Goal: Task Accomplishment & Management: Manage account settings

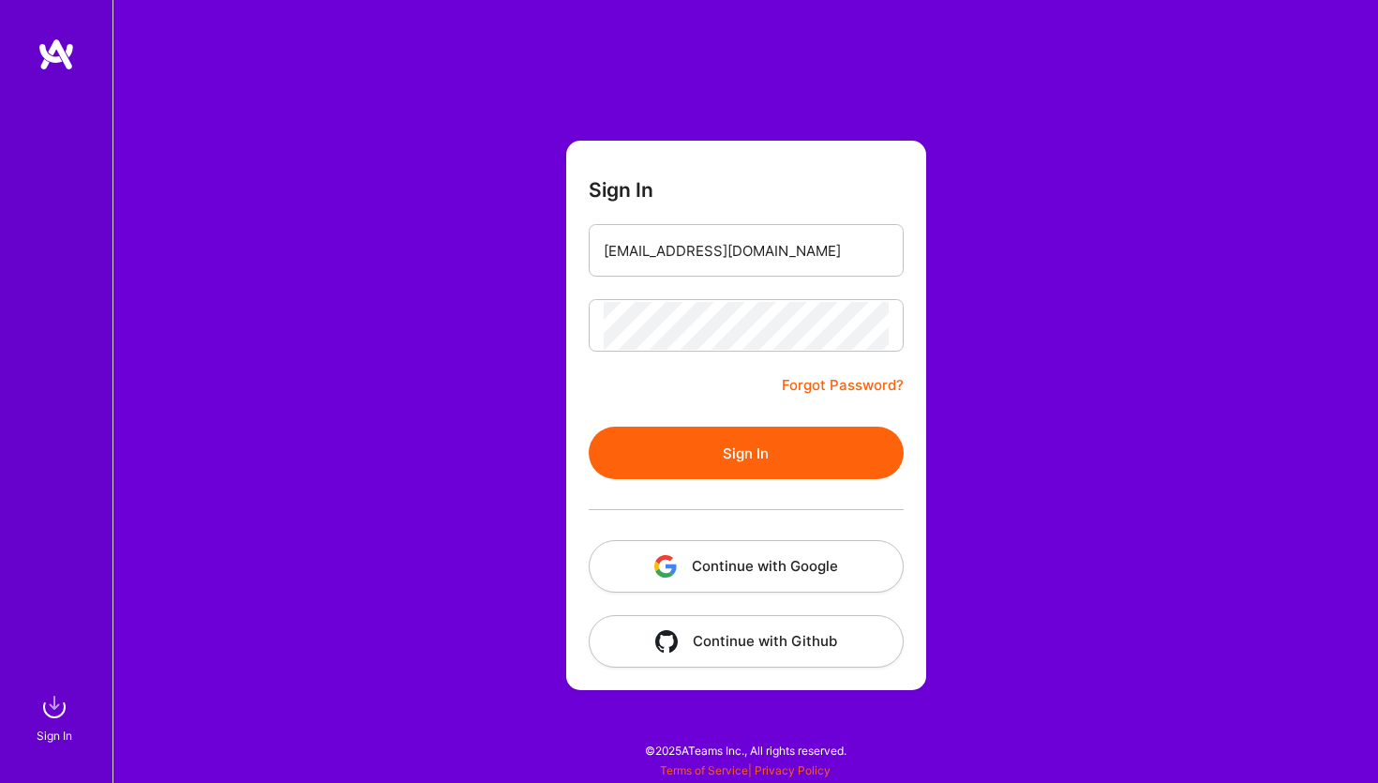
type input "[EMAIL_ADDRESS][DOMAIN_NAME]"
click at [727, 435] on button "Sign In" at bounding box center [746, 452] width 315 height 52
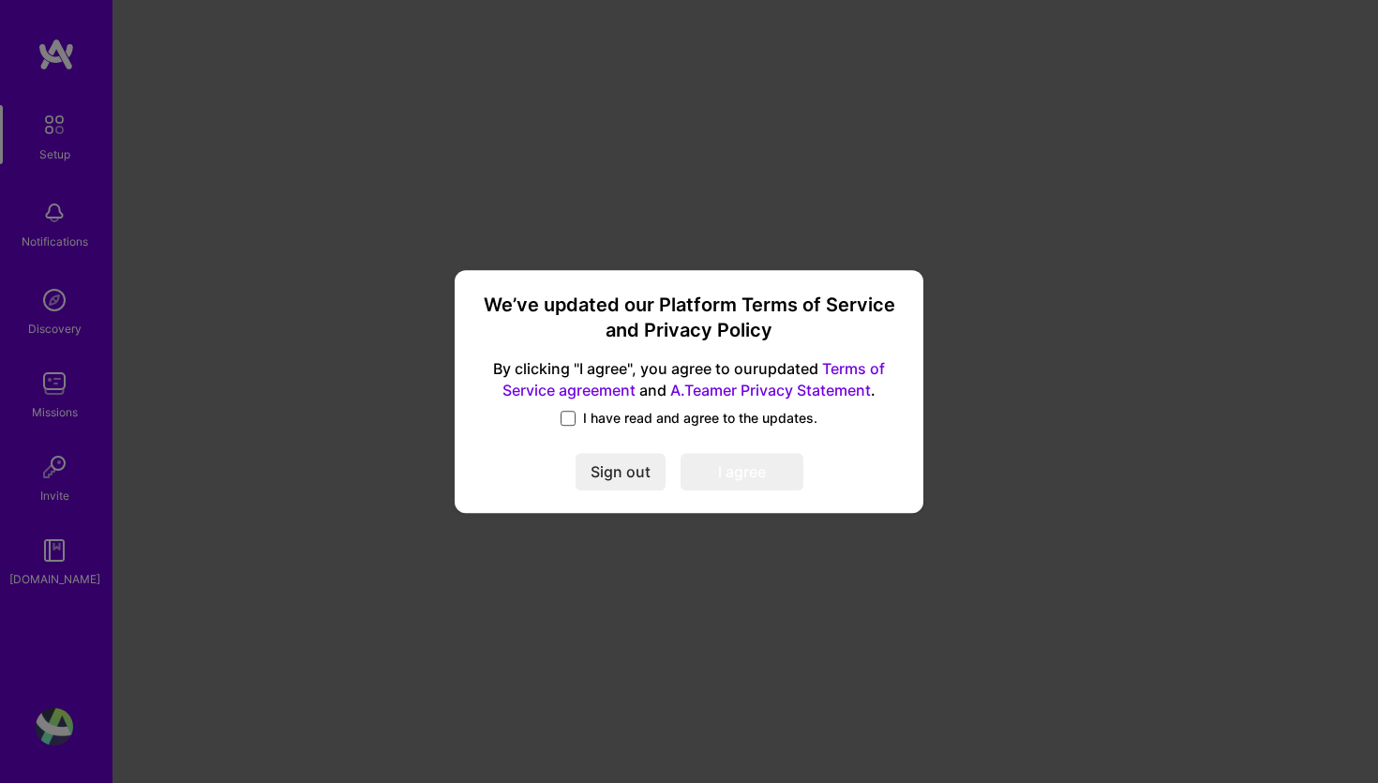
click at [568, 419] on span at bounding box center [567, 417] width 15 height 15
click at [0, 0] on input "I have read and agree to the updates." at bounding box center [0, 0] width 0 height 0
click at [741, 474] on button "I agree" at bounding box center [741, 472] width 123 height 37
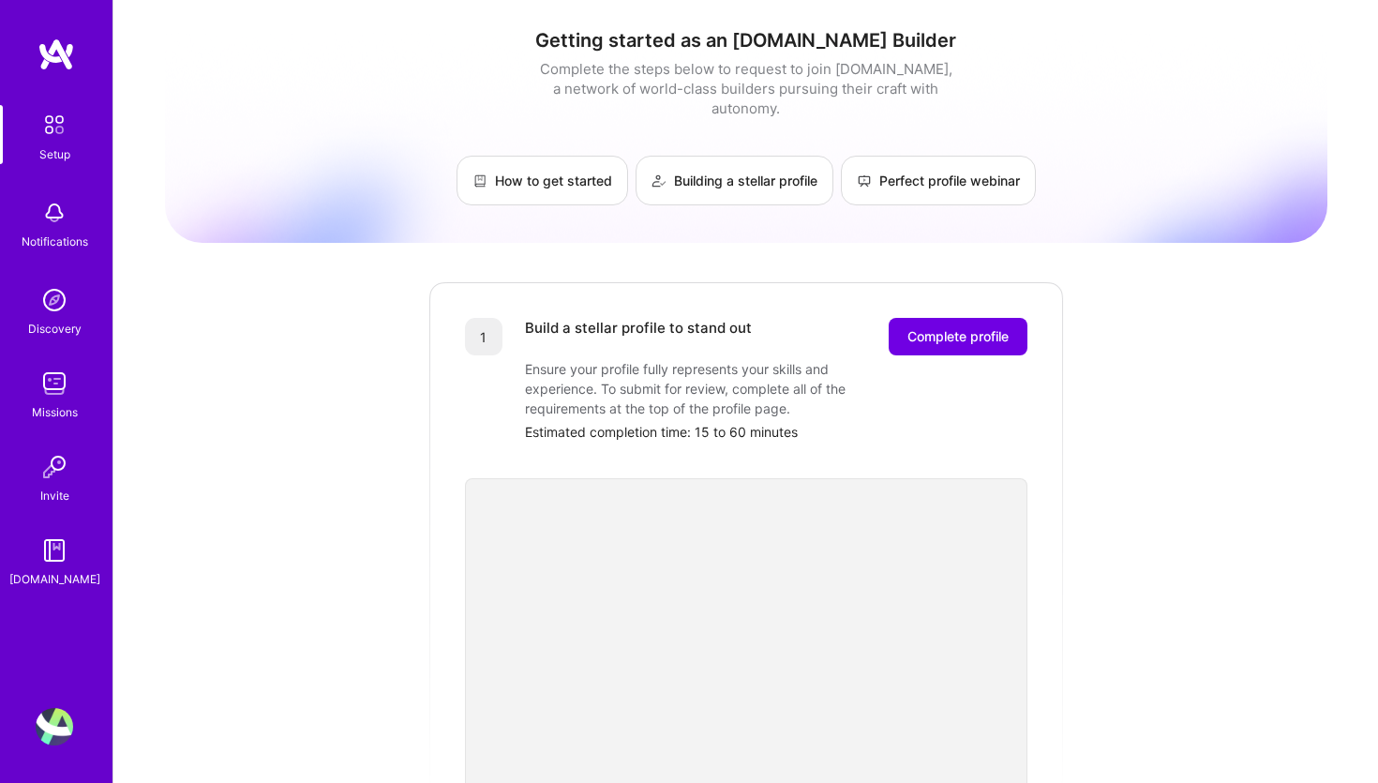
click at [64, 715] on img at bounding box center [54, 726] width 37 height 37
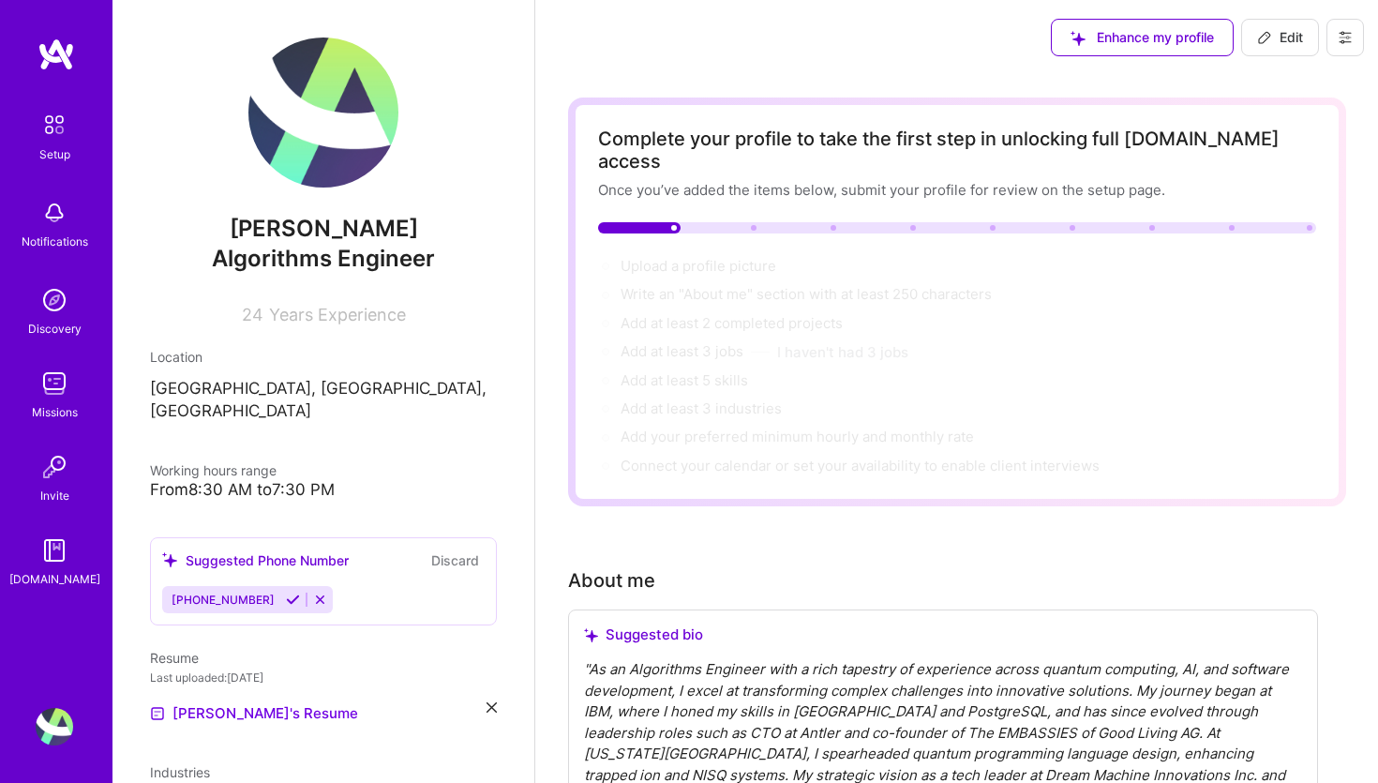
scroll to position [145, 0]
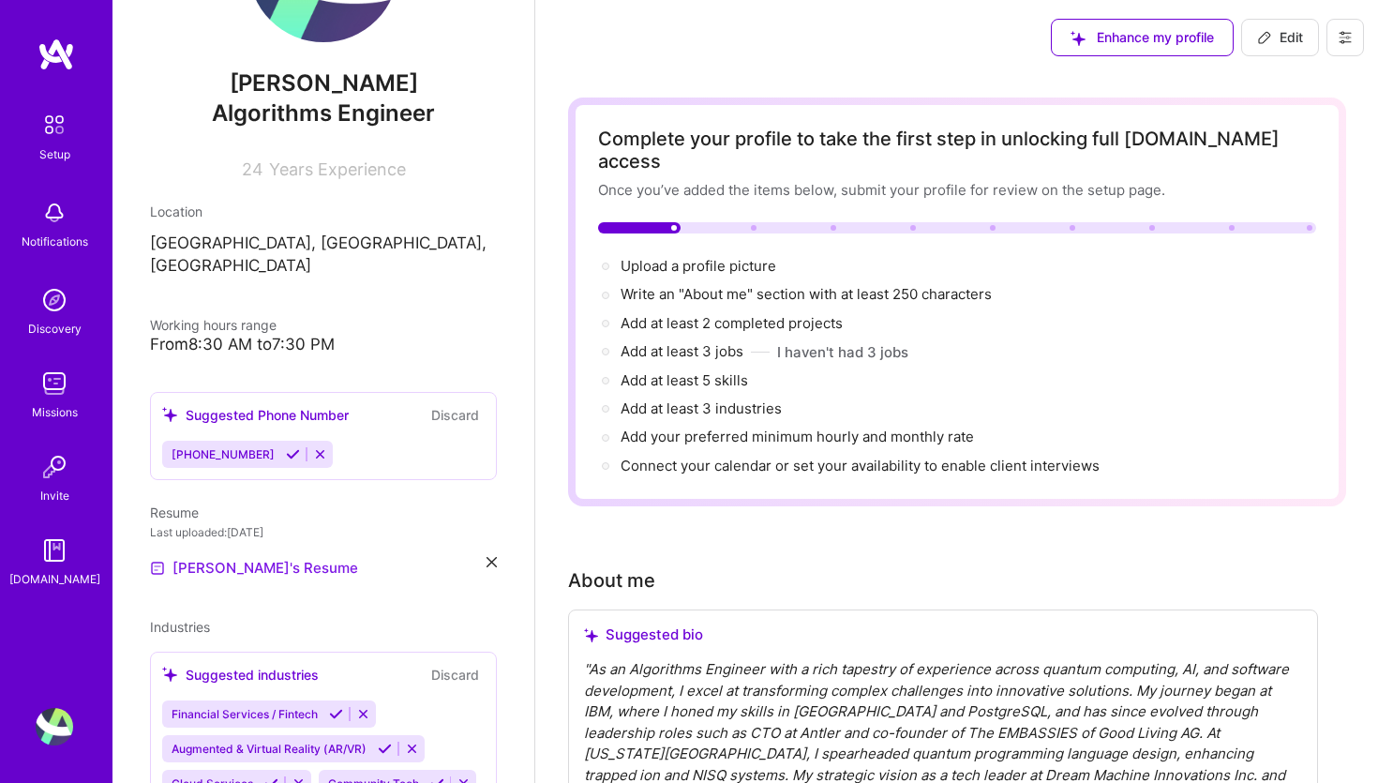
click at [258, 557] on link "[PERSON_NAME]'s Resume" at bounding box center [254, 568] width 208 height 22
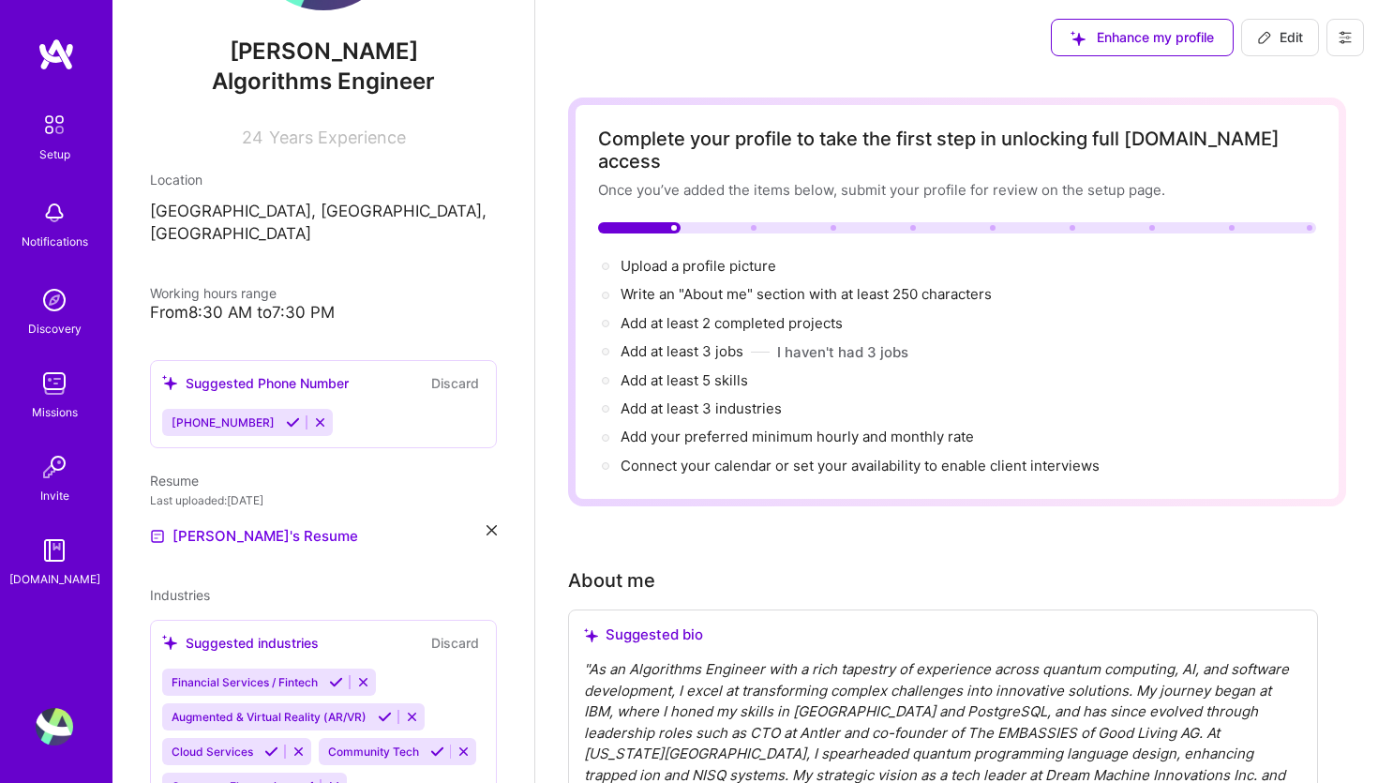
scroll to position [170, 0]
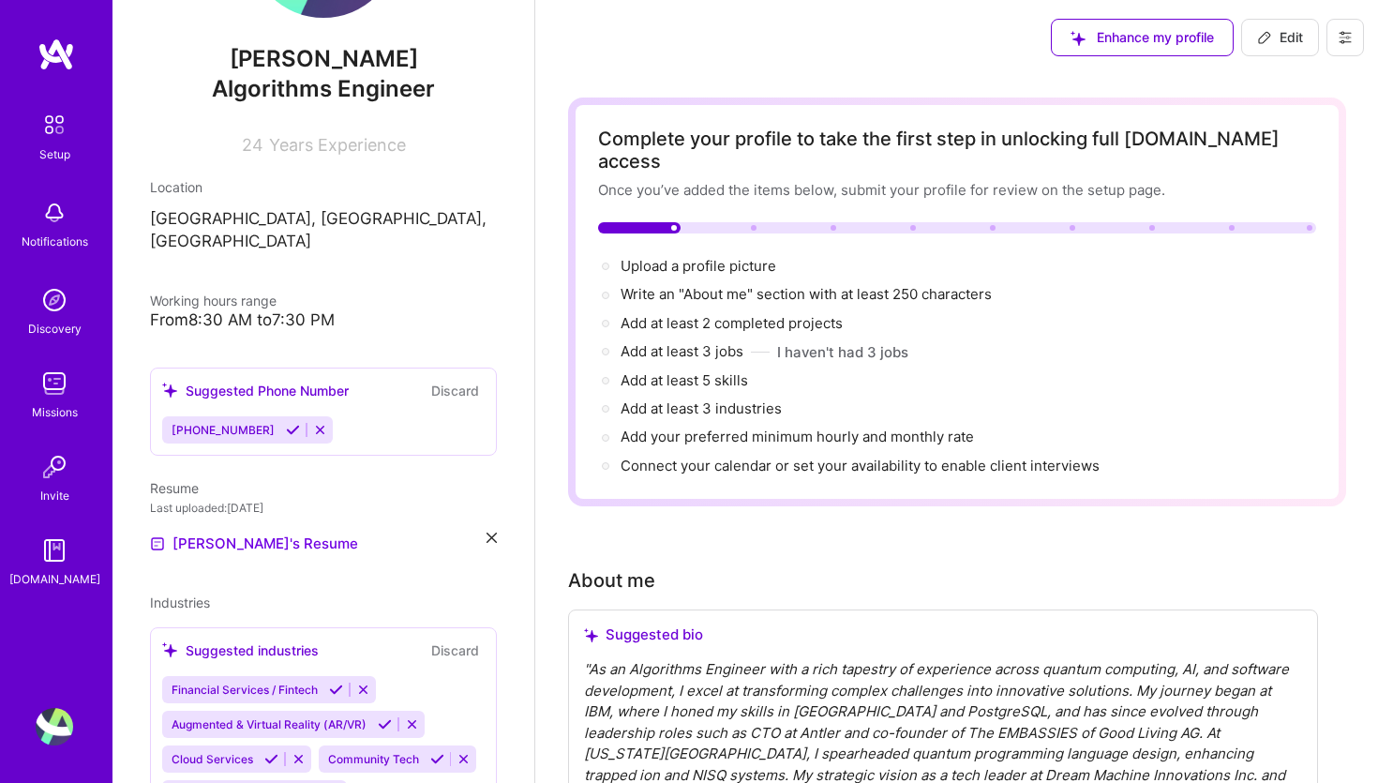
click at [313, 423] on icon at bounding box center [320, 430] width 14 height 14
click at [465, 380] on button "Discard" at bounding box center [454, 391] width 59 height 22
click at [238, 423] on span "[PHONE_NUMBER]" at bounding box center [223, 430] width 103 height 14
click at [286, 423] on icon at bounding box center [293, 430] width 14 height 14
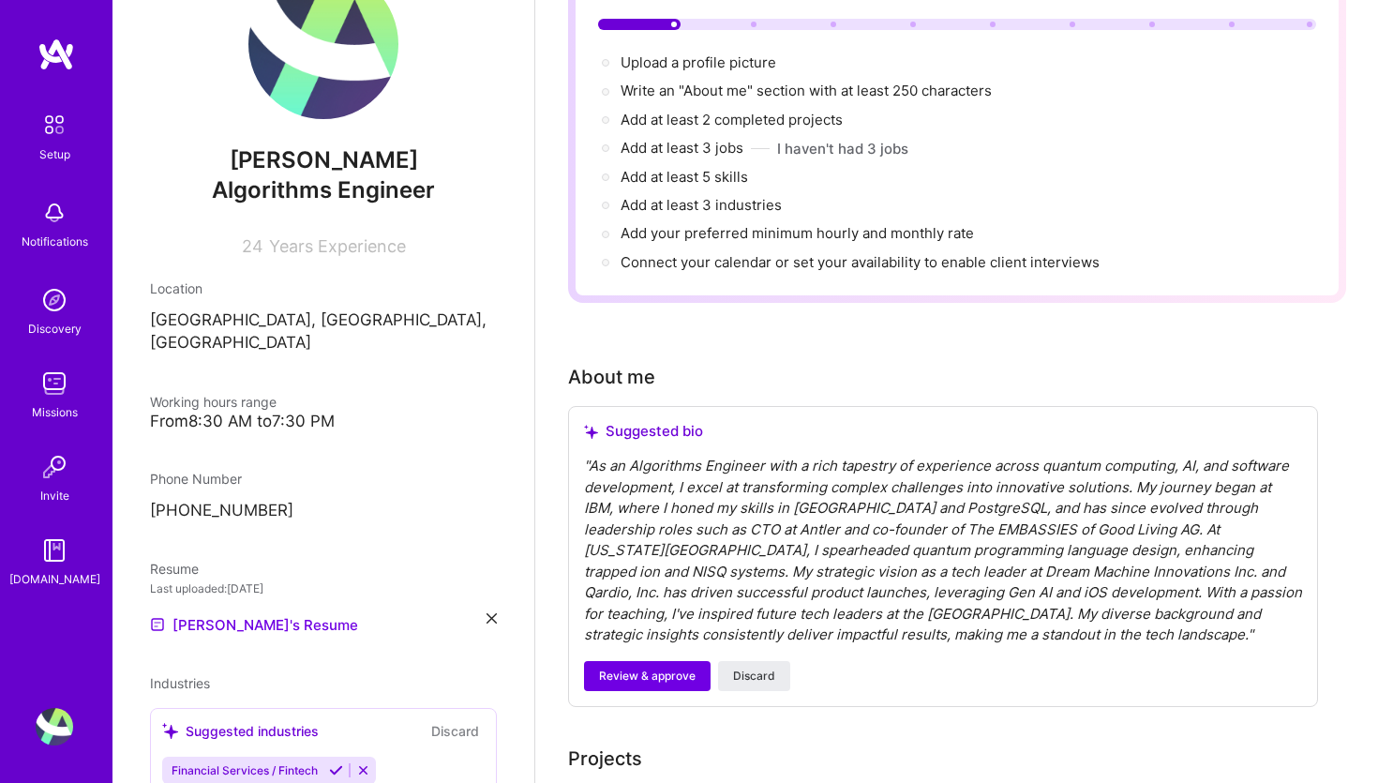
scroll to position [65, 0]
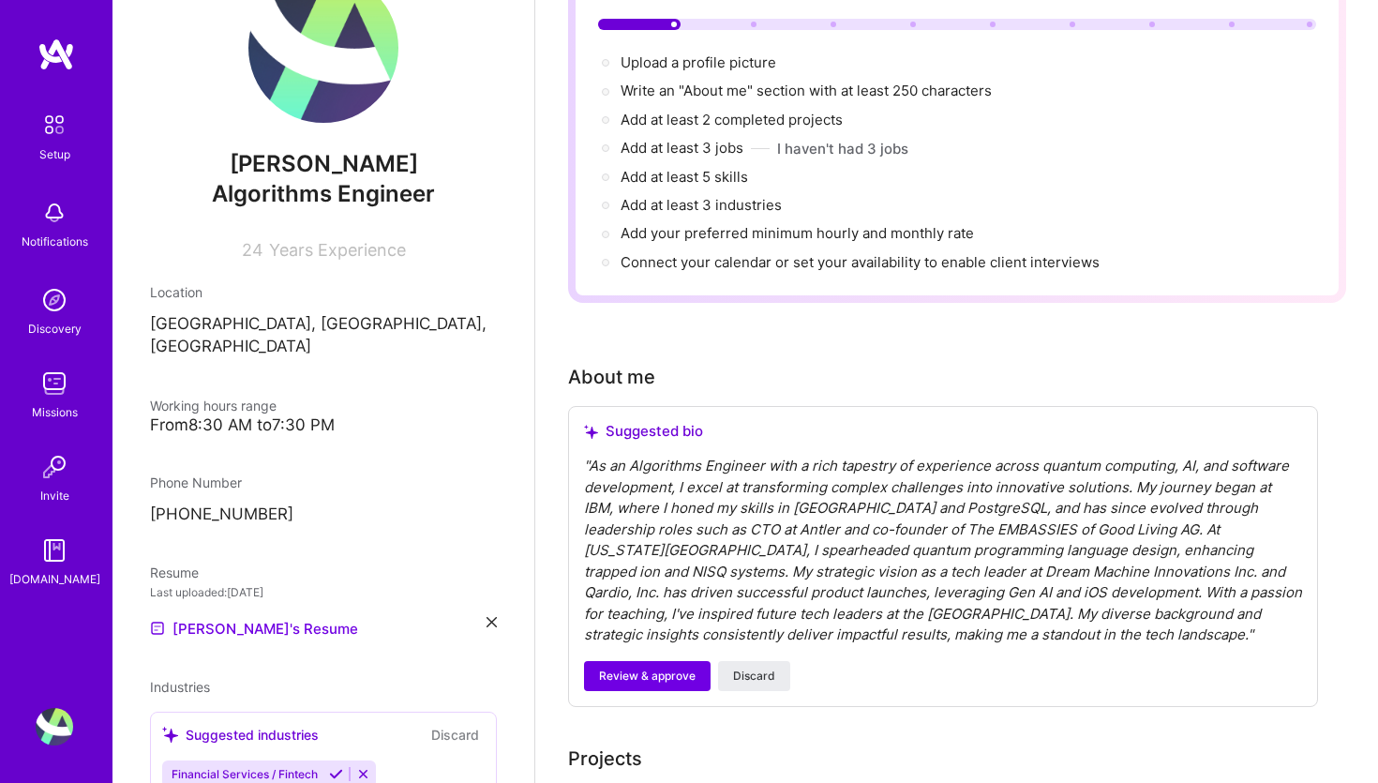
click at [236, 503] on p "[PHONE_NUMBER]" at bounding box center [323, 514] width 347 height 22
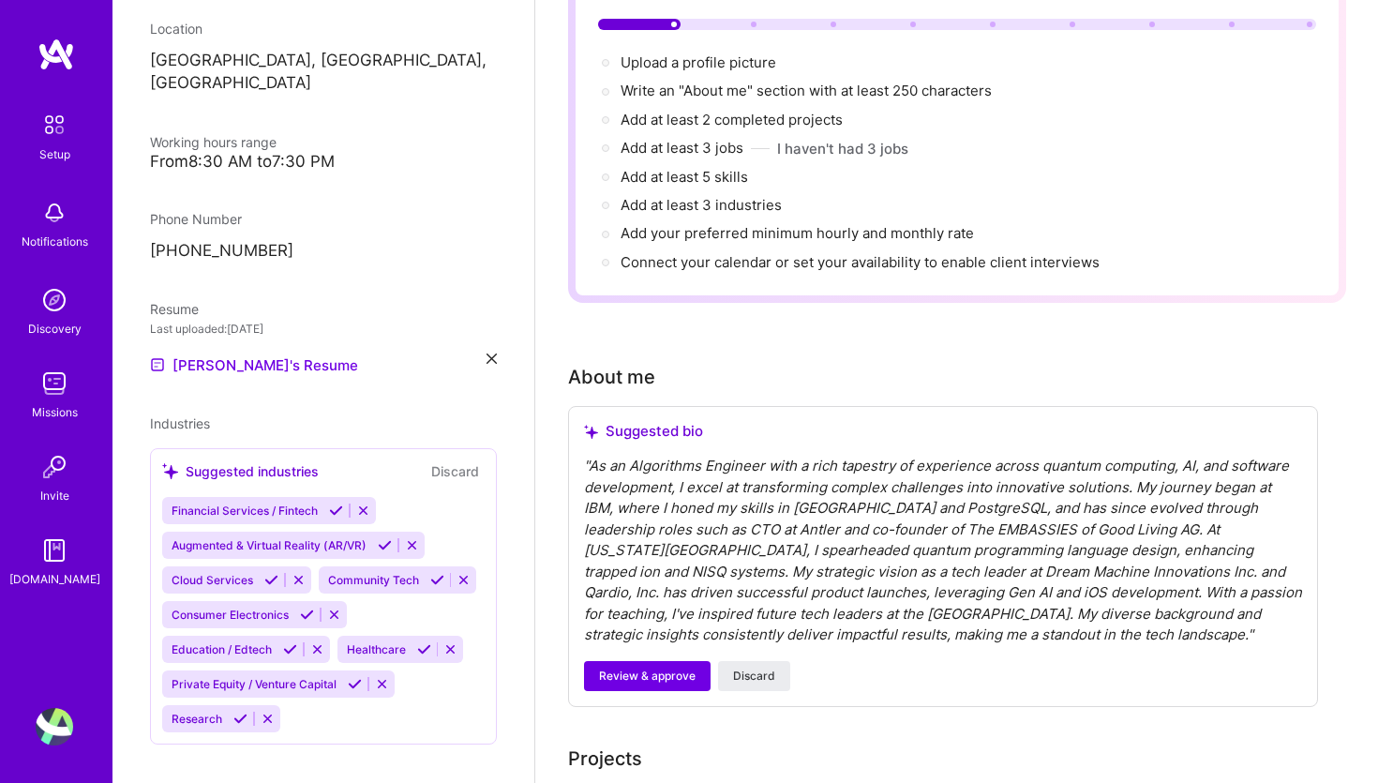
scroll to position [0, 0]
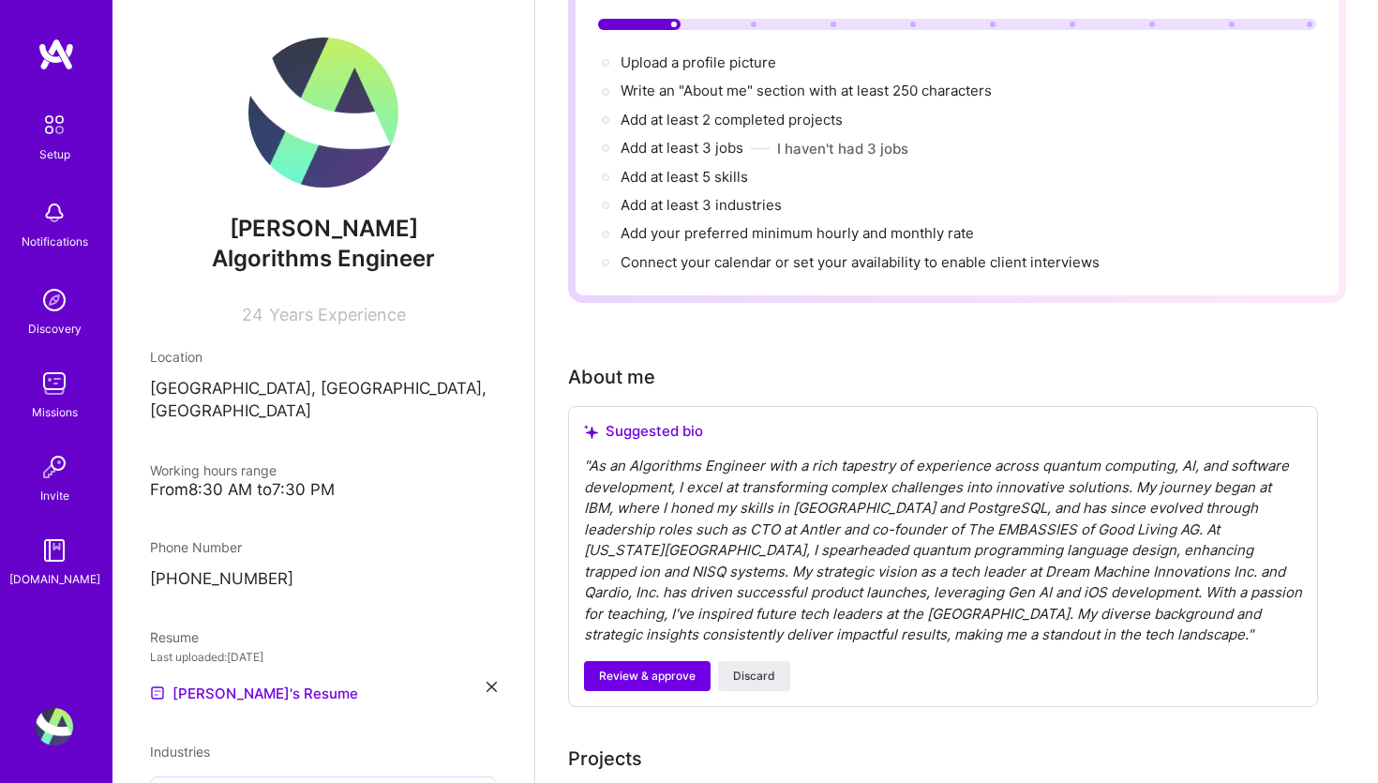
click at [657, 515] on div "" As an Algorithms Engineer with a rich tapestry of experience across quantum c…" at bounding box center [943, 550] width 718 height 190
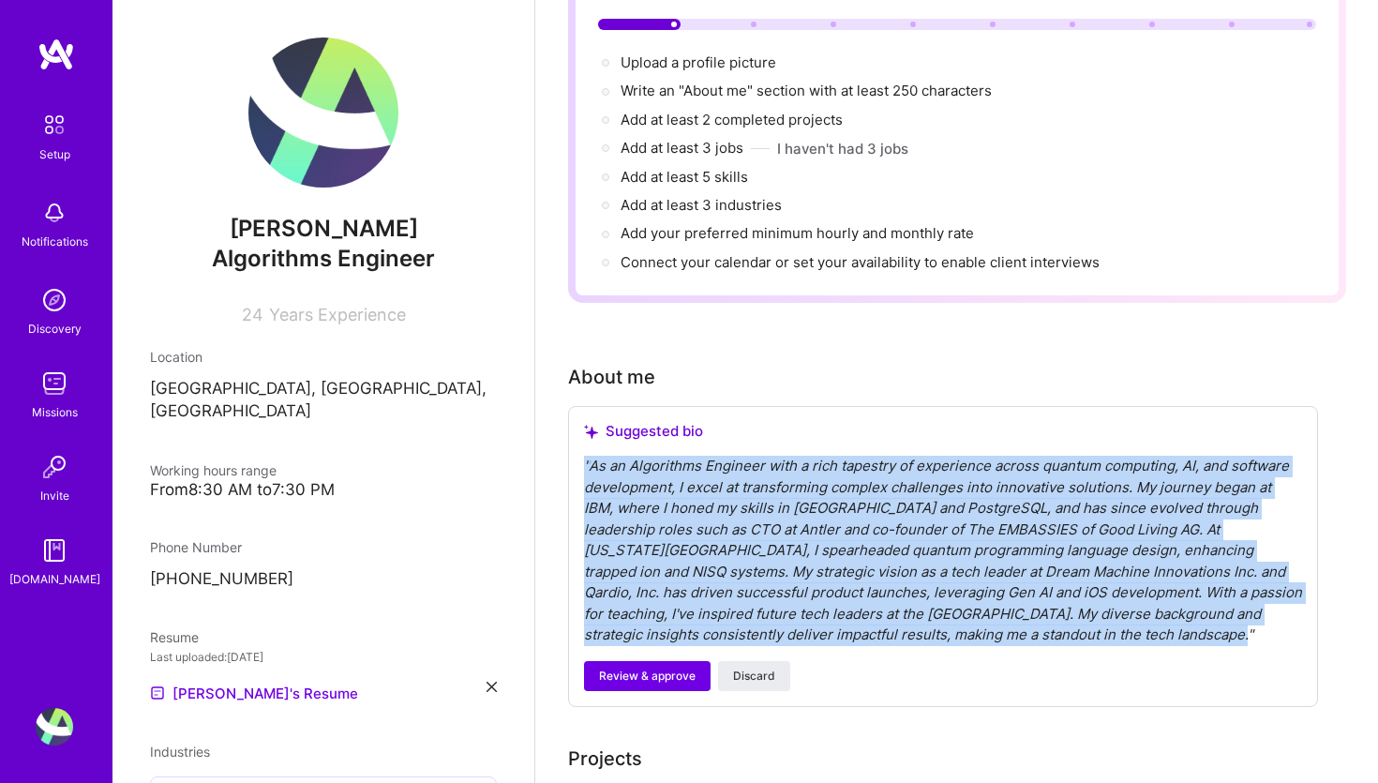
click at [657, 515] on div "" As an Algorithms Engineer with a rich tapestry of experience across quantum c…" at bounding box center [943, 550] width 718 height 190
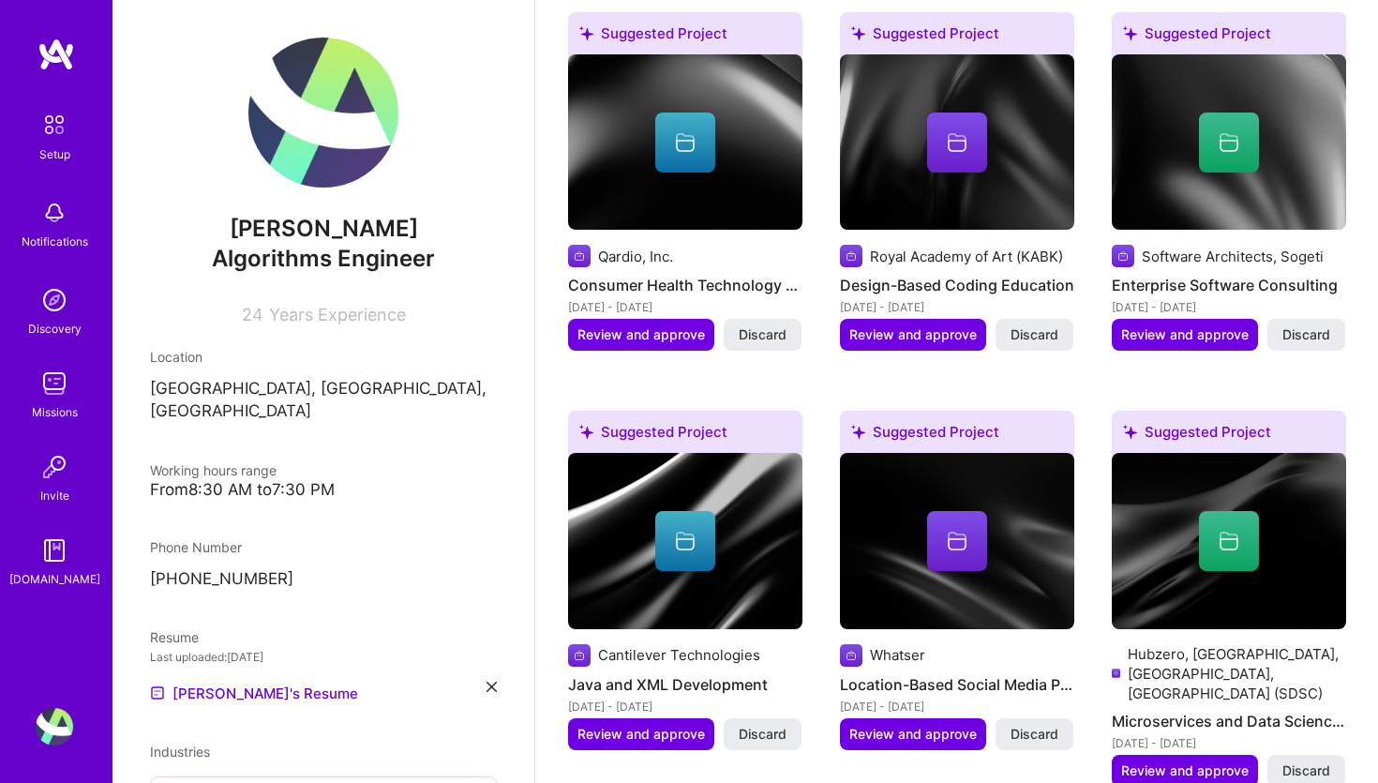
scroll to position [1839, 0]
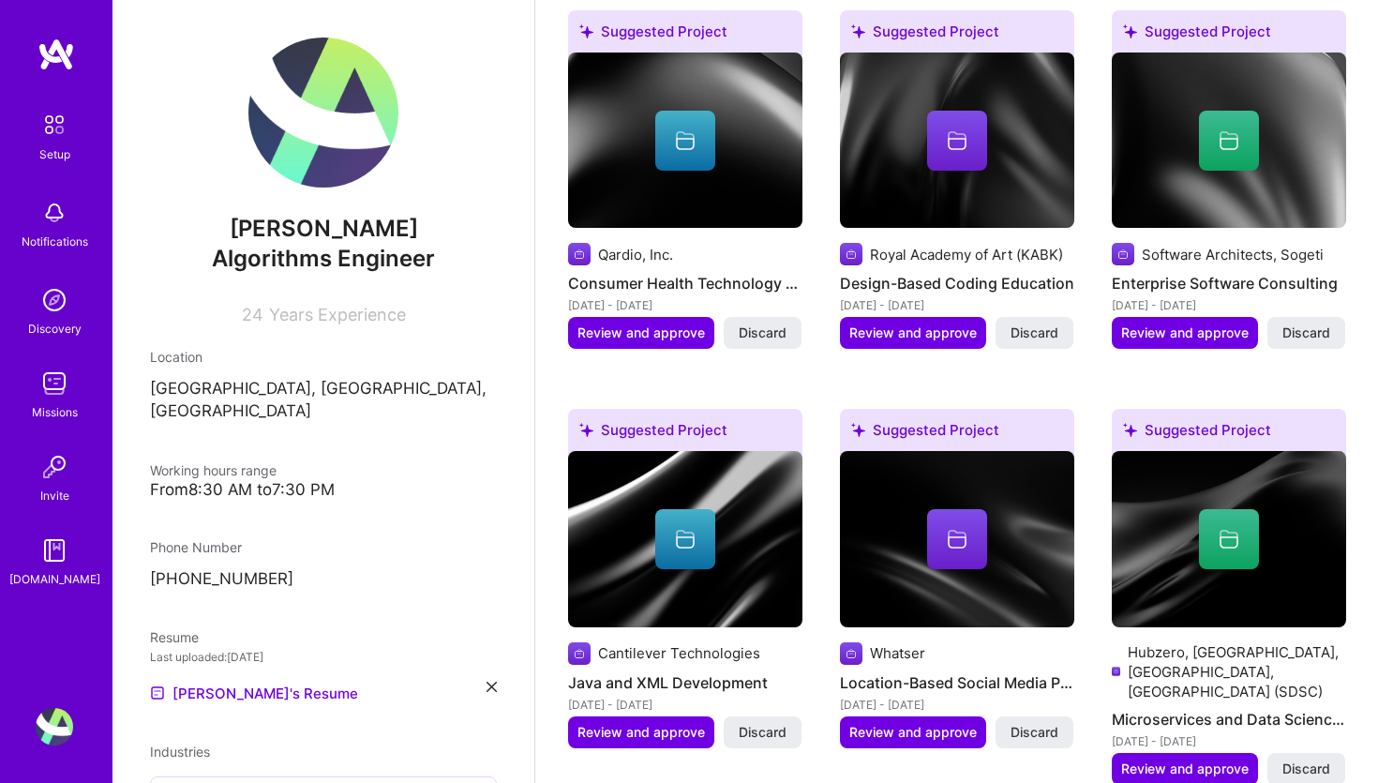
click at [50, 124] on img at bounding box center [54, 124] width 39 height 39
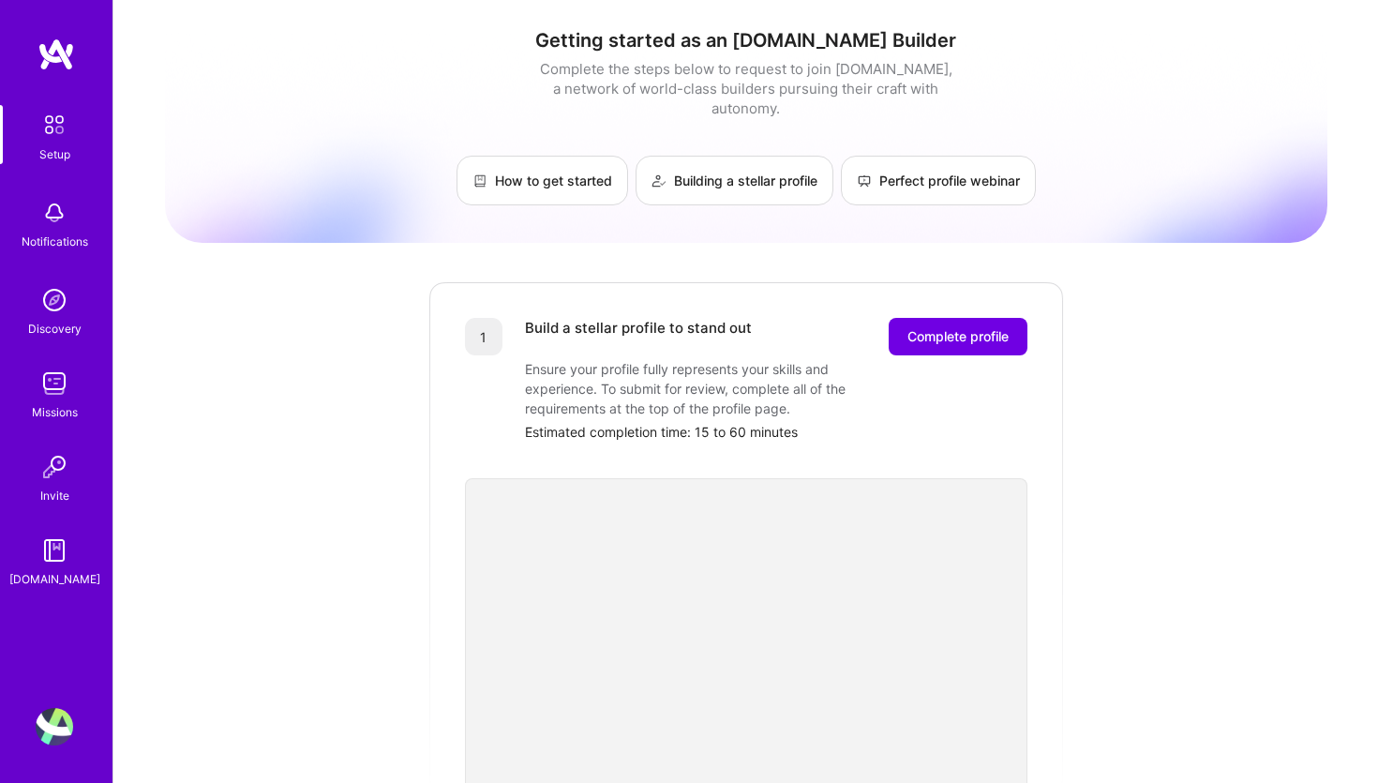
click at [60, 380] on img at bounding box center [54, 383] width 37 height 37
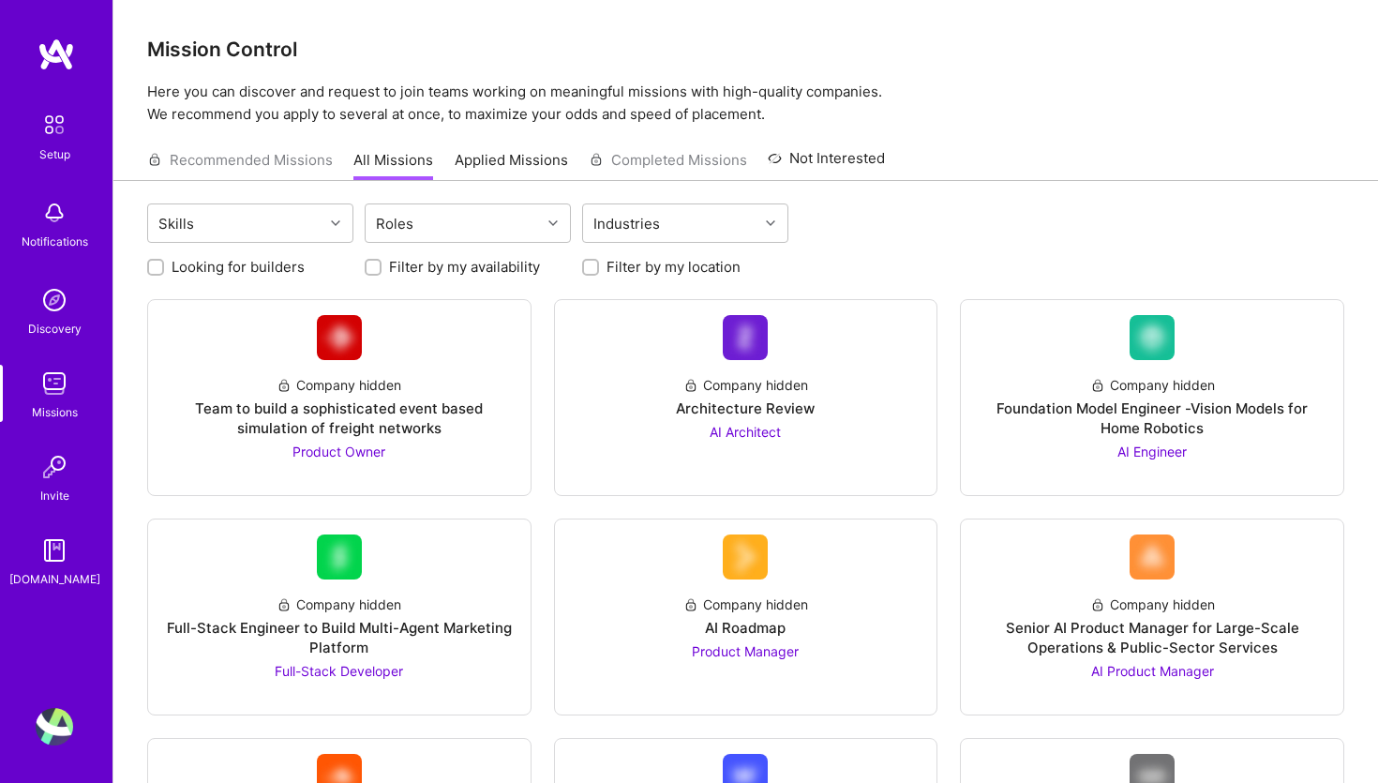
click at [65, 553] on img at bounding box center [54, 549] width 37 height 37
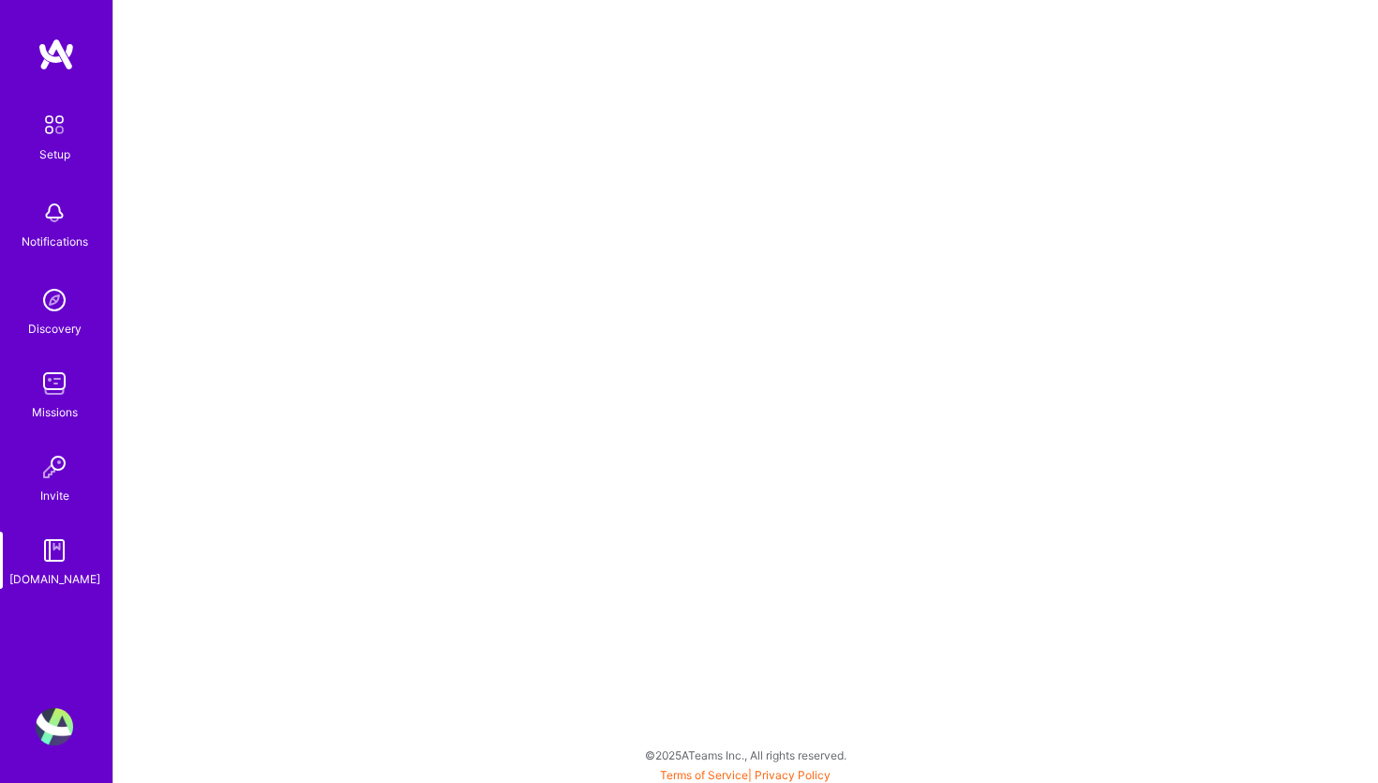
click at [55, 546] on img at bounding box center [54, 549] width 37 height 37
click at [46, 726] on img at bounding box center [54, 726] width 37 height 37
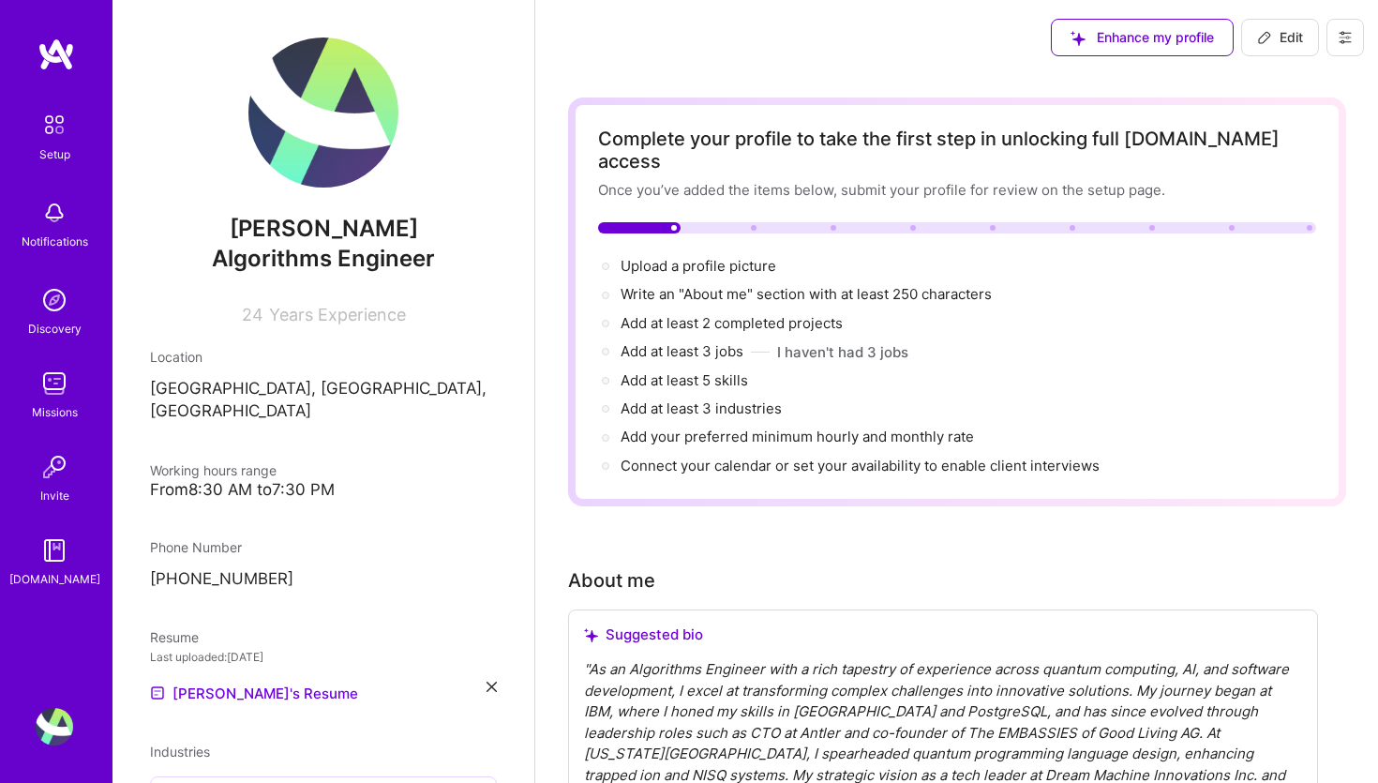
click at [1294, 35] on span "Edit" at bounding box center [1280, 37] width 46 height 19
select select "NL"
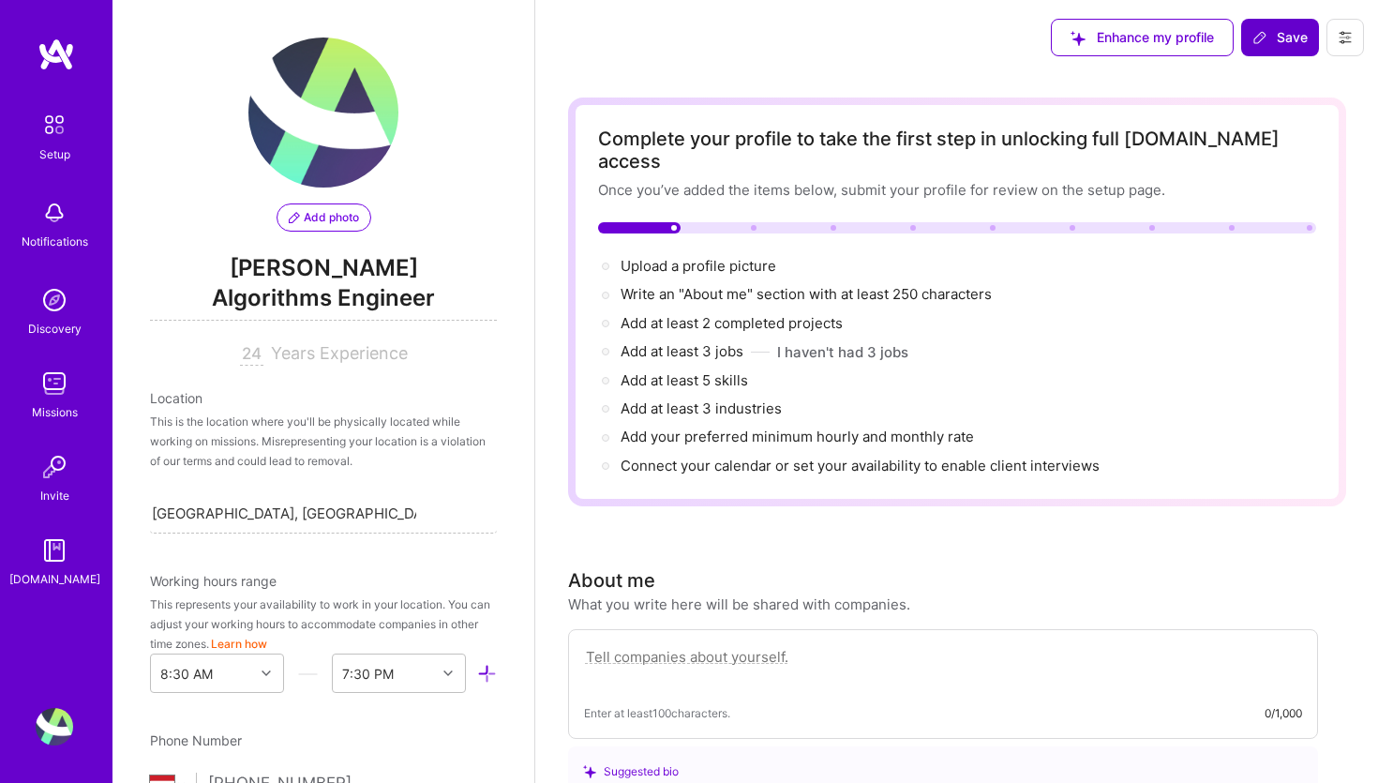
scroll to position [0, 7]
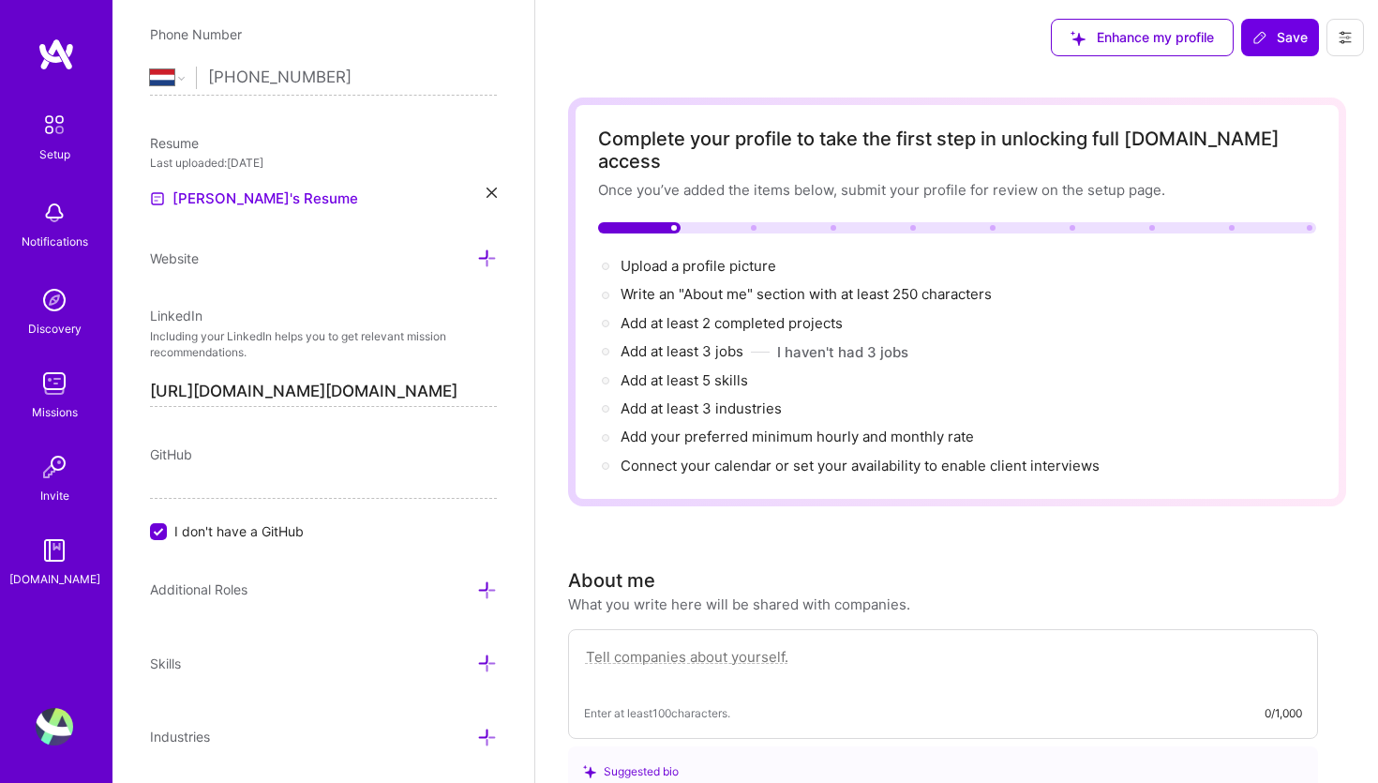
click at [328, 384] on input "[URL][DOMAIN_NAME][DOMAIN_NAME]" at bounding box center [323, 392] width 347 height 30
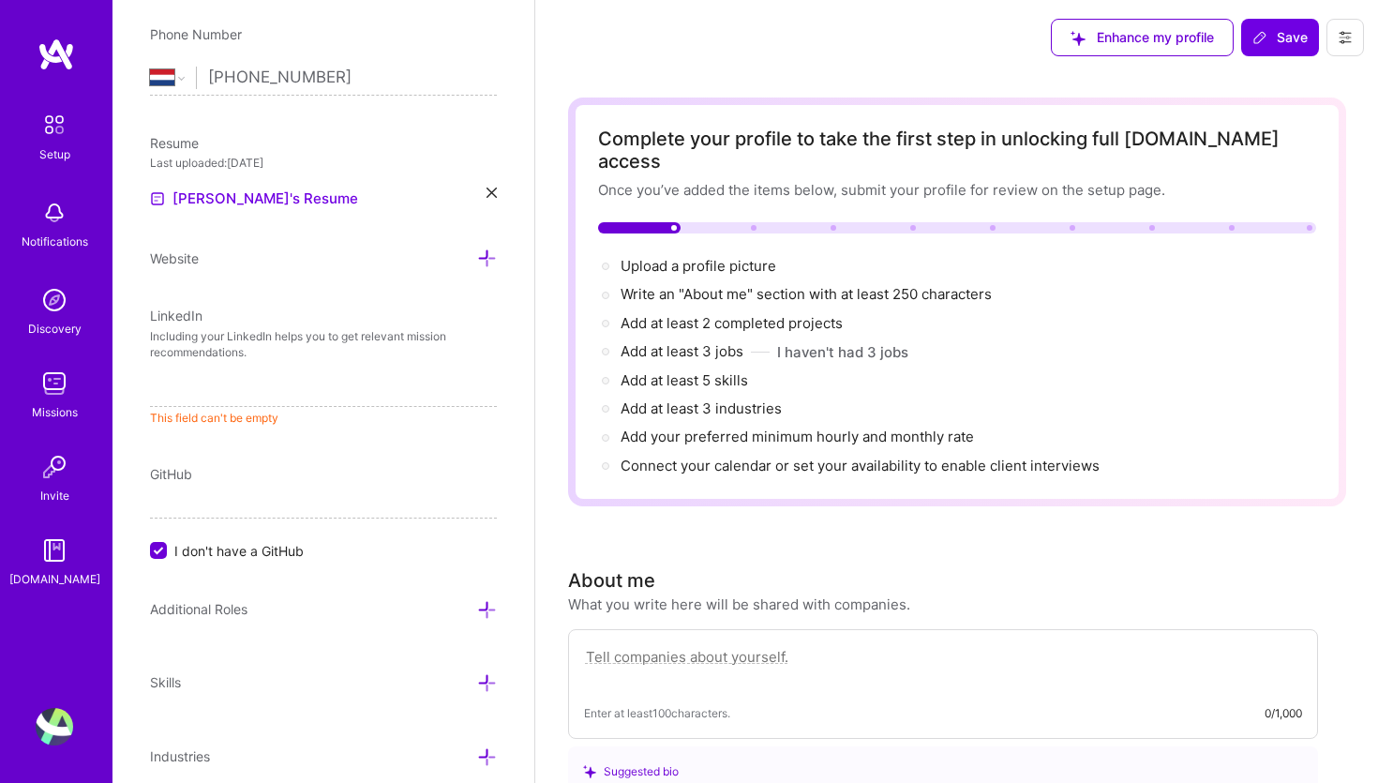
scroll to position [0, 0]
click at [365, 388] on input at bounding box center [323, 392] width 347 height 30
click at [344, 323] on div "LinkedIn" at bounding box center [323, 316] width 347 height 20
click at [369, 401] on input at bounding box center [323, 392] width 347 height 30
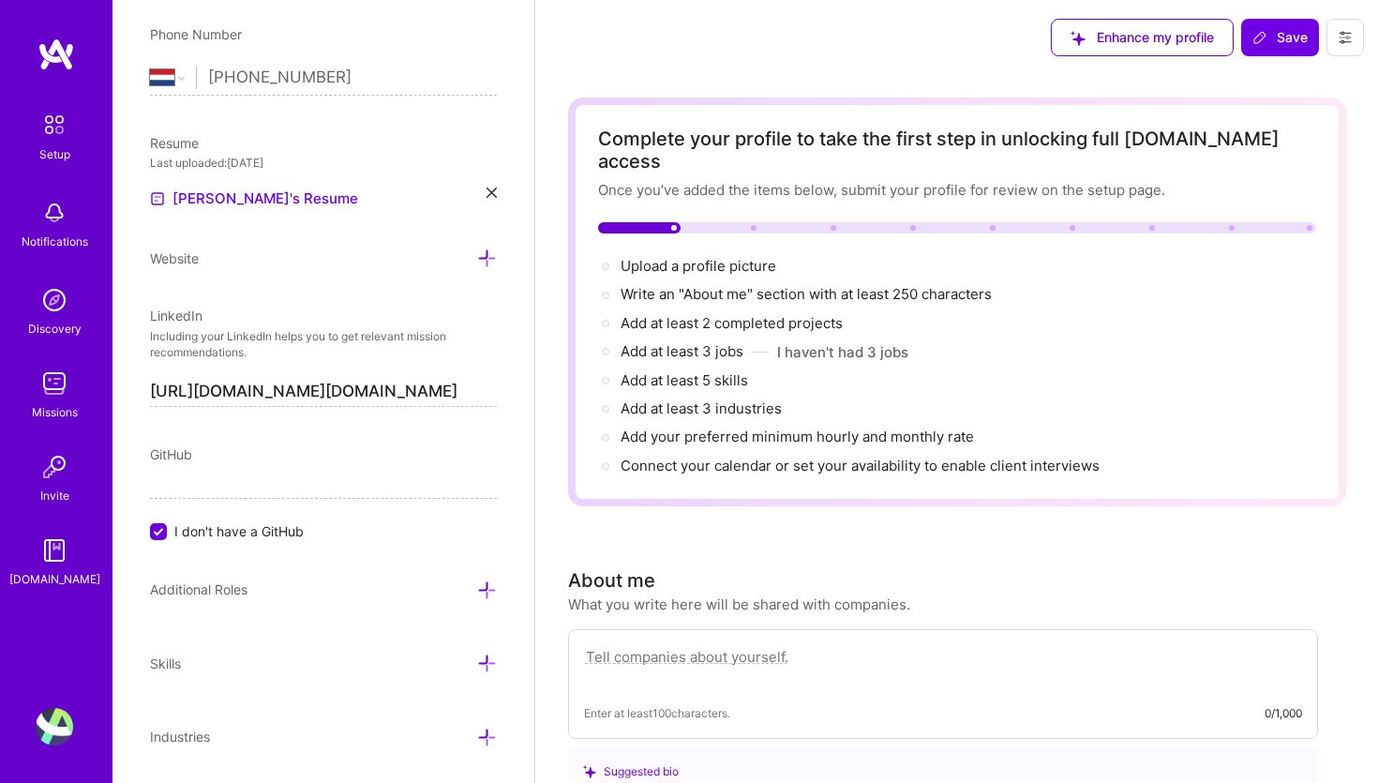
type input "[URL][DOMAIN_NAME][DOMAIN_NAME]"
click at [488, 253] on icon at bounding box center [487, 258] width 20 height 20
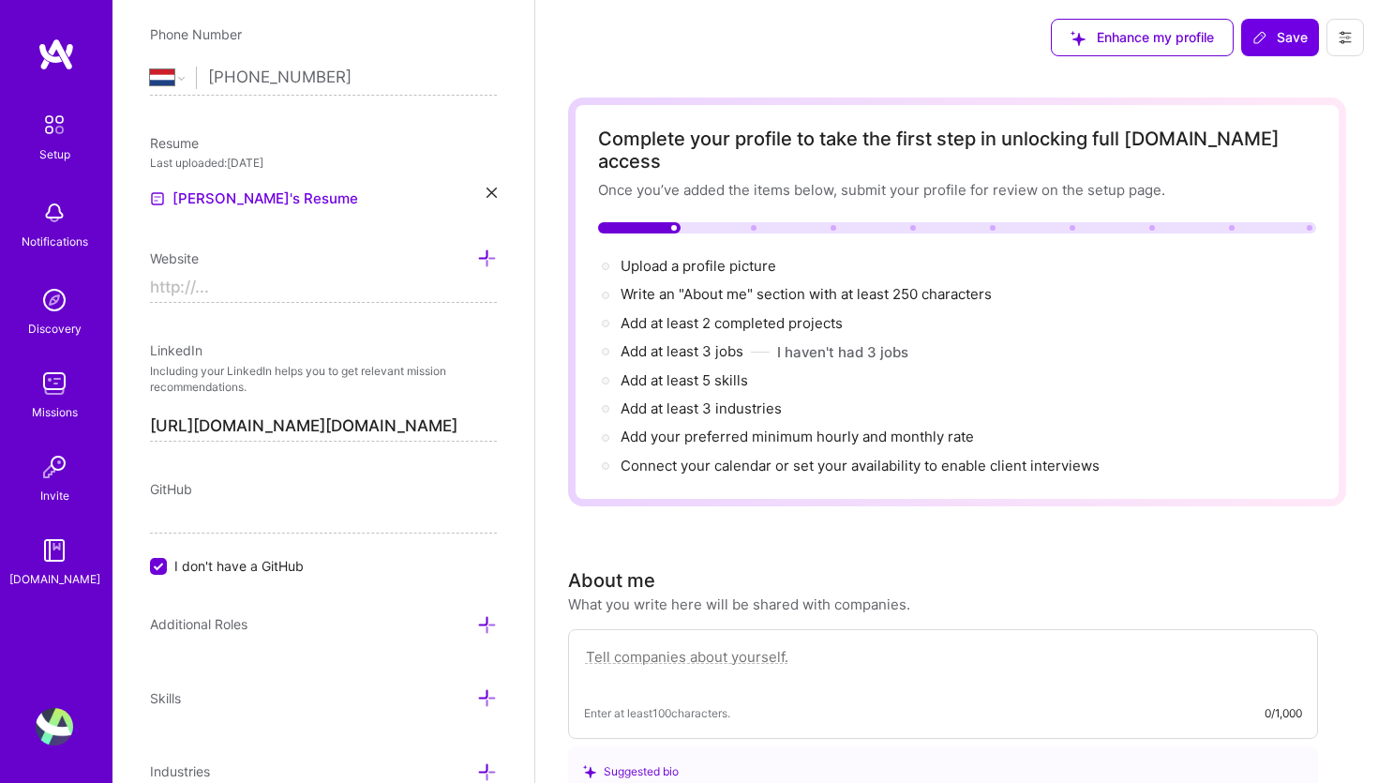
click at [376, 289] on input at bounding box center [323, 288] width 347 height 30
type input "[URL][DOMAIN_NAME]"
click at [487, 259] on icon at bounding box center [487, 258] width 20 height 20
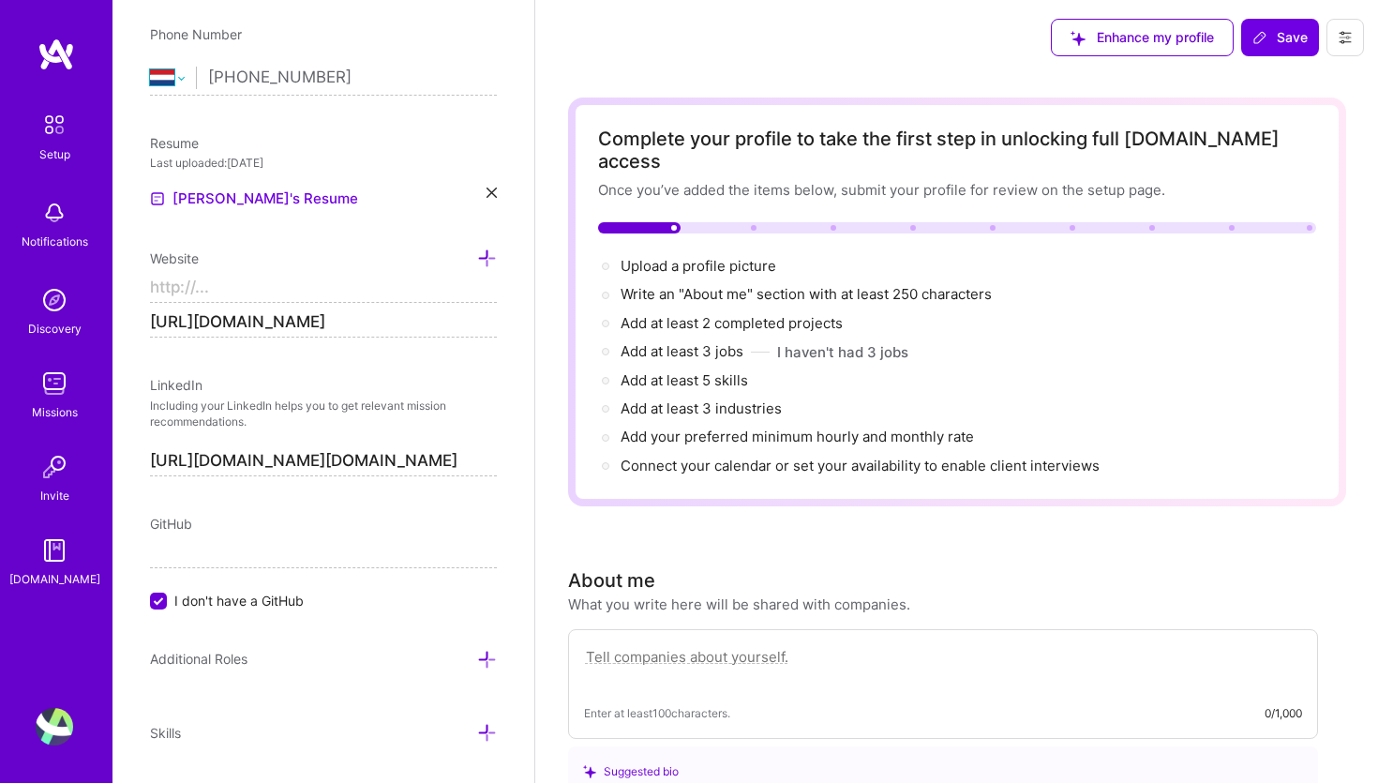
click at [150, 67] on select "[GEOGRAPHIC_DATA] [GEOGRAPHIC_DATA] [GEOGRAPHIC_DATA] [GEOGRAPHIC_DATA] [US_STA…" at bounding box center [173, 78] width 46 height 22
click at [273, 69] on input "[PHONE_NUMBER]" at bounding box center [352, 78] width 289 height 54
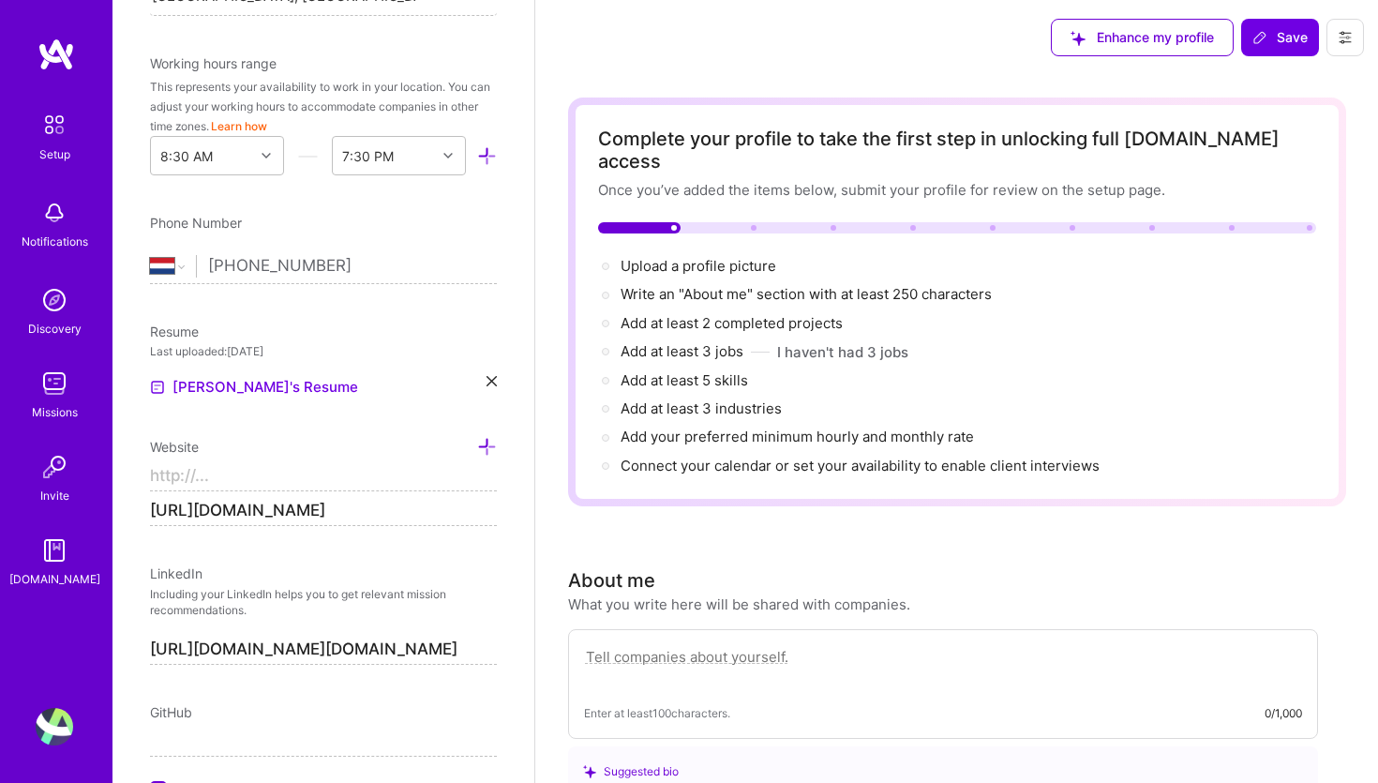
scroll to position [520, 0]
click at [396, 246] on input "[PHONE_NUMBER]" at bounding box center [352, 263] width 289 height 54
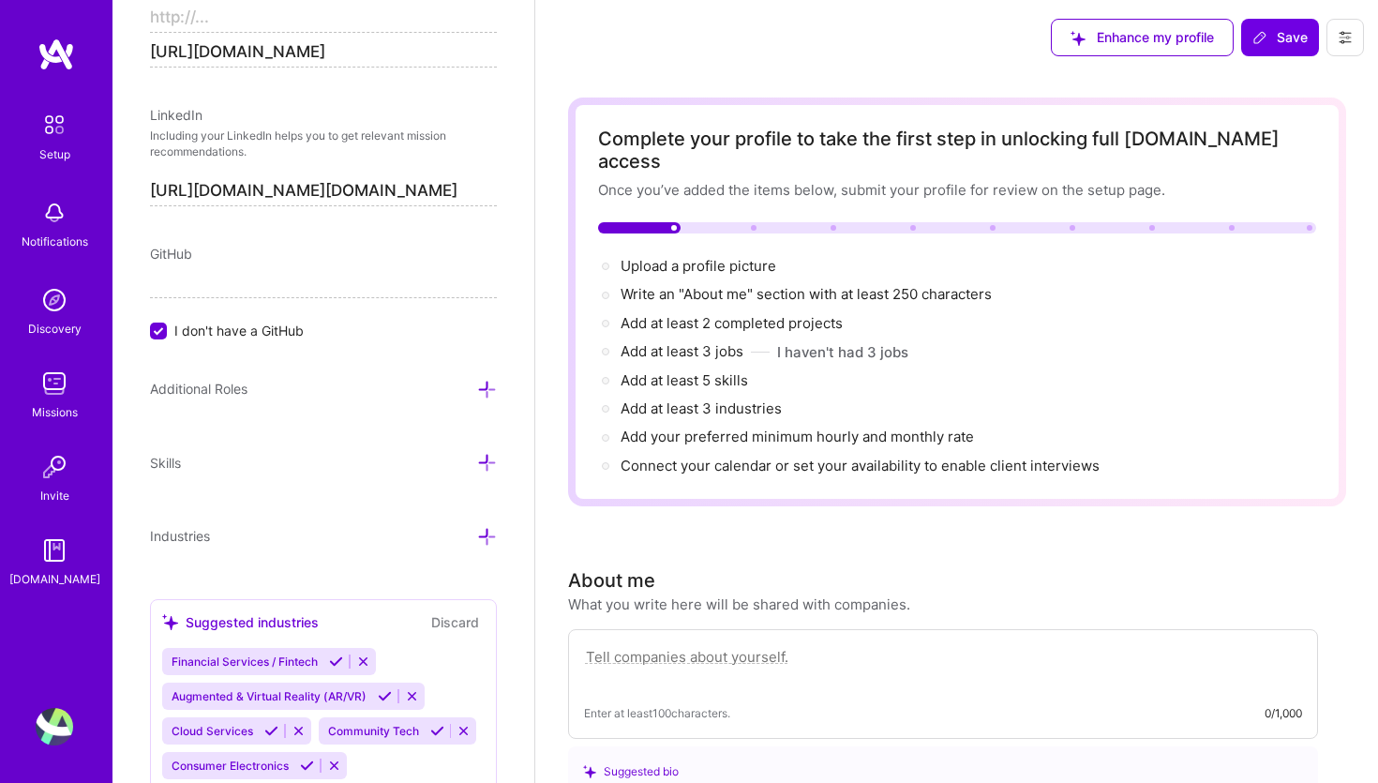
scroll to position [978, 0]
click at [160, 334] on input "I don't have a GitHub" at bounding box center [160, 329] width 17 height 17
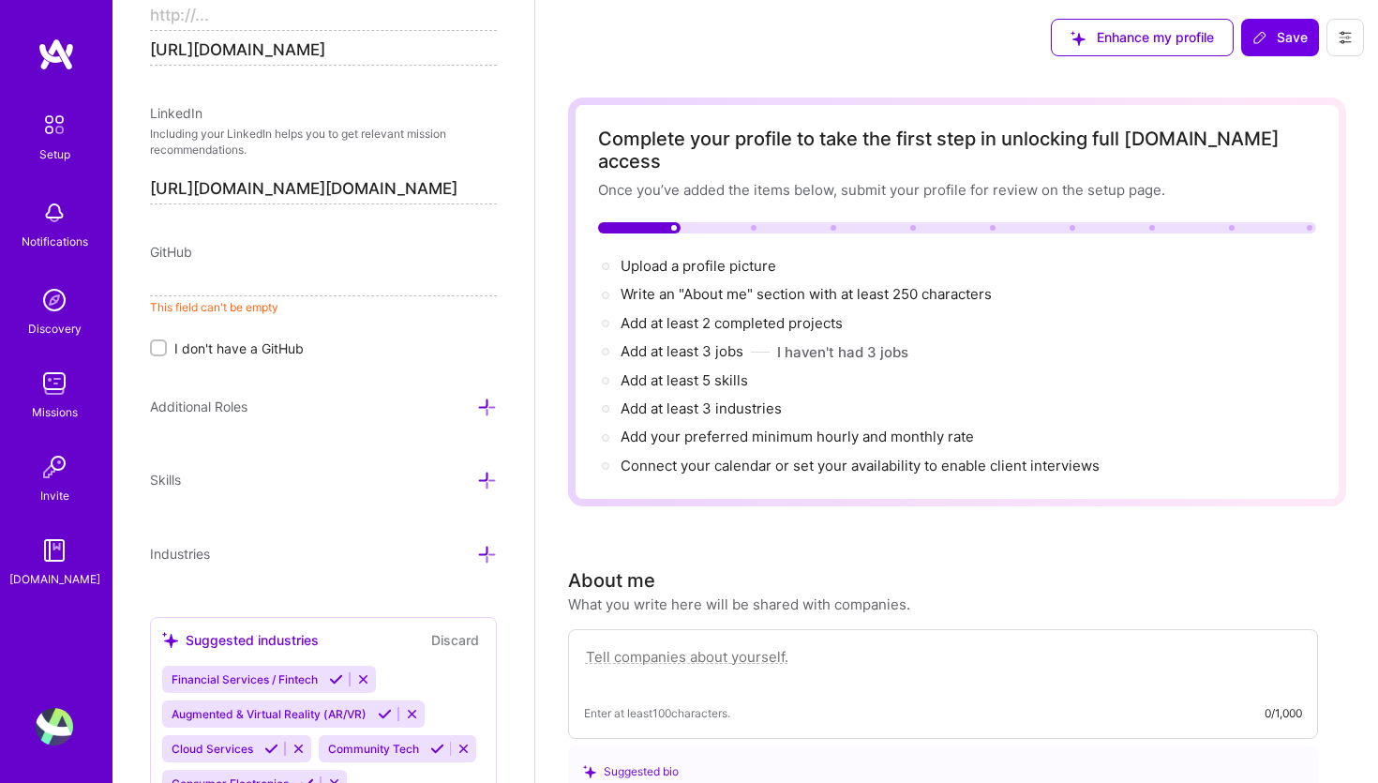
paste input "[URL][DOMAIN_NAME]"
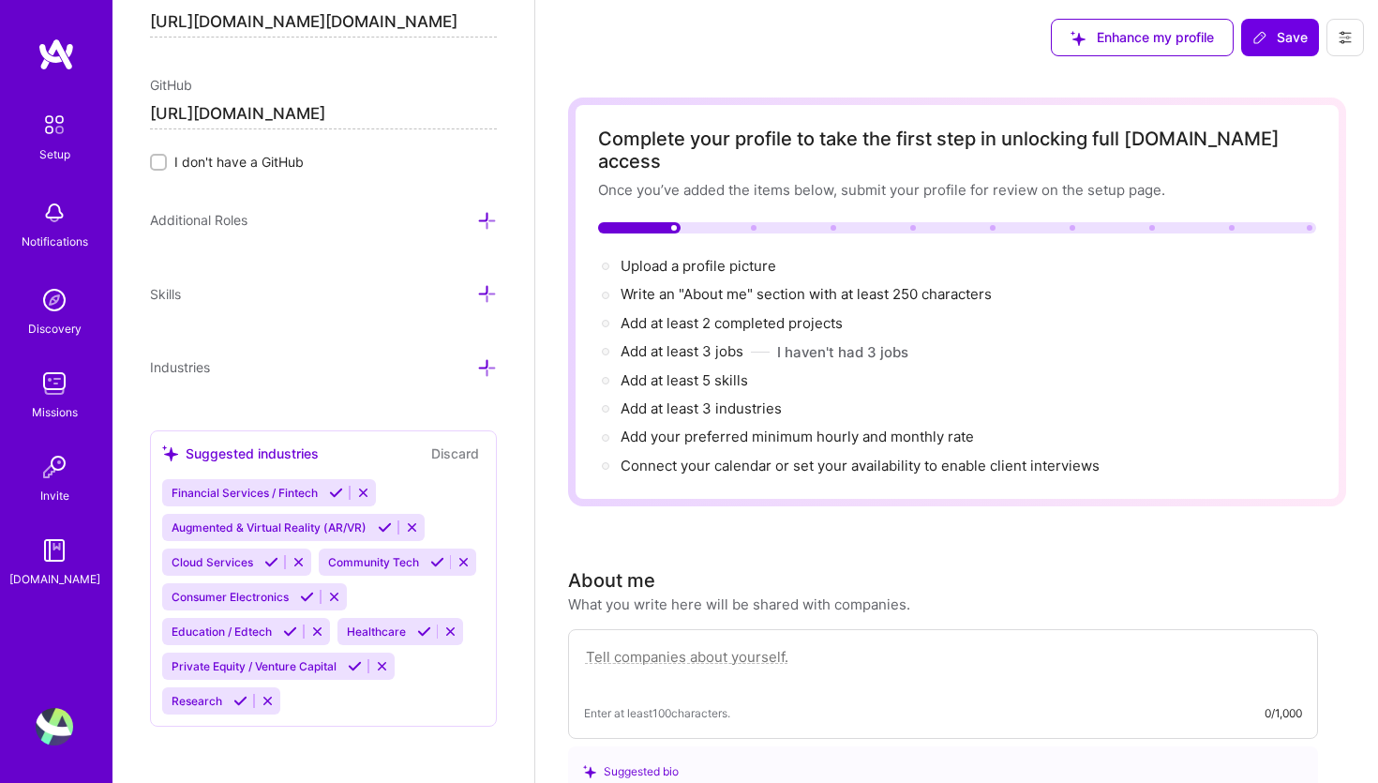
scroll to position [1147, 0]
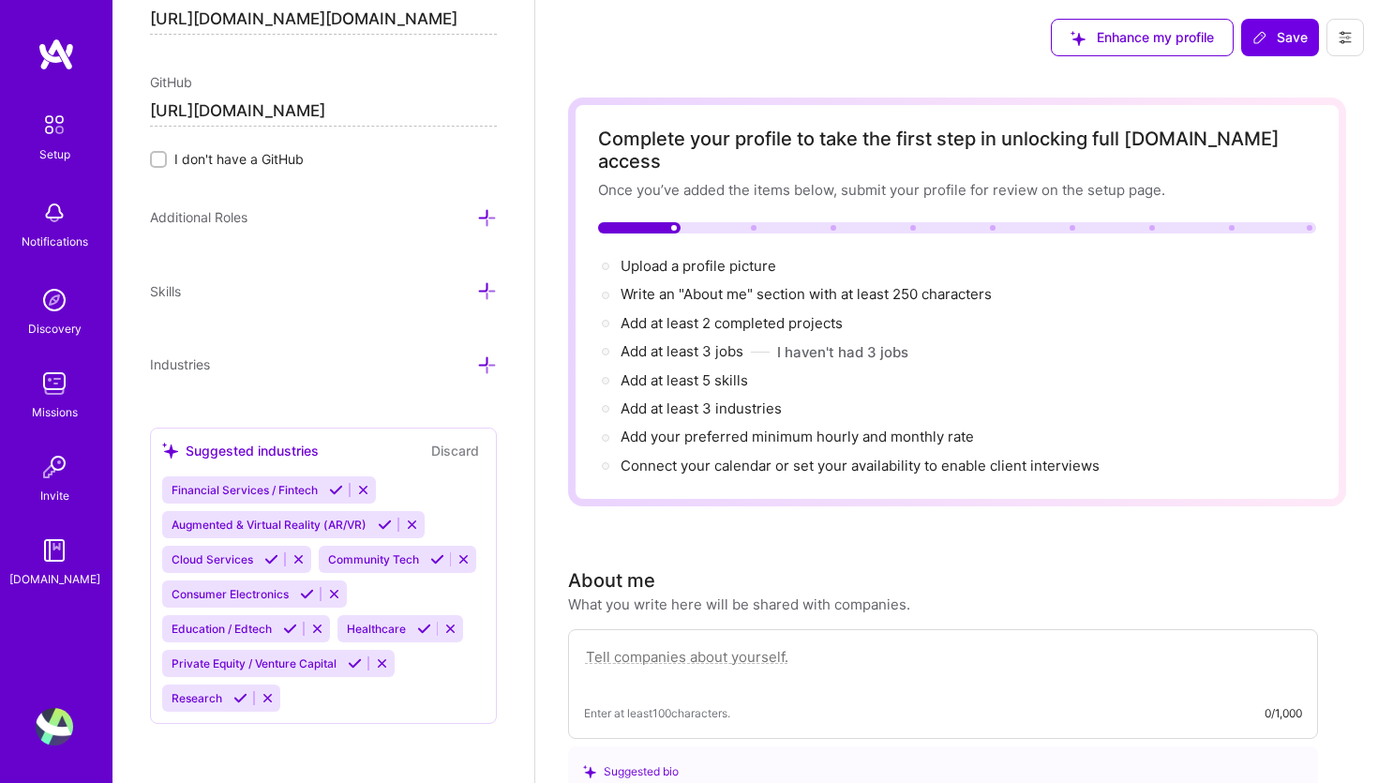
type input "[URL][DOMAIN_NAME]"
click at [408, 529] on icon at bounding box center [412, 524] width 14 height 14
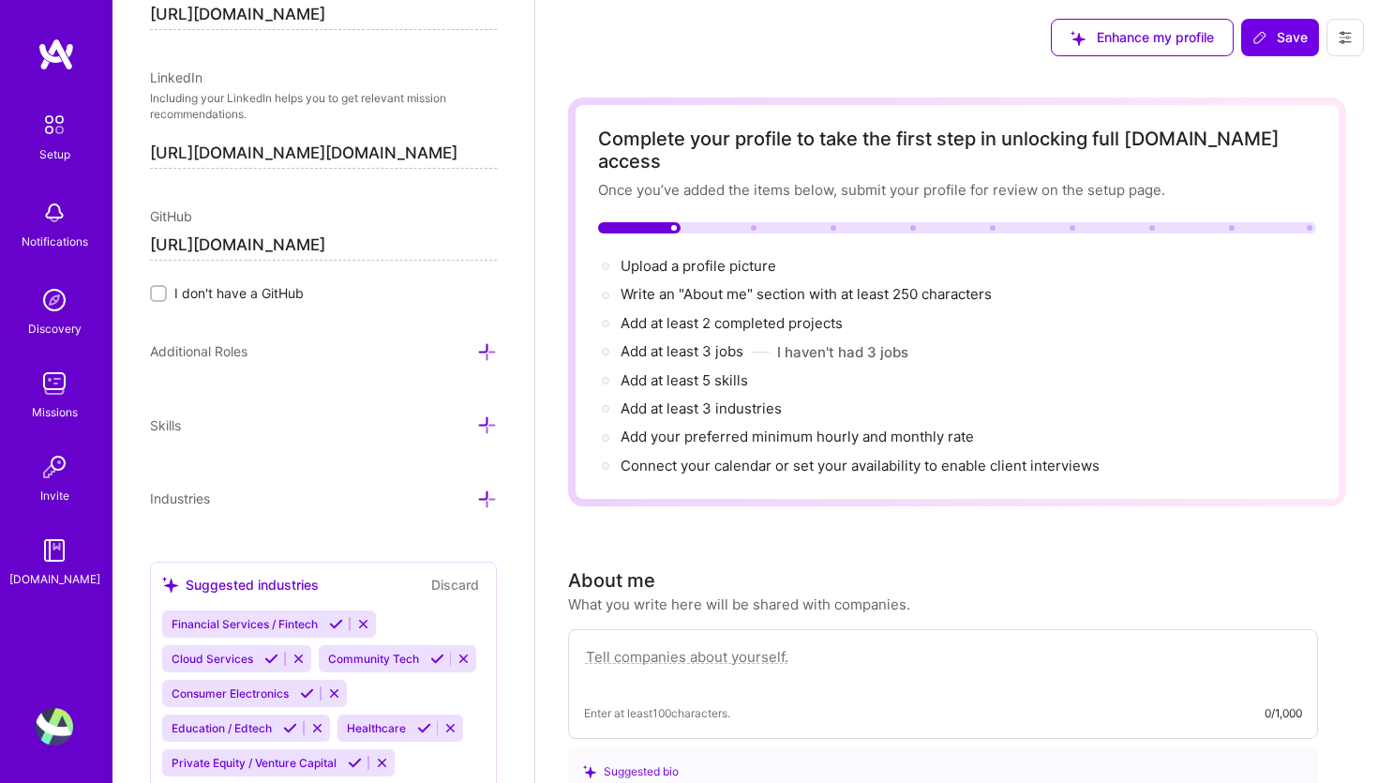
scroll to position [1112, 0]
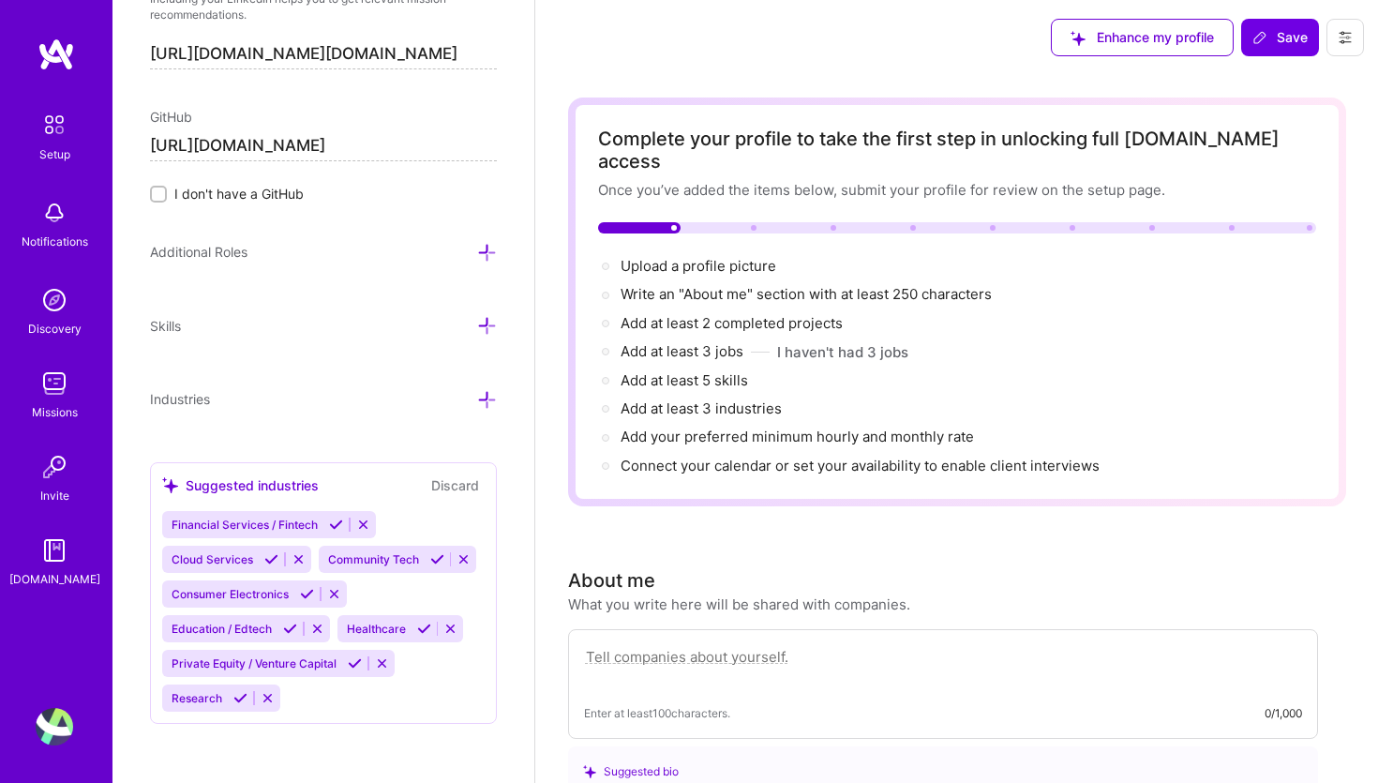
click at [215, 485] on div "Suggested industries" at bounding box center [240, 485] width 157 height 20
click at [490, 407] on icon at bounding box center [487, 400] width 20 height 20
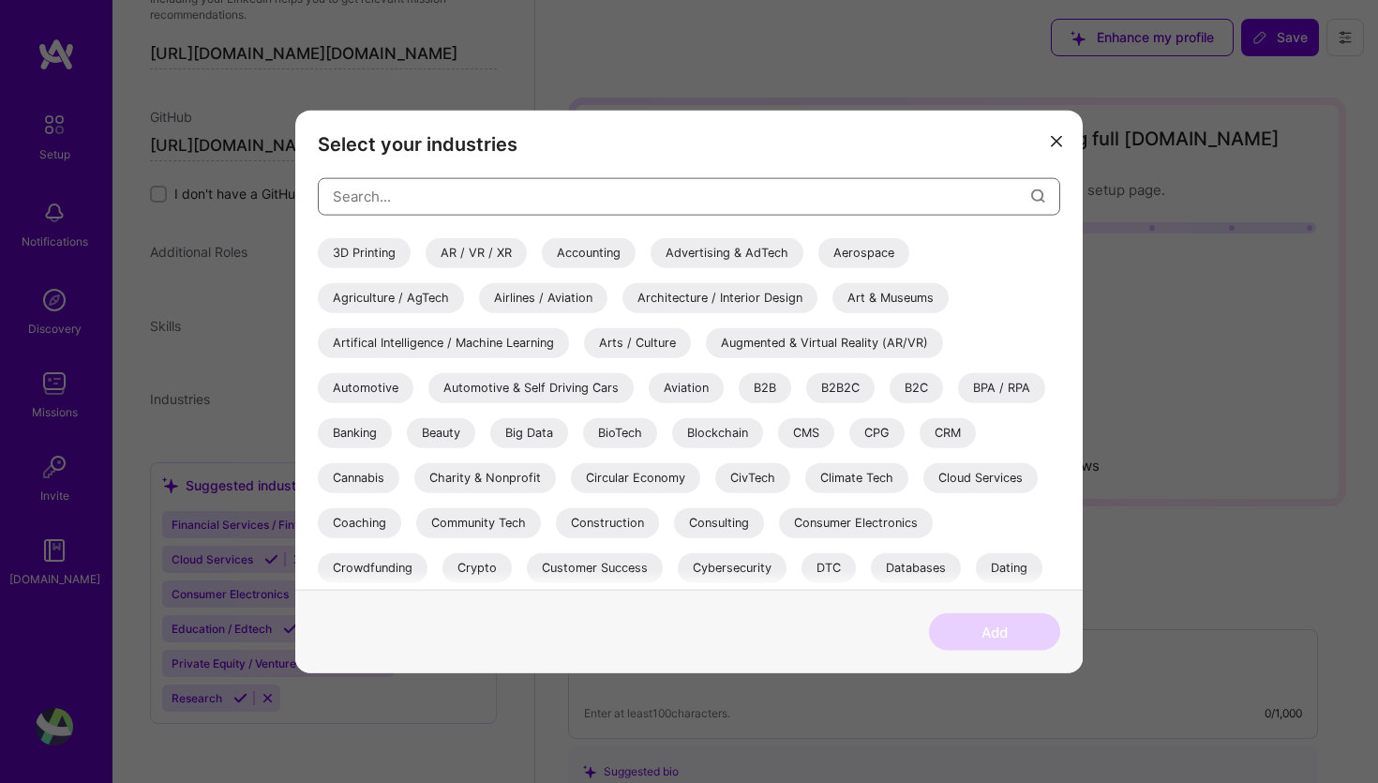
click at [424, 198] on input "modal" at bounding box center [682, 196] width 698 height 48
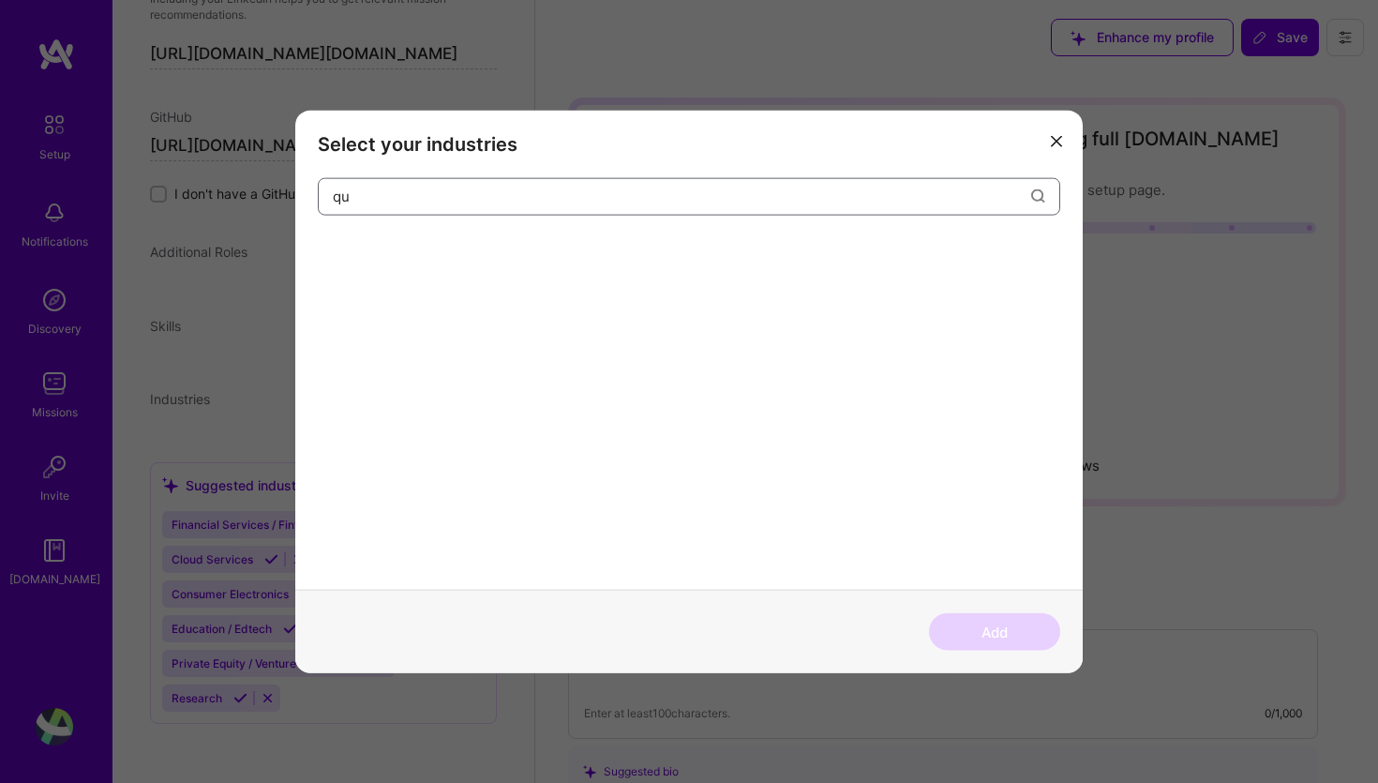
type input "q"
type input "c"
type input "a"
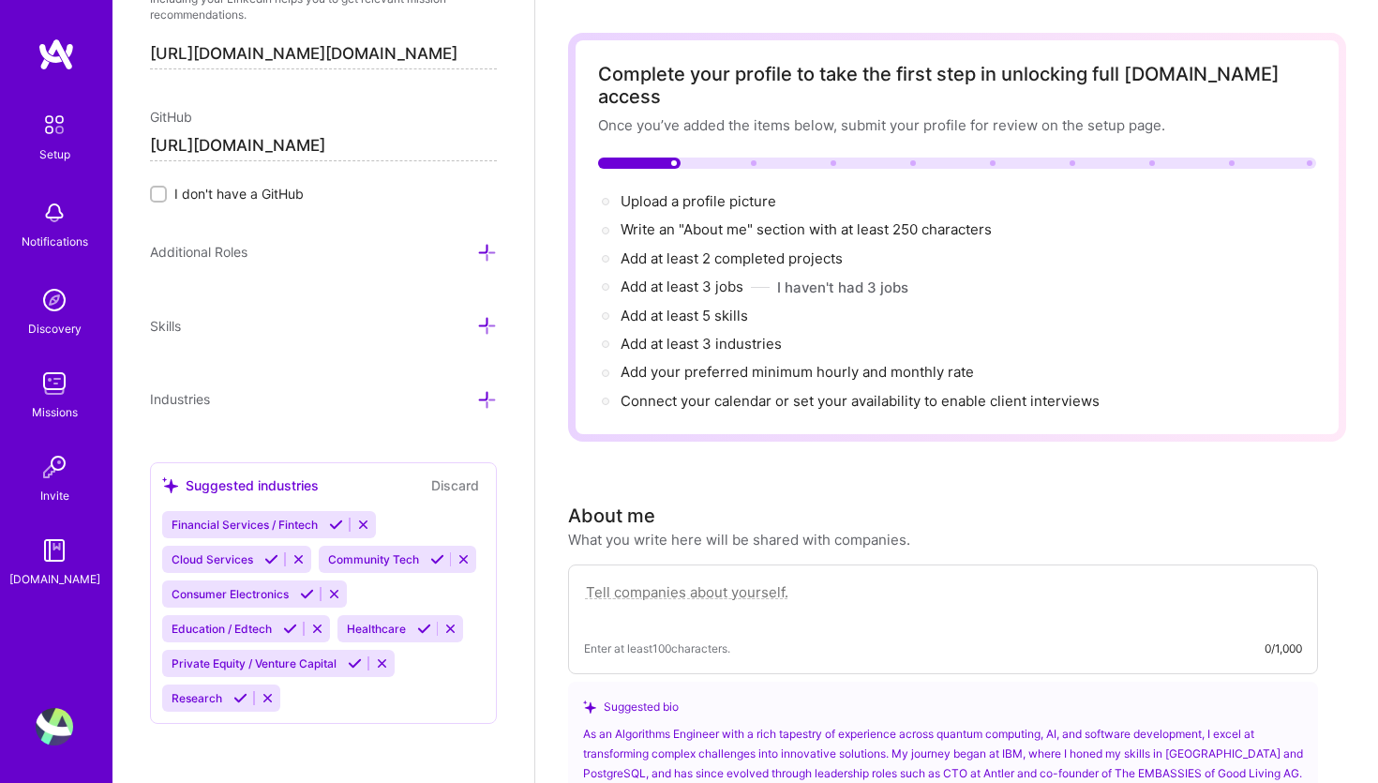
scroll to position [0, 0]
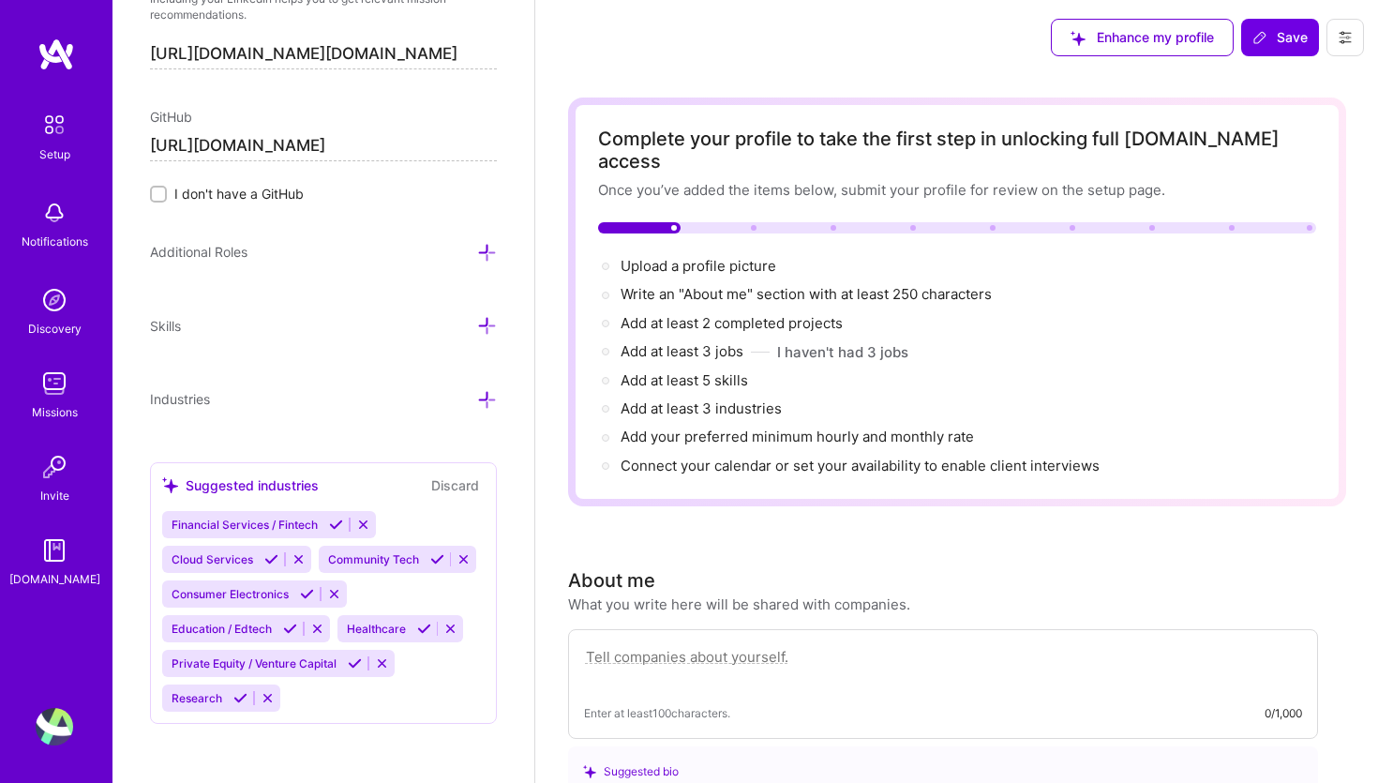
click at [488, 331] on icon at bounding box center [487, 326] width 20 height 20
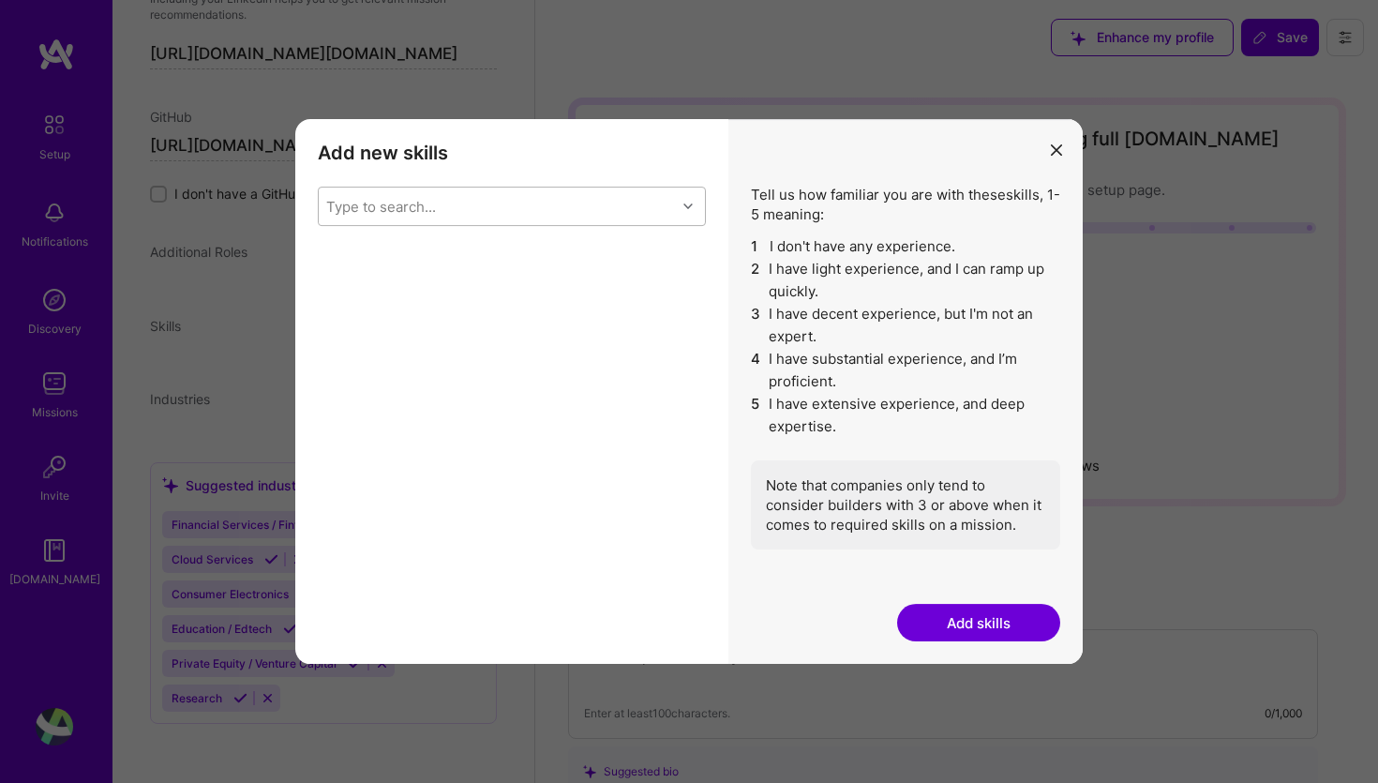
click at [438, 216] on div "Type to search..." at bounding box center [497, 205] width 357 height 37
type input "Python"
click at [336, 256] on input "modal" at bounding box center [339, 254] width 13 height 13
checkbox input "false"
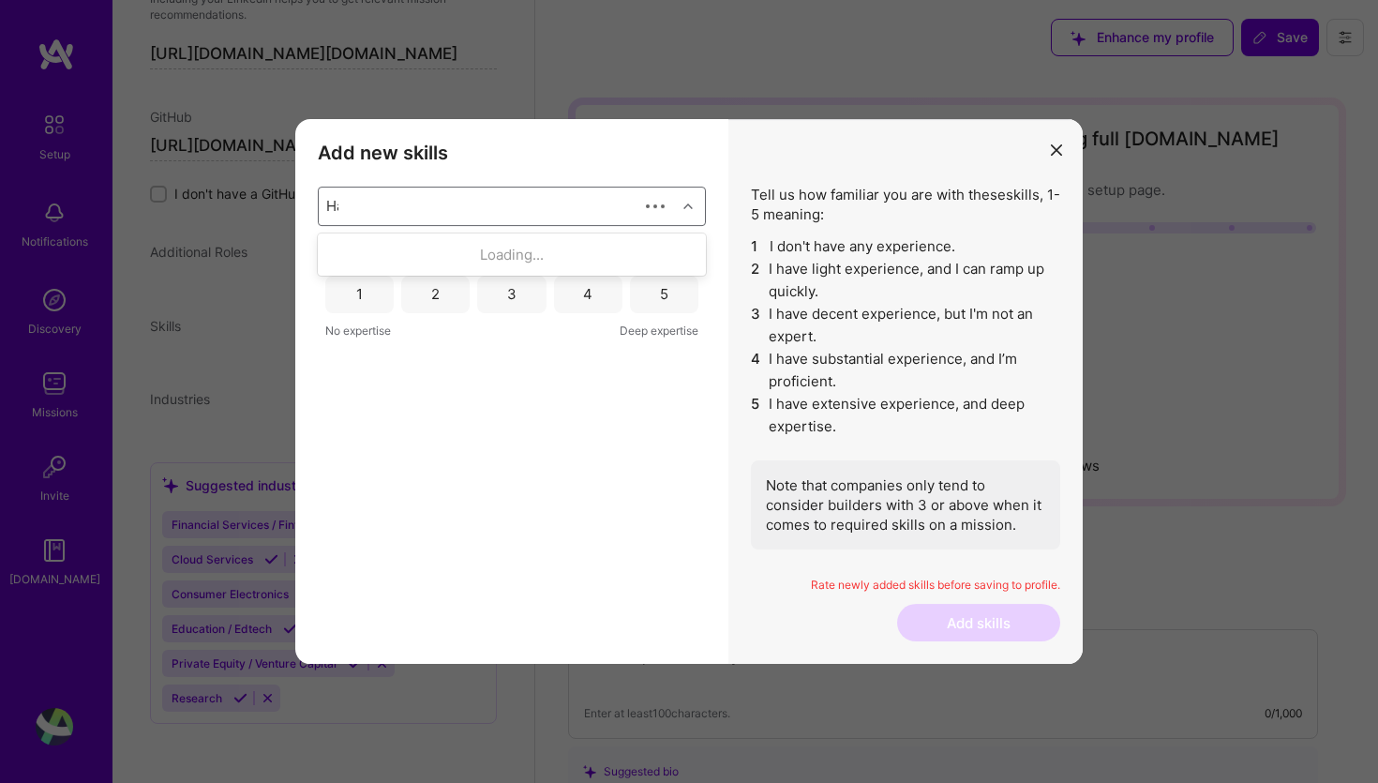
type input "Hask"
click at [341, 254] on input "modal" at bounding box center [339, 254] width 13 height 13
checkbox input "false"
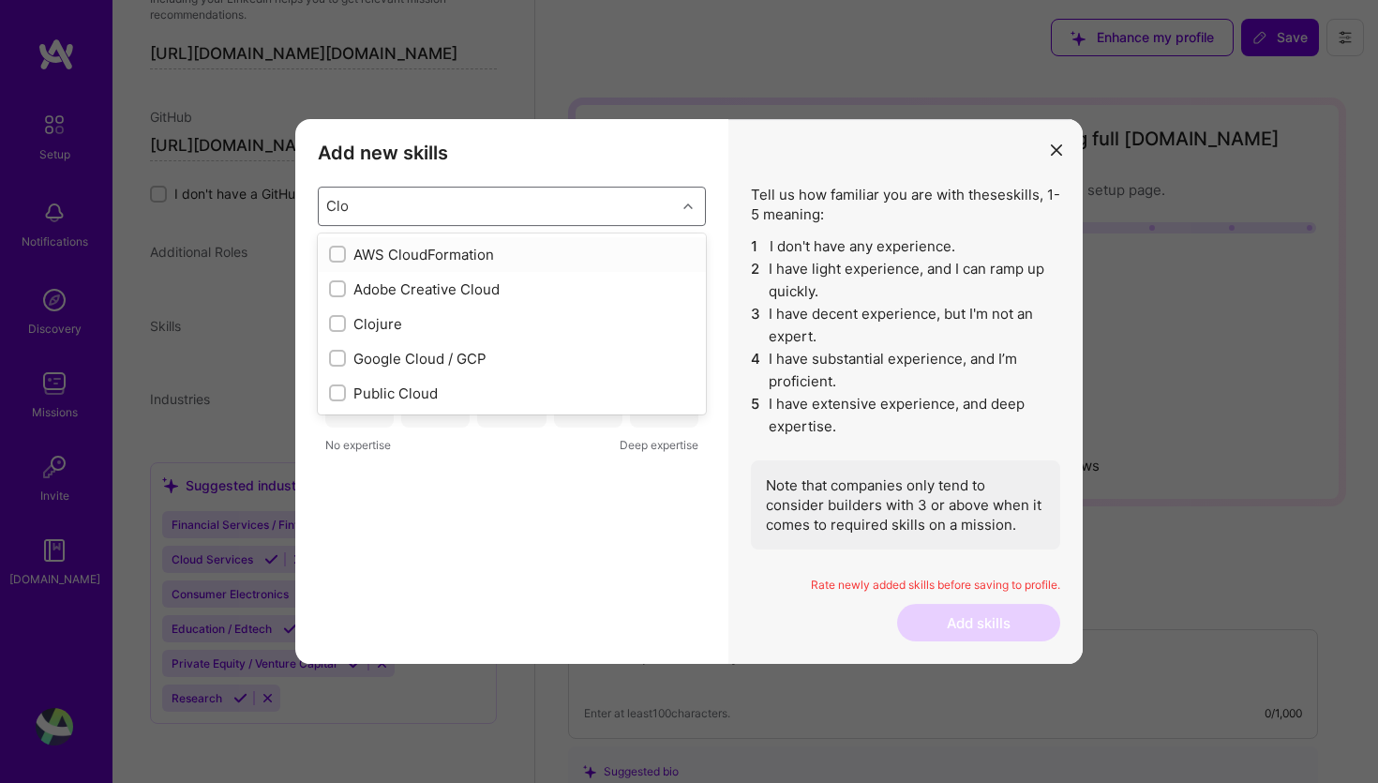
type input "Cloj"
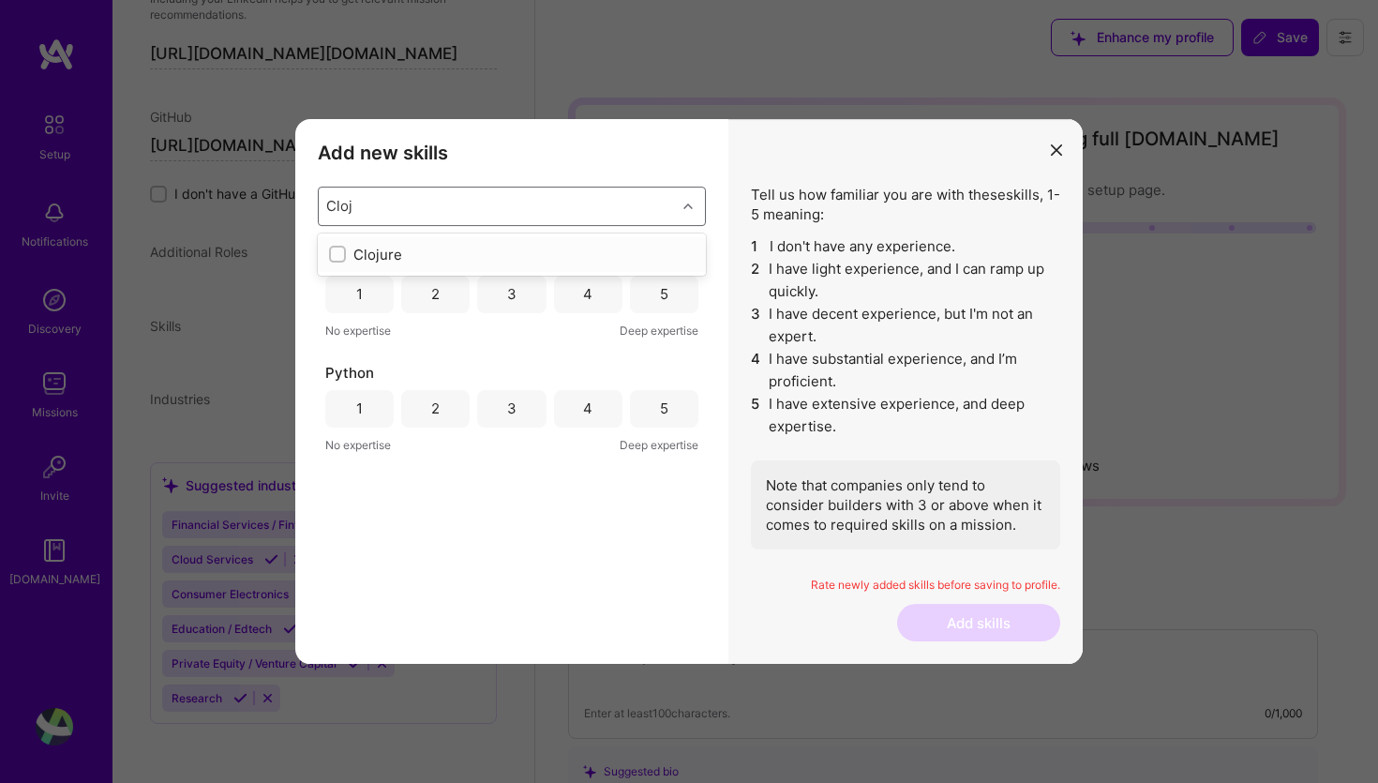
click at [337, 256] on input "modal" at bounding box center [339, 254] width 13 height 13
checkbox input "false"
type input "Java"
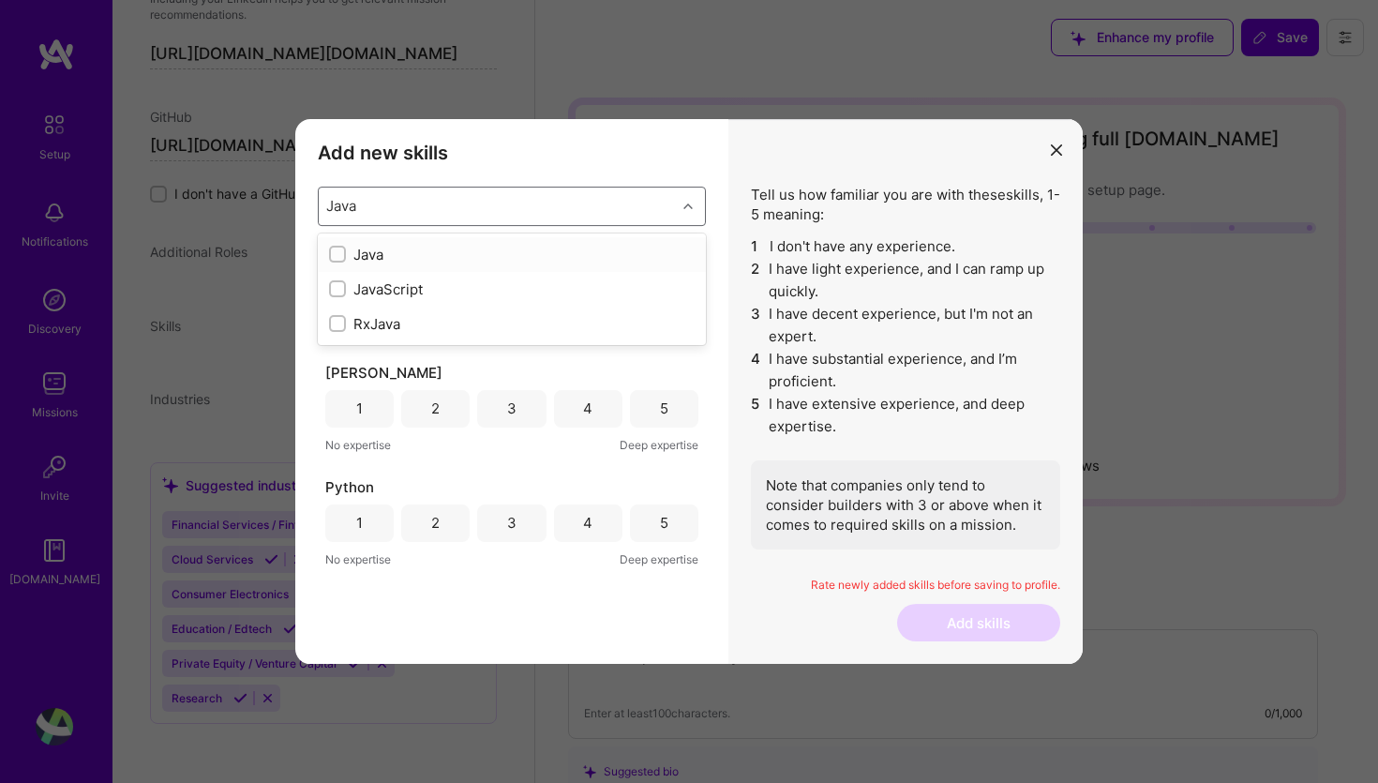
click at [336, 254] on input "modal" at bounding box center [339, 254] width 13 height 13
checkbox input "false"
type input "Java"
checkbox input "true"
checkbox input "false"
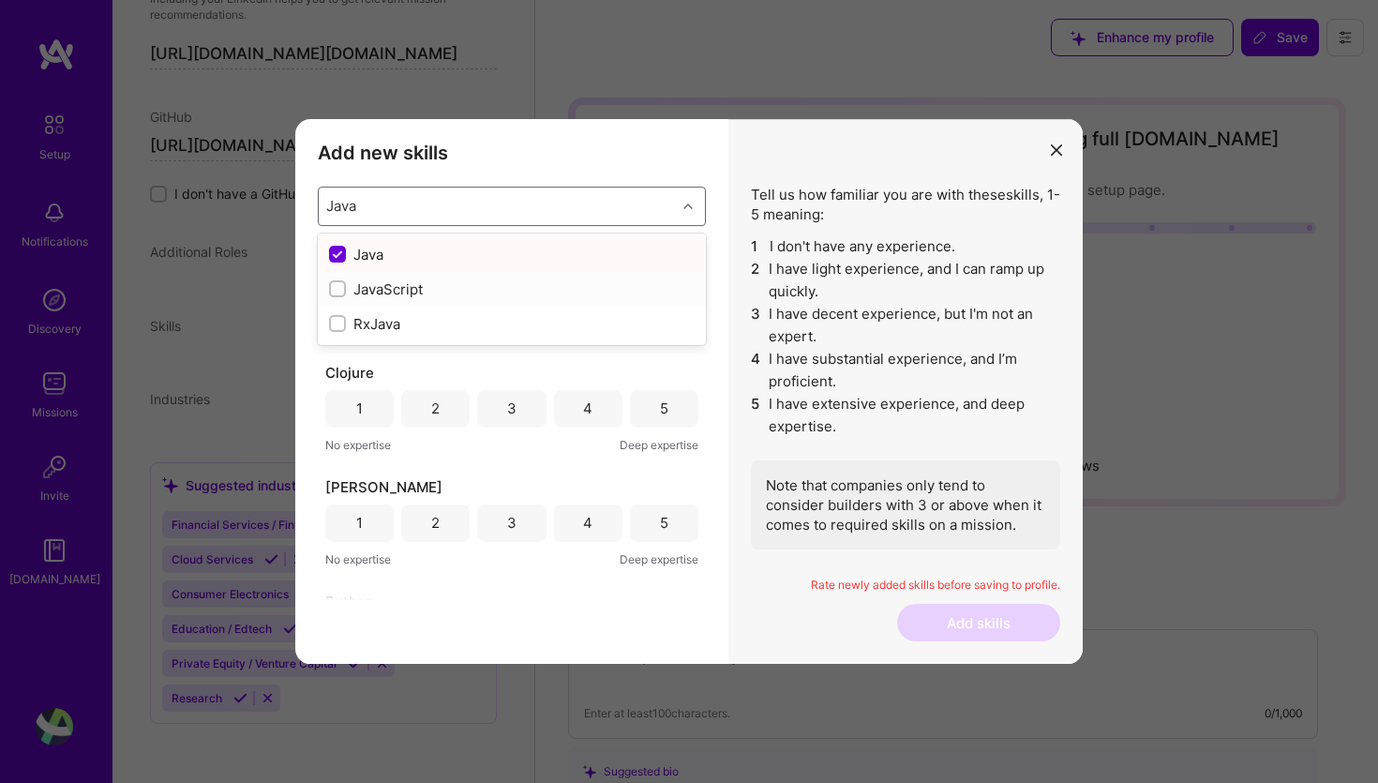
click at [344, 284] on div "modal" at bounding box center [337, 288] width 17 height 17
click at [413, 204] on div "Type to search..." at bounding box center [381, 206] width 110 height 20
type input "Swift"
click at [340, 290] on input "modal" at bounding box center [339, 289] width 13 height 13
checkbox input "false"
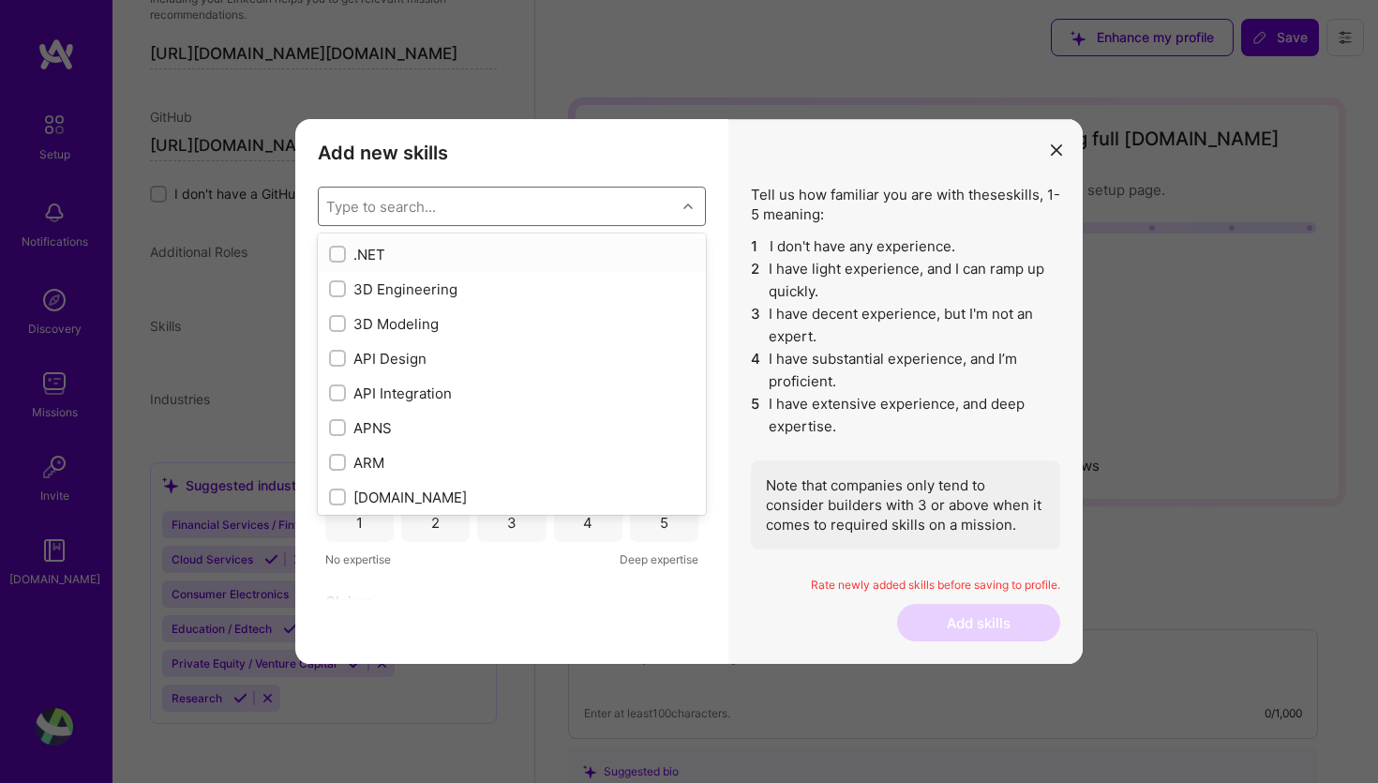
type input "S"
checkbox input "true"
checkbox input "false"
checkbox input "true"
checkbox input "false"
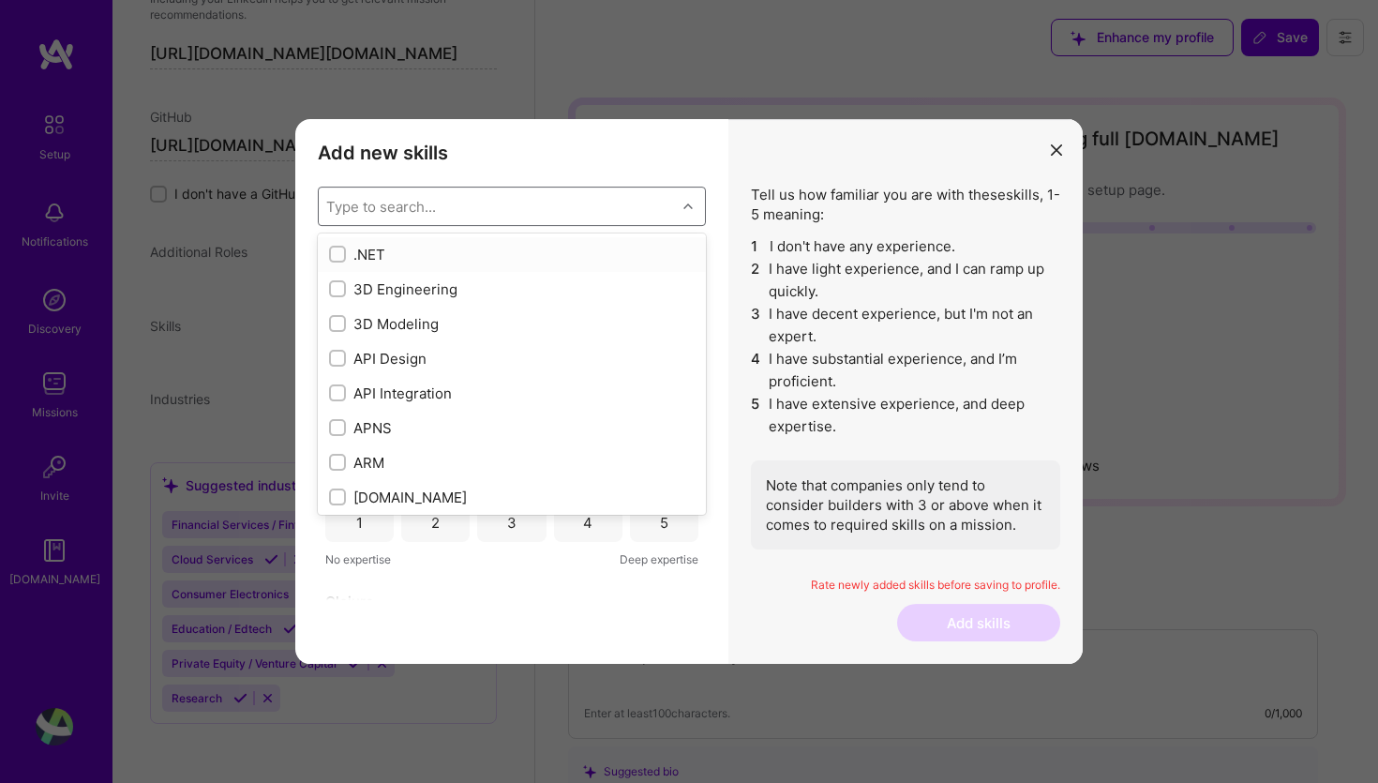
checkbox input "true"
checkbox input "false"
type input "Sw"
checkbox input "true"
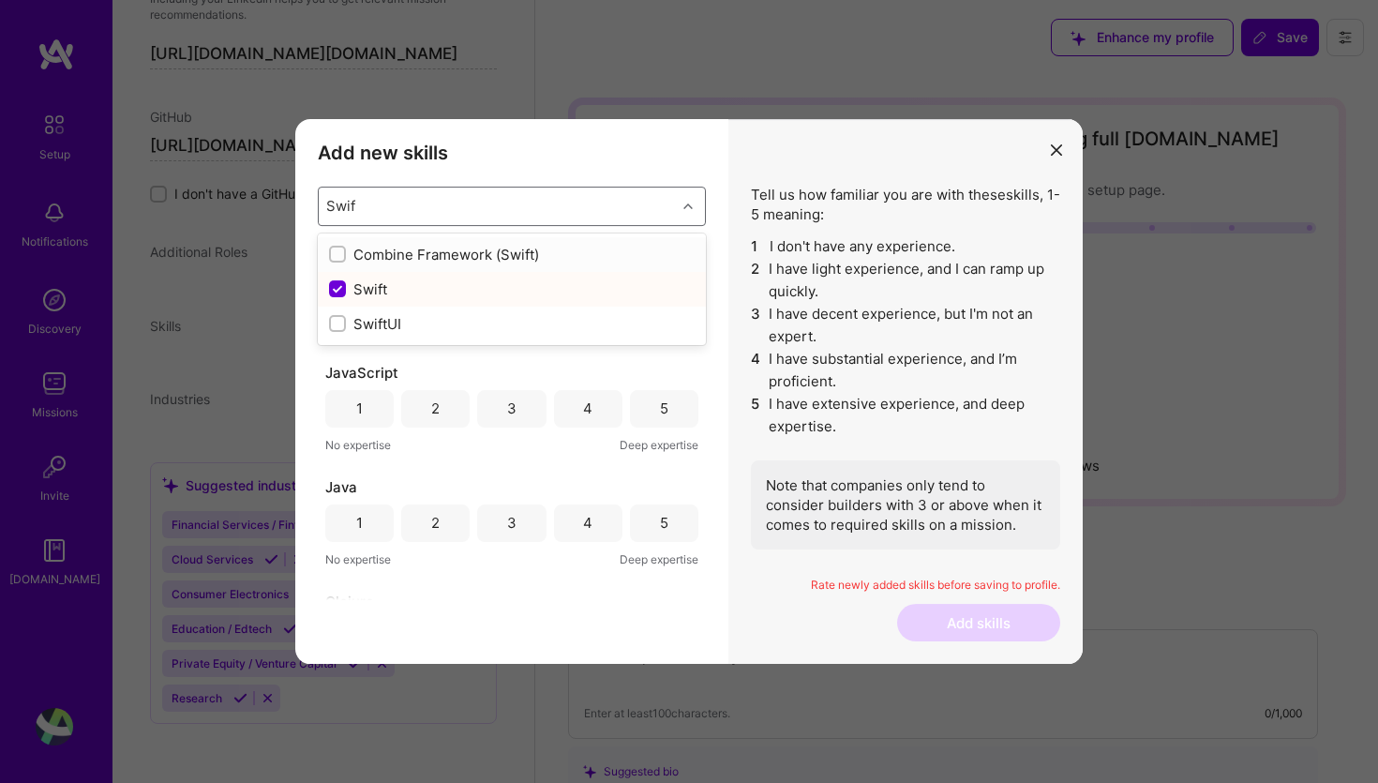
type input "Swift"
click at [338, 322] on input "modal" at bounding box center [339, 324] width 13 height 13
checkbox input "false"
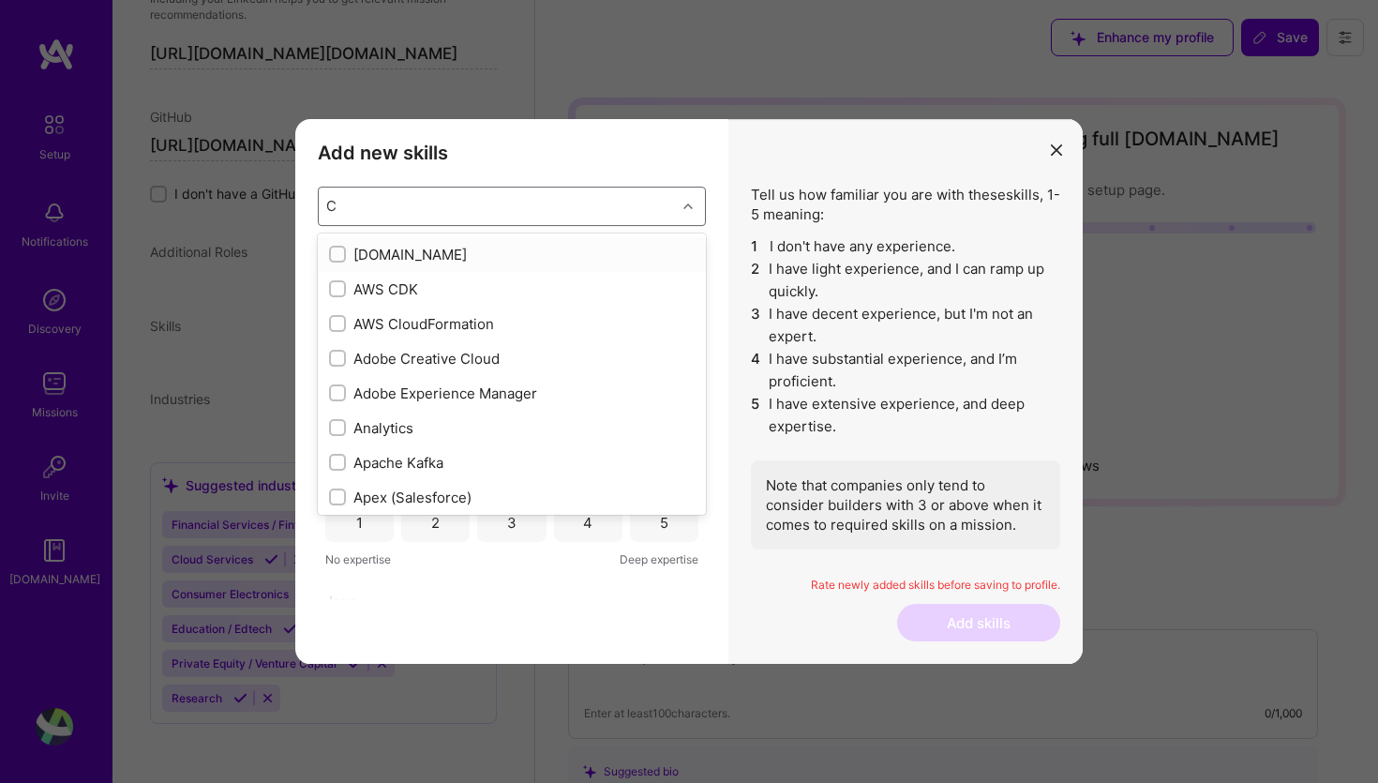
type input "C"
checkbox input "true"
checkbox input "false"
type input "C"
checkbox input "false"
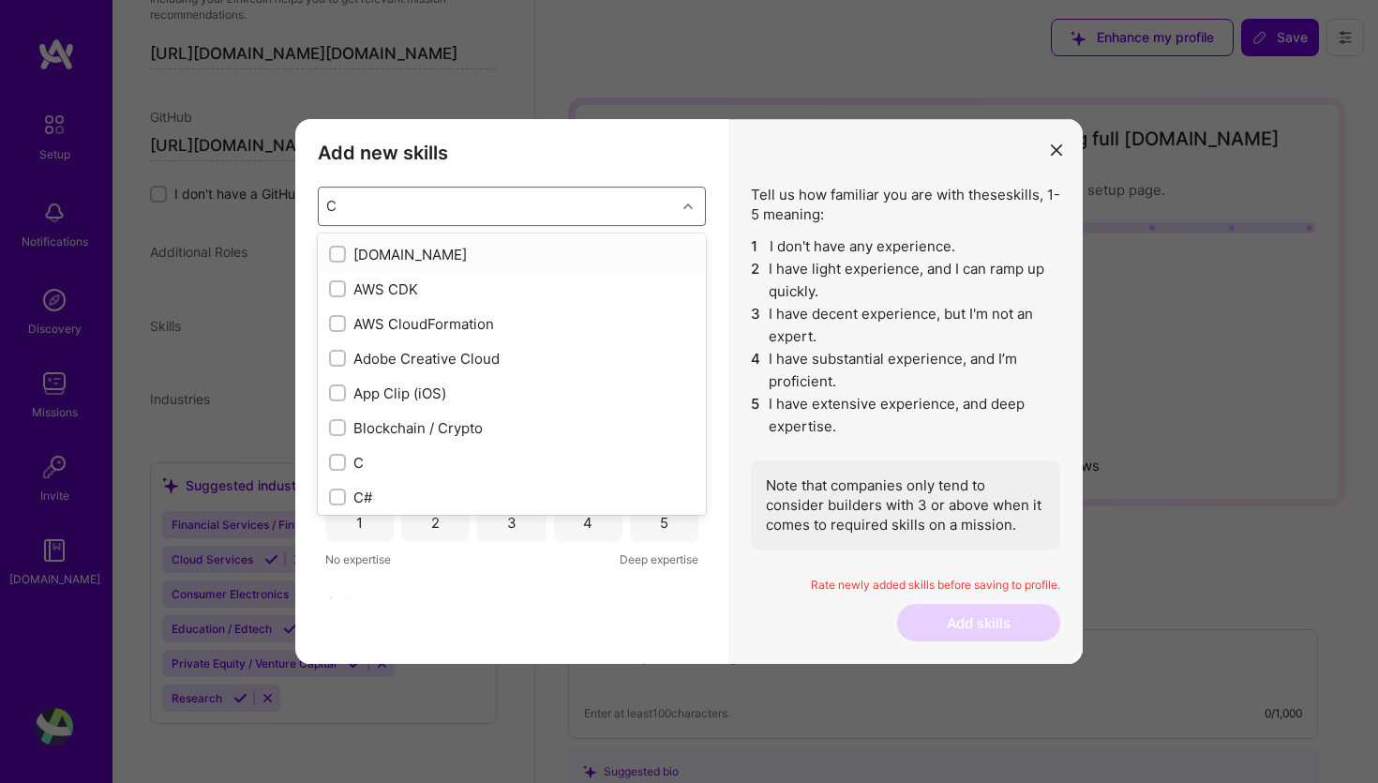
checkbox input "true"
type input "C"
checkbox input "true"
checkbox input "false"
click at [336, 464] on input "modal" at bounding box center [339, 462] width 13 height 13
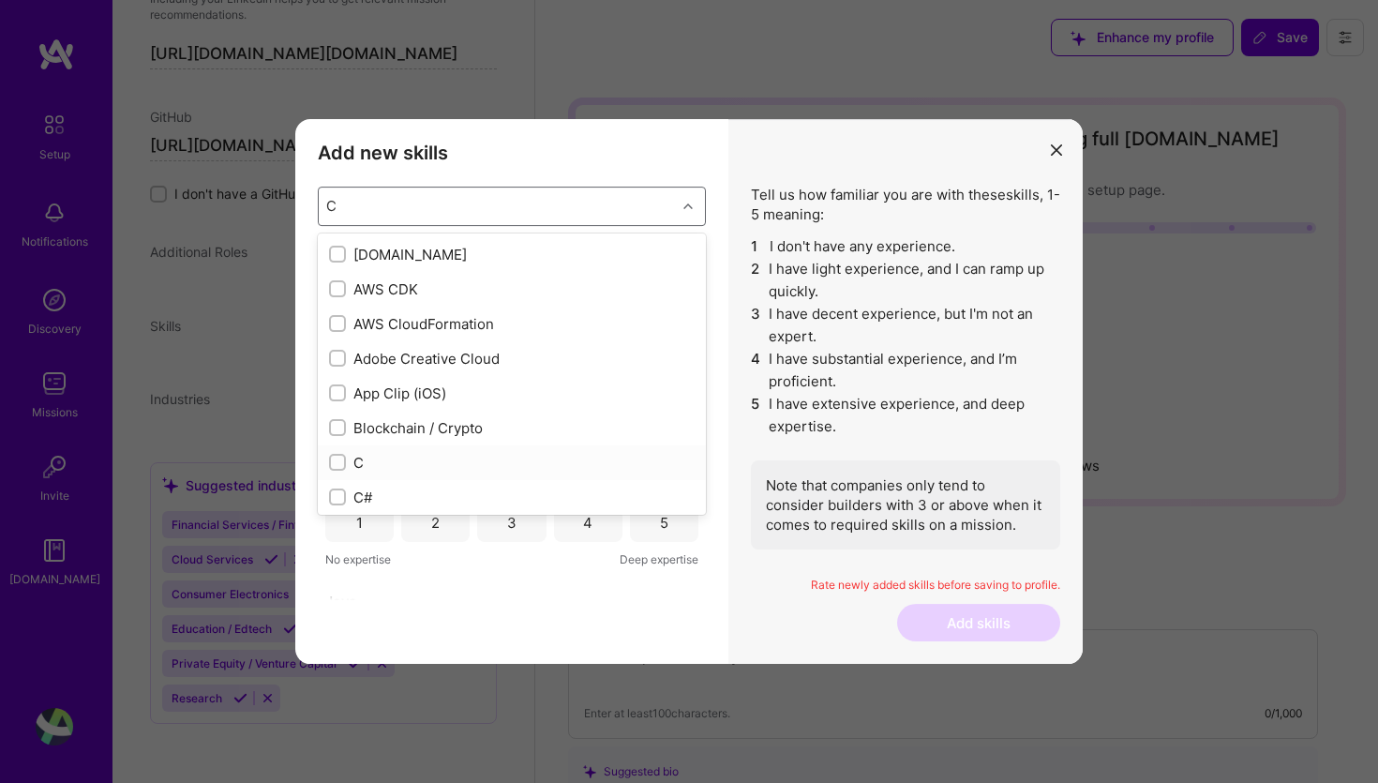
checkbox input "false"
type input "C"
checkbox input "true"
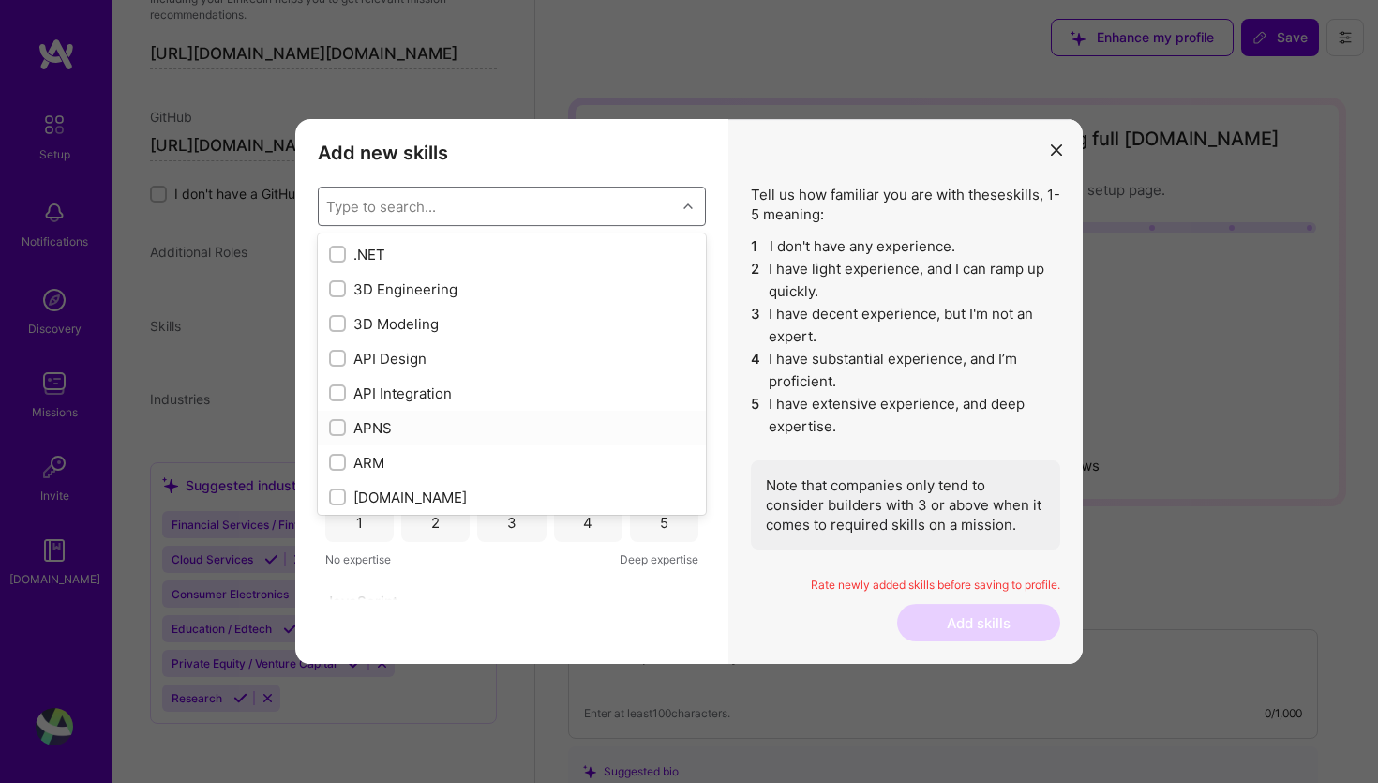
checkbox input "false"
checkbox input "true"
checkbox input "false"
type input "C++"
checkbox input "true"
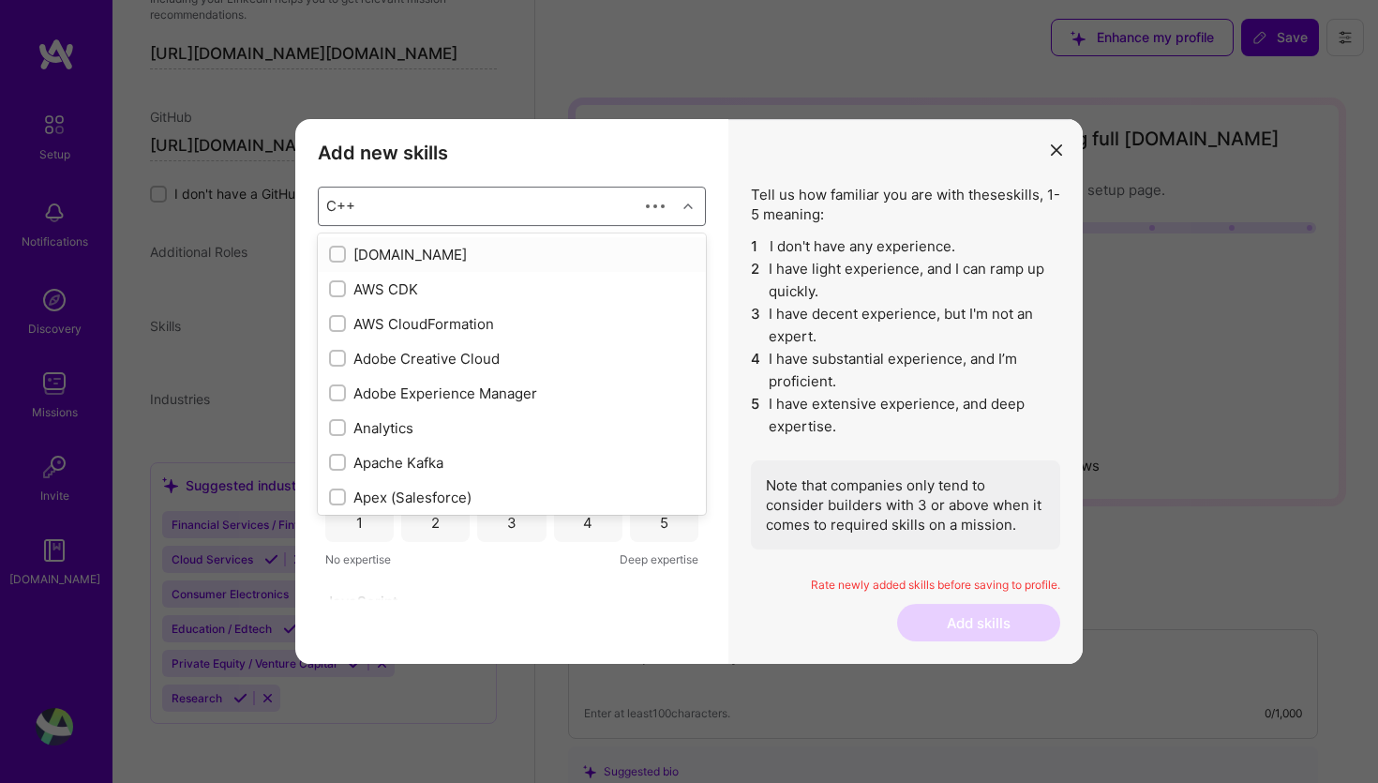
checkbox input "false"
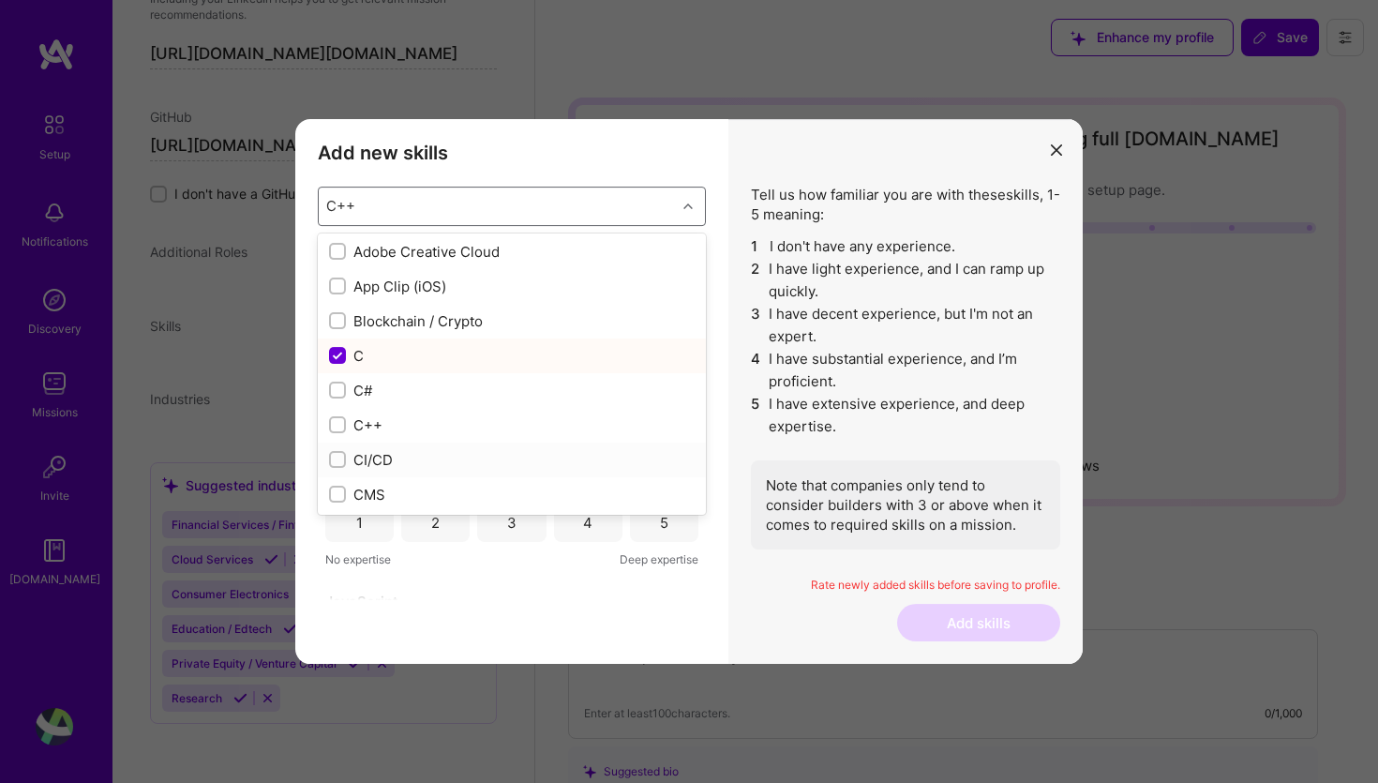
scroll to position [109, 0]
click at [338, 425] on input "modal" at bounding box center [339, 423] width 13 height 13
checkbox input "false"
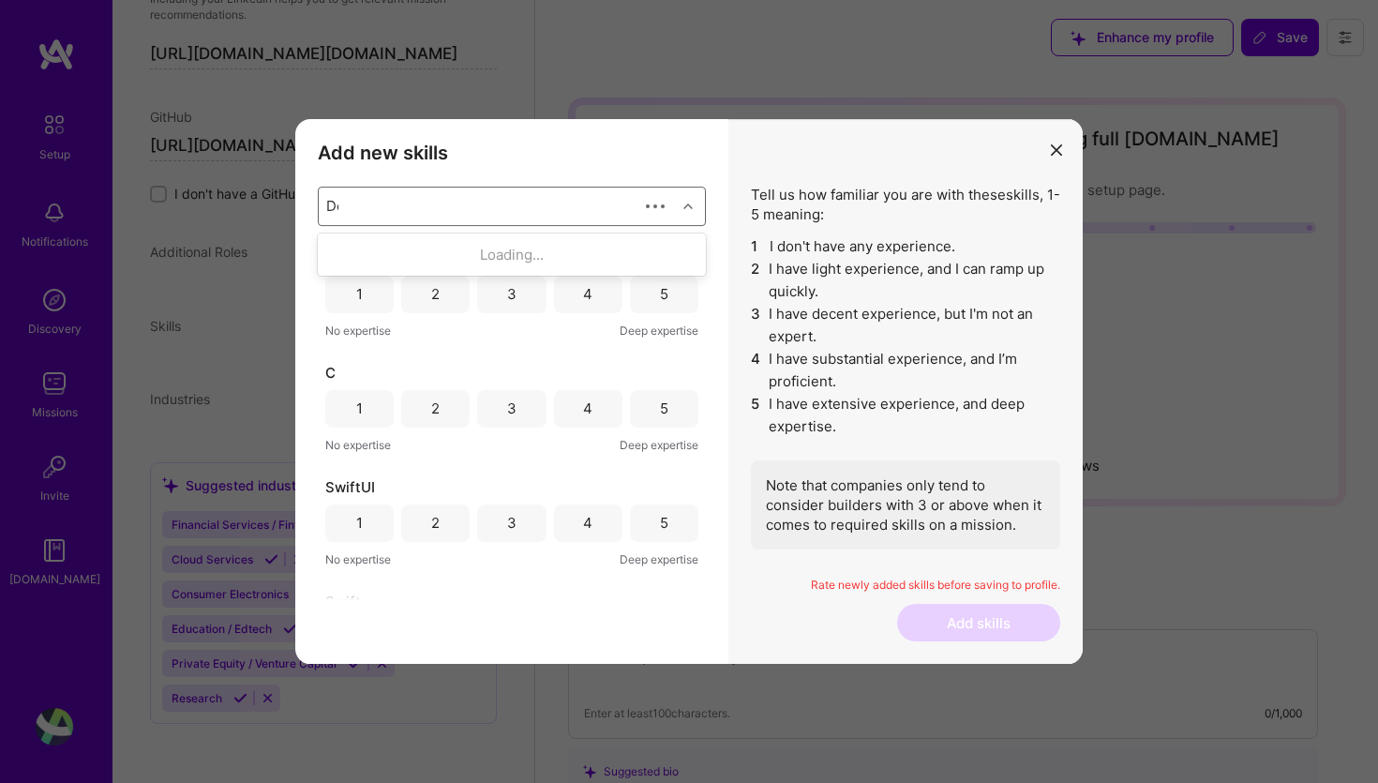
scroll to position [0, 0]
type input "Dock"
click at [344, 247] on div "modal" at bounding box center [337, 254] width 17 height 17
click at [359, 201] on div "Type to search..." at bounding box center [381, 206] width 110 height 20
type input "Linux"
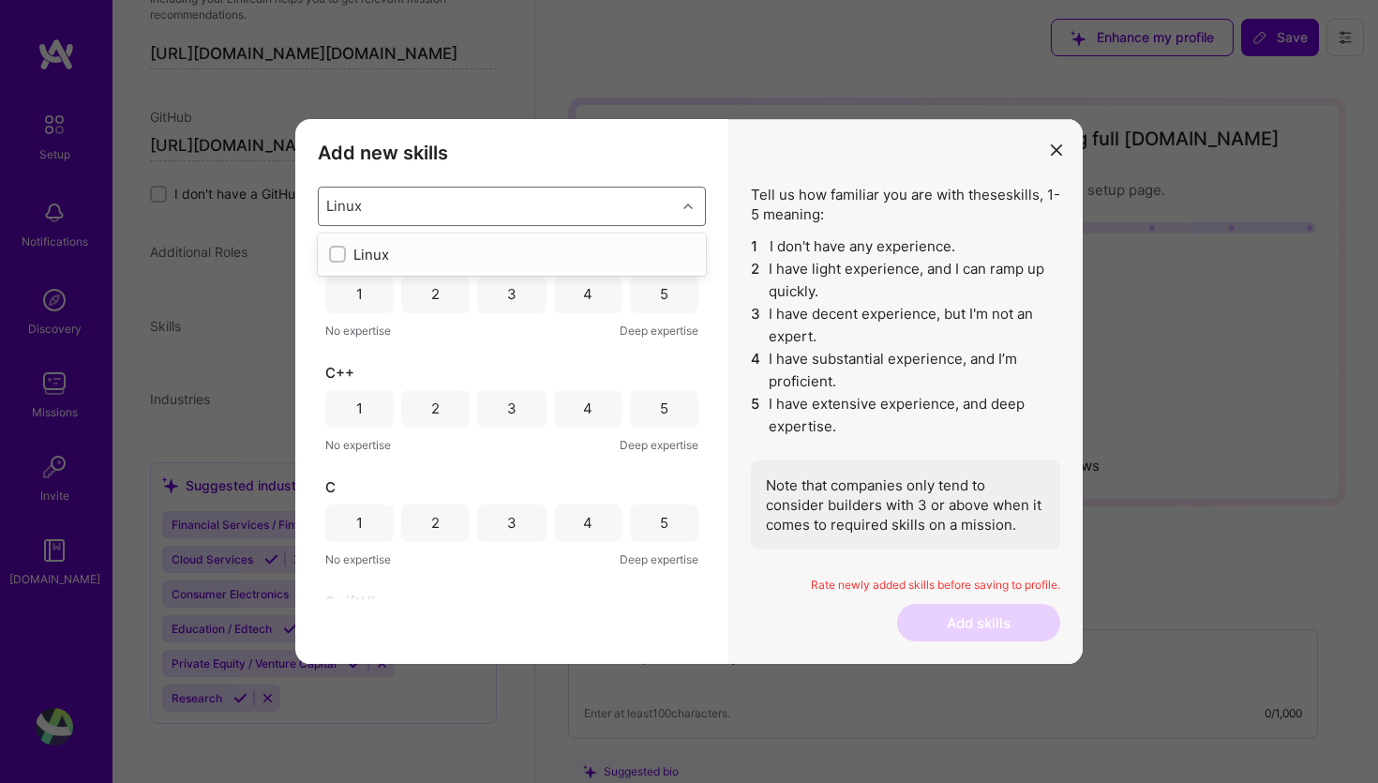
click at [338, 259] on input "modal" at bounding box center [339, 254] width 13 height 13
checkbox input "false"
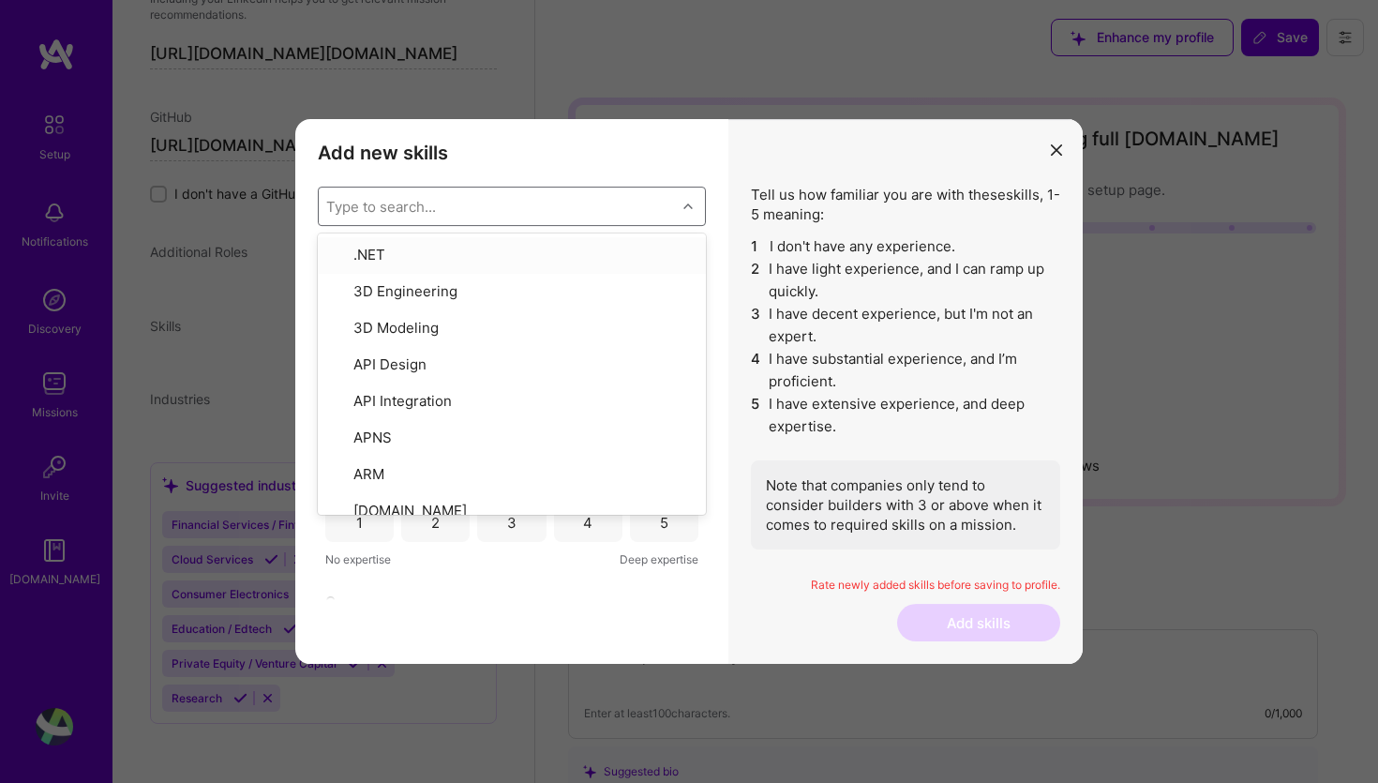
click at [1058, 145] on icon "modal" at bounding box center [1056, 149] width 11 height 11
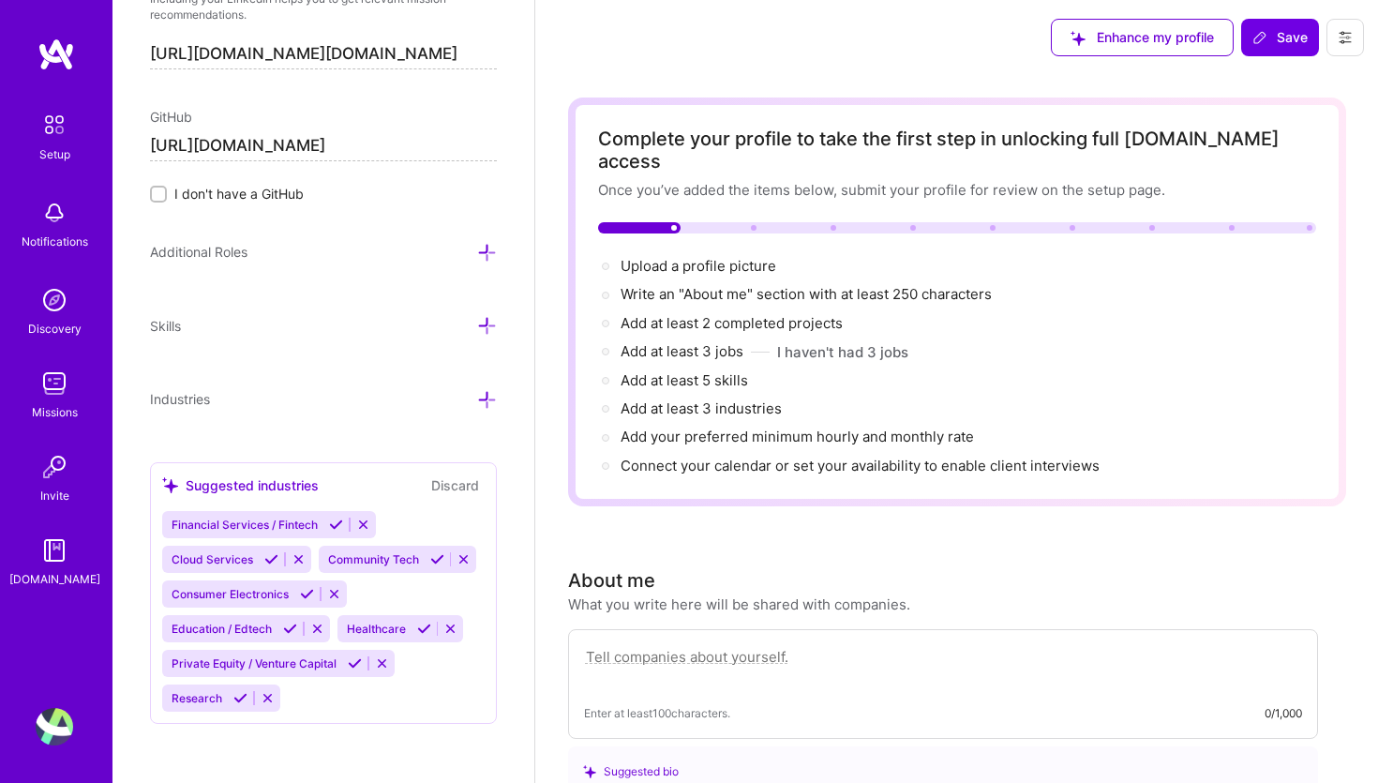
click at [1351, 43] on icon at bounding box center [1344, 37] width 15 height 15
click at [1271, 80] on button "Settings" at bounding box center [1293, 80] width 141 height 48
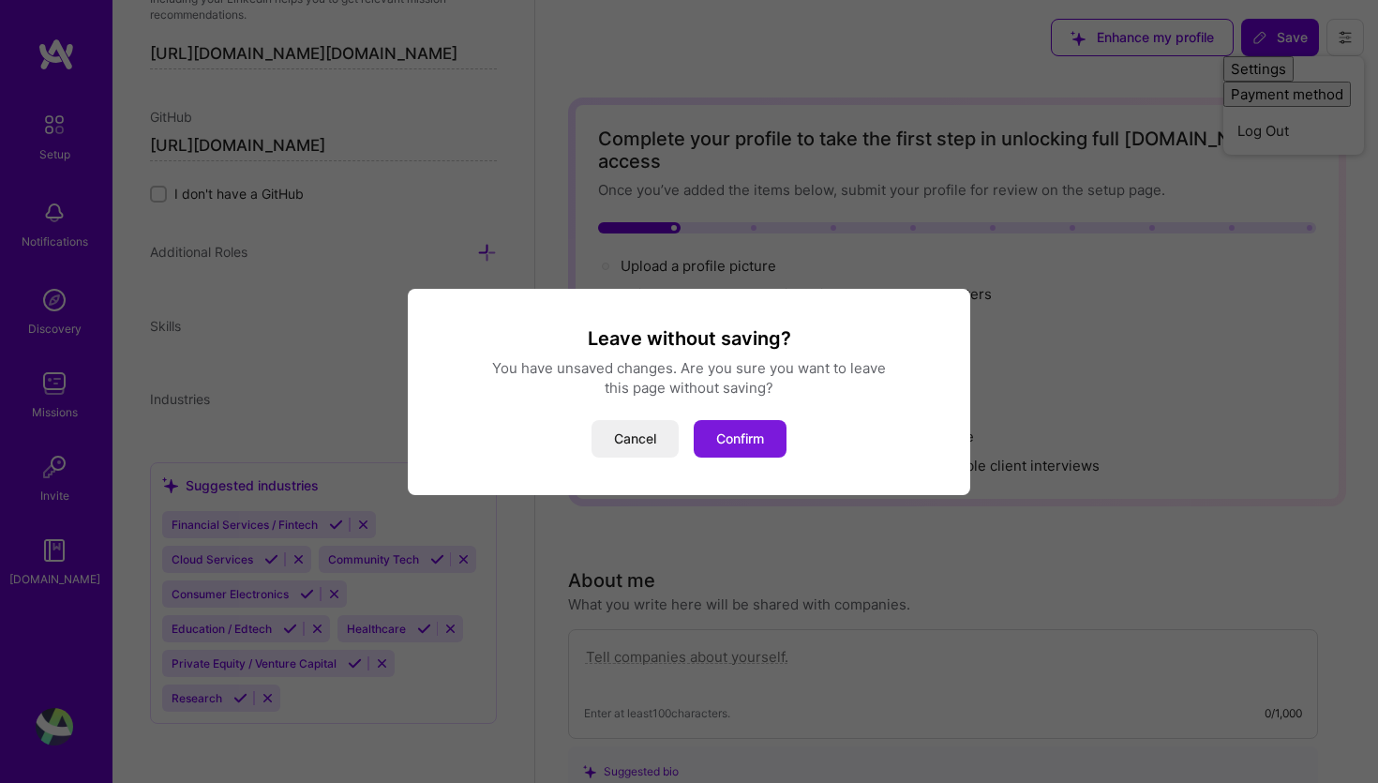
click at [775, 433] on button "Confirm" at bounding box center [740, 438] width 93 height 37
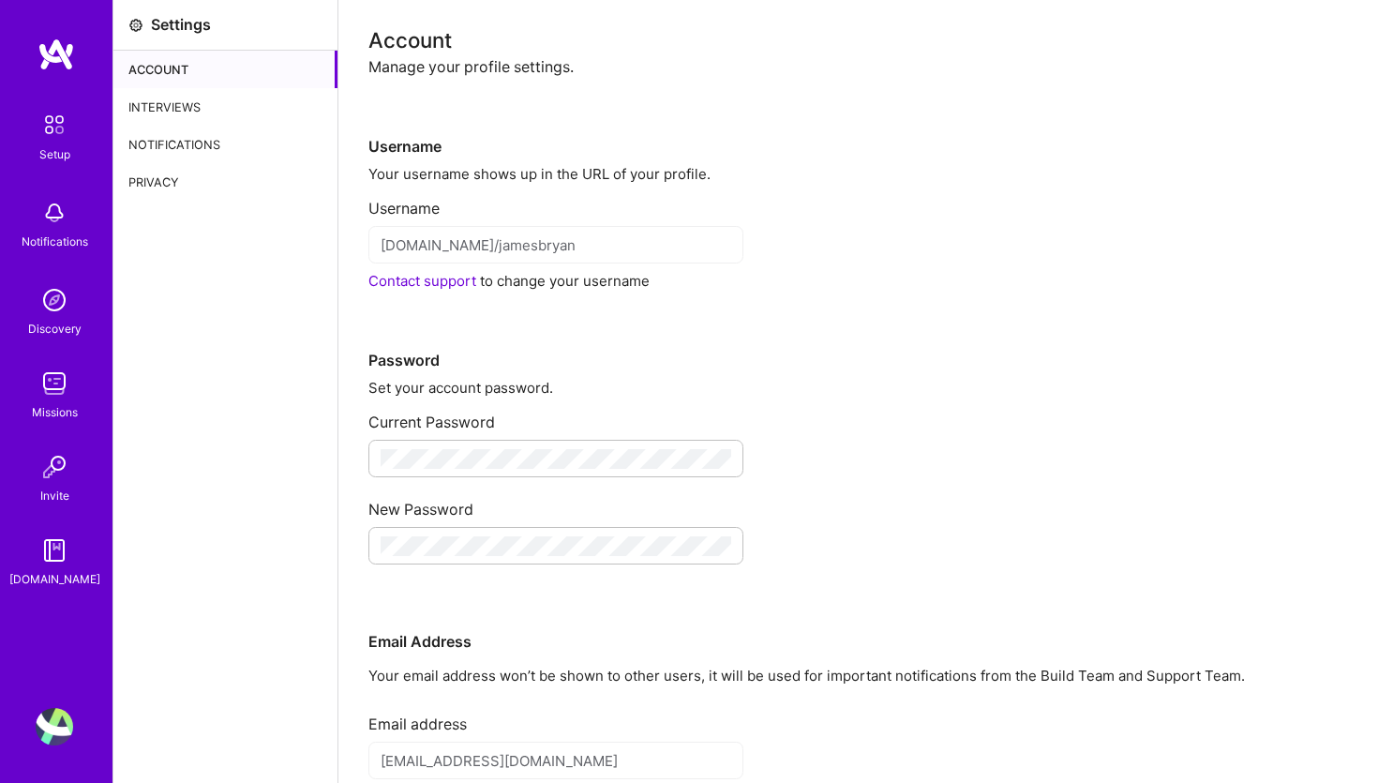
click at [176, 110] on div "Interviews" at bounding box center [225, 106] width 224 height 37
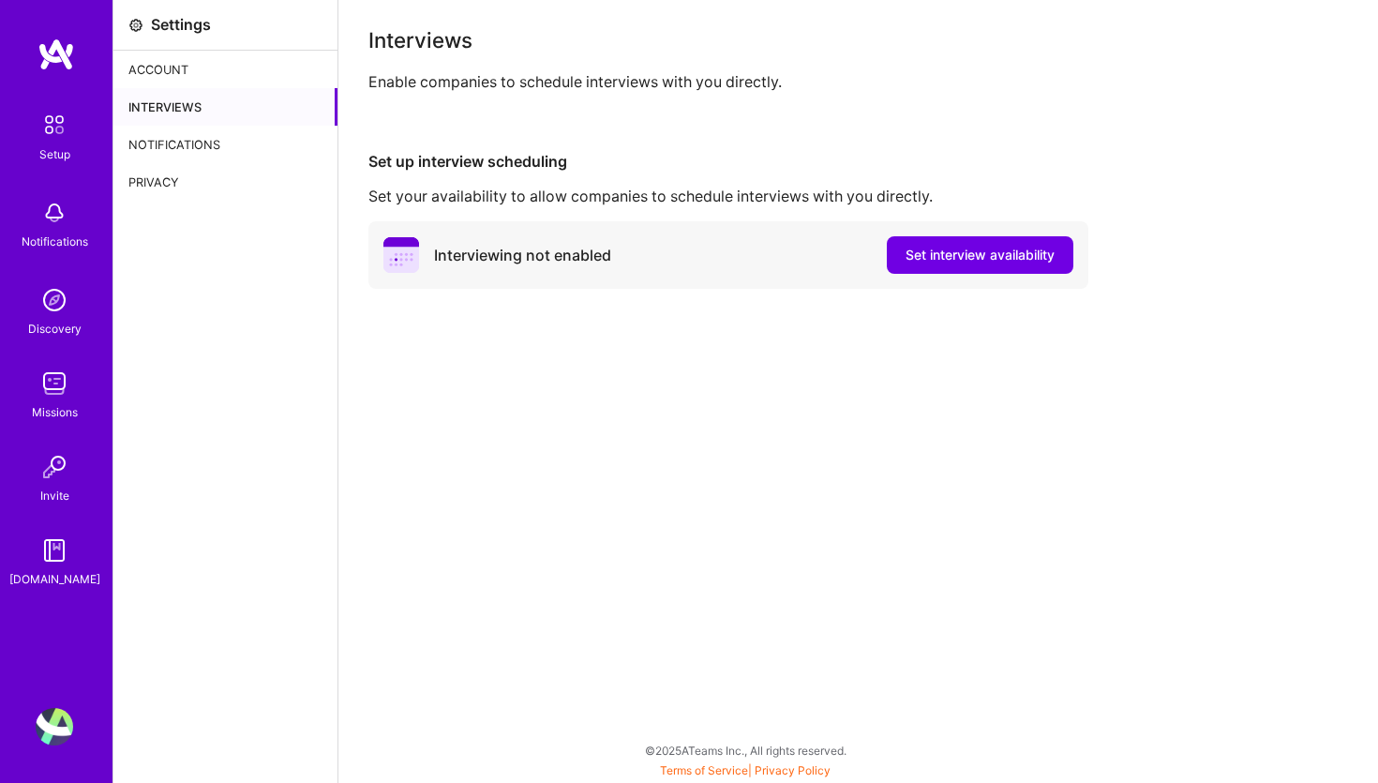
click at [166, 68] on div "Account" at bounding box center [225, 69] width 224 height 37
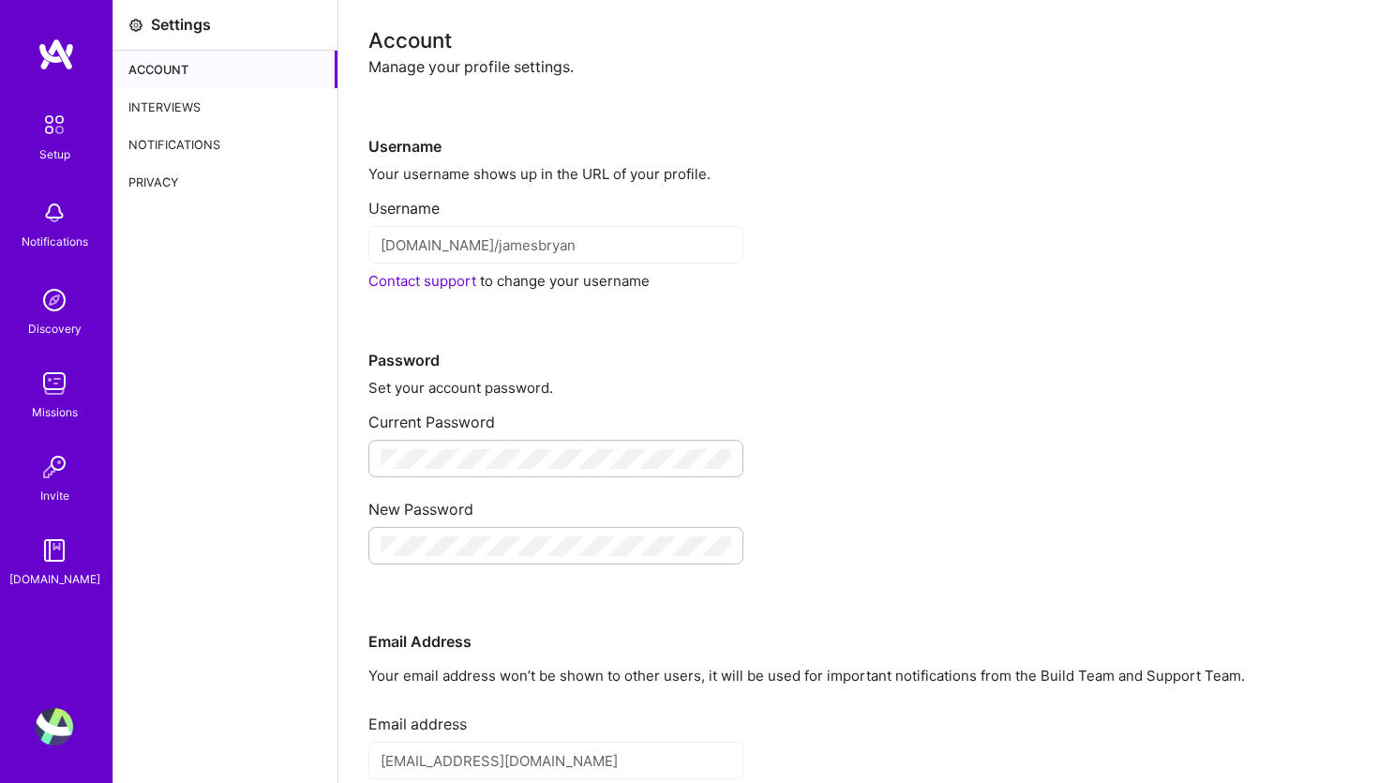
click at [55, 731] on img at bounding box center [54, 726] width 37 height 37
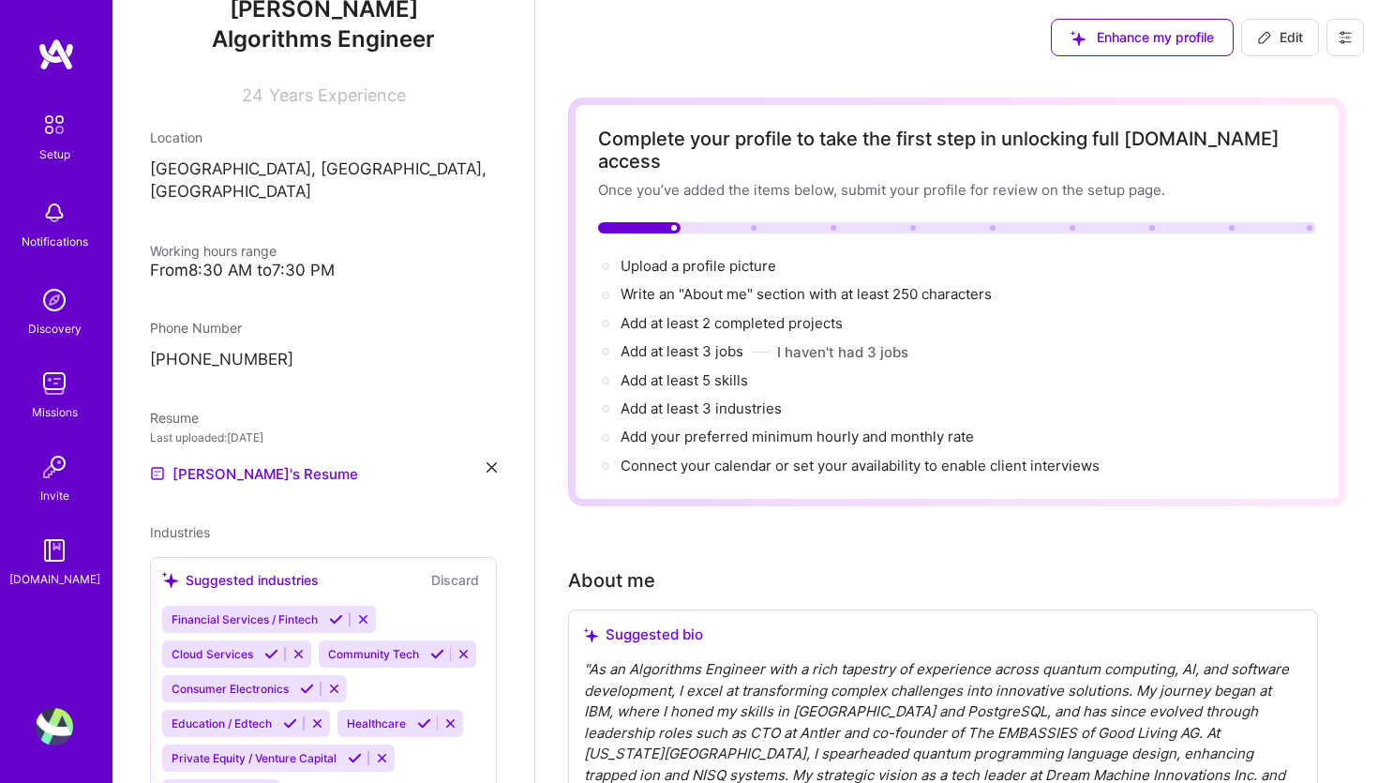
scroll to position [222, 0]
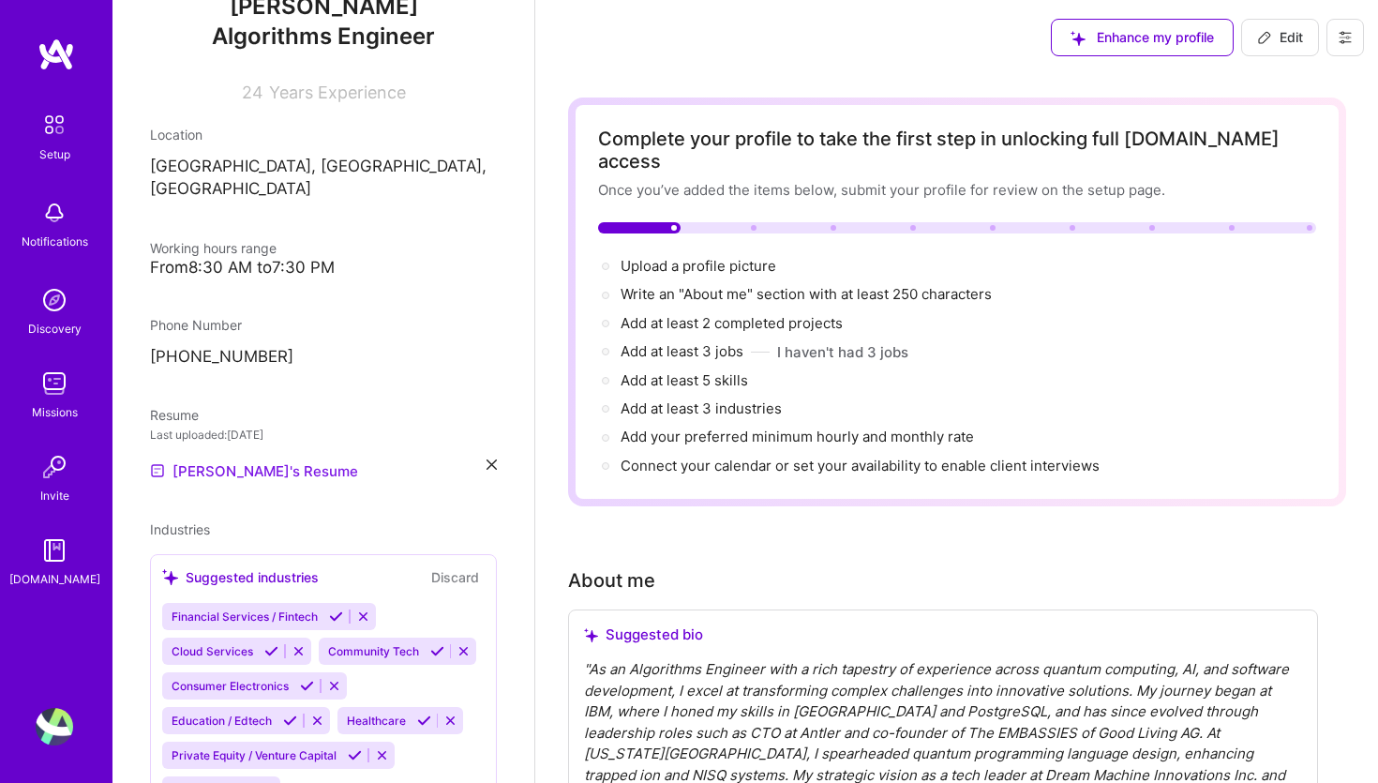
click at [265, 459] on link "[PERSON_NAME]'s Resume" at bounding box center [254, 470] width 208 height 22
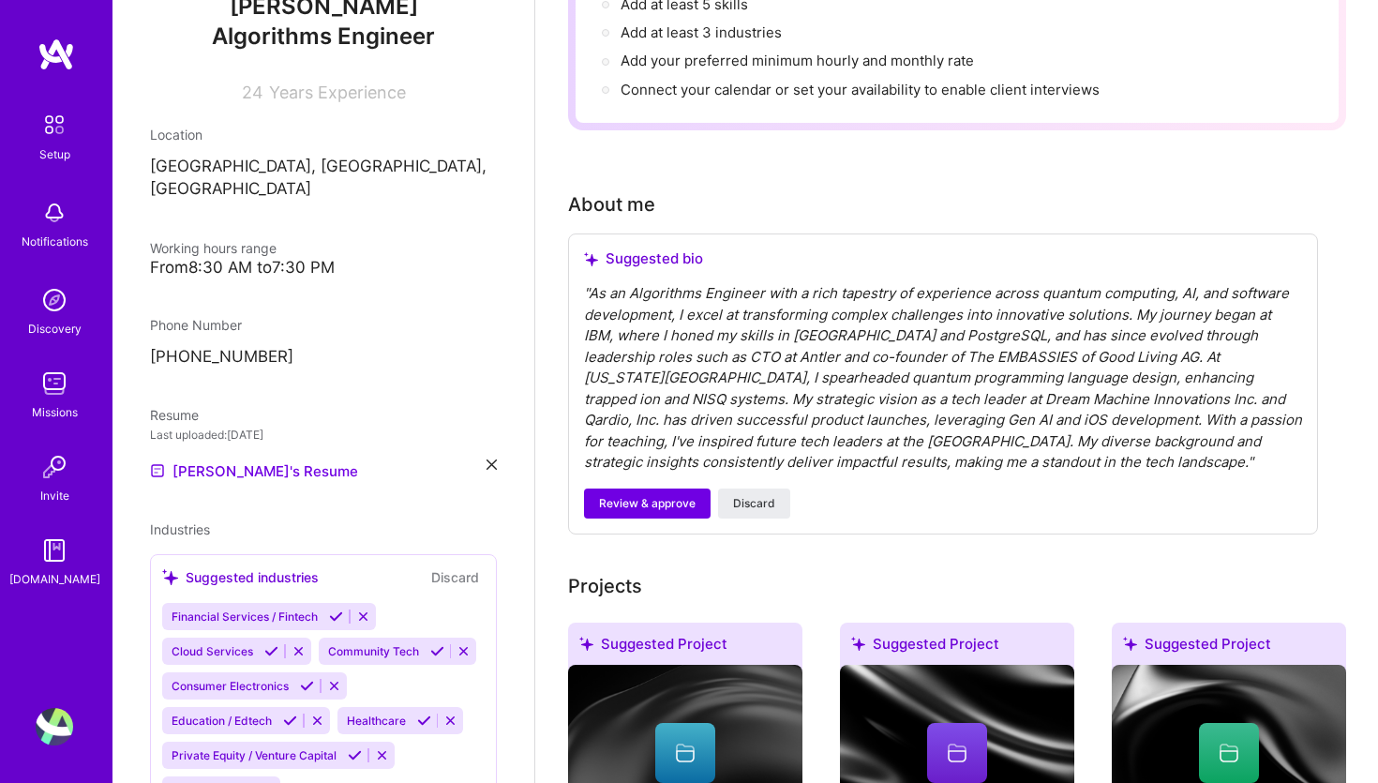
scroll to position [381, 0]
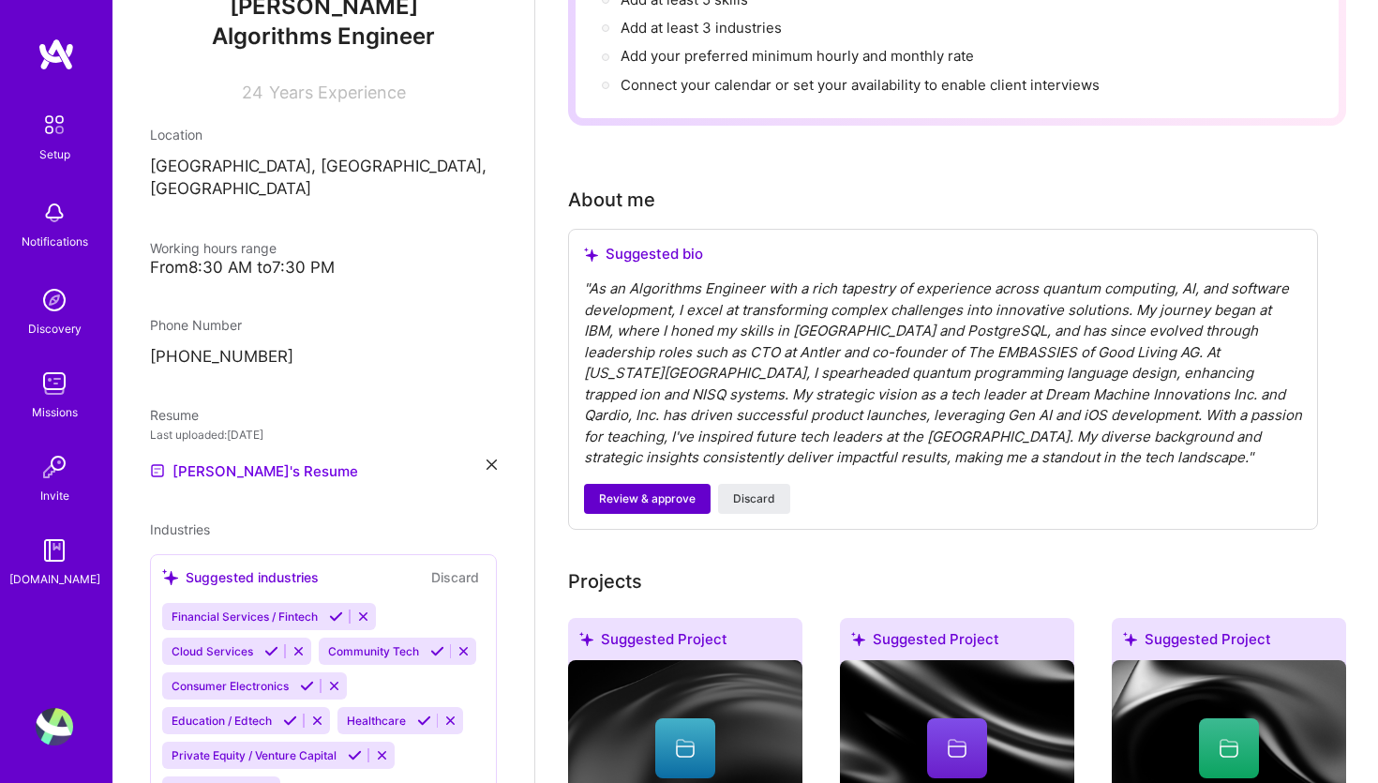
click at [644, 490] on span "Review & approve" at bounding box center [647, 498] width 97 height 17
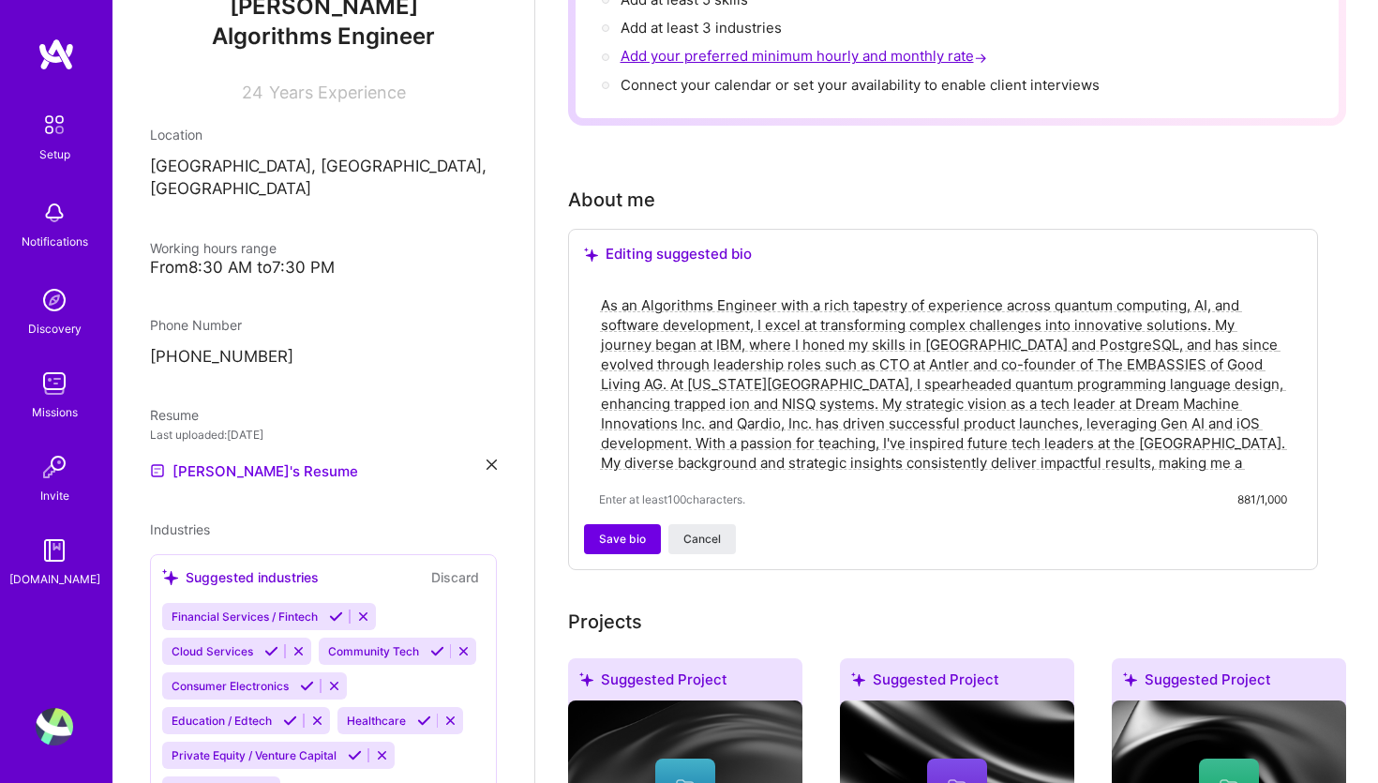
click at [754, 386] on textarea "As an Algorithms Engineer with a rich tapestry of experience across quantum com…" at bounding box center [943, 383] width 688 height 181
click at [726, 384] on textarea "As an Algorithms Engineer with a rich tapestry of experience across quantum com…" at bounding box center [943, 383] width 688 height 181
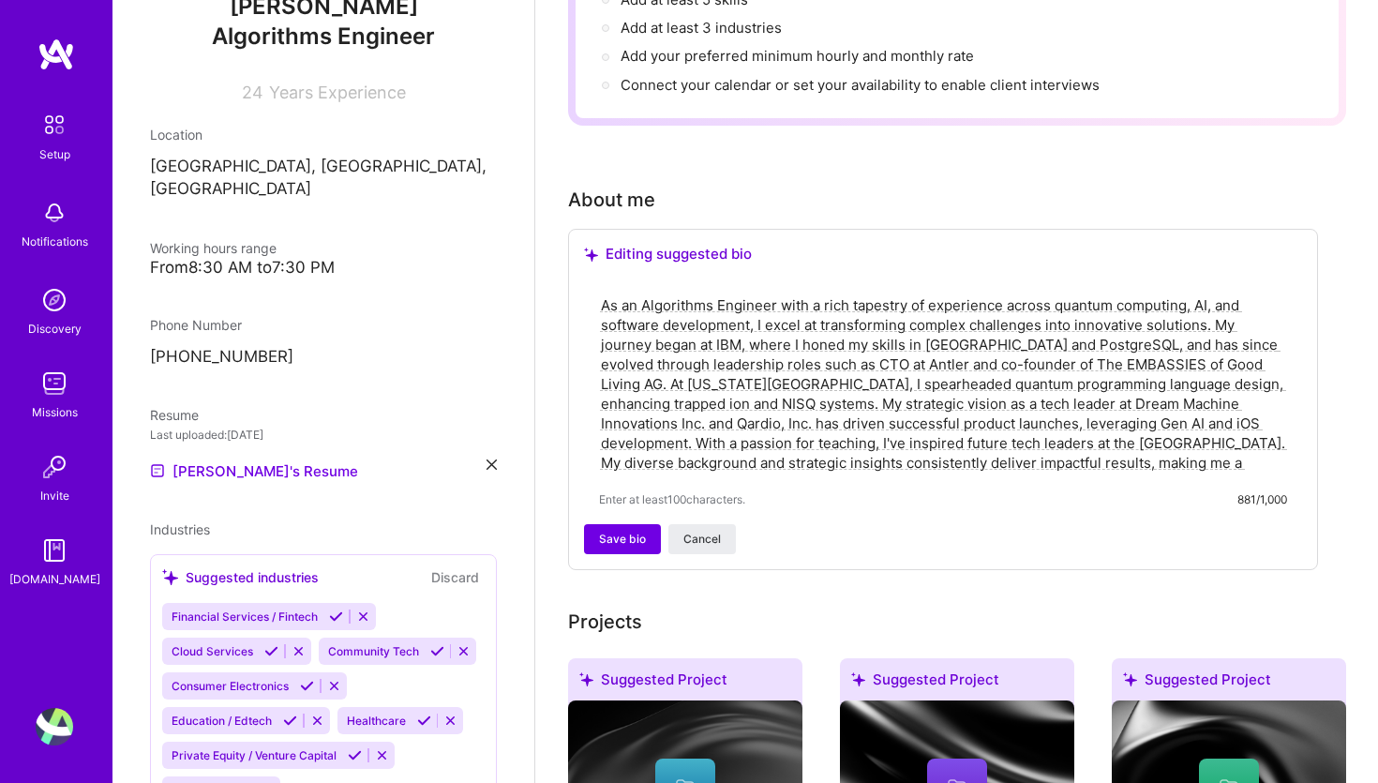
click at [820, 377] on textarea "As an Algorithms Engineer with a rich tapestry of experience across quantum com…" at bounding box center [943, 383] width 688 height 181
paste textarea "I’m a software engineer and quantum computing researcher who thrives on turning…"
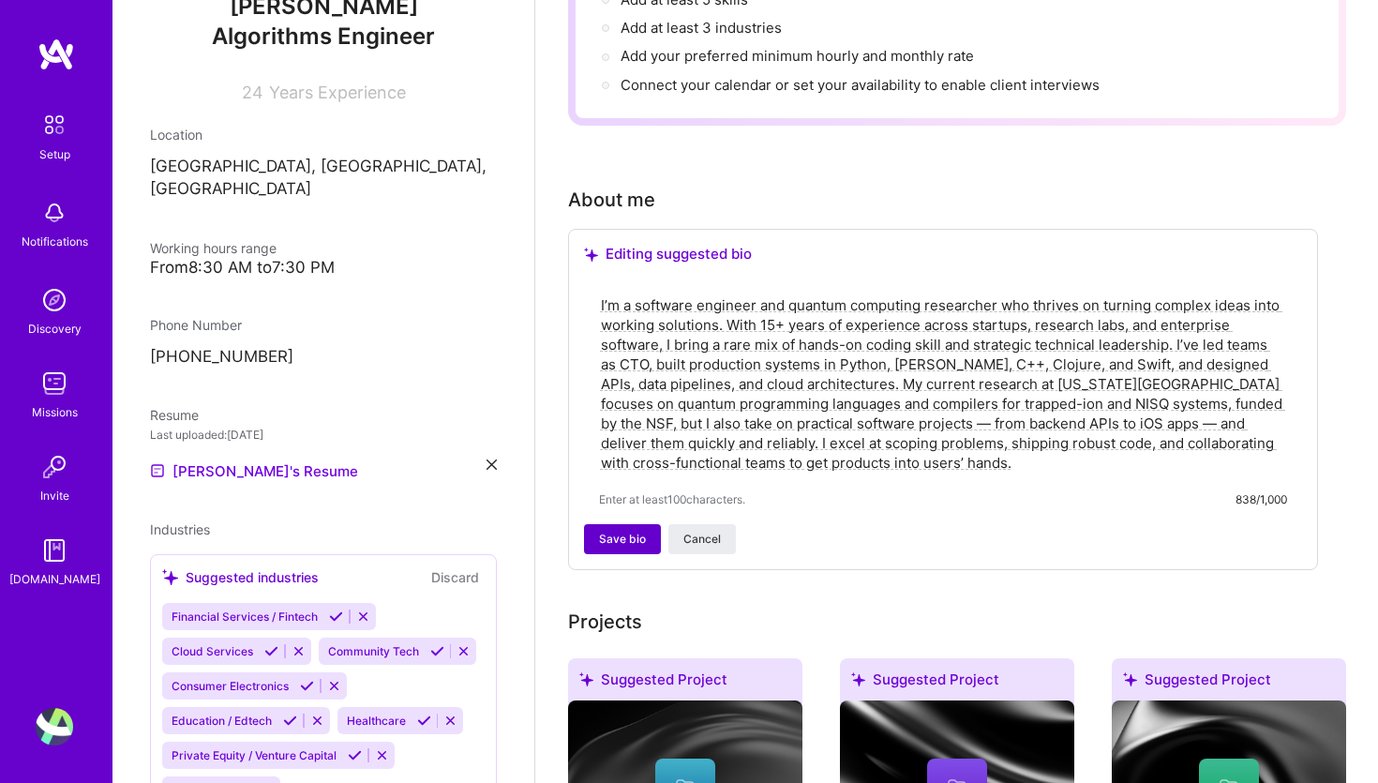
type textarea "I’m a software engineer and quantum computing researcher who thrives on turning…"
click at [632, 530] on span "Save bio" at bounding box center [622, 538] width 47 height 17
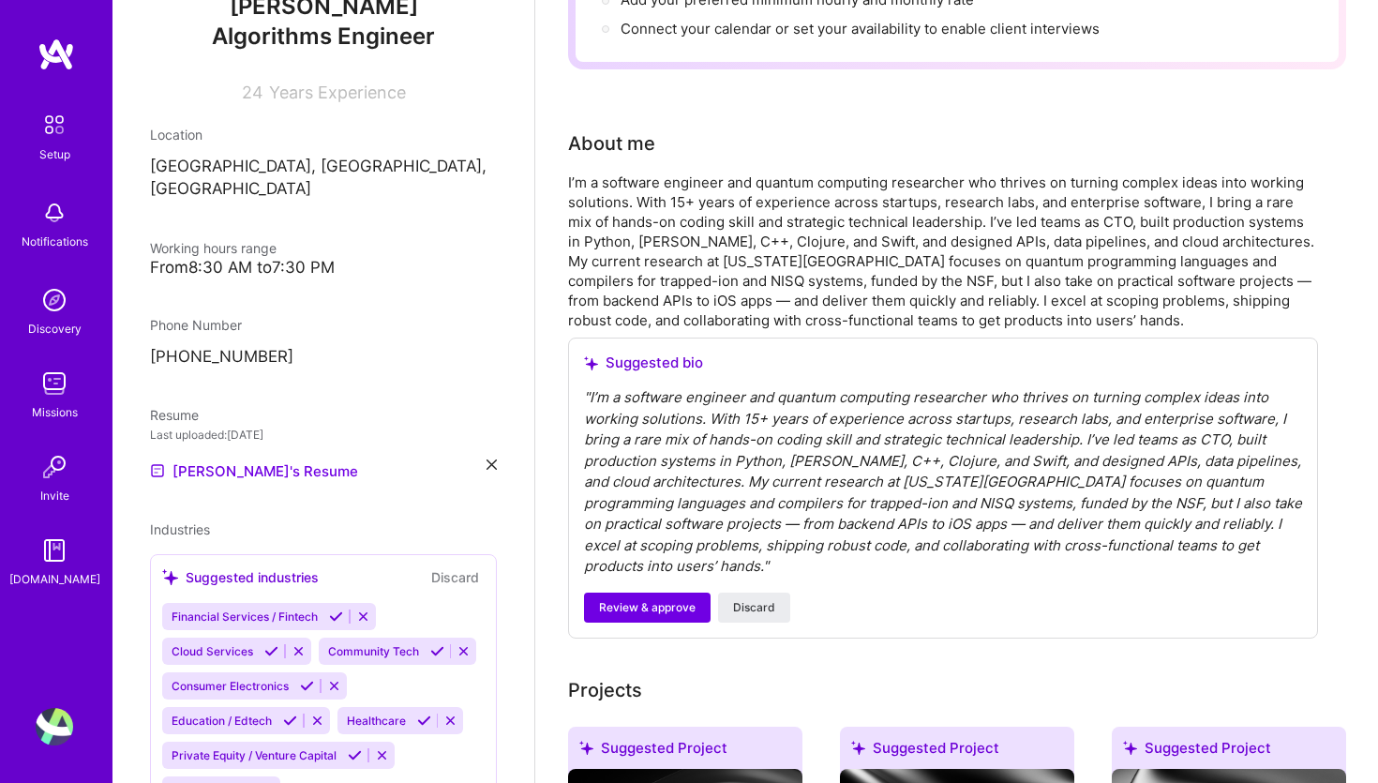
scroll to position [435, 0]
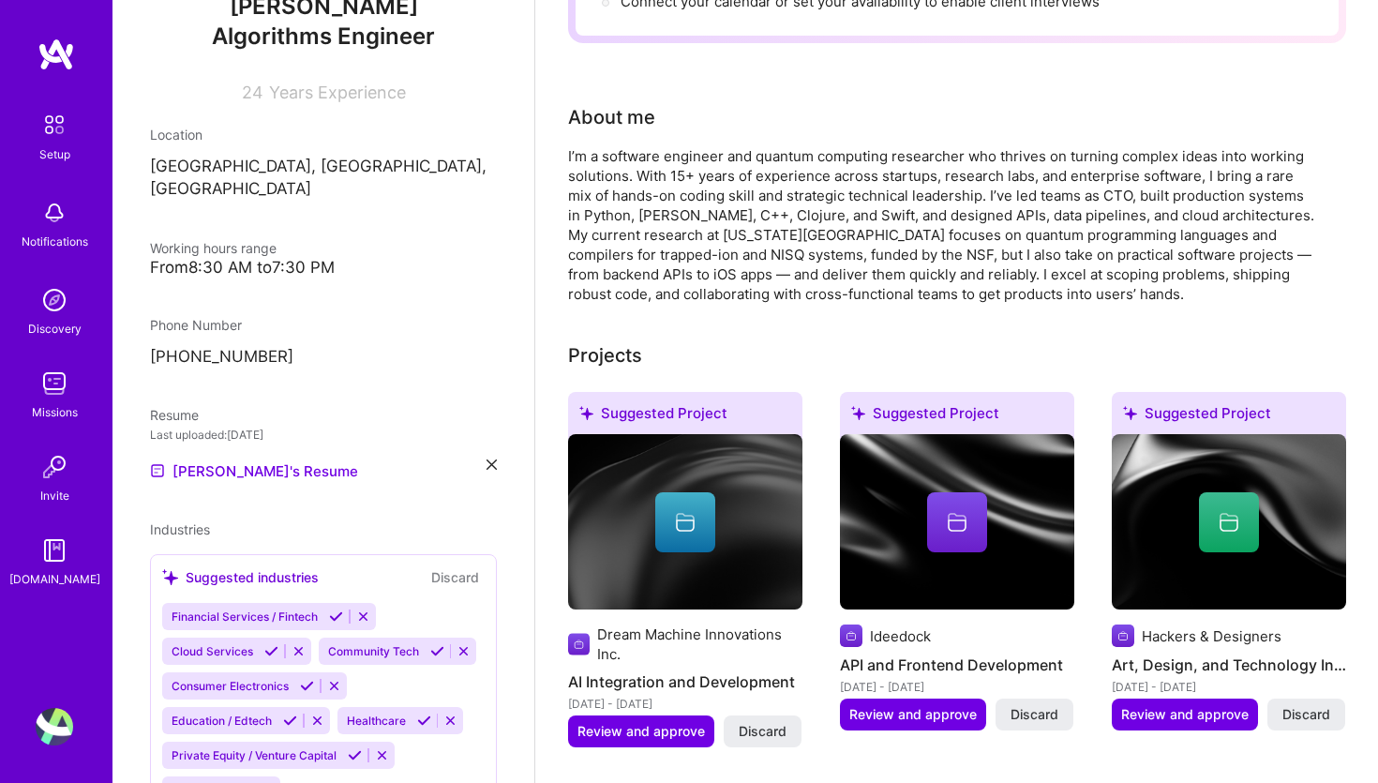
click at [816, 164] on div "I’m a software engineer and quantum computing researcher who thrives on turning…" at bounding box center [943, 224] width 750 height 157
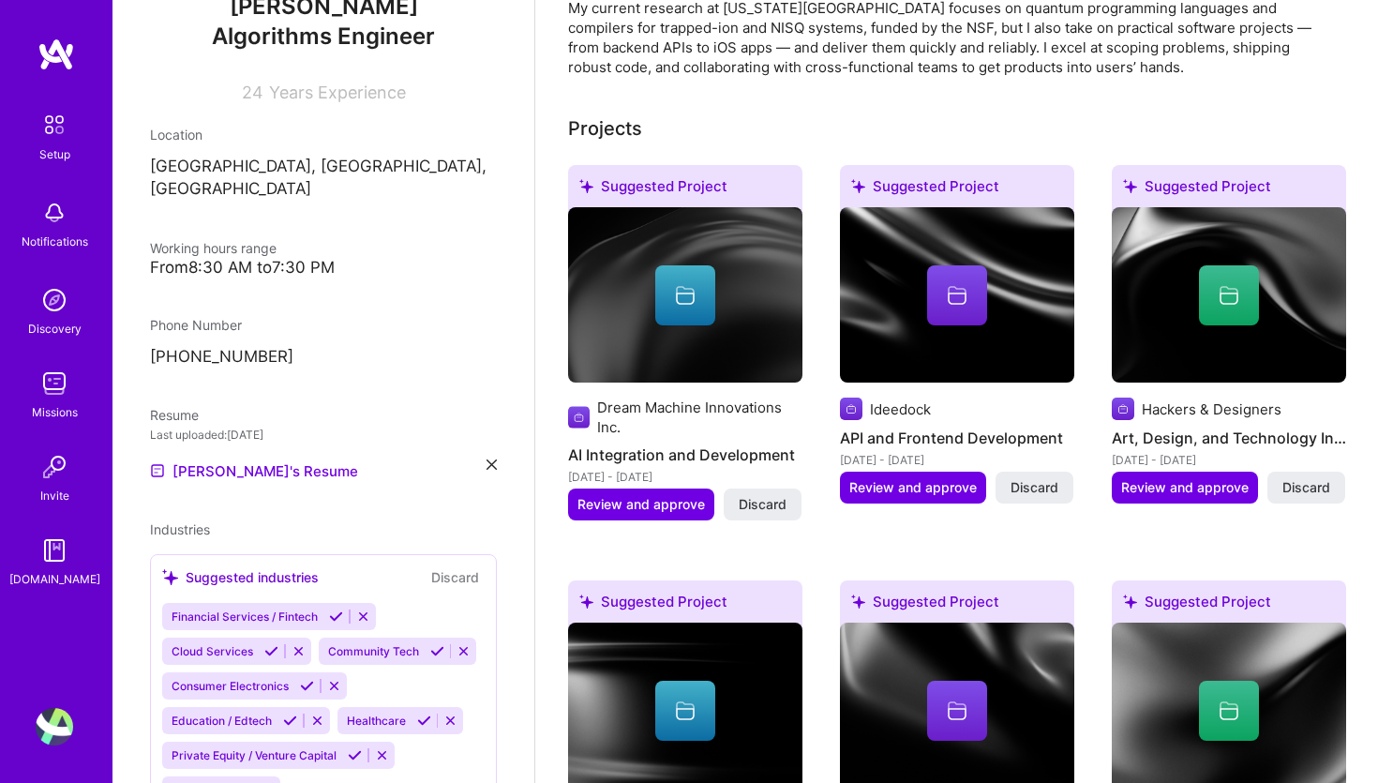
scroll to position [660, 0]
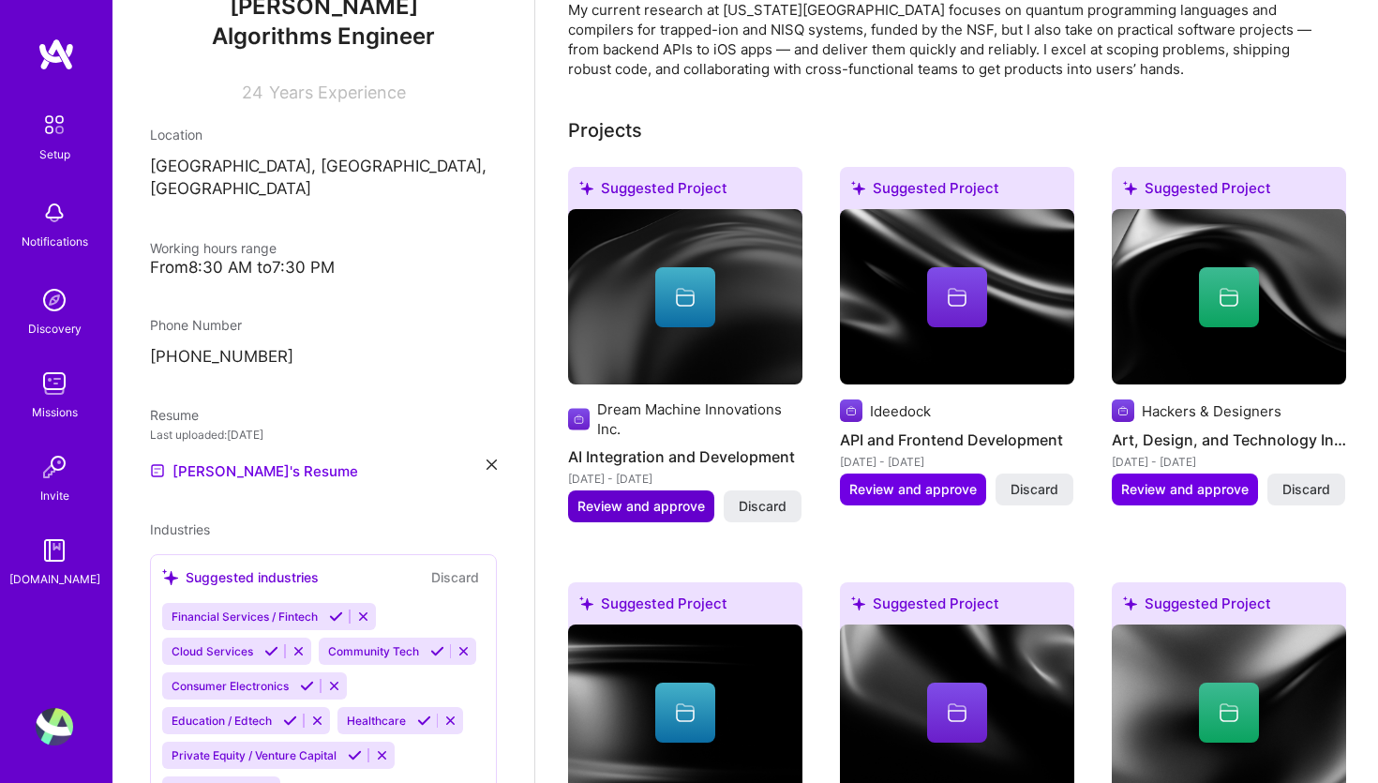
click at [621, 497] on span "Review and approve" at bounding box center [640, 506] width 127 height 19
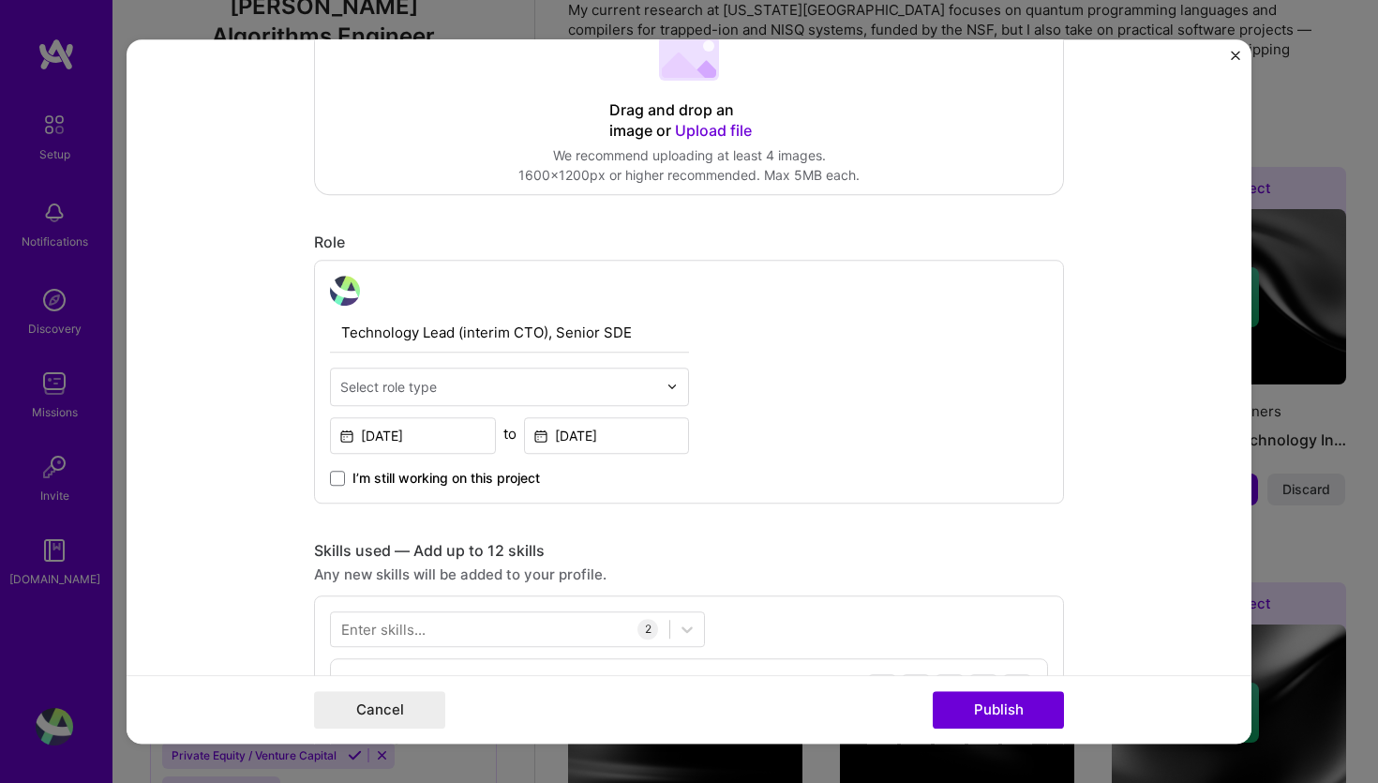
scroll to position [440, 0]
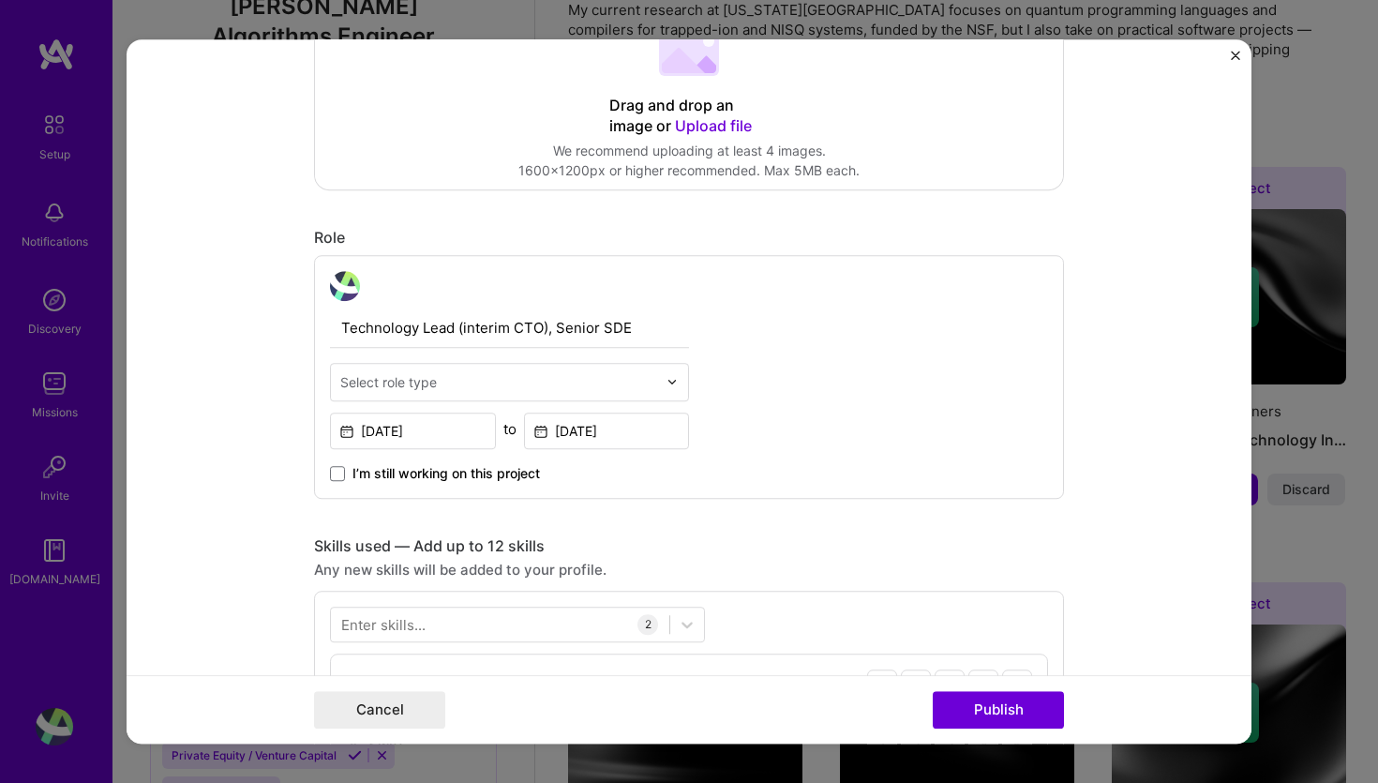
click at [663, 383] on div "Select role type" at bounding box center [499, 382] width 336 height 37
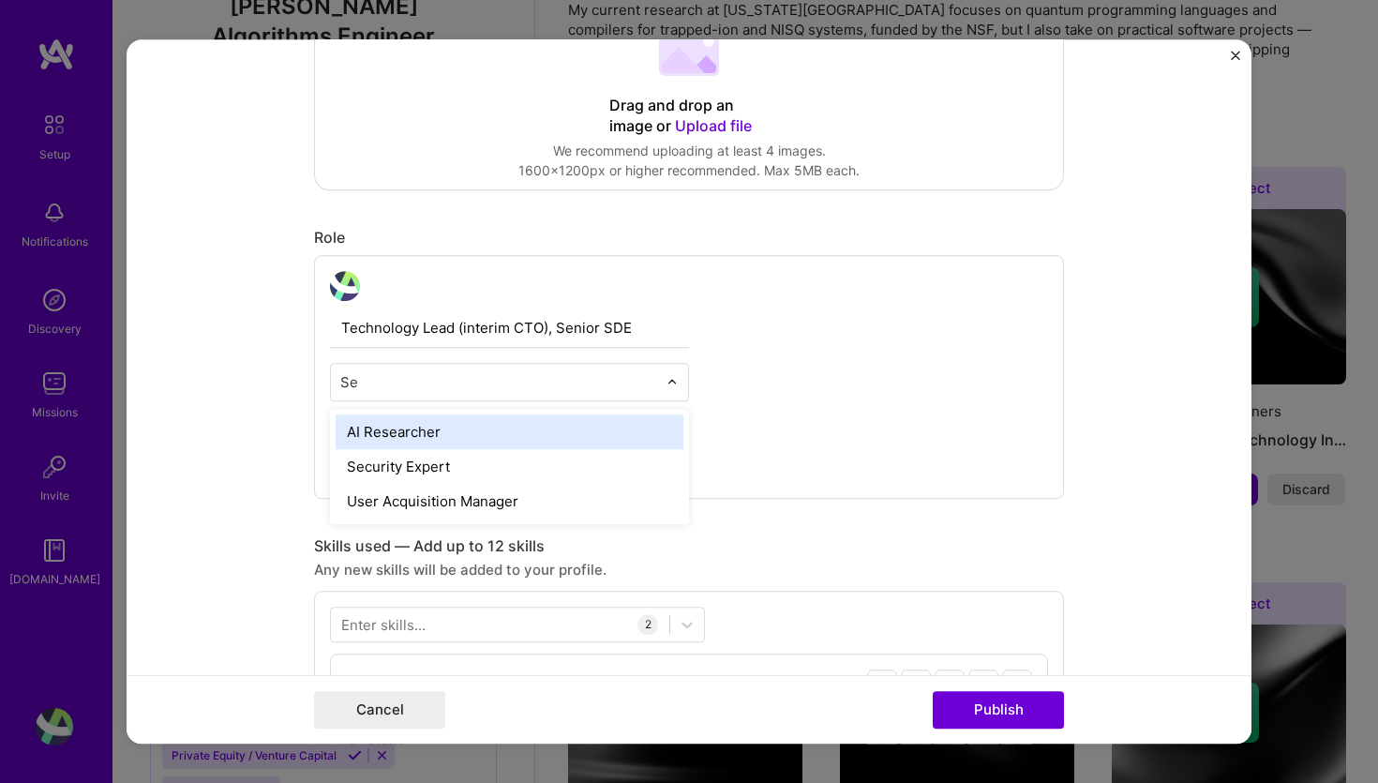
type input "S"
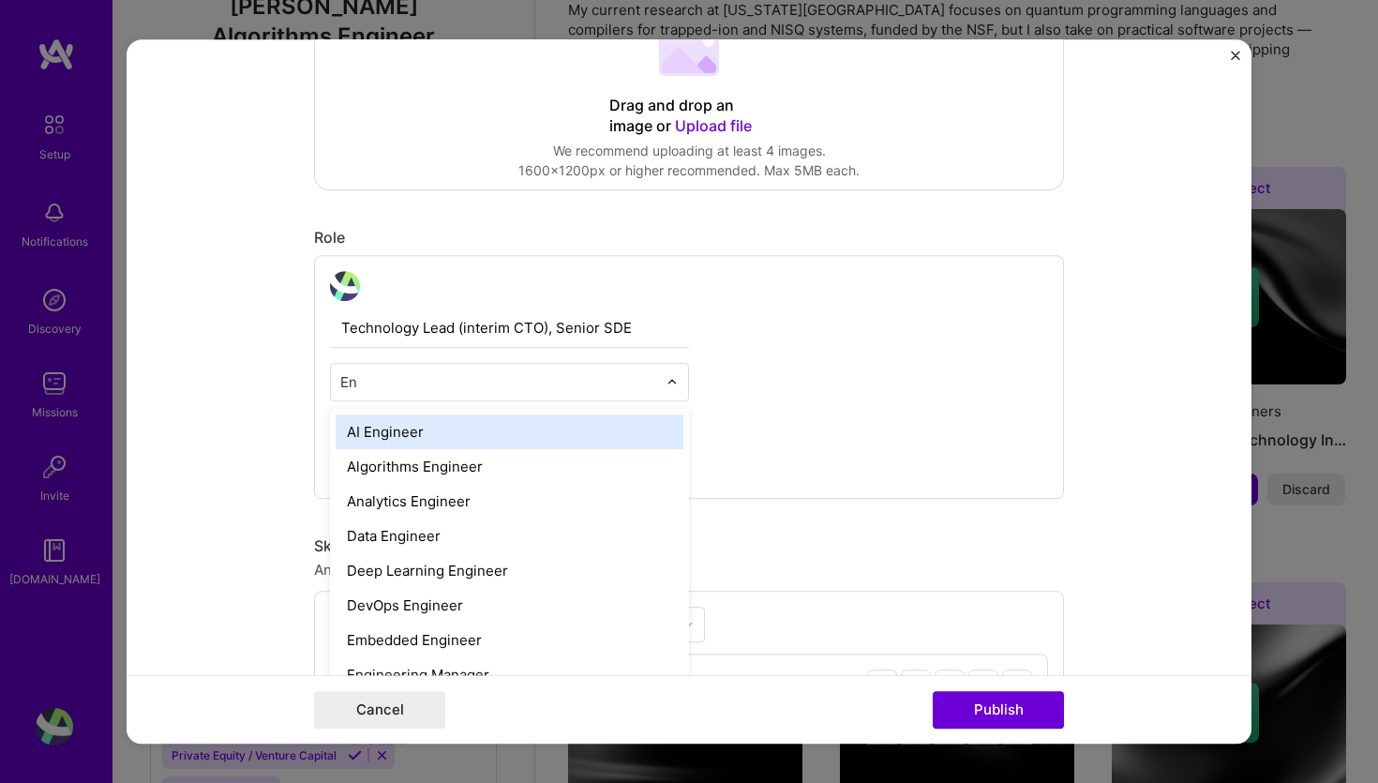
type input "E"
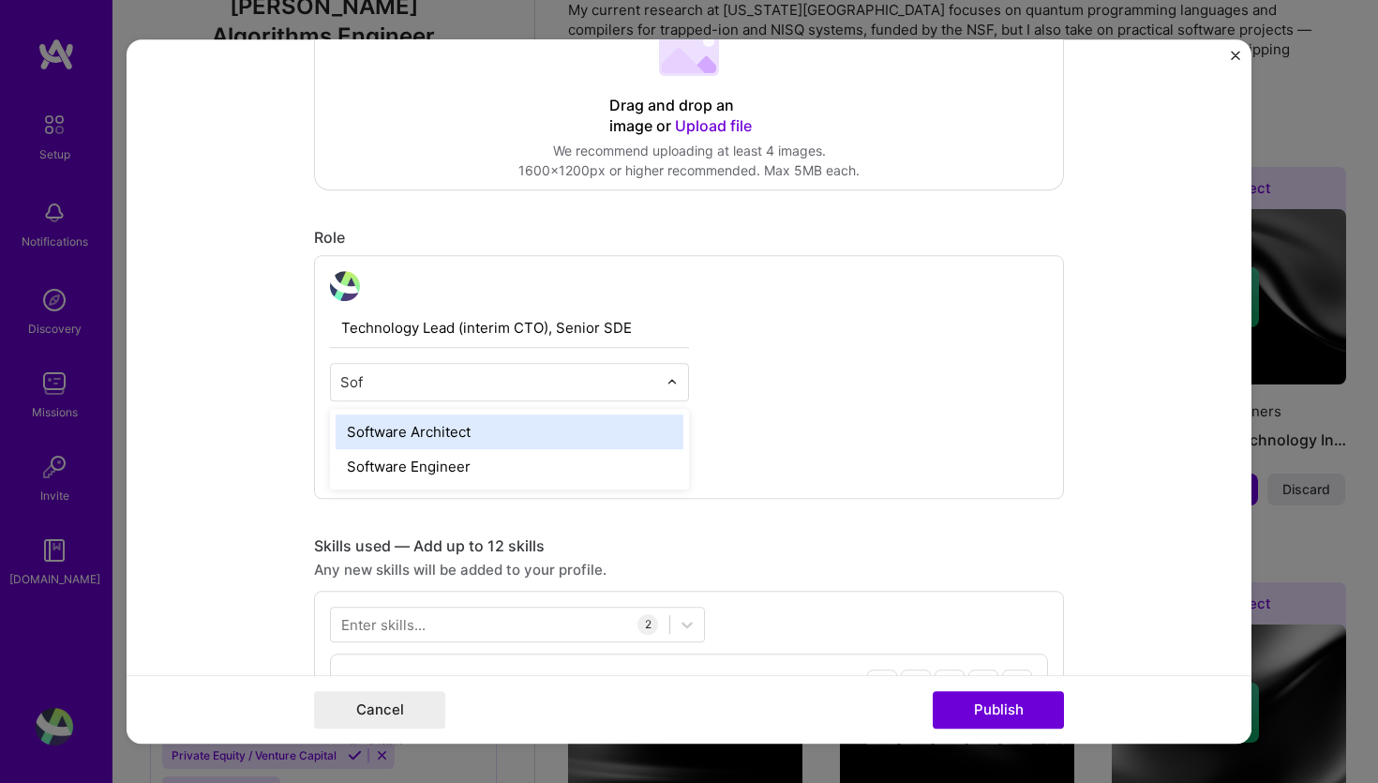
type input "Soft"
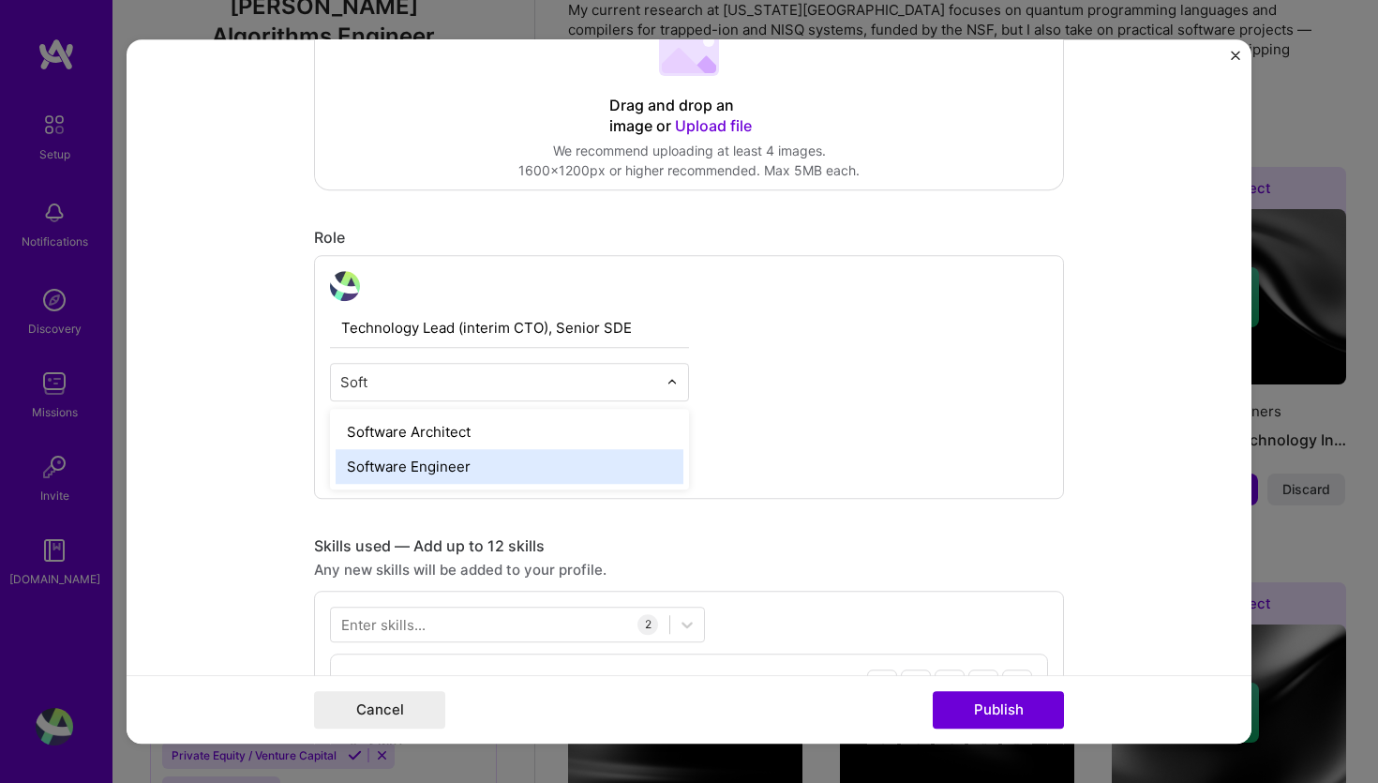
click at [512, 477] on div "Software Engineer" at bounding box center [510, 466] width 348 height 35
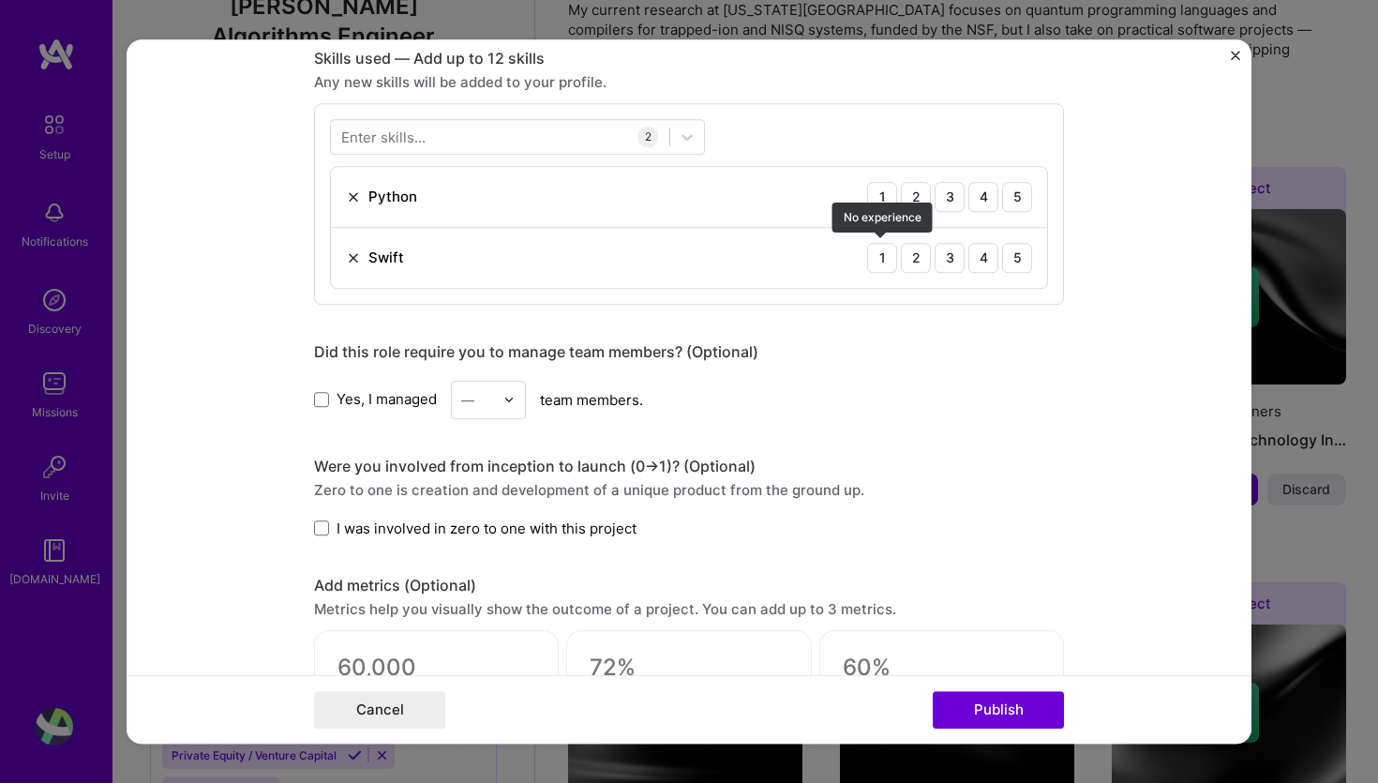
scroll to position [929, 0]
click at [327, 401] on span at bounding box center [321, 398] width 15 height 15
click at [0, 0] on input "Yes, I managed" at bounding box center [0, 0] width 0 height 0
click at [512, 399] on img at bounding box center [508, 398] width 11 height 11
click at [488, 591] on div "5" at bounding box center [488, 587] width 64 height 35
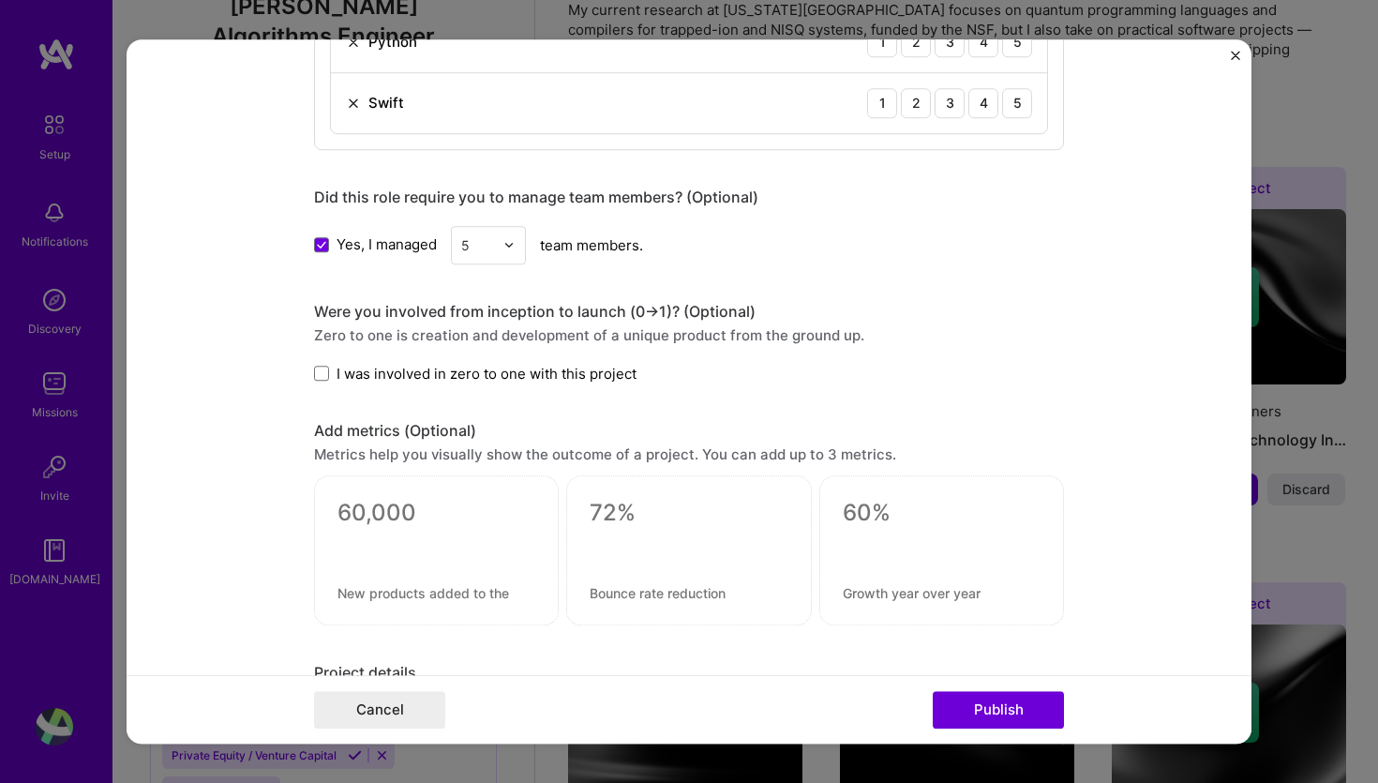
scroll to position [1084, 0]
click at [322, 374] on span at bounding box center [321, 371] width 15 height 15
click at [0, 0] on input "I was involved in zero to one with this project" at bounding box center [0, 0] width 0 height 0
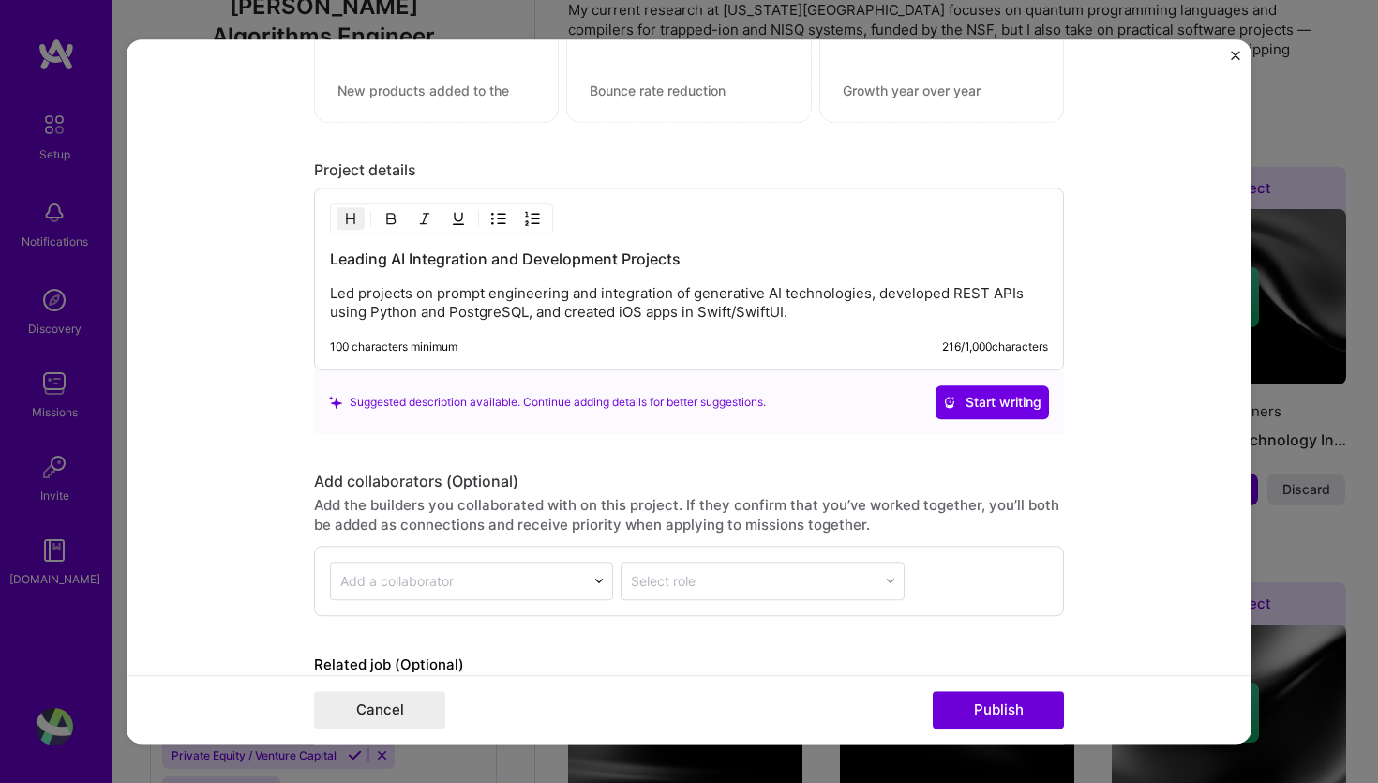
scroll to position [1694, 0]
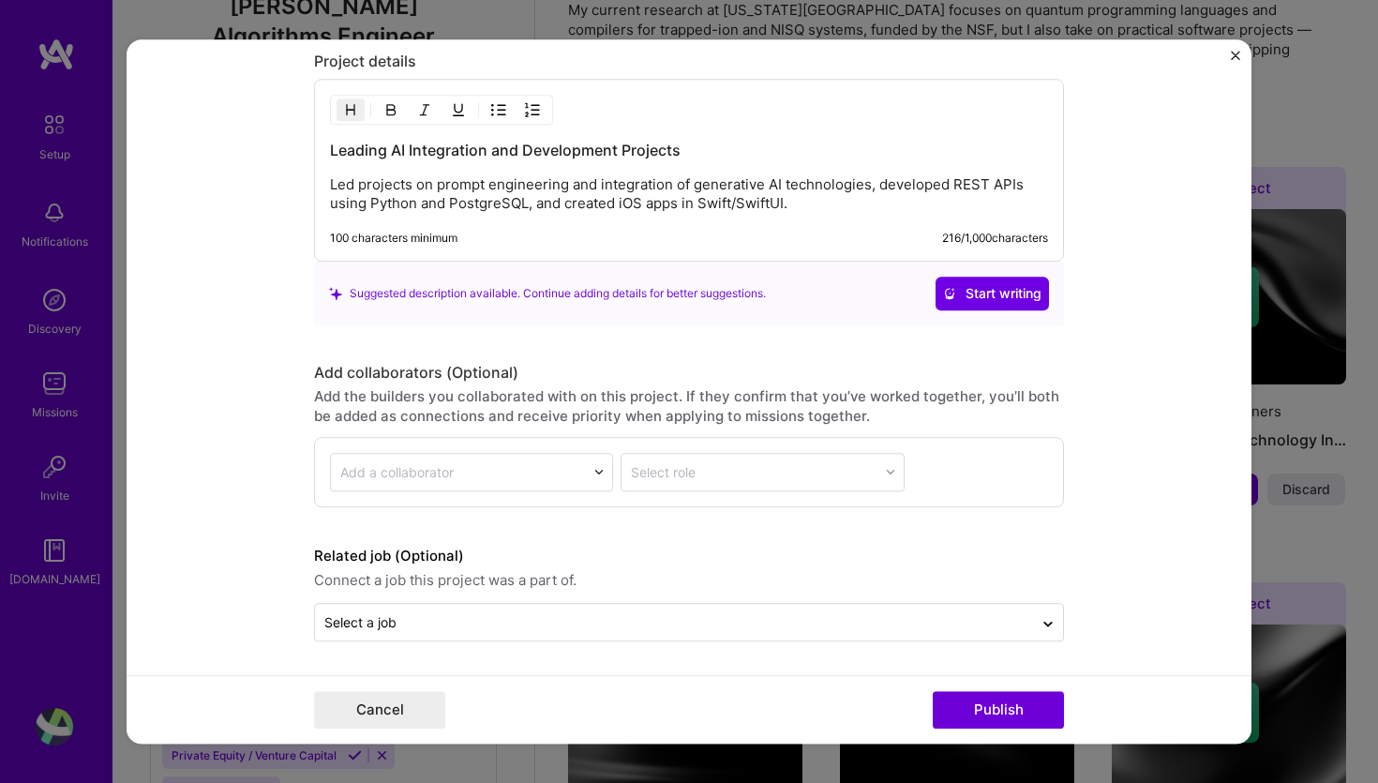
click at [593, 471] on div at bounding box center [599, 472] width 26 height 26
type input "Devin Ba"
click at [470, 532] on div "[PERSON_NAME]" at bounding box center [471, 532] width 253 height 39
click at [940, 464] on button "button" at bounding box center [936, 473] width 35 height 36
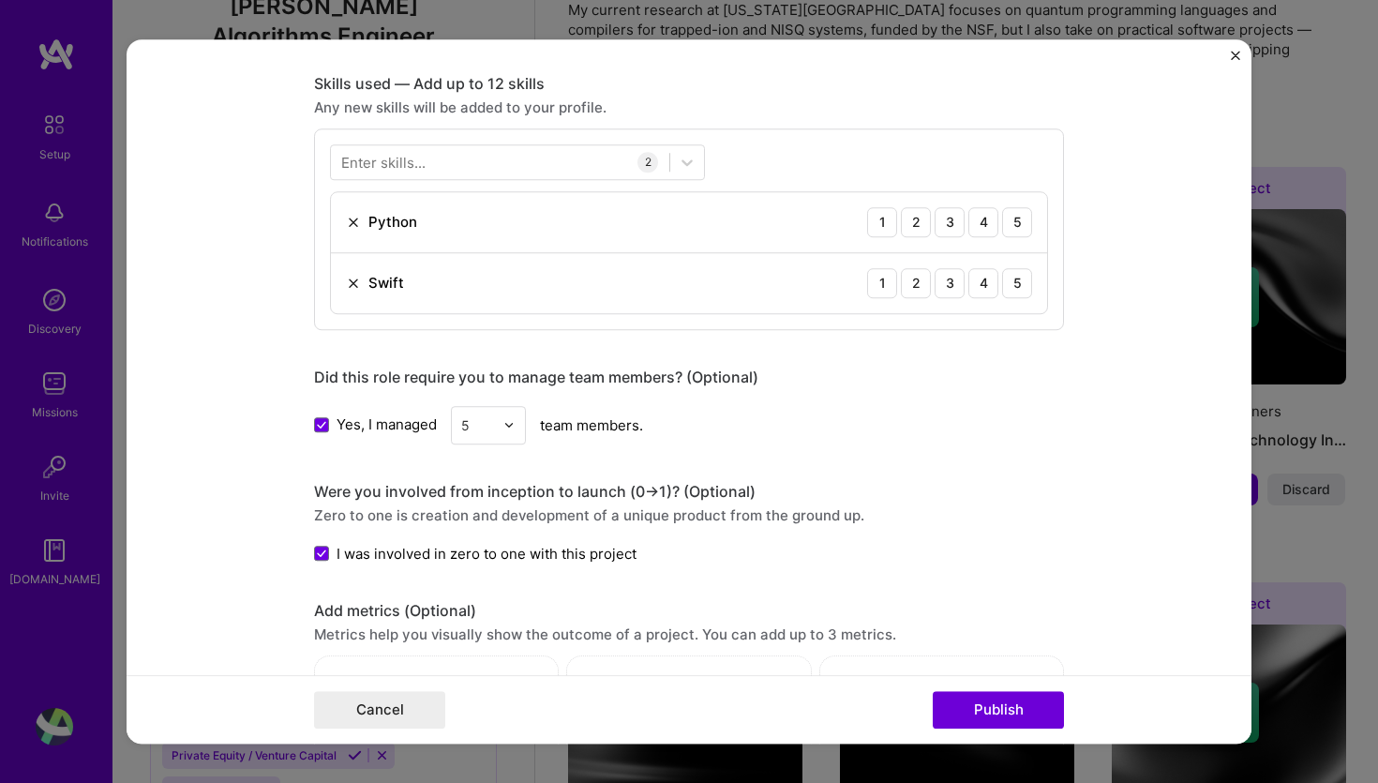
scroll to position [0, 0]
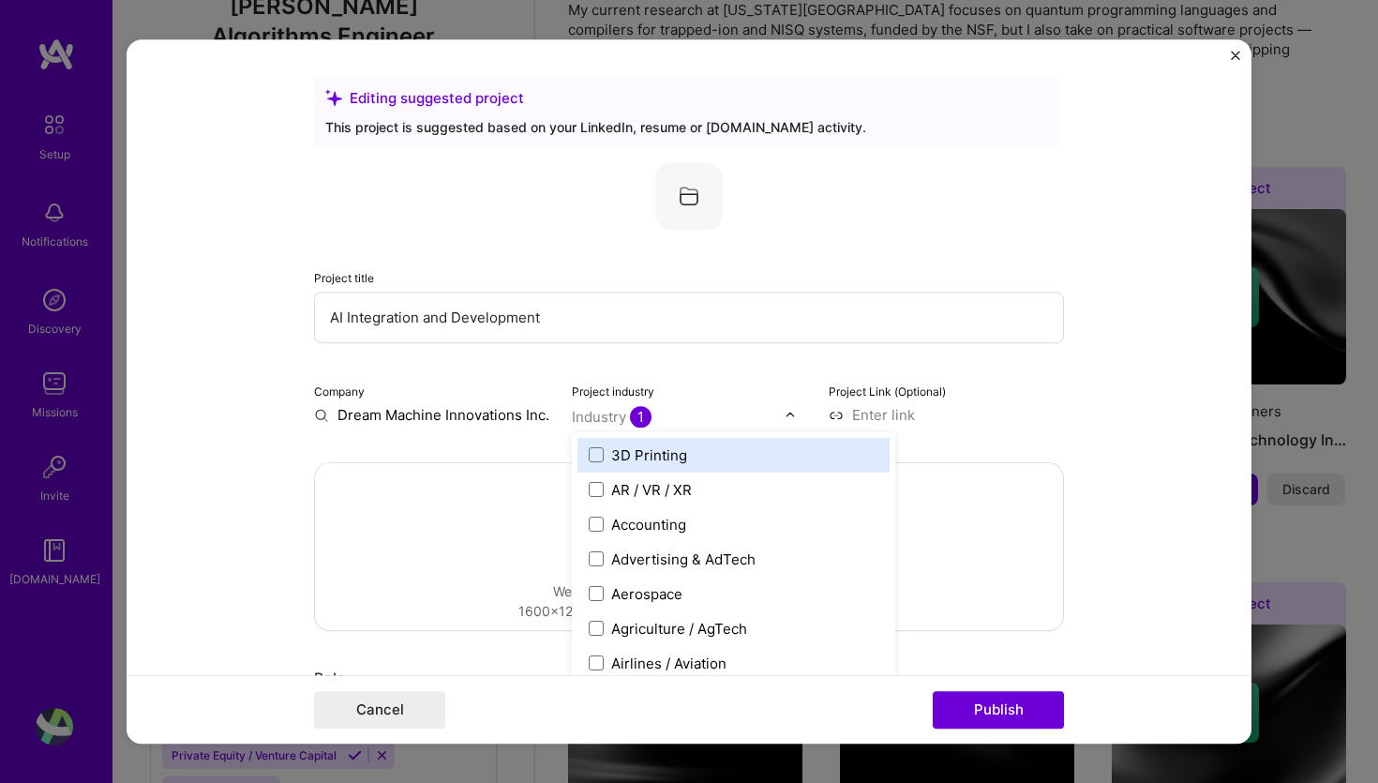
click at [785, 415] on img at bounding box center [789, 414] width 11 height 11
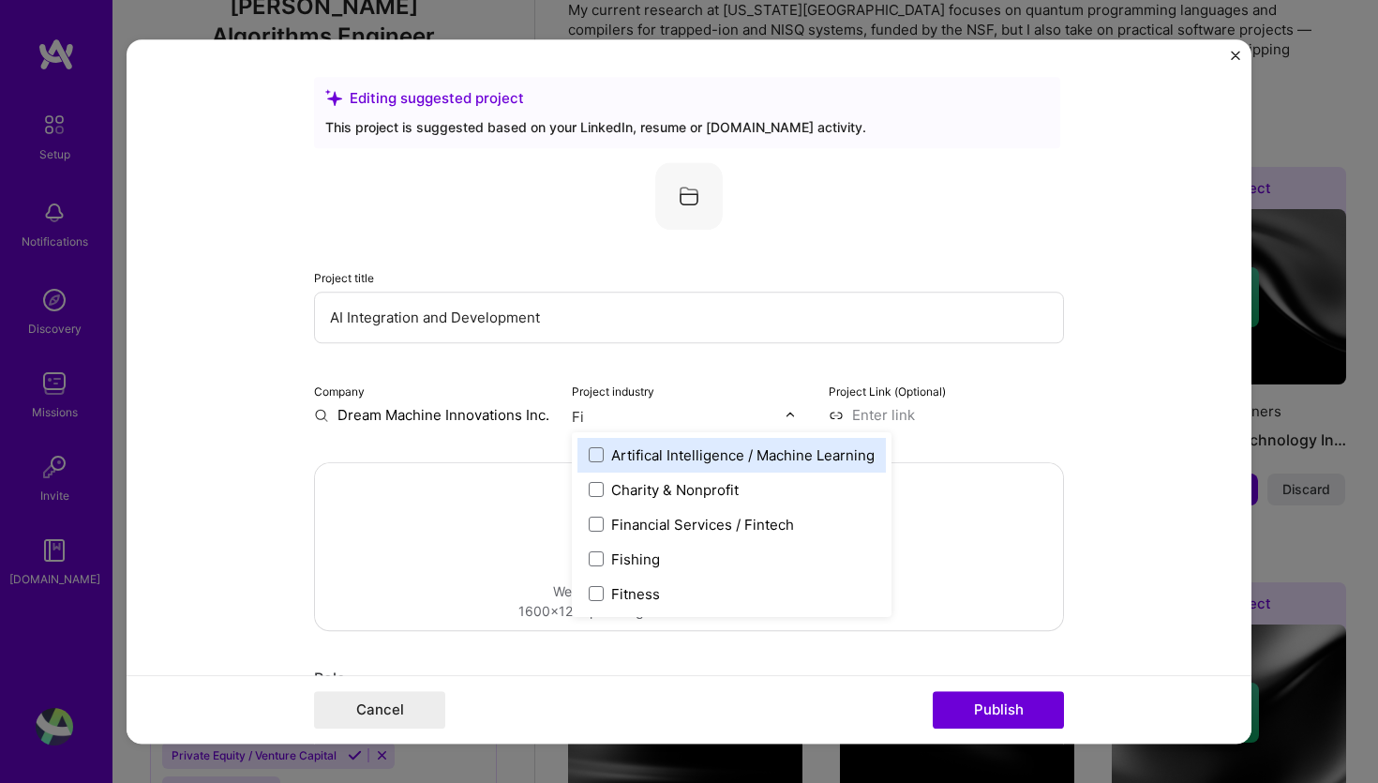
type input "Fin"
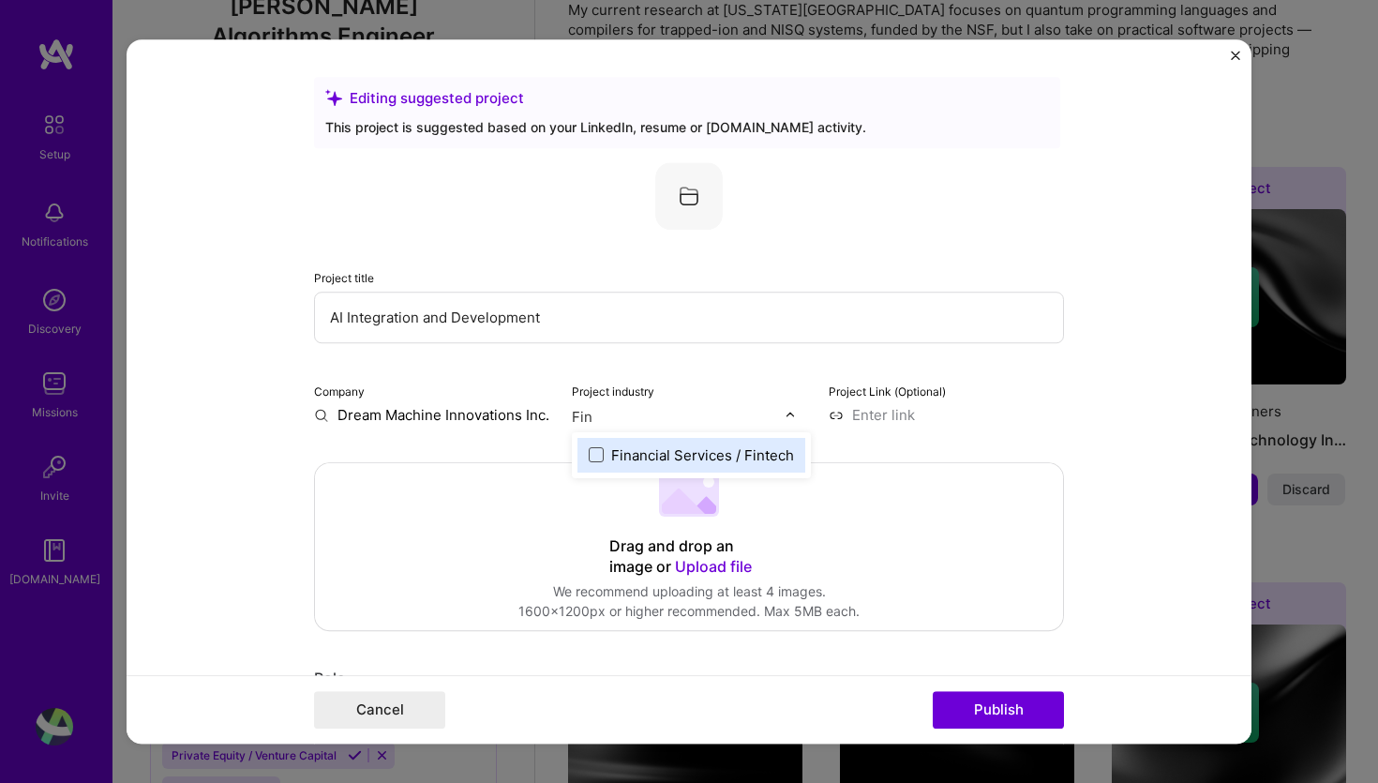
click at [598, 455] on span at bounding box center [596, 454] width 15 height 15
type input "S"
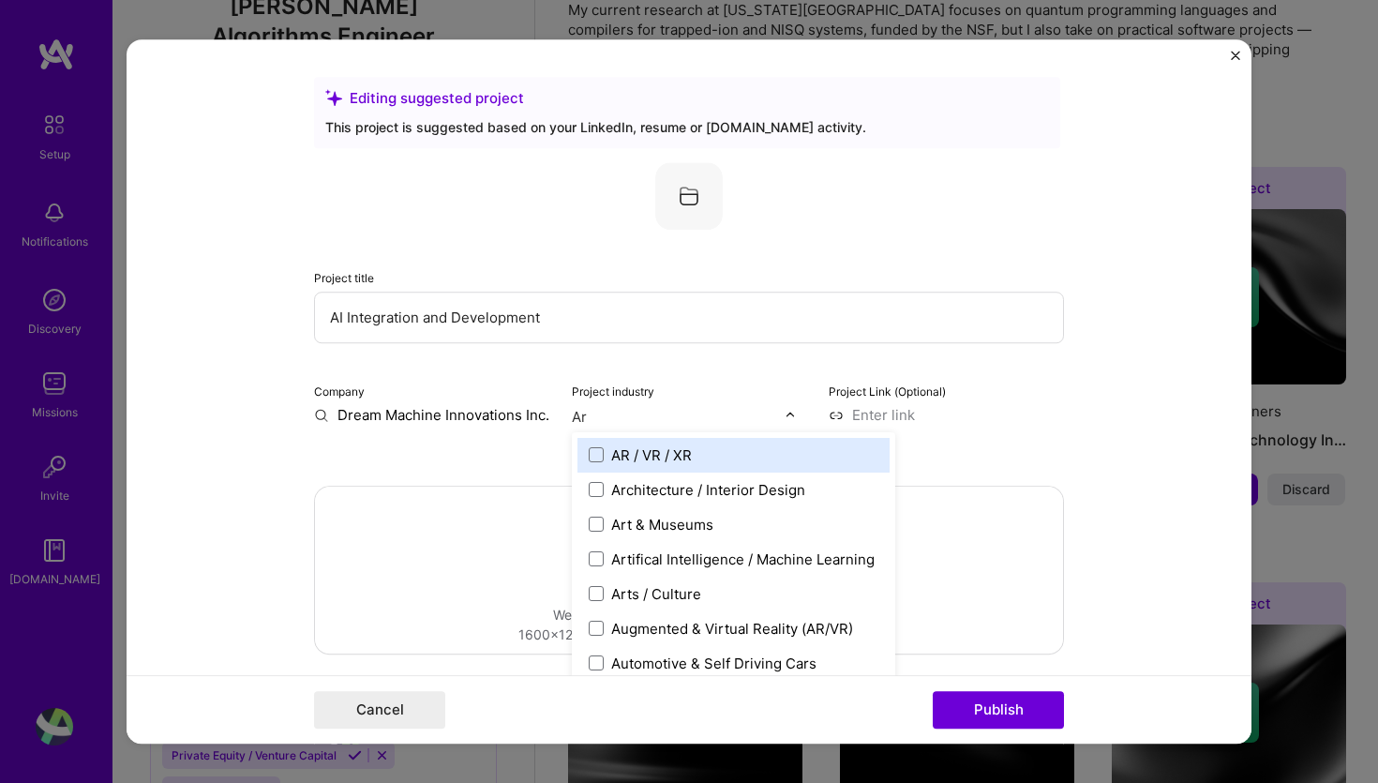
type input "Art"
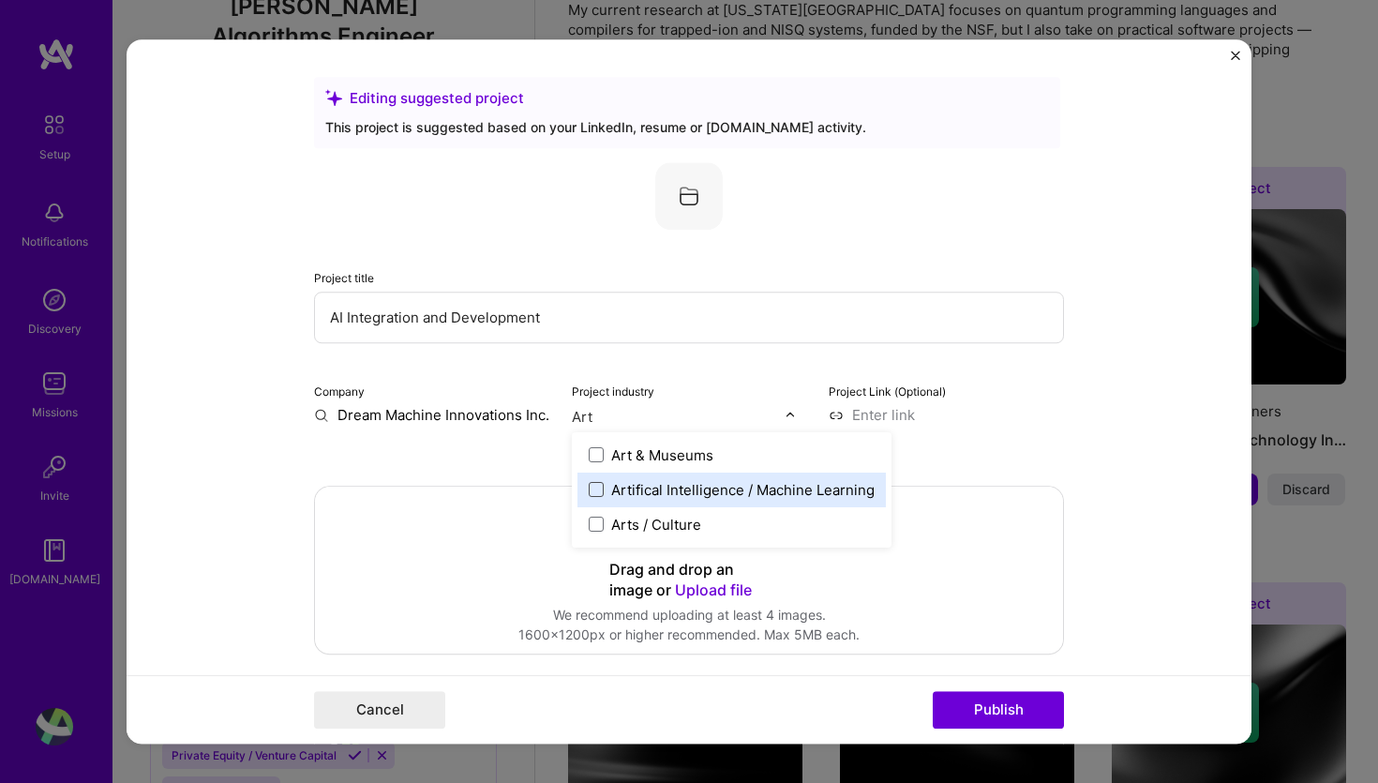
click at [600, 492] on span at bounding box center [596, 489] width 15 height 15
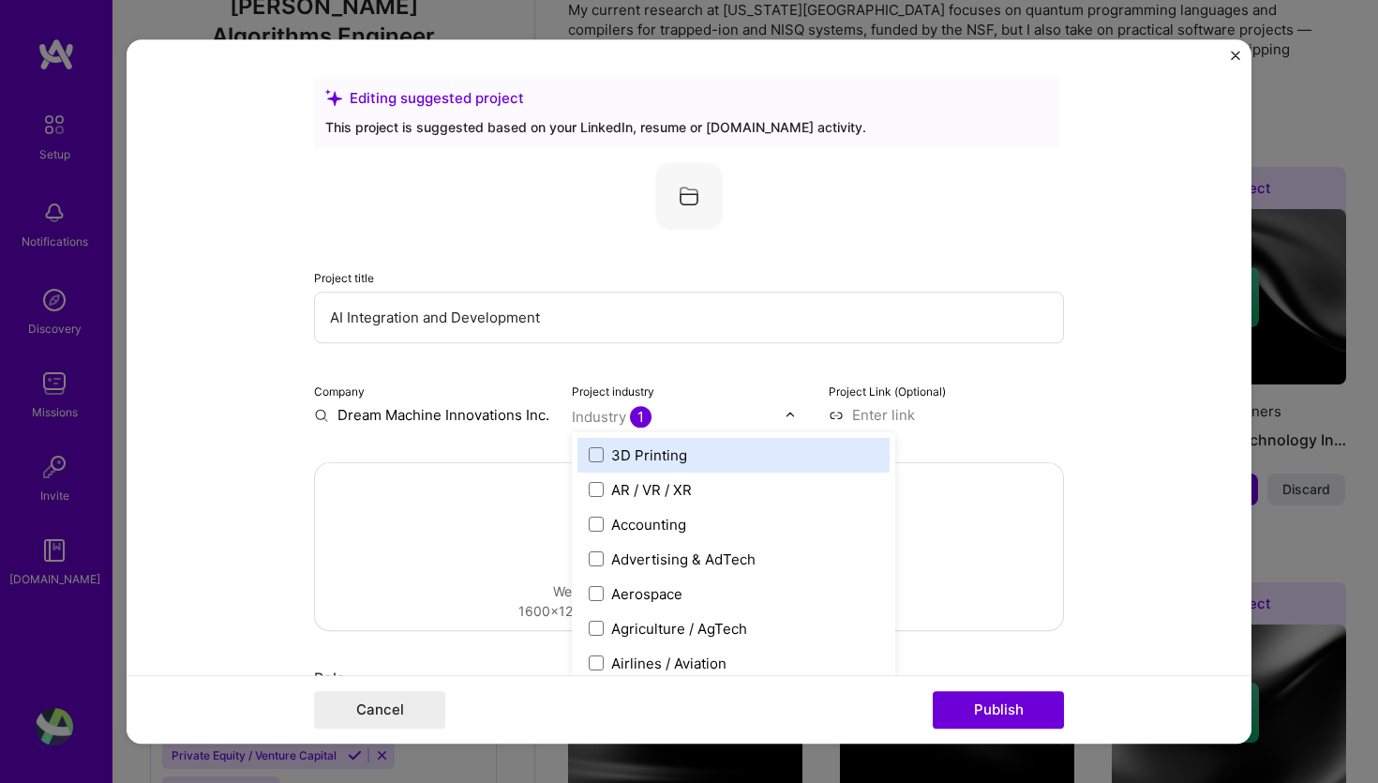
click at [893, 366] on div "Project title AI Integration and Development Company Dream Machine Innovations …" at bounding box center [689, 293] width 750 height 262
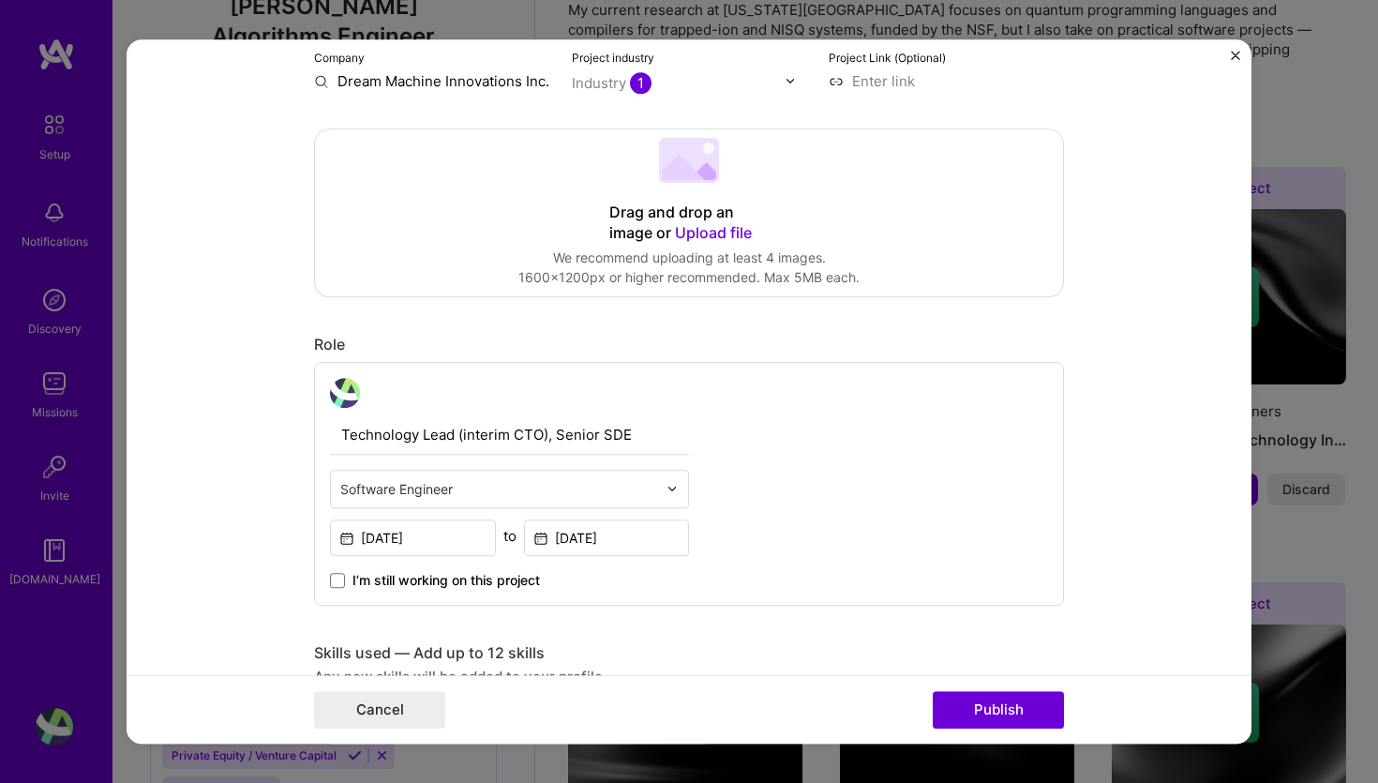
scroll to position [340, 0]
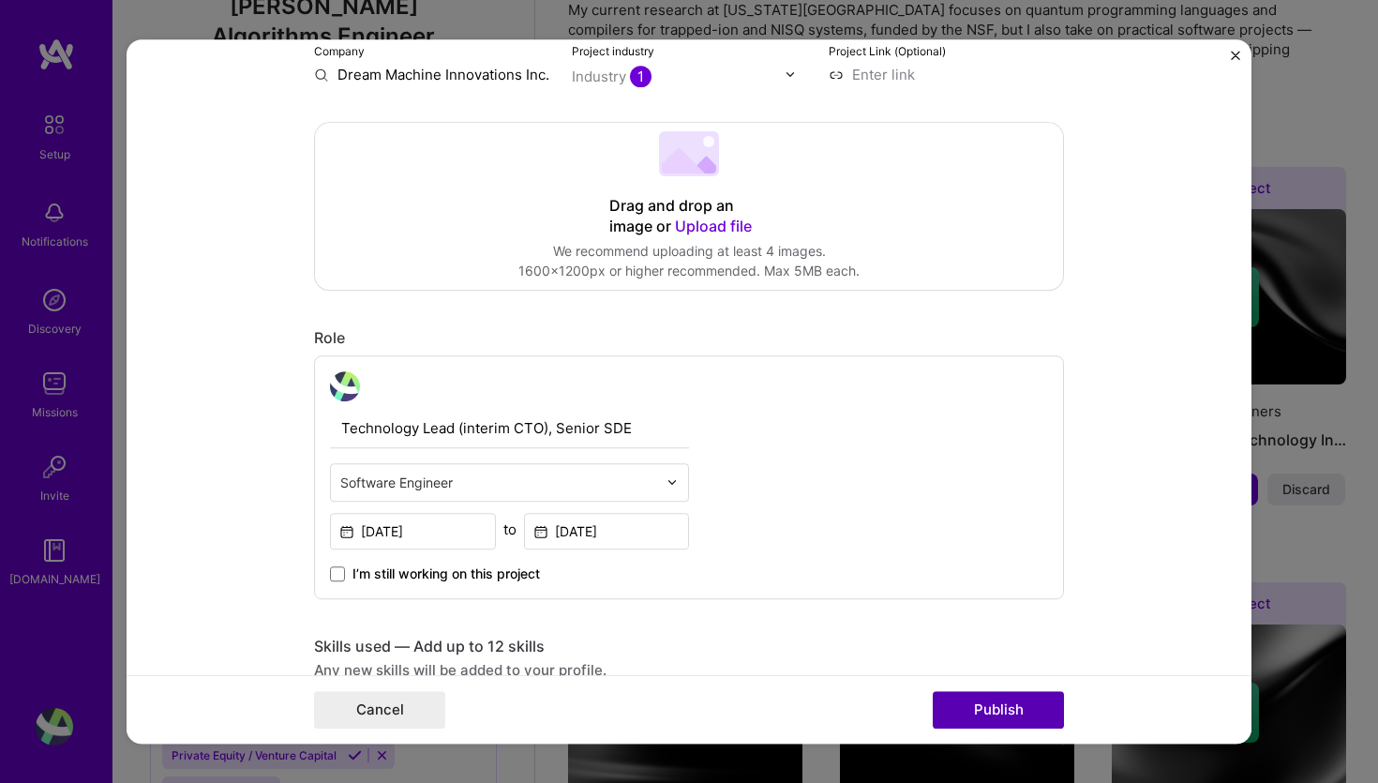
click at [982, 708] on button "Publish" at bounding box center [998, 709] width 131 height 37
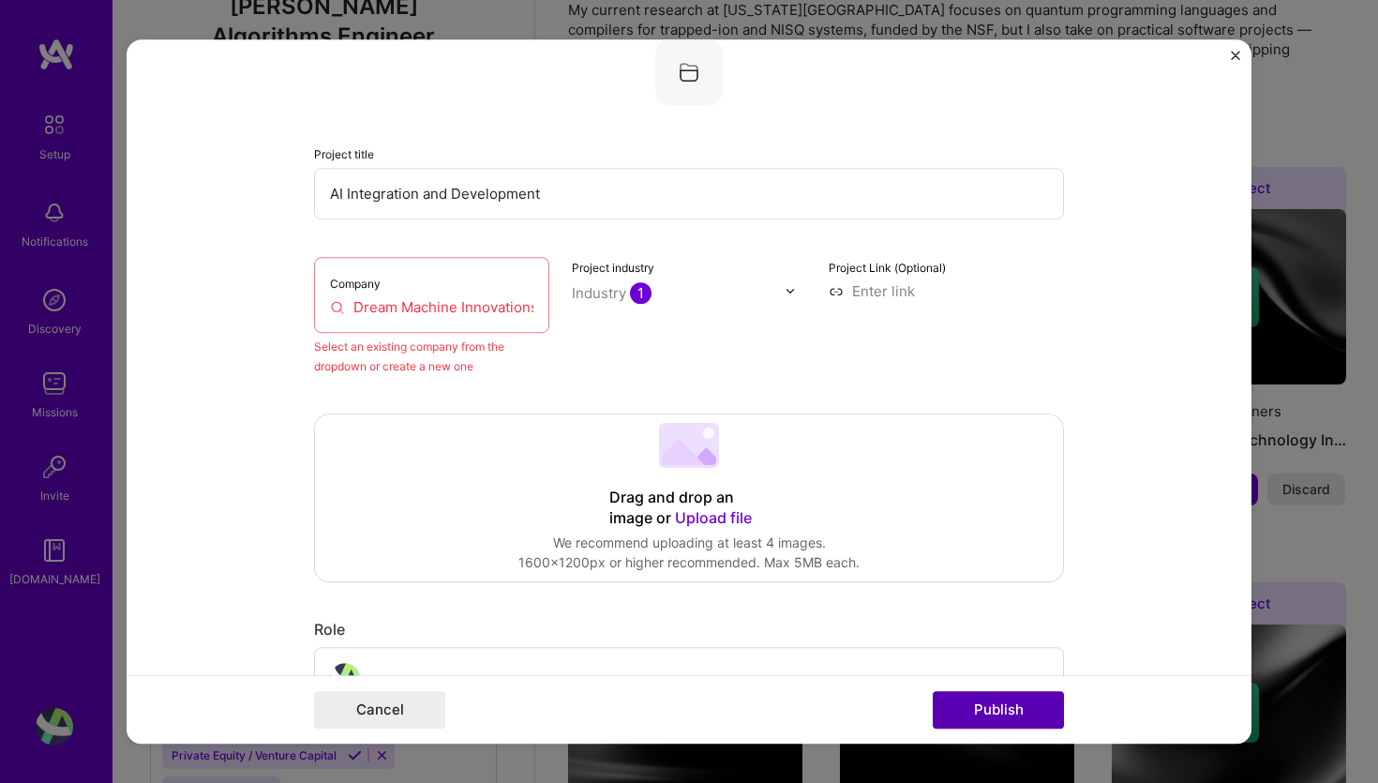
scroll to position [123, 0]
click at [441, 312] on input "Dream Machine Innovations Inc." at bounding box center [431, 308] width 203 height 20
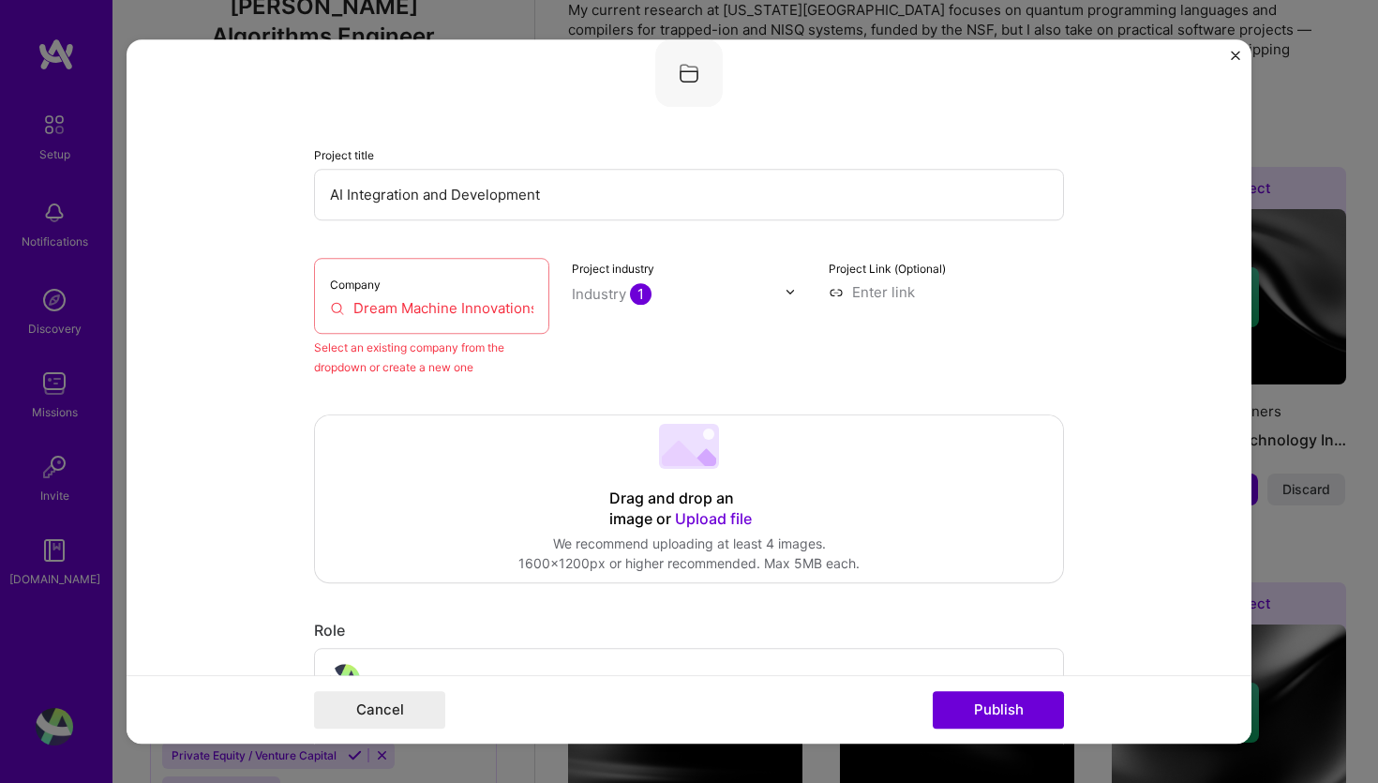
click at [441, 312] on input "Dream Machine Innovations Inc." at bounding box center [431, 308] width 203 height 20
drag, startPoint x: 425, startPoint y: 310, endPoint x: 637, endPoint y: 310, distance: 211.8
click at [533, 310] on input "Dream Machine Innovations Inc." at bounding box center [431, 308] width 203 height 20
click at [450, 309] on input "Dream Machine Innovations Inc." at bounding box center [431, 308] width 203 height 20
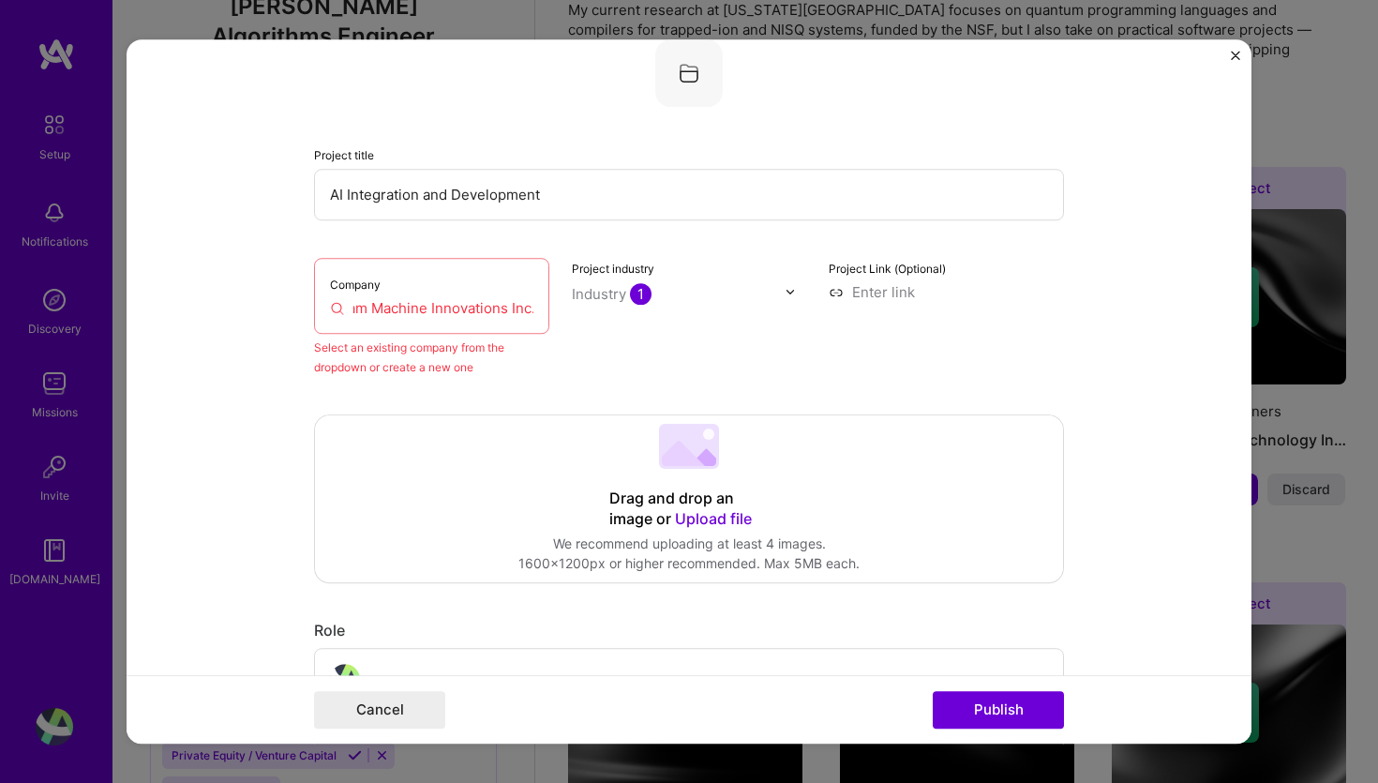
click at [450, 309] on input "Dream Machine Innovations Inc." at bounding box center [431, 308] width 203 height 20
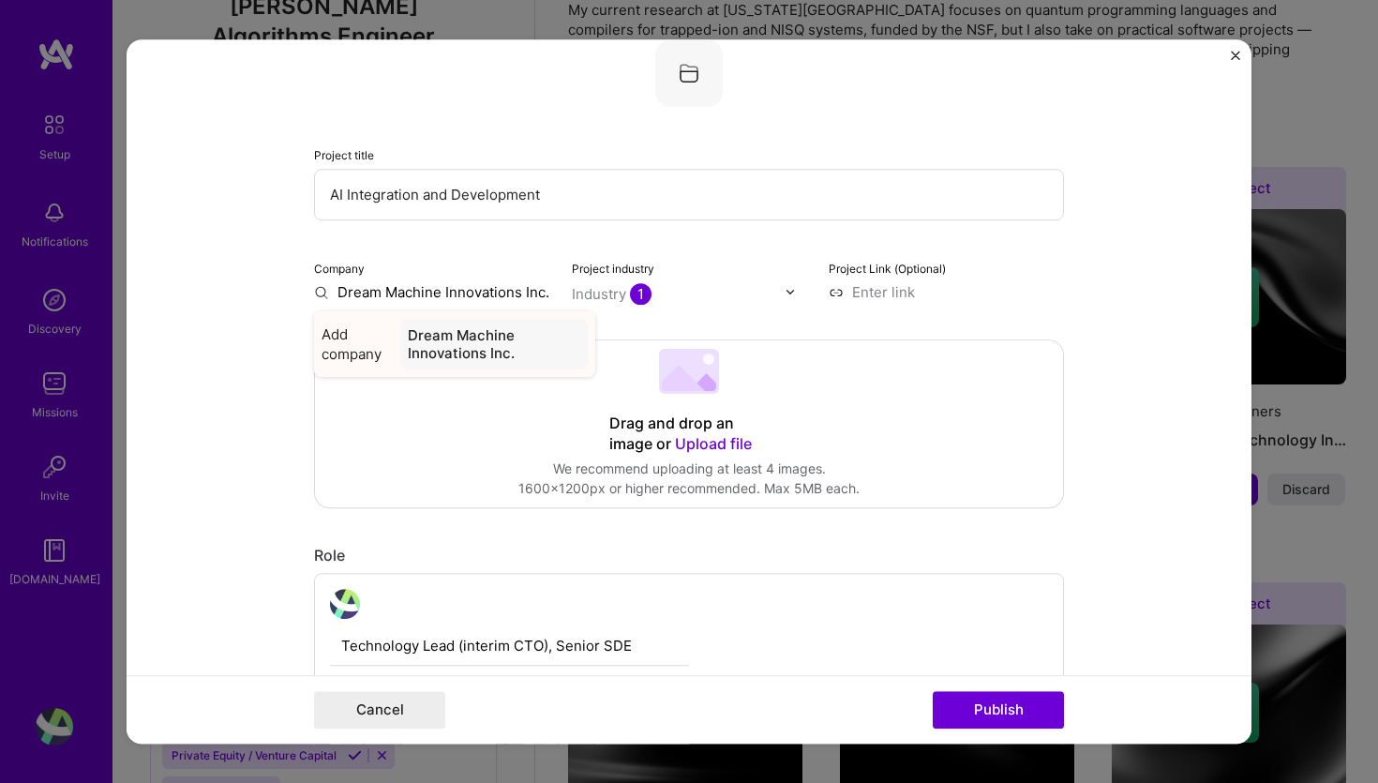
type input "Dream Machine Innovations Inc."
click at [368, 343] on span "Add company" at bounding box center [356, 343] width 71 height 39
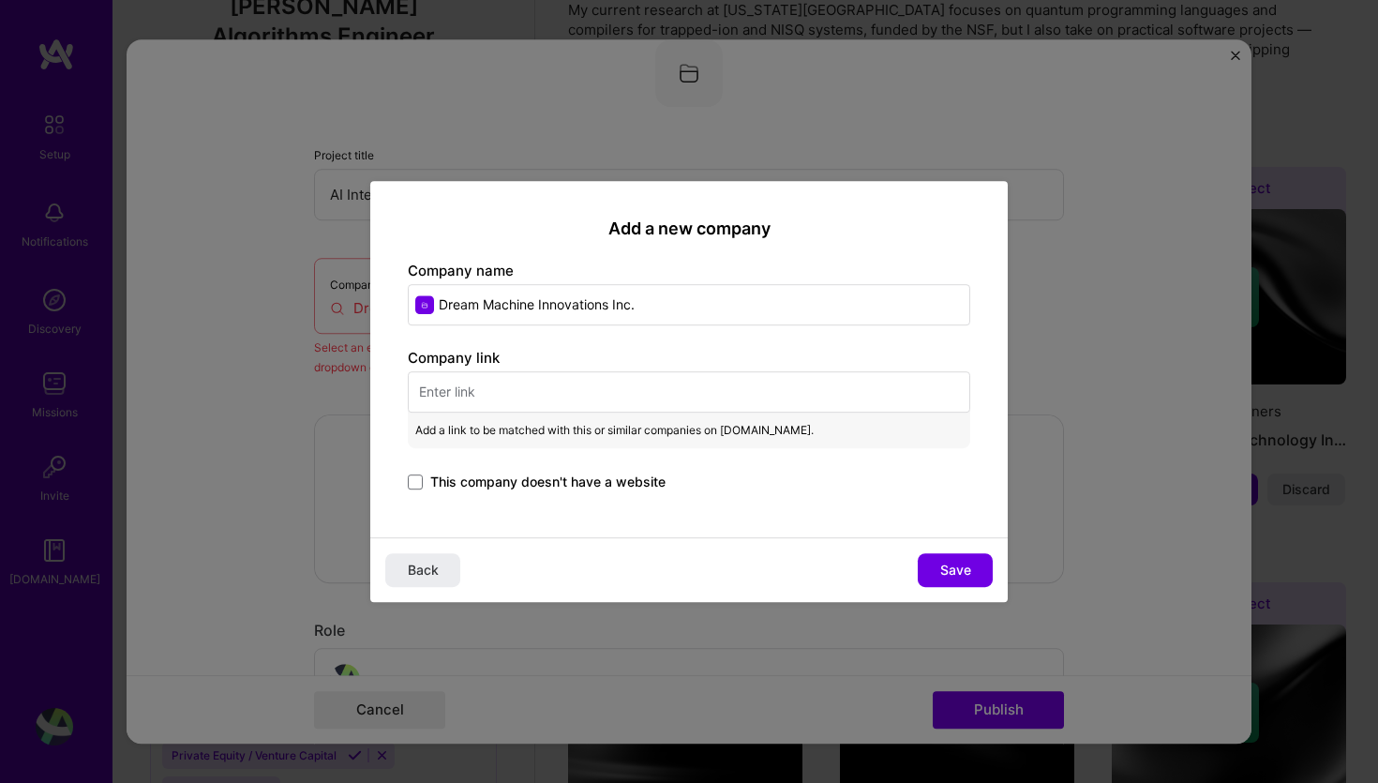
click at [509, 396] on input "text" at bounding box center [689, 391] width 562 height 41
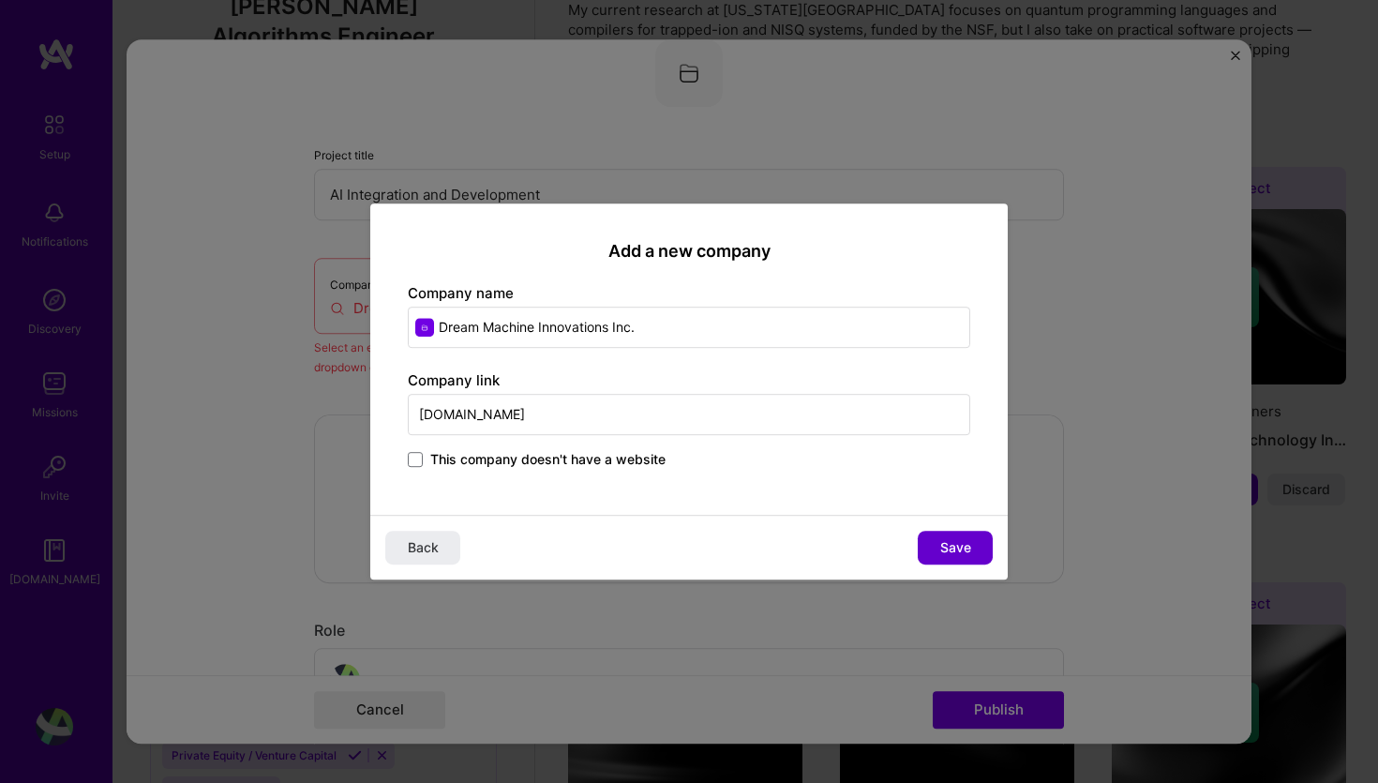
type input "[DOMAIN_NAME]"
click at [963, 542] on span "Save" at bounding box center [955, 547] width 31 height 19
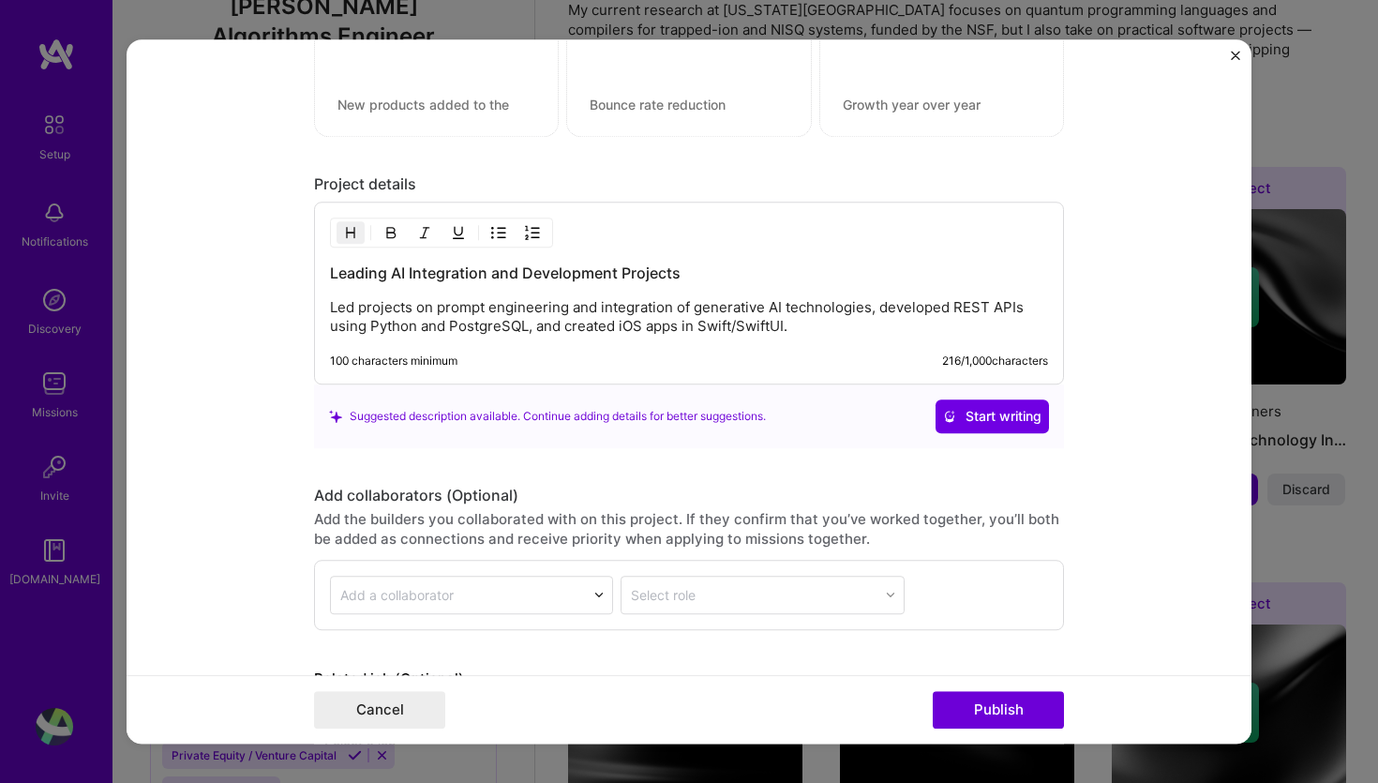
scroll to position [1718, 0]
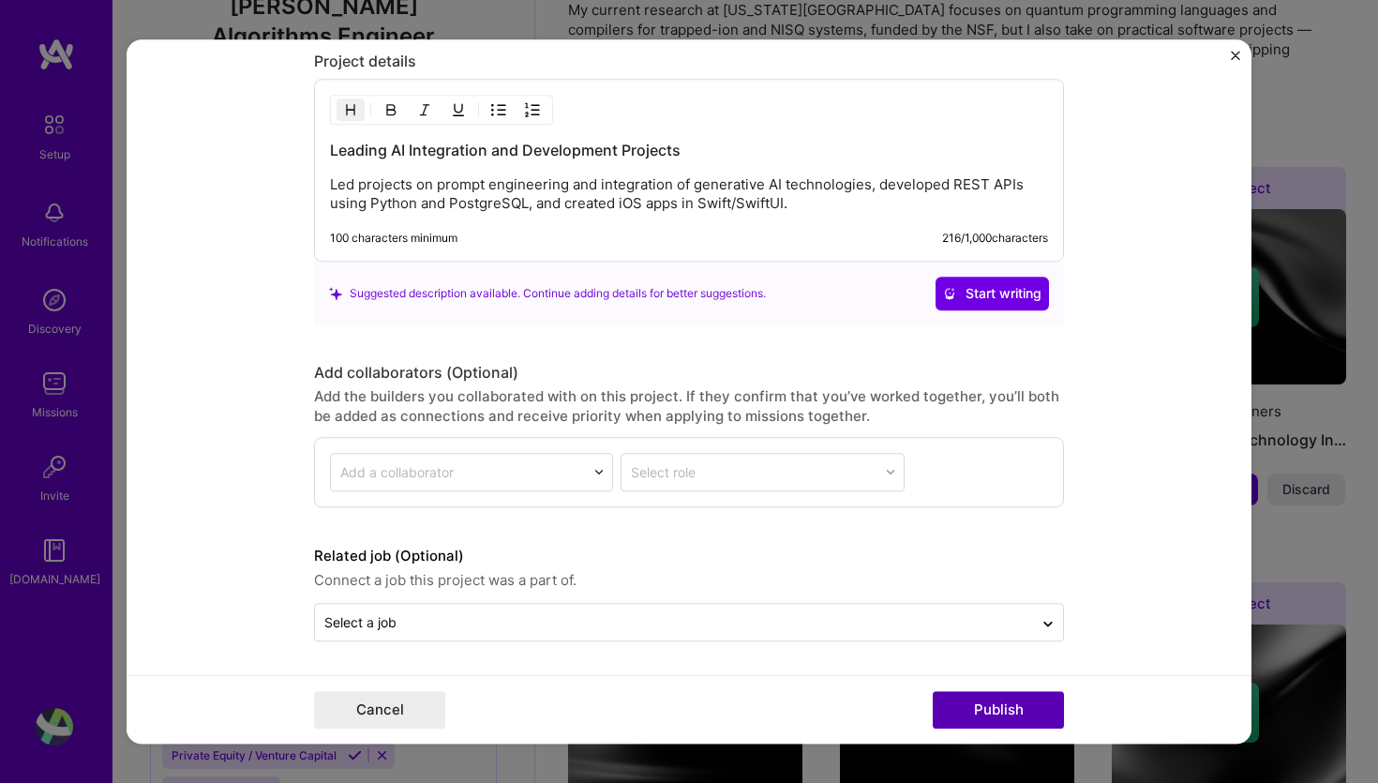
click at [1007, 711] on button "Publish" at bounding box center [998, 709] width 131 height 37
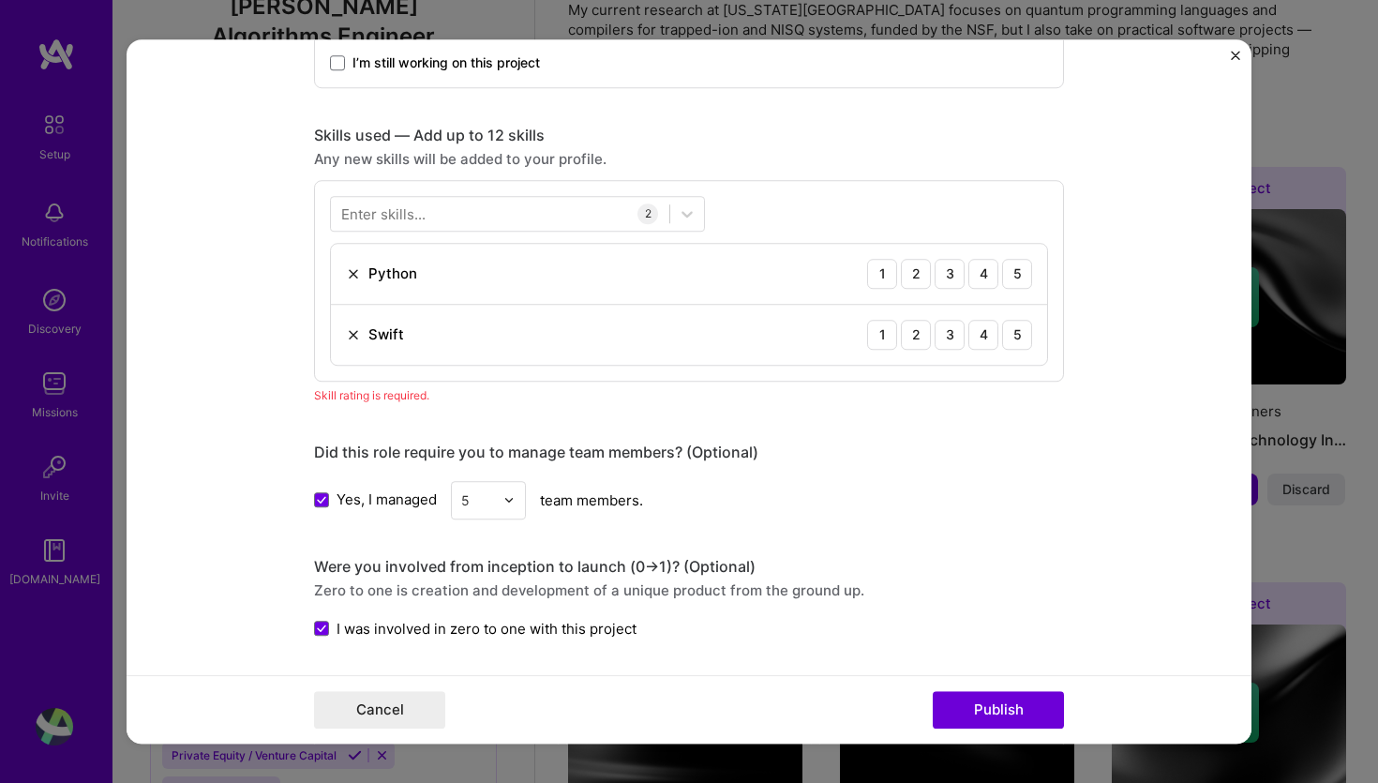
scroll to position [850, 0]
click at [1020, 281] on div "5" at bounding box center [1017, 275] width 30 height 30
click at [1018, 328] on div "5" at bounding box center [1017, 336] width 30 height 30
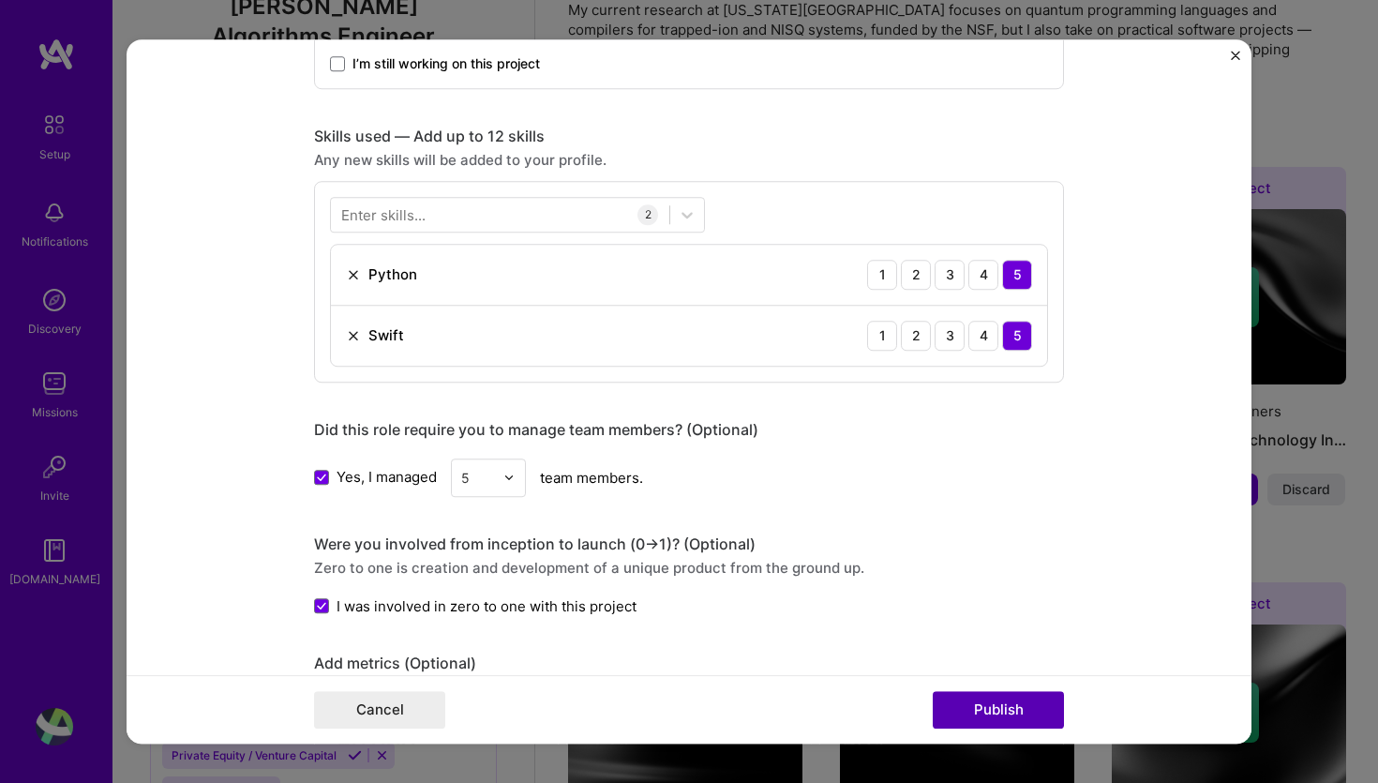
click at [997, 713] on button "Publish" at bounding box center [998, 709] width 131 height 37
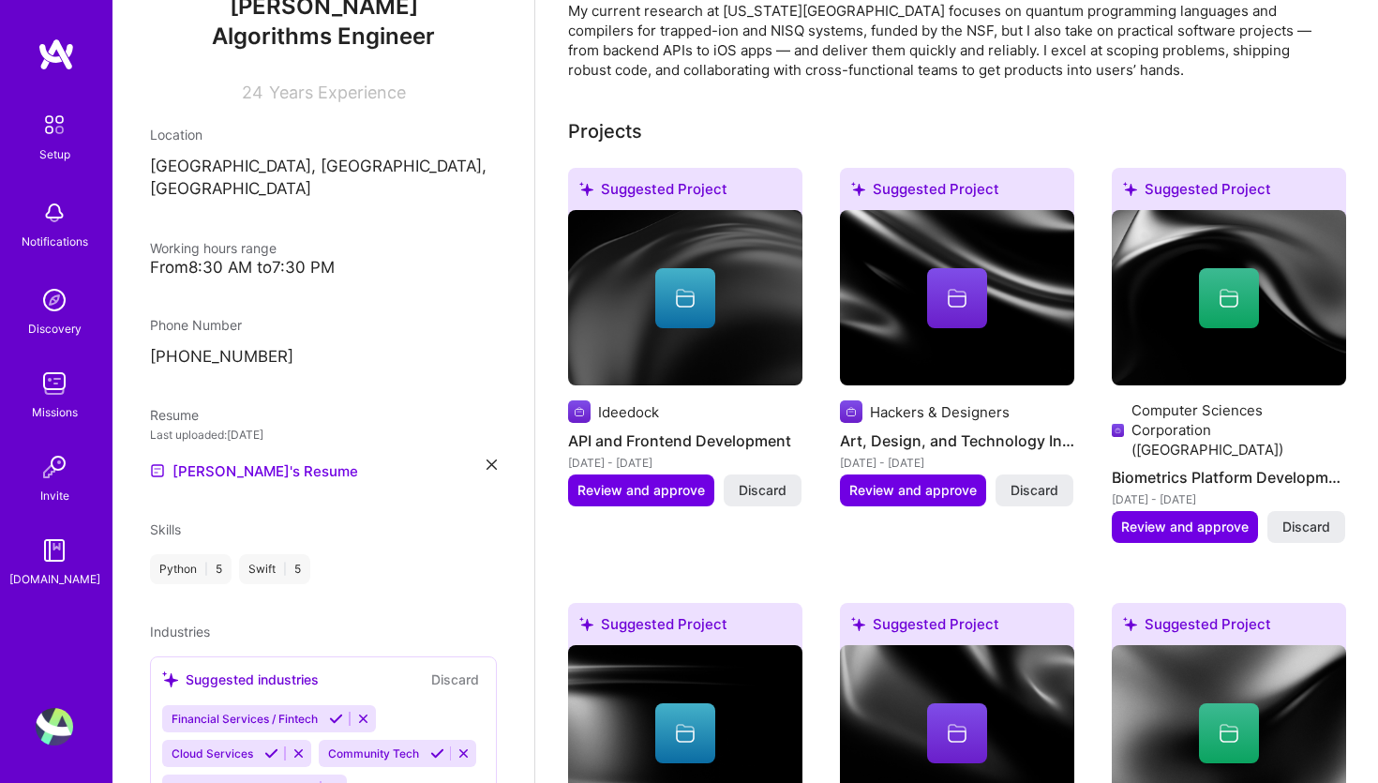
scroll to position [666, 0]
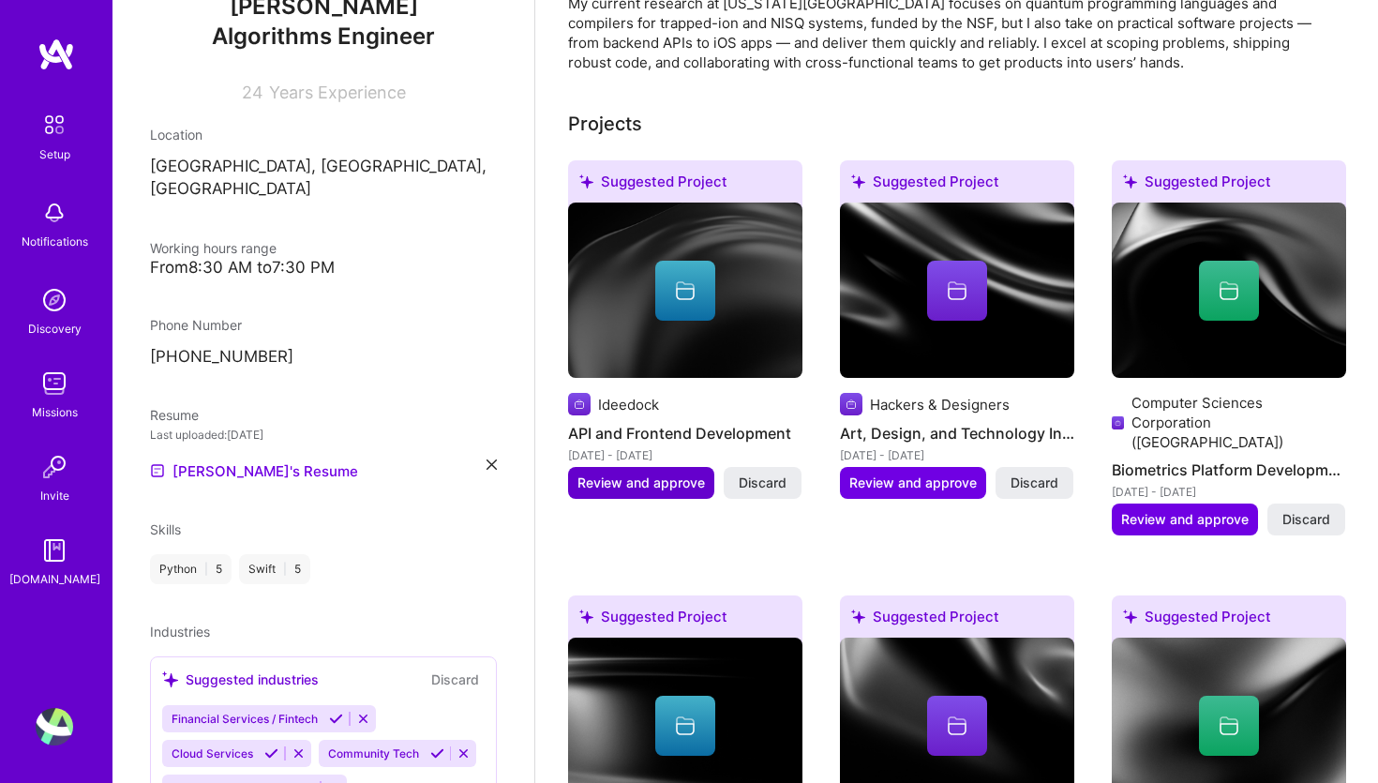
click at [653, 473] on span "Review and approve" at bounding box center [640, 482] width 127 height 19
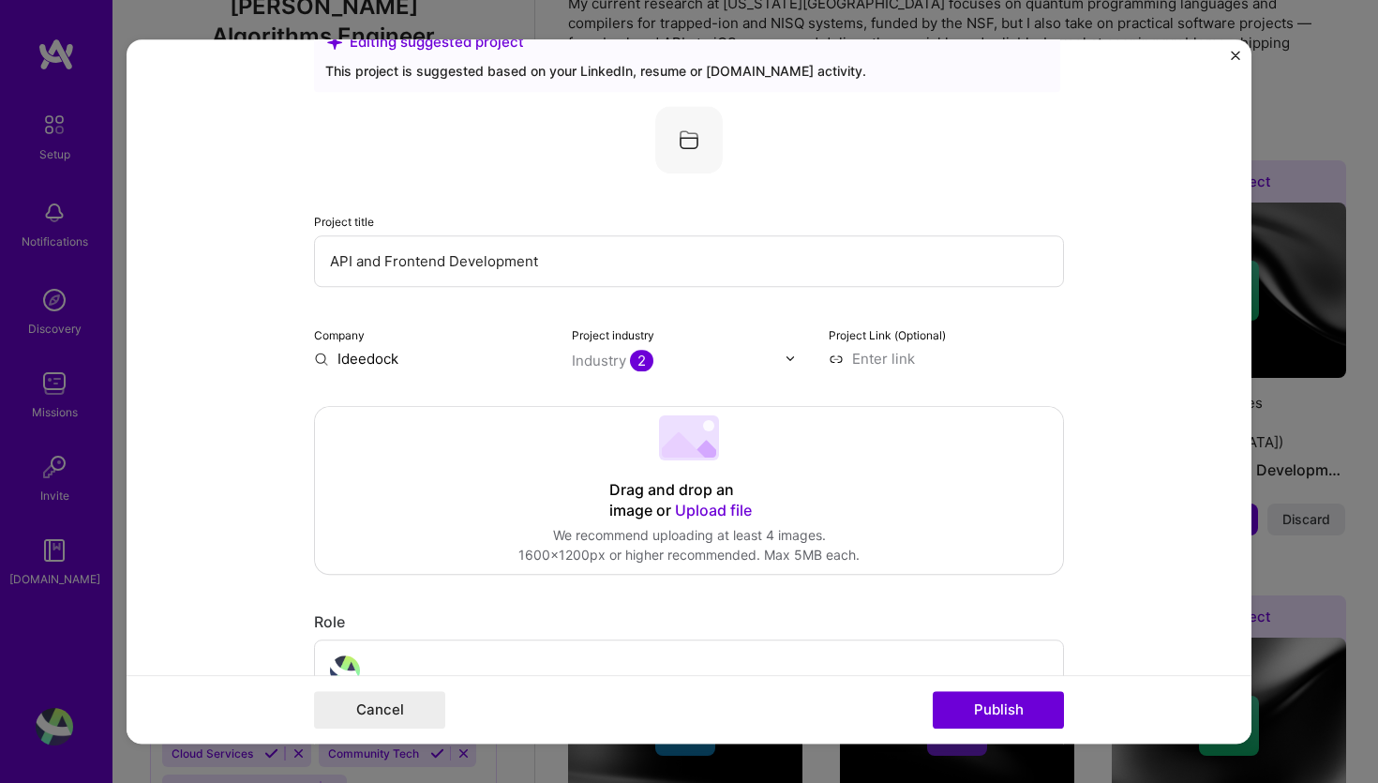
scroll to position [108, 0]
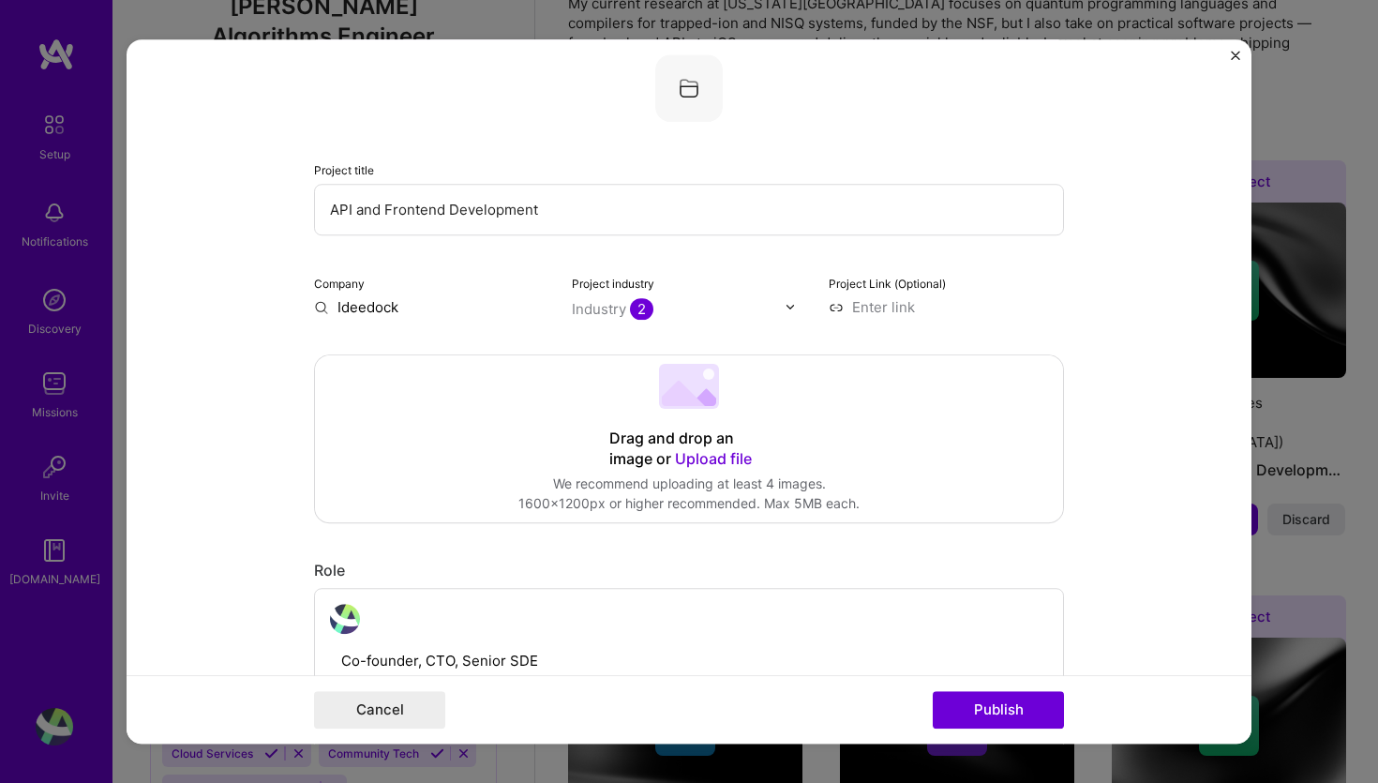
click at [760, 300] on input "text" at bounding box center [679, 309] width 214 height 20
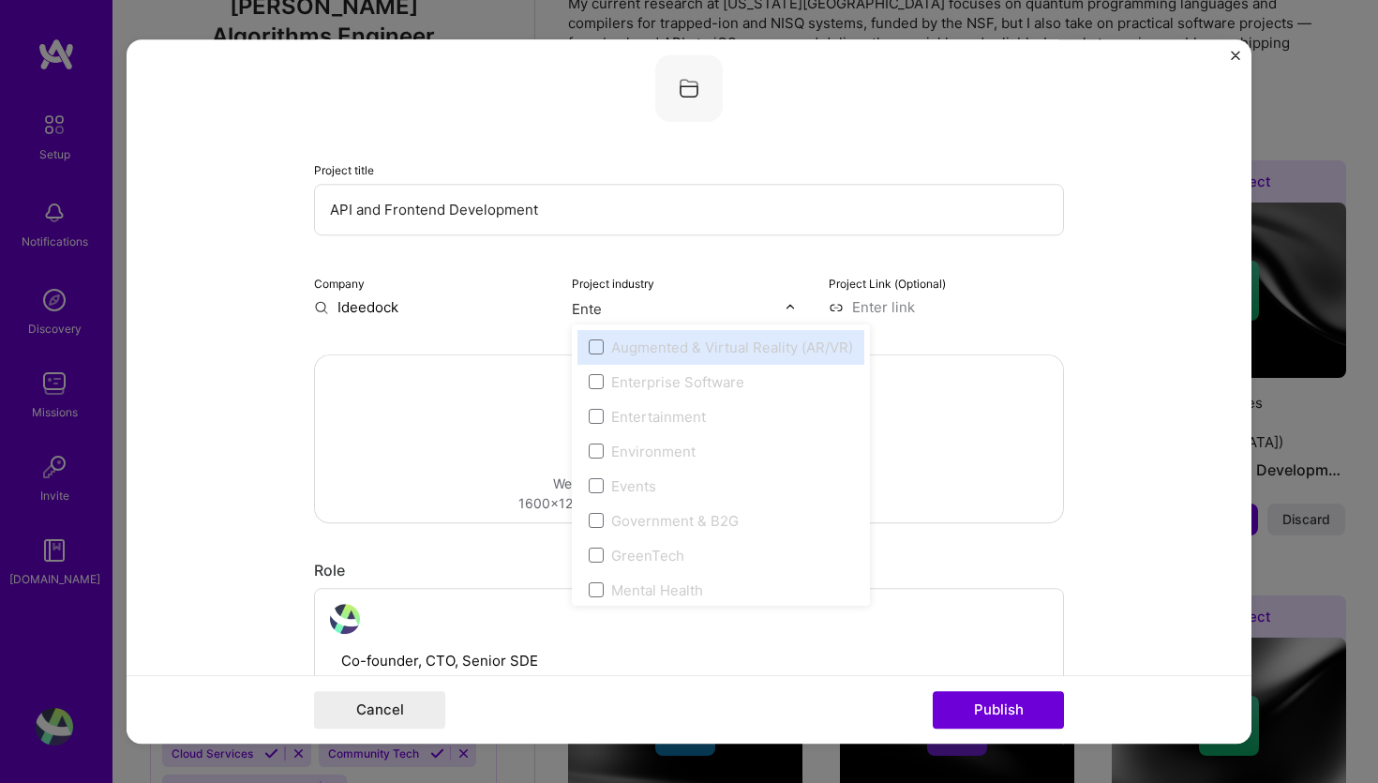
type input "Enter"
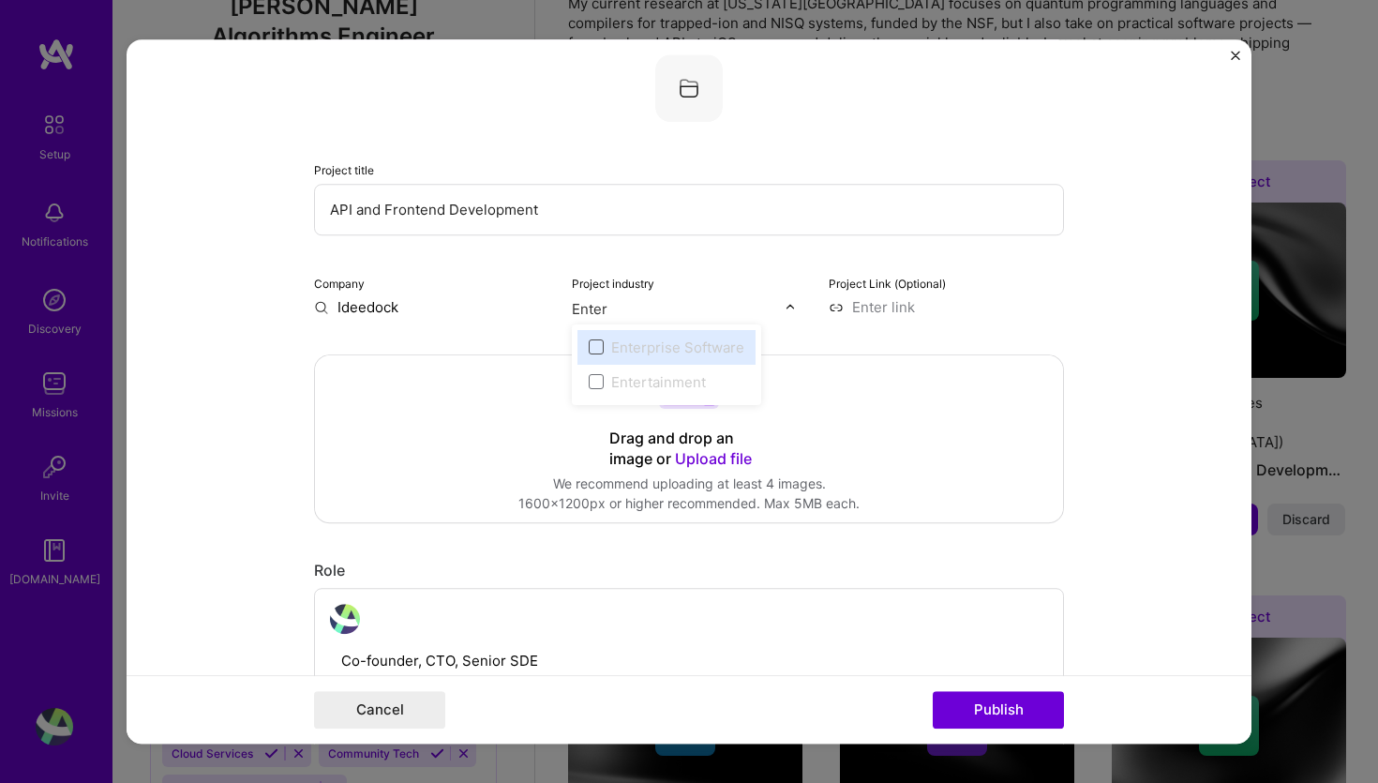
click at [597, 354] on label "Enterprise Software" at bounding box center [667, 347] width 156 height 20
click at [595, 347] on span at bounding box center [596, 346] width 15 height 15
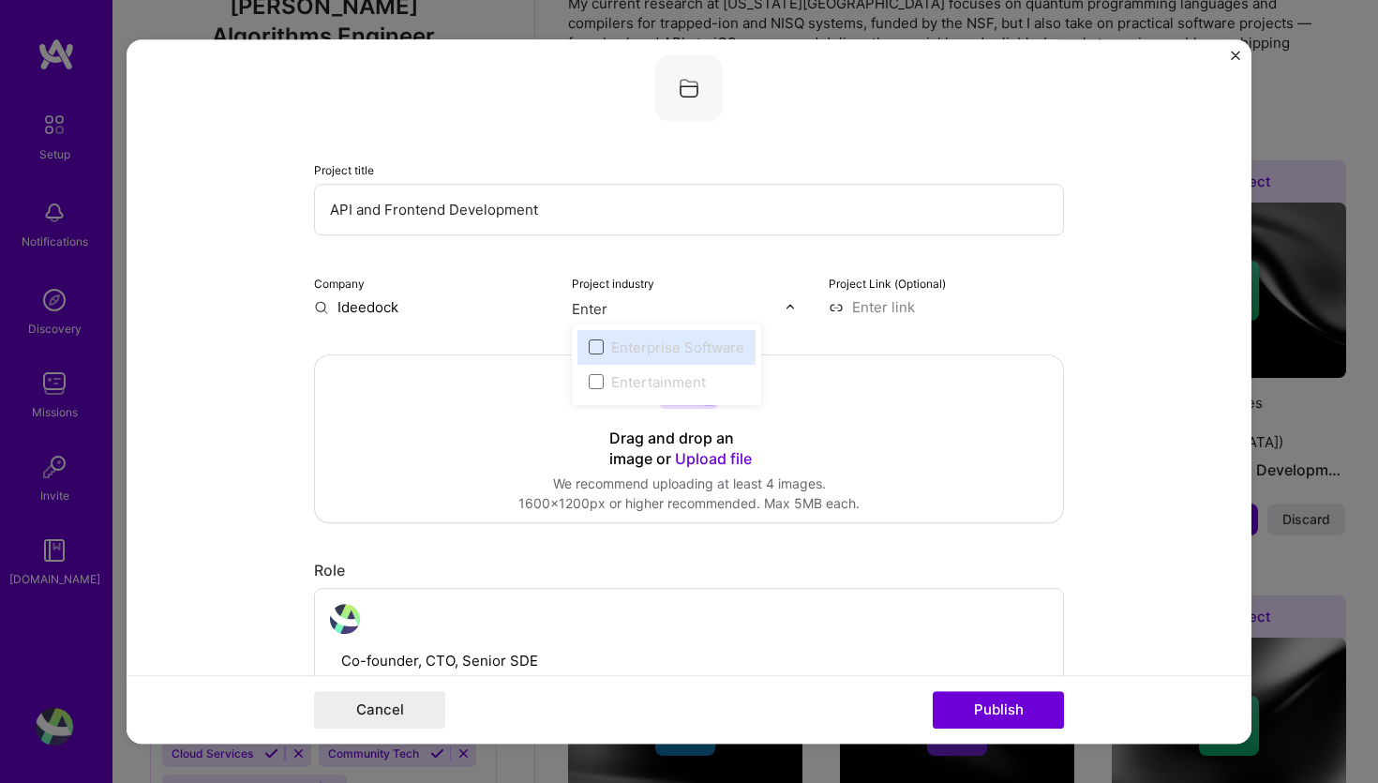
click at [595, 347] on span at bounding box center [596, 346] width 15 height 15
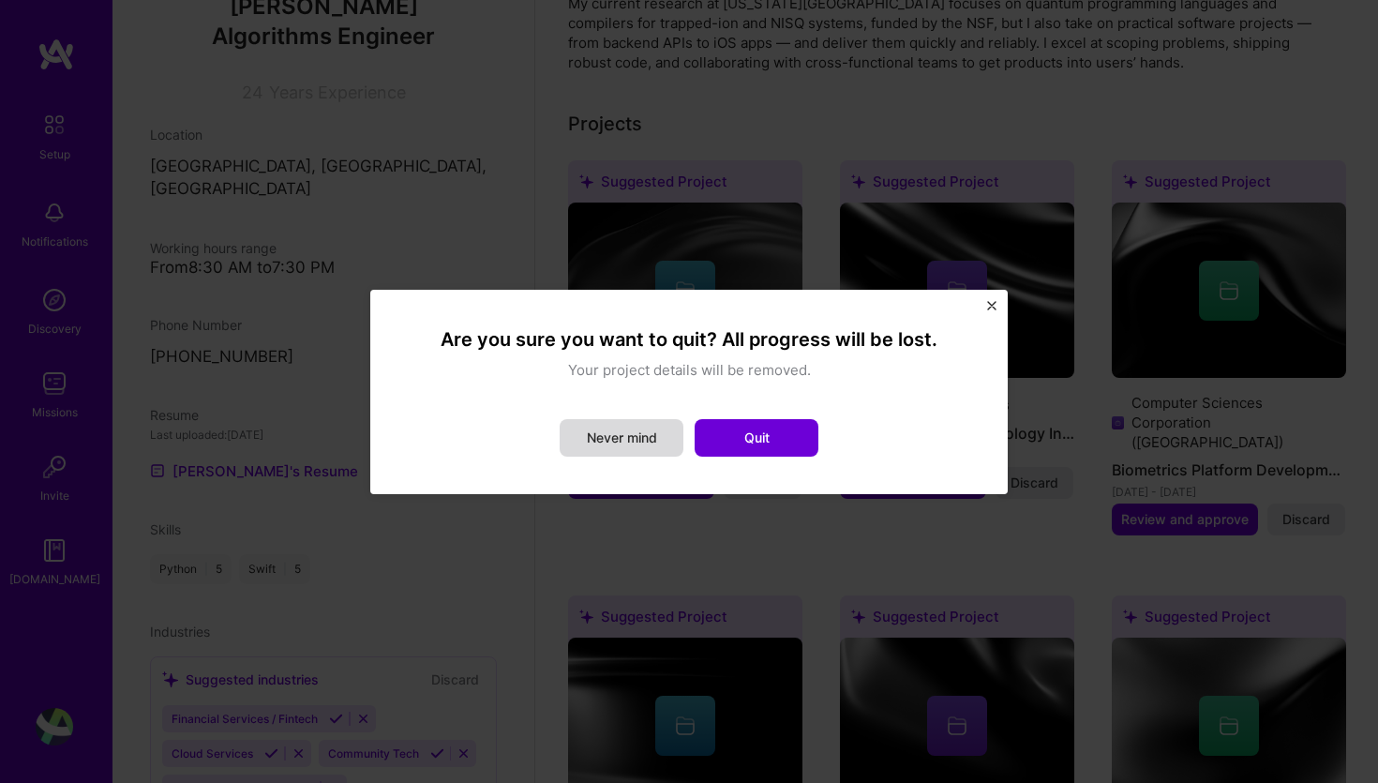
click at [645, 438] on button "Never mind" at bounding box center [622, 437] width 124 height 37
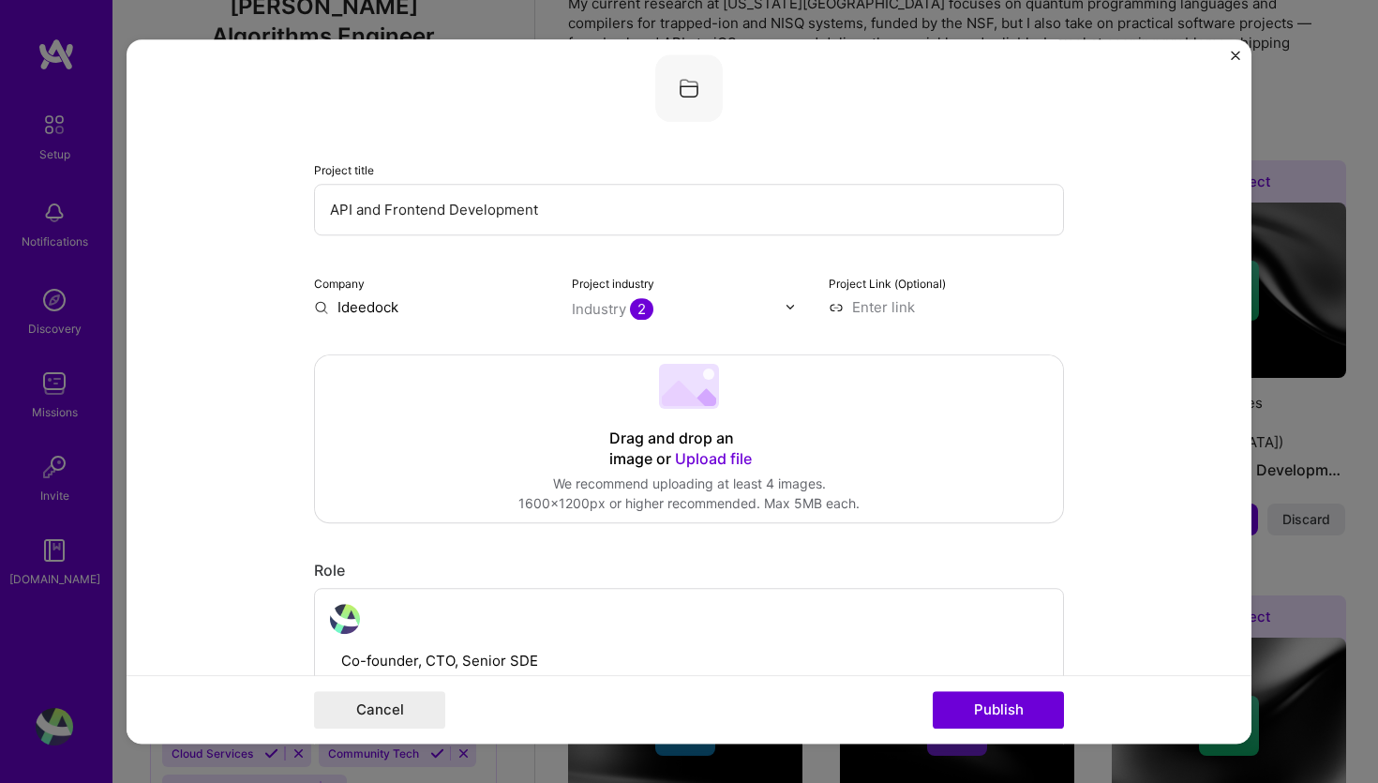
click at [728, 299] on input "text" at bounding box center [679, 309] width 214 height 20
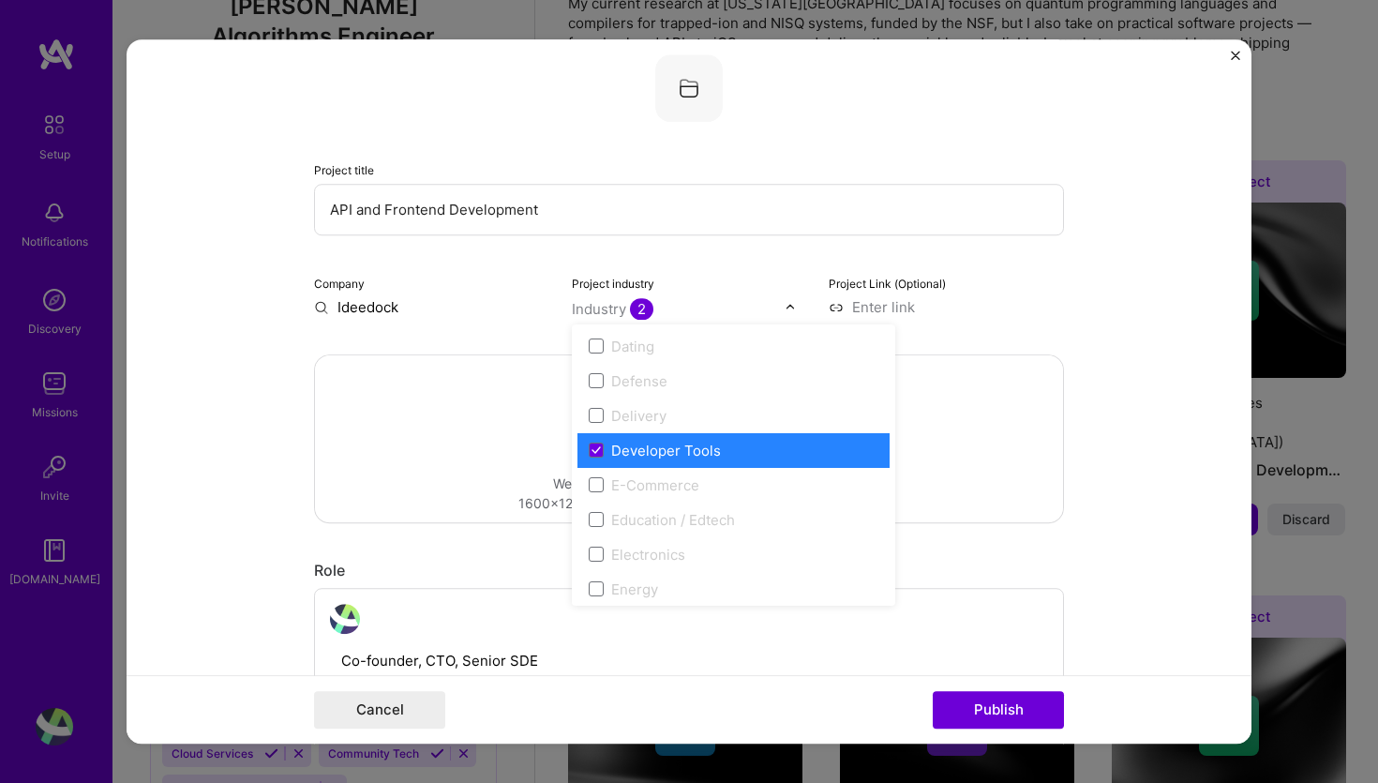
scroll to position [1541, 0]
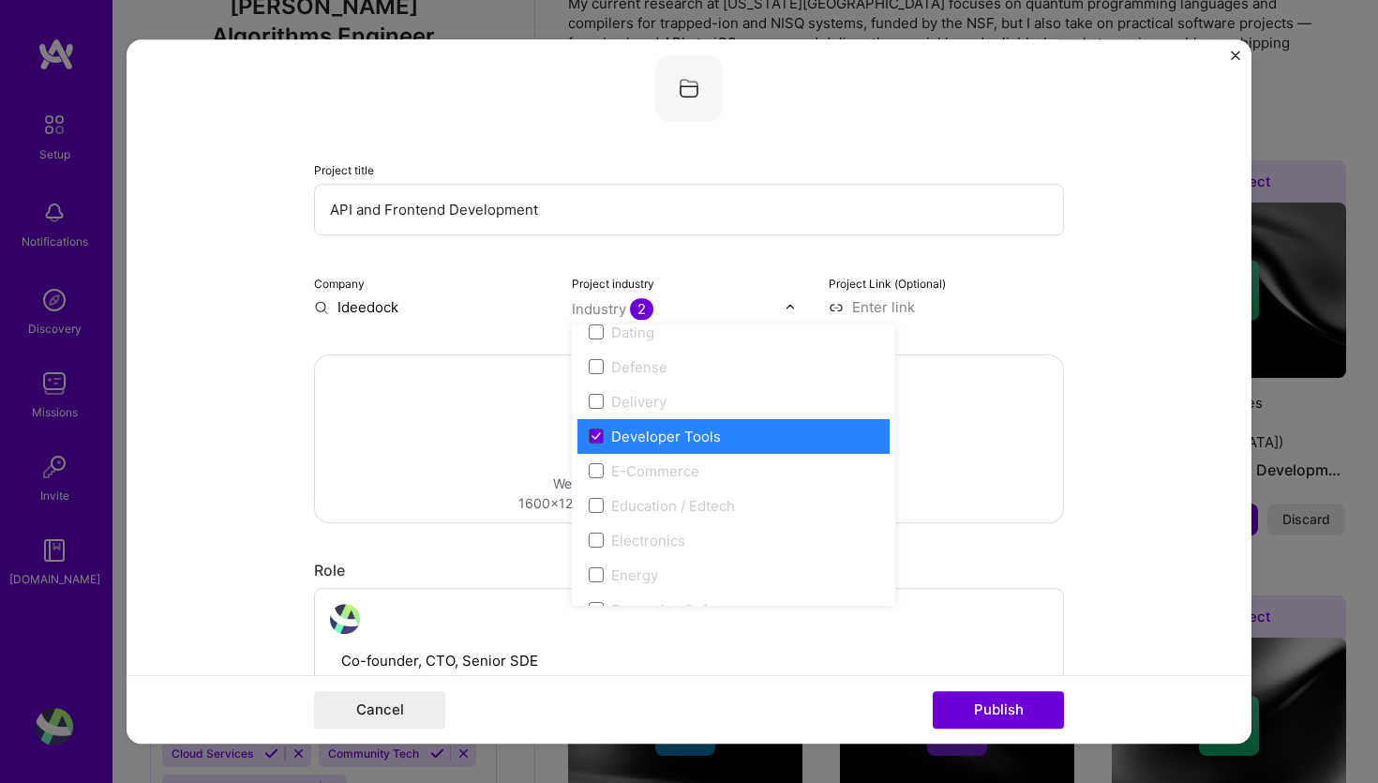
click at [594, 434] on icon at bounding box center [595, 435] width 9 height 7
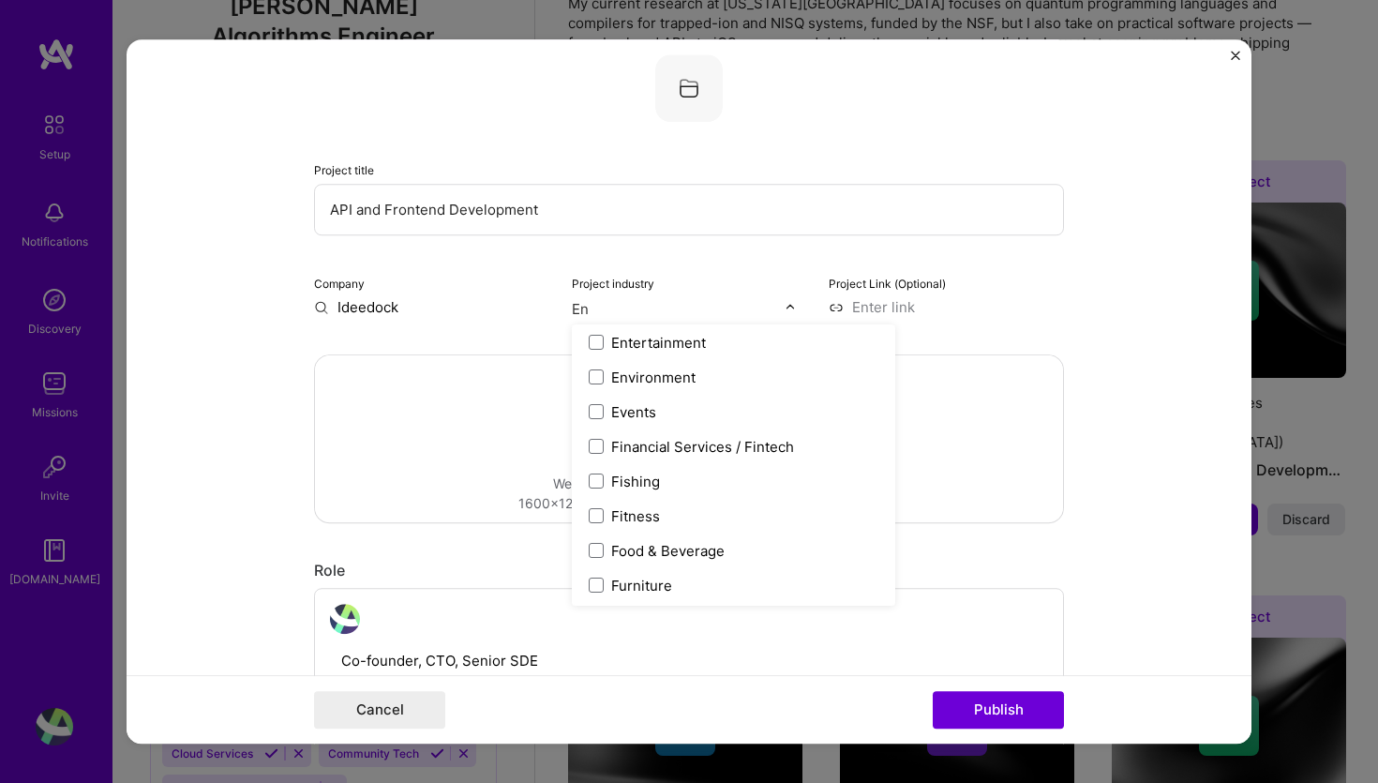
scroll to position [0, 0]
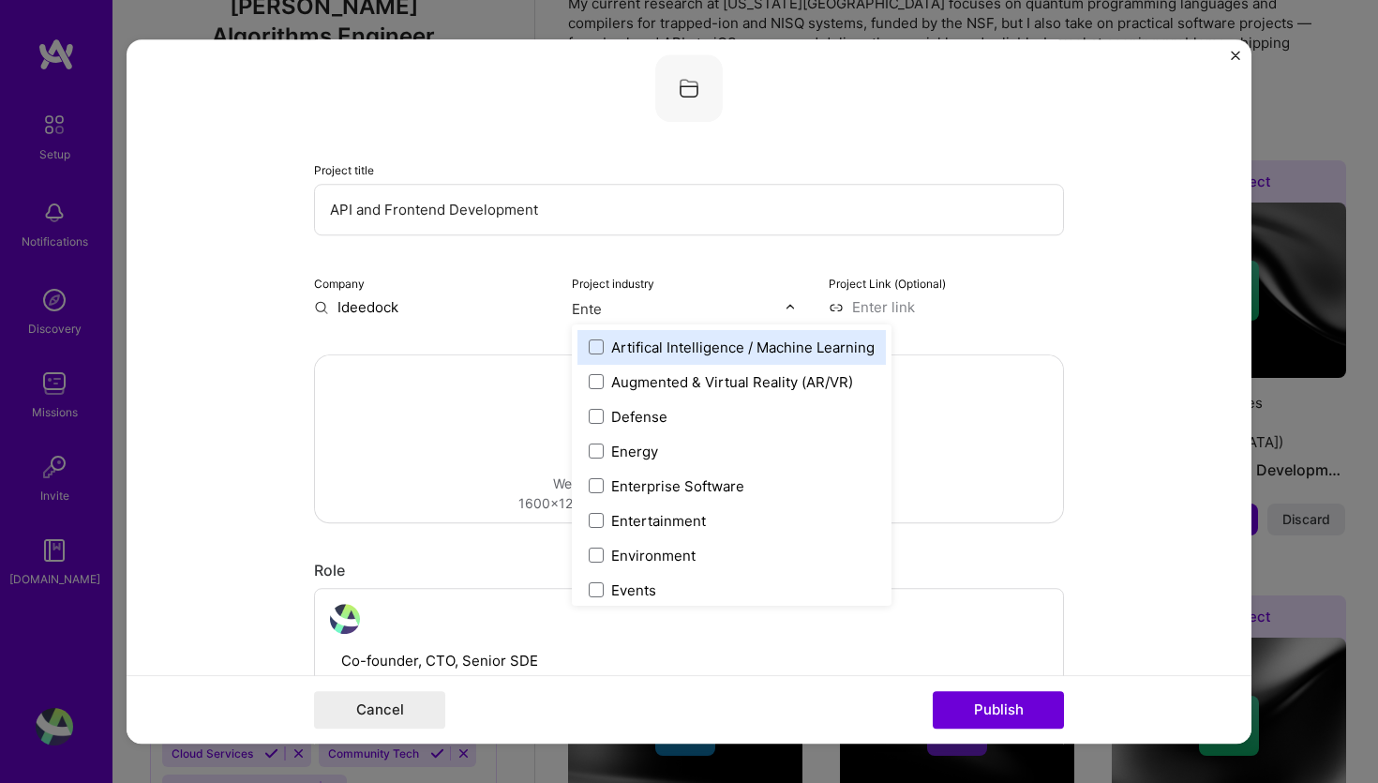
type input "Enter"
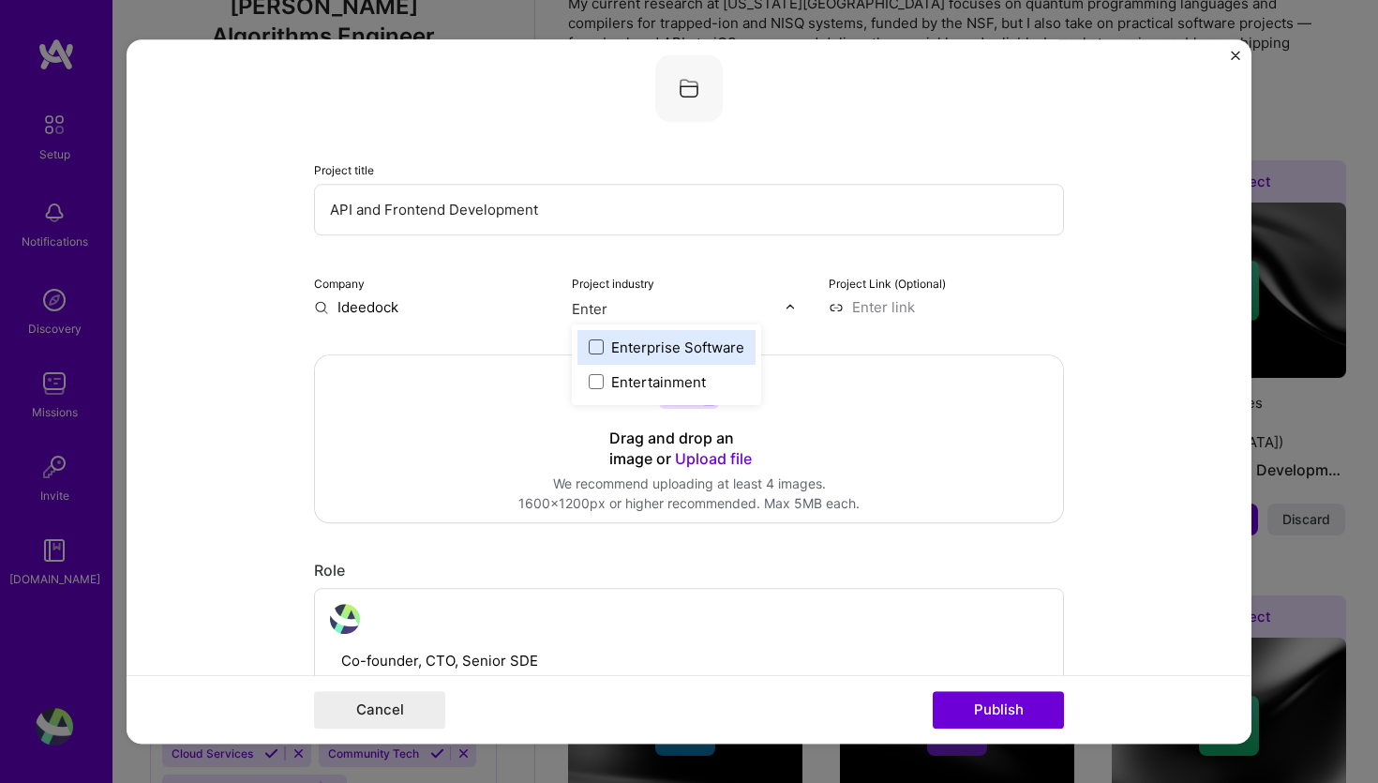
click at [597, 348] on span at bounding box center [596, 346] width 15 height 15
click at [970, 312] on input at bounding box center [945, 307] width 235 height 20
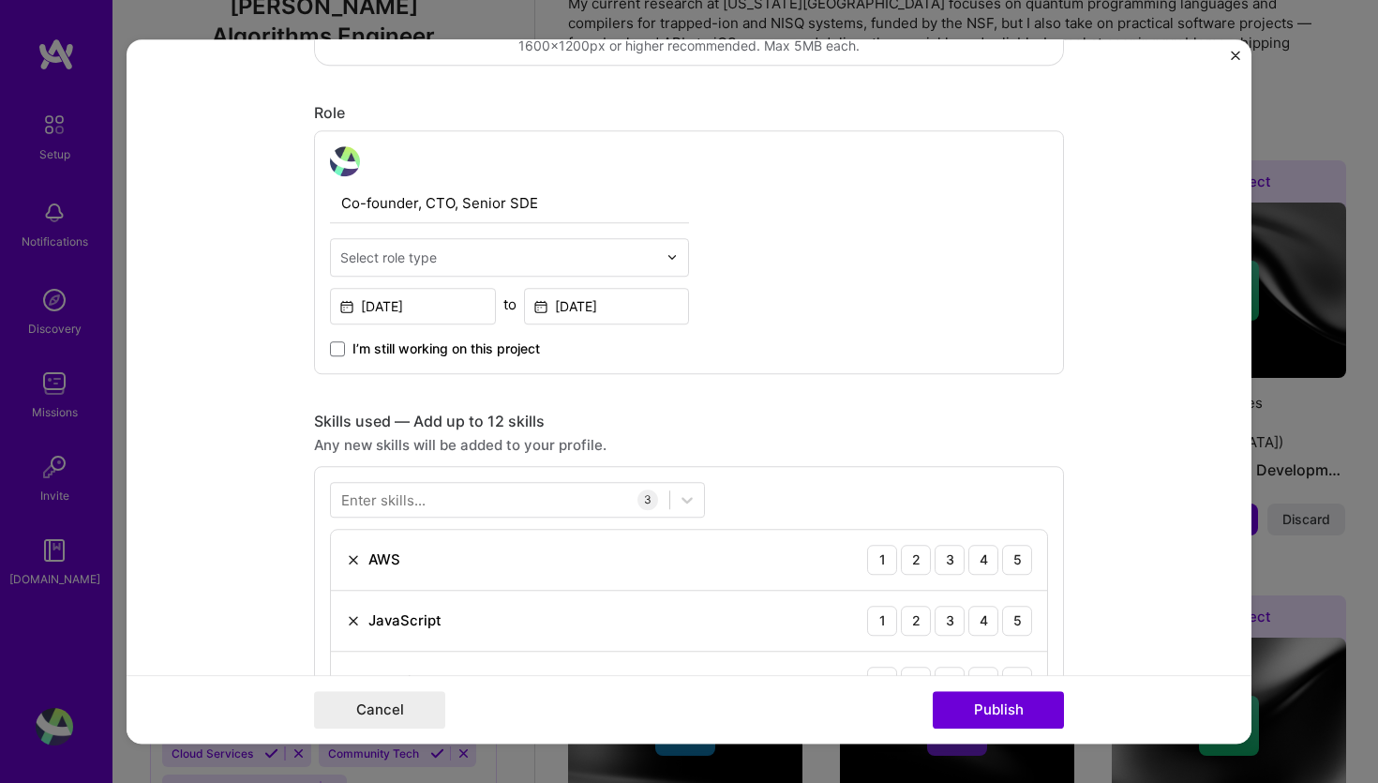
scroll to position [573, 0]
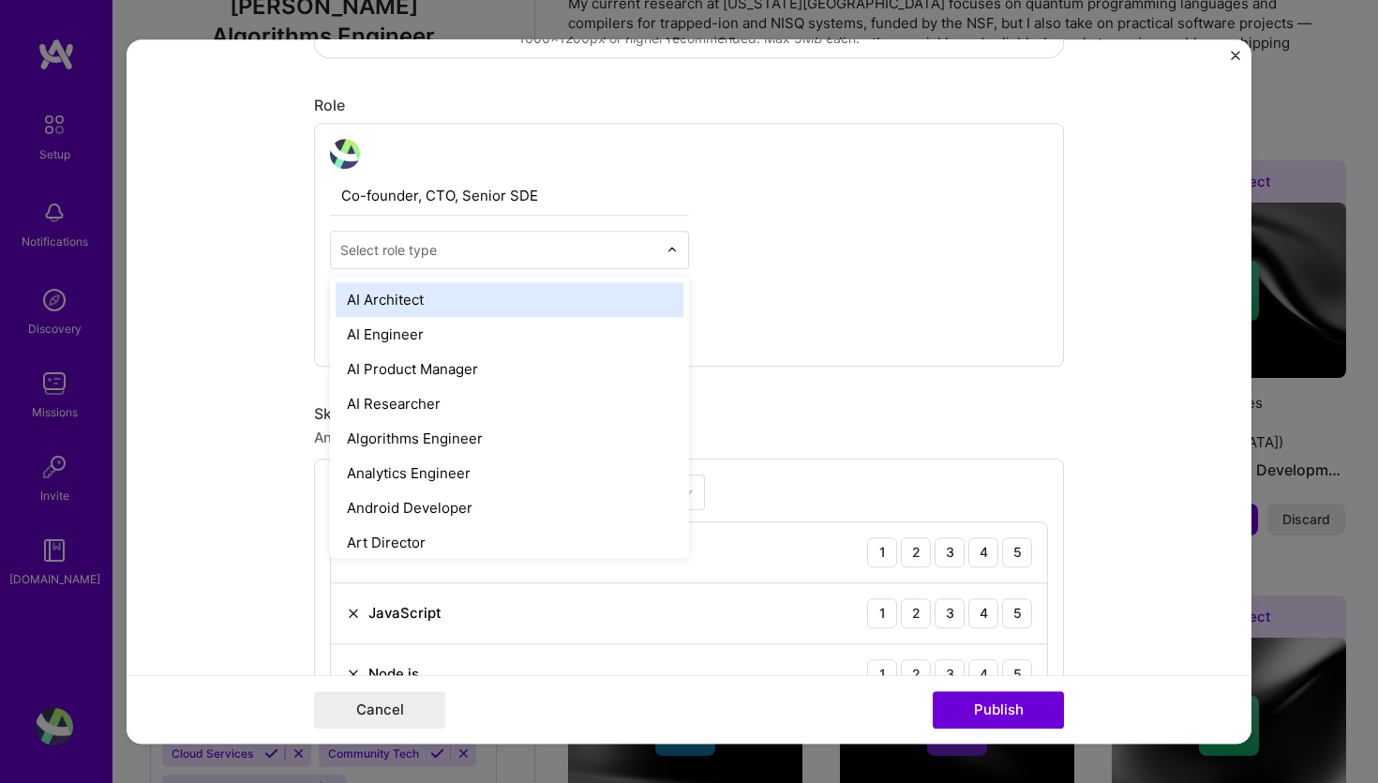
click at [462, 250] on input "text" at bounding box center [498, 250] width 317 height 20
type input "CTO"
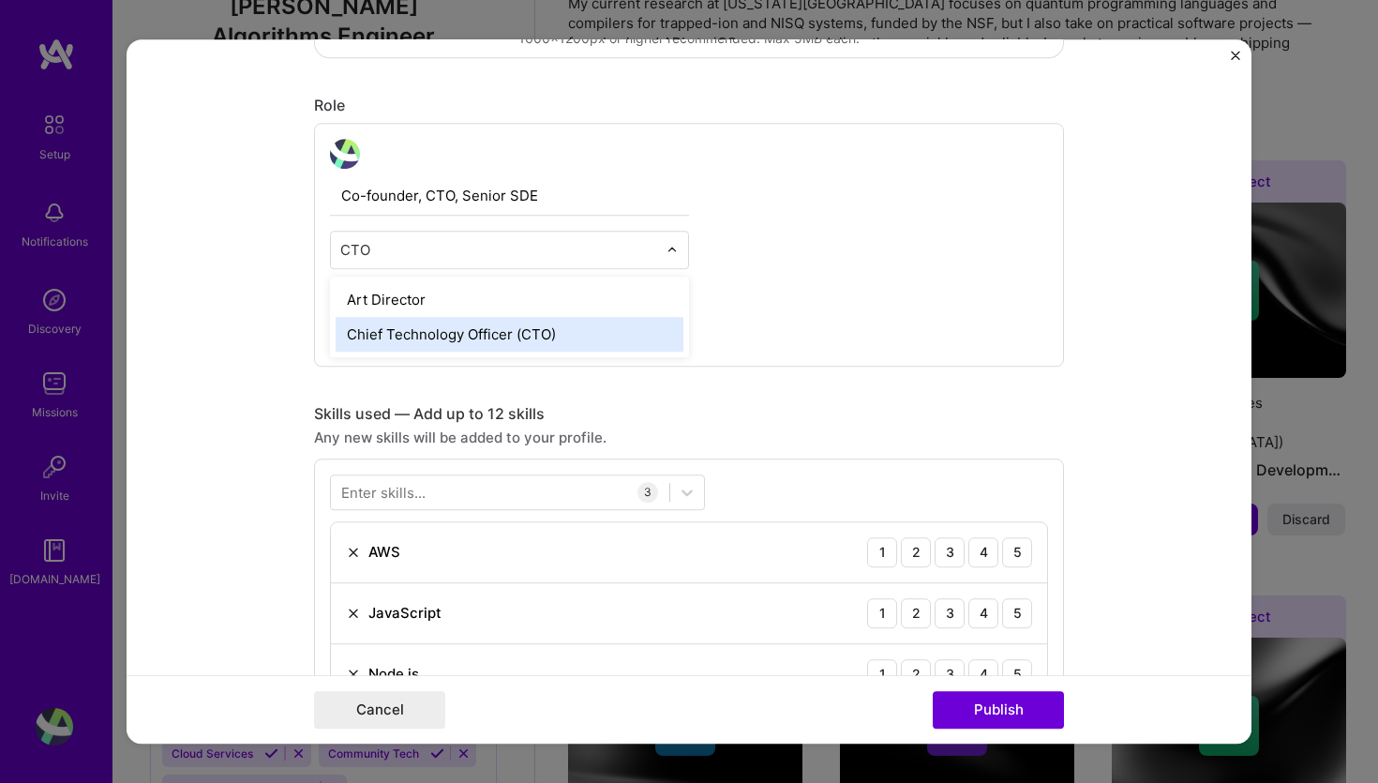
click at [457, 336] on div "Chief Technology Officer (CTO)" at bounding box center [510, 334] width 348 height 35
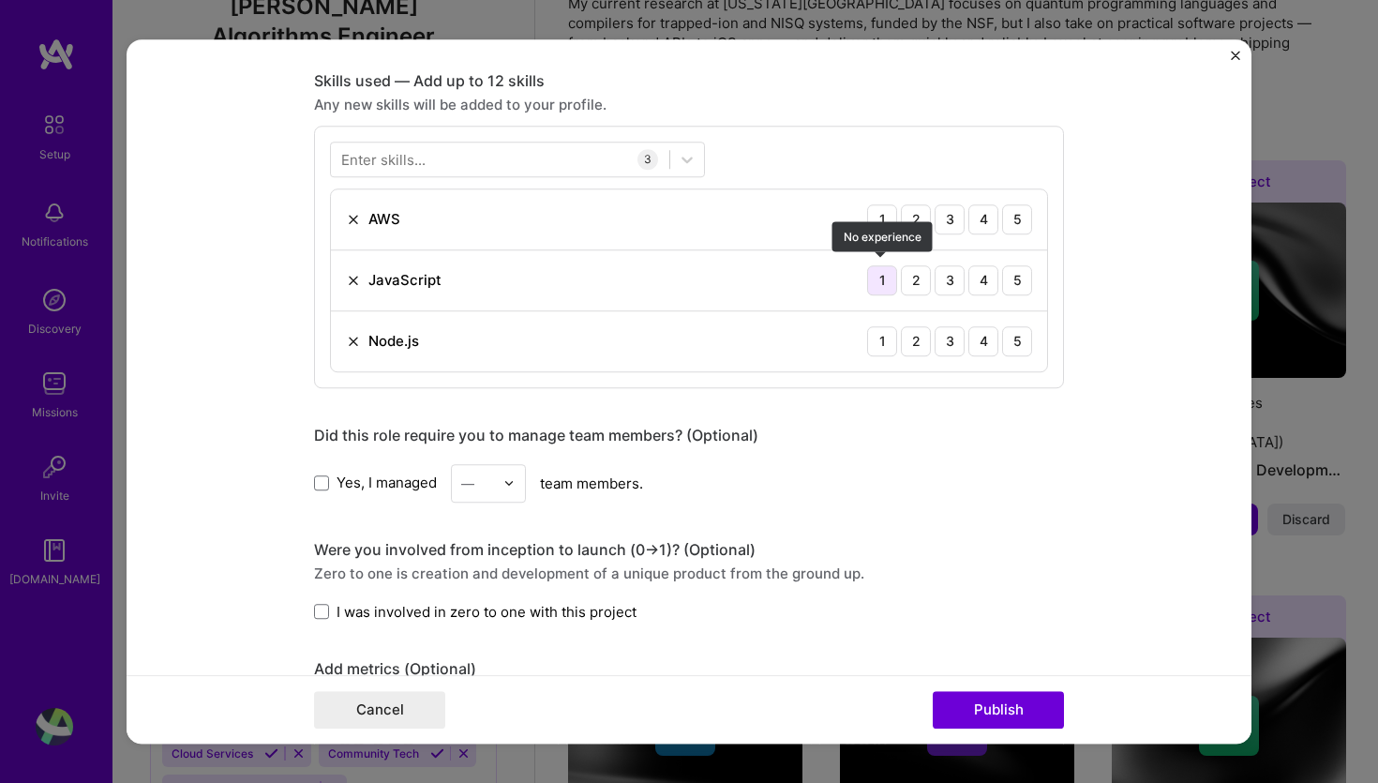
scroll to position [1061, 0]
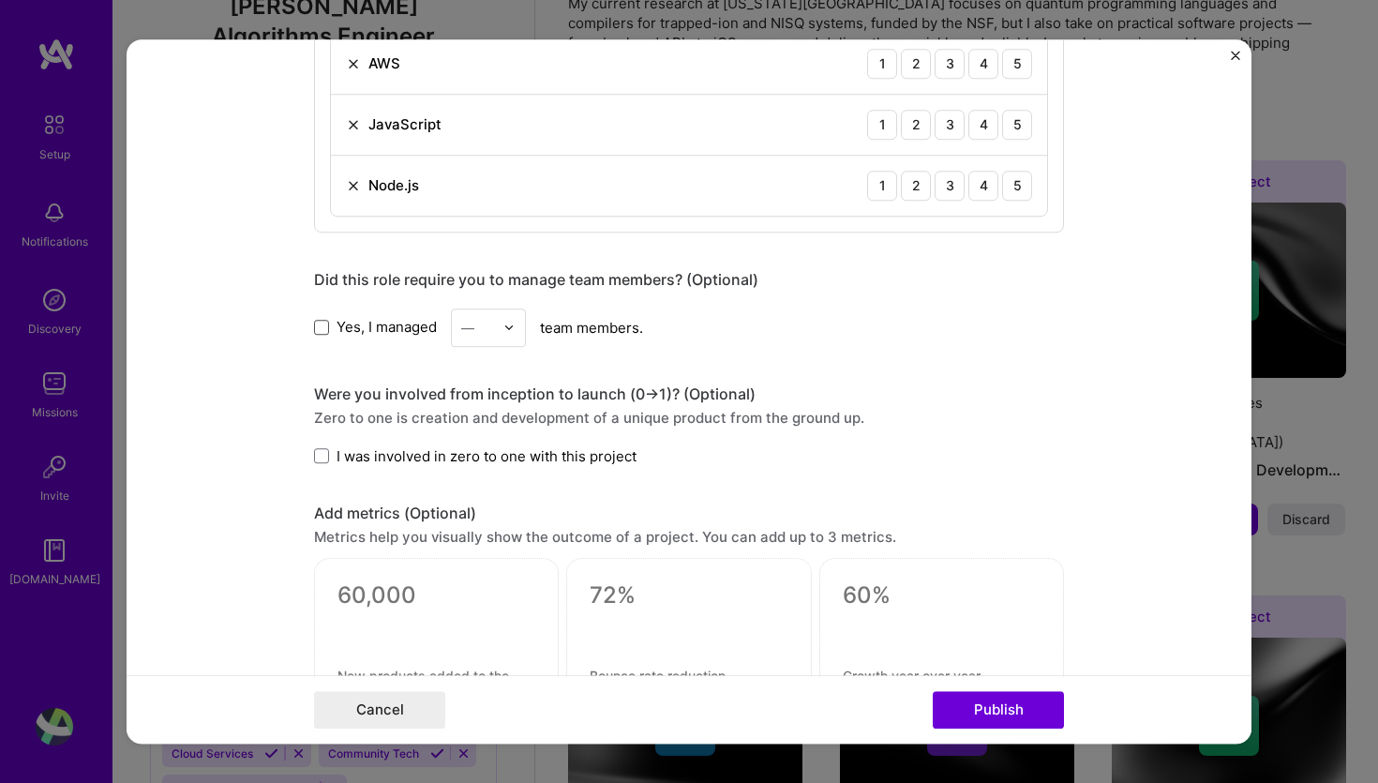
click at [327, 331] on span at bounding box center [321, 327] width 15 height 15
click at [0, 0] on input "Yes, I managed" at bounding box center [0, 0] width 0 height 0
click at [502, 327] on div "—" at bounding box center [478, 327] width 52 height 37
click at [490, 416] on div "2" at bounding box center [488, 412] width 64 height 35
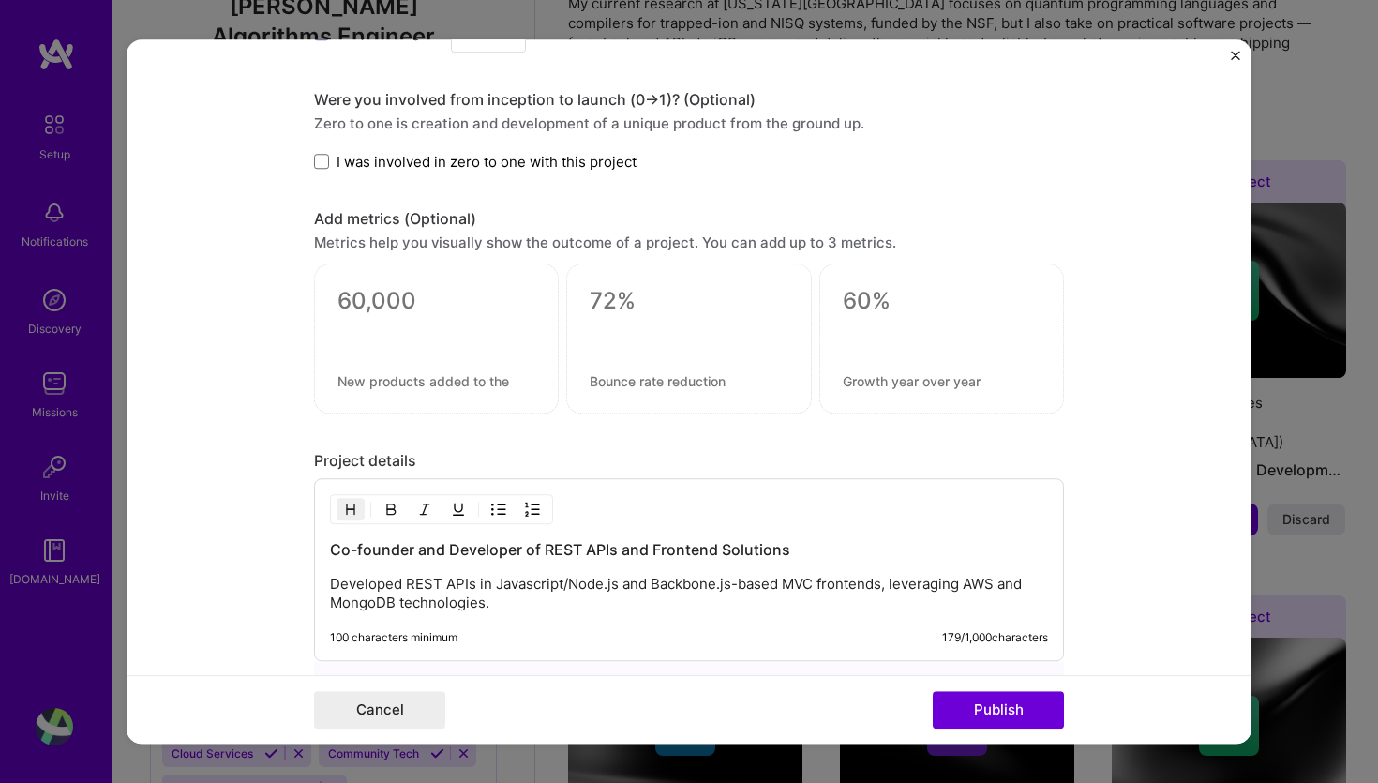
scroll to position [1755, 0]
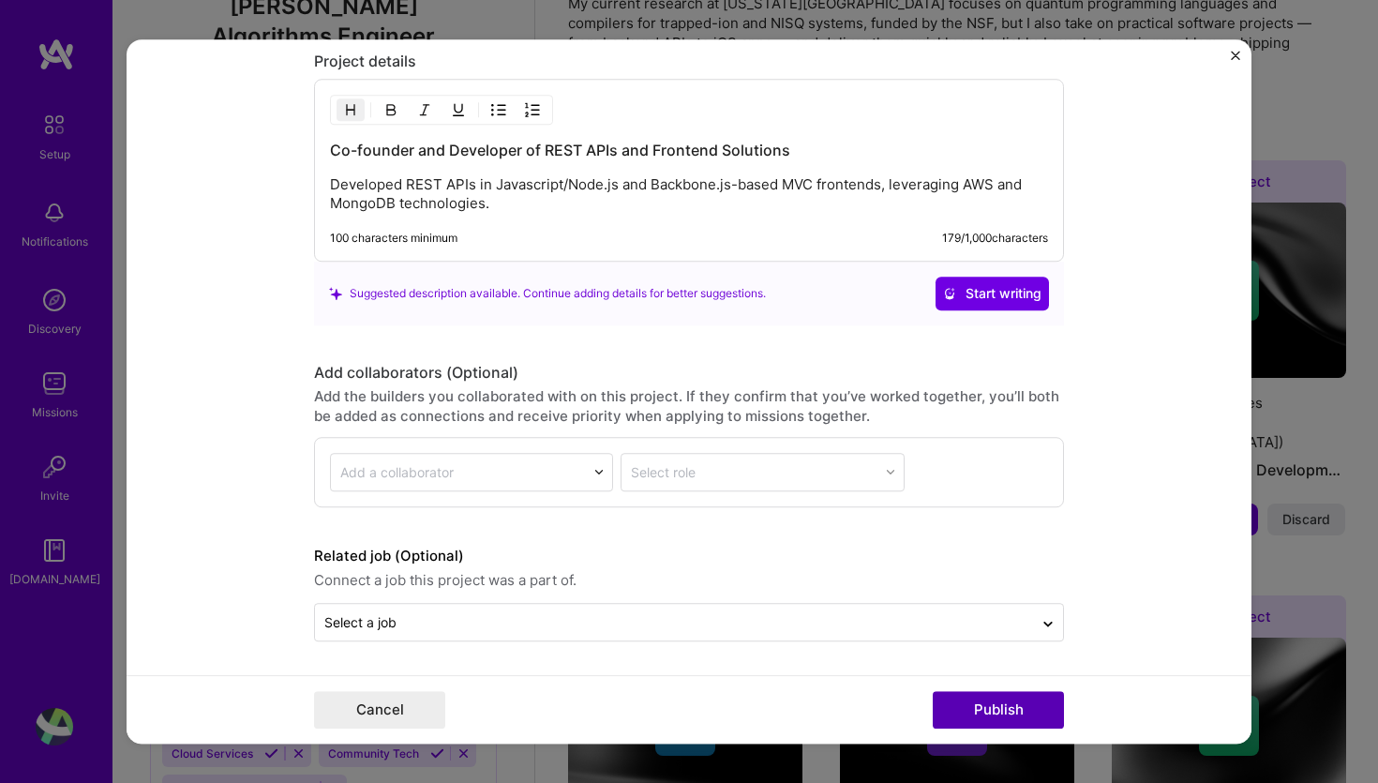
click at [979, 708] on button "Publish" at bounding box center [998, 709] width 131 height 37
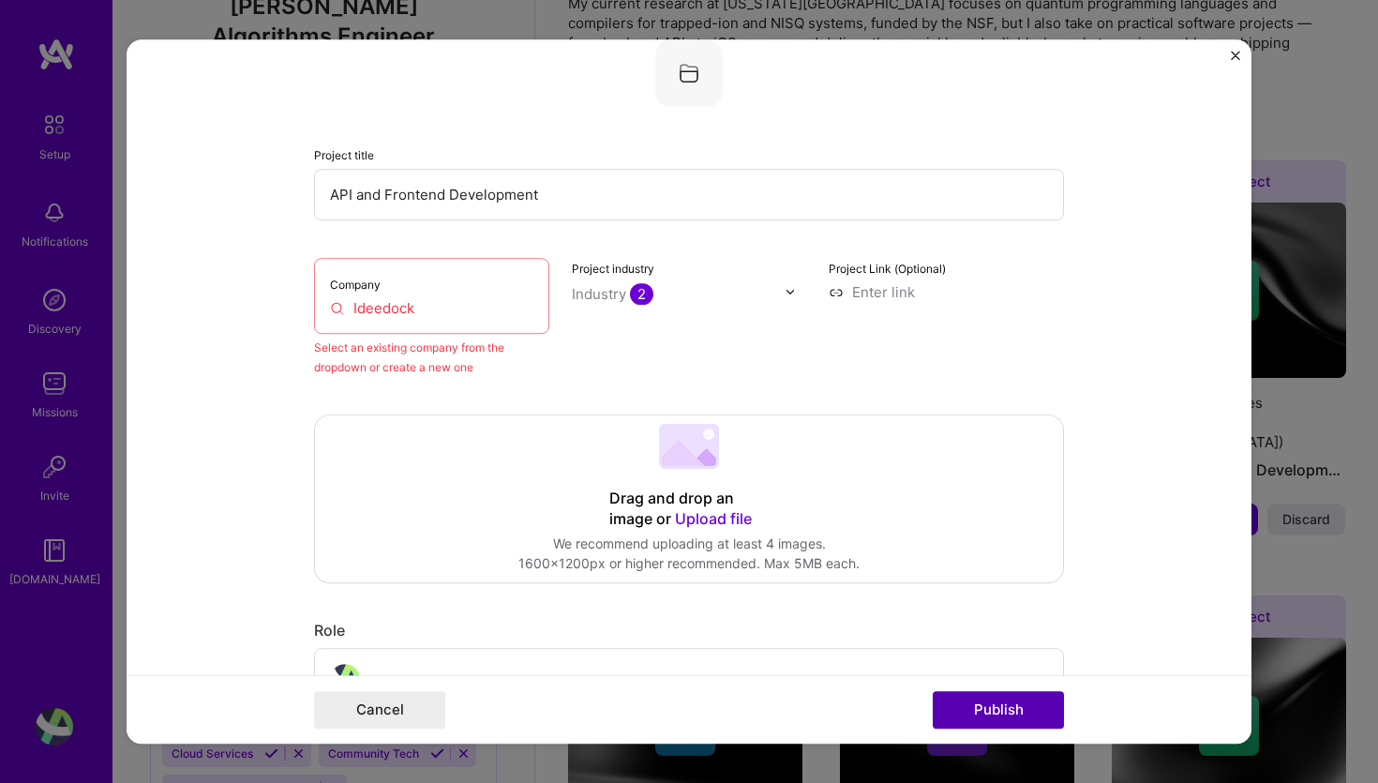
scroll to position [123, 0]
click at [467, 308] on input "Ideedock" at bounding box center [431, 308] width 203 height 20
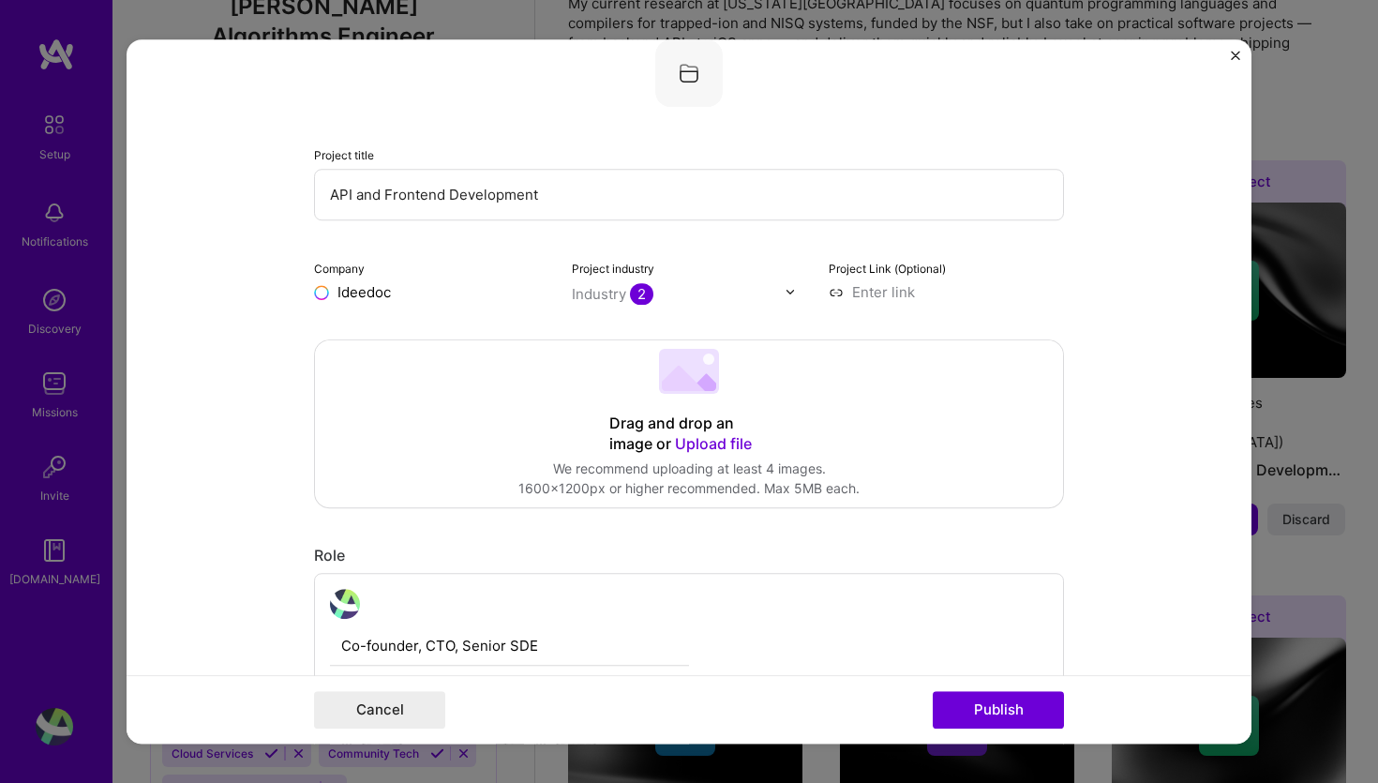
type input "Ideedock"
click at [475, 337] on div "Ideedock" at bounding box center [457, 335] width 77 height 33
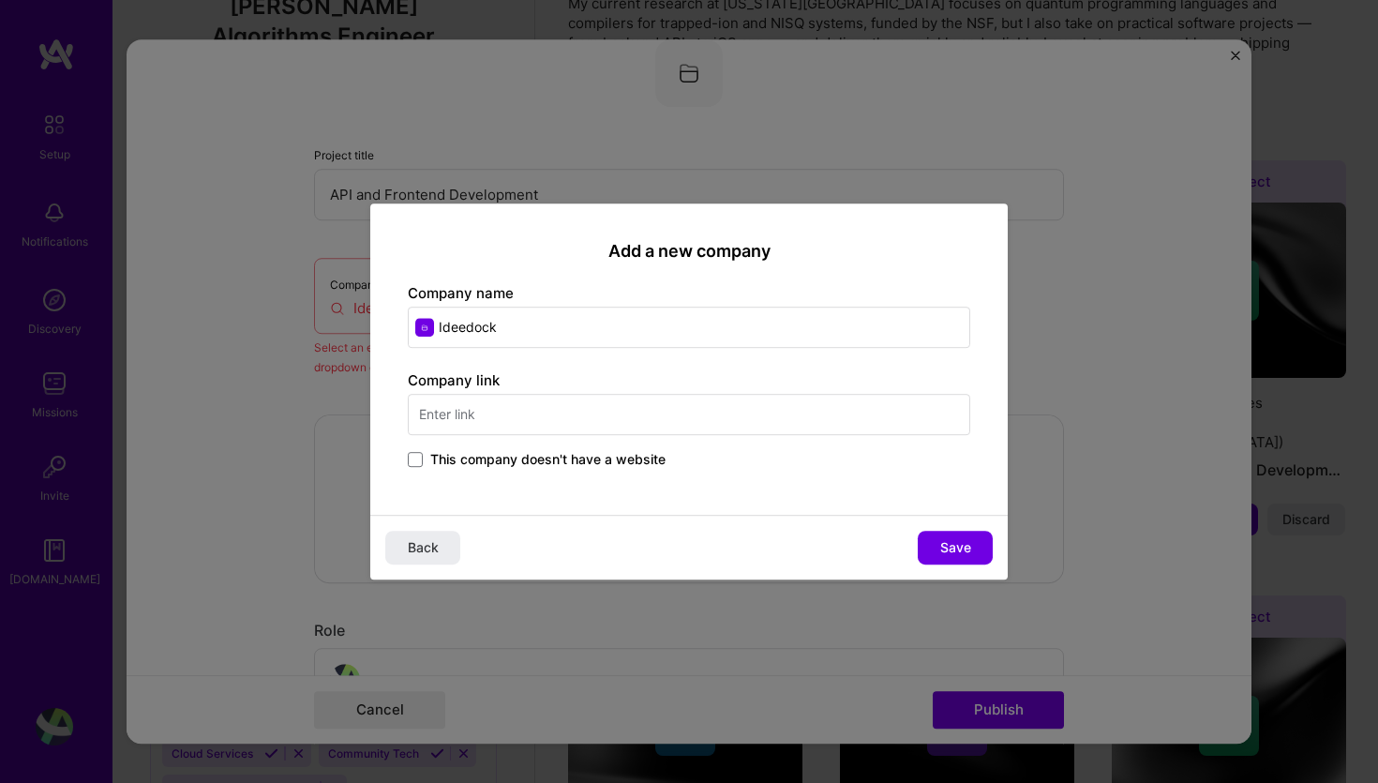
click at [785, 421] on input "text" at bounding box center [689, 414] width 562 height 41
type input "[DOMAIN_NAME]"
click at [956, 548] on span "Save" at bounding box center [955, 547] width 31 height 19
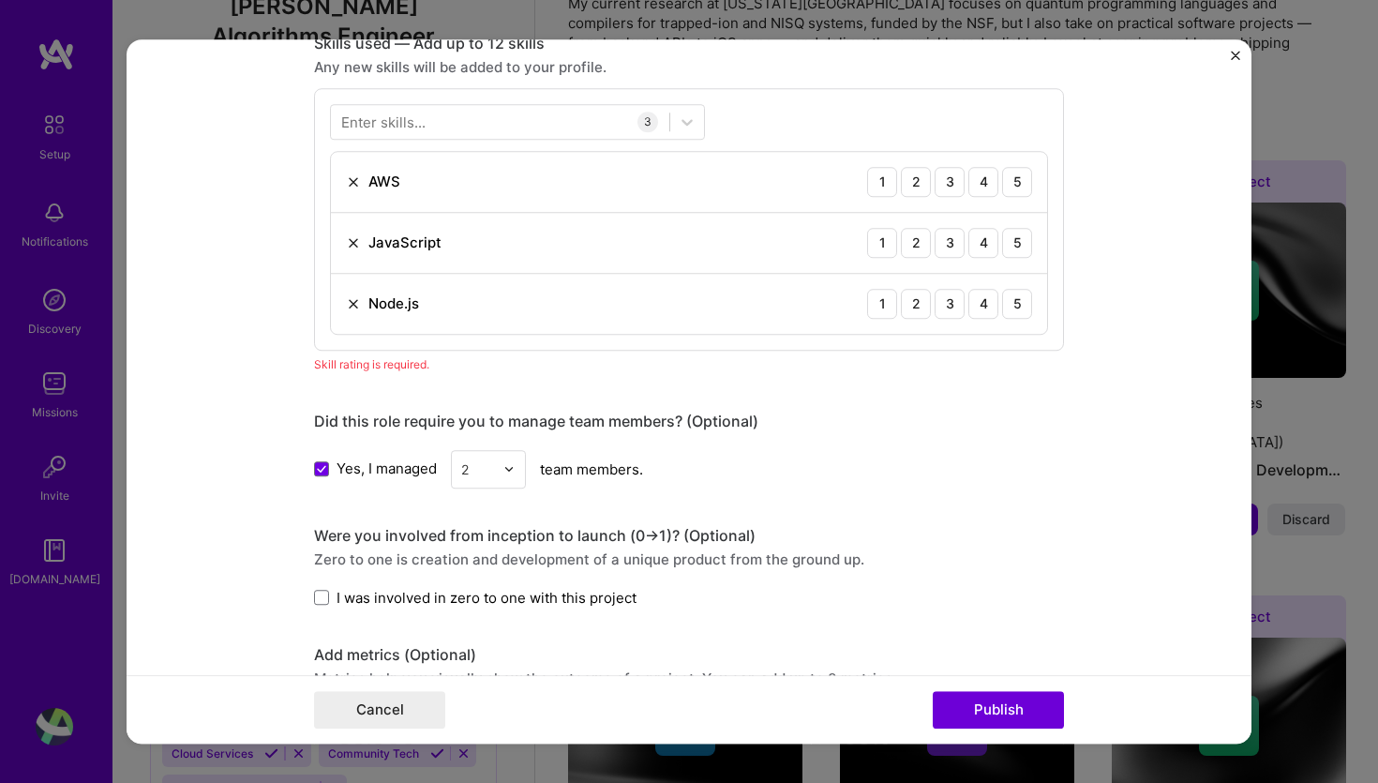
scroll to position [944, 0]
click at [1018, 718] on button "Publish" at bounding box center [998, 709] width 131 height 37
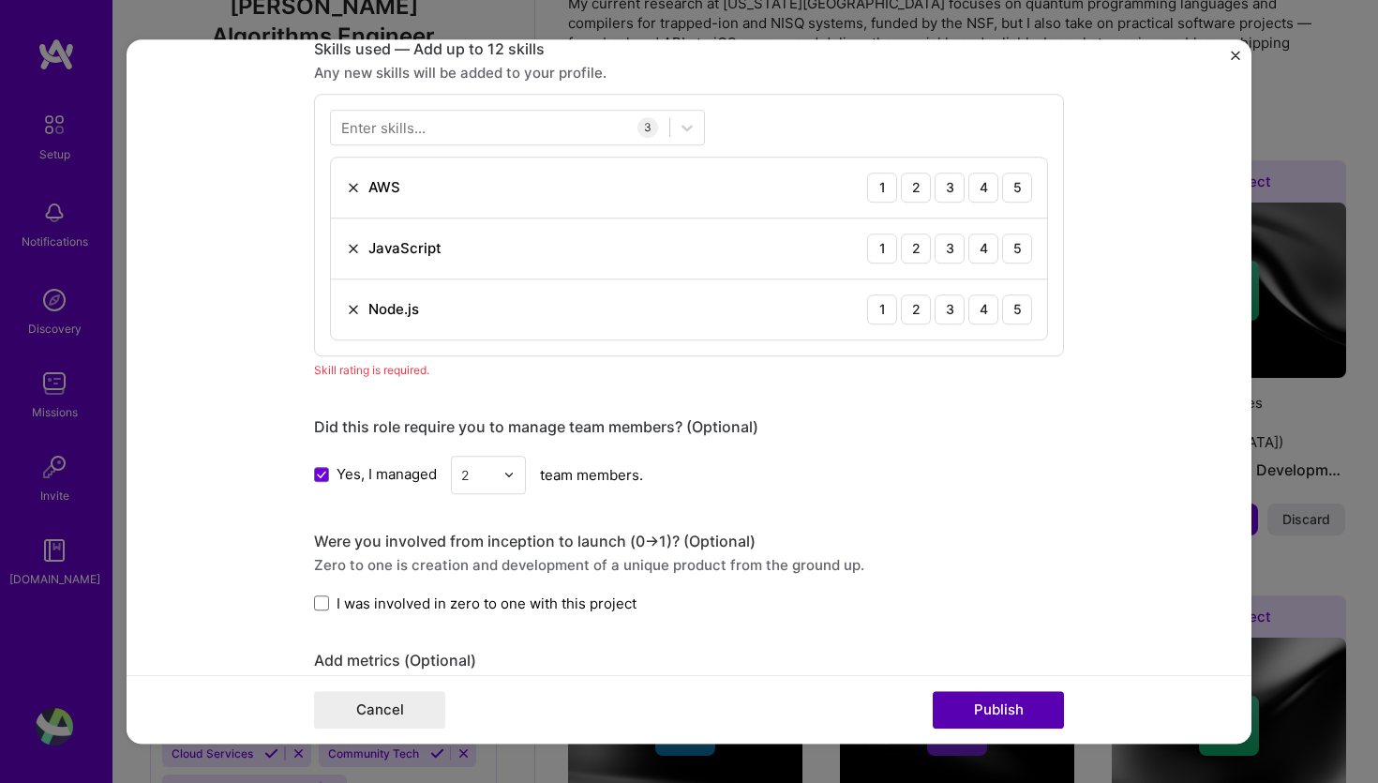
scroll to position [937, 0]
click at [998, 710] on button "Publish" at bounding box center [998, 709] width 131 height 37
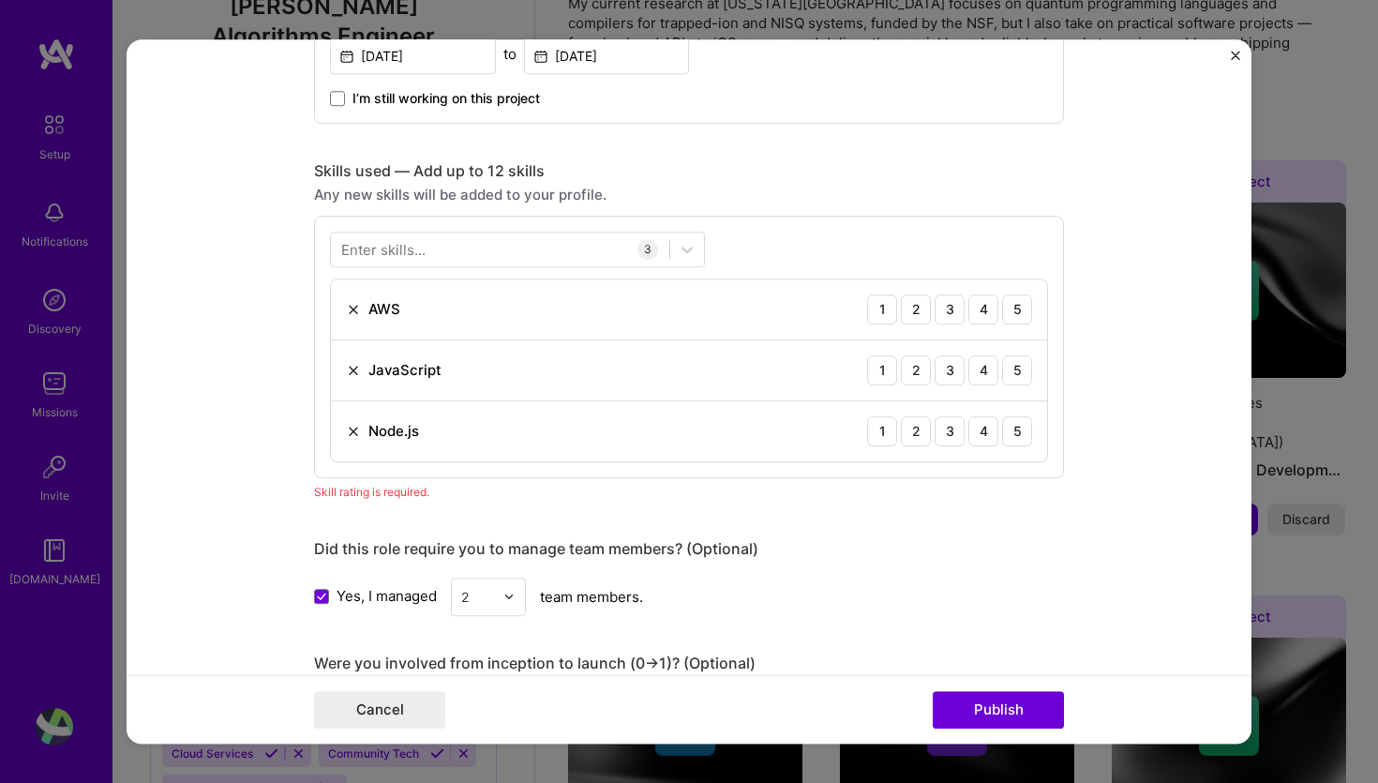
scroll to position [814, 0]
click at [947, 310] on div "3" at bounding box center [949, 310] width 30 height 30
click at [1017, 375] on div "5" at bounding box center [1017, 371] width 30 height 30
click at [1018, 435] on div "5" at bounding box center [1017, 432] width 30 height 30
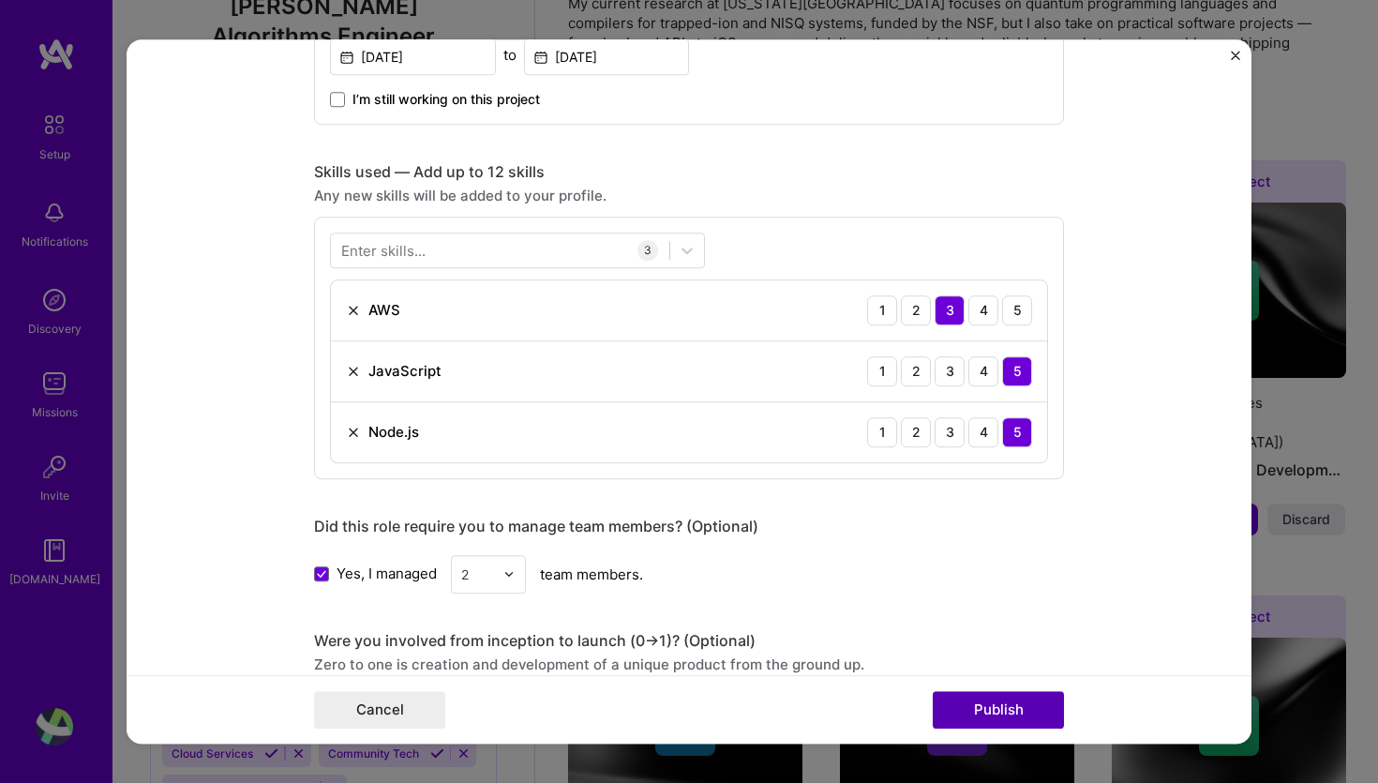
click at [991, 719] on button "Publish" at bounding box center [998, 709] width 131 height 37
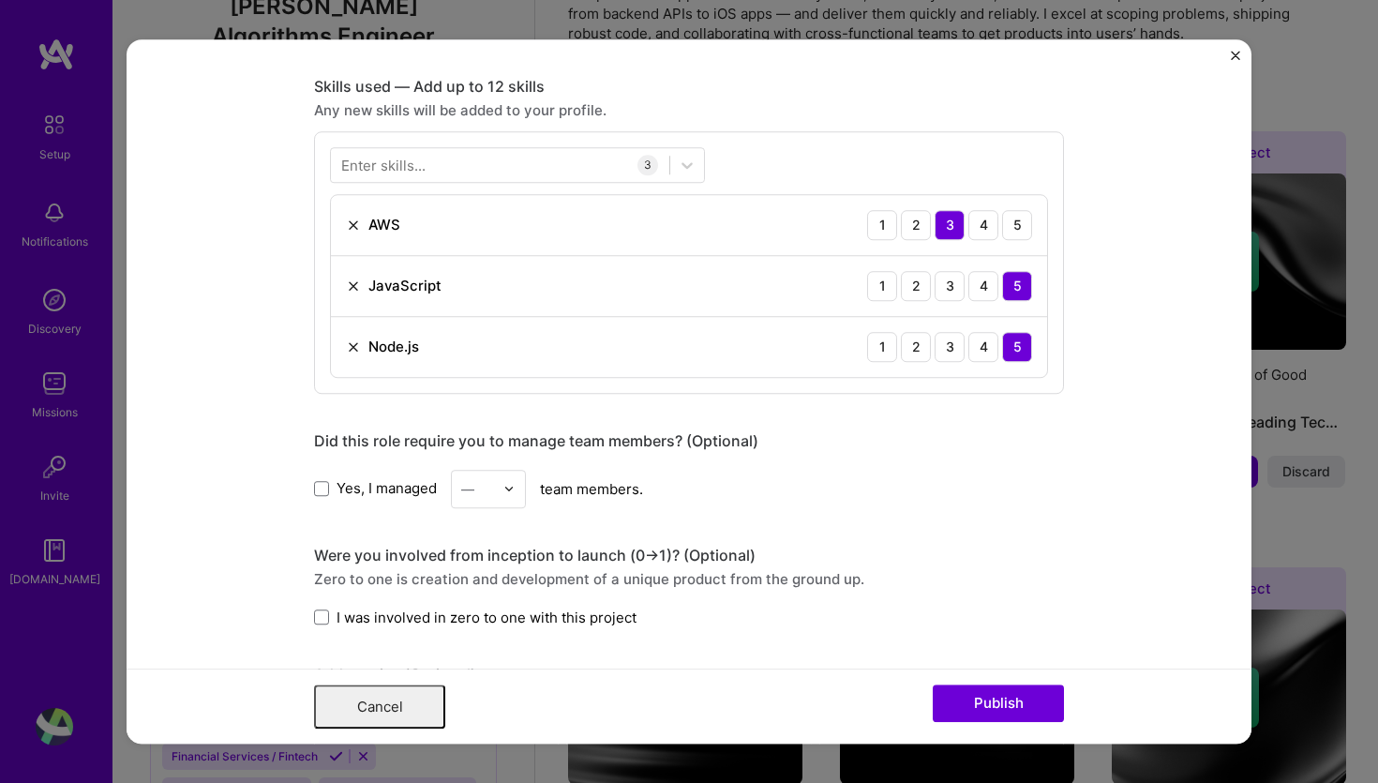
scroll to position [0, 0]
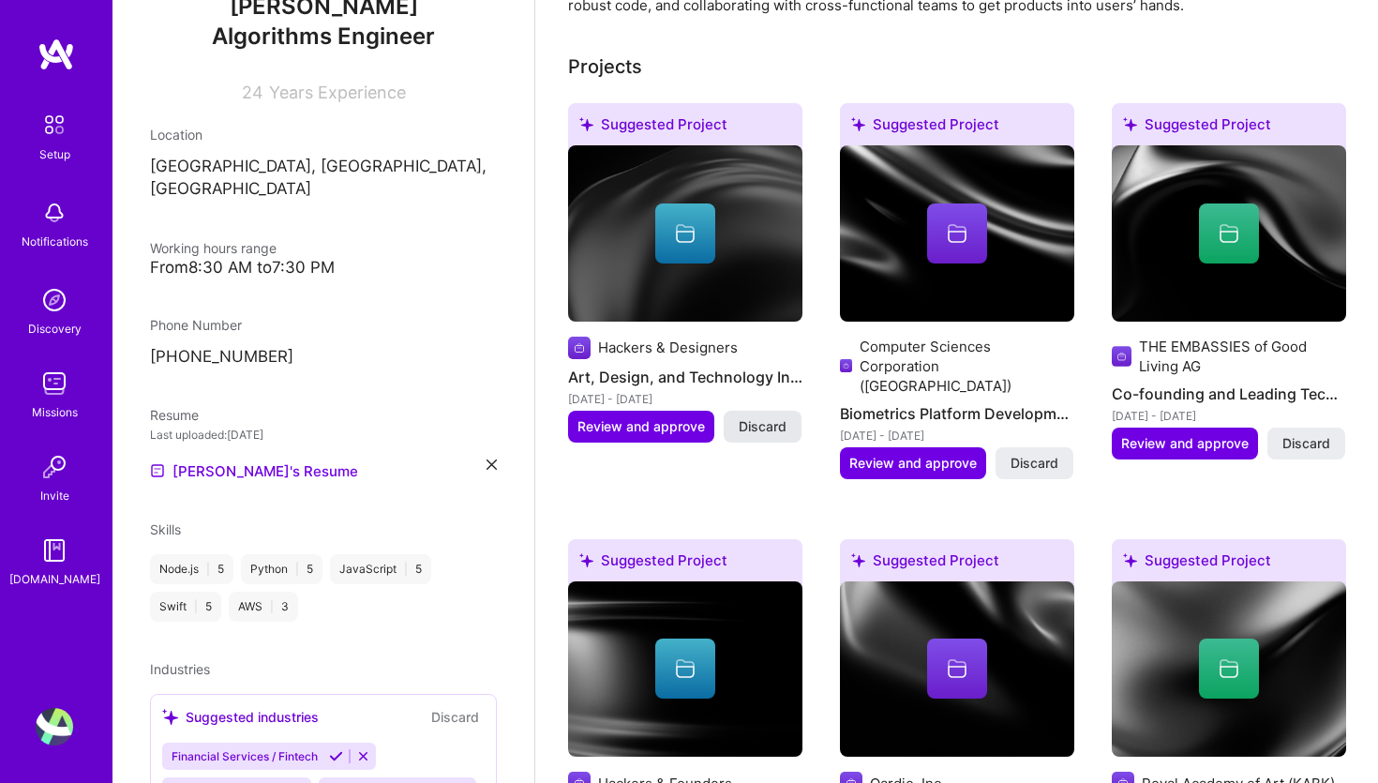
click at [769, 417] on span "Discard" at bounding box center [763, 426] width 48 height 19
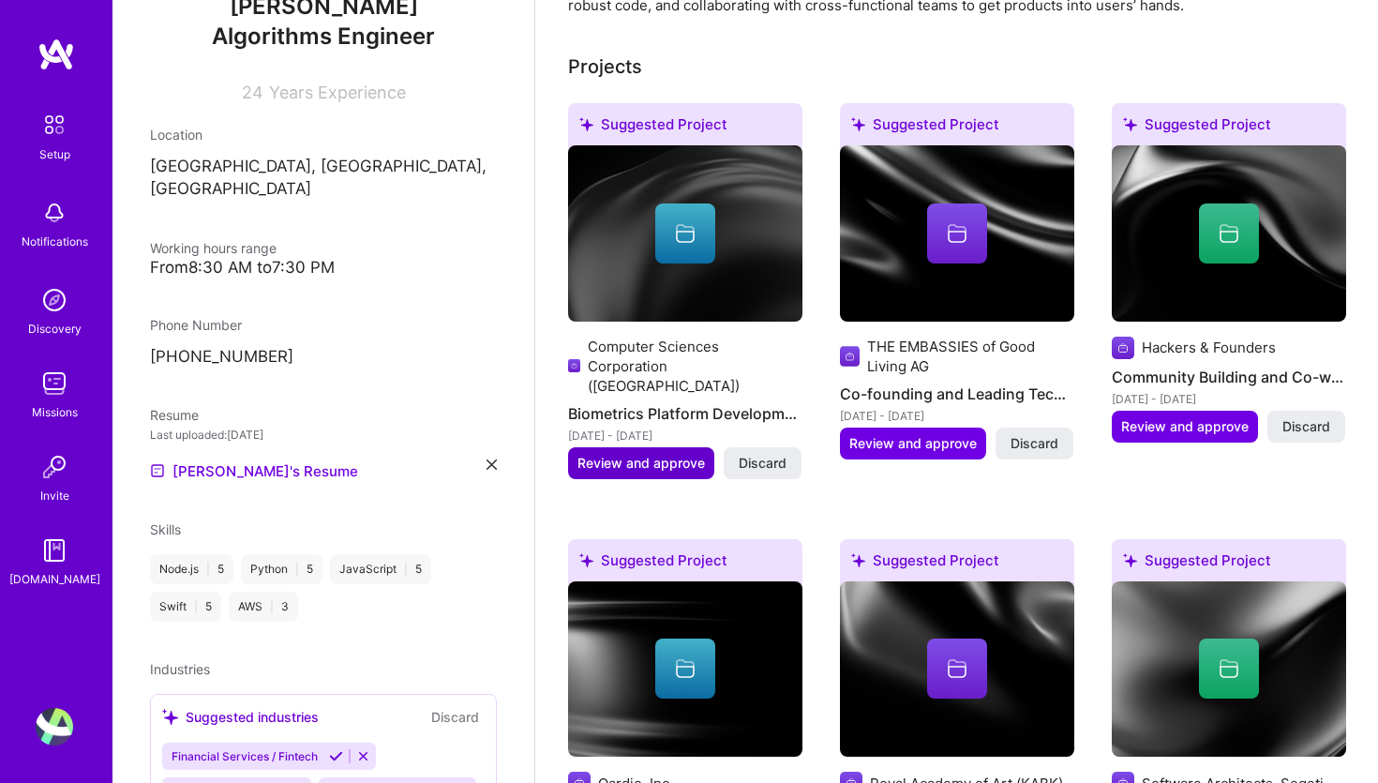
click at [669, 454] on span "Review and approve" at bounding box center [640, 463] width 127 height 19
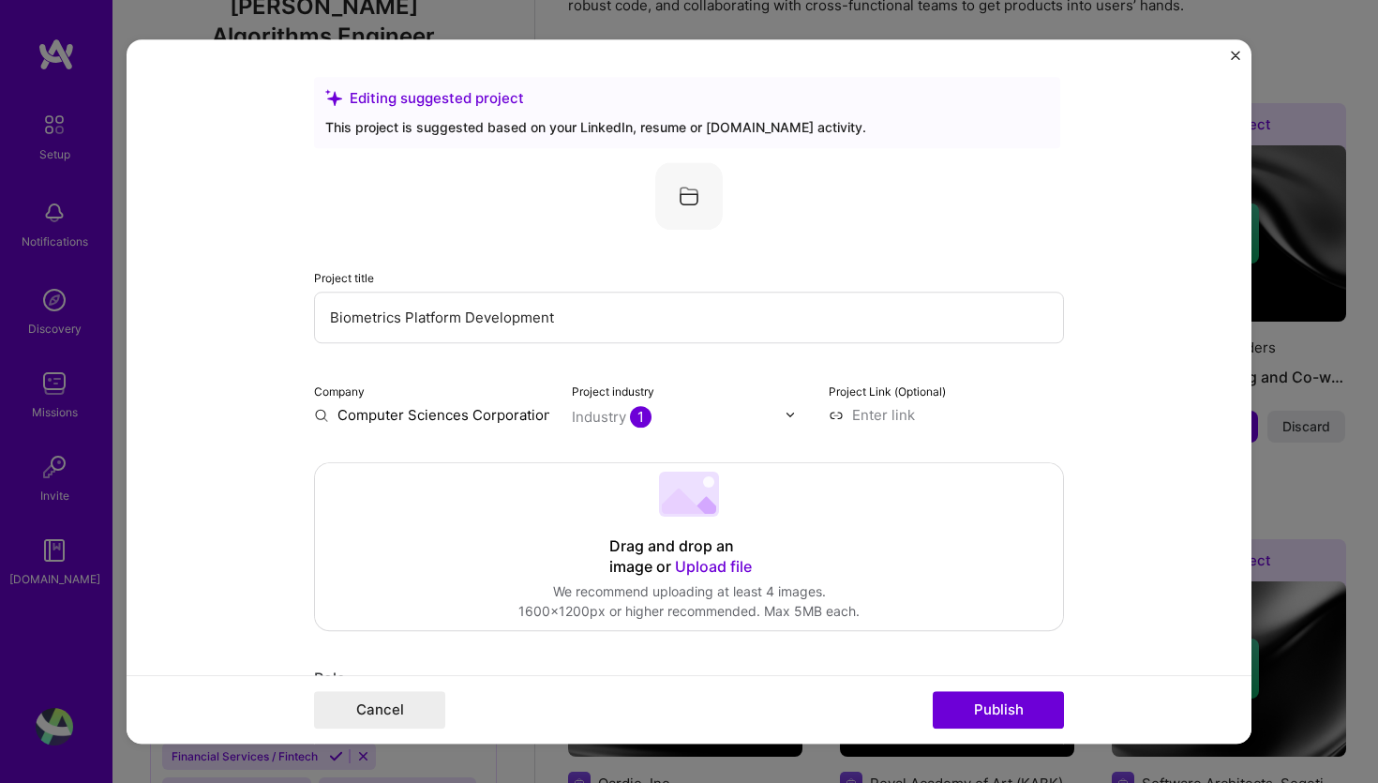
click at [792, 416] on img at bounding box center [789, 414] width 11 height 11
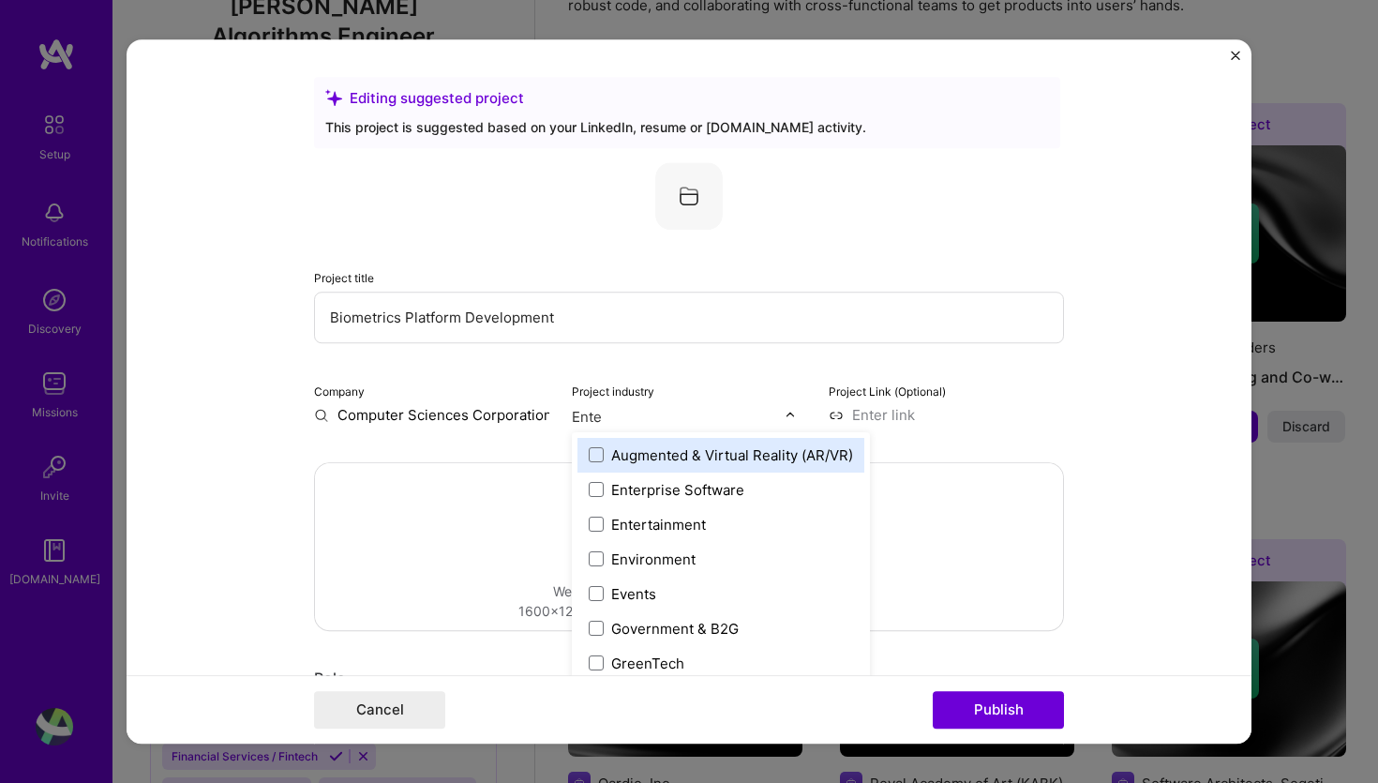
type input "Enter"
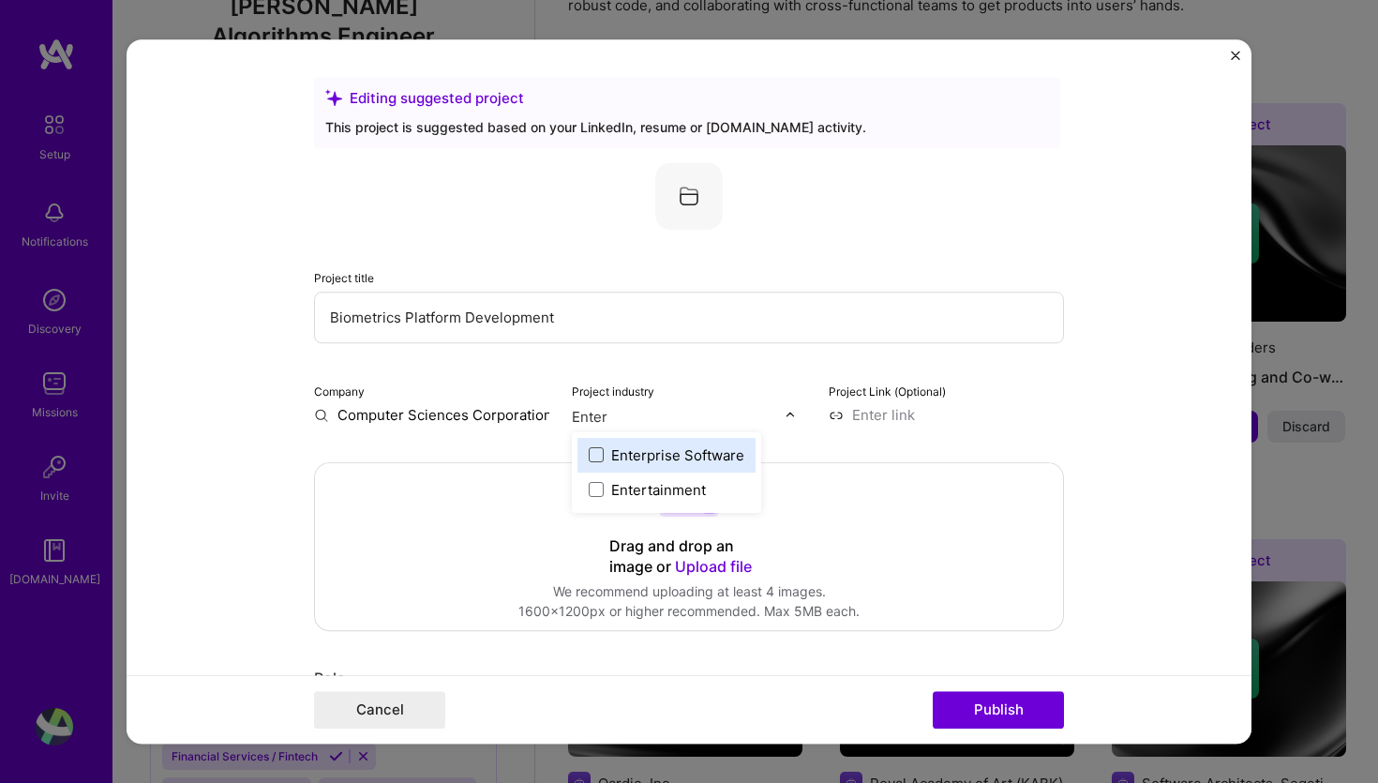
click at [593, 455] on span at bounding box center [596, 454] width 15 height 15
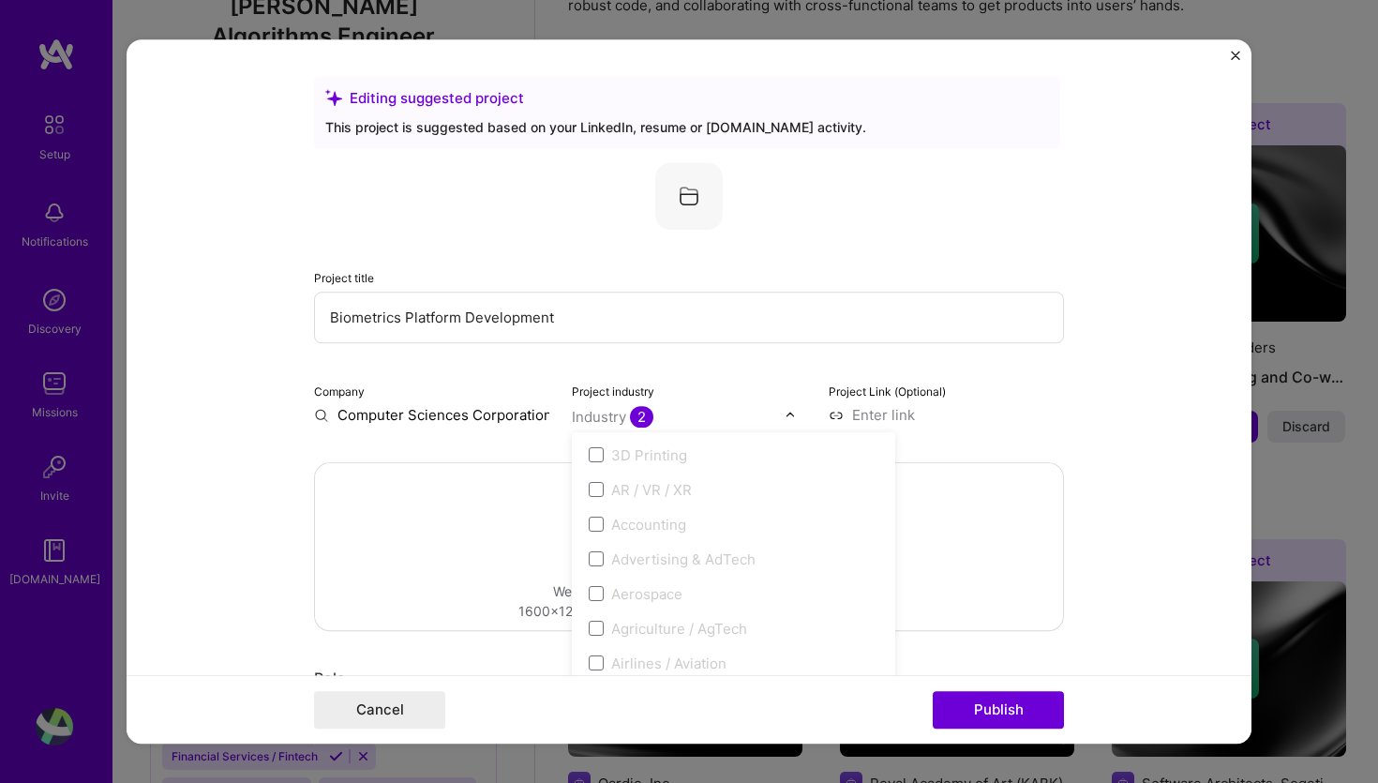
click at [719, 352] on div "Project title Biometrics Platform Development Company Computer Sciences Corpora…" at bounding box center [689, 293] width 750 height 262
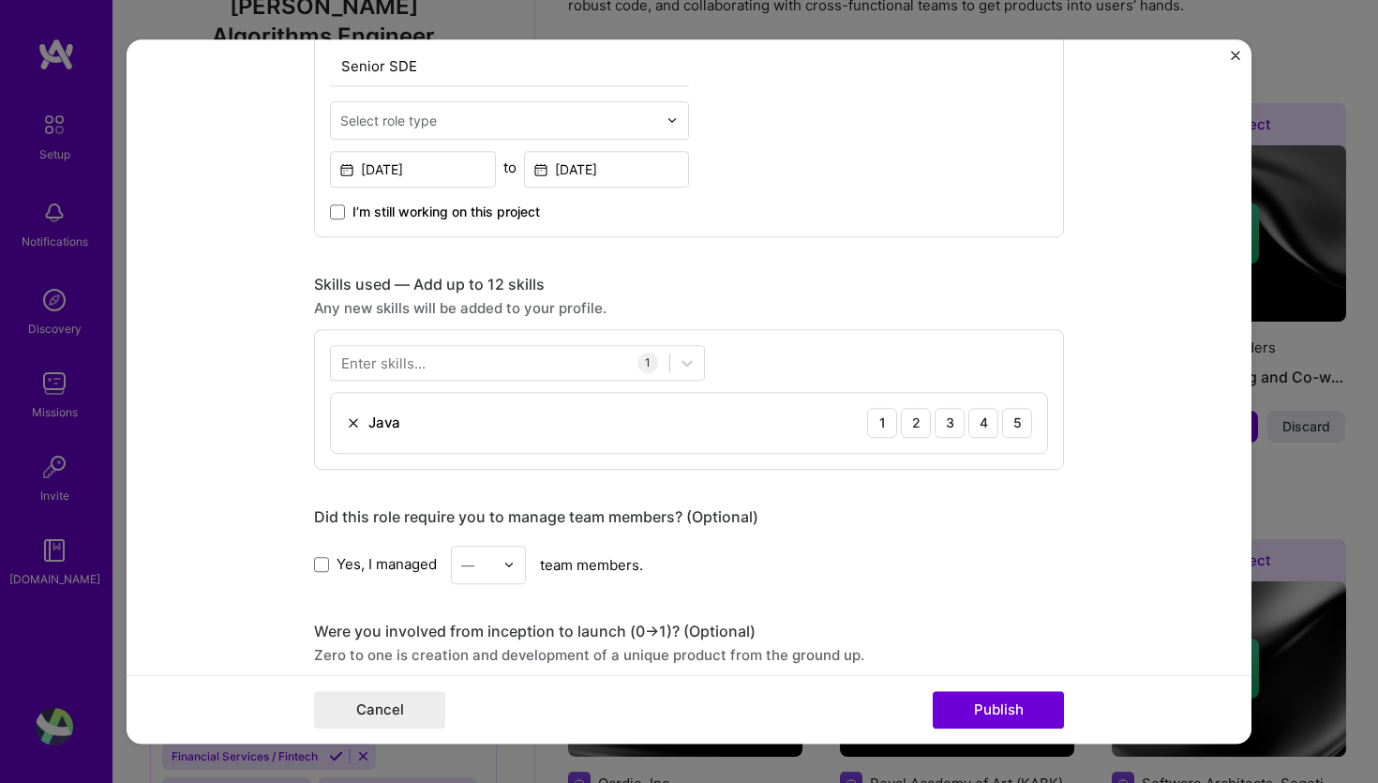
scroll to position [704, 0]
click at [1018, 415] on div "5" at bounding box center [1017, 421] width 30 height 30
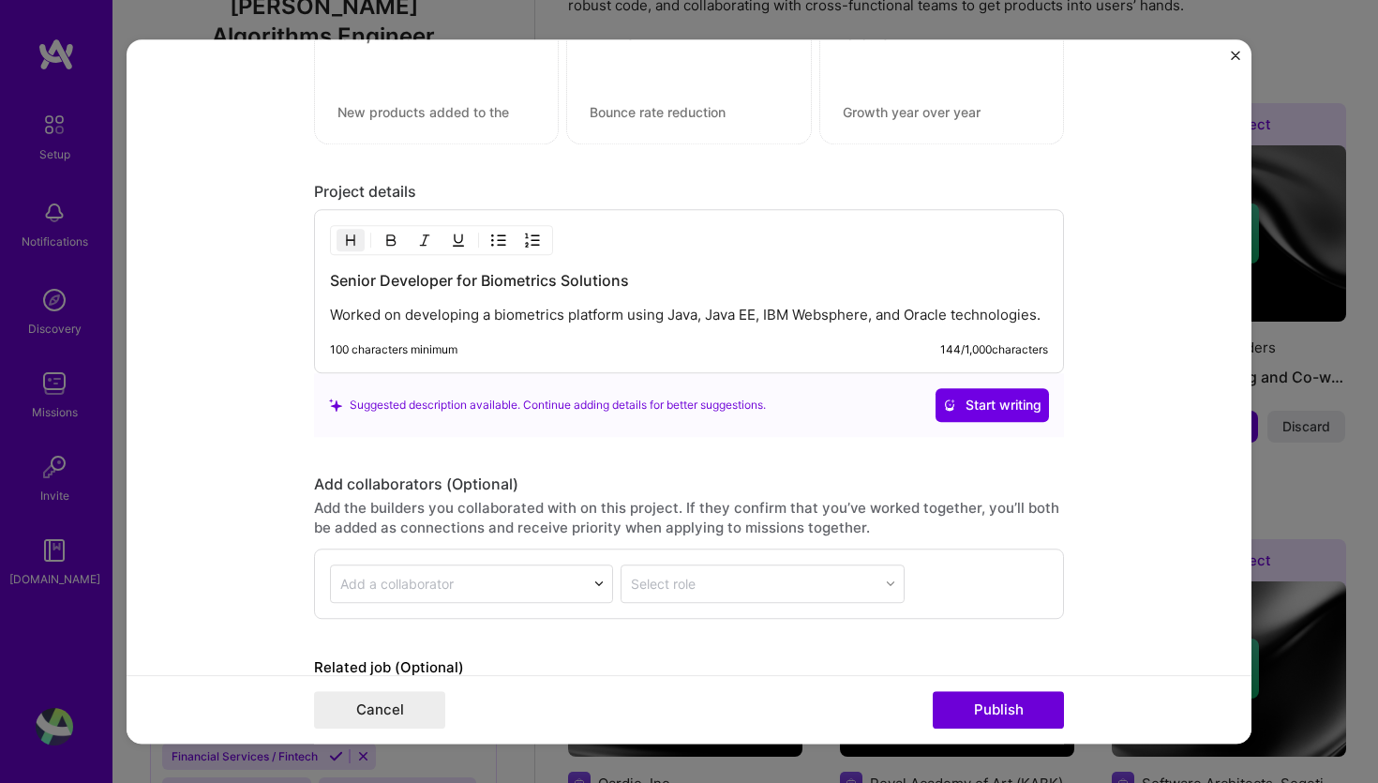
scroll to position [1615, 0]
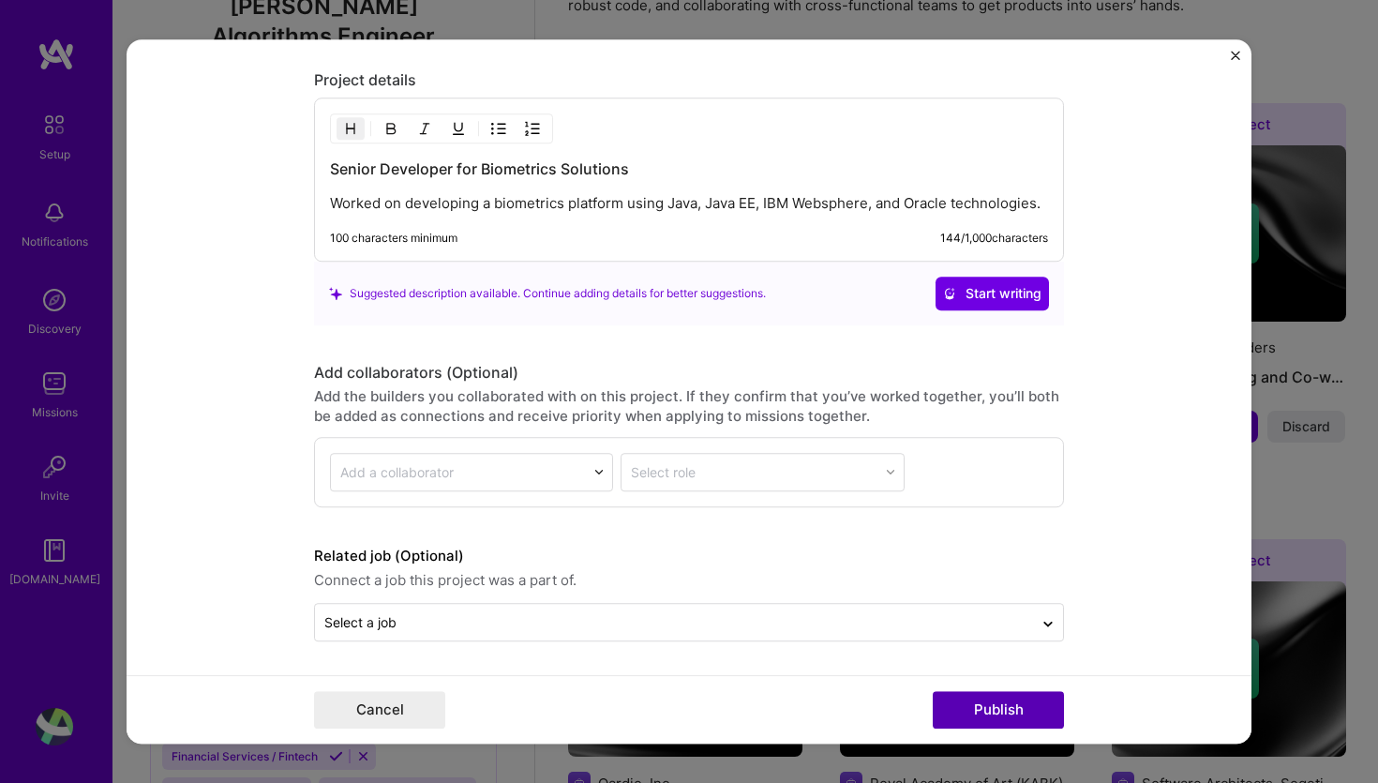
click at [1008, 706] on button "Publish" at bounding box center [998, 709] width 131 height 37
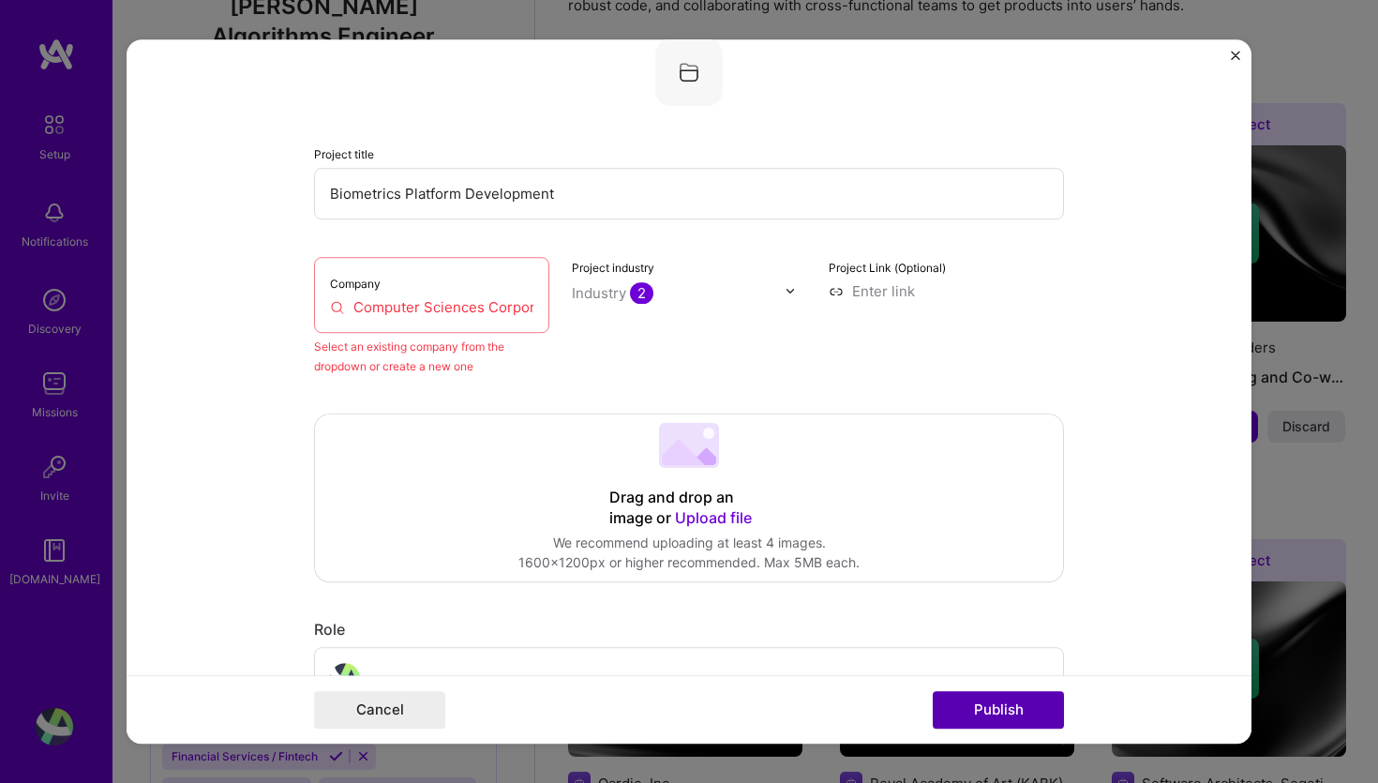
scroll to position [123, 0]
click at [463, 303] on input "Computer Sciences Corporation ([GEOGRAPHIC_DATA])" at bounding box center [431, 308] width 203 height 20
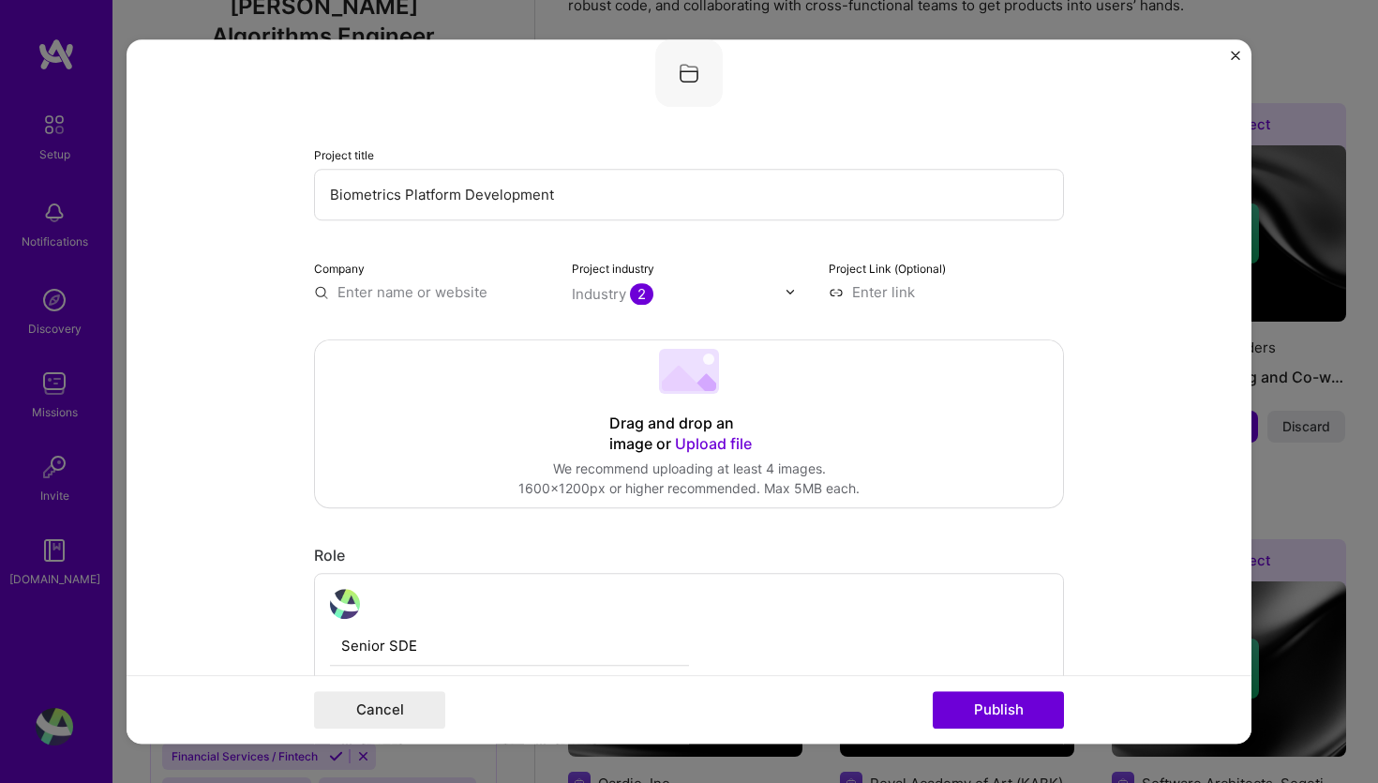
type input "C"
paste input "Computer Sciences Corporation ([GEOGRAPHIC_DATA])"
type input "Computer Sciences Corporation ([GEOGRAPHIC_DATA])"
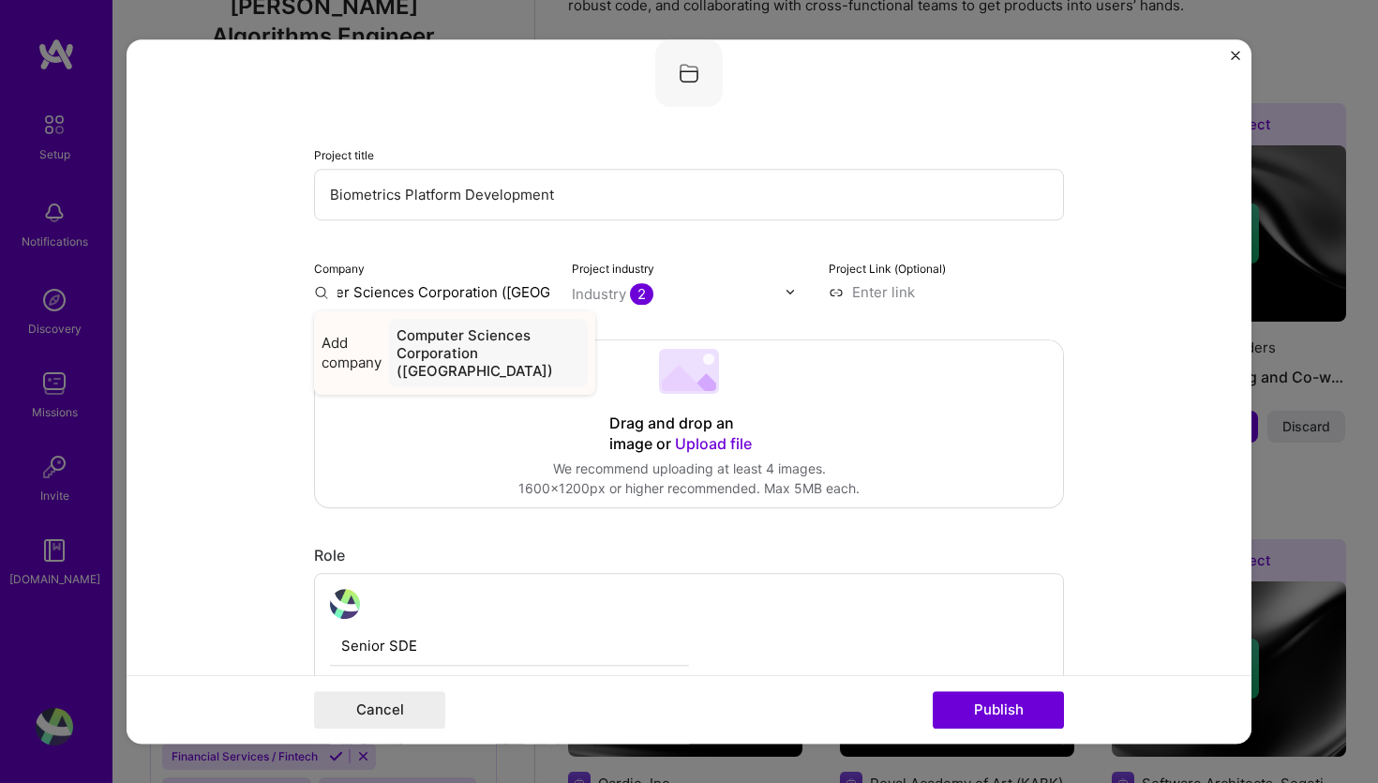
click at [435, 351] on div "Computer Sciences Corporation ([GEOGRAPHIC_DATA])" at bounding box center [488, 353] width 199 height 68
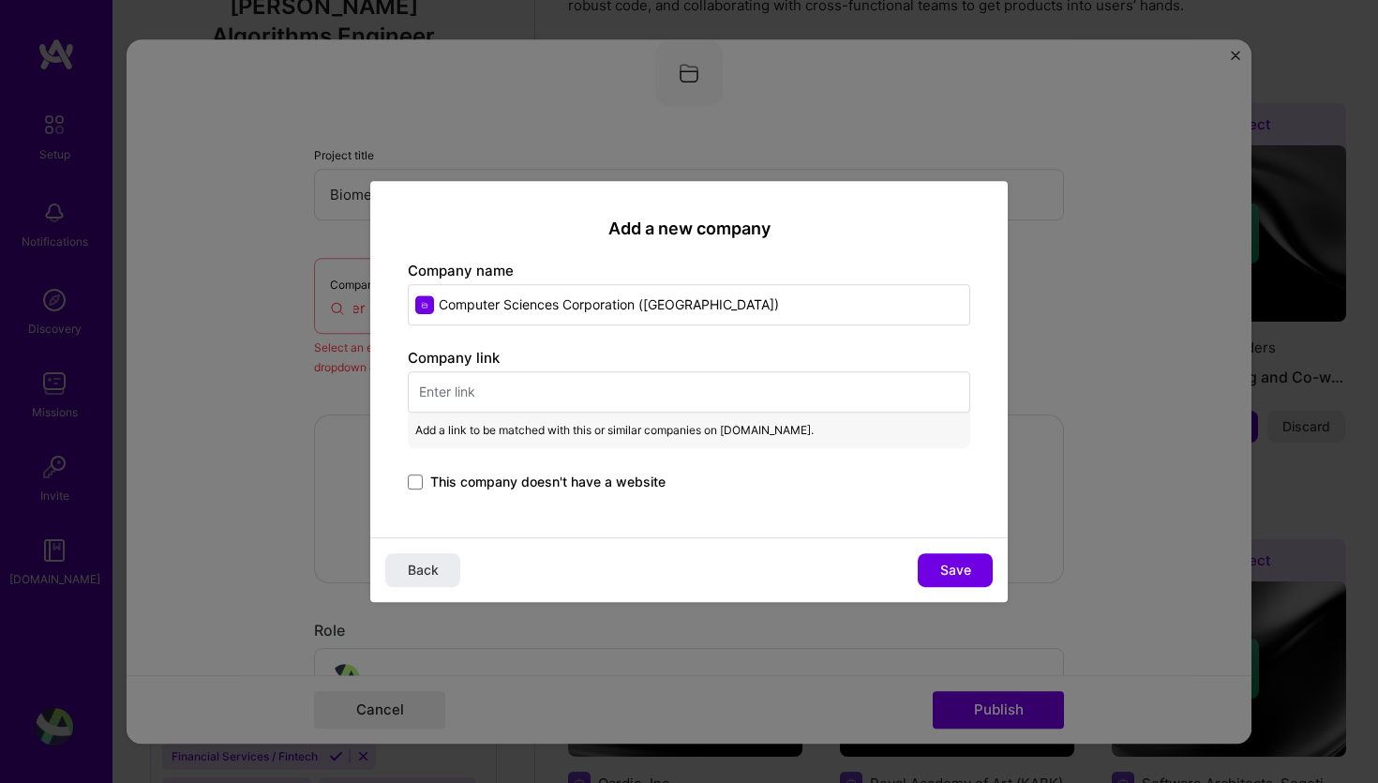
drag, startPoint x: 956, startPoint y: 547, endPoint x: 644, endPoint y: 276, distance: 413.8
click at [644, 275] on div "Add a new company Company name Computer Sciences Corporation (Arabia) Company l…" at bounding box center [688, 392] width 637 height 422
drag, startPoint x: 636, startPoint y: 305, endPoint x: 788, endPoint y: 305, distance: 151.8
click at [788, 305] on input "Computer Sciences Corporation ([GEOGRAPHIC_DATA])" at bounding box center [689, 304] width 562 height 41
type input "C"
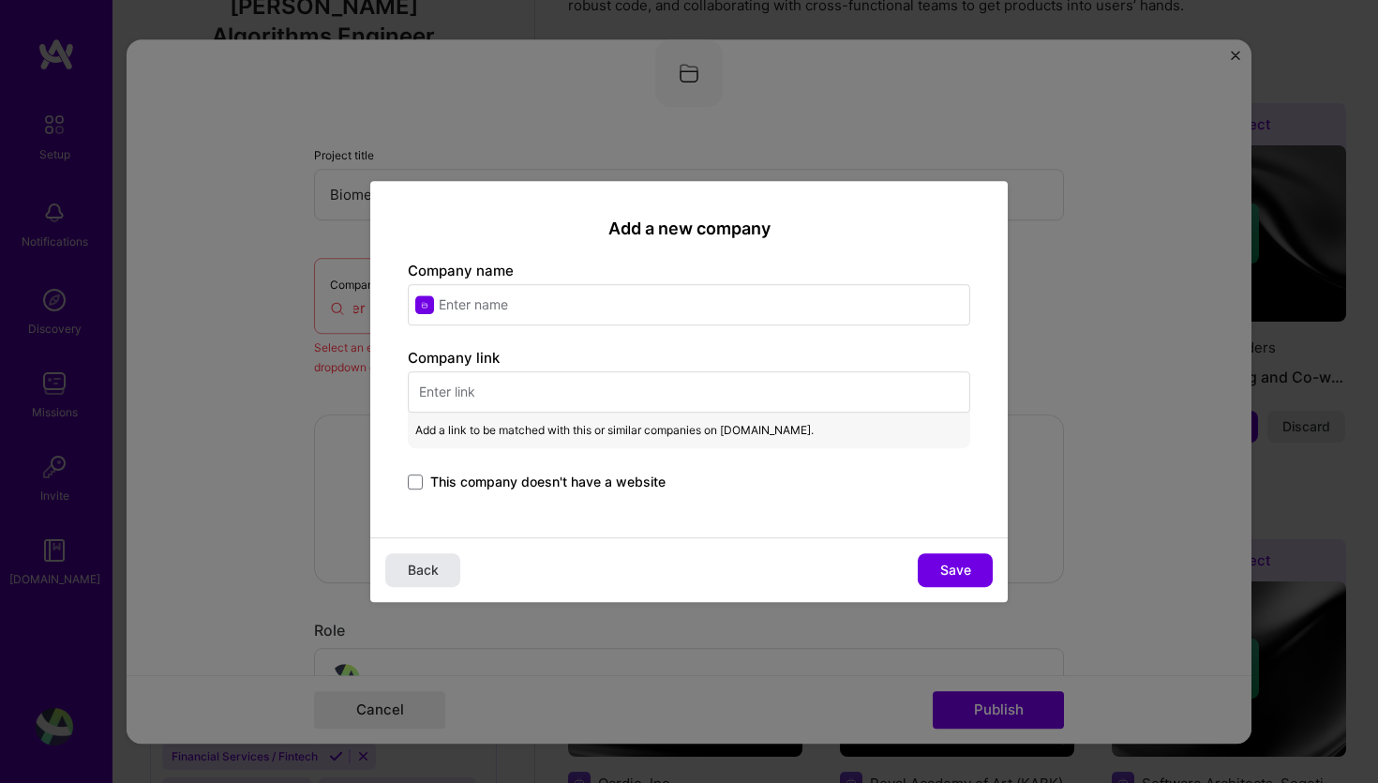
click at [431, 565] on span "Back" at bounding box center [423, 569] width 31 height 19
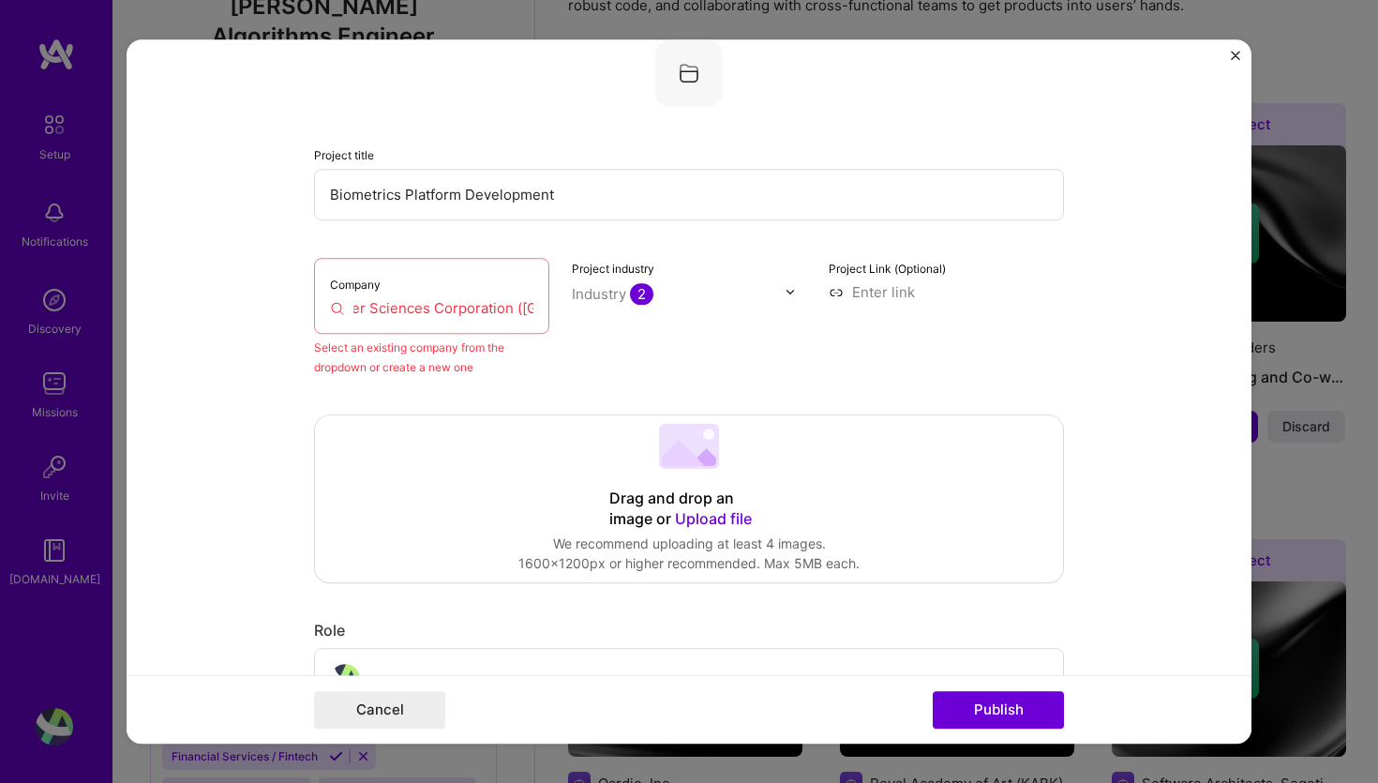
click at [398, 315] on input "Computer Sciences Corporation ([GEOGRAPHIC_DATA])" at bounding box center [431, 308] width 203 height 20
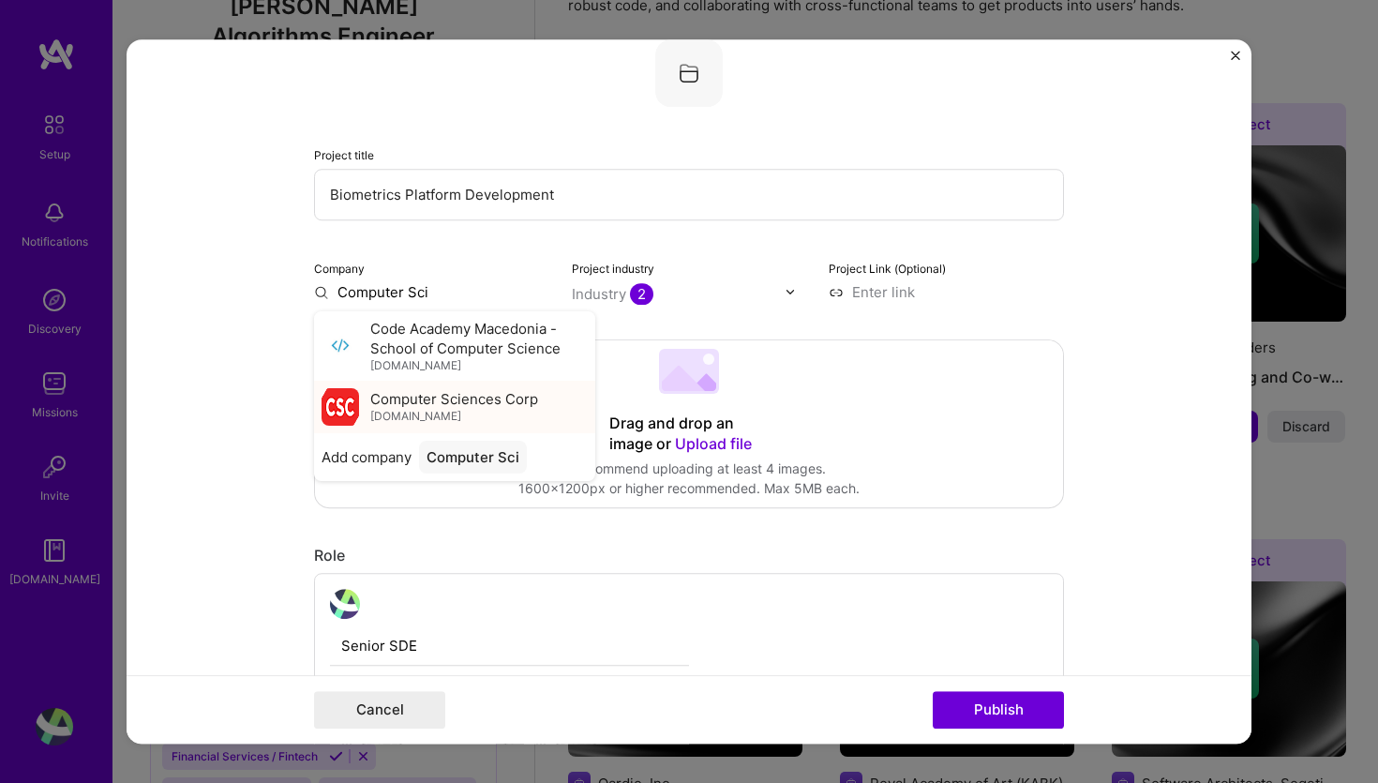
click at [407, 413] on span "[DOMAIN_NAME]" at bounding box center [415, 416] width 91 height 15
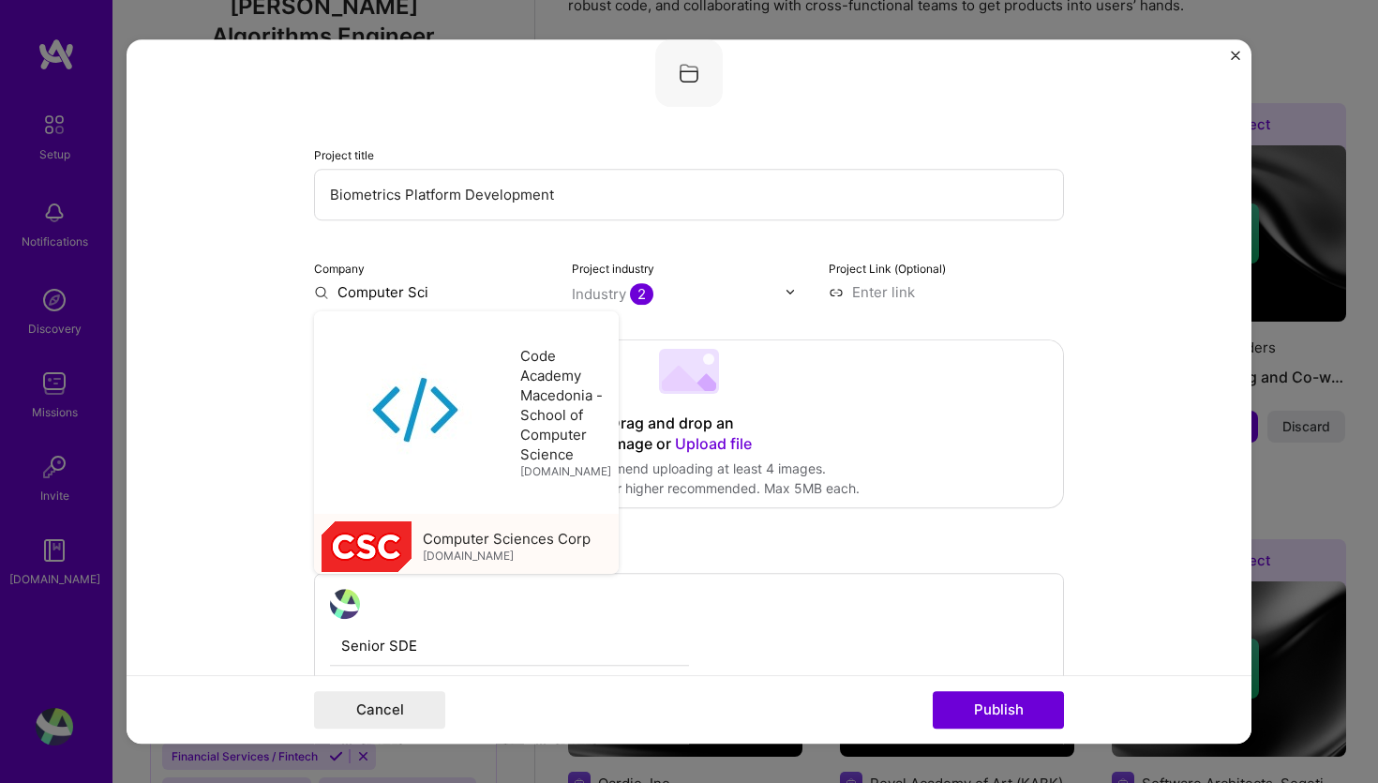
type input "Computer Sciences Corp"
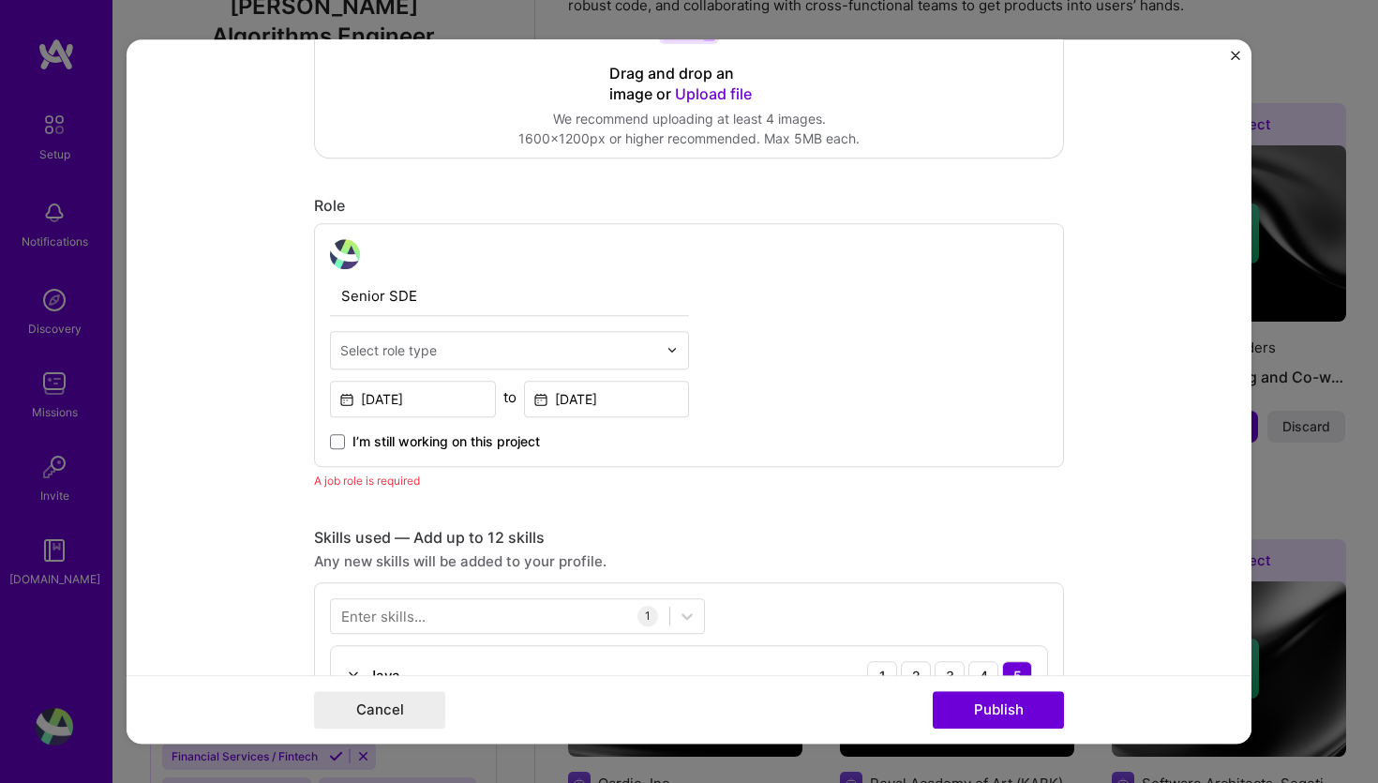
scroll to position [473, 0]
click at [1009, 712] on button "Publish" at bounding box center [998, 709] width 131 height 37
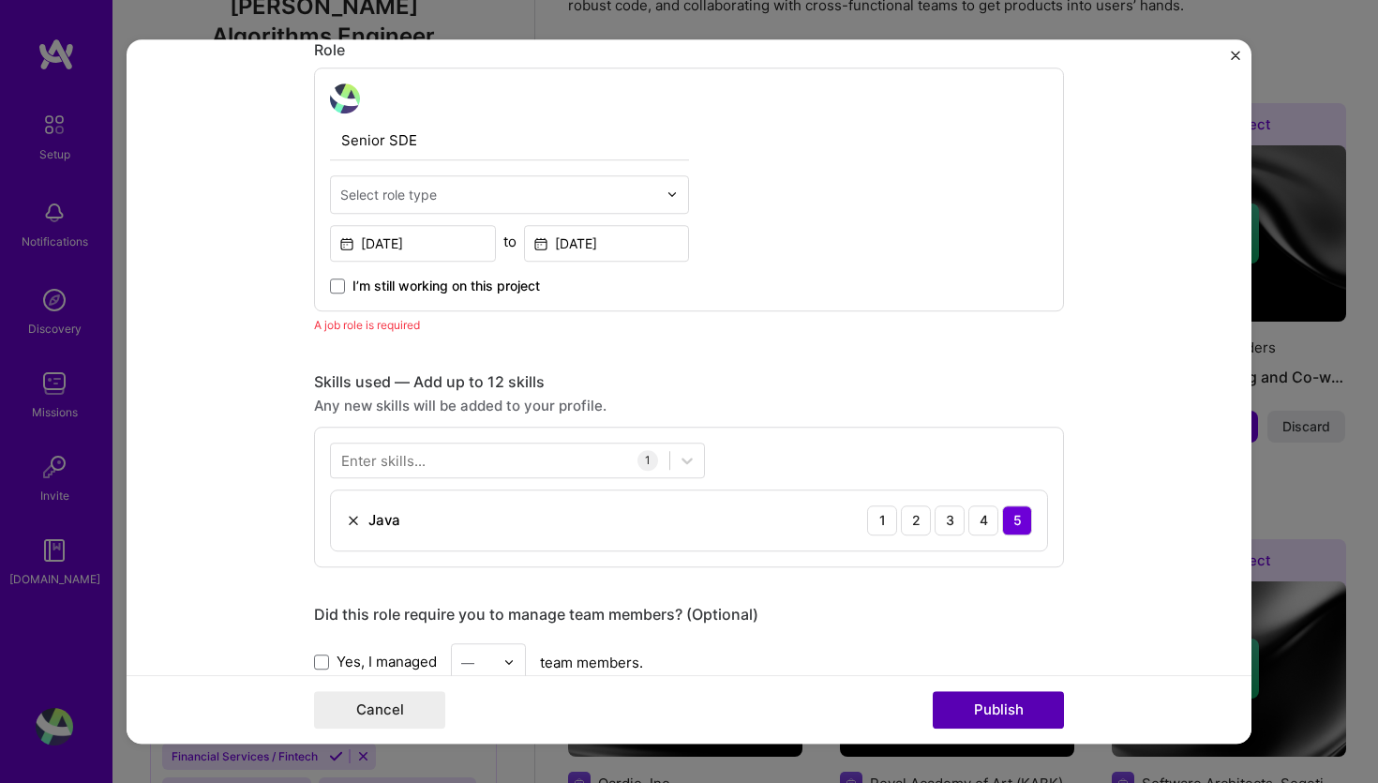
scroll to position [629, 0]
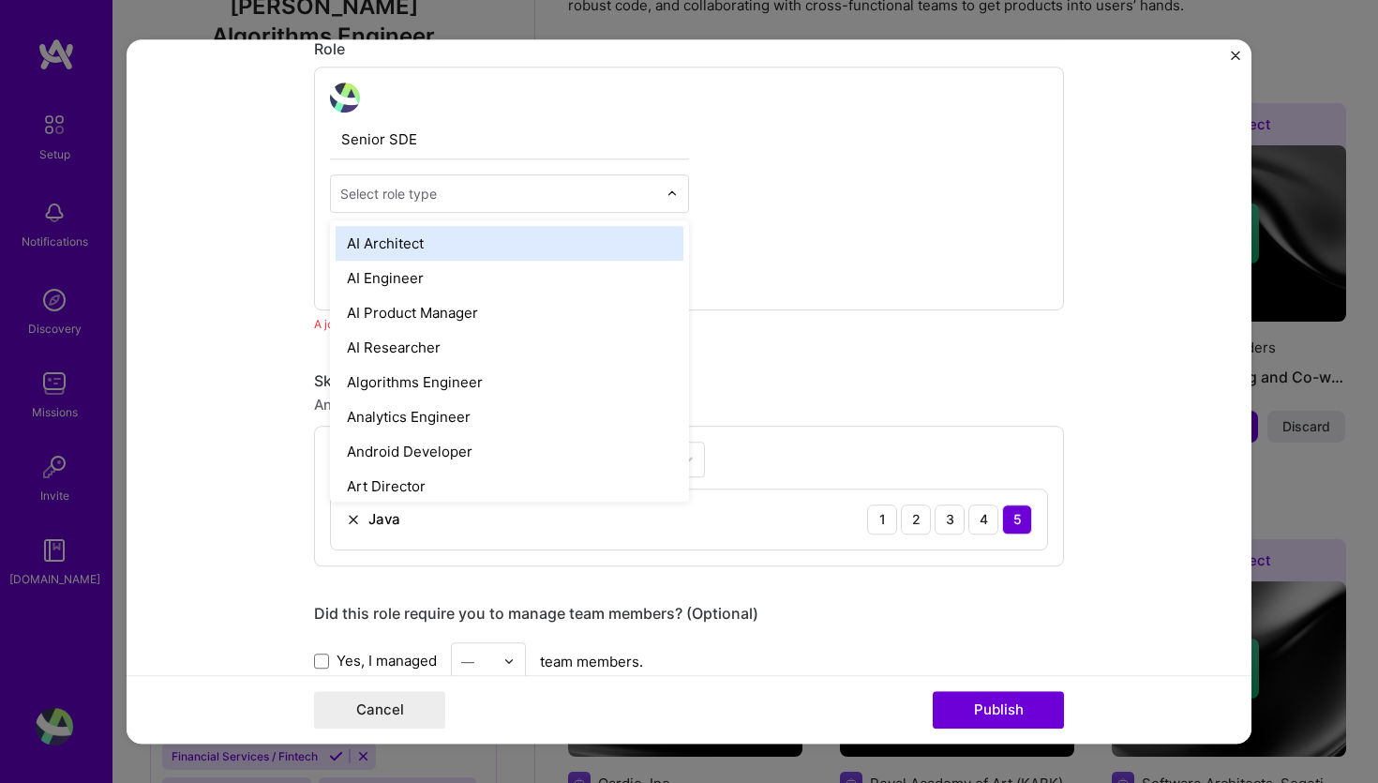
click at [396, 193] on div "Select role type" at bounding box center [388, 194] width 97 height 20
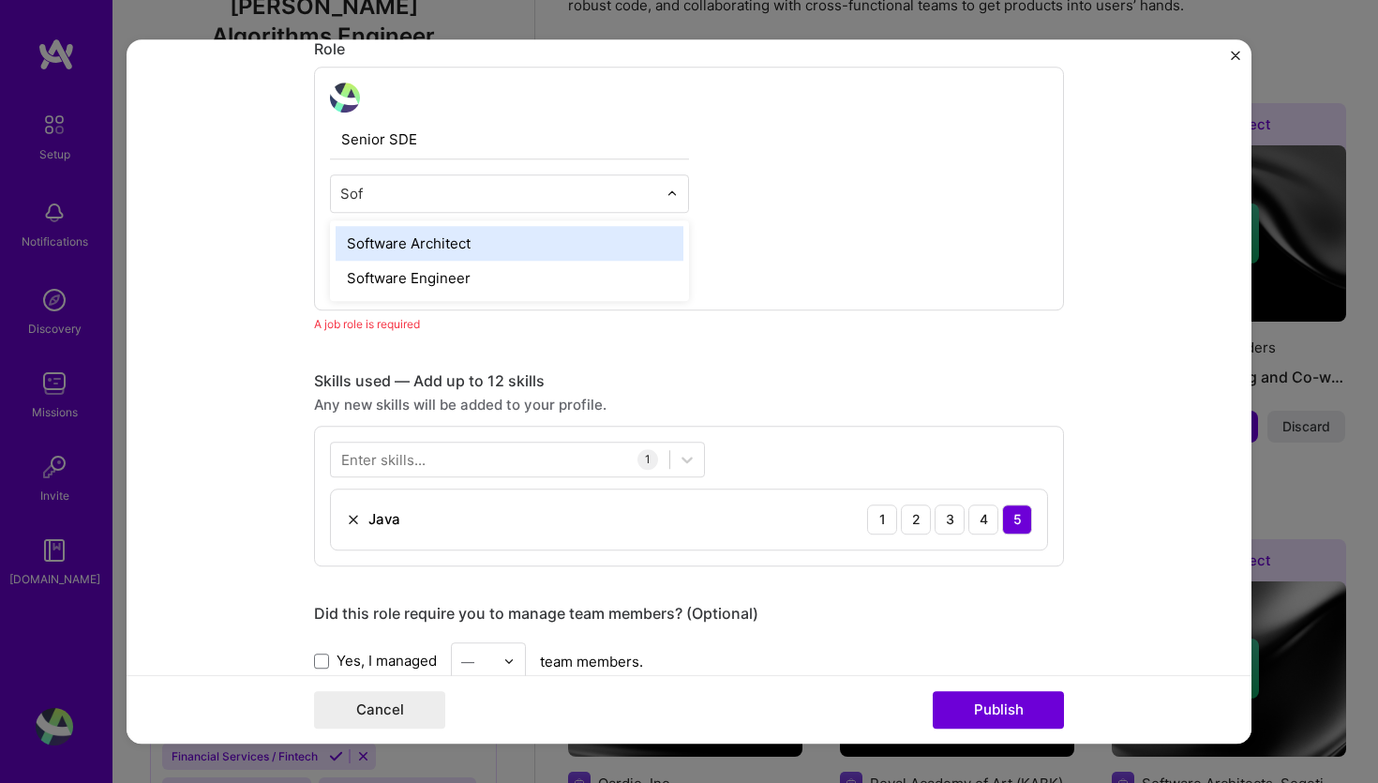
type input "Soft"
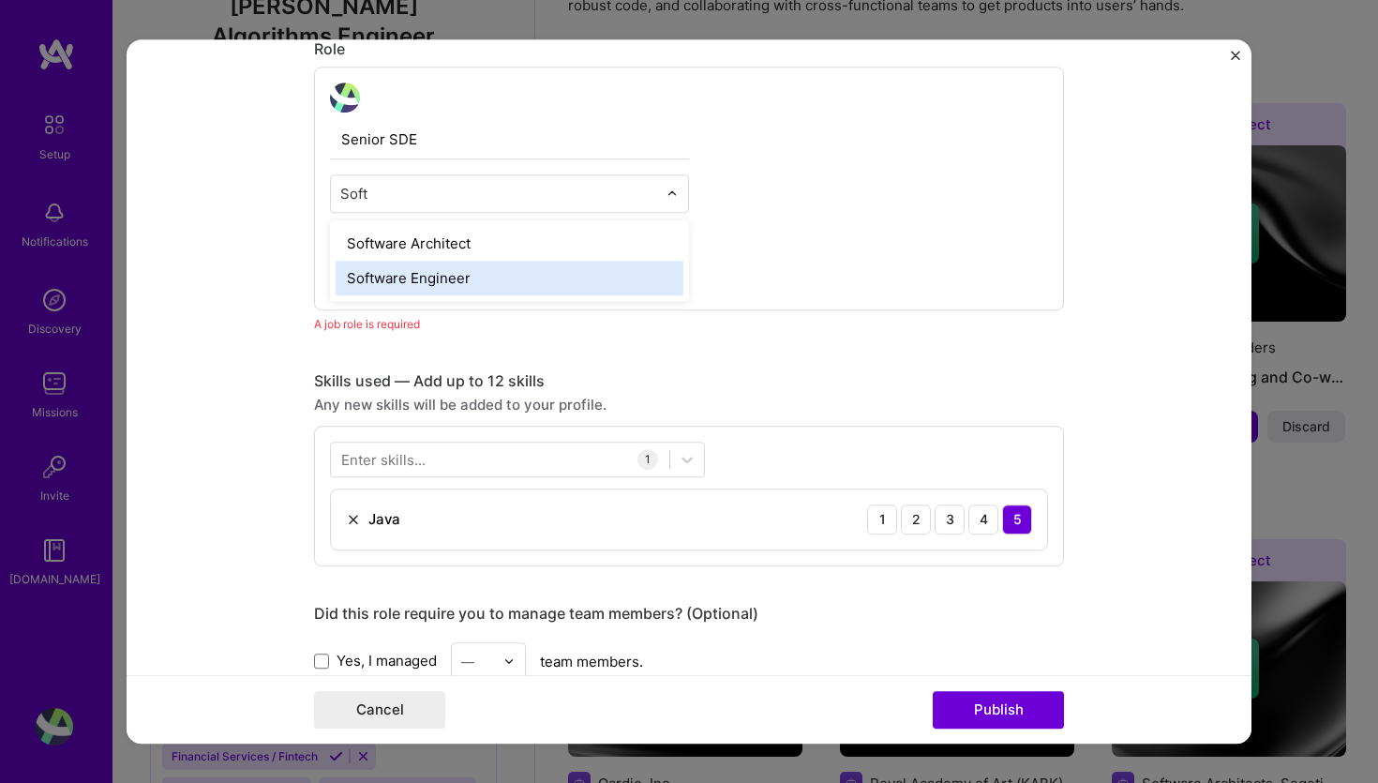
click at [417, 274] on div "Software Engineer" at bounding box center [510, 278] width 348 height 35
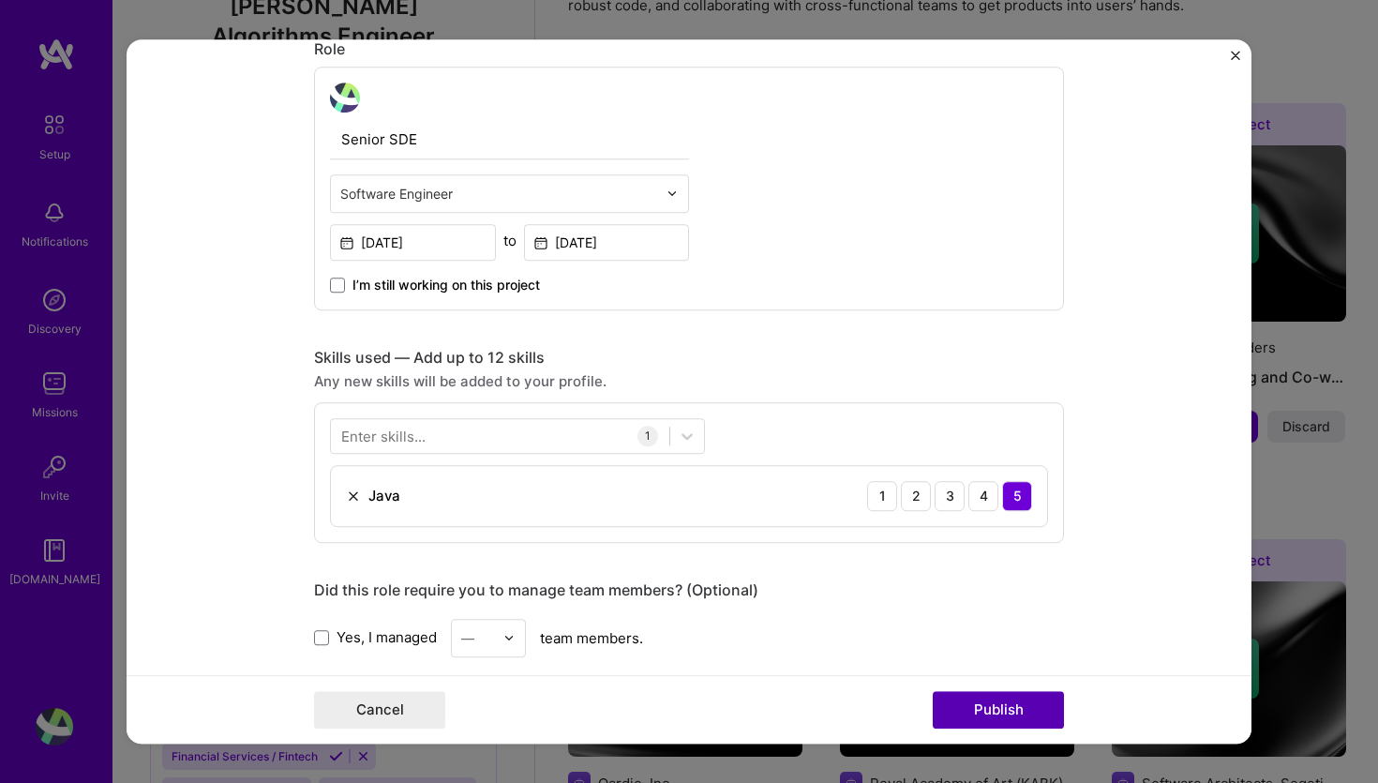
click at [983, 710] on button "Publish" at bounding box center [998, 709] width 131 height 37
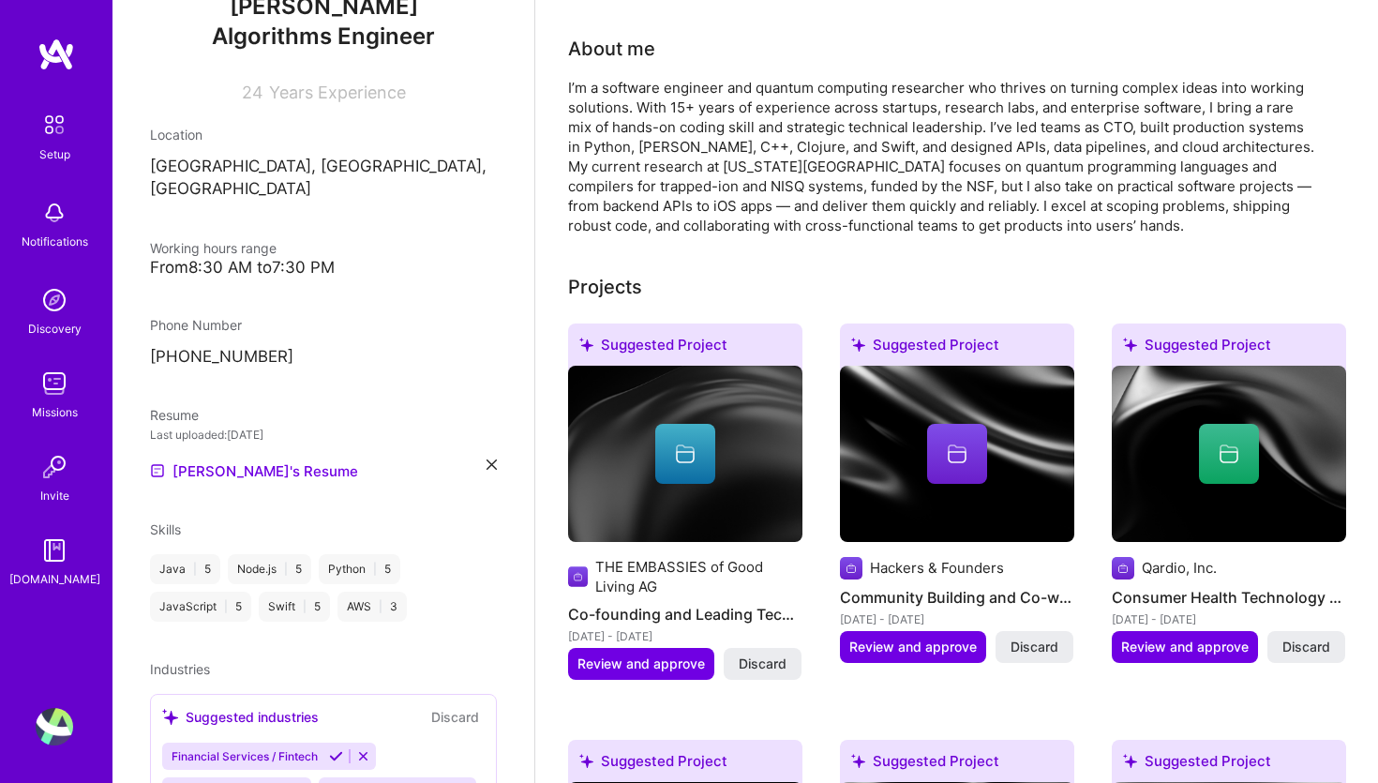
scroll to position [626, 0]
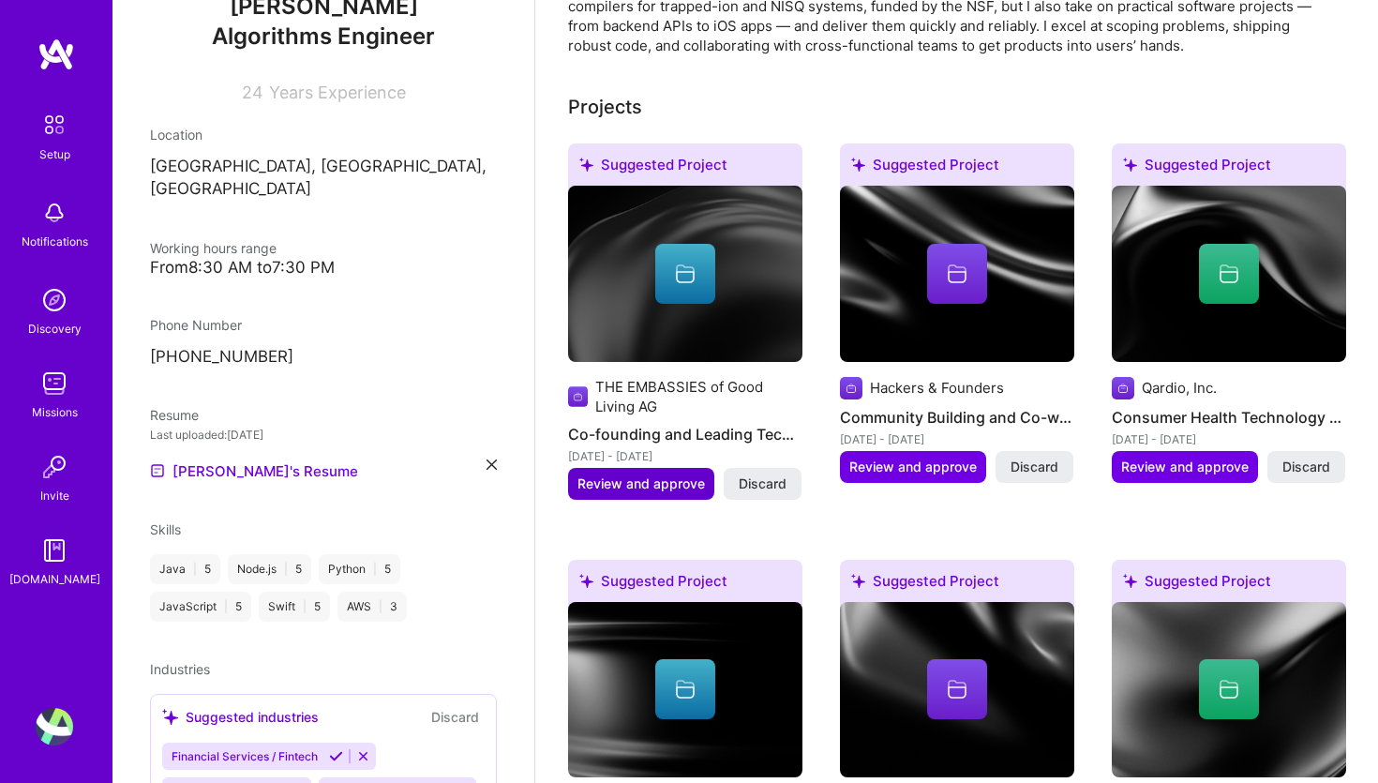
click at [624, 474] on span "Review and approve" at bounding box center [640, 483] width 127 height 19
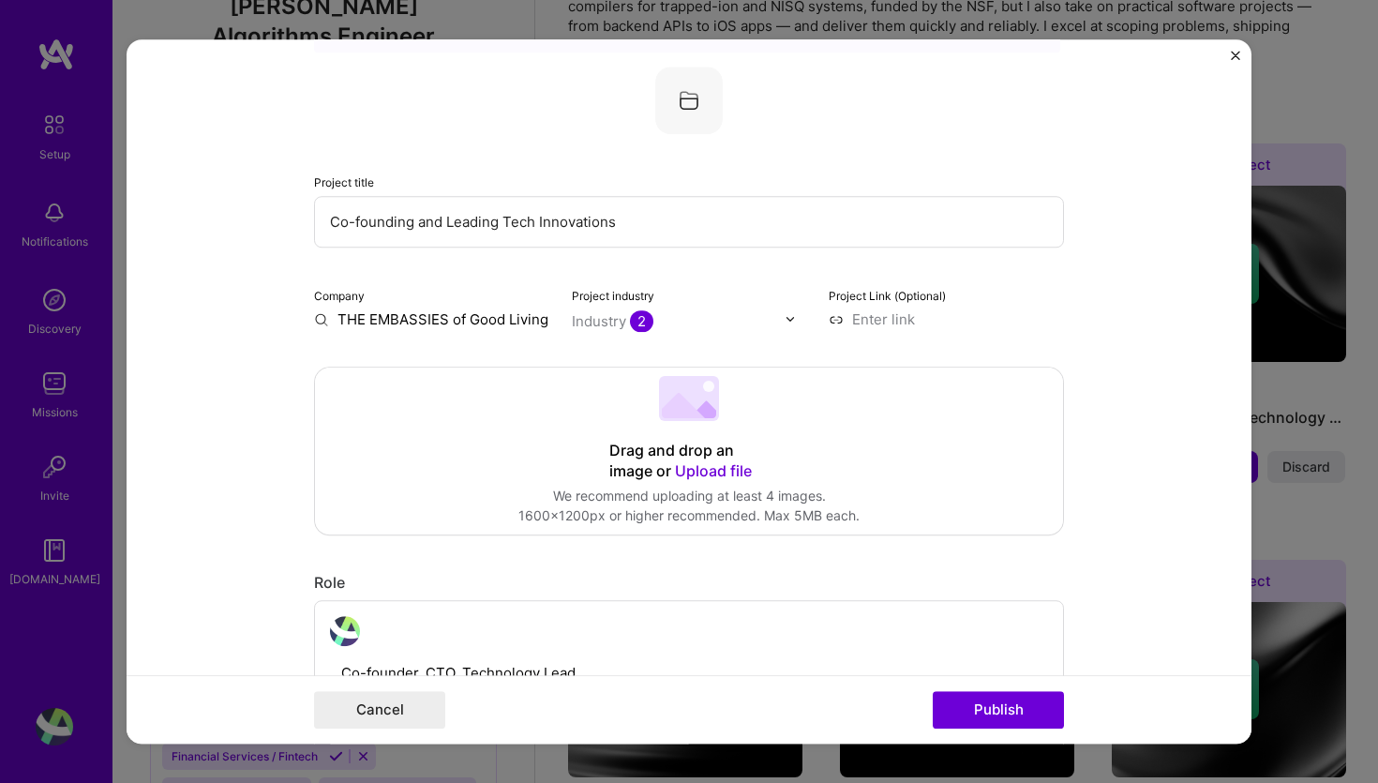
scroll to position [129, 0]
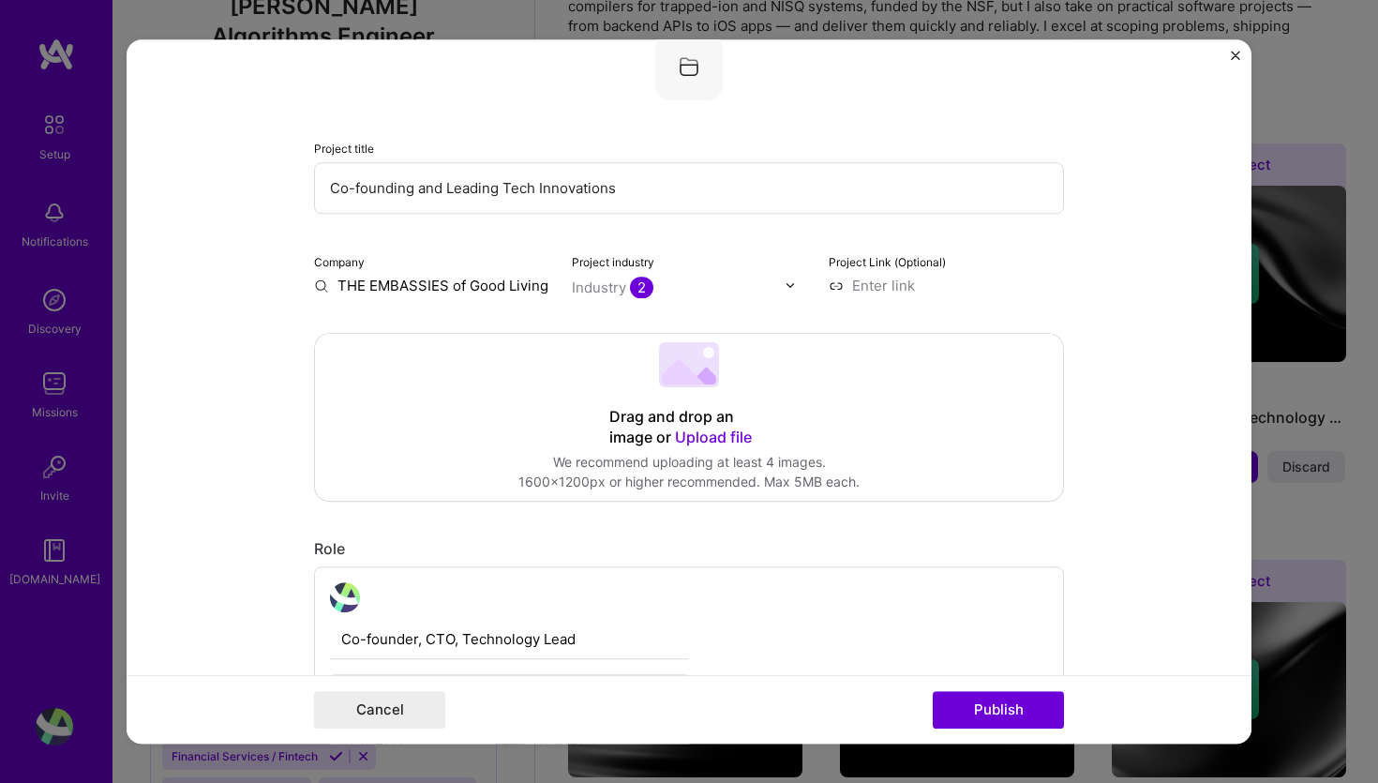
click at [786, 283] on img at bounding box center [789, 284] width 11 height 11
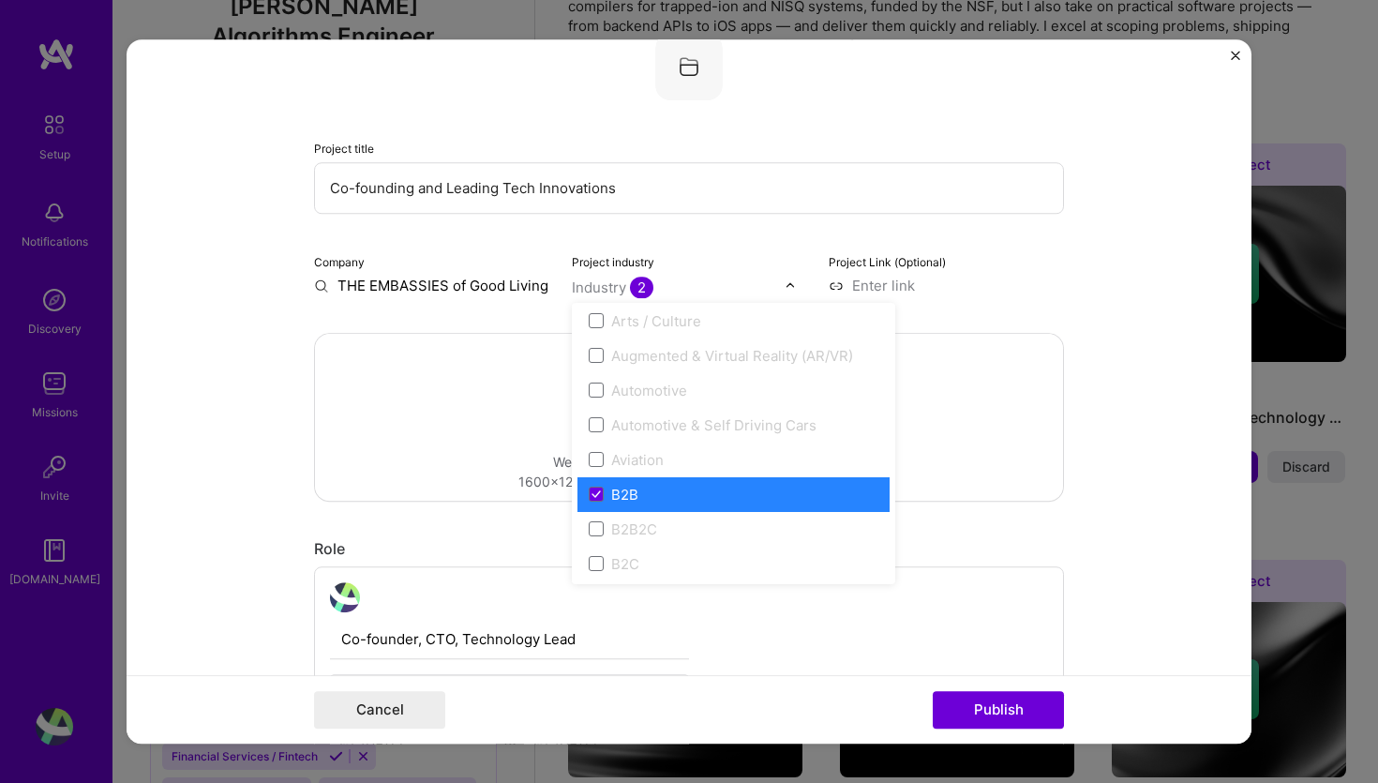
scroll to position [349, 0]
click at [594, 500] on icon at bounding box center [595, 496] width 9 height 7
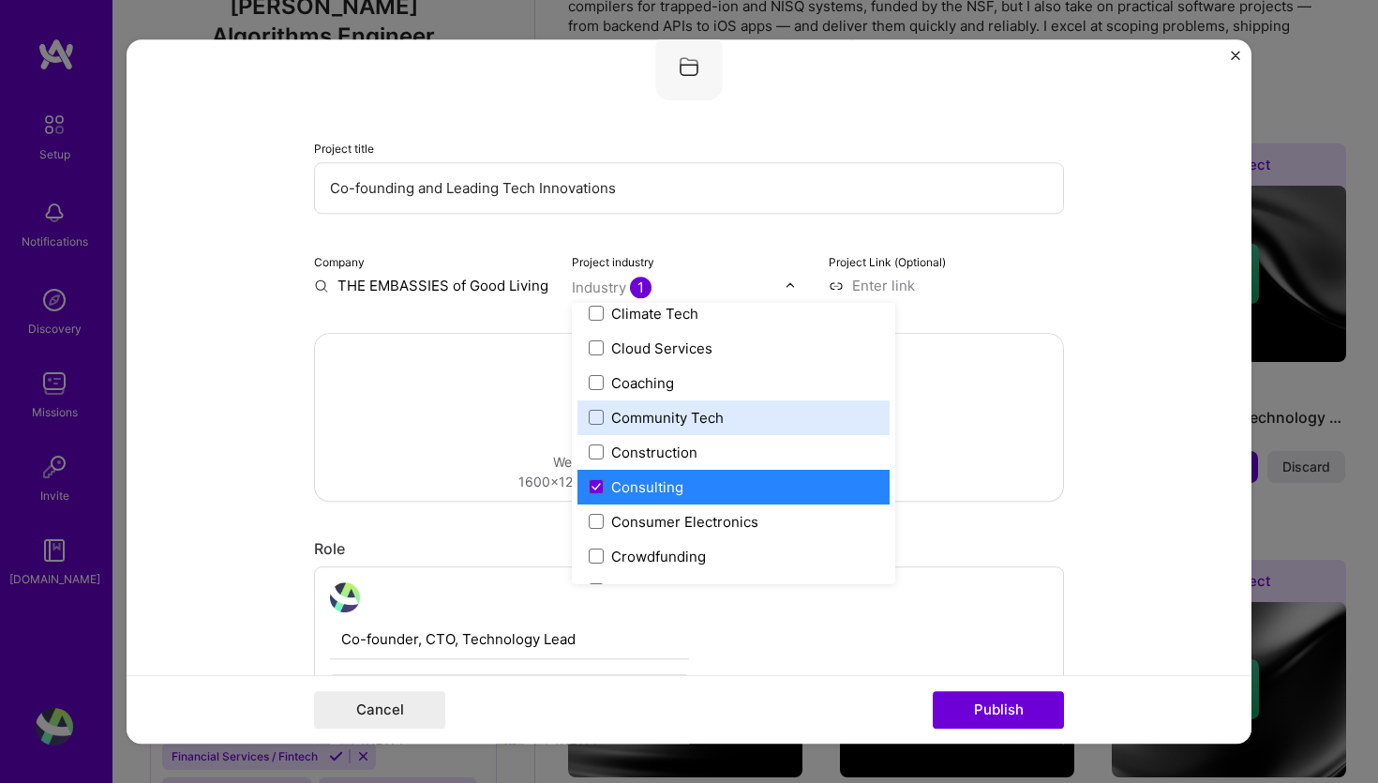
scroll to position [1132, 0]
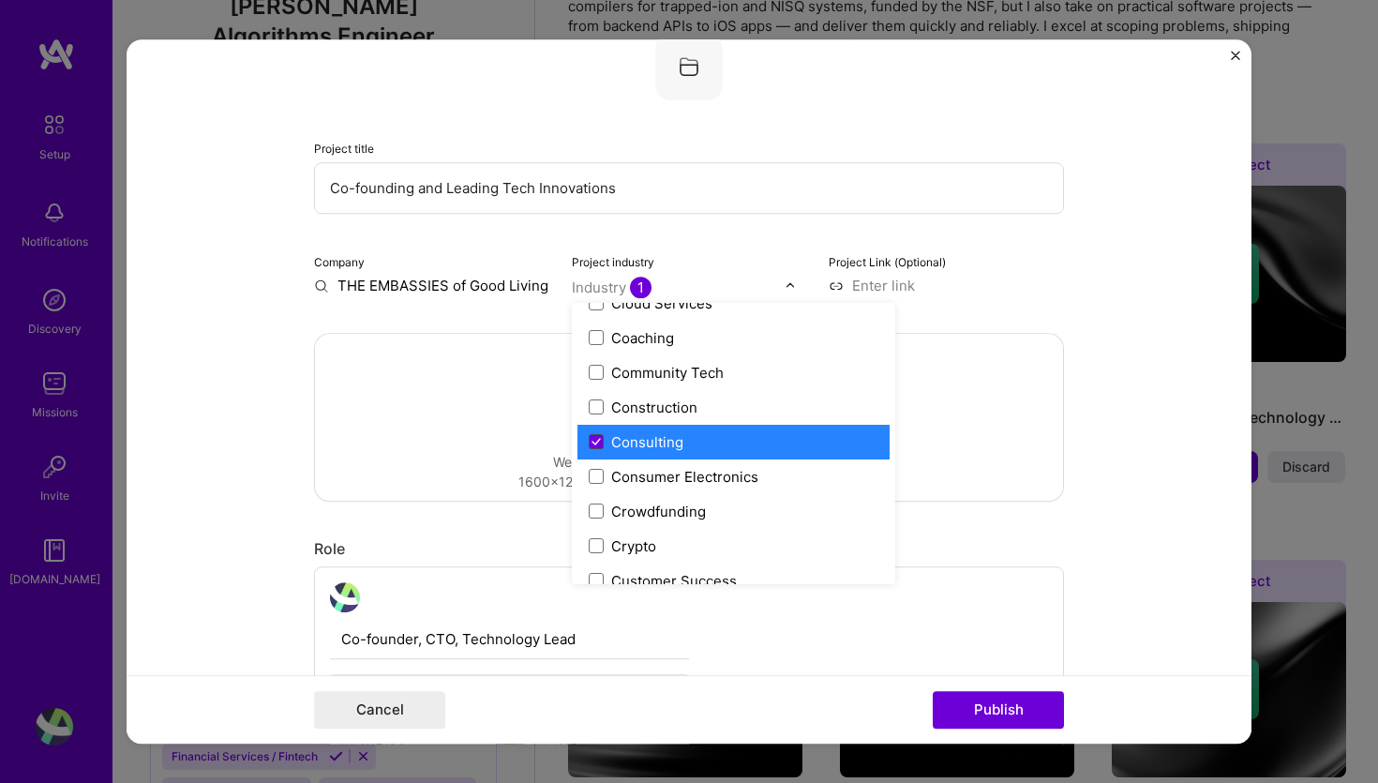
click at [597, 445] on icon at bounding box center [595, 441] width 9 height 7
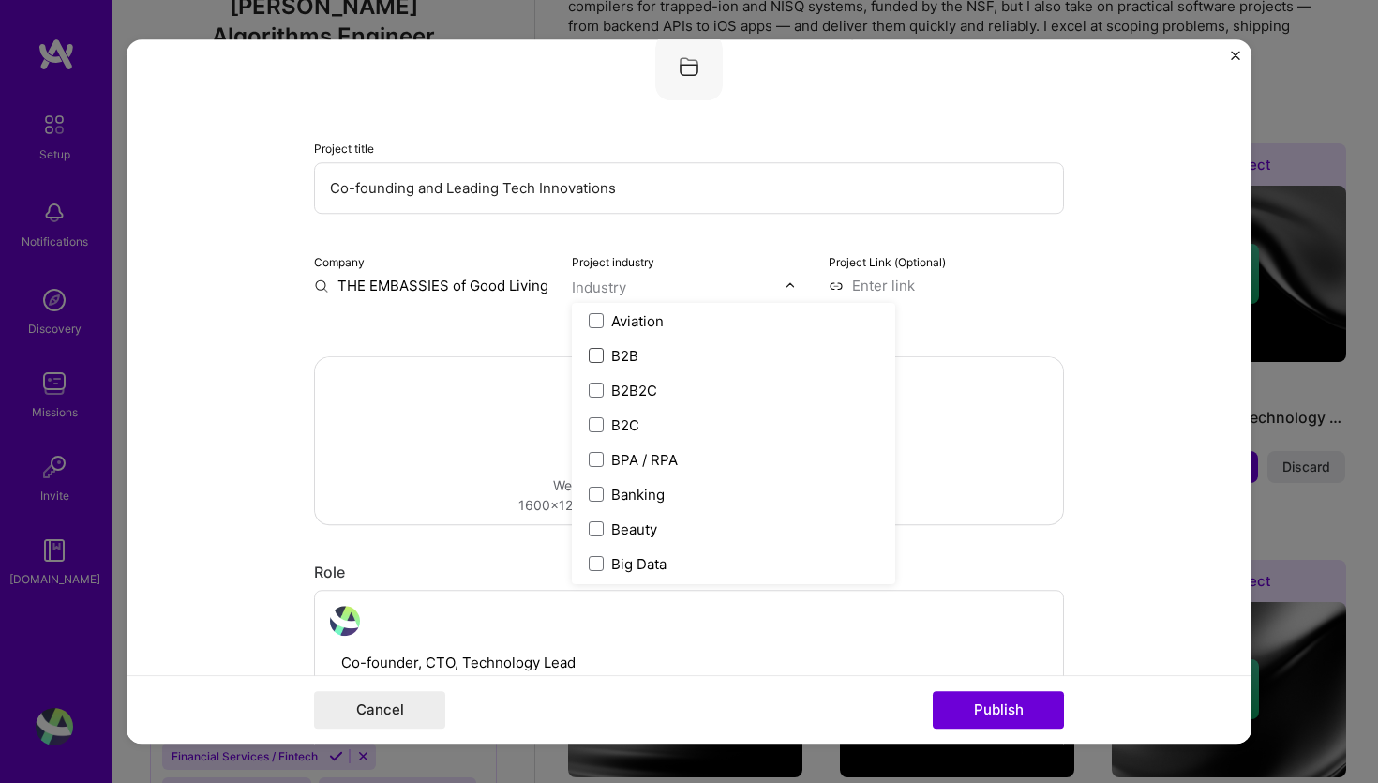
scroll to position [0, 0]
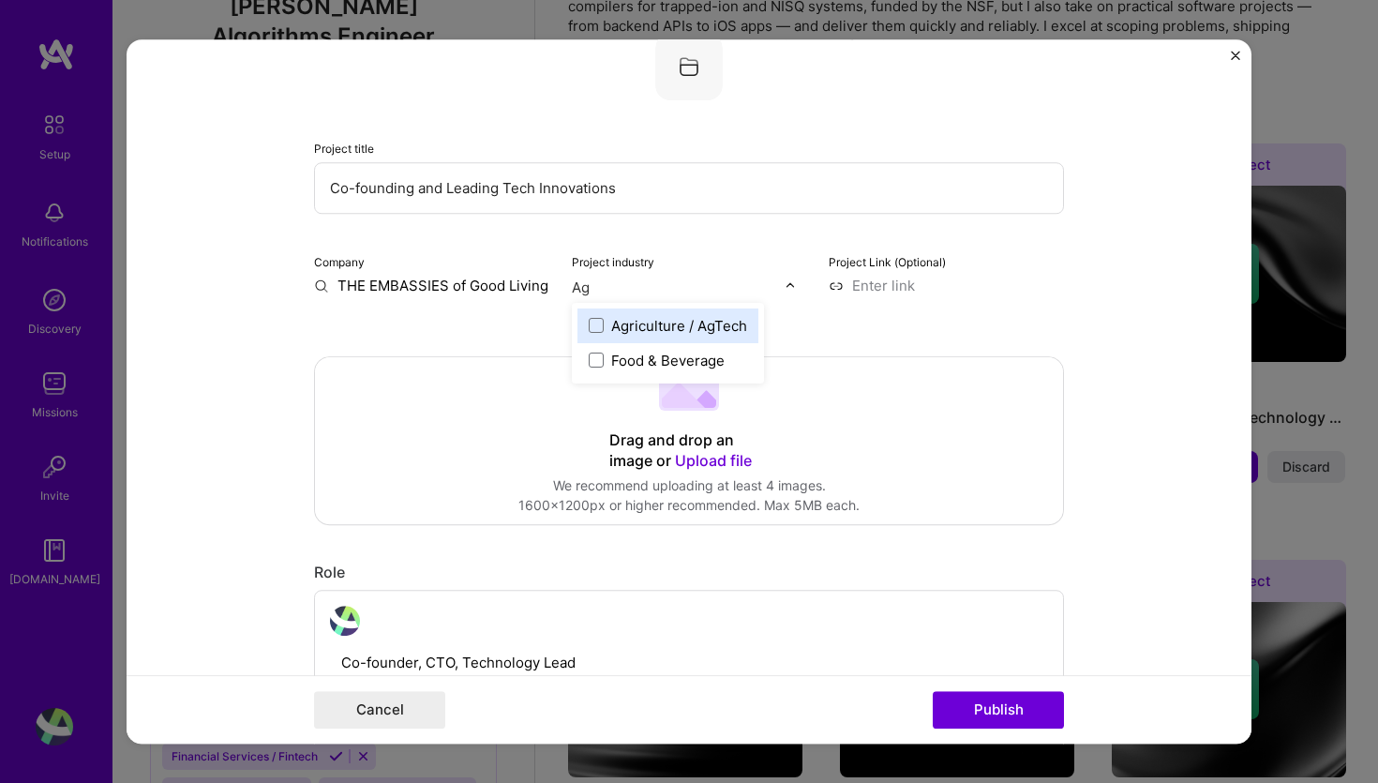
type input "A"
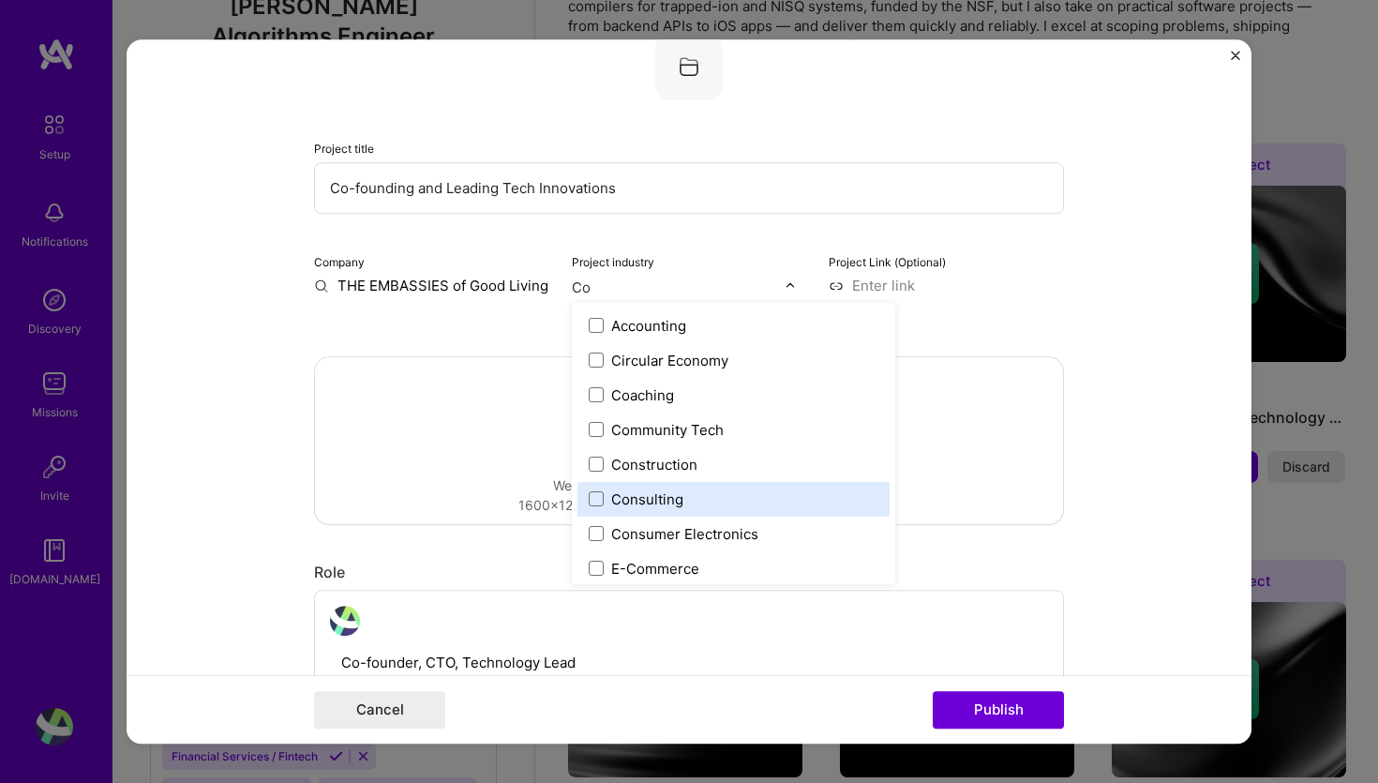
type input "C"
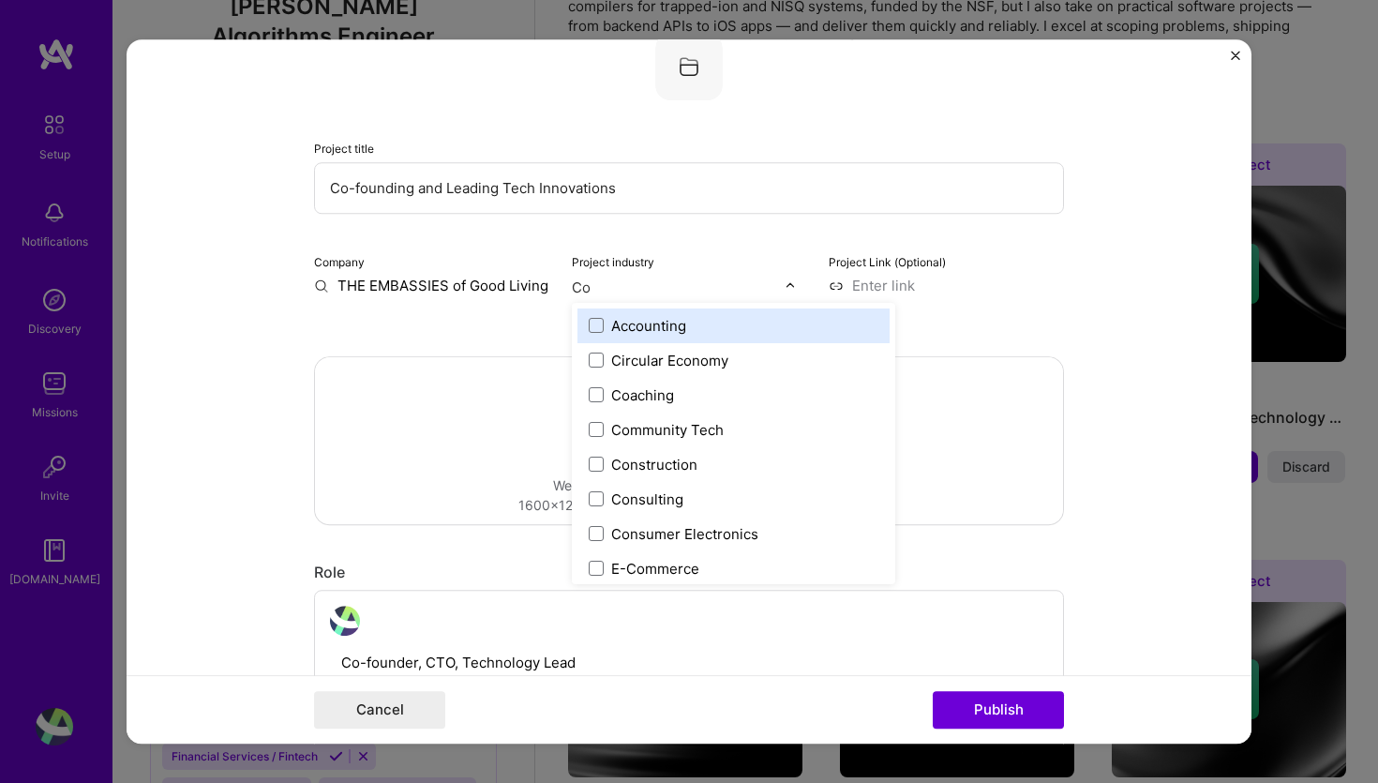
type input "C"
type input "Hos"
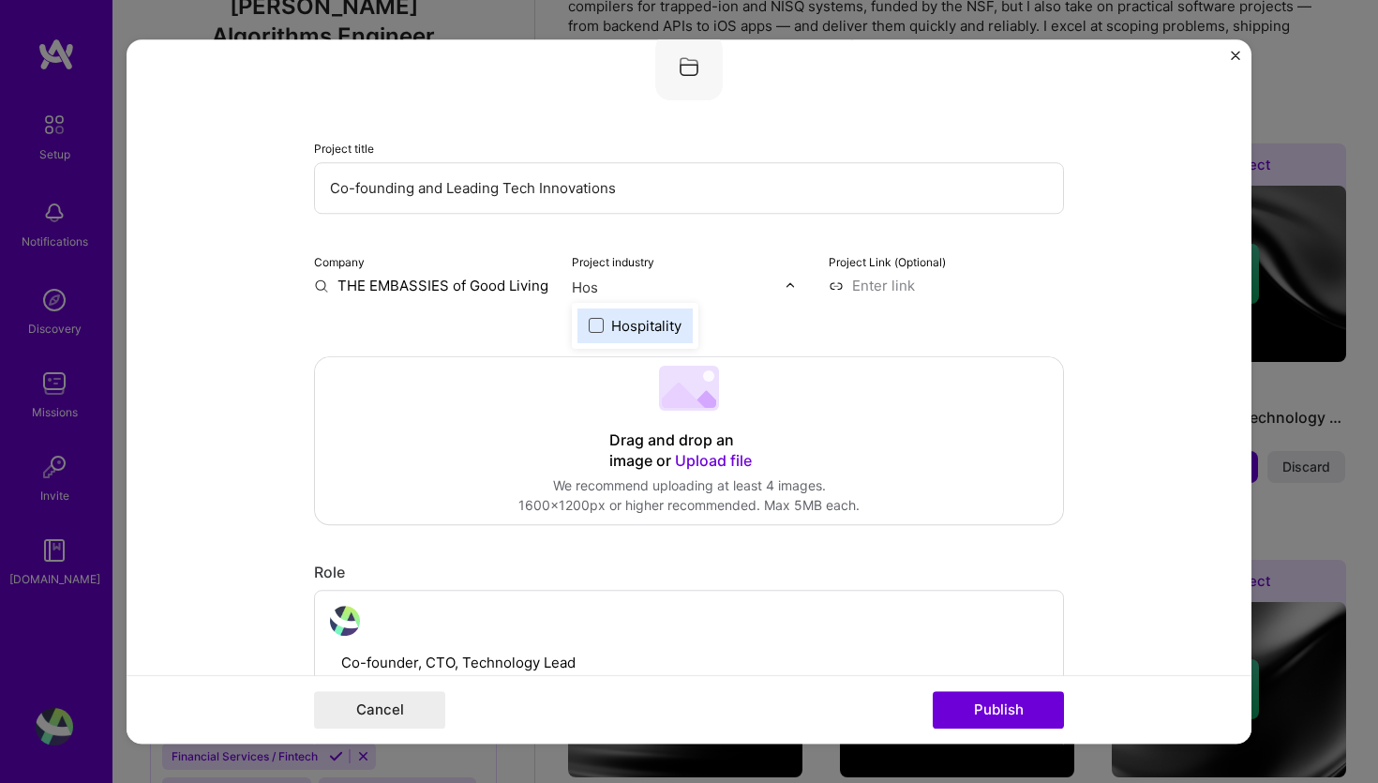
click at [600, 328] on span at bounding box center [596, 325] width 15 height 15
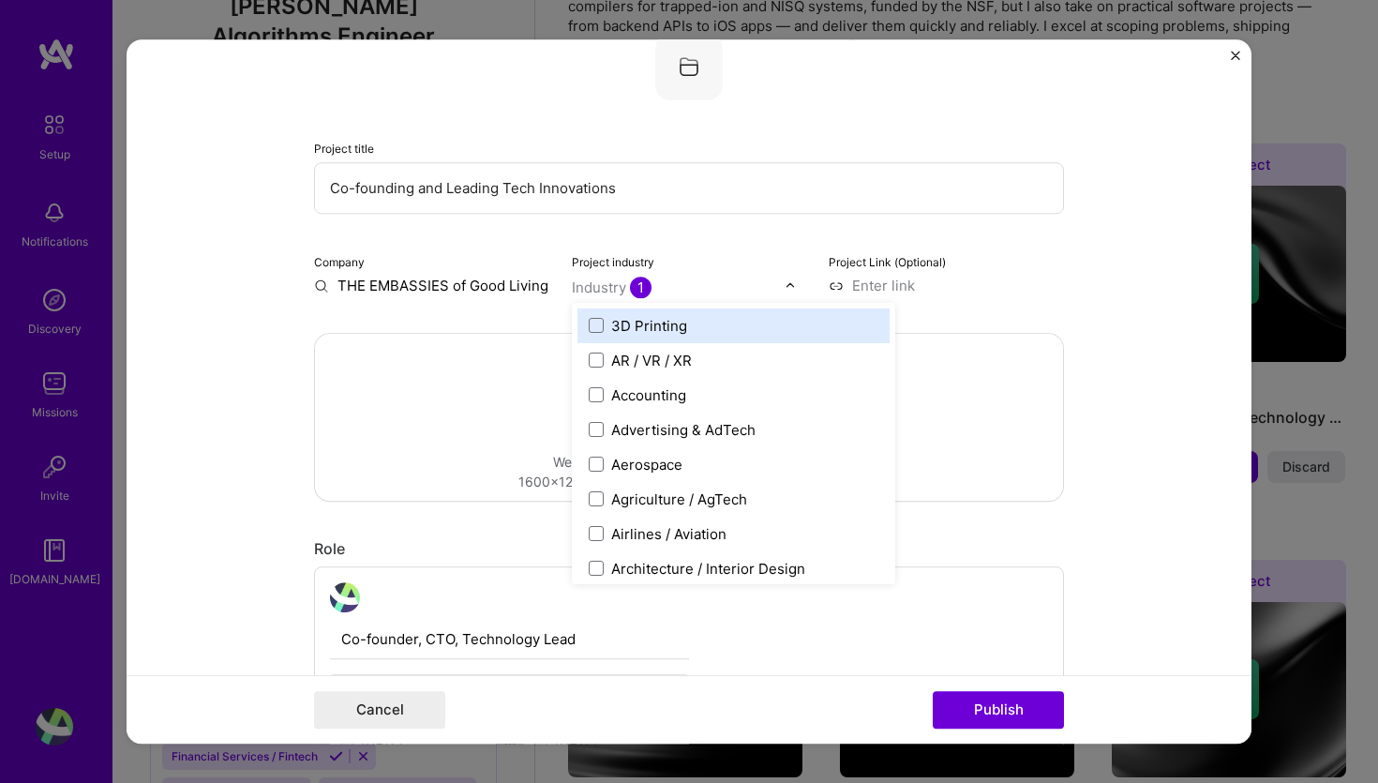
click at [894, 278] on input at bounding box center [945, 286] width 235 height 20
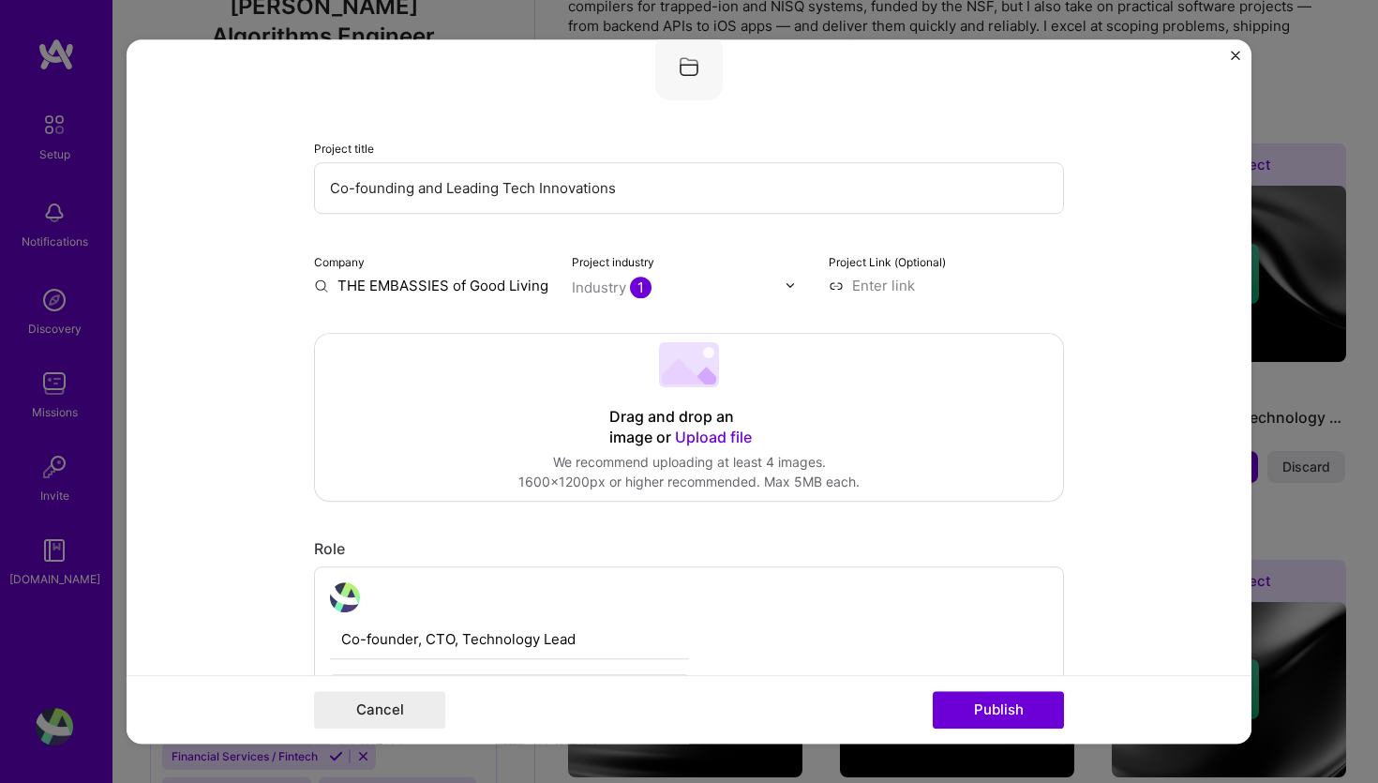
click at [852, 287] on input at bounding box center [945, 286] width 235 height 20
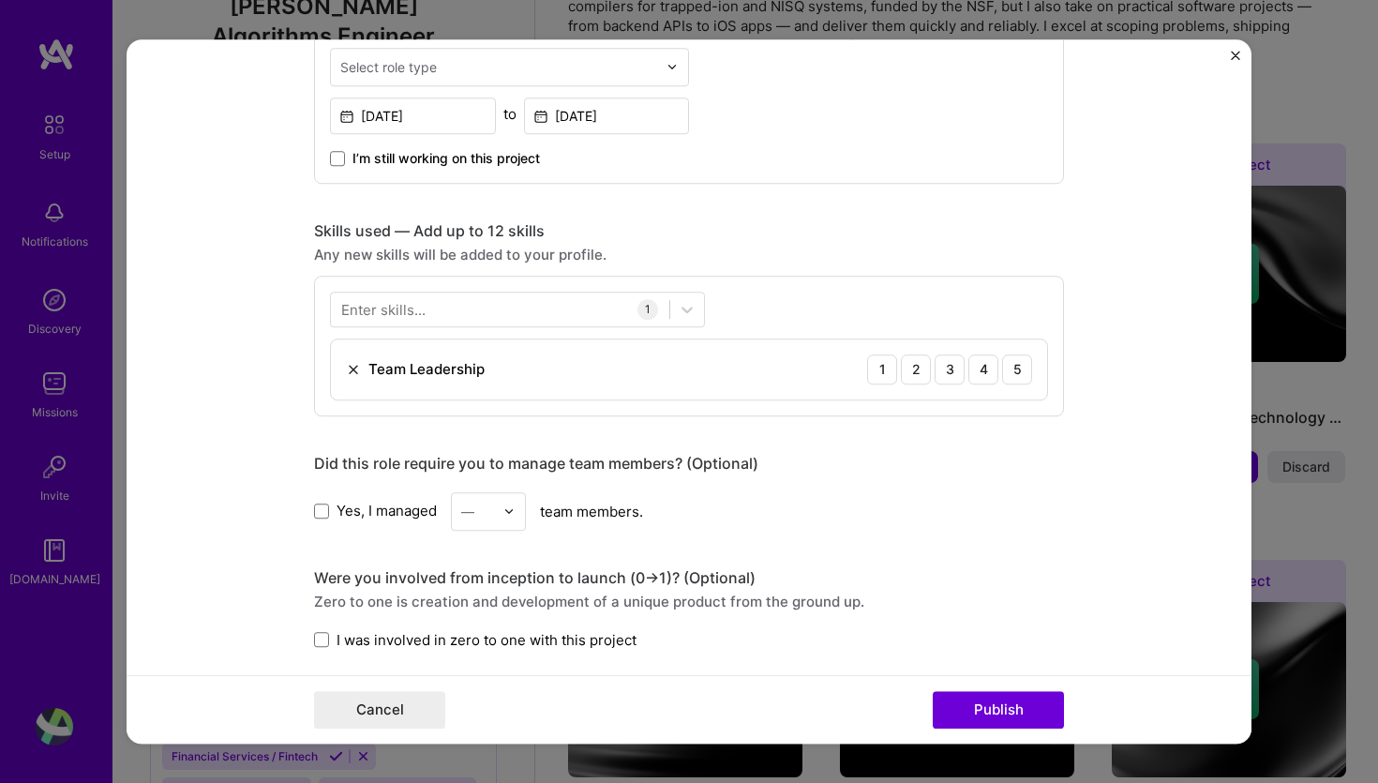
scroll to position [799, 0]
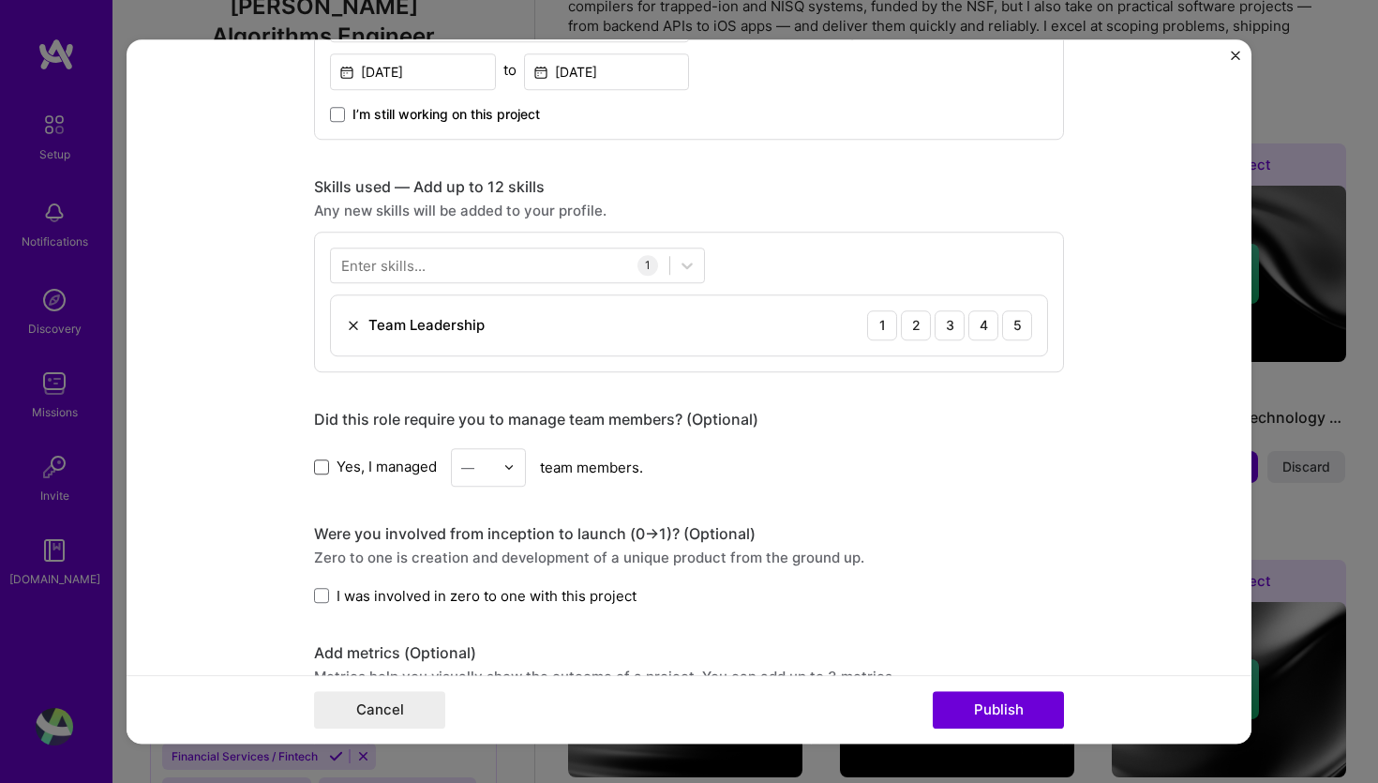
type input "[URL][DOMAIN_NAME]"
click at [322, 467] on span at bounding box center [321, 466] width 15 height 15
click at [0, 0] on input "Yes, I managed" at bounding box center [0, 0] width 0 height 0
click at [506, 460] on div at bounding box center [514, 467] width 22 height 37
click at [489, 578] on div "3" at bounding box center [488, 586] width 64 height 35
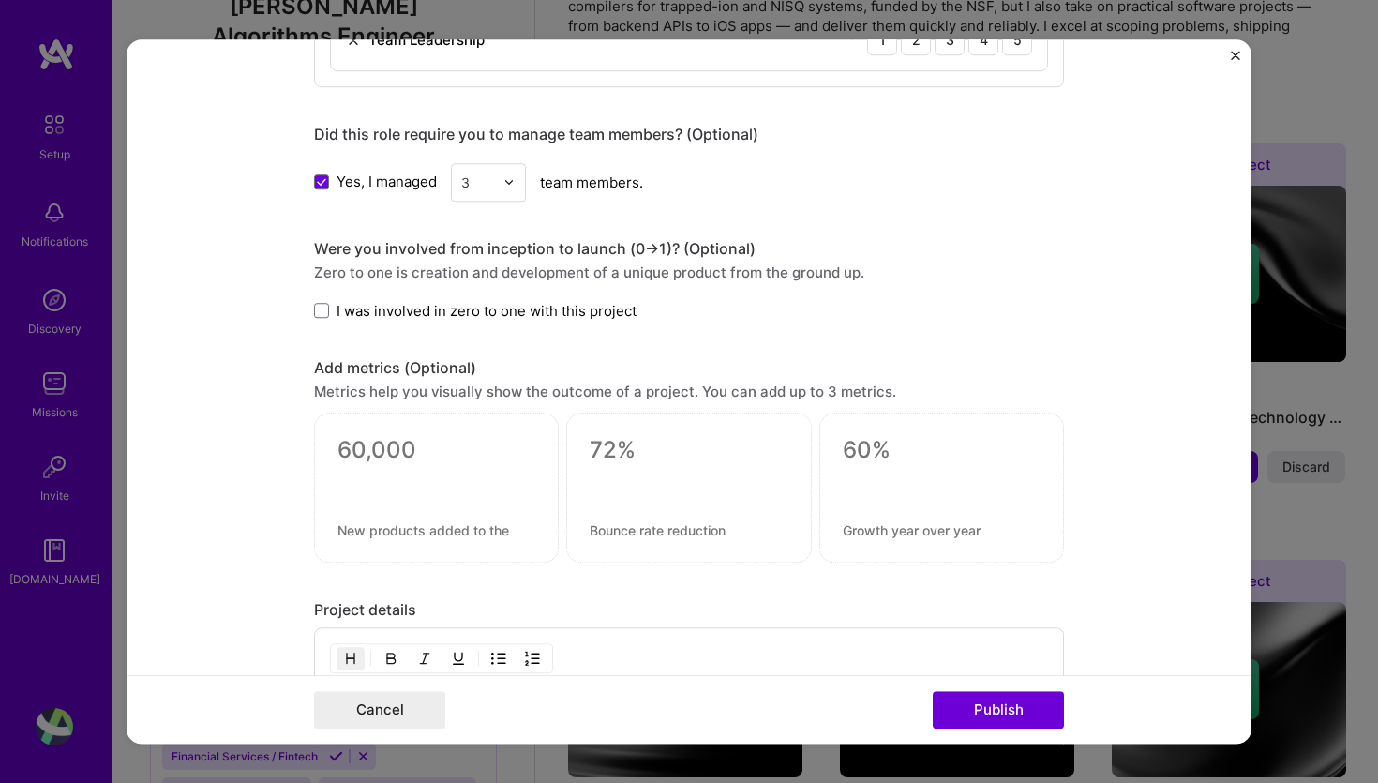
scroll to position [1095, 0]
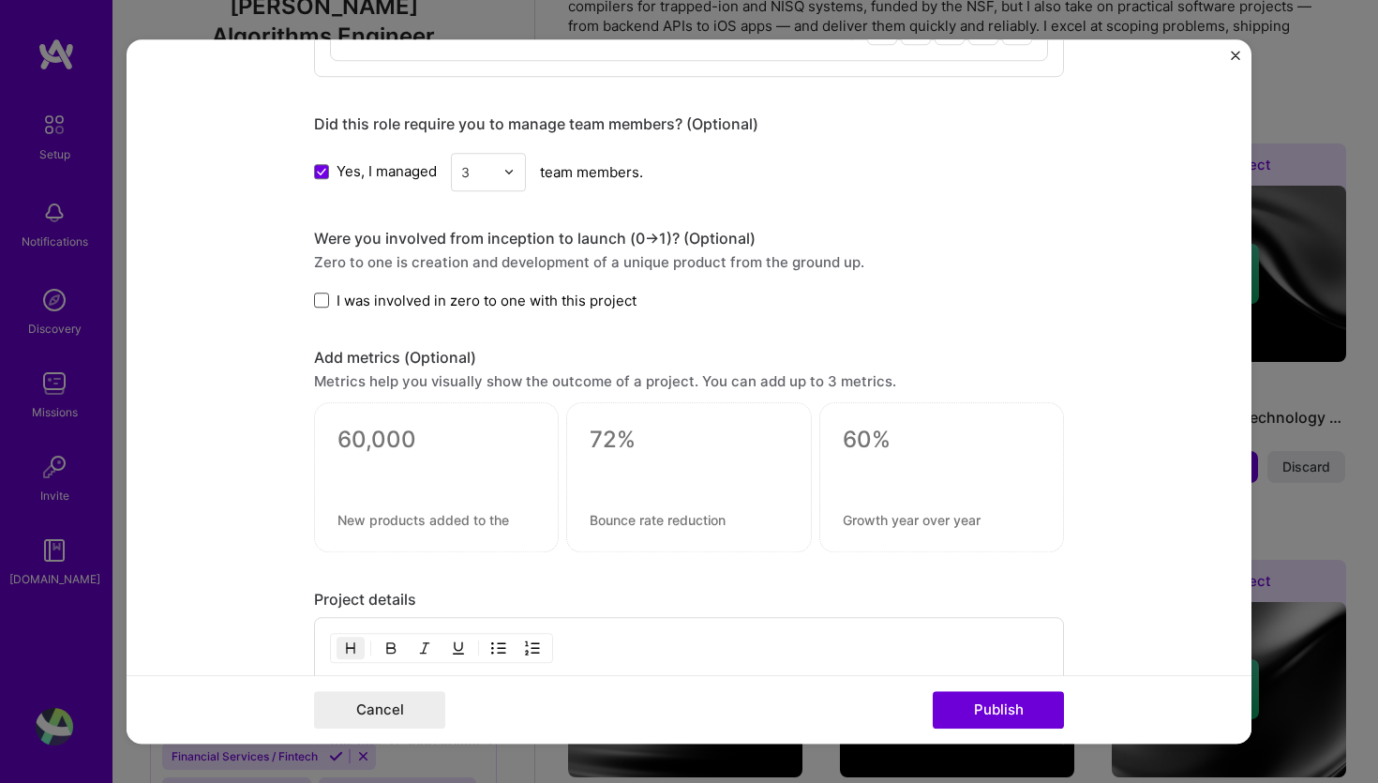
click at [321, 302] on span at bounding box center [321, 299] width 15 height 15
click at [0, 0] on input "I was involved in zero to one with this project" at bounding box center [0, 0] width 0 height 0
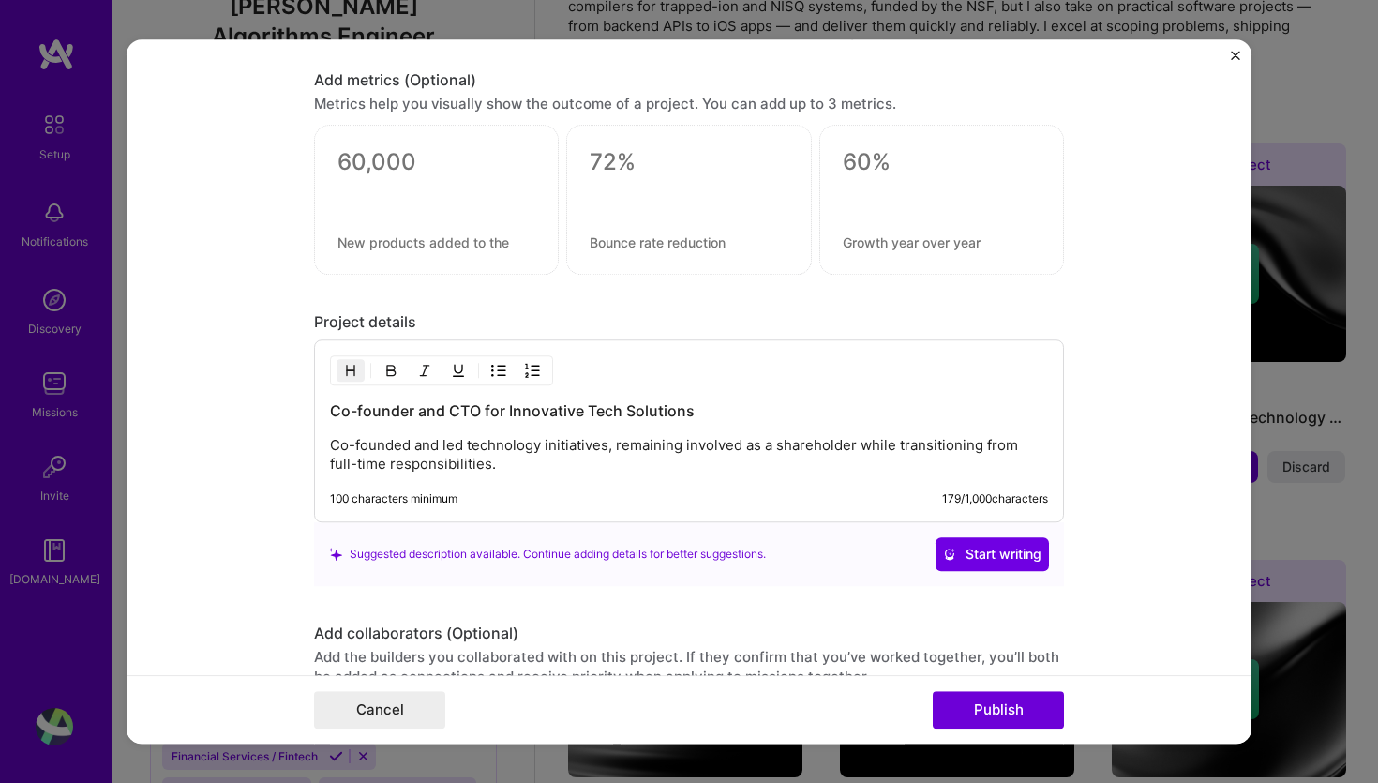
scroll to position [1388, 0]
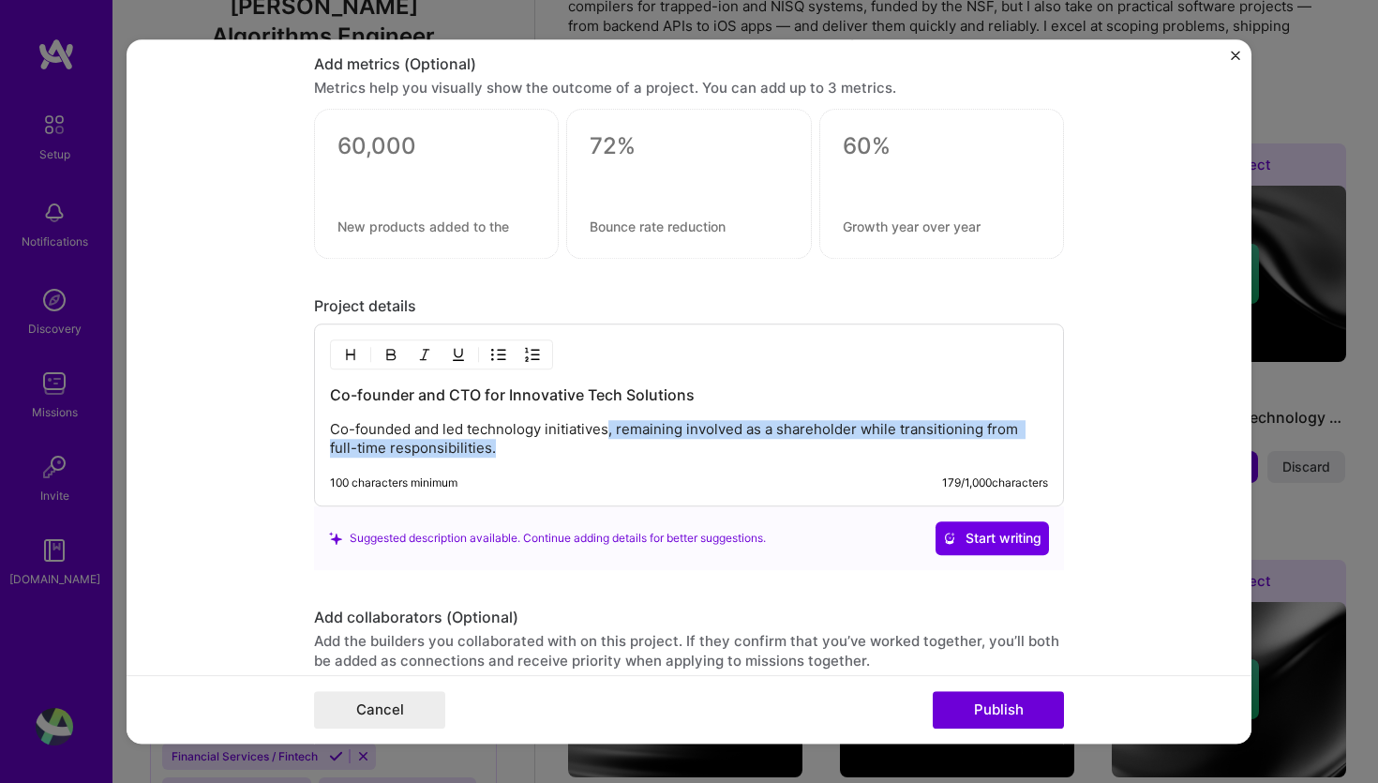
drag, startPoint x: 606, startPoint y: 428, endPoint x: 612, endPoint y: 456, distance: 28.7
click at [612, 456] on p "Co-founded and led technology initiatives, remaining involved as a shareholder …" at bounding box center [689, 438] width 718 height 37
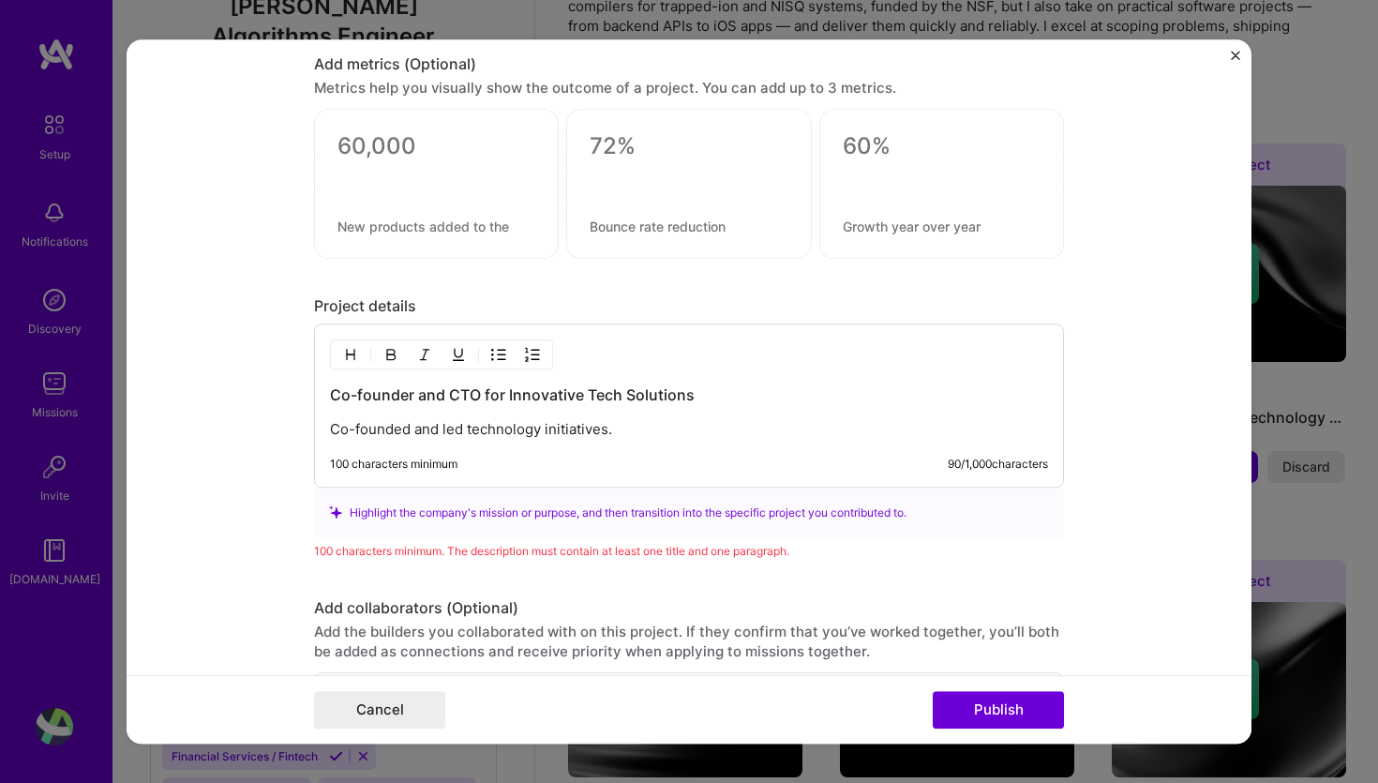
click at [568, 431] on p "Co-founded and led technology initiatives." at bounding box center [689, 429] width 718 height 19
copy p "Co-founded and led technology initiatives."
click at [646, 425] on p "Co-founded and led technology initiatives." at bounding box center [689, 429] width 718 height 19
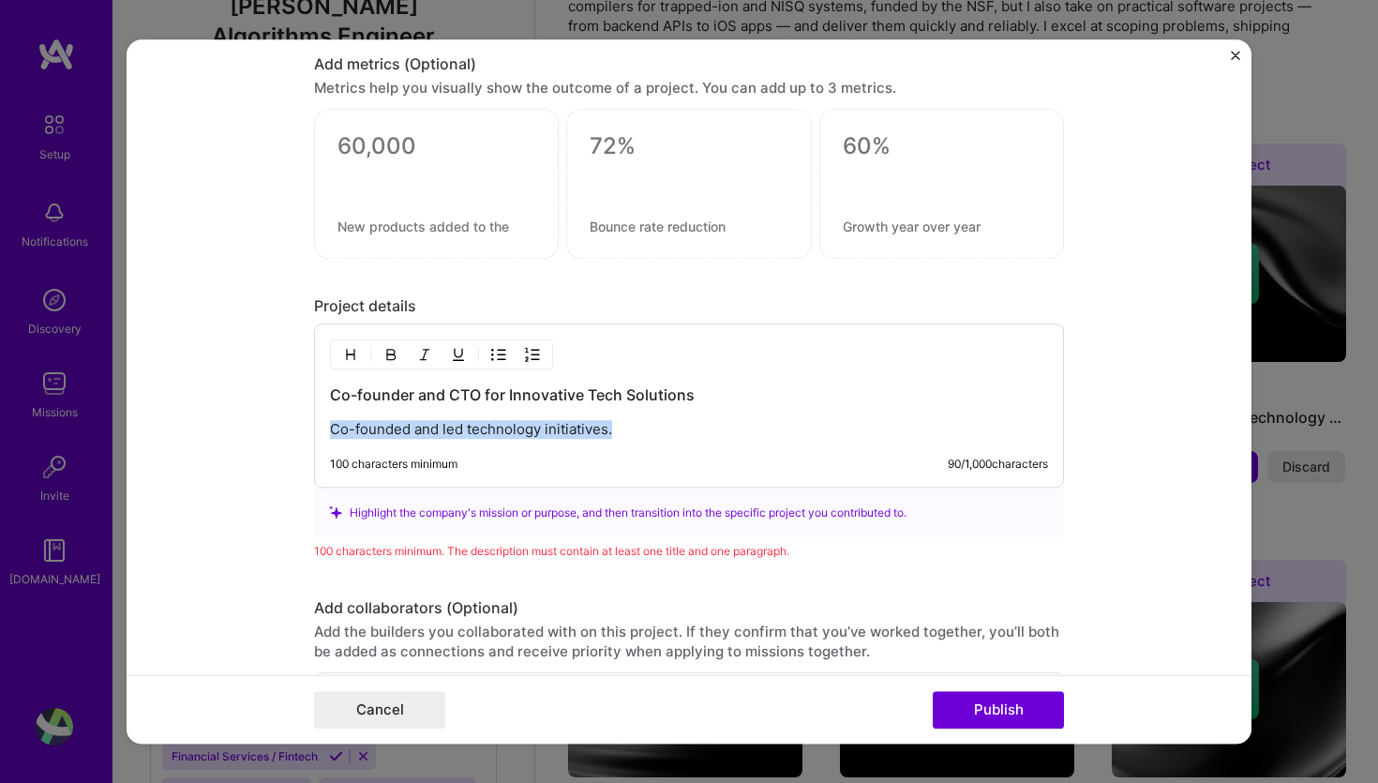
drag, startPoint x: 670, startPoint y: 431, endPoint x: 207, endPoint y: 432, distance: 463.0
click at [207, 432] on form "Editing suggested project This project is suggested based on your LinkedIn, res…" at bounding box center [689, 391] width 1125 height 705
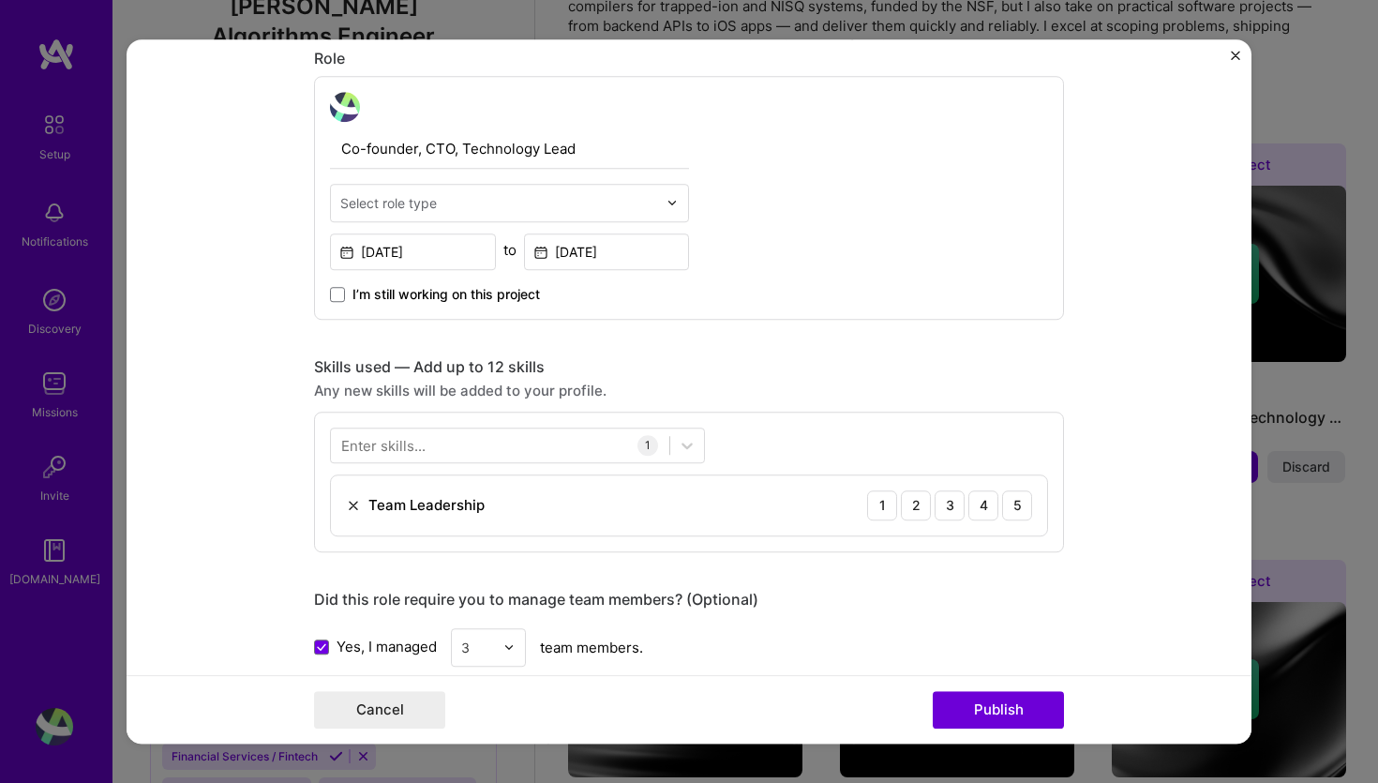
scroll to position [828, 0]
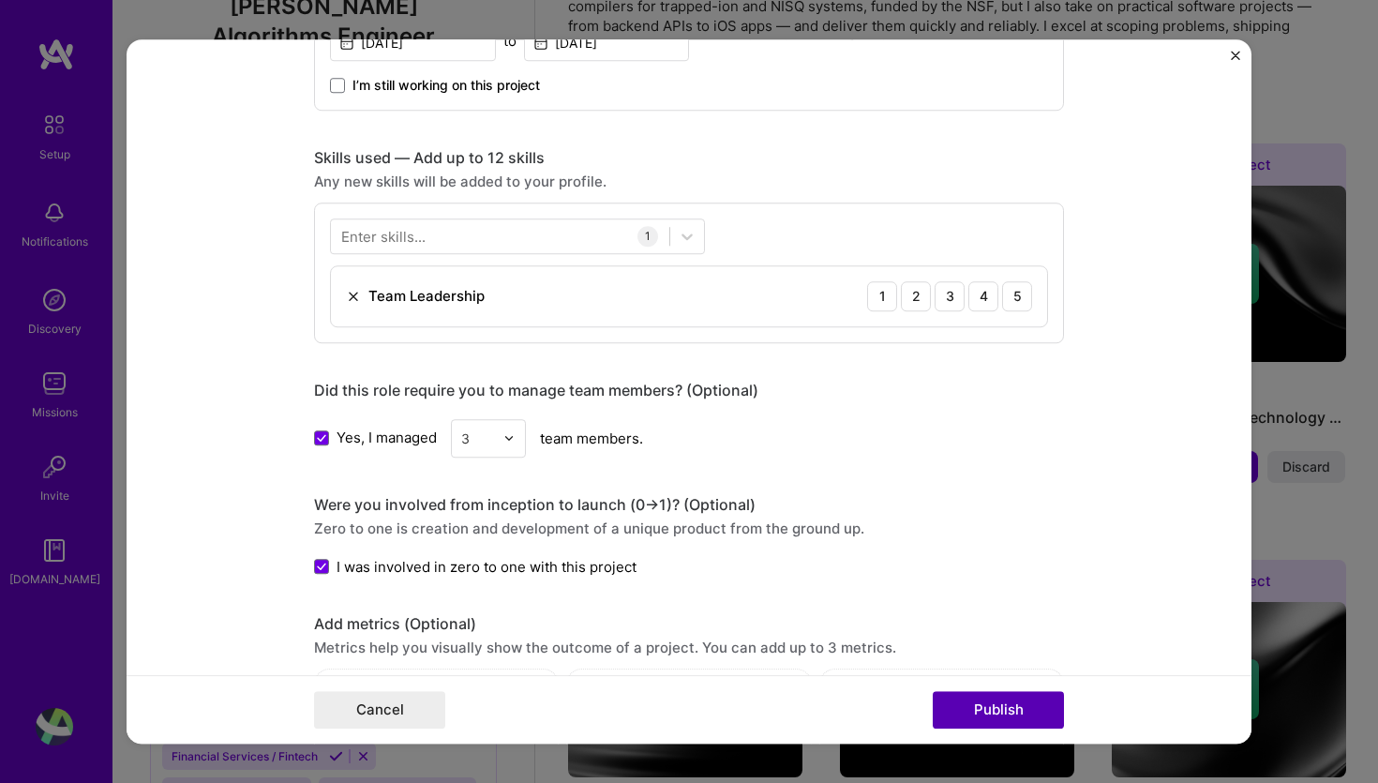
click at [1031, 719] on button "Publish" at bounding box center [998, 709] width 131 height 37
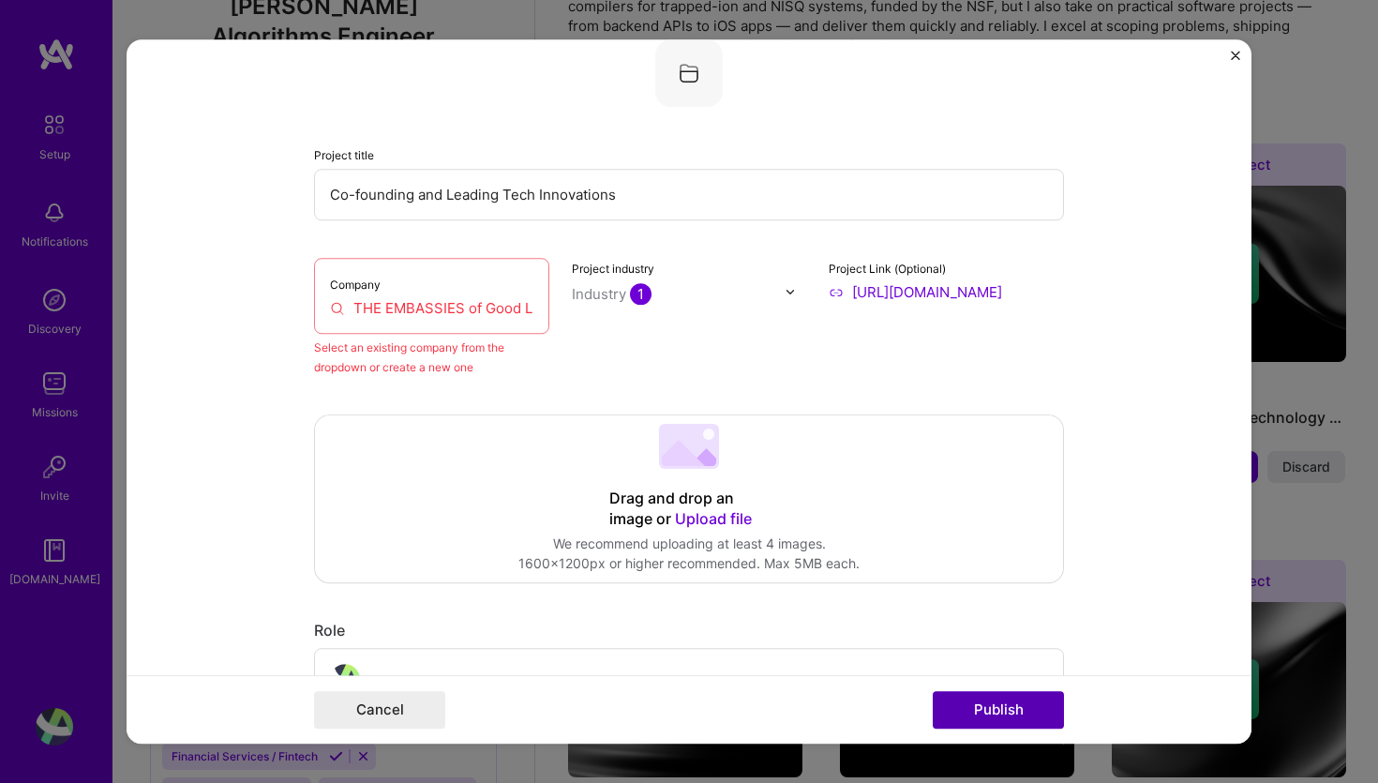
scroll to position [123, 0]
click at [471, 315] on input "THE EMBASSIES of Good Living AG" at bounding box center [431, 308] width 203 height 20
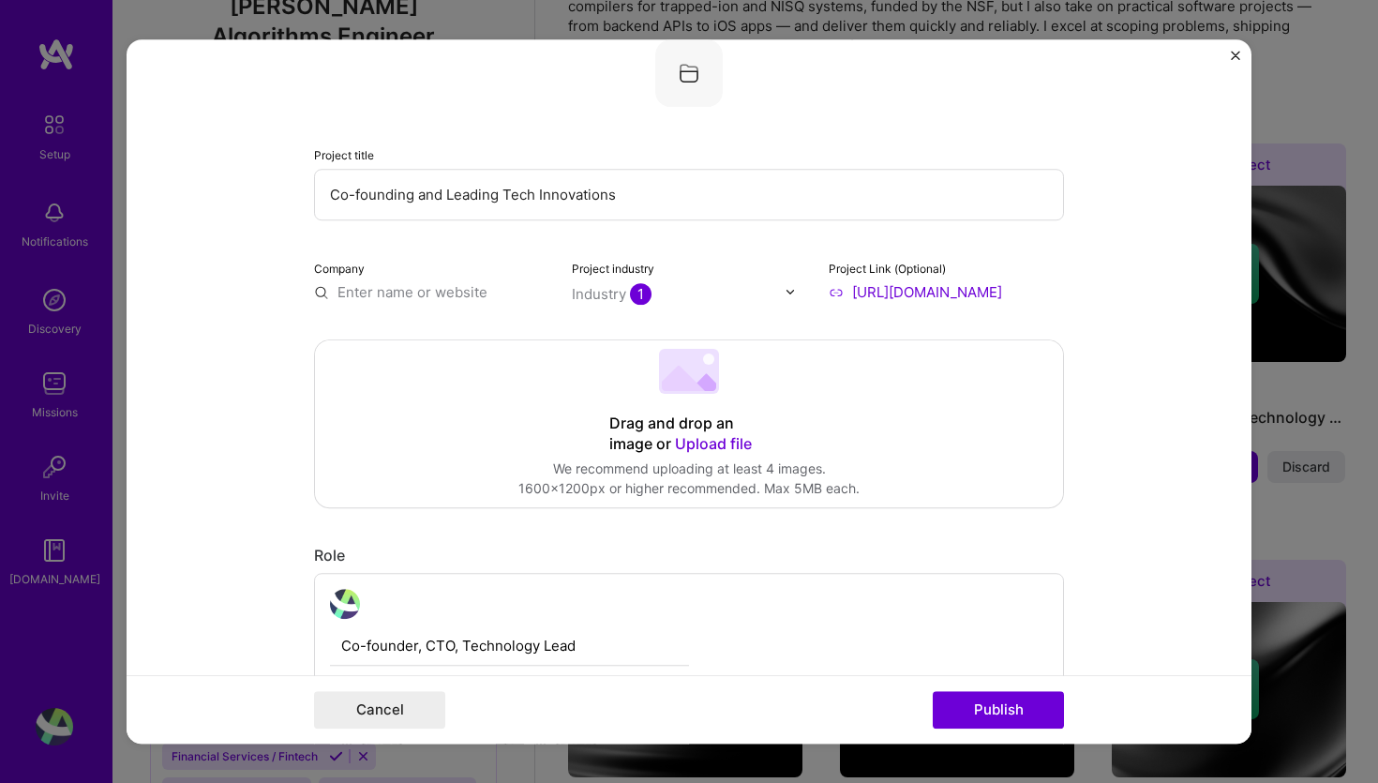
paste input "THE EMBASSIES of Good Living AG"
type input "THE EMBASSIES of Good Living AG"
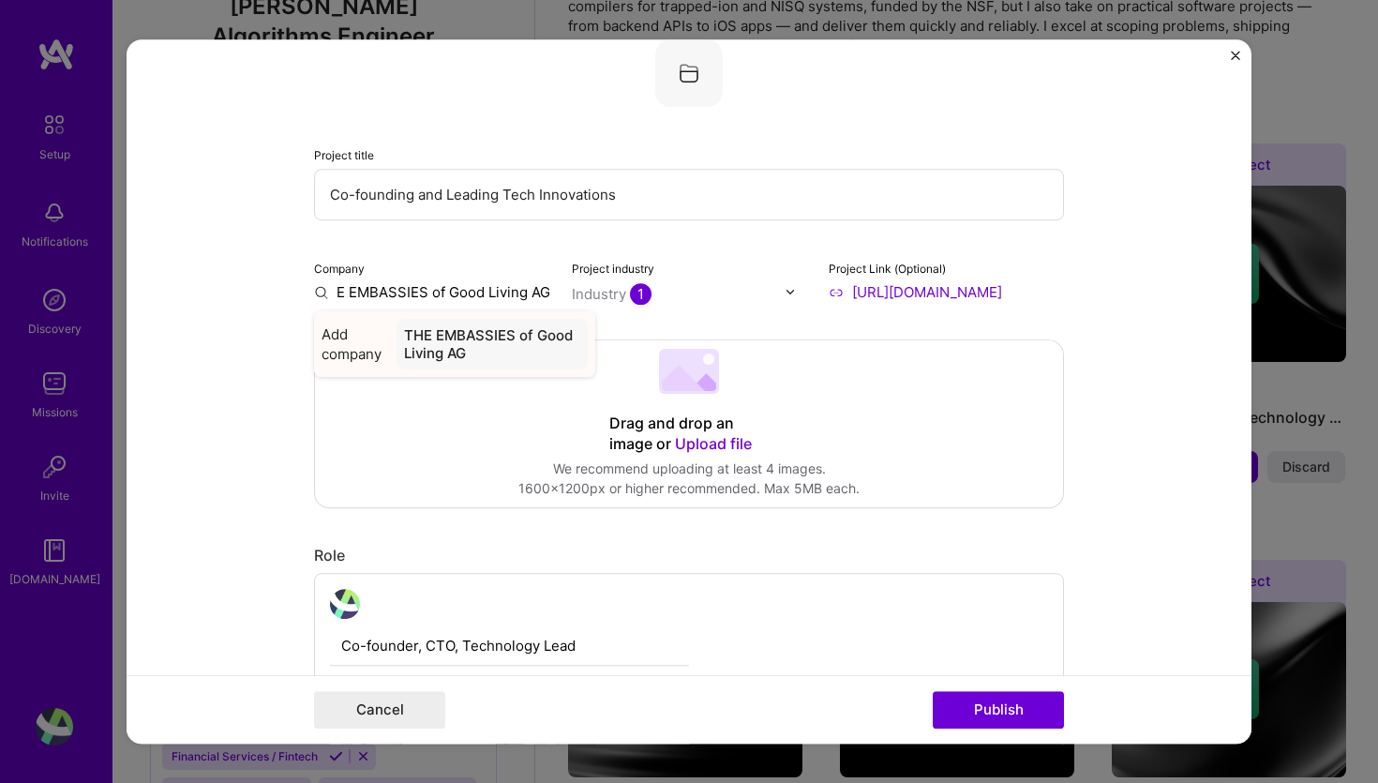
click at [470, 340] on div "THE EMBASSIES of Good Living AG" at bounding box center [491, 344] width 191 height 51
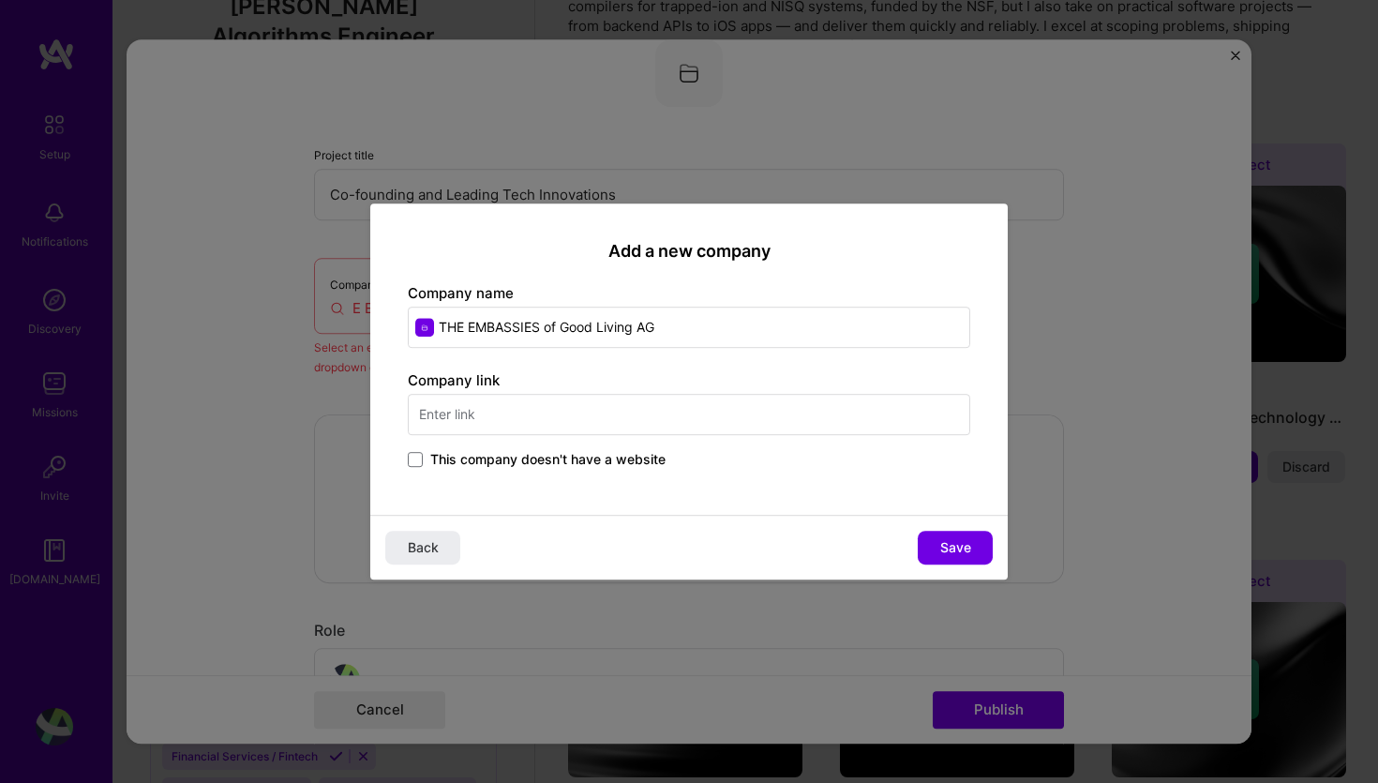
click at [689, 398] on input "text" at bounding box center [689, 414] width 562 height 41
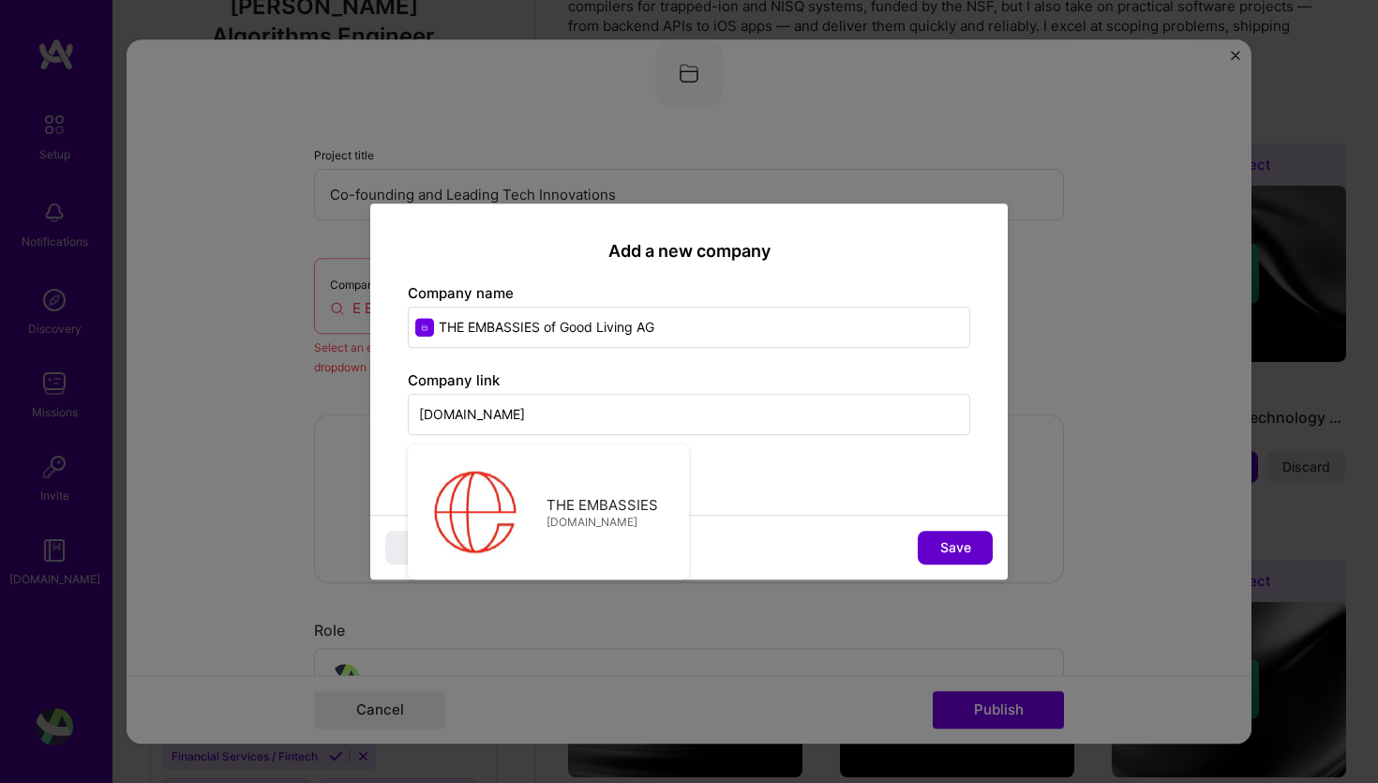
type input "[DOMAIN_NAME]"
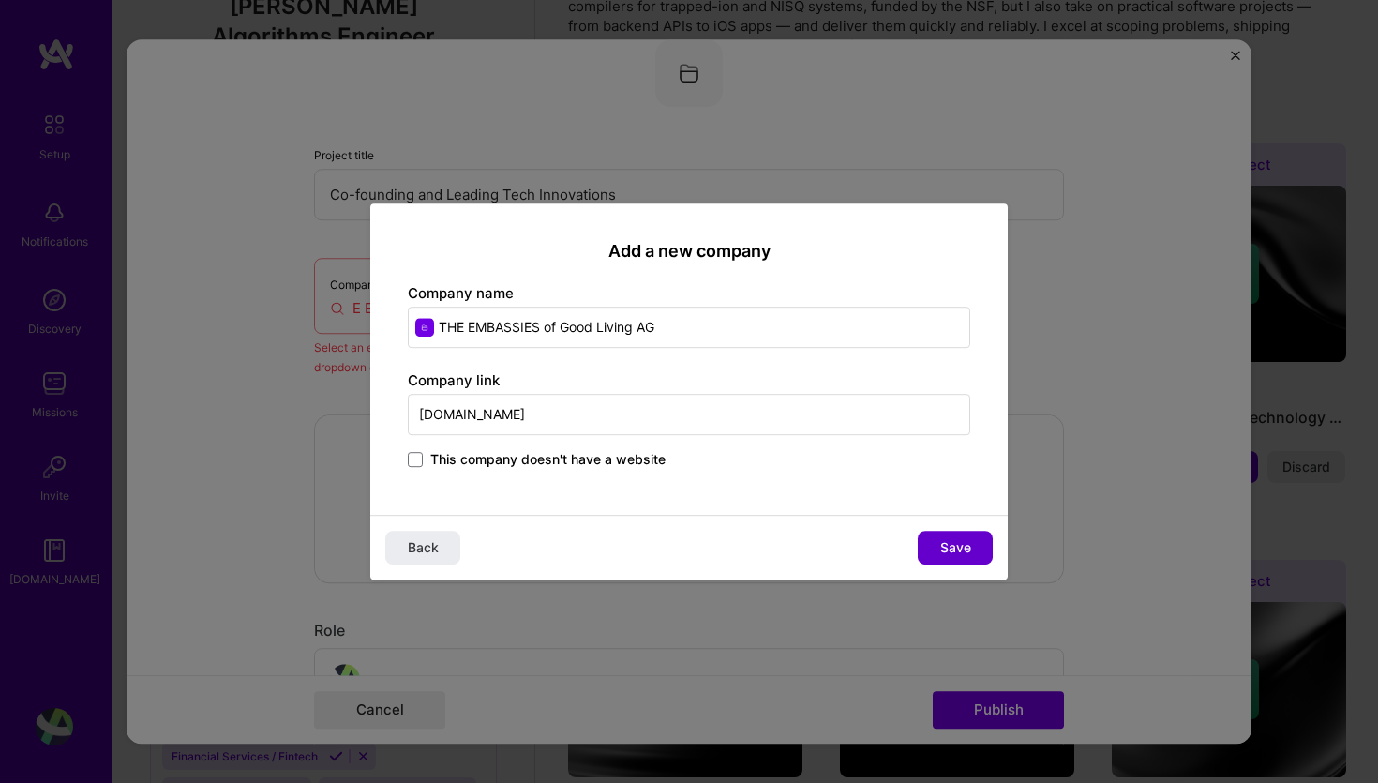
click at [959, 544] on span "Save" at bounding box center [955, 547] width 31 height 19
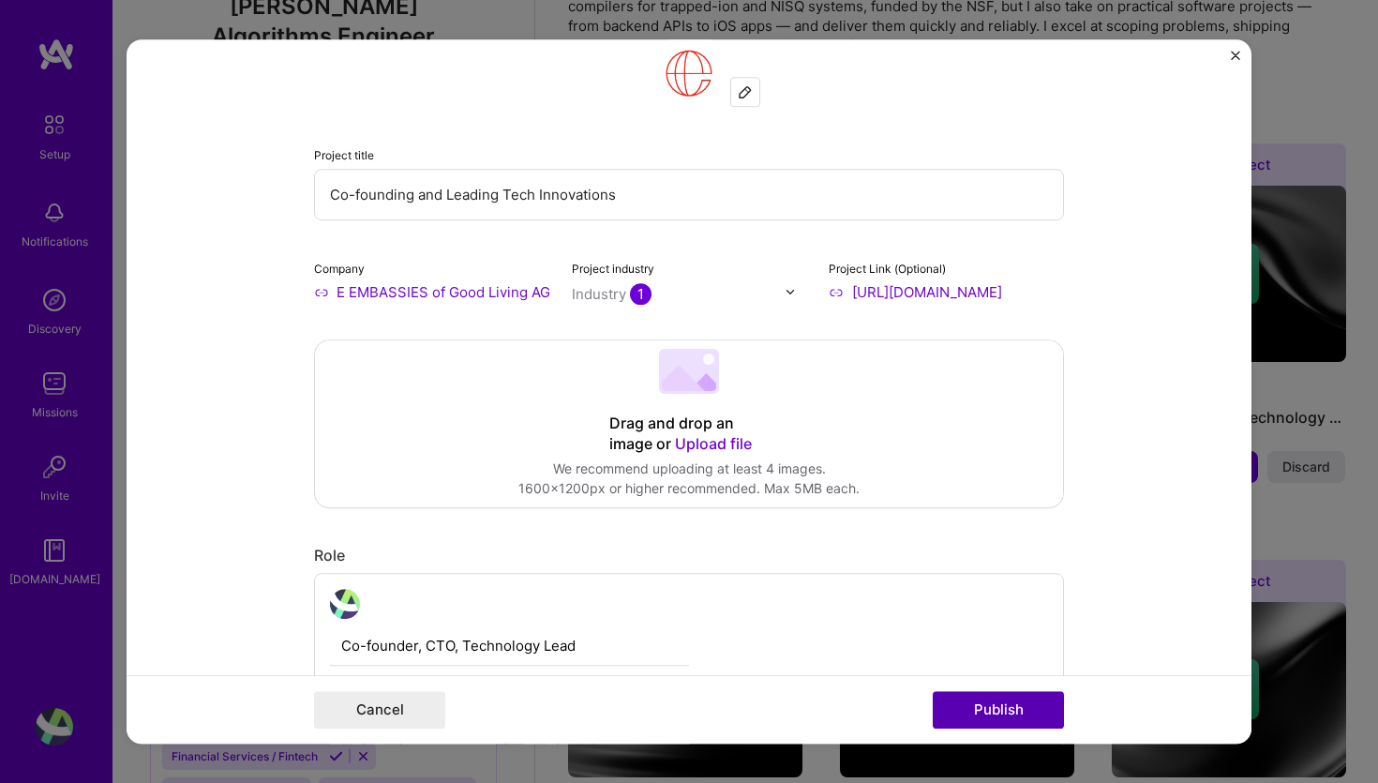
click at [1007, 705] on button "Publish" at bounding box center [998, 709] width 131 height 37
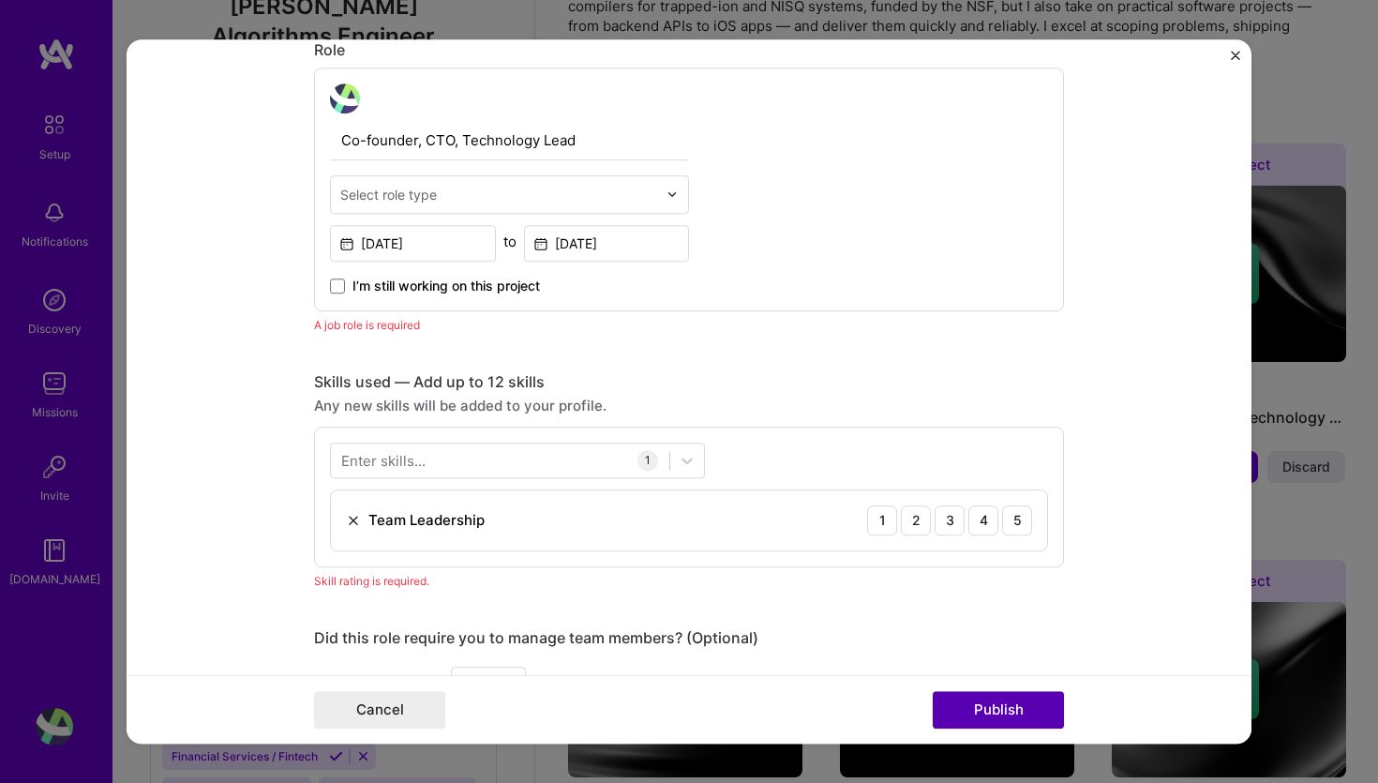
scroll to position [629, 0]
click at [441, 188] on input "text" at bounding box center [498, 194] width 317 height 20
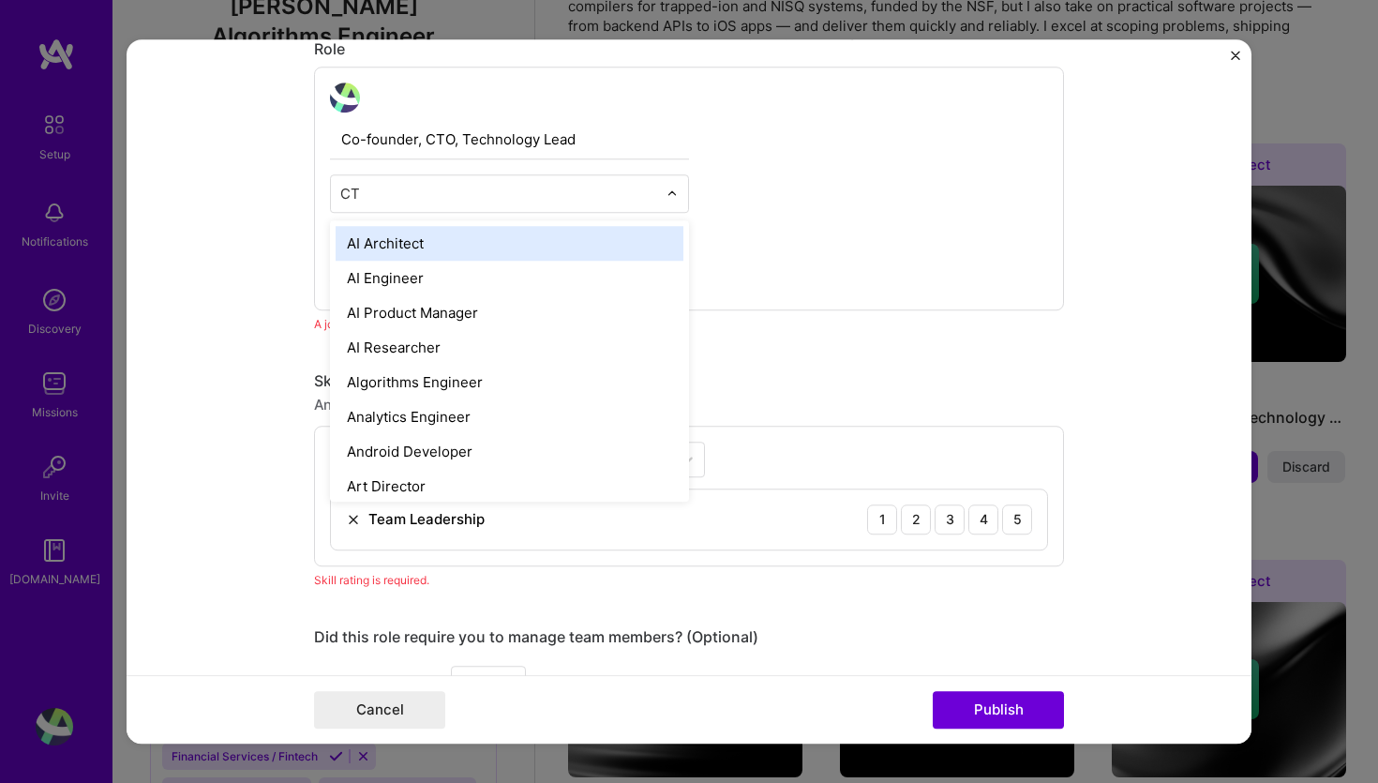
type input "CTO"
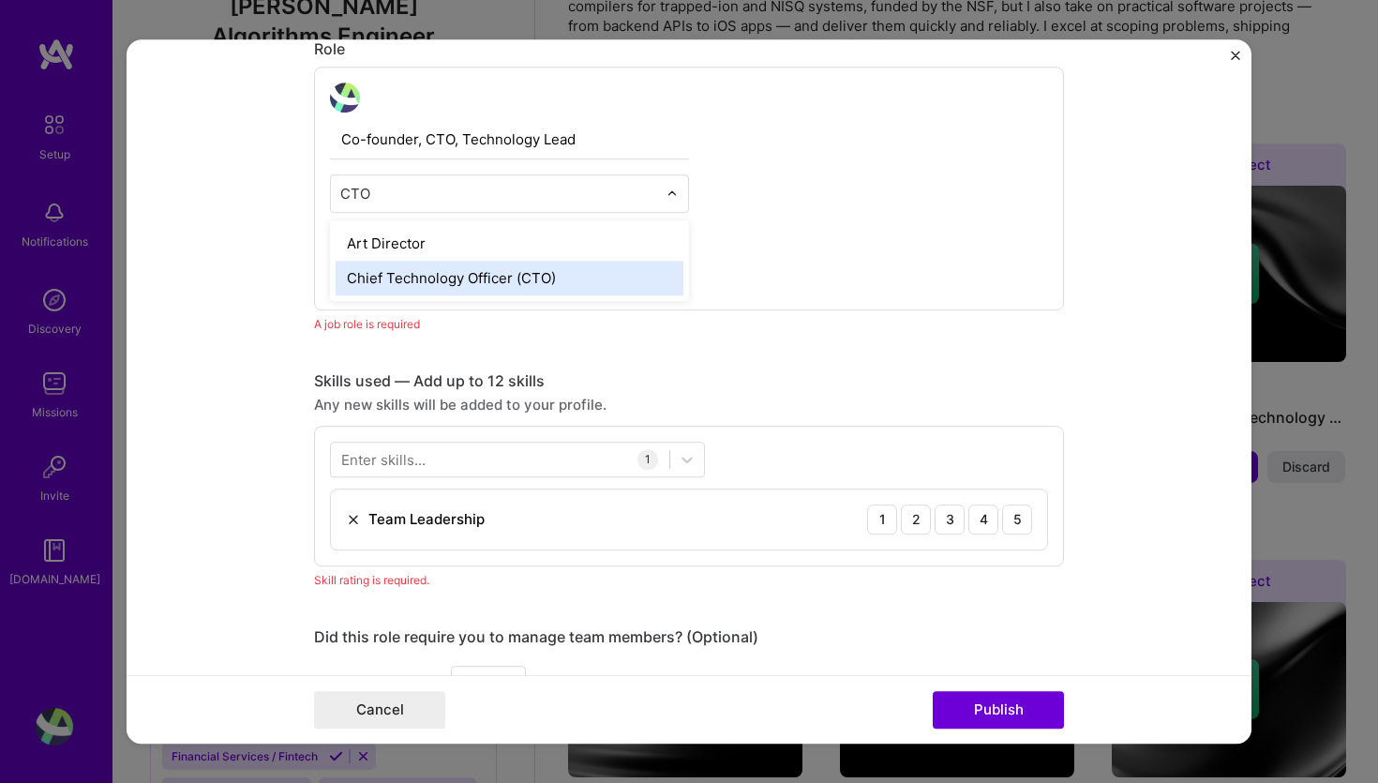
click at [403, 285] on div "Chief Technology Officer (CTO)" at bounding box center [510, 278] width 348 height 35
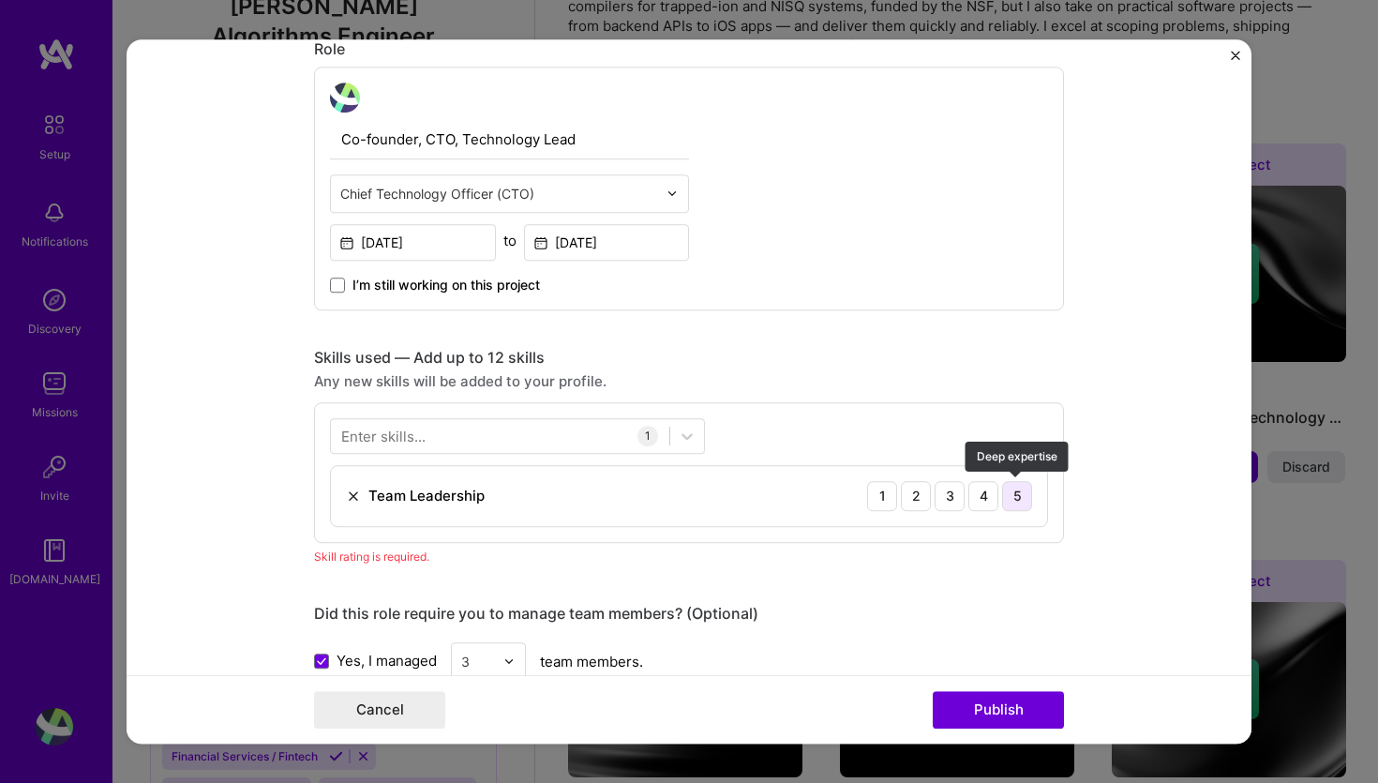
click at [1016, 500] on div "5" at bounding box center [1017, 496] width 30 height 30
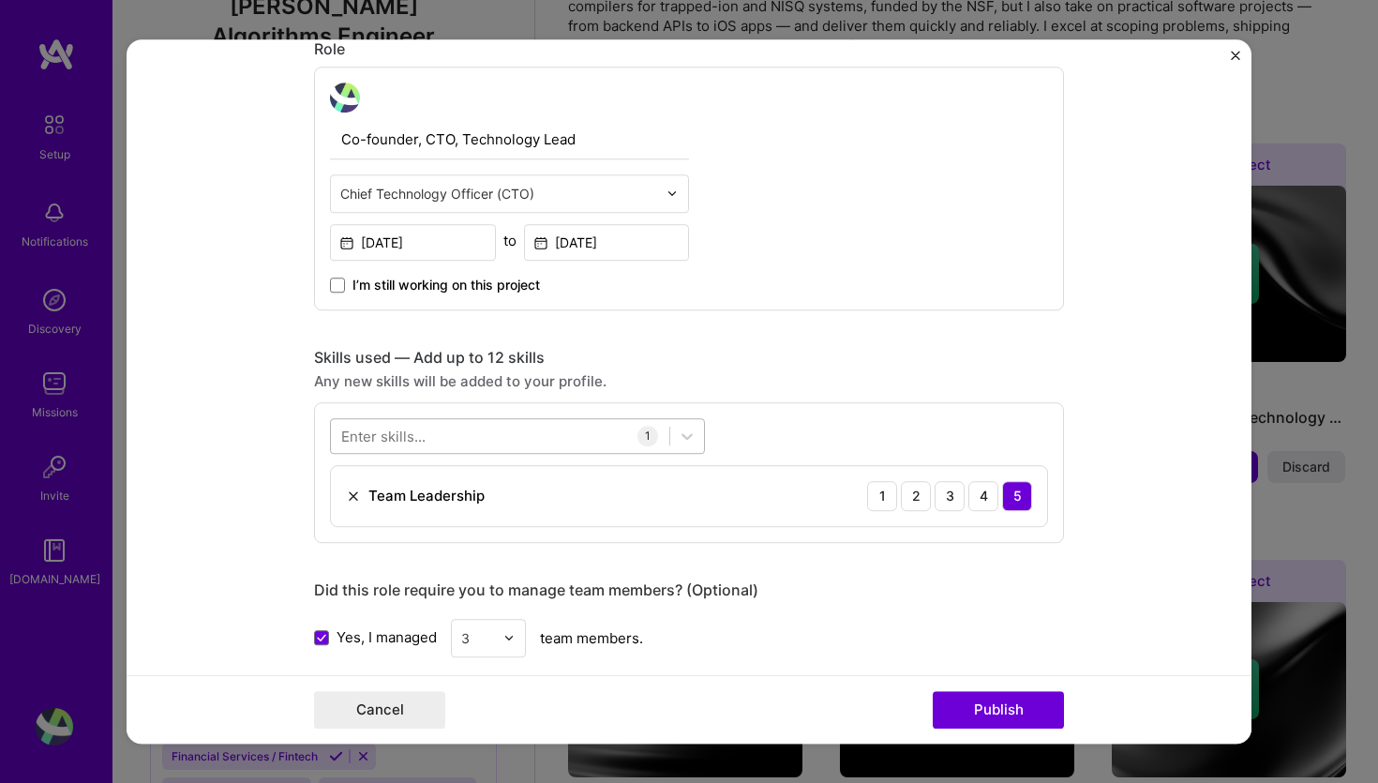
click at [455, 432] on div at bounding box center [500, 435] width 338 height 31
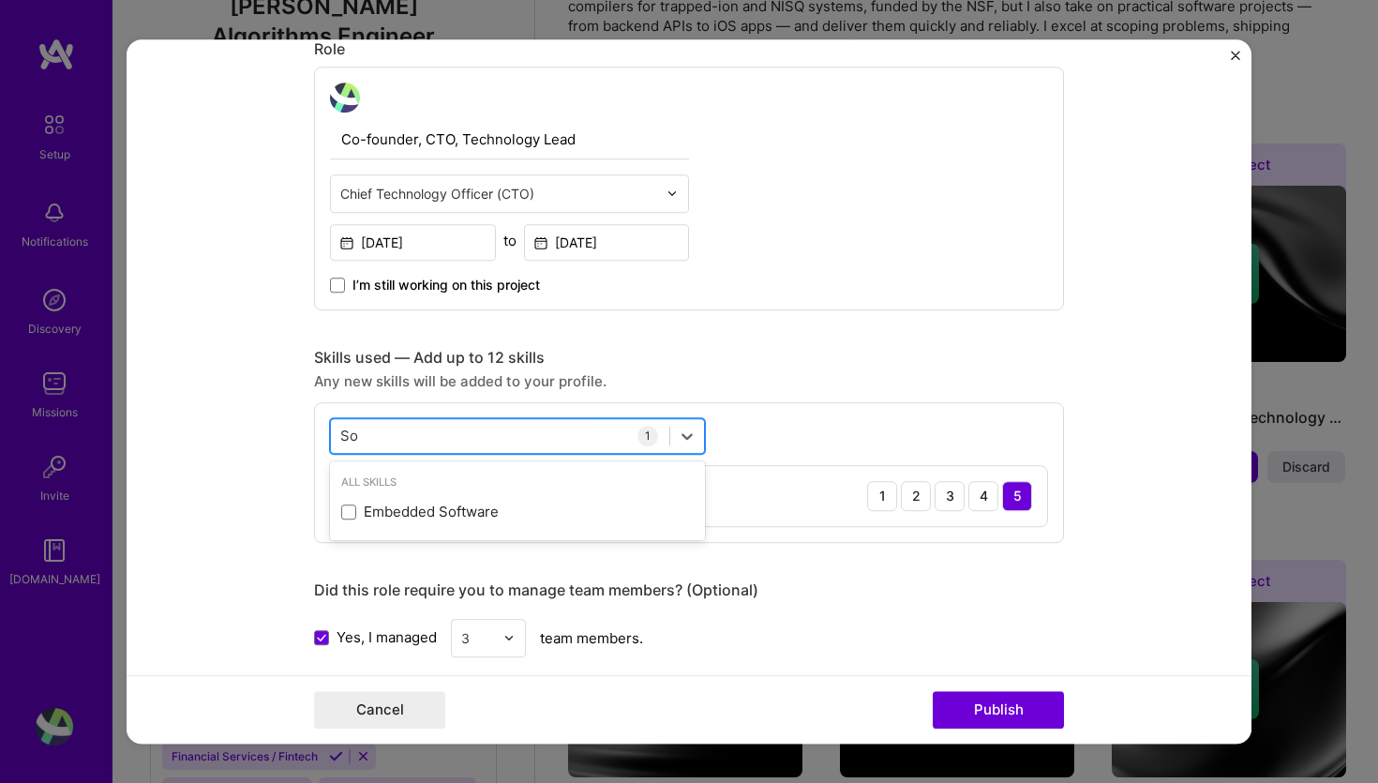
type input "S"
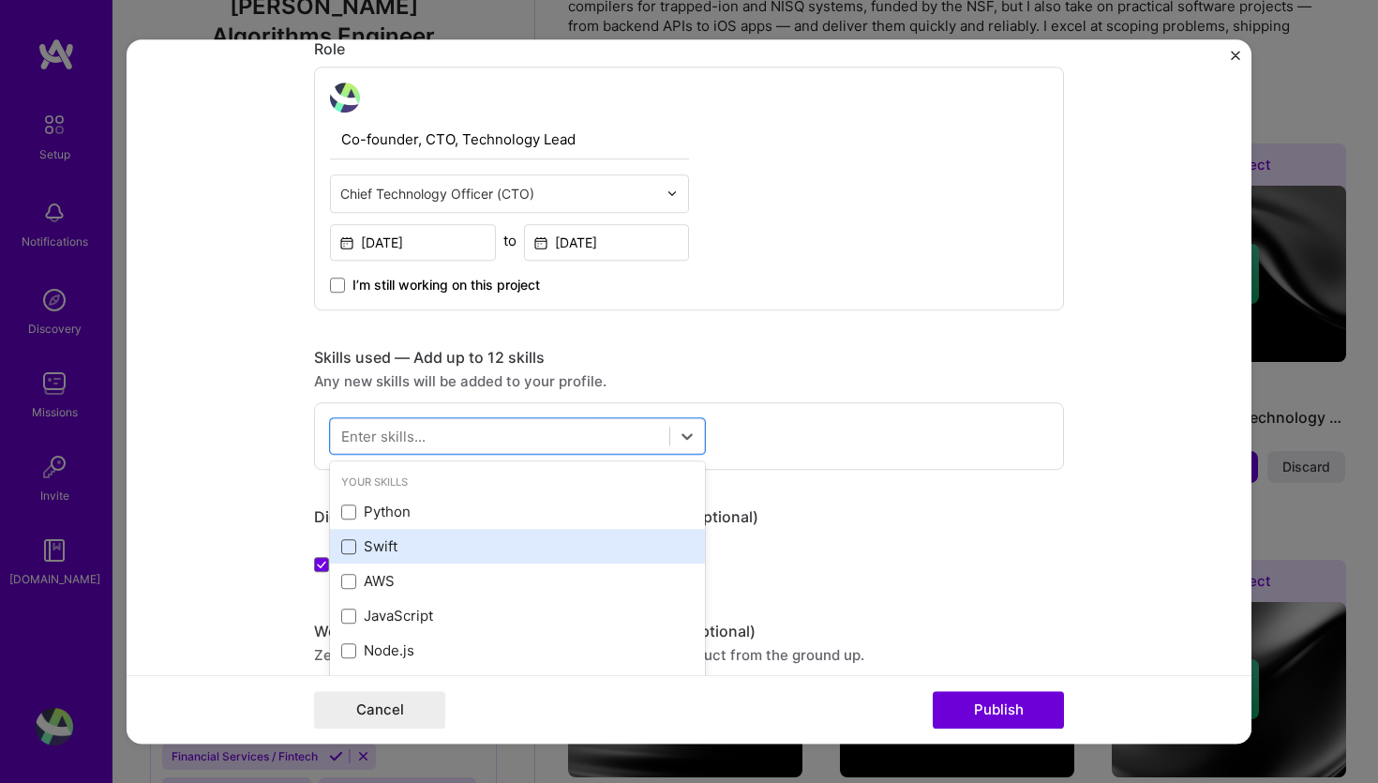
click at [352, 545] on span at bounding box center [348, 546] width 15 height 15
click at [0, 0] on input "checkbox" at bounding box center [0, 0] width 0 height 0
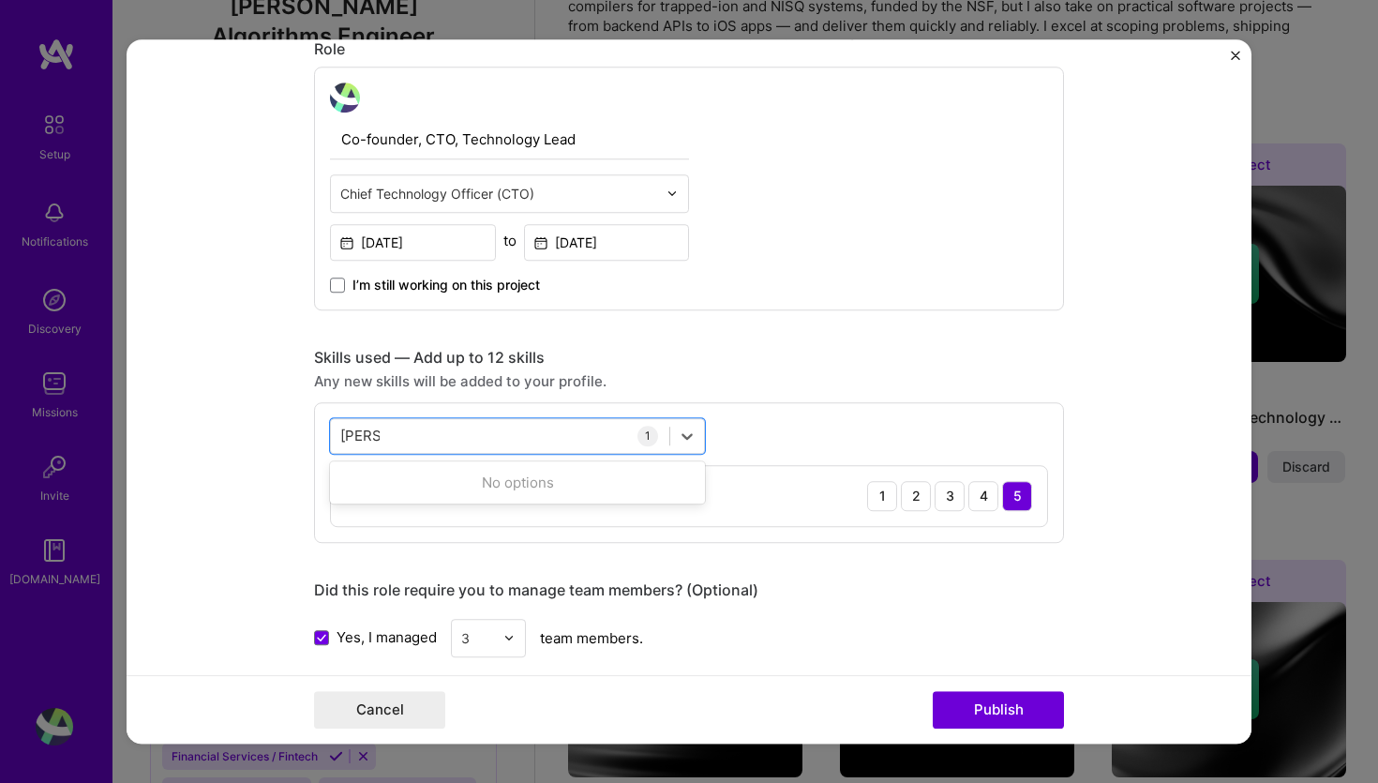
click at [352, 539] on div "option Swift, selected. 0 results available for search term [PERSON_NAME]. Use …" at bounding box center [689, 472] width 750 height 141
click at [414, 436] on div "[PERSON_NAME]" at bounding box center [500, 435] width 338 height 31
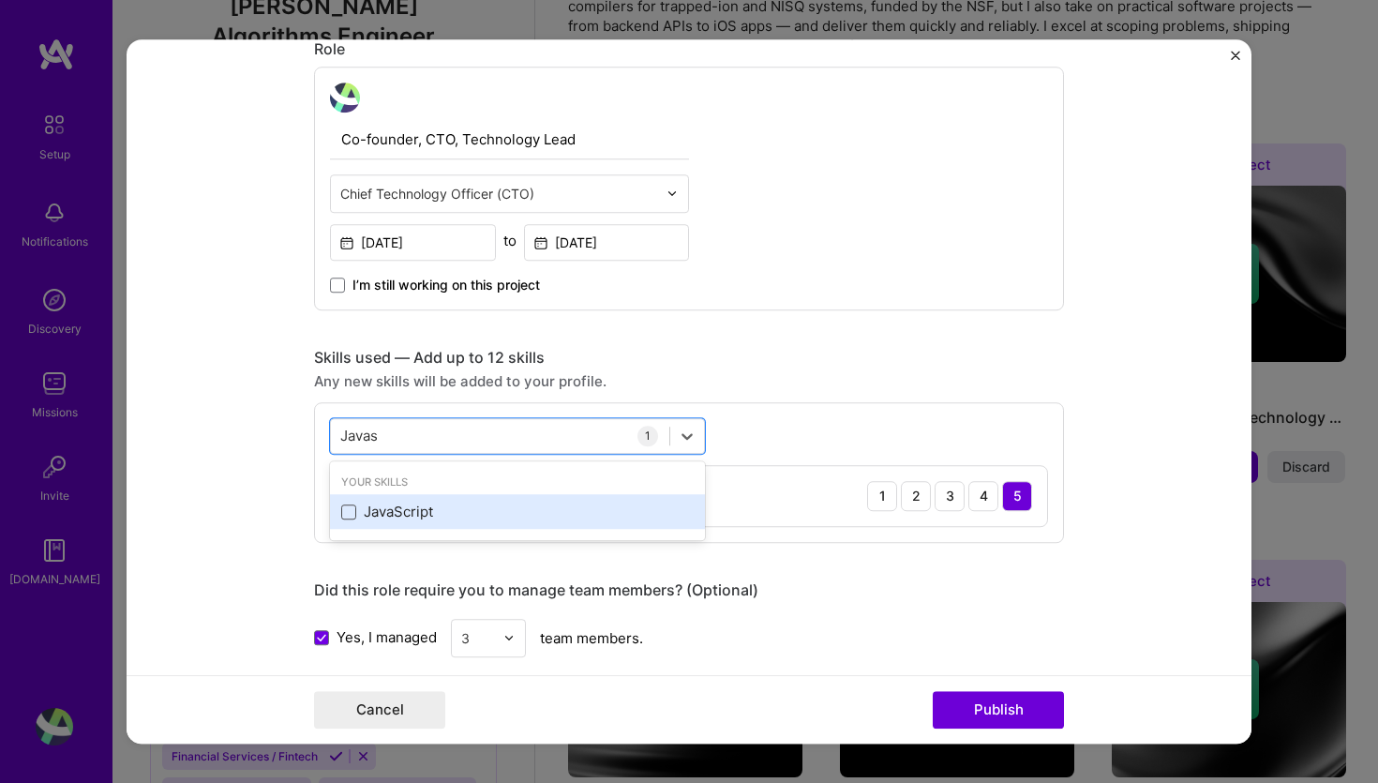
click at [351, 512] on span at bounding box center [348, 511] width 15 height 15
click at [0, 0] on input "checkbox" at bounding box center [0, 0] width 0 height 0
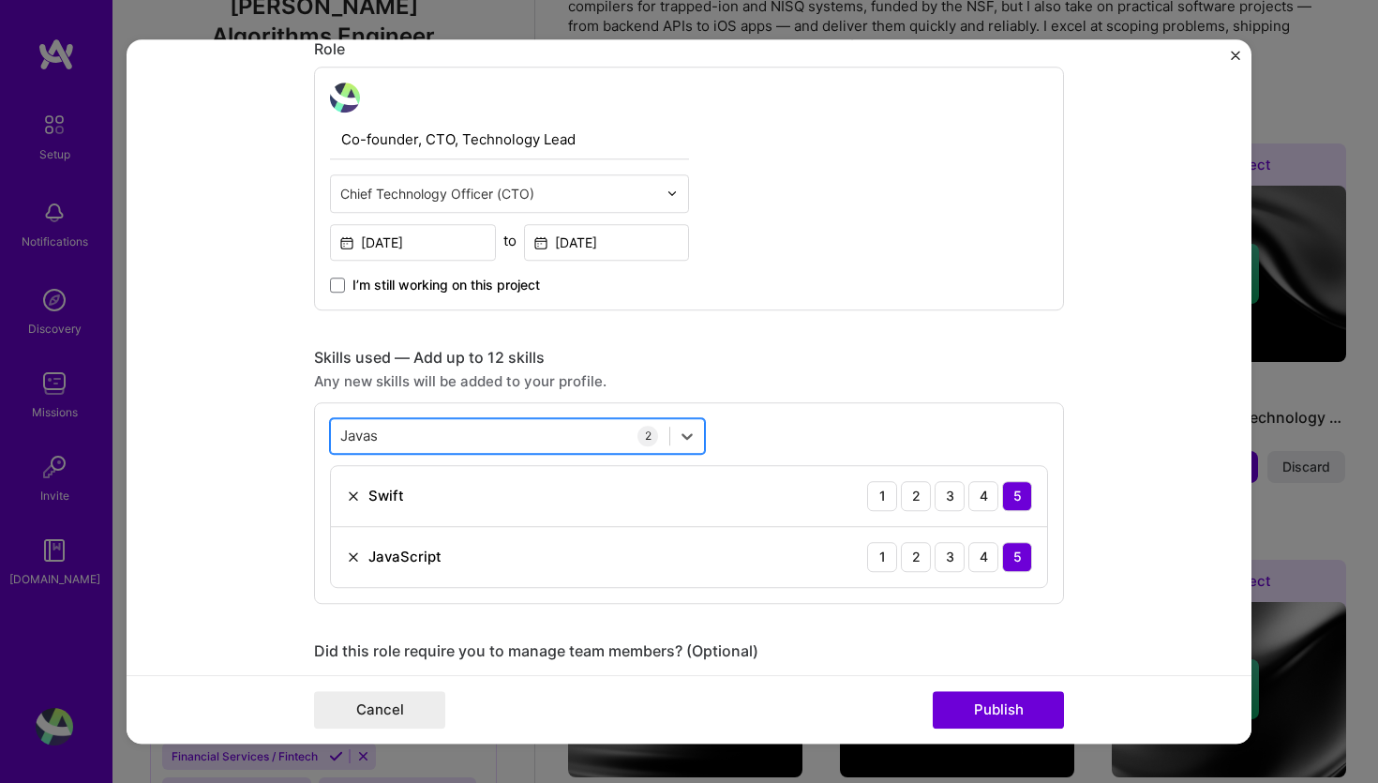
click at [399, 439] on div "Javas Javas" at bounding box center [500, 435] width 338 height 31
type input "J"
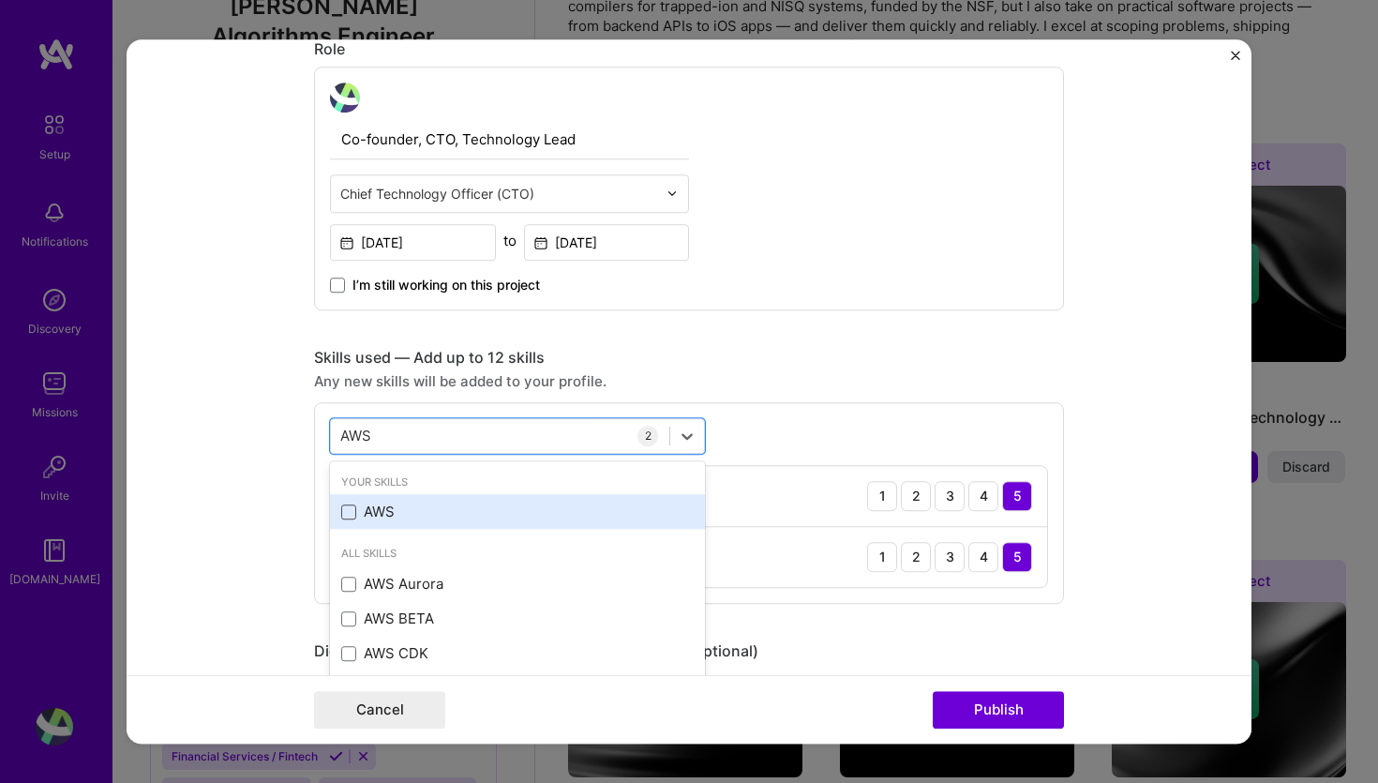
click at [351, 516] on span at bounding box center [348, 511] width 15 height 15
click at [0, 0] on input "checkbox" at bounding box center [0, 0] width 0 height 0
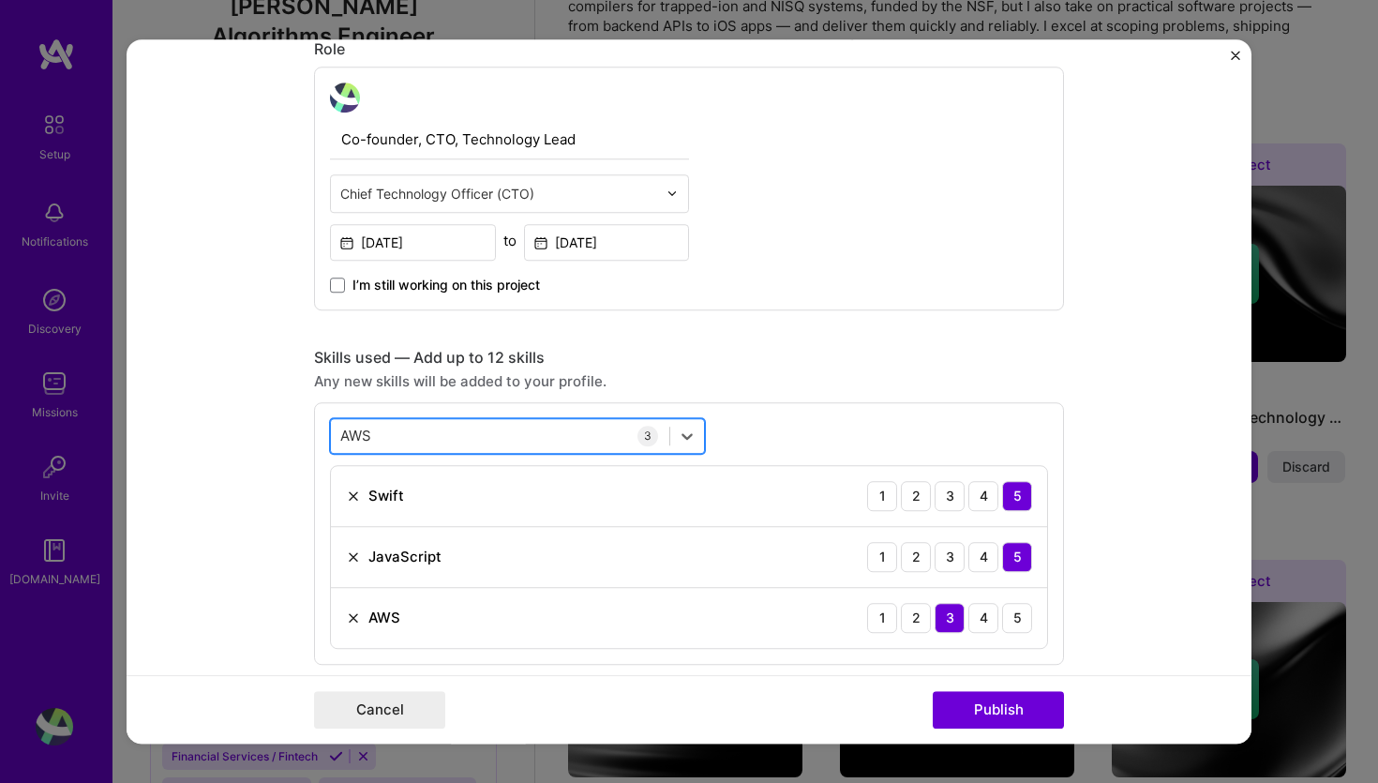
click at [454, 434] on div "AWS AWS" at bounding box center [500, 435] width 338 height 31
type input "A"
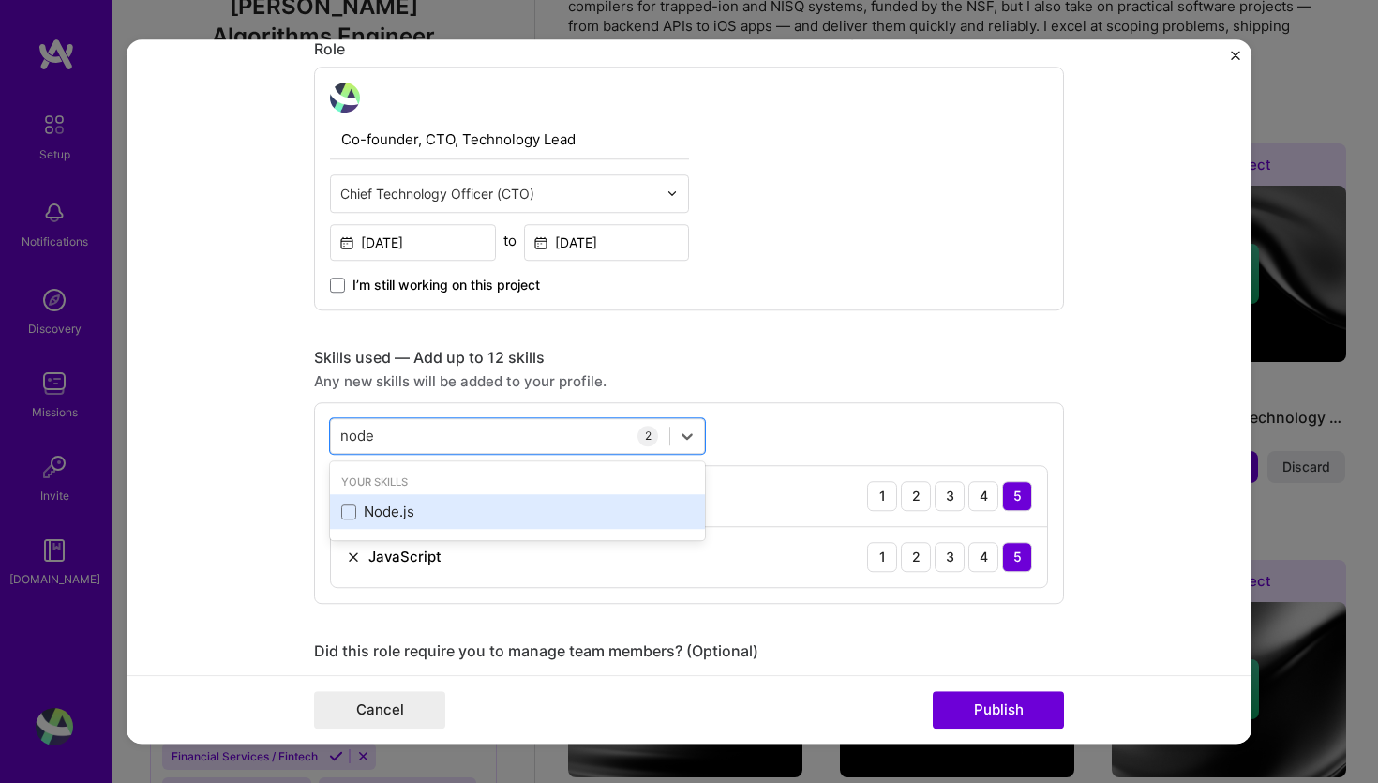
click at [358, 511] on div "Node.js" at bounding box center [517, 512] width 352 height 20
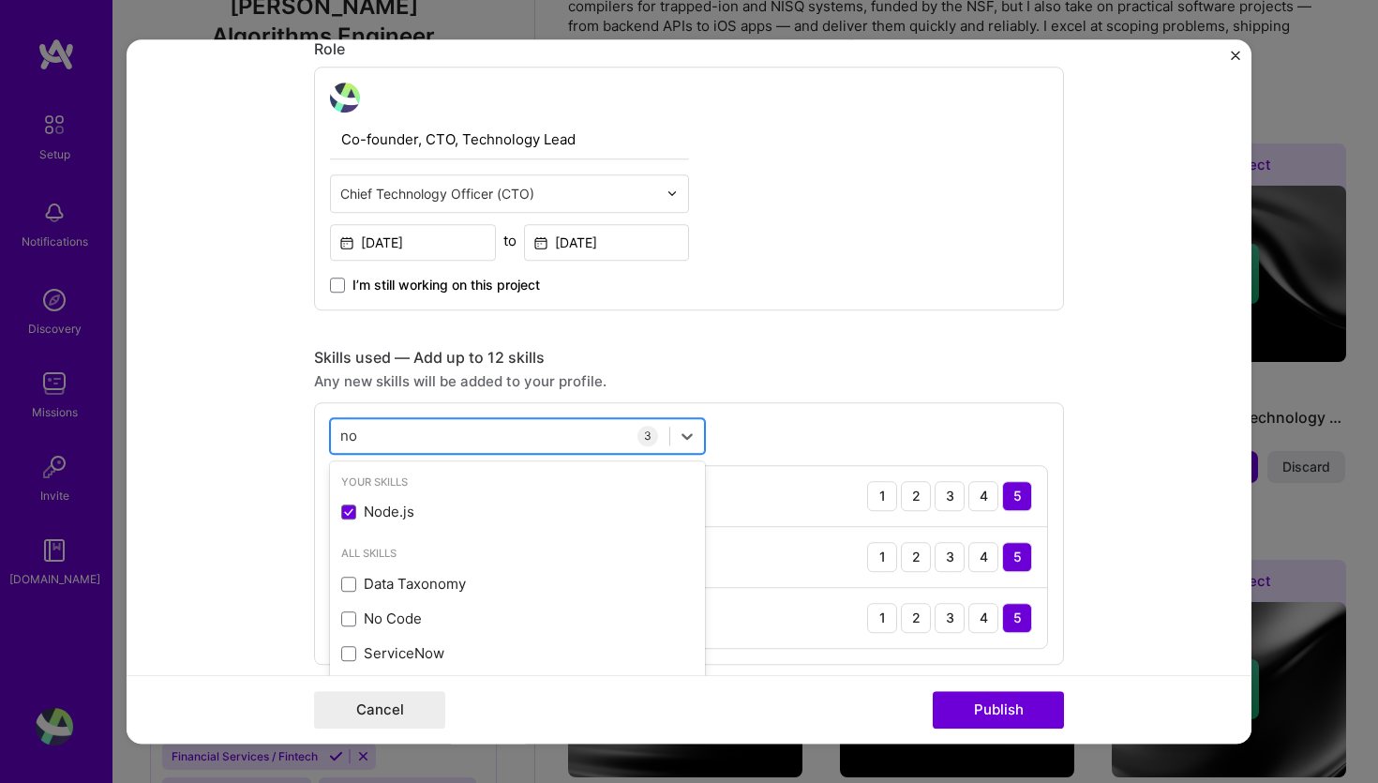
type input "n"
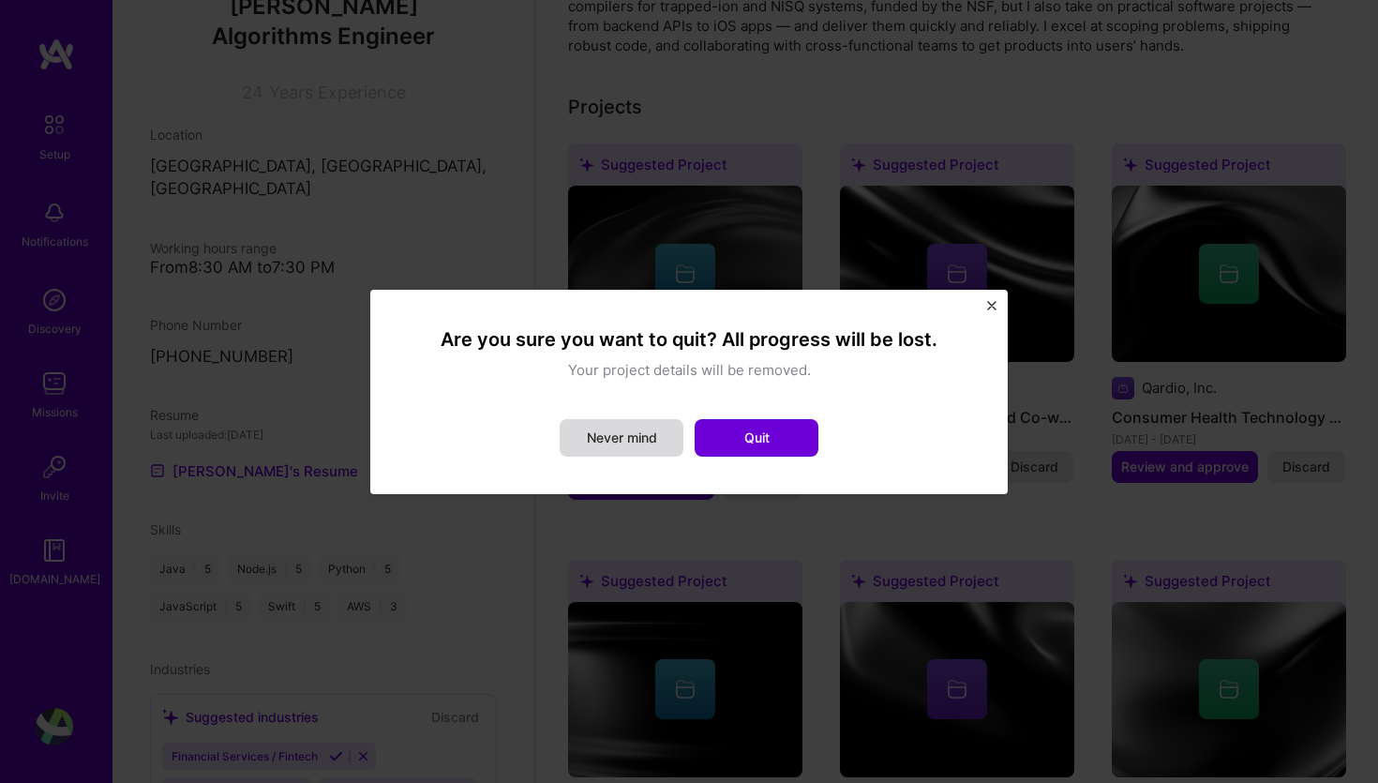
click at [619, 440] on button "Never mind" at bounding box center [622, 437] width 124 height 37
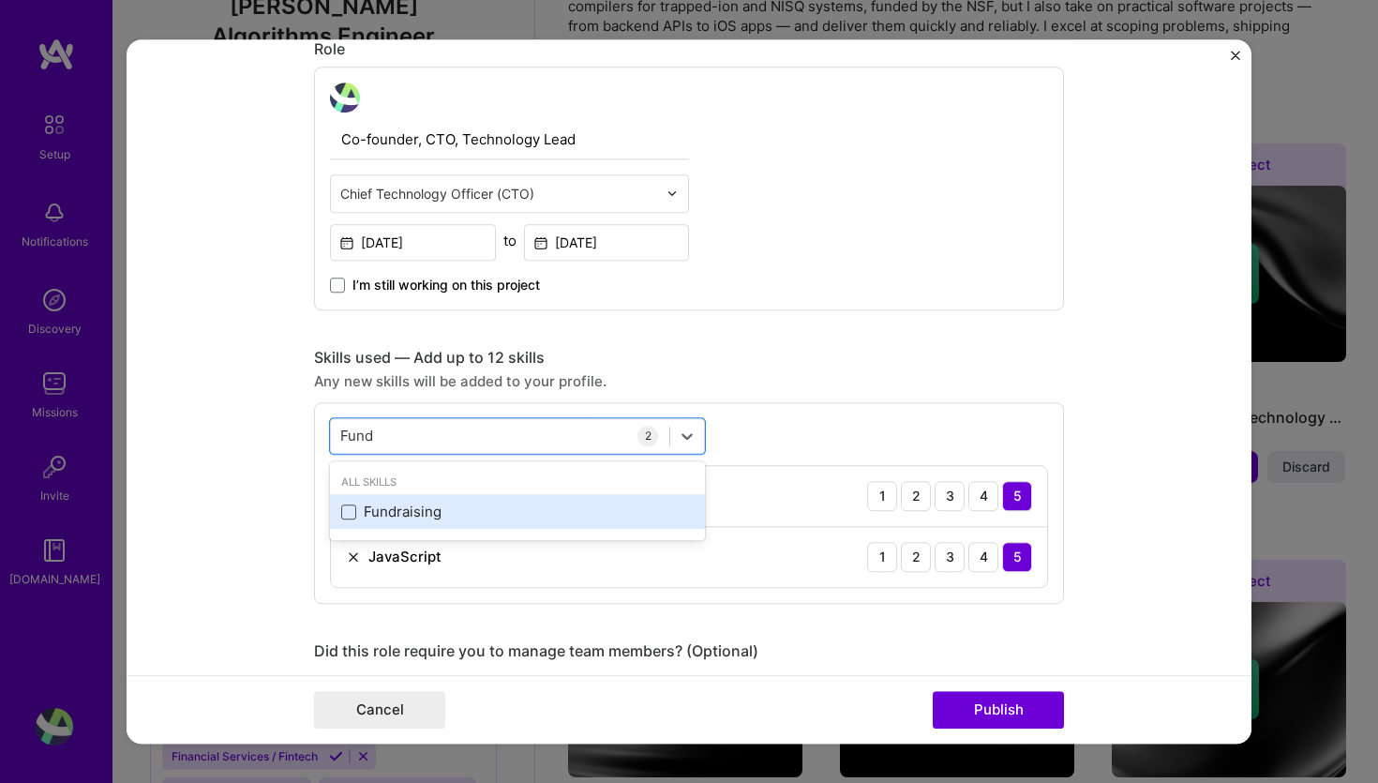
click at [351, 512] on span at bounding box center [348, 511] width 15 height 15
click at [0, 0] on input "checkbox" at bounding box center [0, 0] width 0 height 0
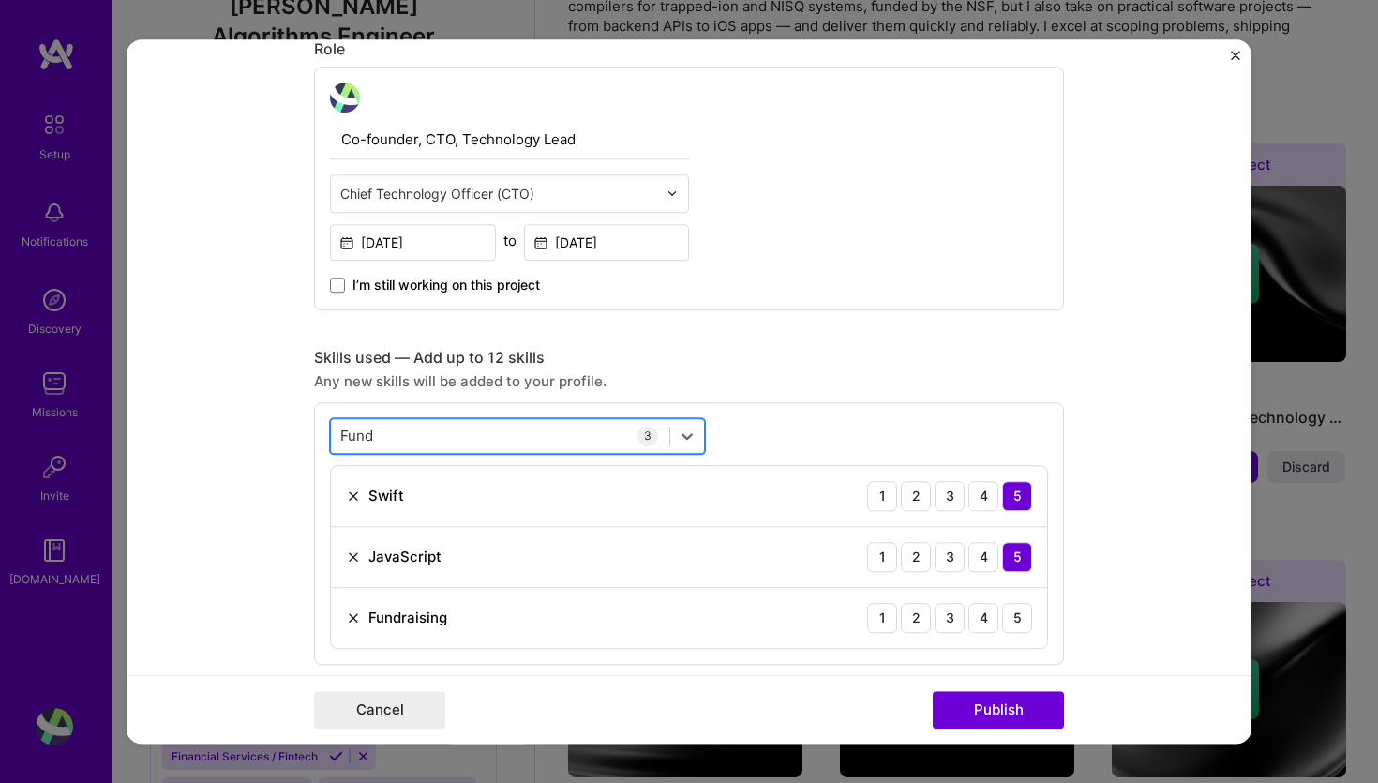
click at [416, 442] on div "Fund Fund" at bounding box center [500, 435] width 338 height 31
type input "F"
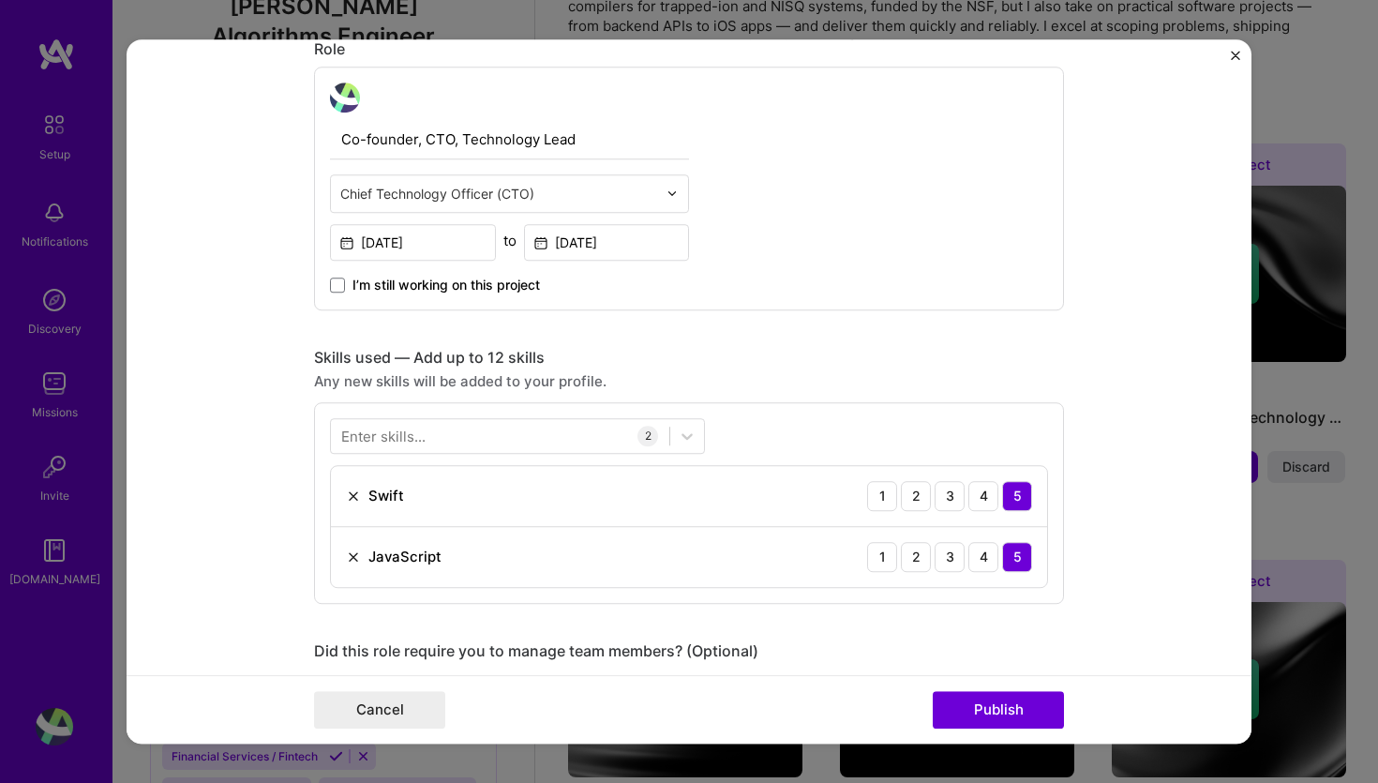
click at [919, 338] on div "Editing suggested project This project is suggested based on your LinkedIn, res…" at bounding box center [689, 595] width 750 height 2295
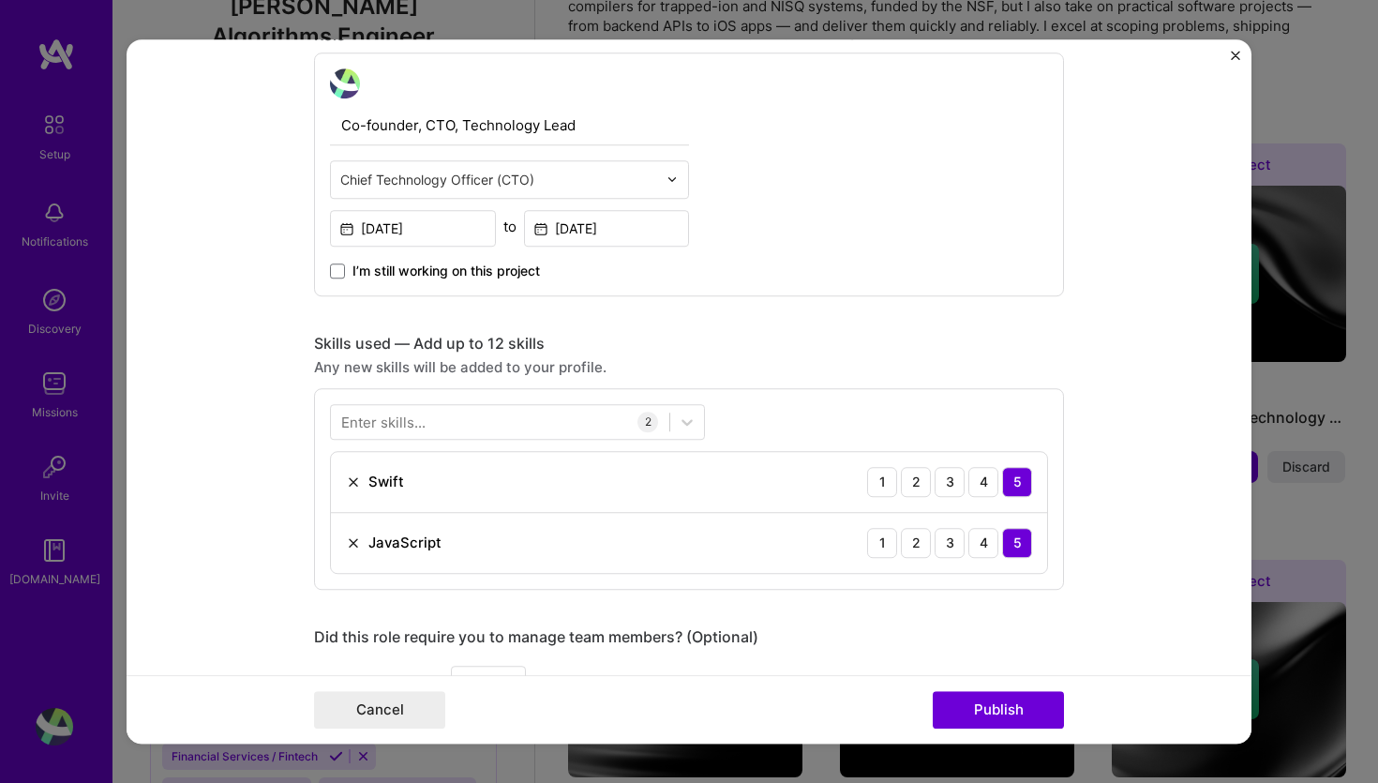
scroll to position [642, 0]
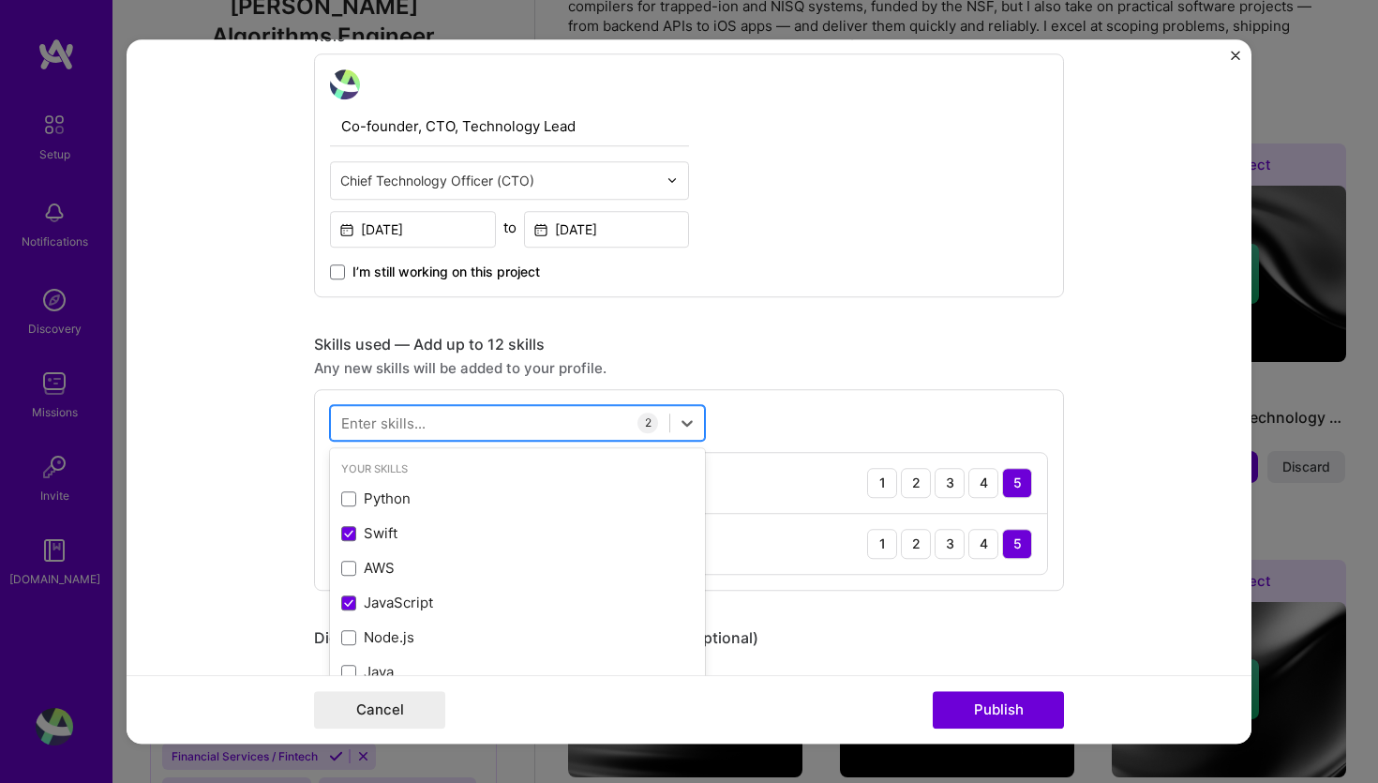
click at [481, 418] on div at bounding box center [500, 422] width 338 height 31
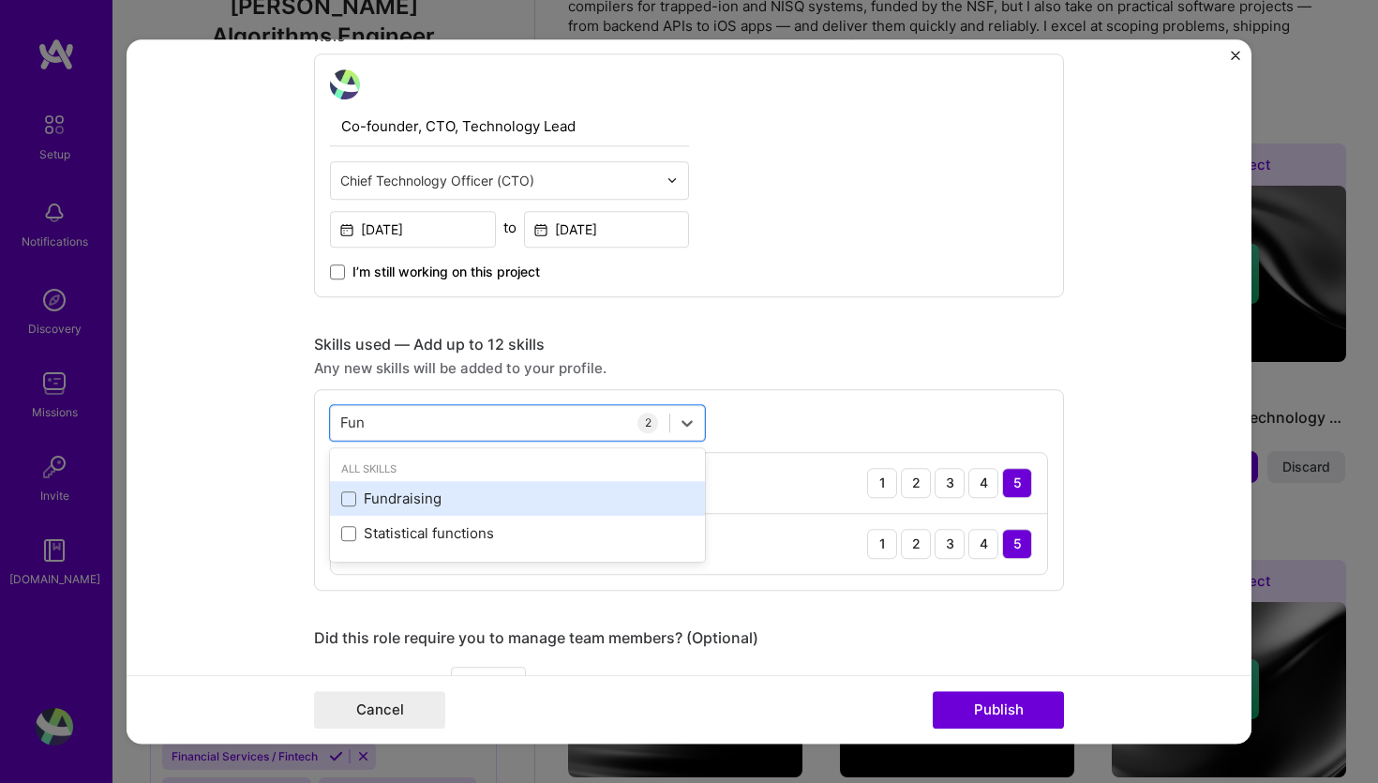
click at [341, 502] on div "Fundraising" at bounding box center [517, 499] width 375 height 35
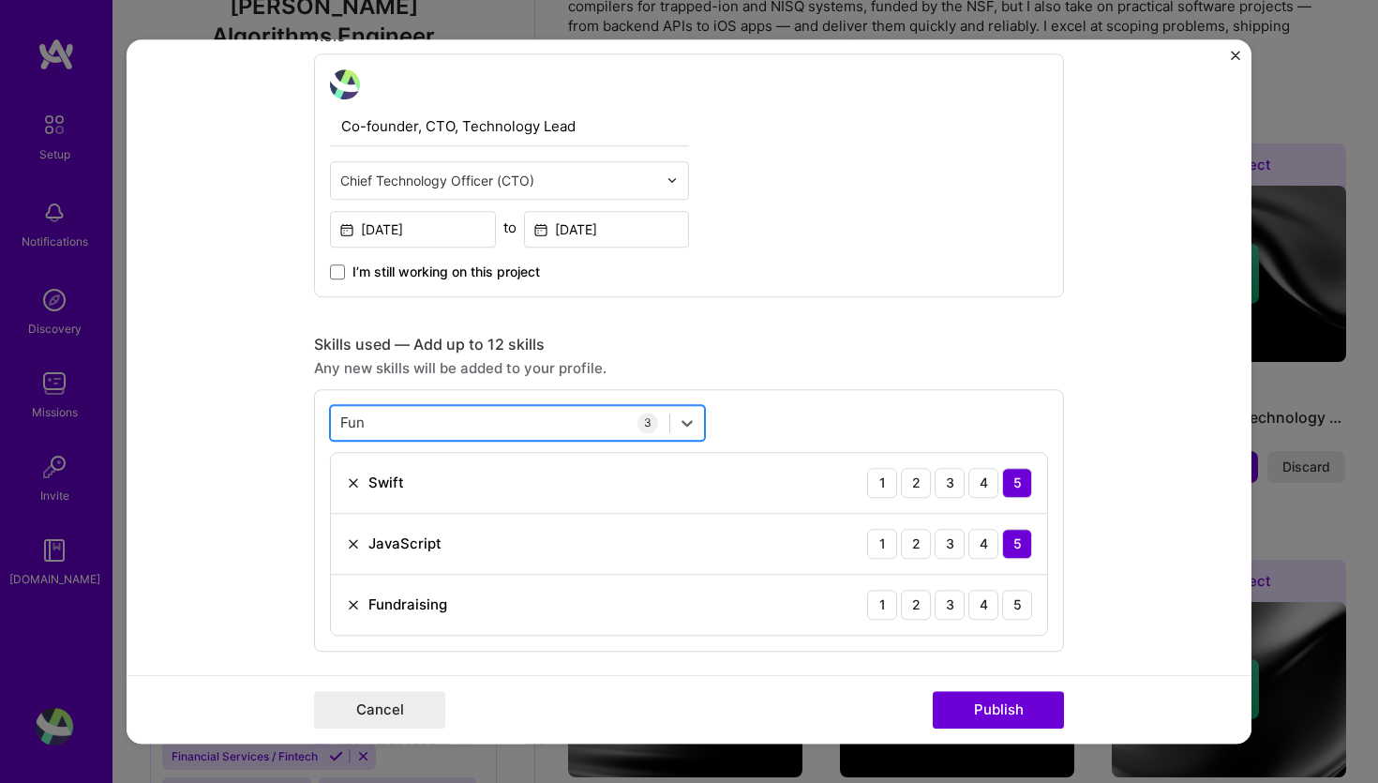
click at [427, 420] on div "Fun Fun" at bounding box center [500, 422] width 338 height 31
type input "F"
type input "A"
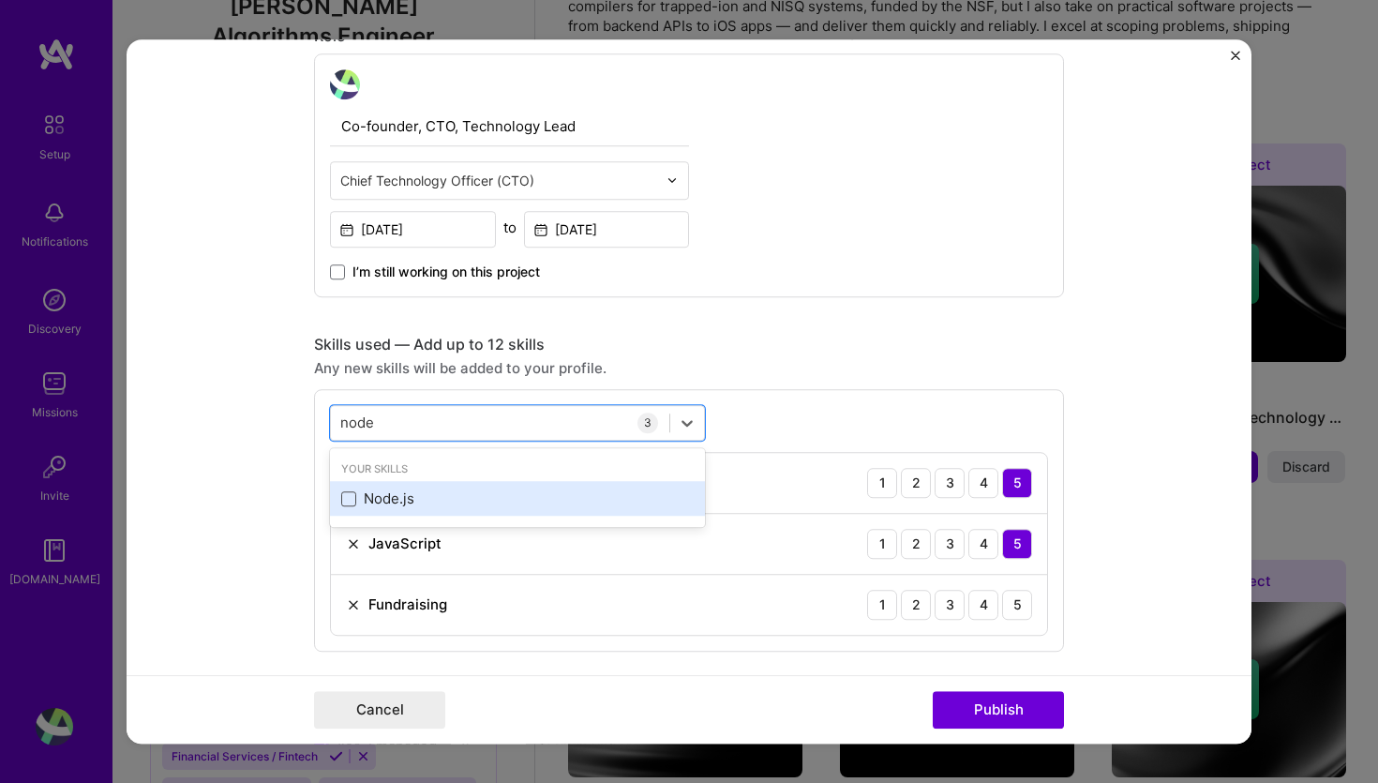
click at [349, 500] on span at bounding box center [348, 498] width 15 height 15
click at [0, 0] on input "checkbox" at bounding box center [0, 0] width 0 height 0
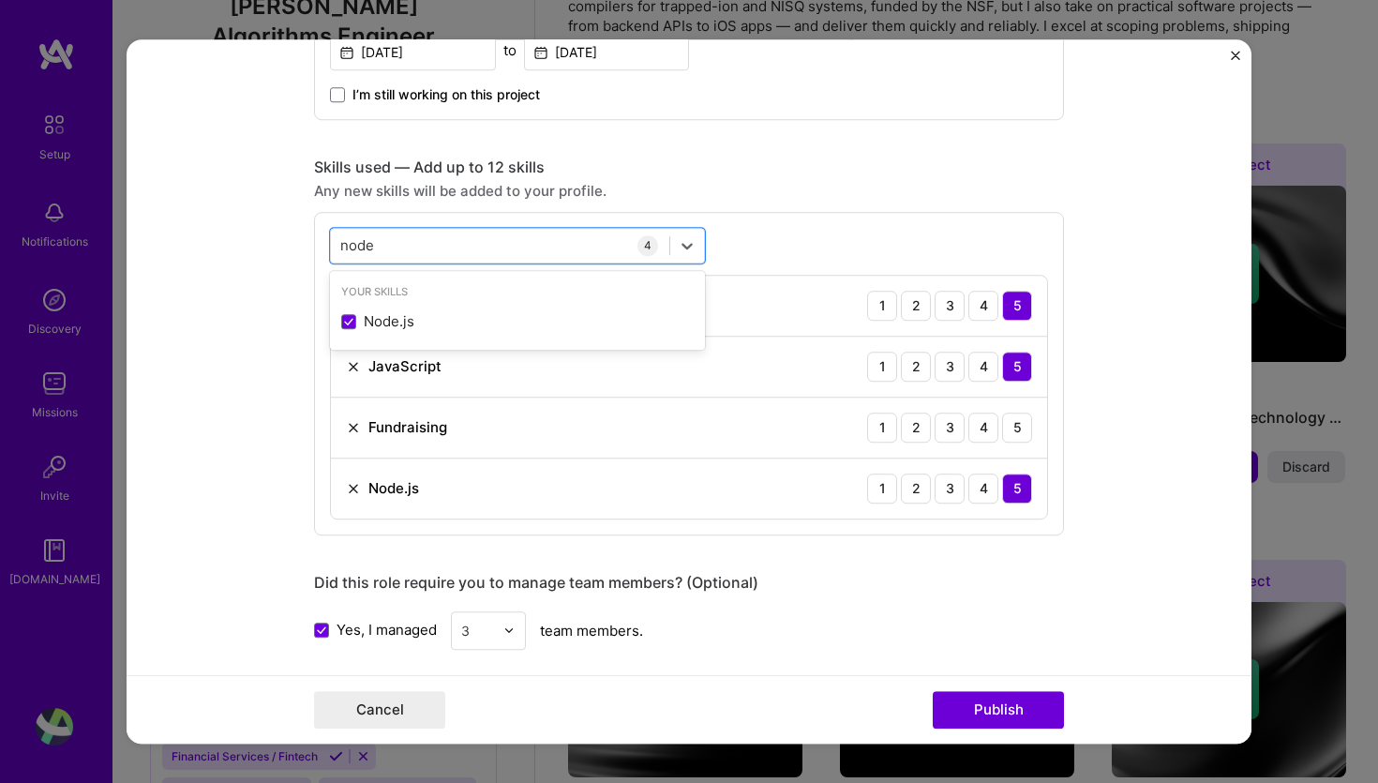
scroll to position [821, 0]
click at [774, 248] on div "option Node.js, selected. option Node.js selected, 0 of 2. 1 result available f…" at bounding box center [689, 371] width 750 height 323
click at [411, 248] on div "node node" at bounding box center [500, 243] width 338 height 31
type input "n"
type input "F"
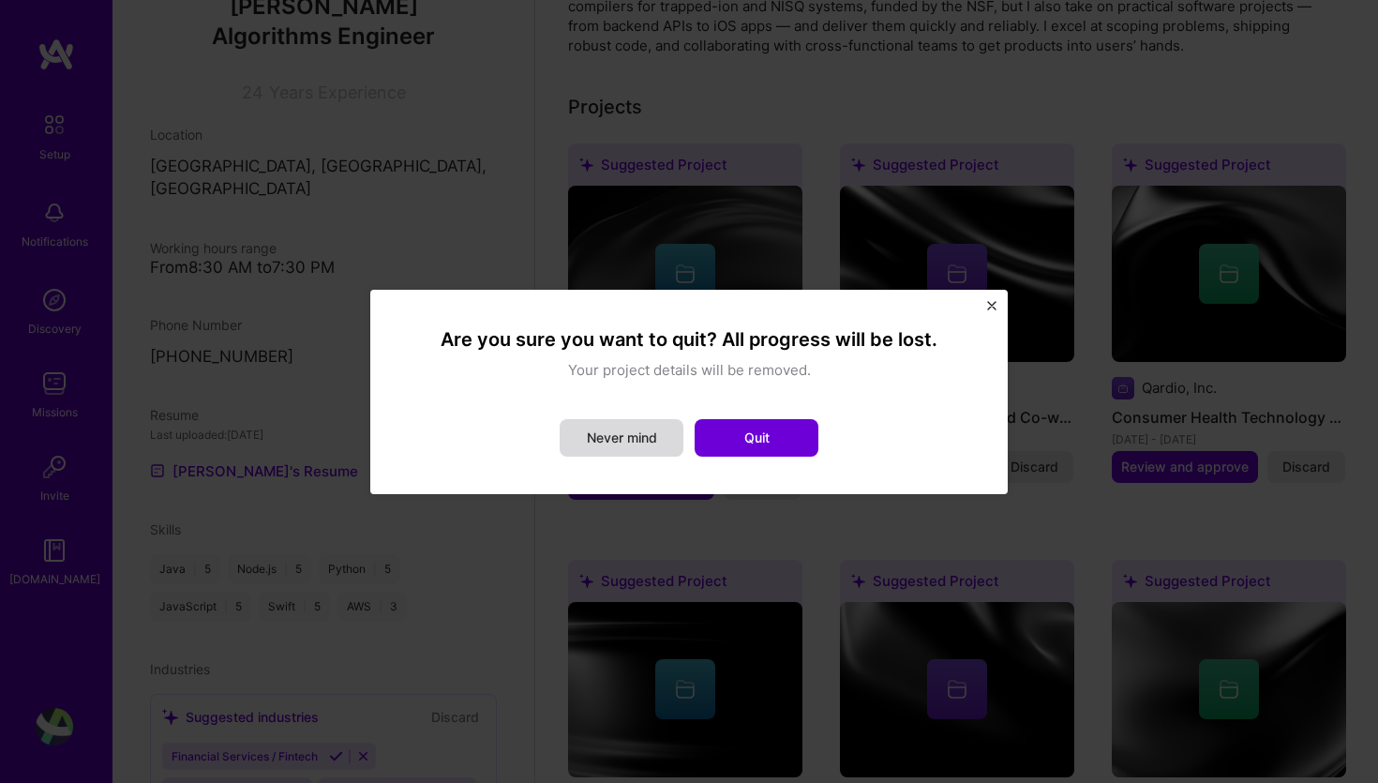
click at [601, 438] on button "Never mind" at bounding box center [622, 437] width 124 height 37
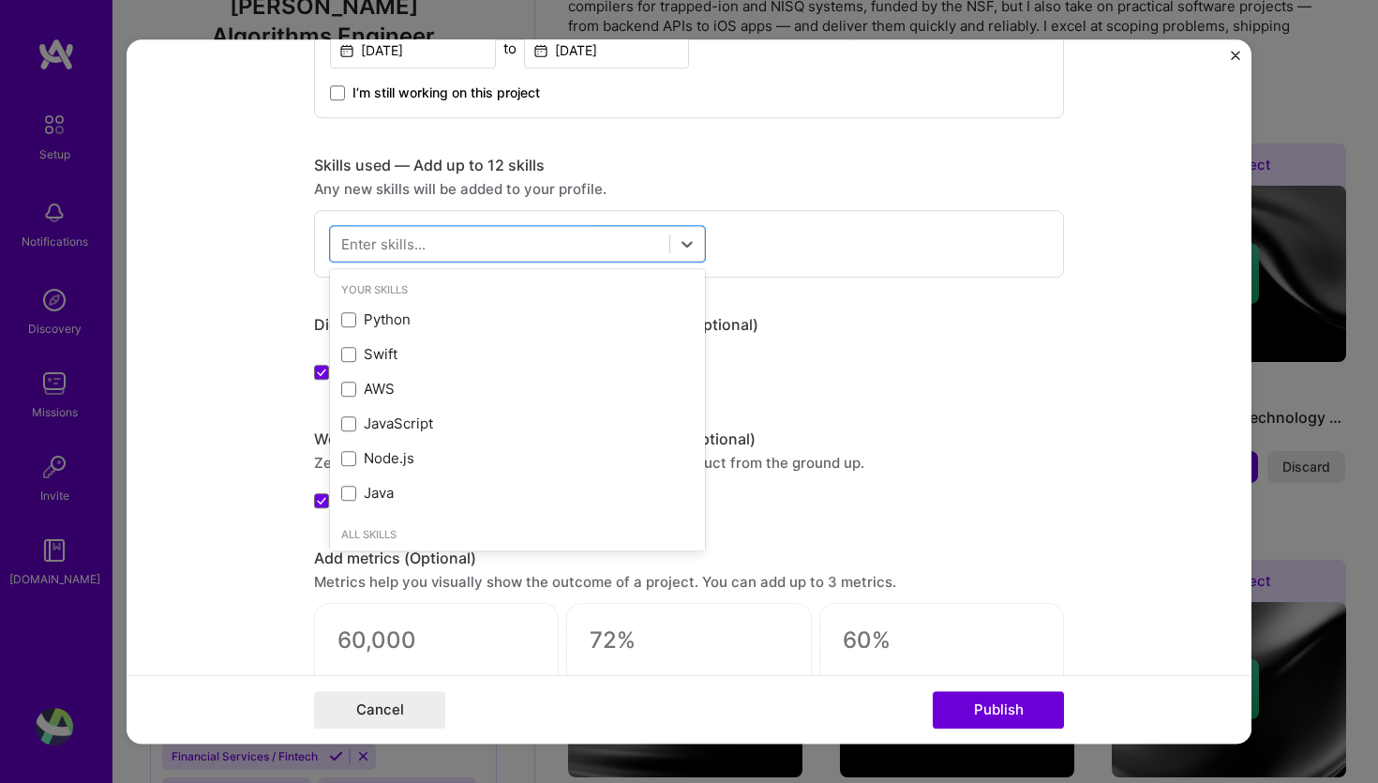
click at [883, 318] on div "Did this role require you to manage team members? (Optional)" at bounding box center [689, 325] width 750 height 20
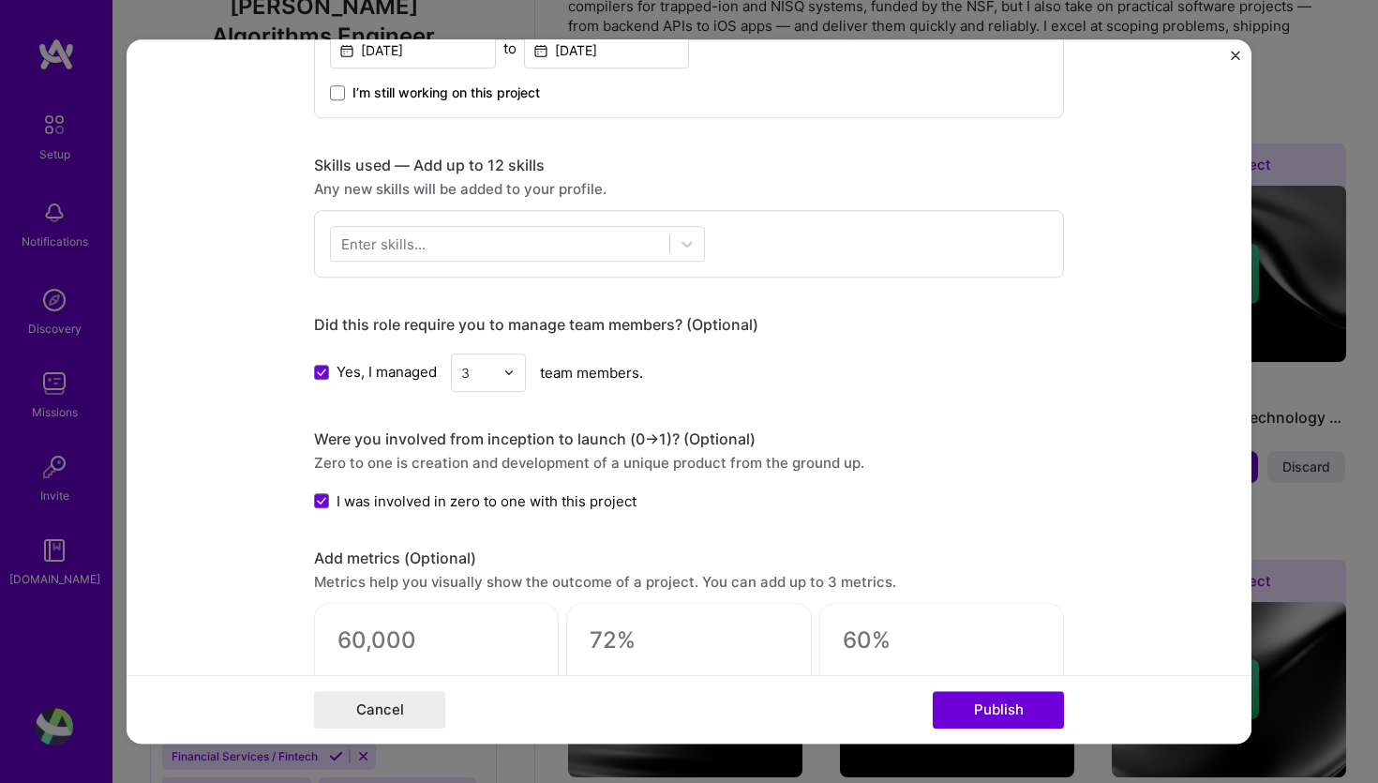
click at [763, 246] on div "Enter skills..." at bounding box center [689, 243] width 750 height 67
click at [564, 251] on div at bounding box center [500, 243] width 338 height 31
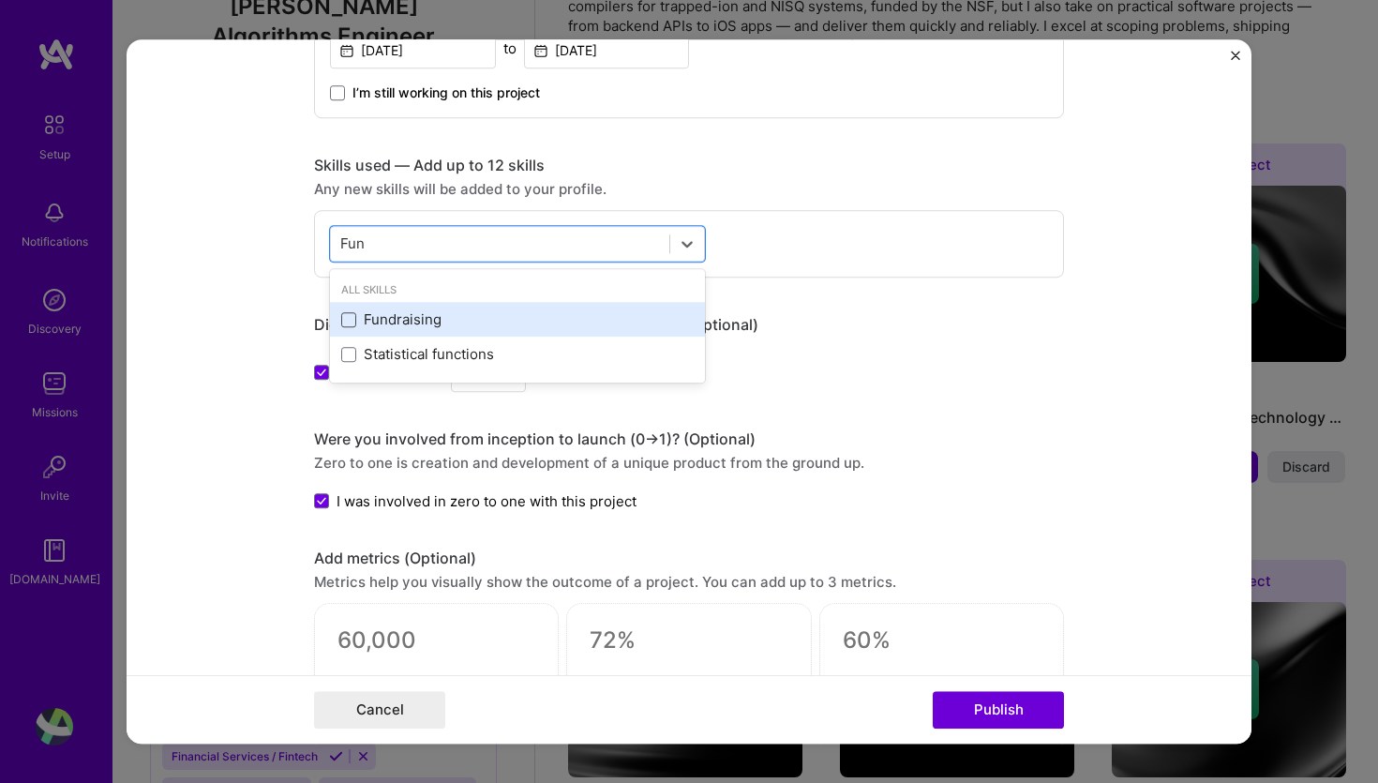
click at [348, 321] on span at bounding box center [348, 319] width 15 height 15
click at [0, 0] on input "checkbox" at bounding box center [0, 0] width 0 height 0
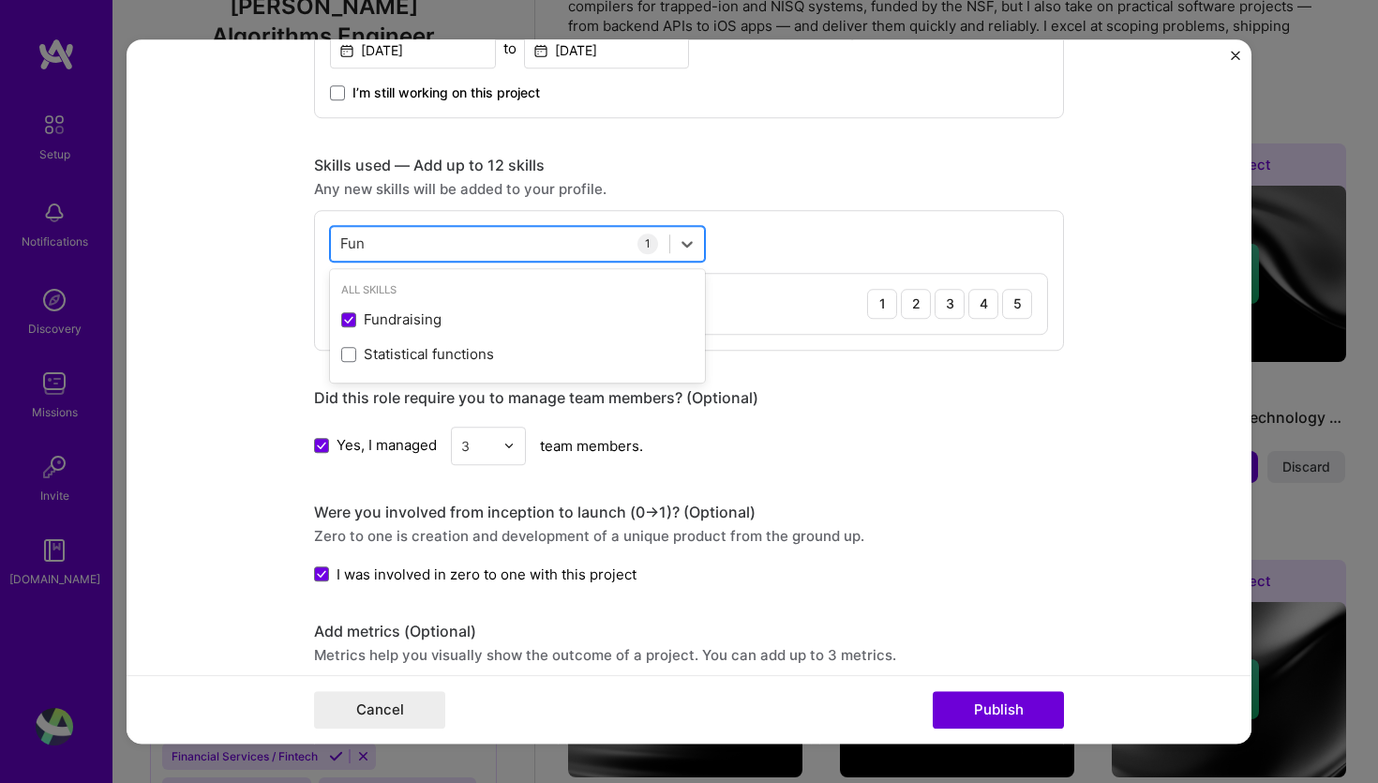
click at [395, 241] on div "Fun Fun" at bounding box center [500, 243] width 338 height 31
type input "F"
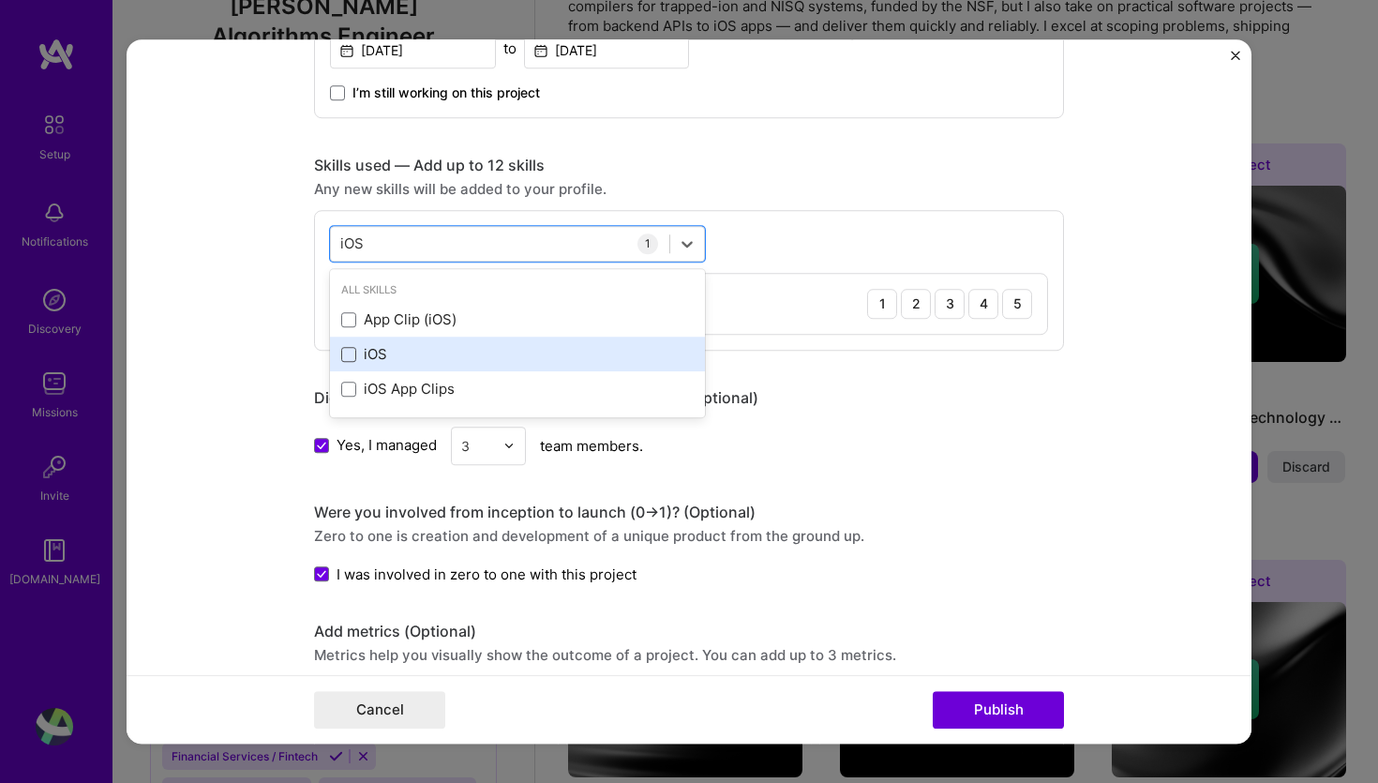
click at [351, 351] on span at bounding box center [348, 354] width 15 height 15
click at [0, 0] on input "checkbox" at bounding box center [0, 0] width 0 height 0
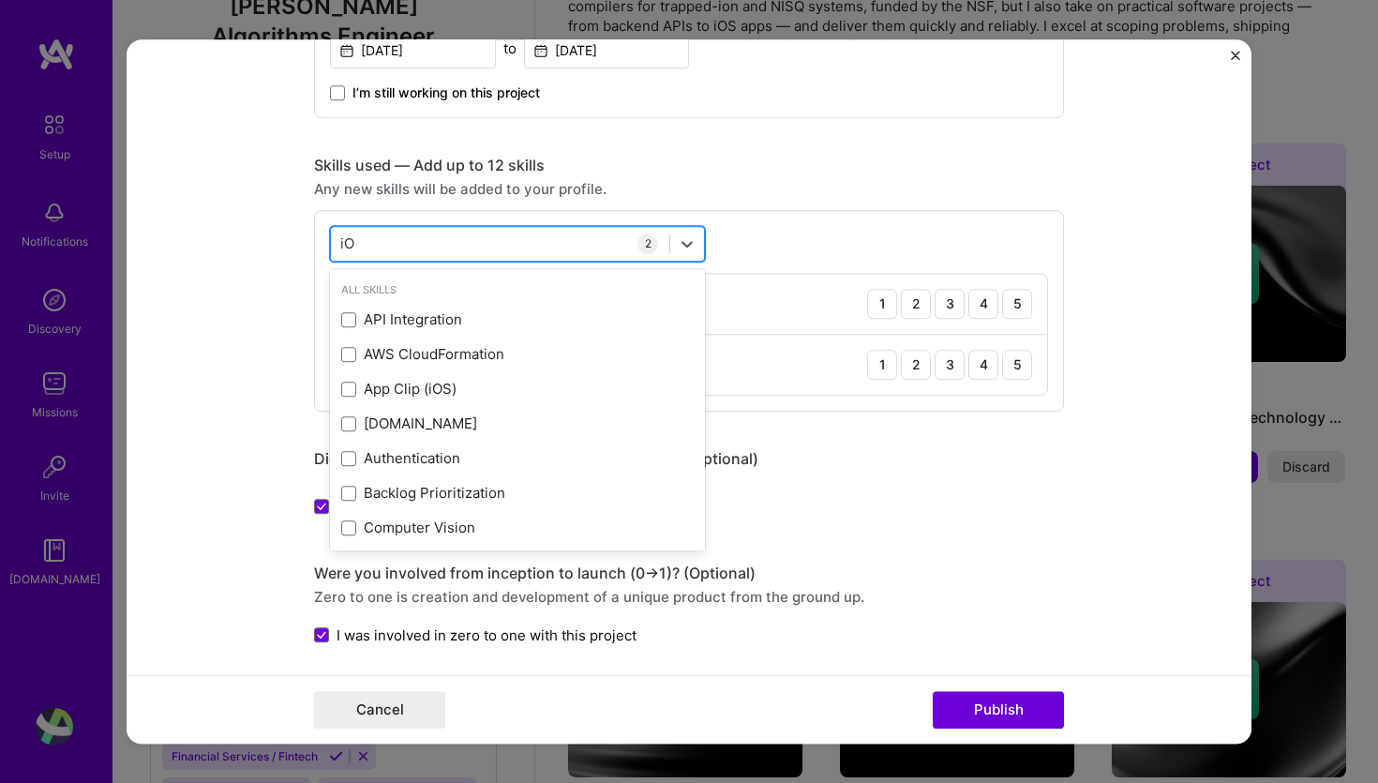
type input "i"
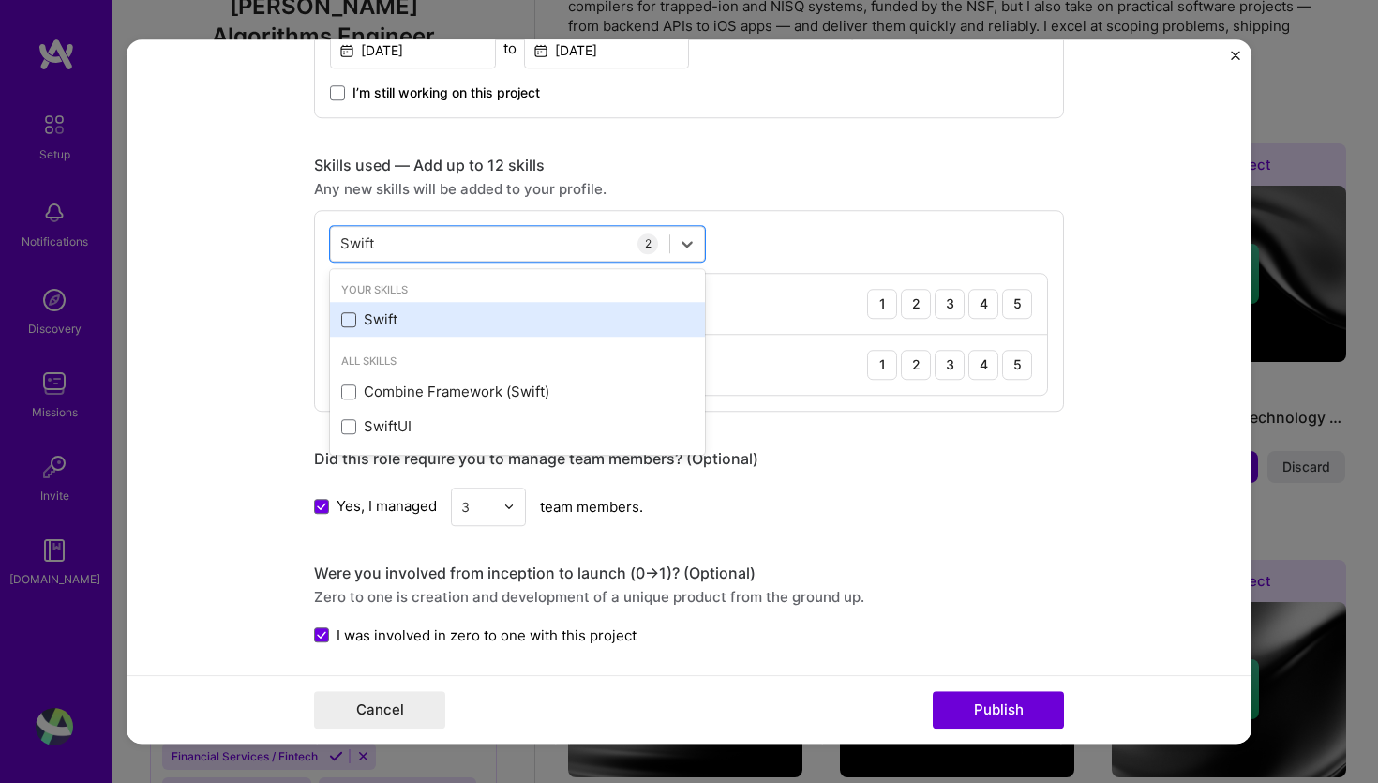
click at [348, 318] on span at bounding box center [348, 319] width 15 height 15
click at [0, 0] on input "checkbox" at bounding box center [0, 0] width 0 height 0
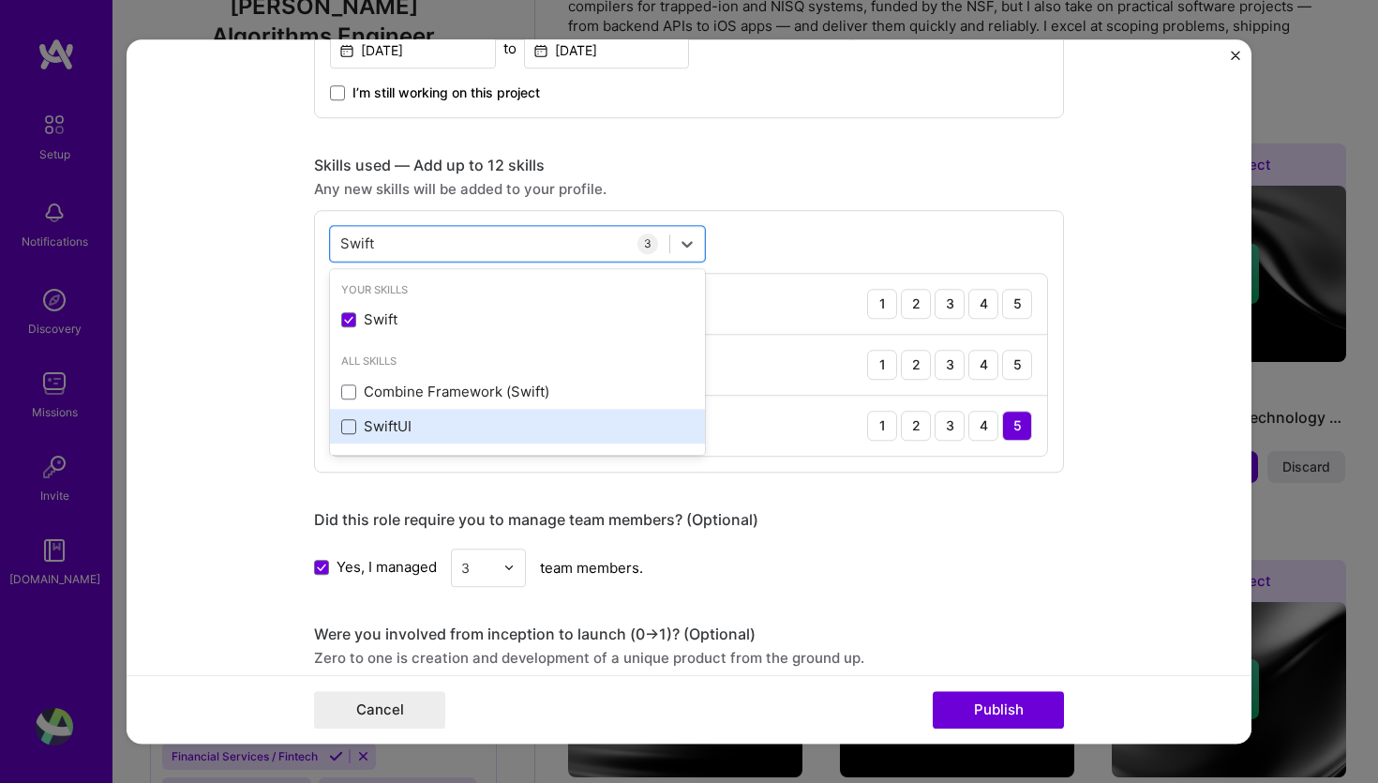
click at [352, 428] on span at bounding box center [348, 426] width 15 height 15
click at [0, 0] on input "checkbox" at bounding box center [0, 0] width 0 height 0
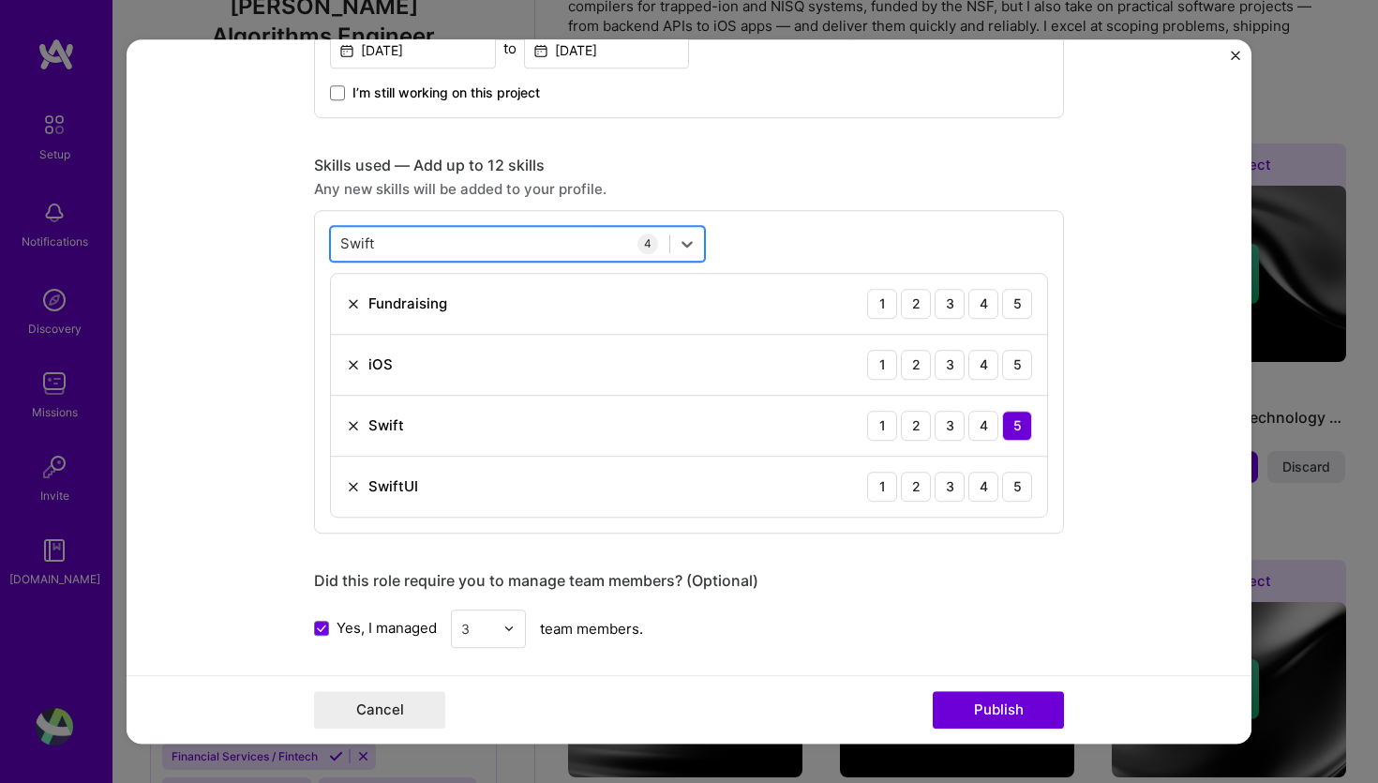
click at [408, 233] on div "Swift Swift" at bounding box center [500, 243] width 338 height 31
type input "S"
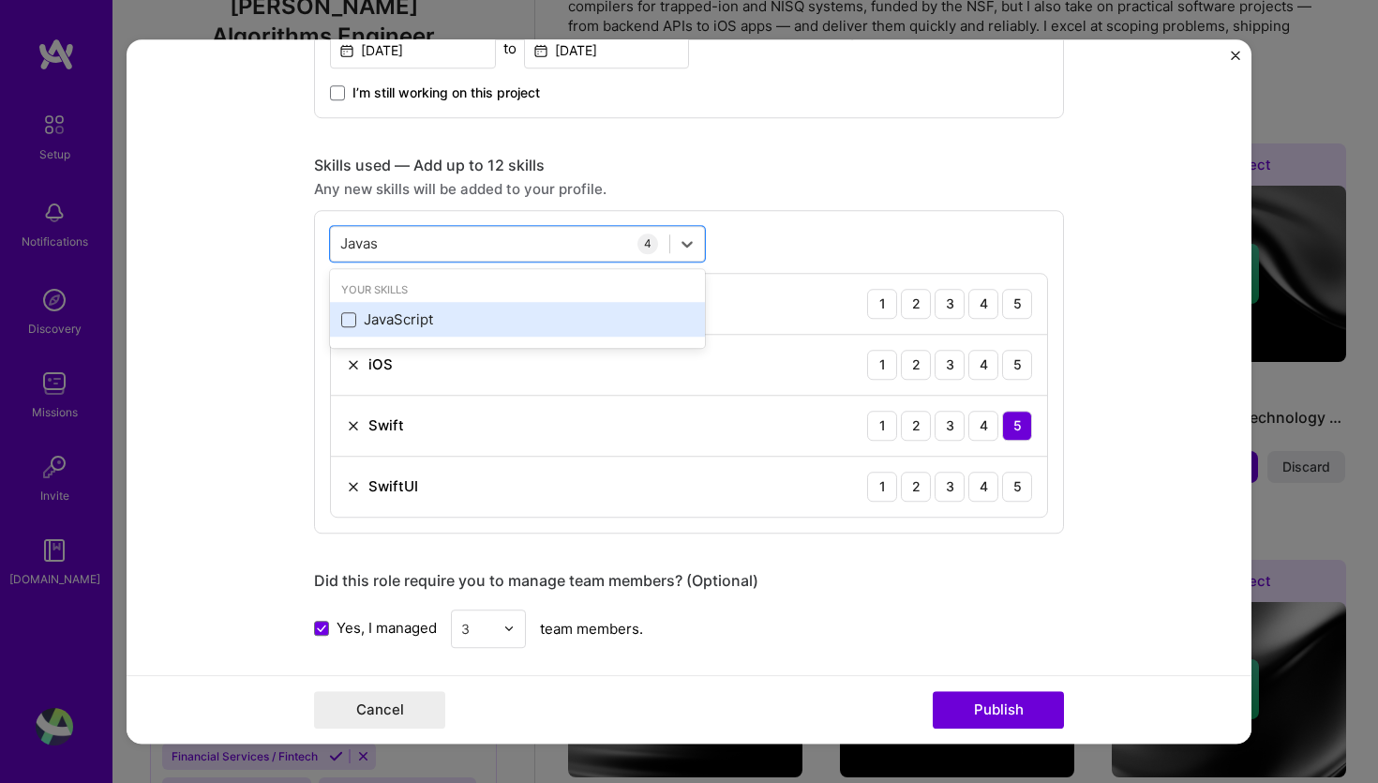
click at [350, 318] on span at bounding box center [348, 319] width 15 height 15
click at [0, 0] on input "checkbox" at bounding box center [0, 0] width 0 height 0
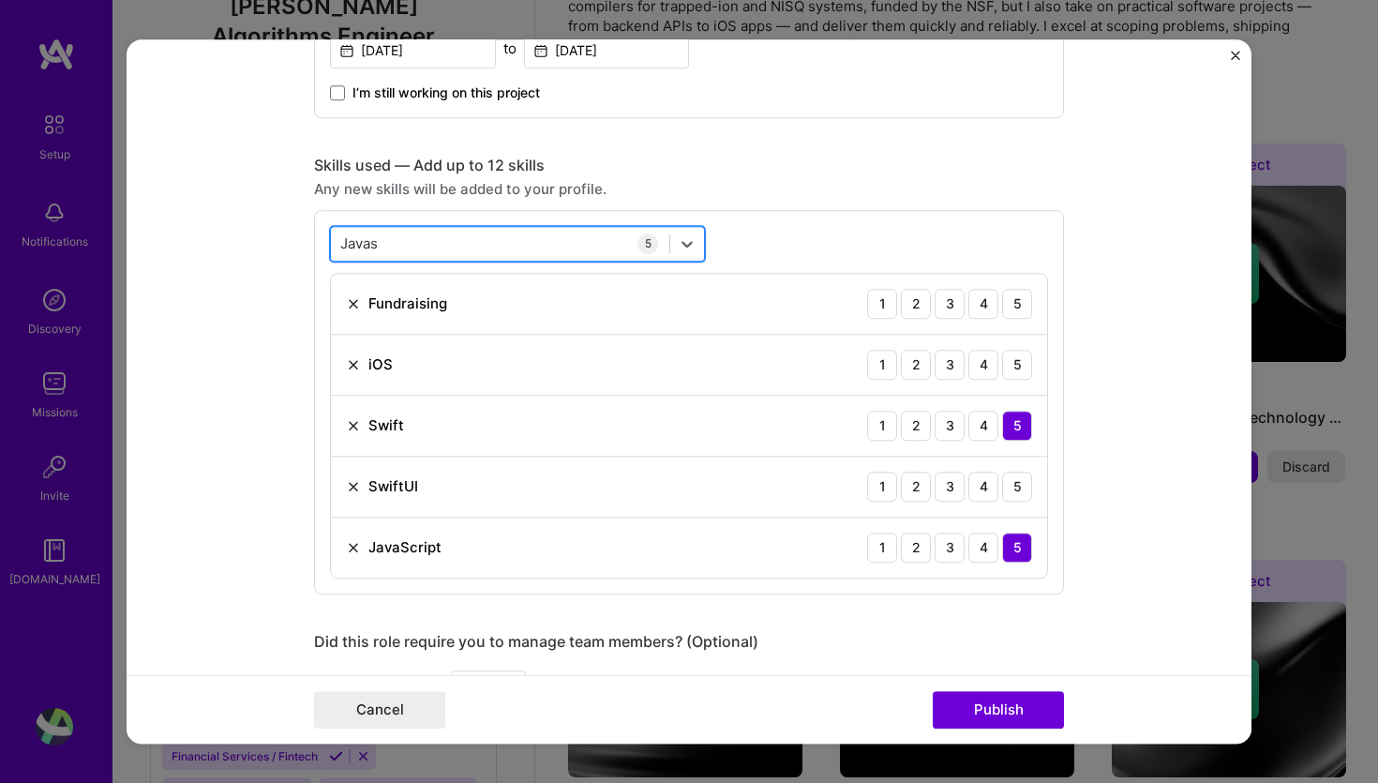
click at [404, 249] on div "Javas Javas" at bounding box center [500, 243] width 338 height 31
type input "J"
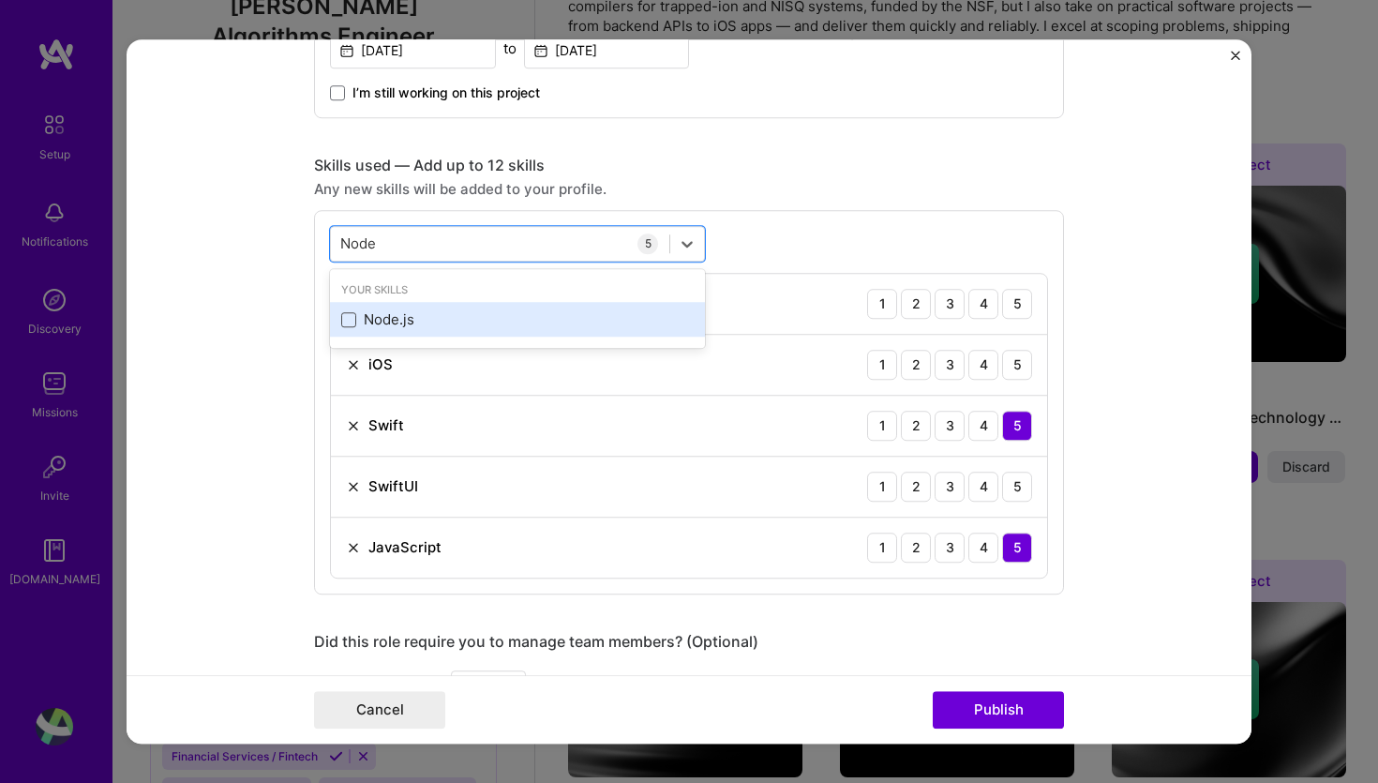
click at [351, 322] on span at bounding box center [348, 319] width 15 height 15
click at [0, 0] on input "checkbox" at bounding box center [0, 0] width 0 height 0
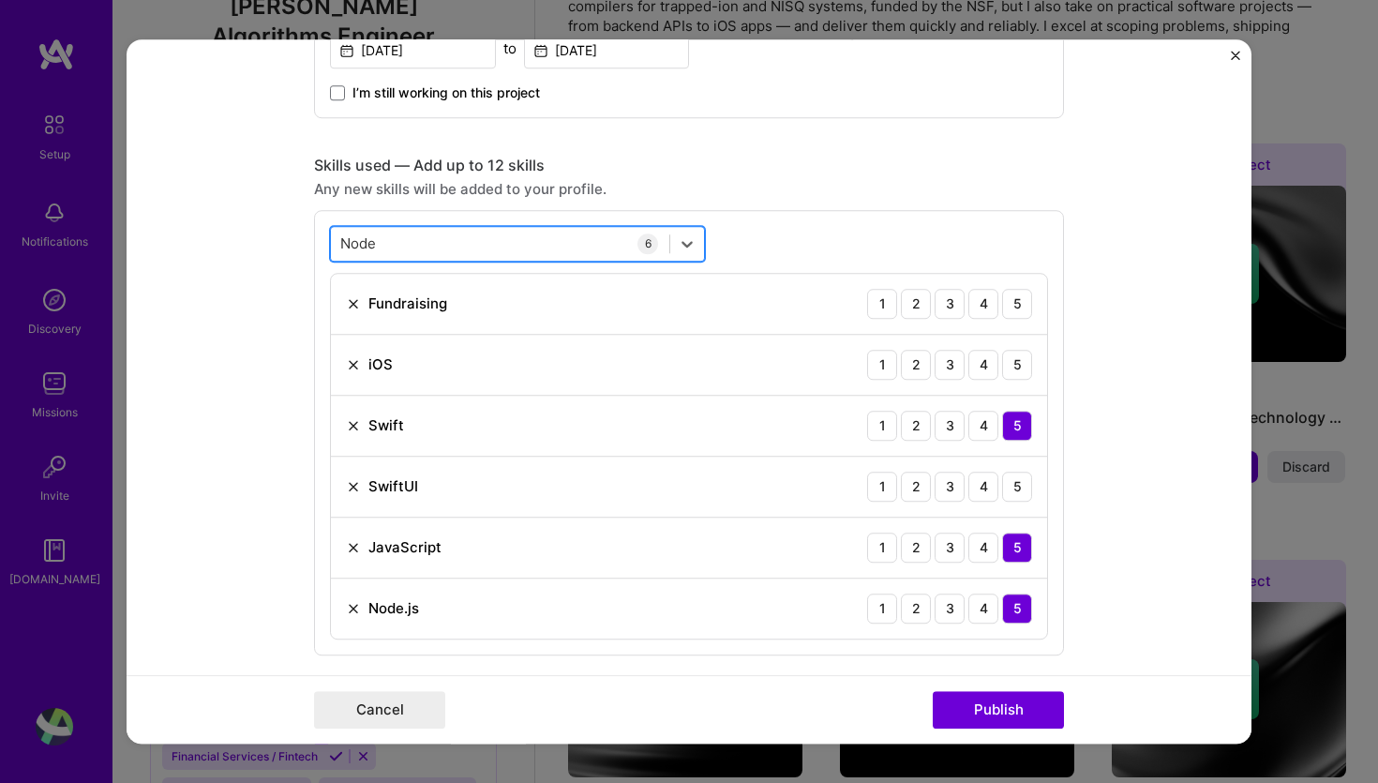
click at [409, 246] on div "Node Node" at bounding box center [500, 243] width 338 height 31
type input "N"
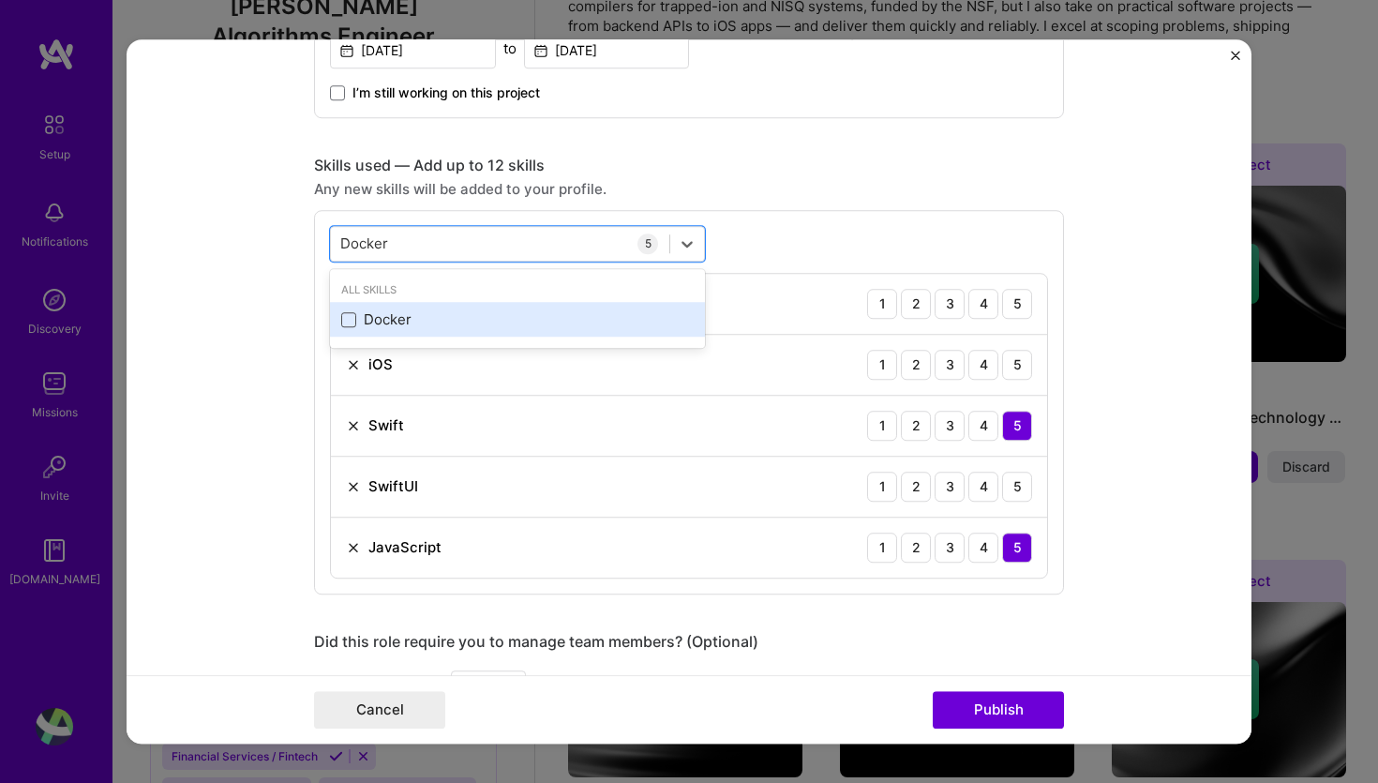
click at [349, 318] on span at bounding box center [348, 319] width 15 height 15
click at [0, 0] on input "checkbox" at bounding box center [0, 0] width 0 height 0
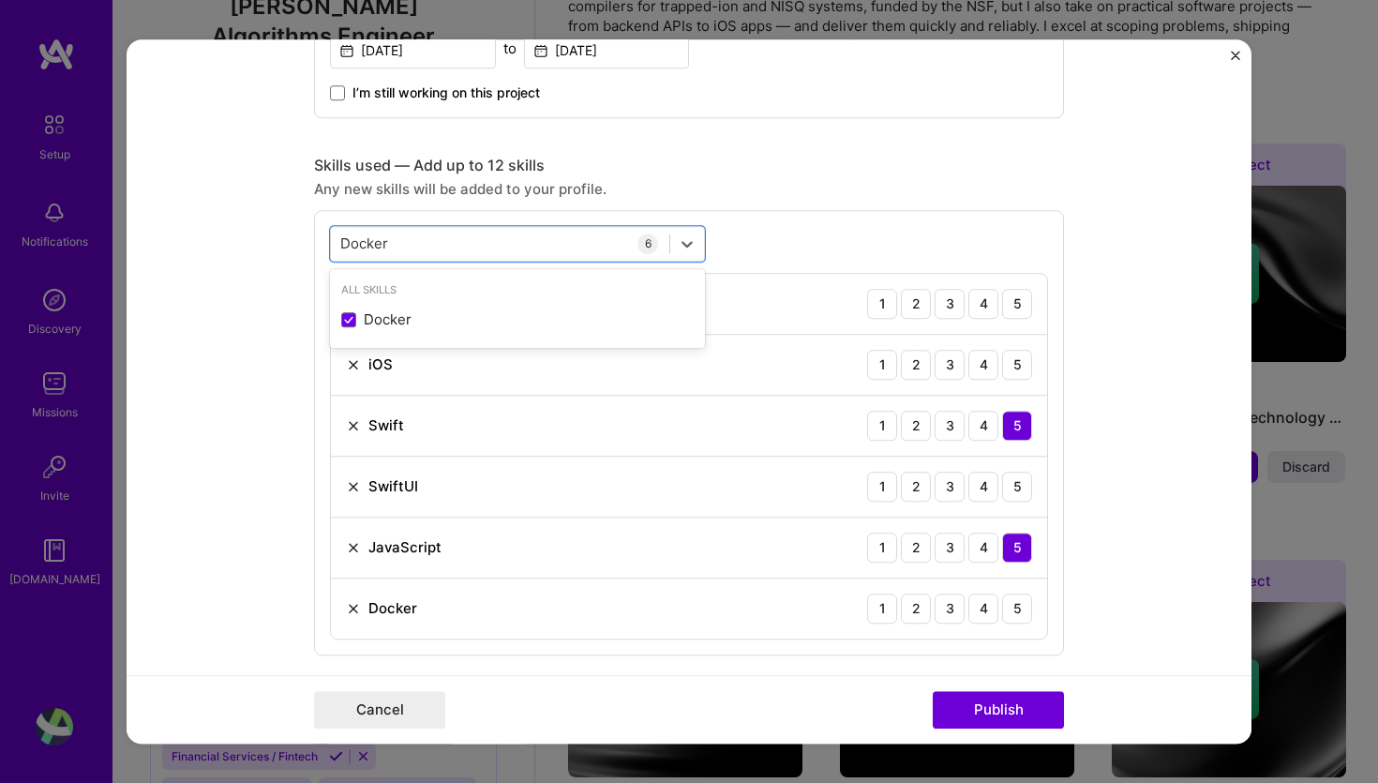
type input "Docker"
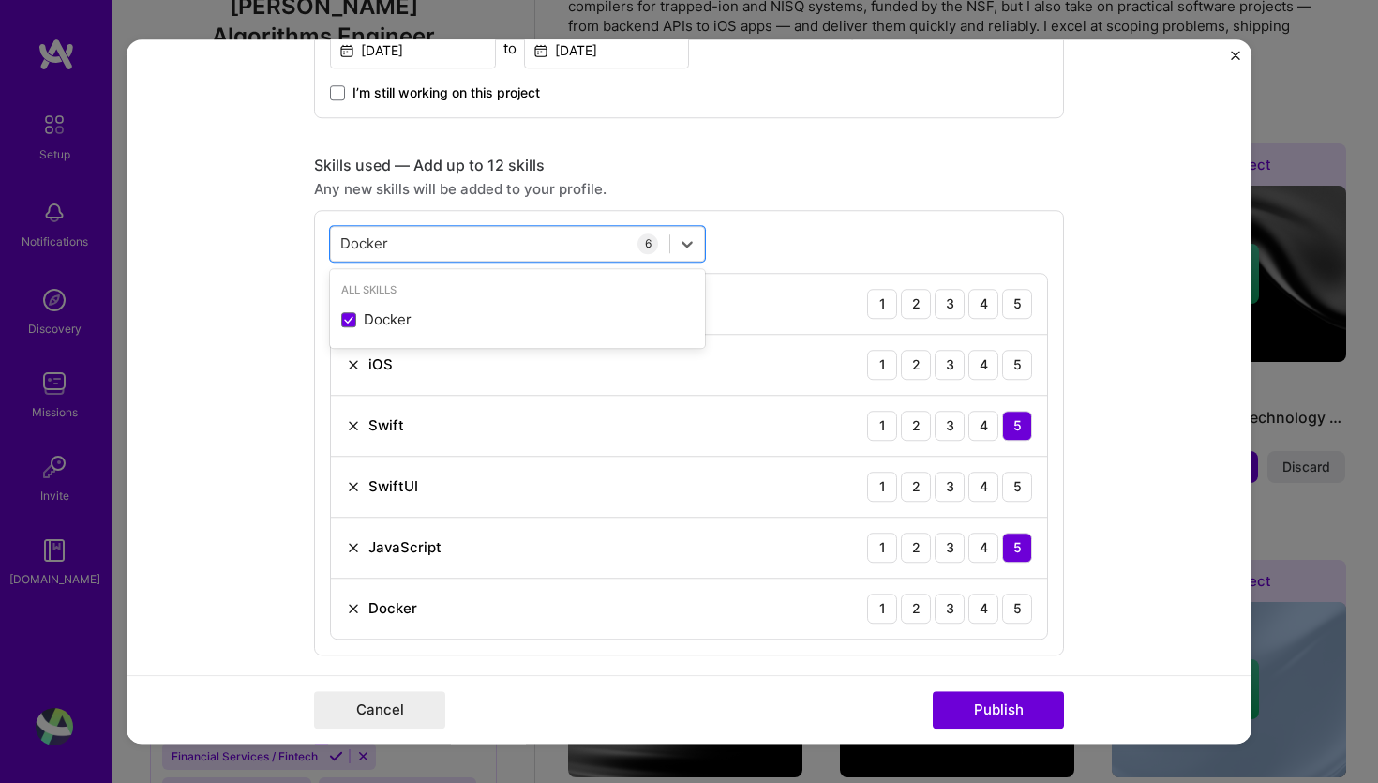
click at [1141, 282] on form "Editing suggested project This project is suggested based on your LinkedIn, res…" at bounding box center [689, 391] width 1125 height 705
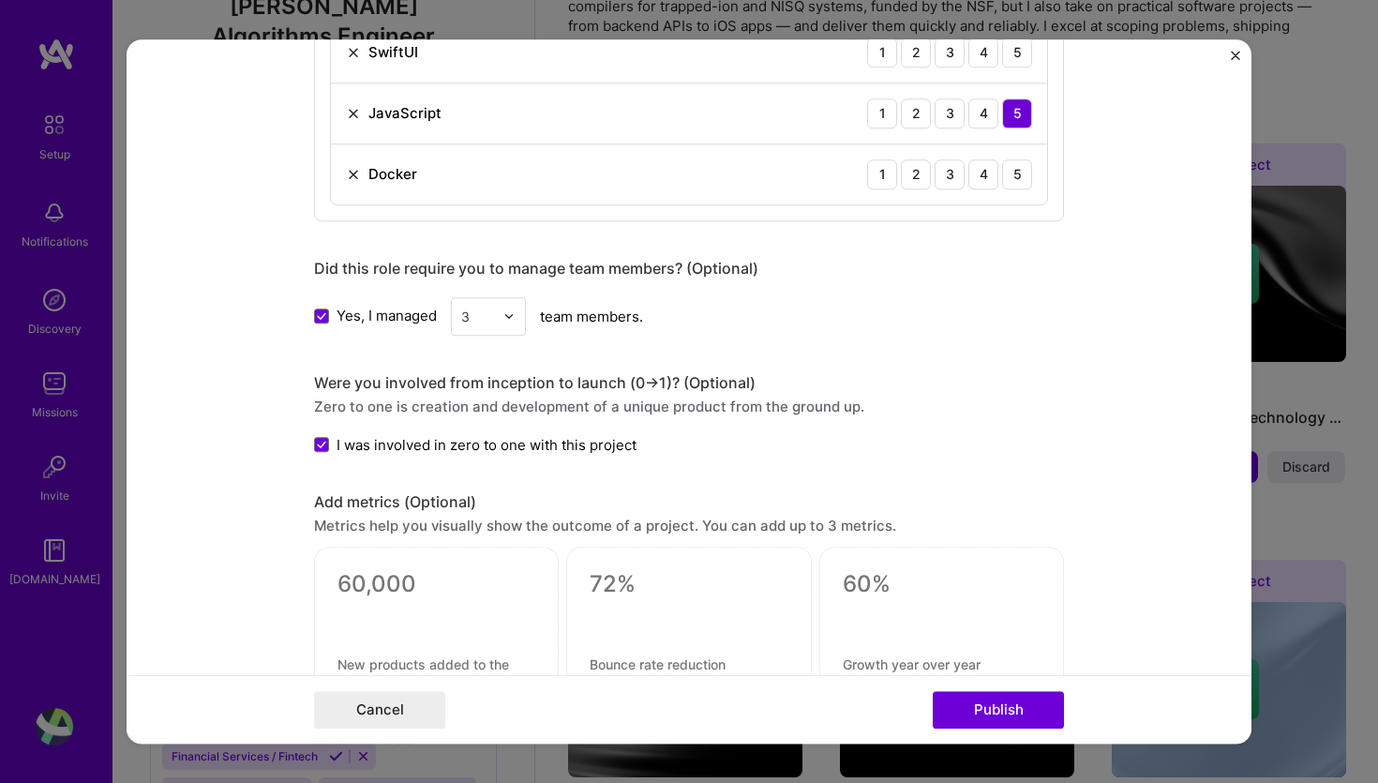
scroll to position [1258, 0]
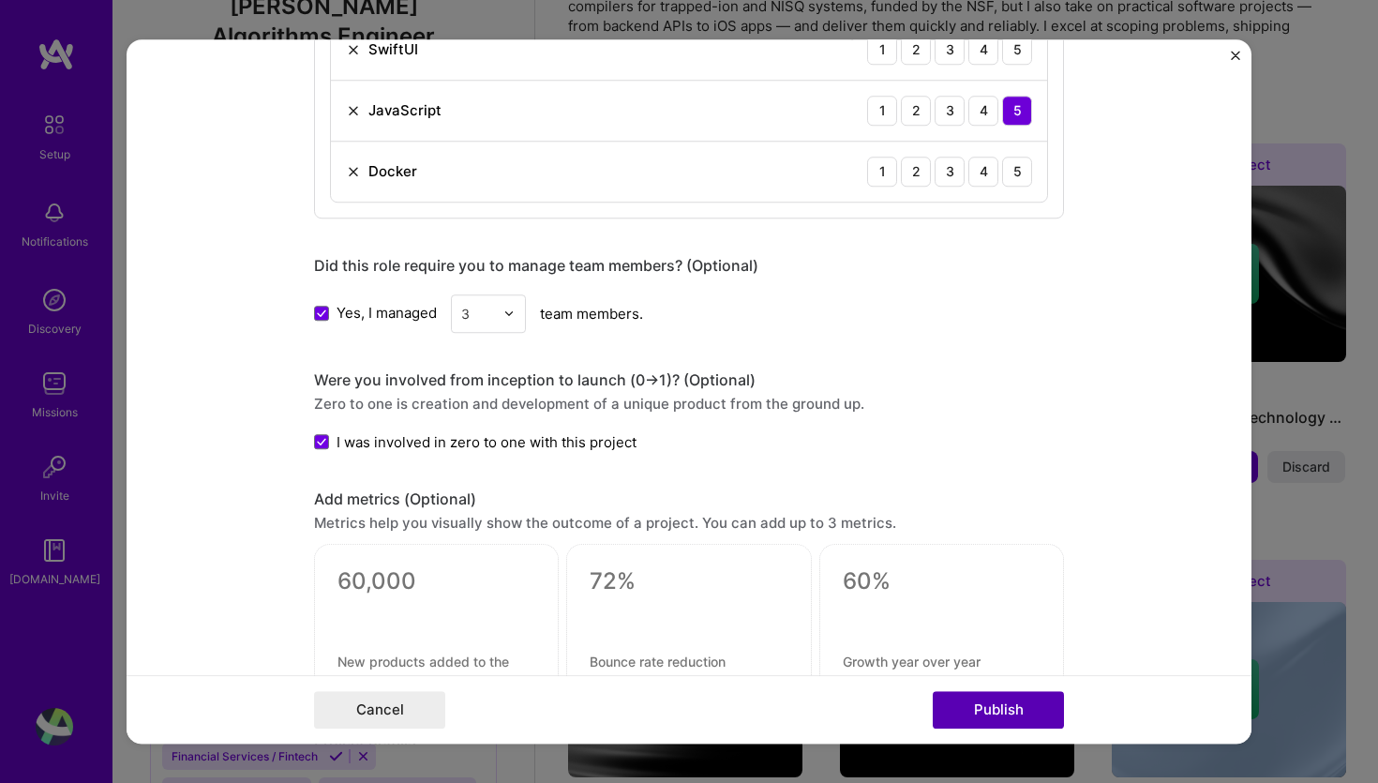
click at [961, 709] on button "Publish" at bounding box center [998, 709] width 131 height 37
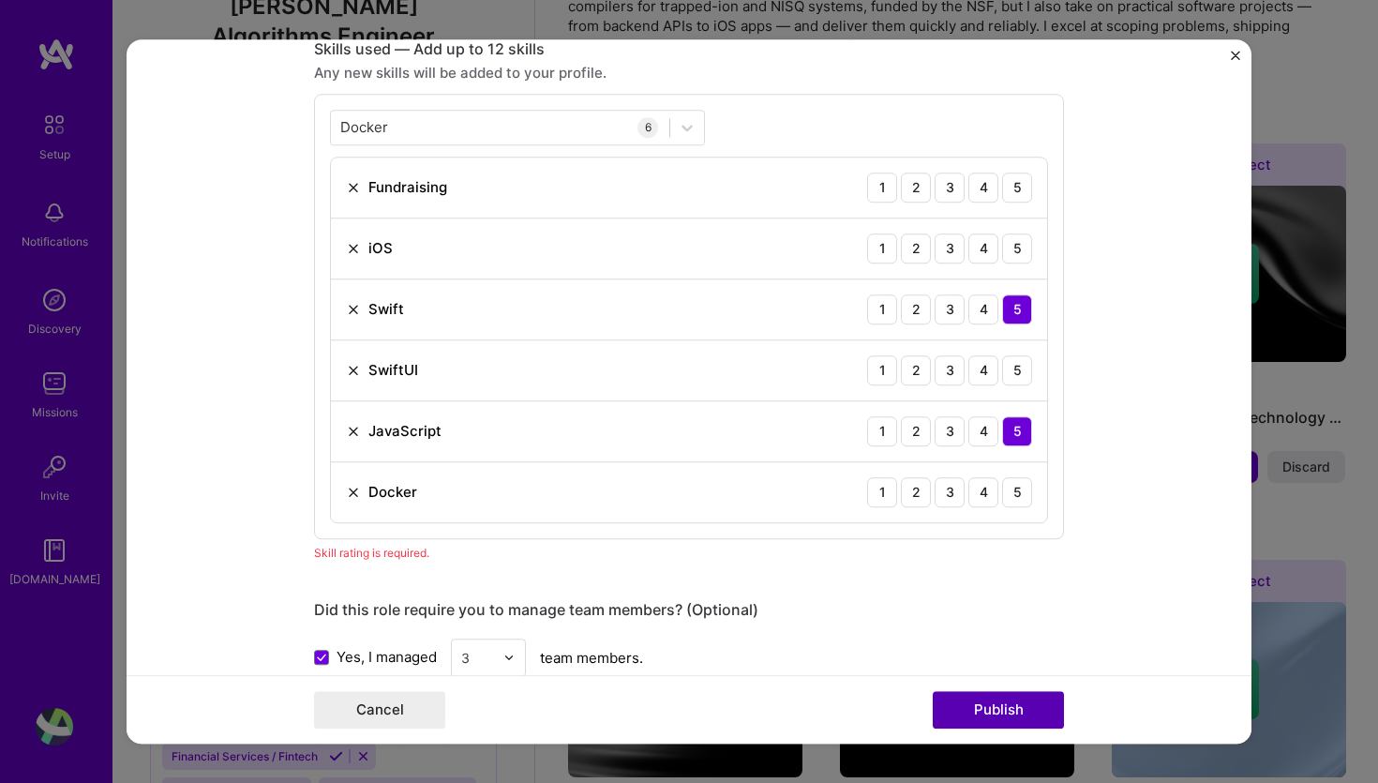
scroll to position [937, 0]
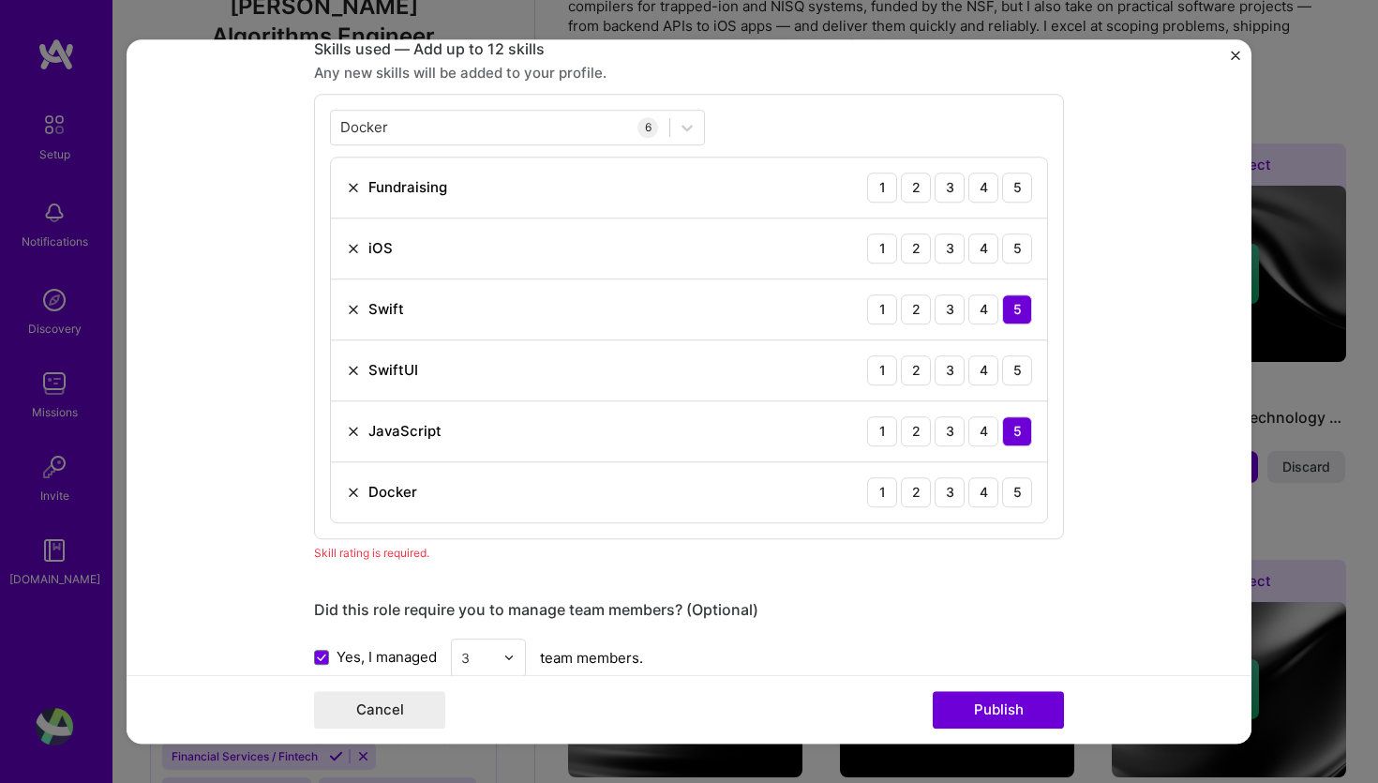
click at [1184, 281] on form "Editing suggested project This project is suggested based on your LinkedIn, res…" at bounding box center [689, 391] width 1125 height 705
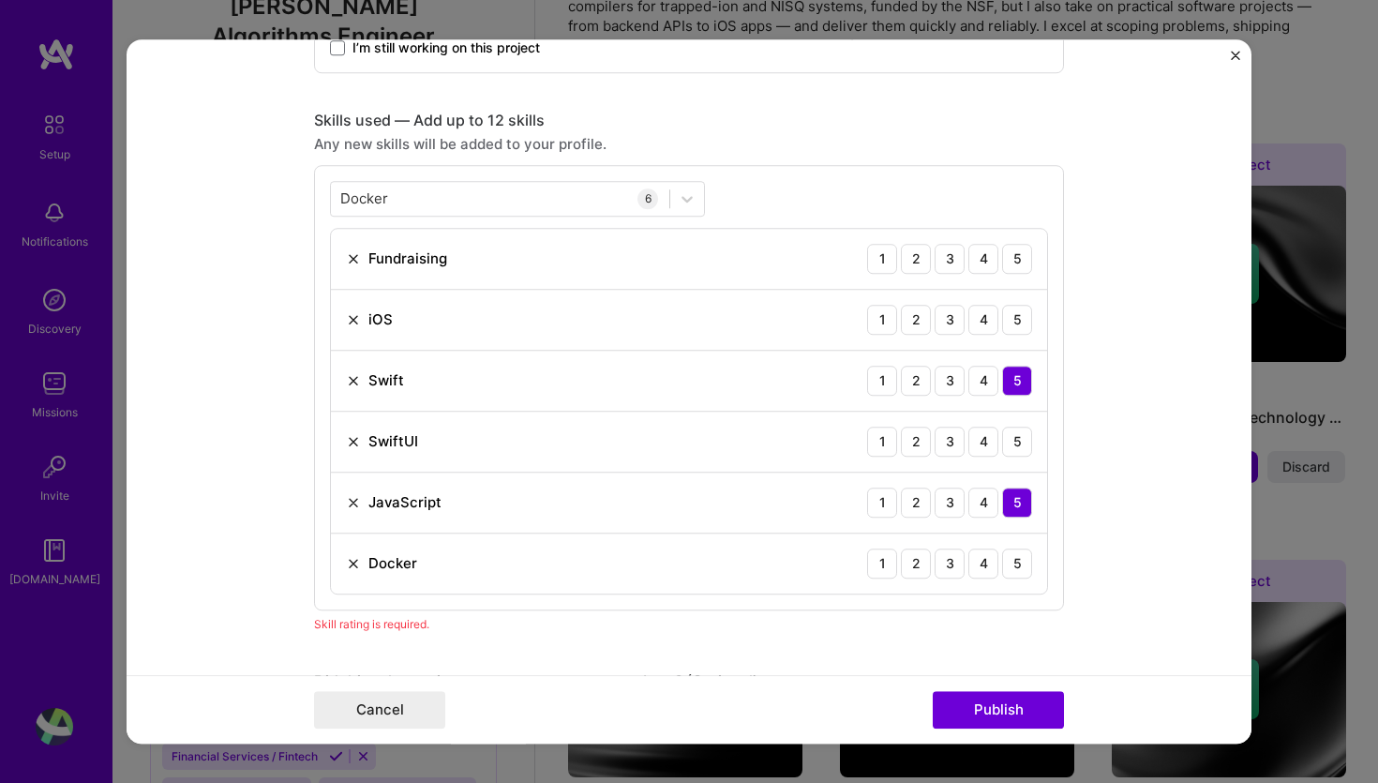
scroll to position [859, 0]
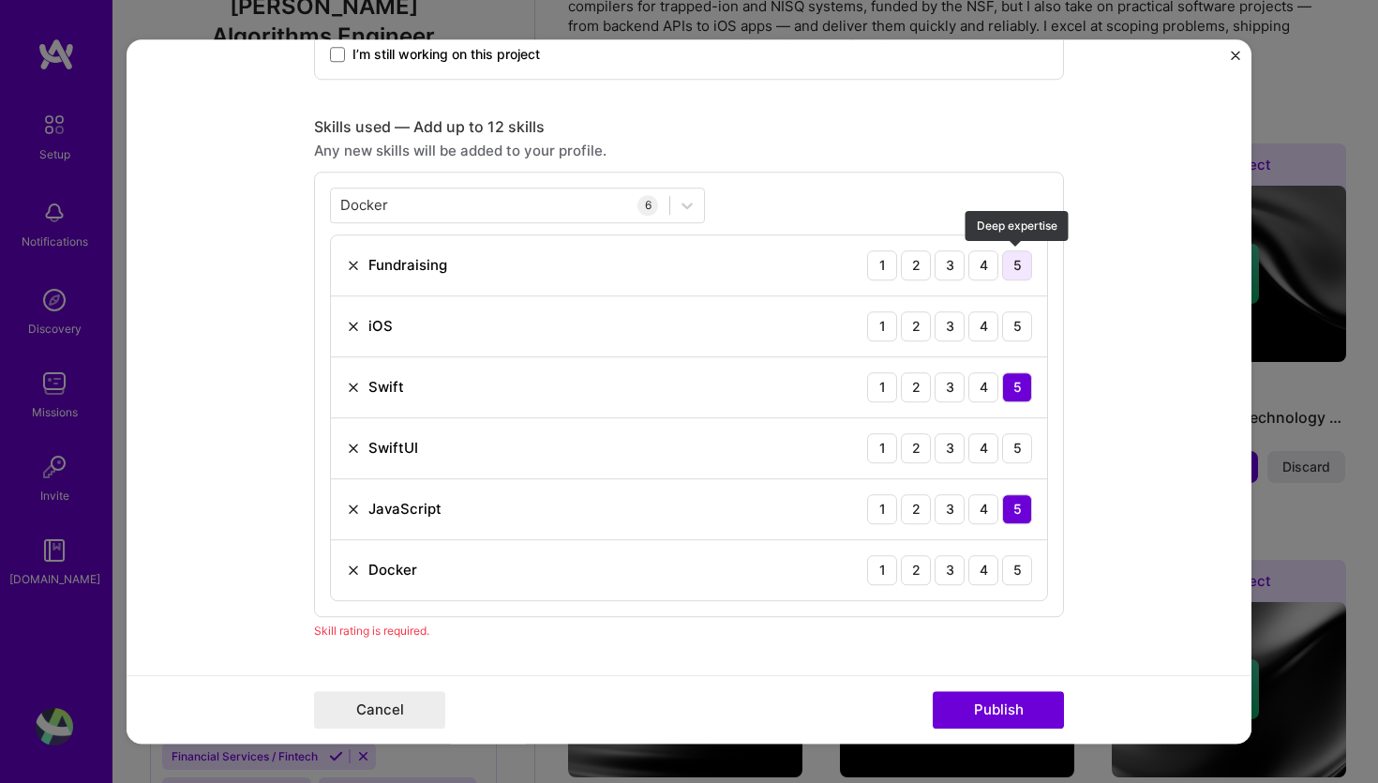
click at [1023, 265] on div "5" at bounding box center [1017, 265] width 30 height 30
click at [983, 326] on div "4" at bounding box center [983, 326] width 30 height 30
click at [1016, 705] on button "Publish" at bounding box center [998, 709] width 131 height 37
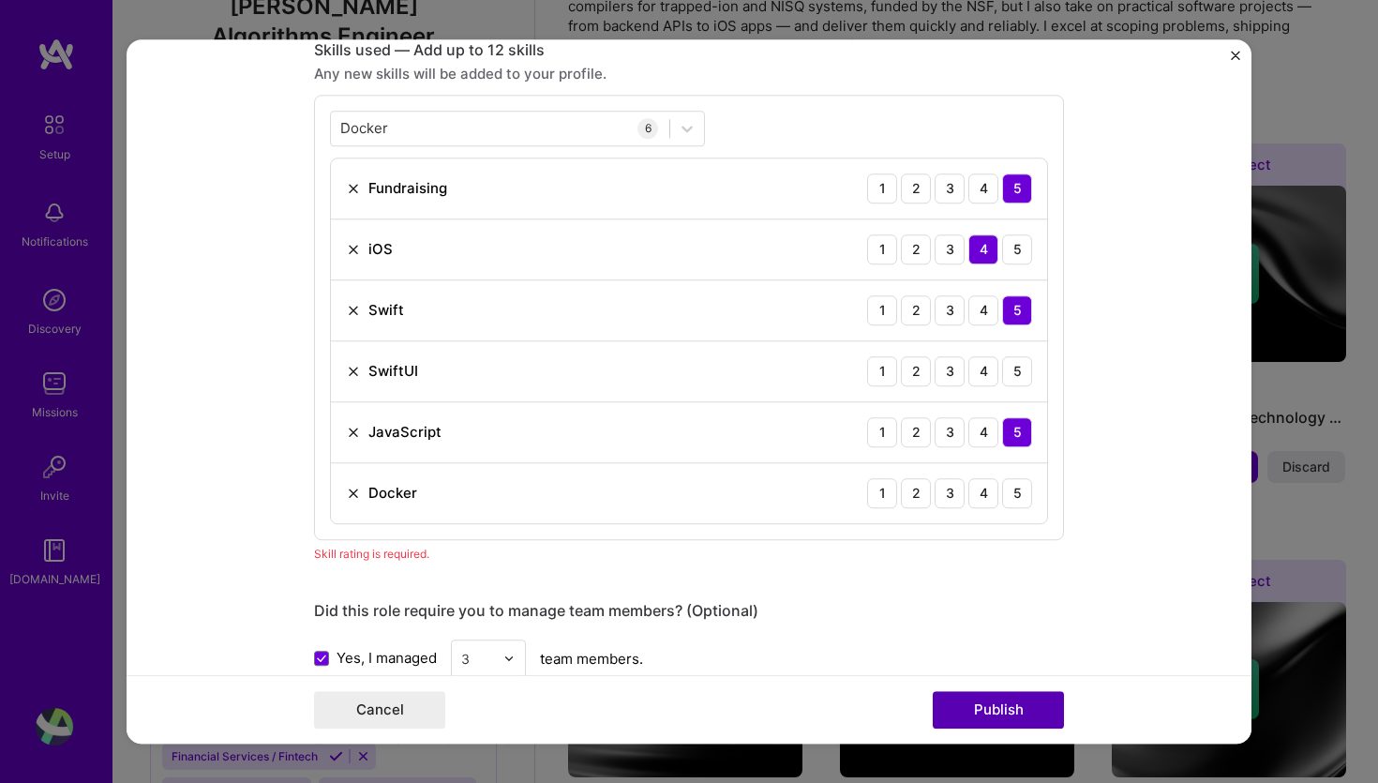
scroll to position [937, 0]
click at [976, 488] on div "4" at bounding box center [983, 492] width 30 height 30
click at [993, 714] on button "Publish" at bounding box center [998, 709] width 131 height 37
click at [983, 377] on div "4" at bounding box center [983, 370] width 30 height 30
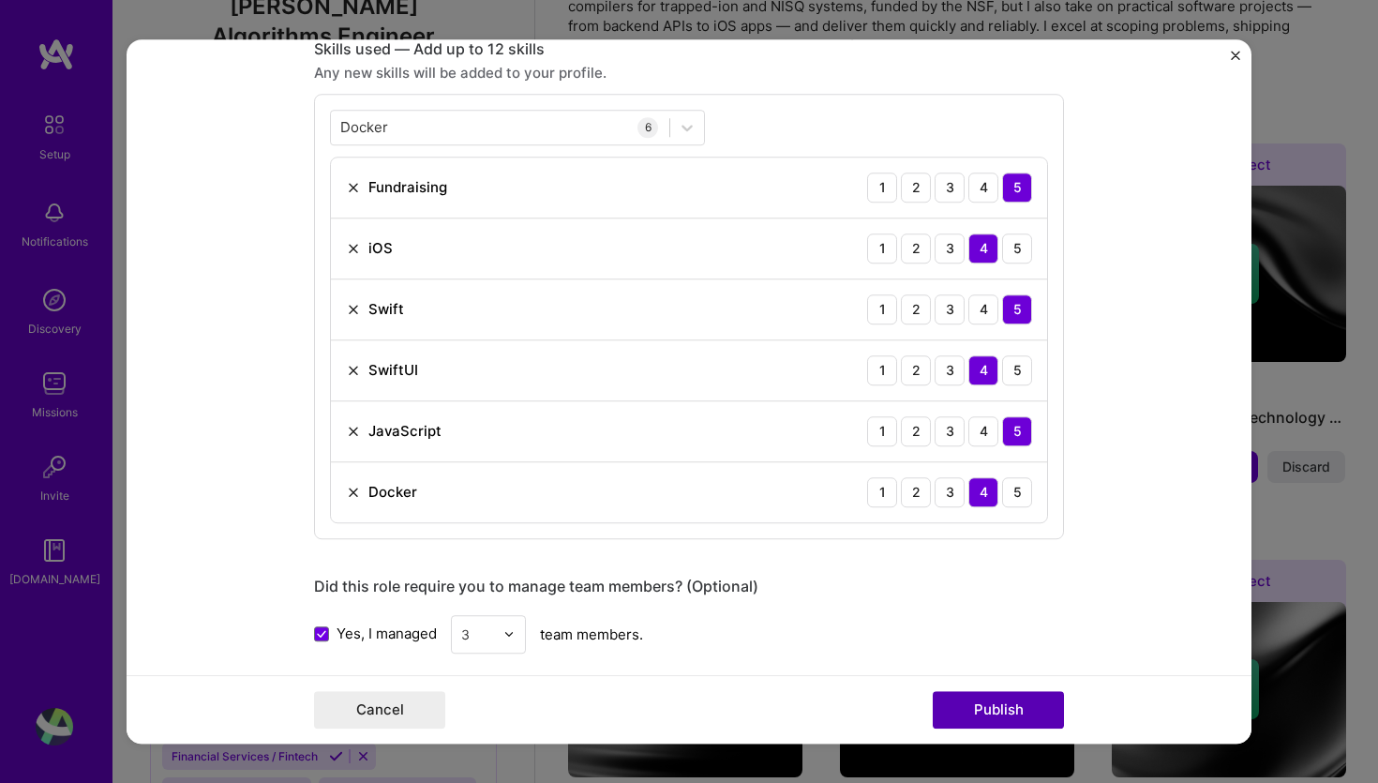
click at [1001, 709] on button "Publish" at bounding box center [998, 709] width 131 height 37
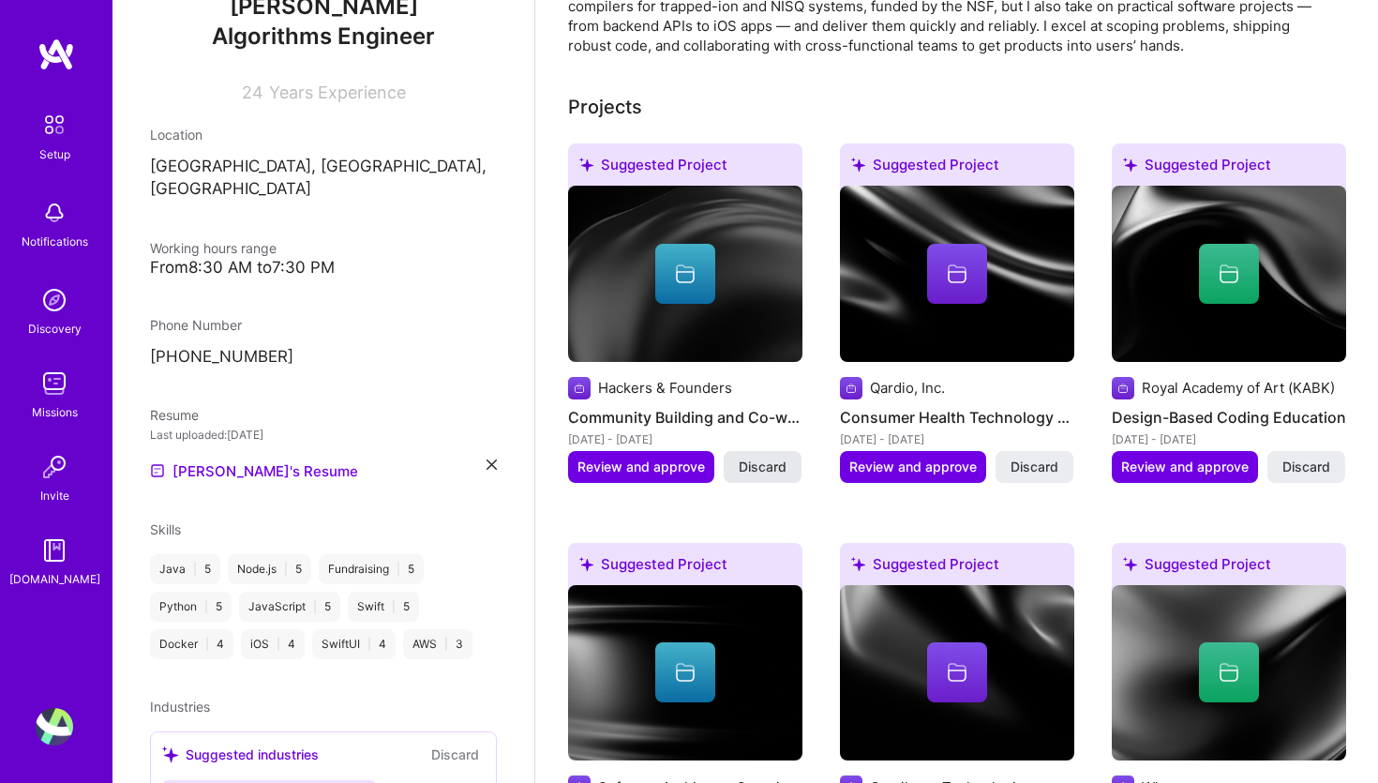
click at [769, 457] on span "Discard" at bounding box center [763, 466] width 48 height 19
click at [658, 457] on span "Review and approve" at bounding box center [640, 466] width 127 height 19
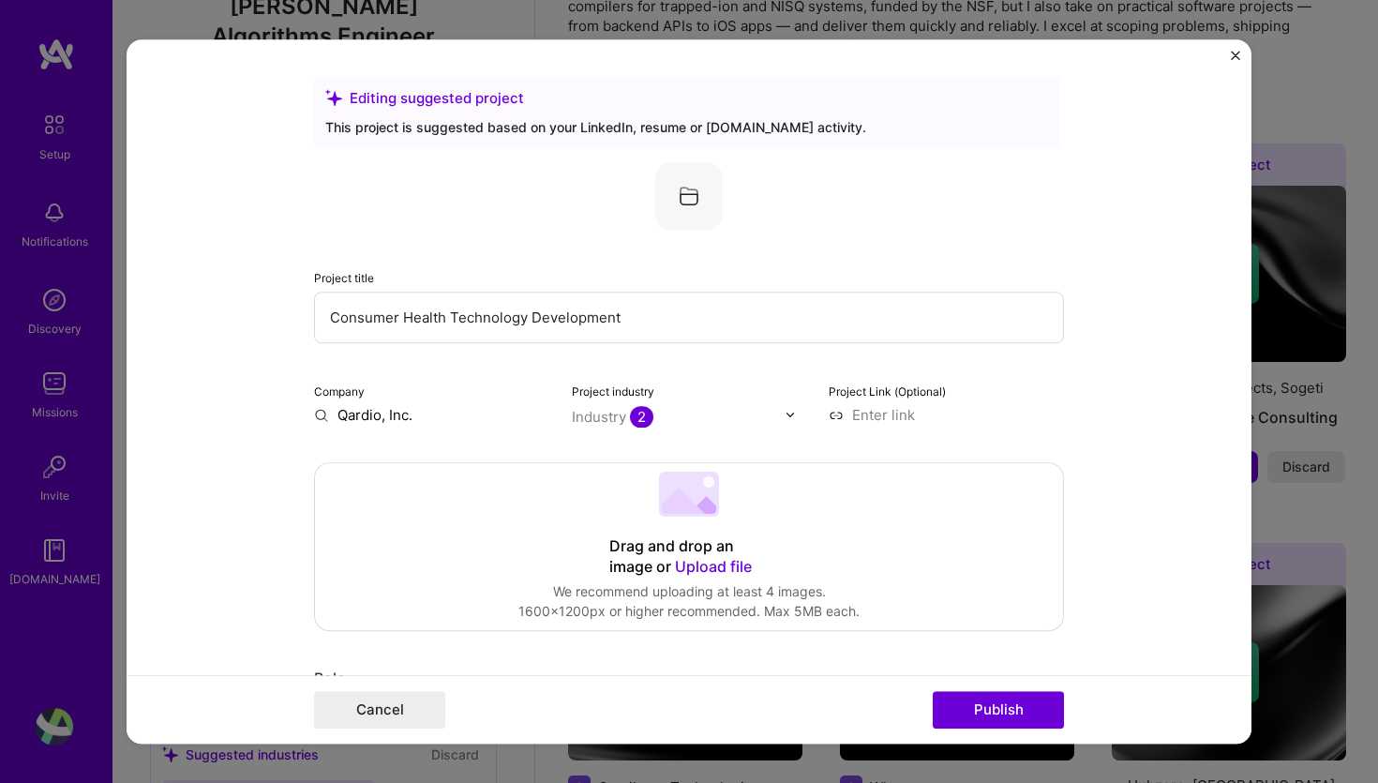
click at [376, 414] on input "Qardio, Inc." at bounding box center [431, 415] width 235 height 20
click at [717, 413] on input "text" at bounding box center [679, 417] width 214 height 20
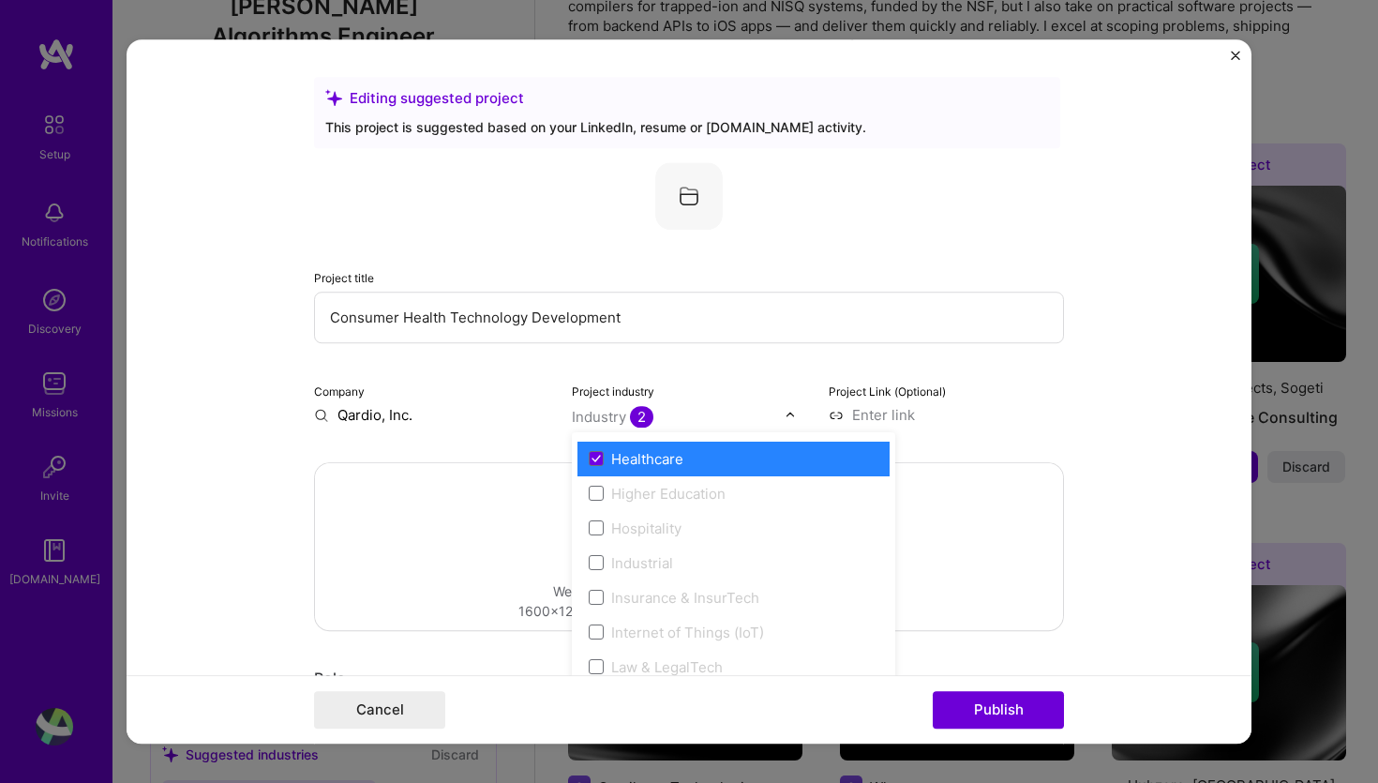
scroll to position [2392, 0]
click at [1159, 302] on form "Editing suggested project This project is suggested based on your LinkedIn, res…" at bounding box center [689, 391] width 1125 height 705
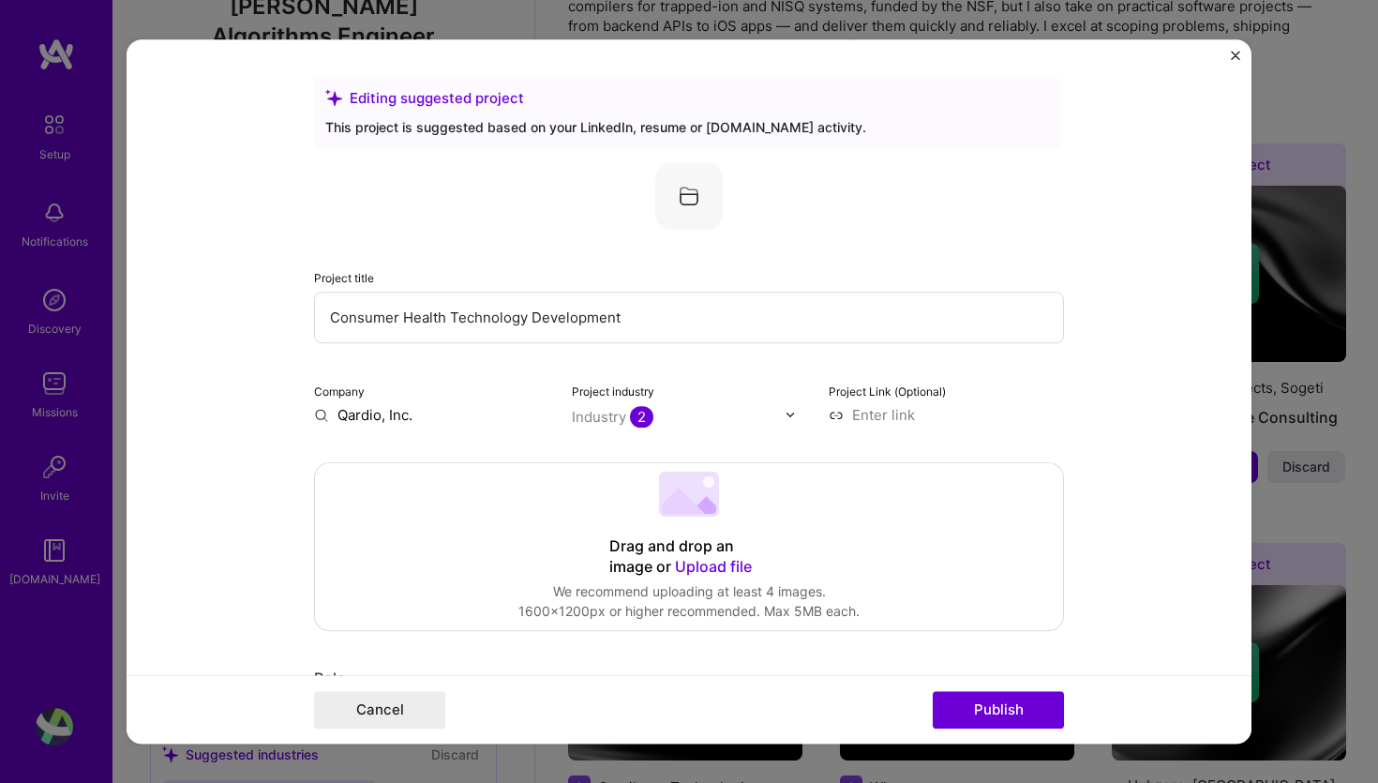
click at [979, 414] on input at bounding box center [945, 415] width 235 height 20
type input "[URL][DOMAIN_NAME]"
click at [276, 461] on form "Editing suggested project This project is suggested based on your LinkedIn, res…" at bounding box center [689, 391] width 1125 height 705
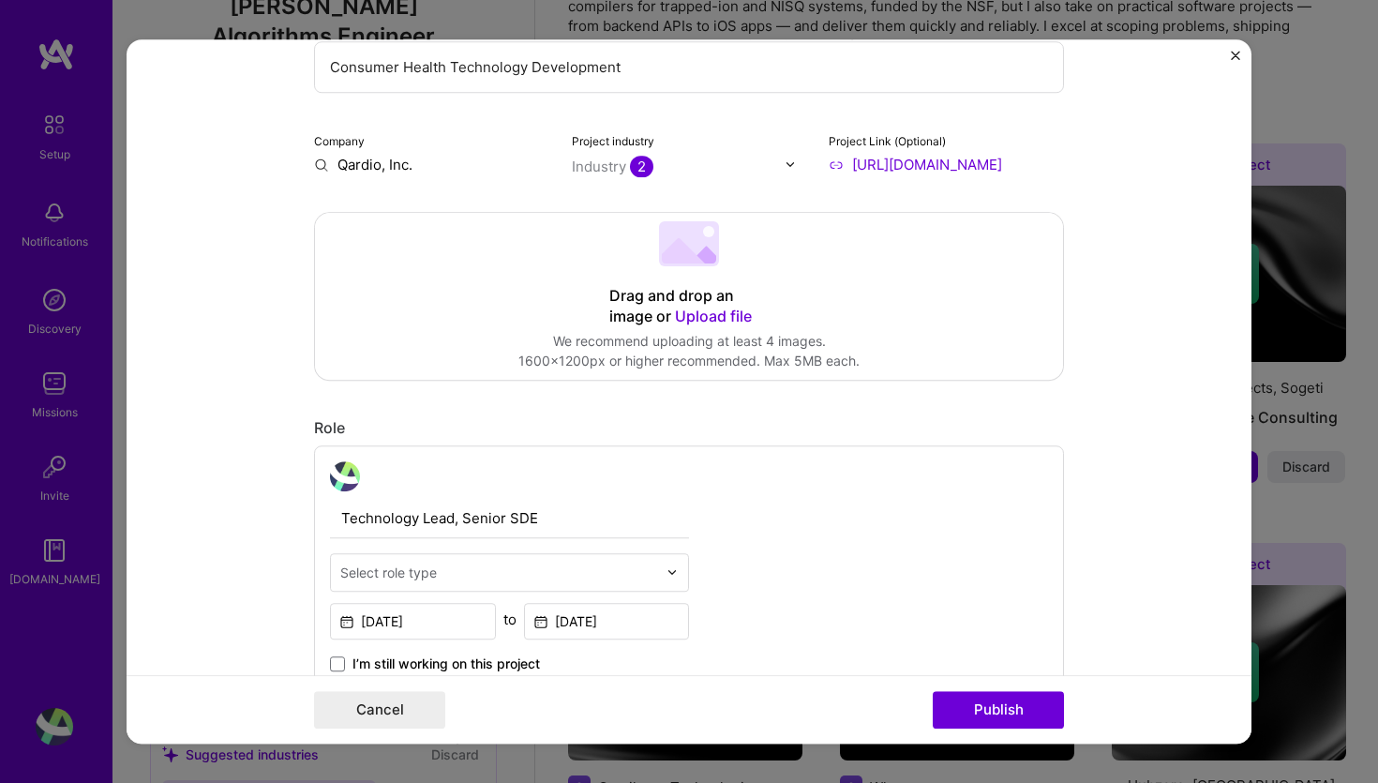
scroll to position [388, 0]
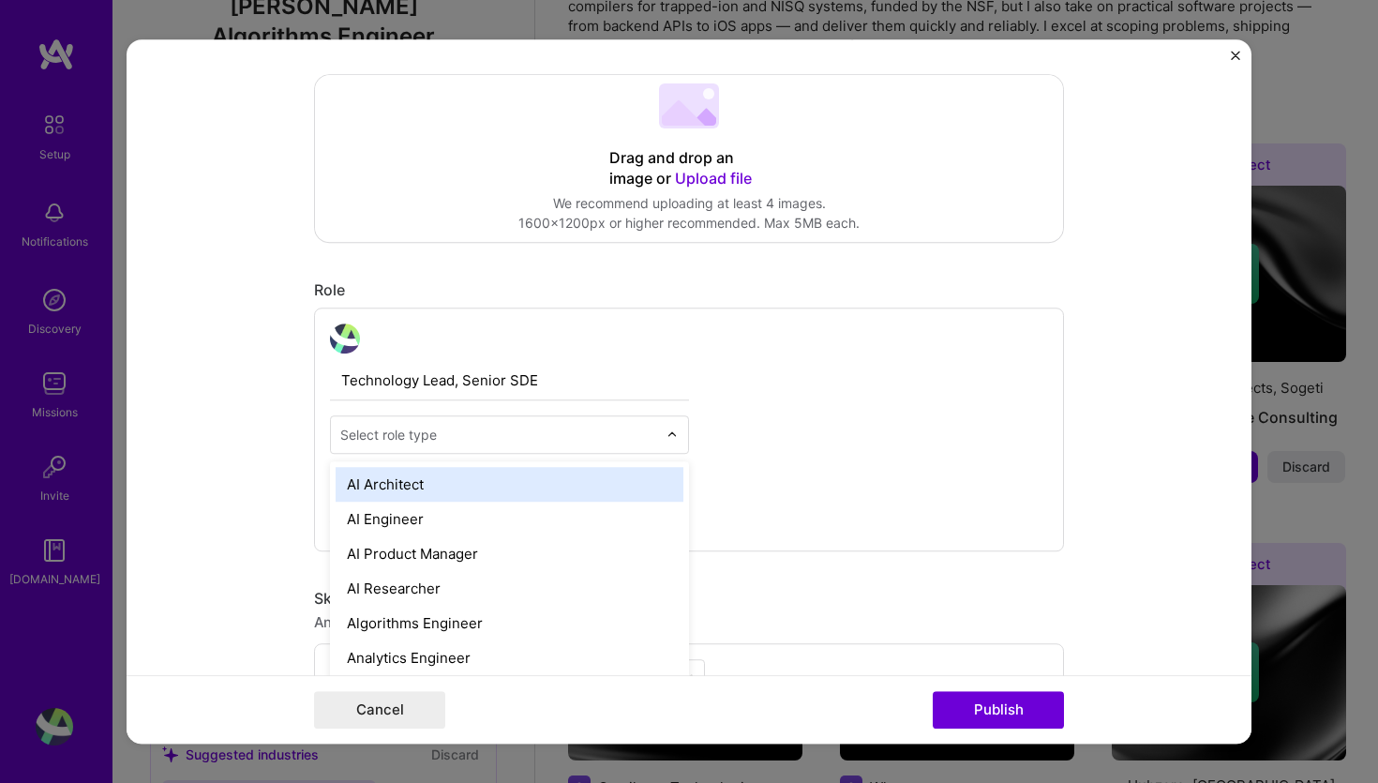
click at [397, 437] on div "Select role type" at bounding box center [388, 435] width 97 height 20
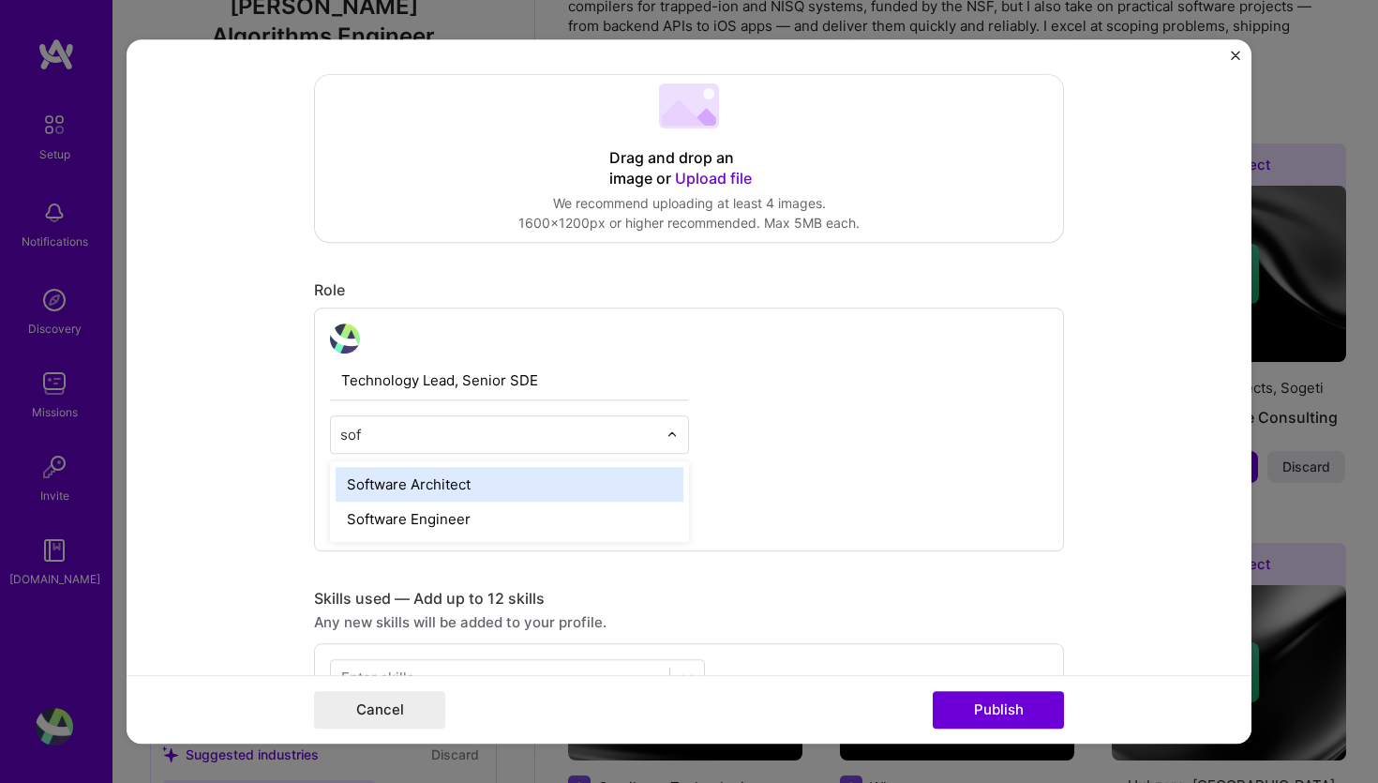
type input "soft"
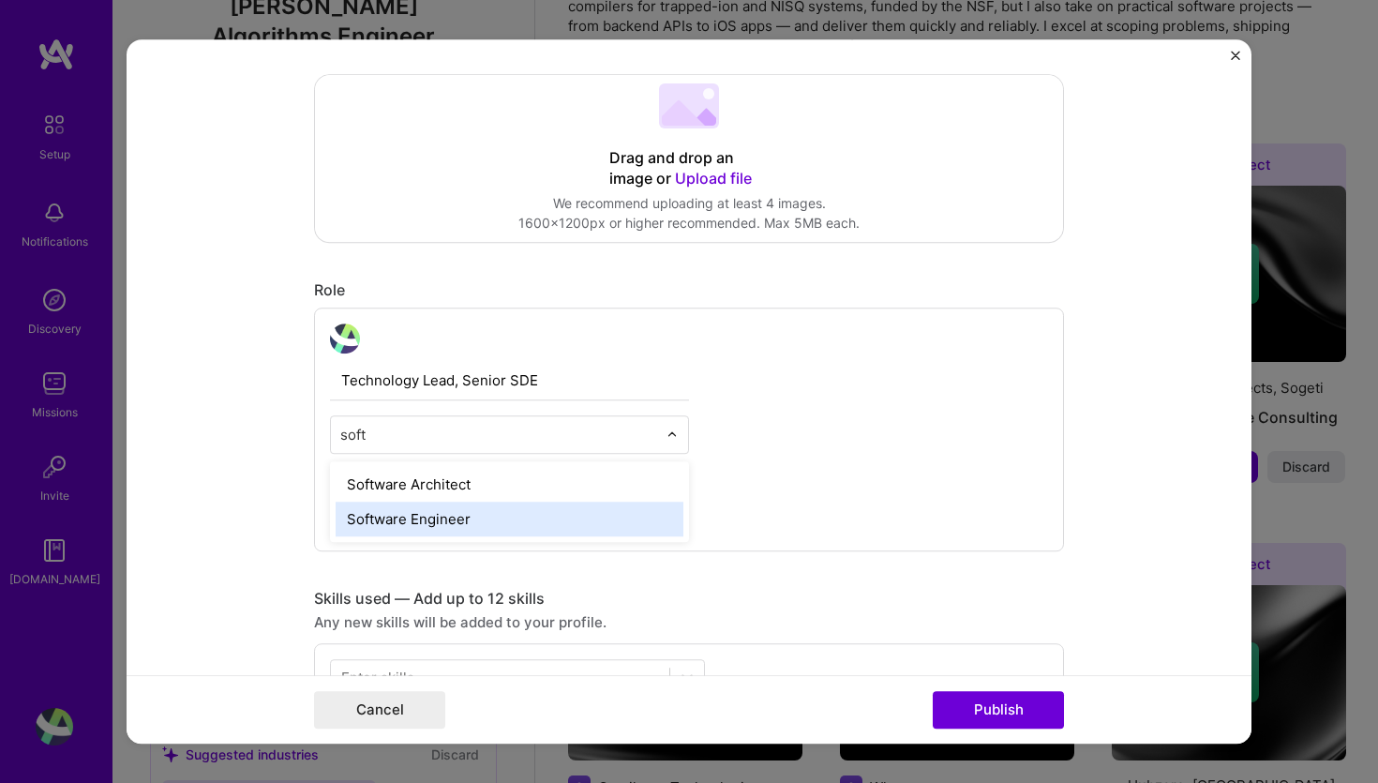
click at [428, 513] on div "Software Engineer" at bounding box center [510, 518] width 348 height 35
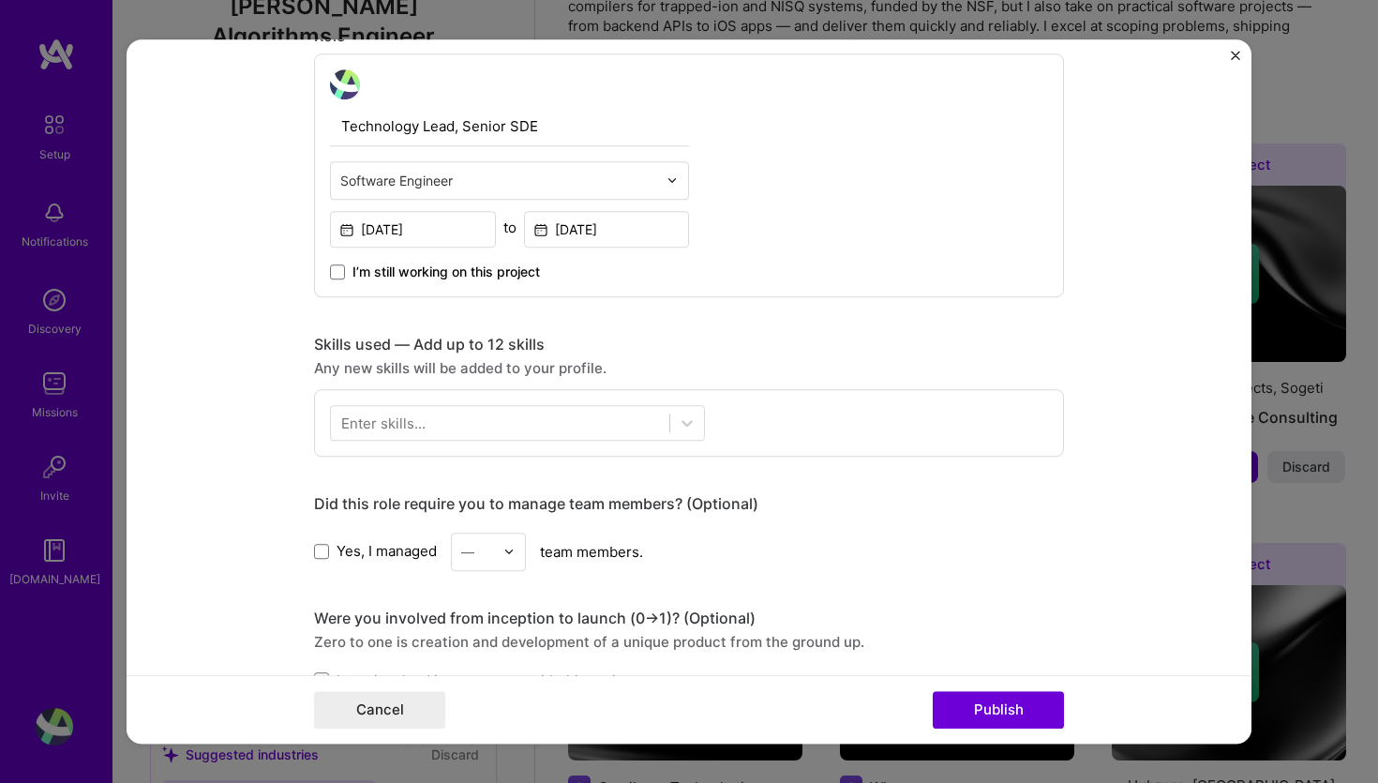
scroll to position [645, 0]
click at [481, 422] on div at bounding box center [500, 419] width 338 height 31
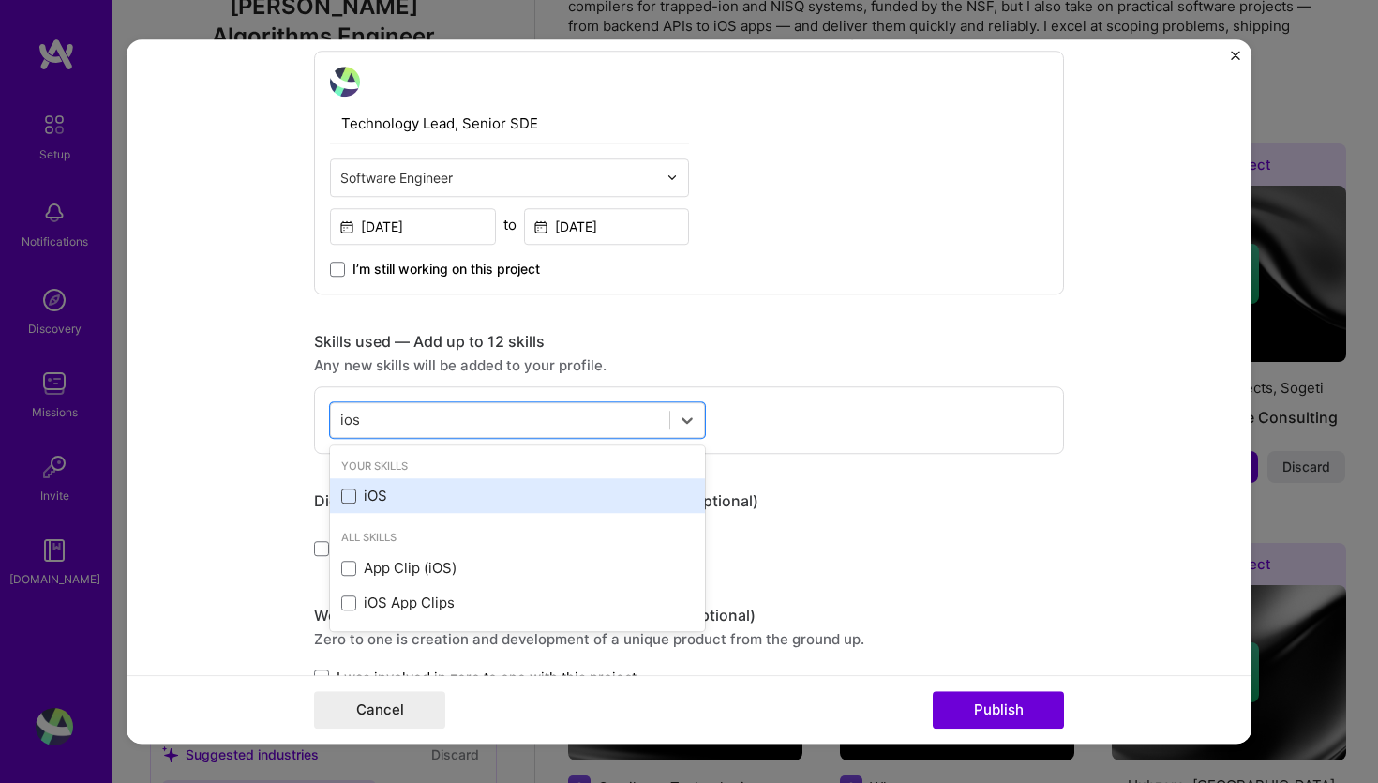
click at [352, 495] on span at bounding box center [348, 495] width 15 height 15
click at [0, 0] on input "checkbox" at bounding box center [0, 0] width 0 height 0
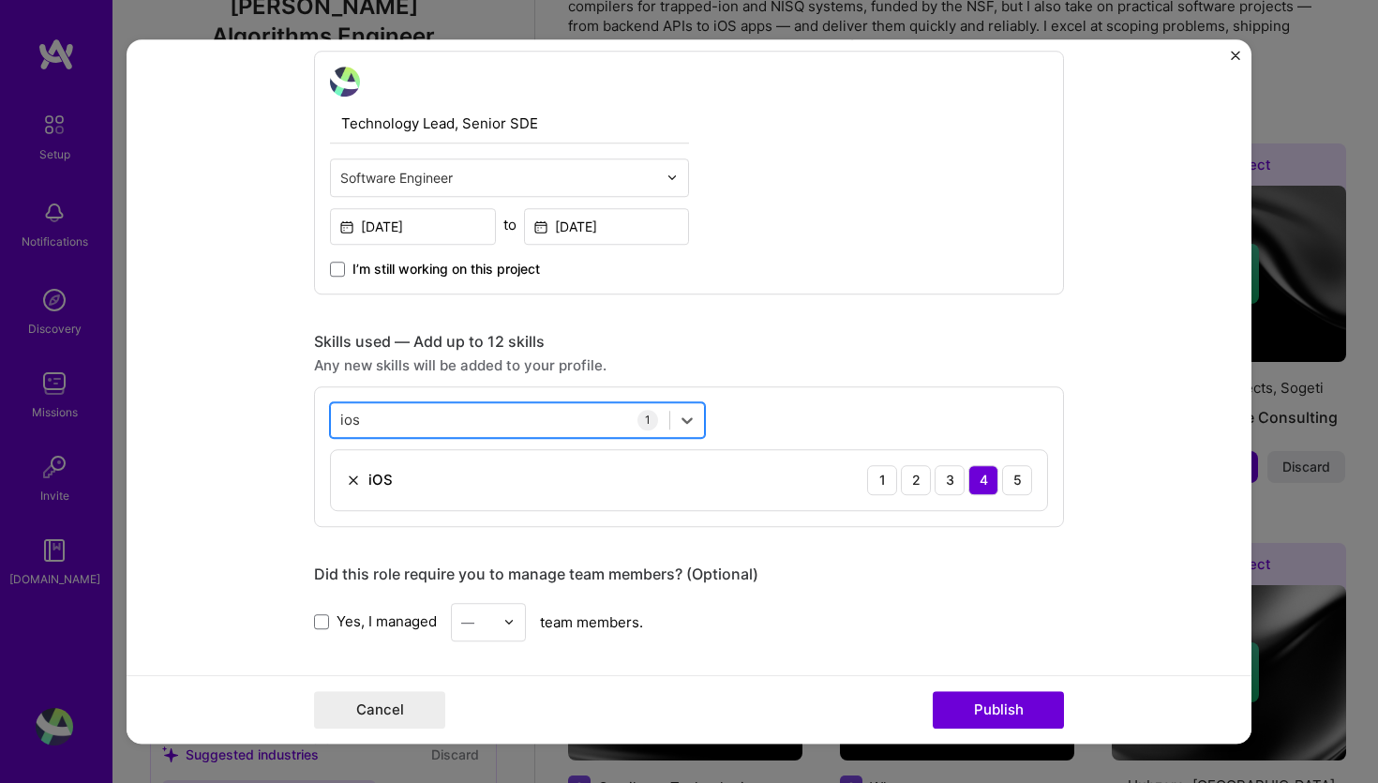
click at [456, 419] on div "ios ios" at bounding box center [500, 419] width 338 height 31
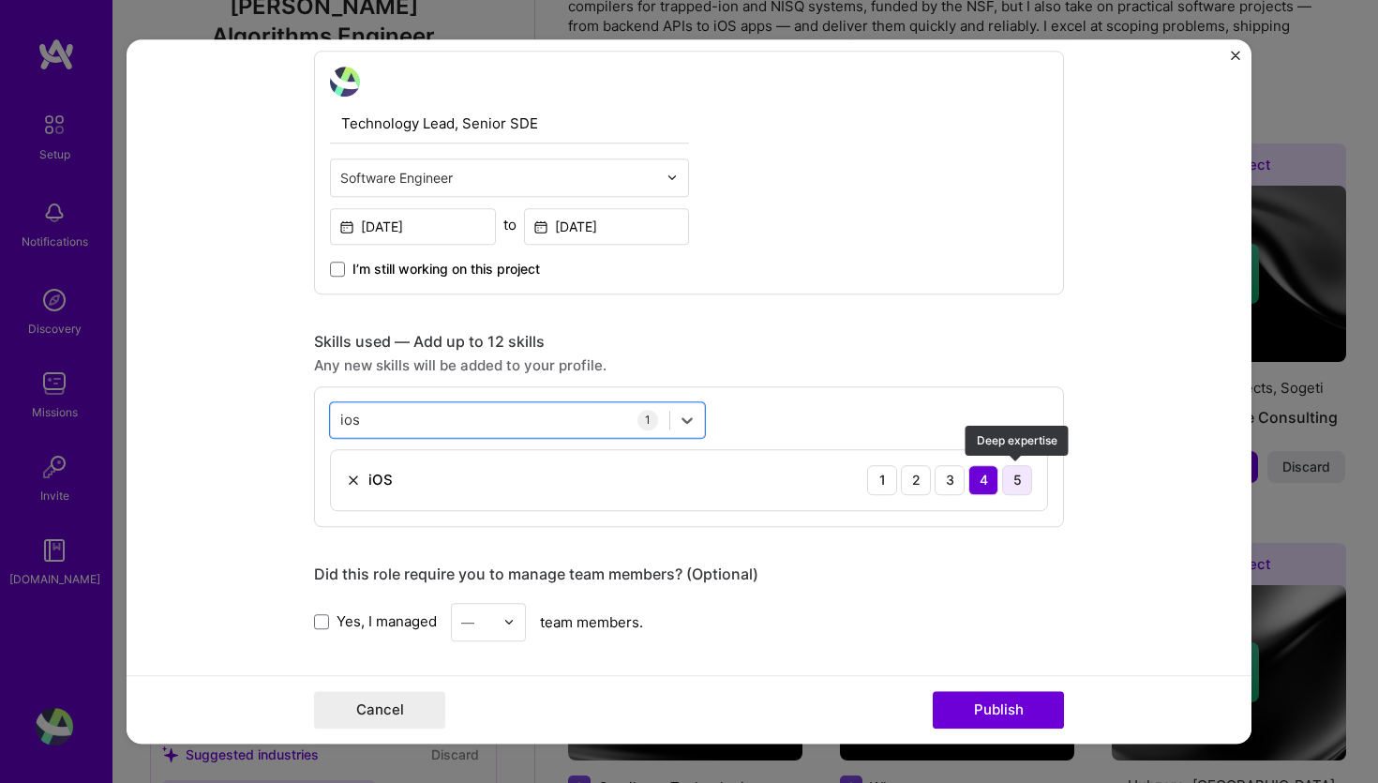
type input "ios"
click at [1021, 483] on div "5" at bounding box center [1017, 480] width 30 height 30
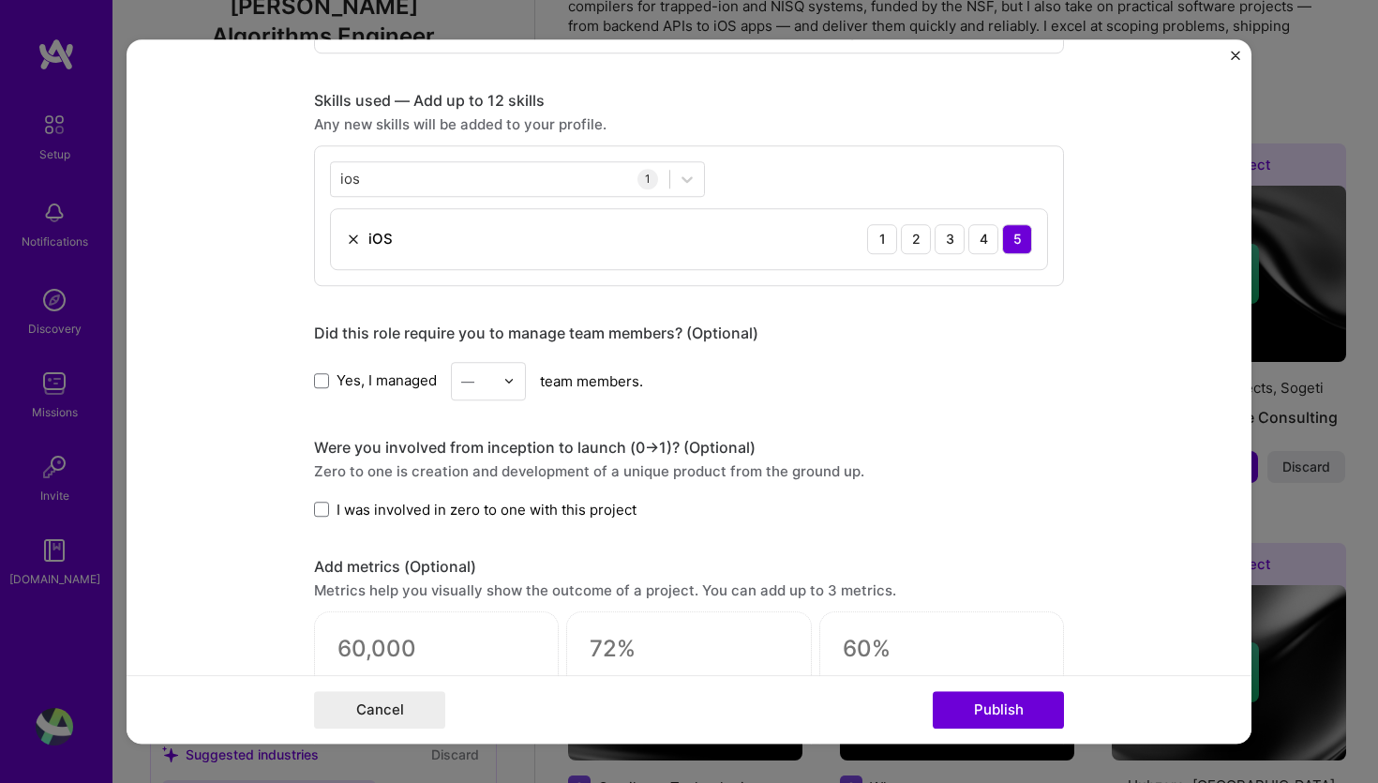
scroll to position [888, 0]
click at [324, 377] on span at bounding box center [321, 378] width 15 height 15
click at [0, 0] on input "Yes, I managed" at bounding box center [0, 0] width 0 height 0
click at [520, 388] on div at bounding box center [514, 379] width 22 height 37
click at [490, 510] on div "3" at bounding box center [488, 498] width 64 height 35
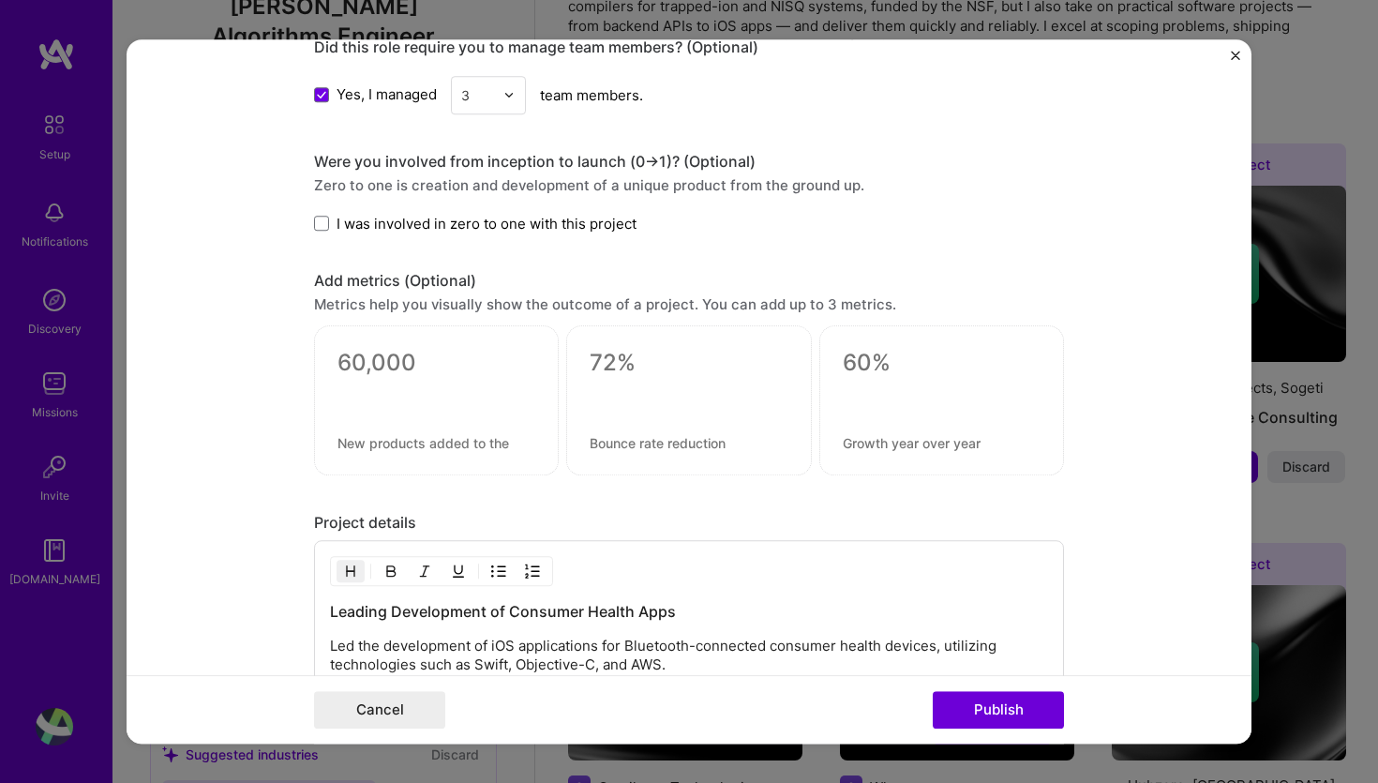
scroll to position [1179, 0]
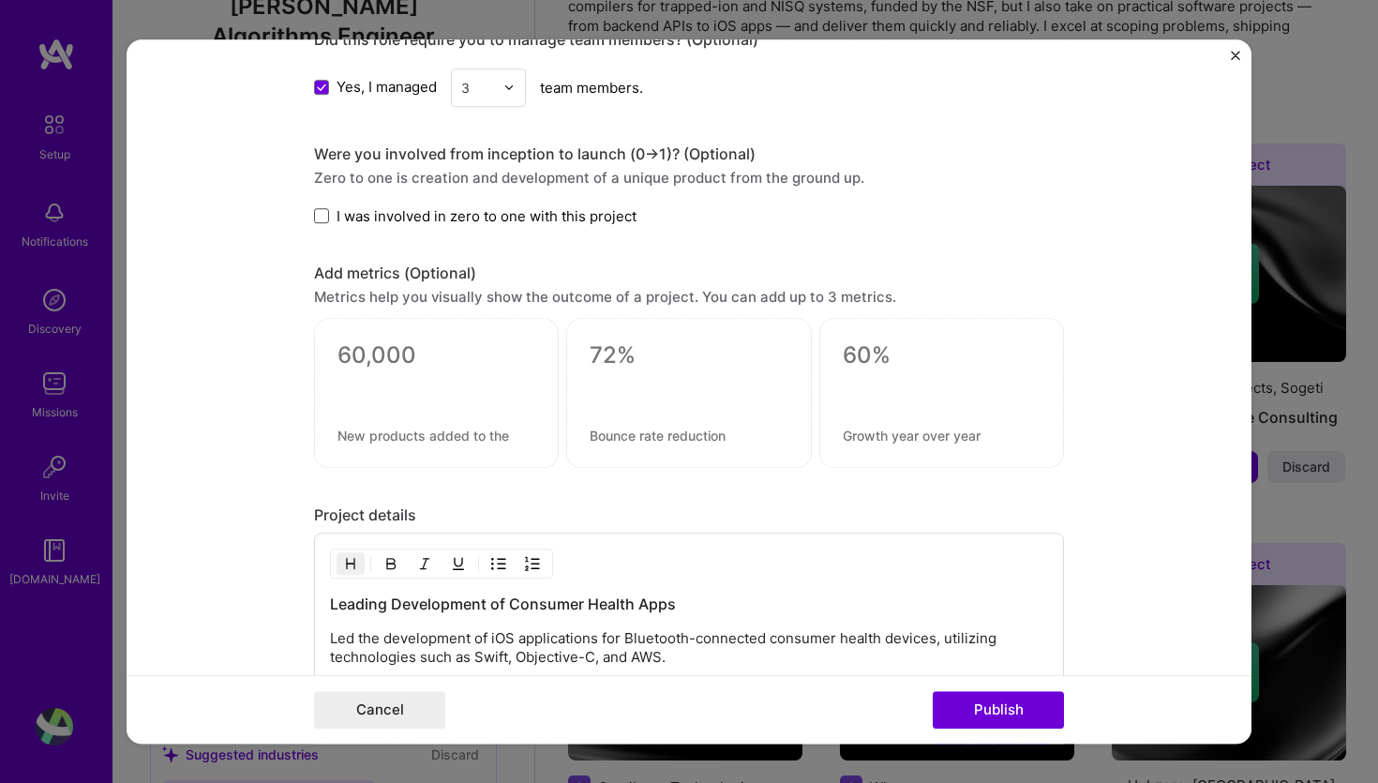
click at [320, 221] on span at bounding box center [321, 215] width 15 height 15
click at [0, 0] on input "I was involved in zero to one with this project" at bounding box center [0, 0] width 0 height 0
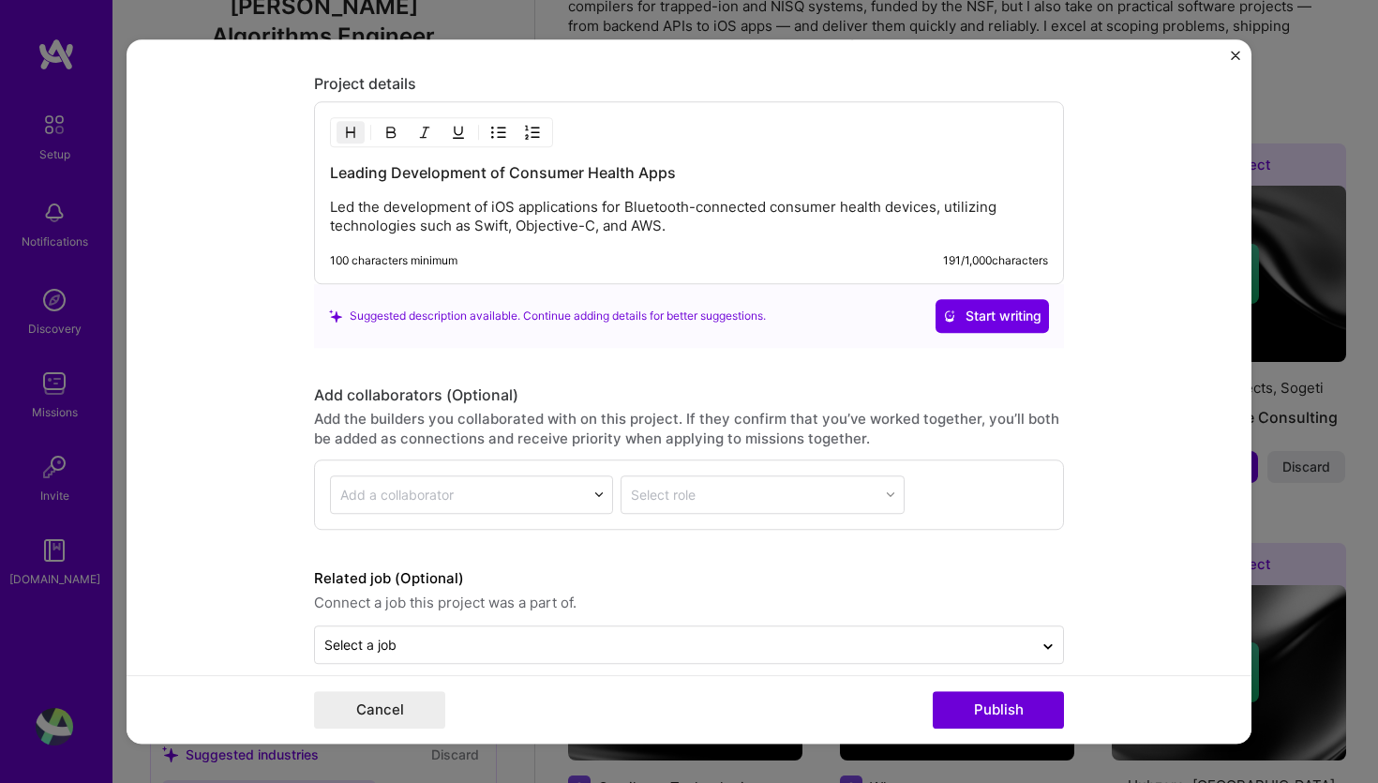
scroll to position [1634, 0]
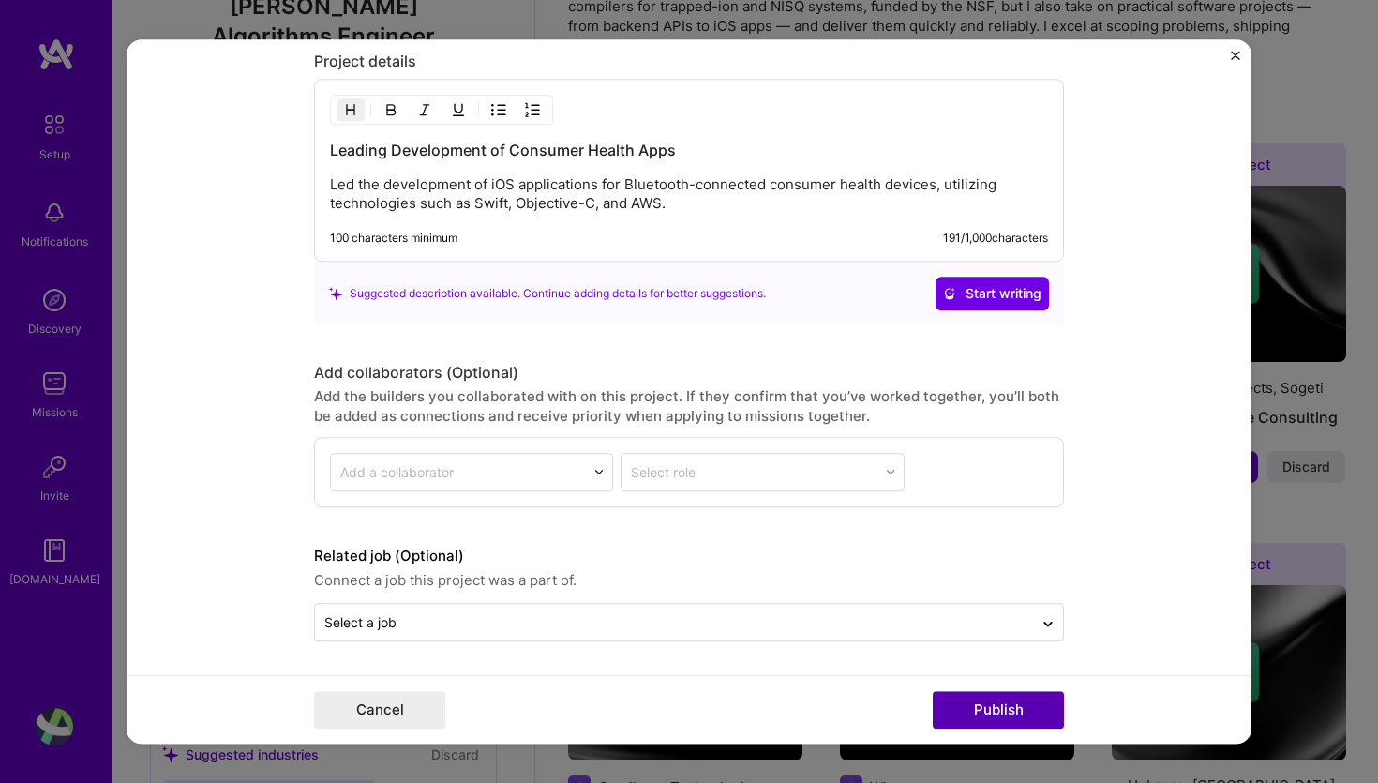
click at [1030, 711] on button "Publish" at bounding box center [998, 709] width 131 height 37
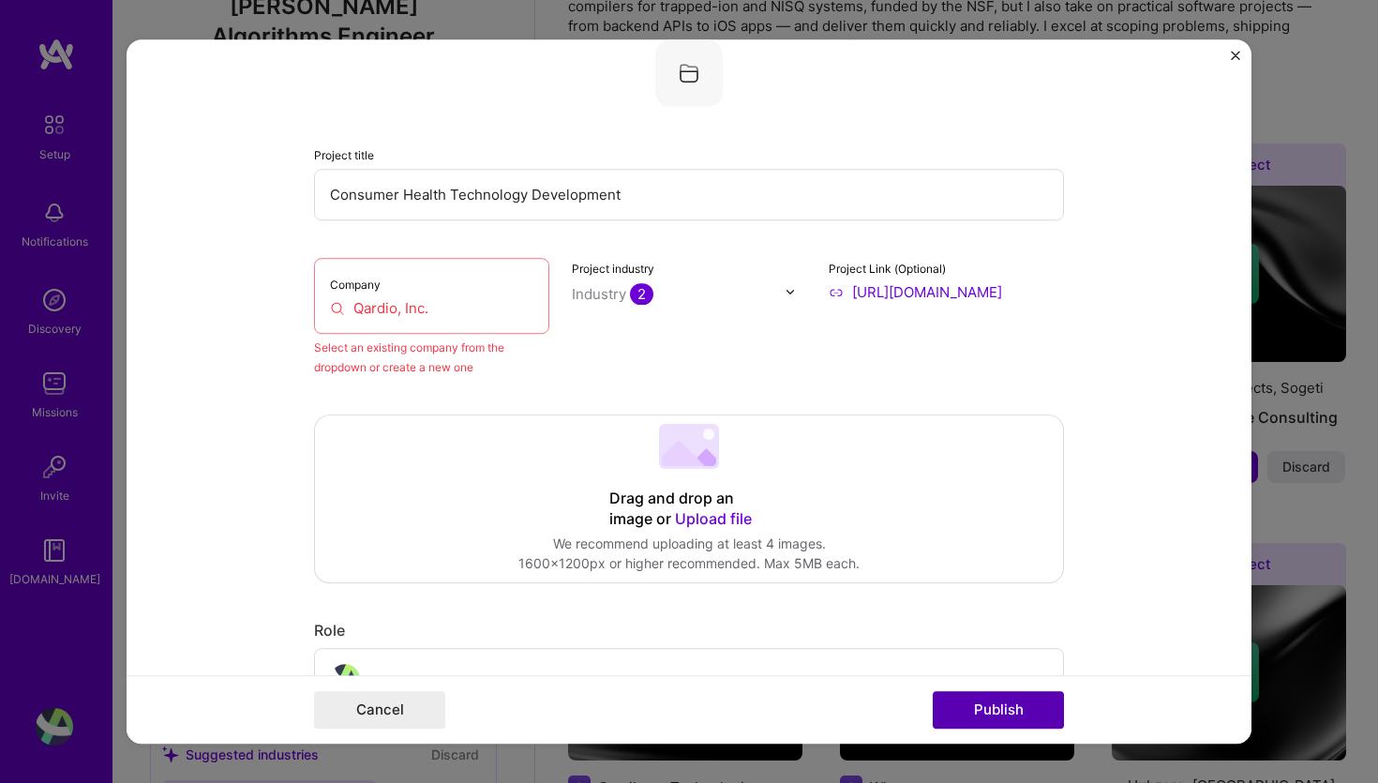
scroll to position [123, 0]
click at [442, 318] on div "Company Qardio, Inc." at bounding box center [431, 296] width 235 height 76
click at [422, 310] on input "Qardio, Inc." at bounding box center [431, 308] width 203 height 20
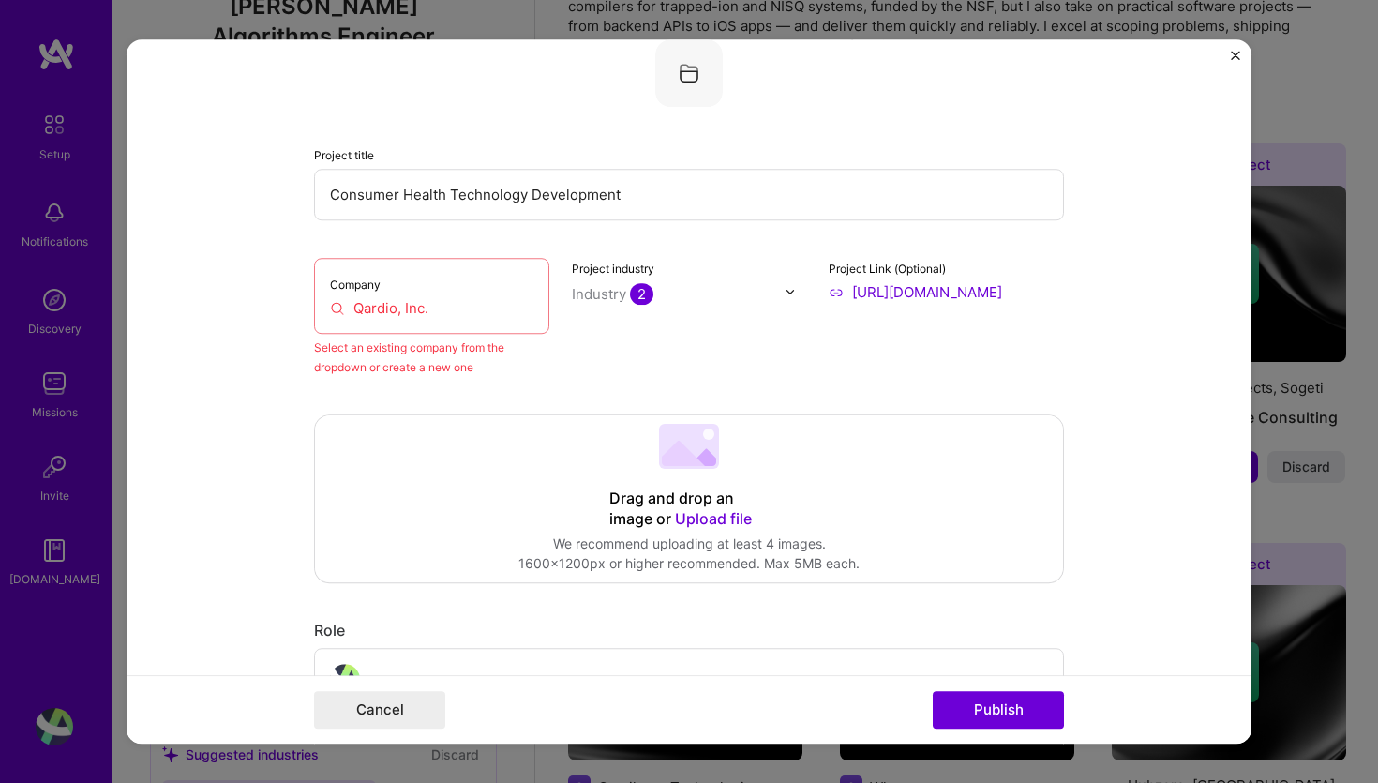
click at [422, 310] on input "Qardio, Inc." at bounding box center [431, 308] width 203 height 20
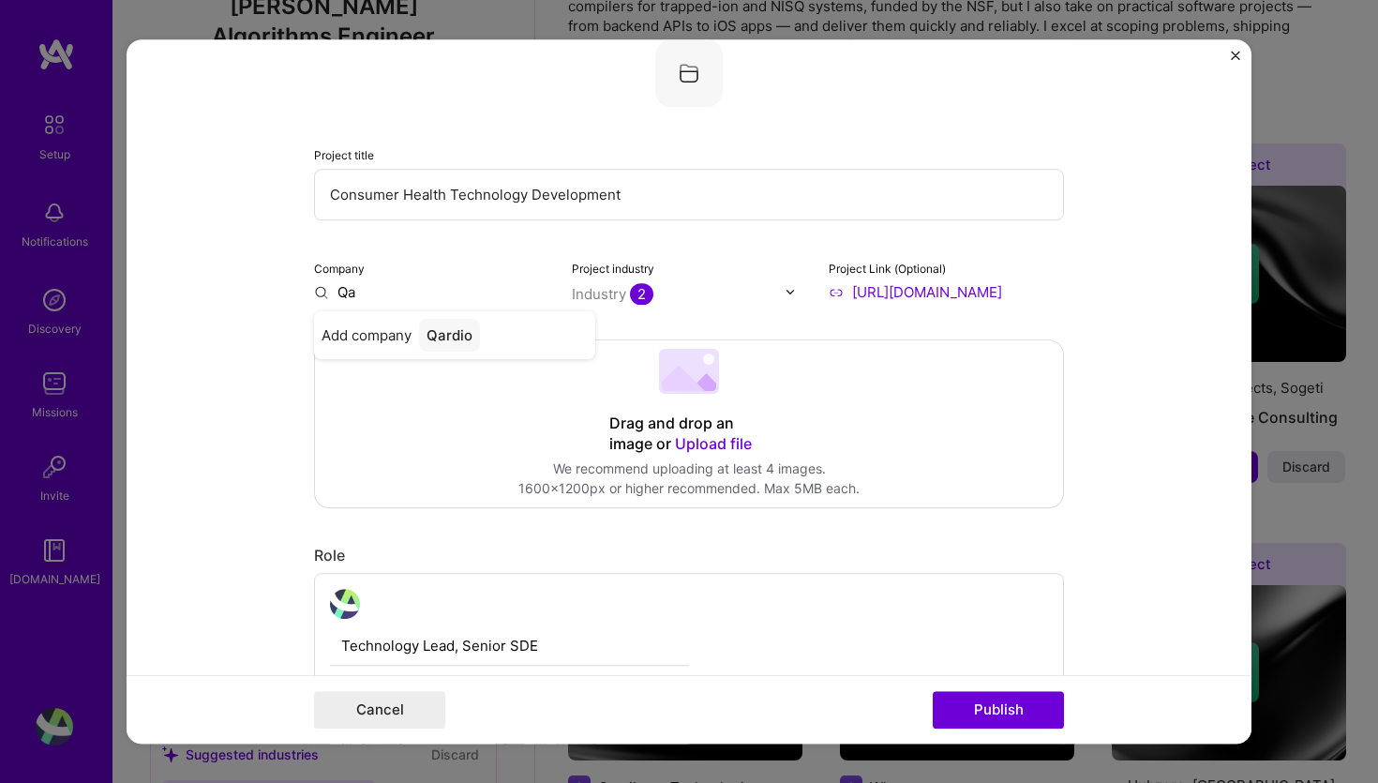
type input "Q"
paste input "THE EMBASSIES of Good Living AG"
type input "THE EMBASSIES of Good Living AG"
type input "Qardio, Inc."
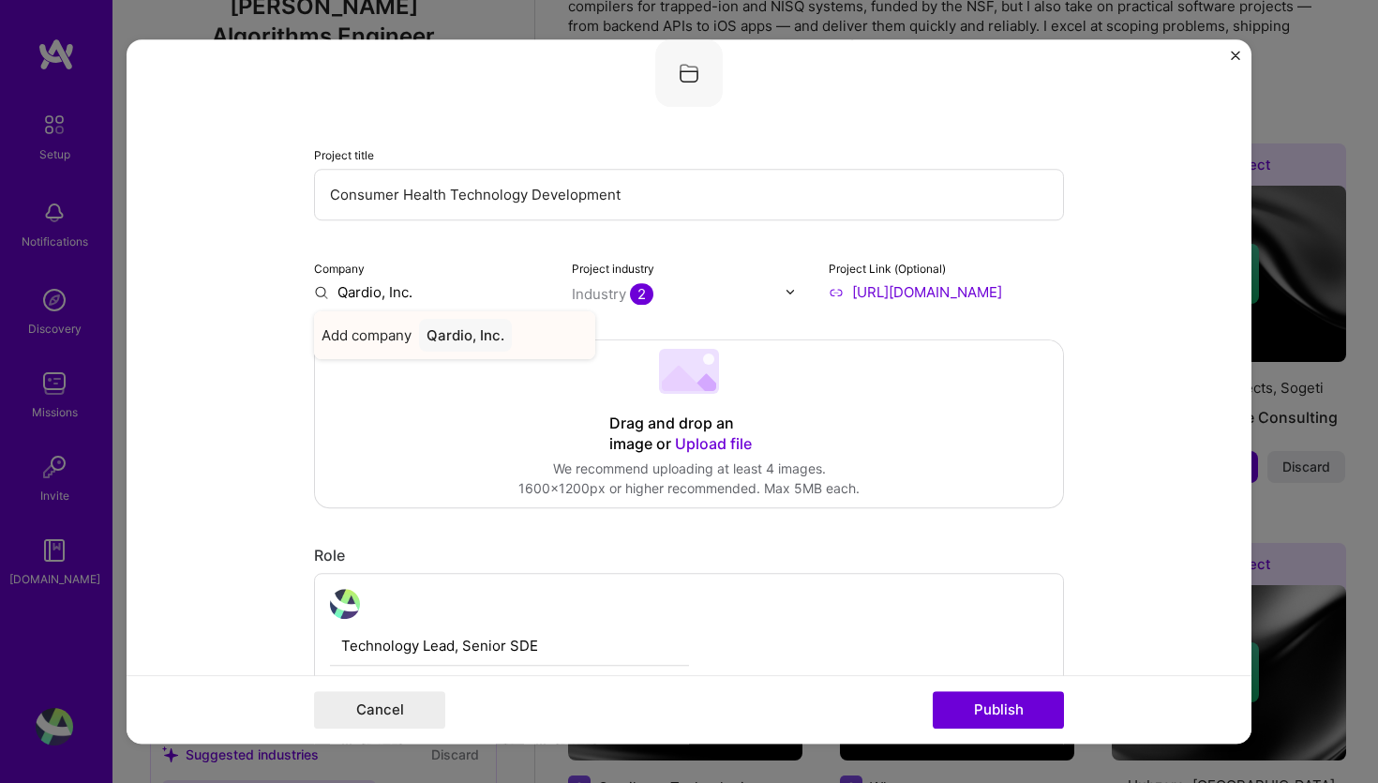
click at [485, 332] on div "Qardio, Inc." at bounding box center [465, 335] width 93 height 33
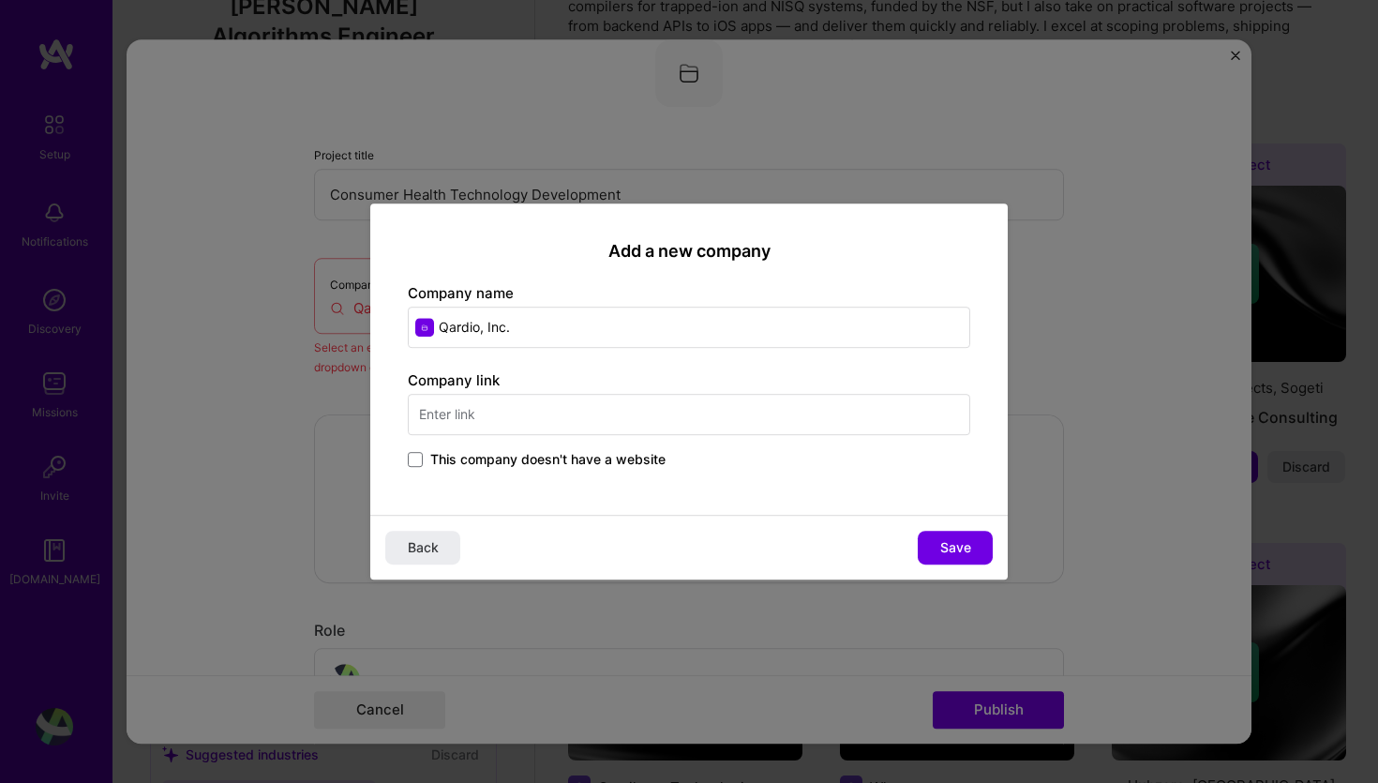
click at [510, 414] on input "text" at bounding box center [689, 414] width 562 height 41
type input "[DOMAIN_NAME]"
click at [964, 543] on span "Save" at bounding box center [955, 547] width 31 height 19
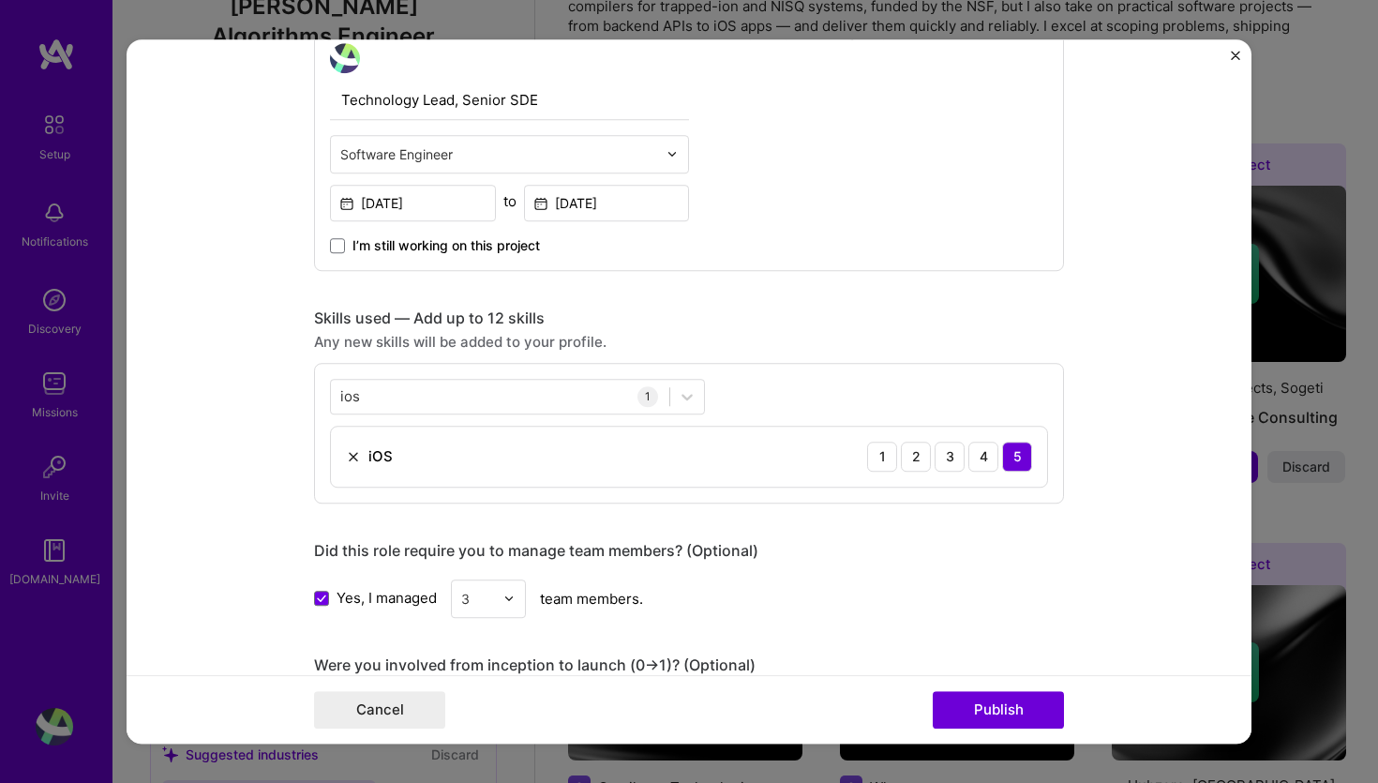
scroll to position [804, 0]
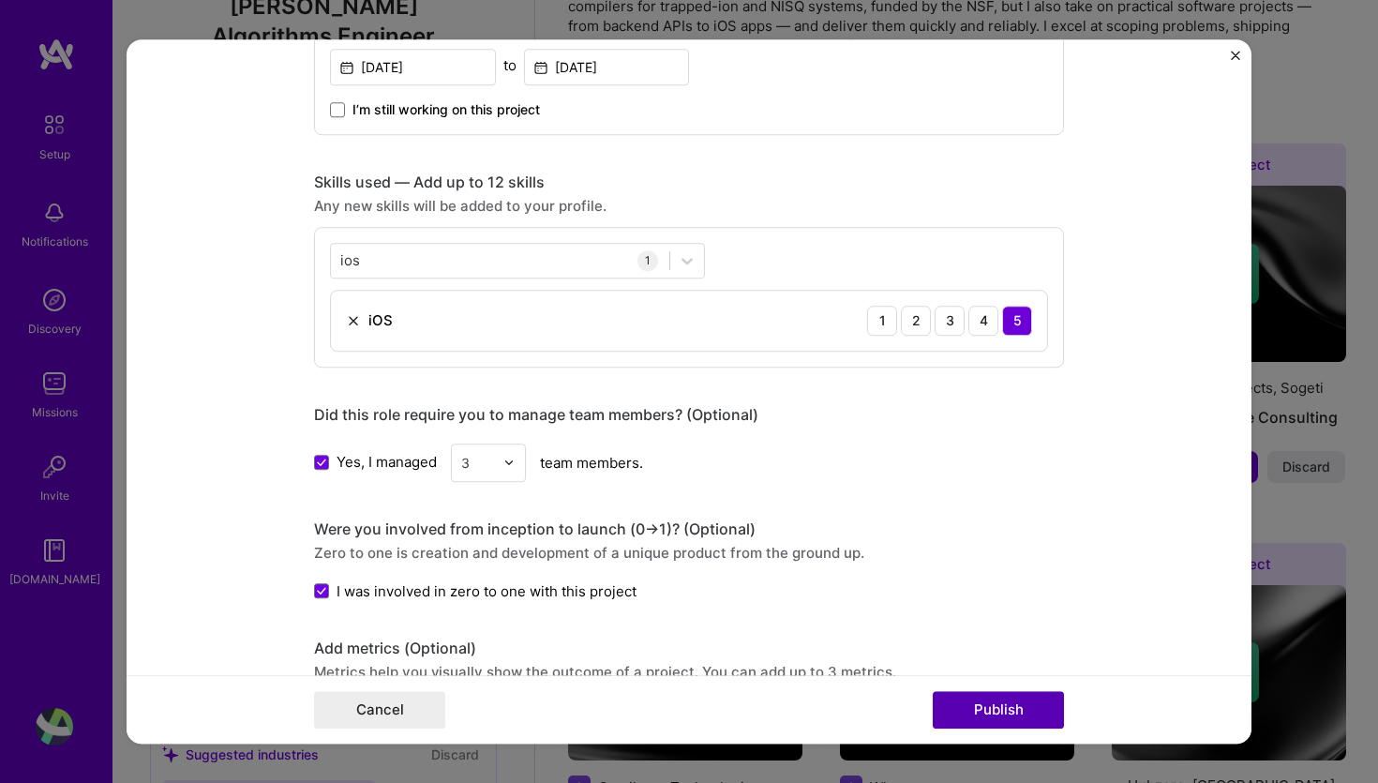
click at [1002, 703] on button "Publish" at bounding box center [998, 709] width 131 height 37
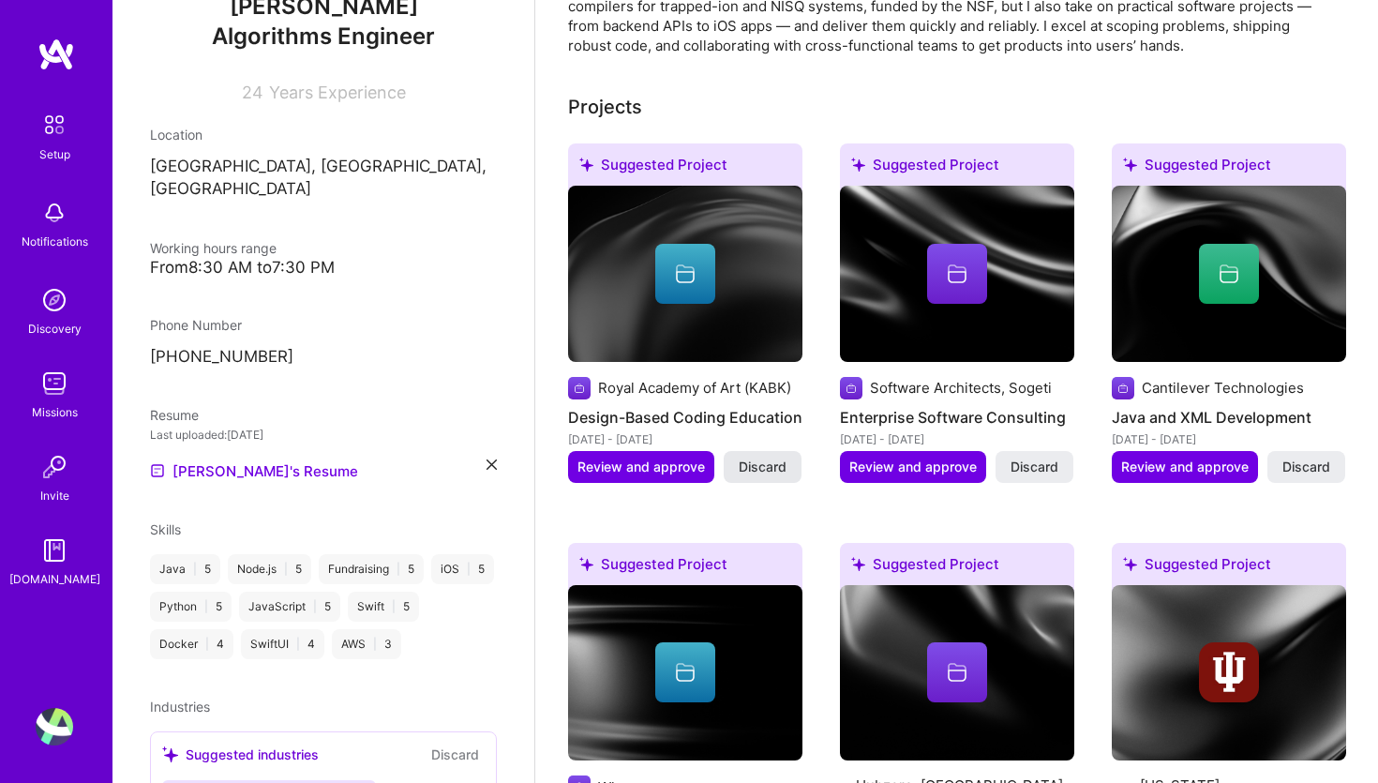
click at [759, 457] on span "Discard" at bounding box center [763, 466] width 48 height 19
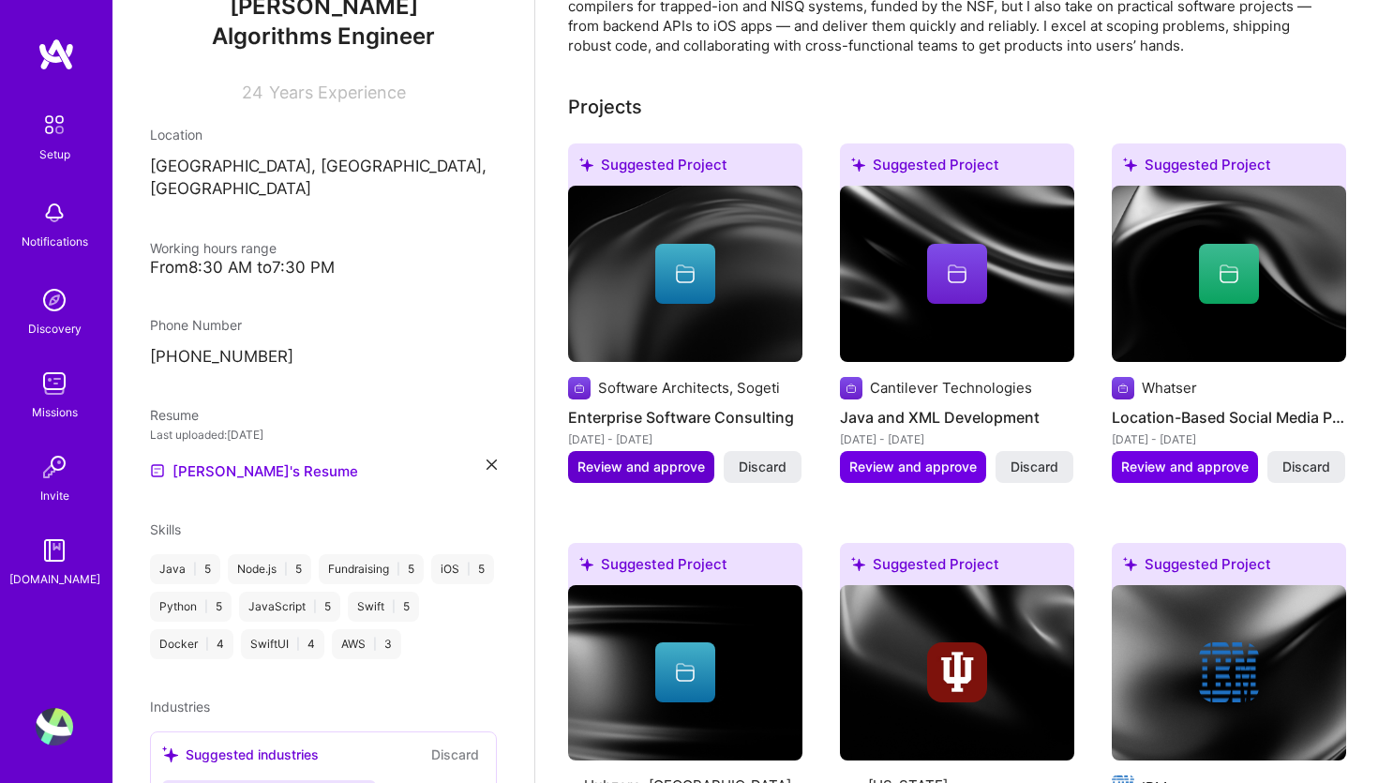
click at [671, 457] on span "Review and approve" at bounding box center [640, 466] width 127 height 19
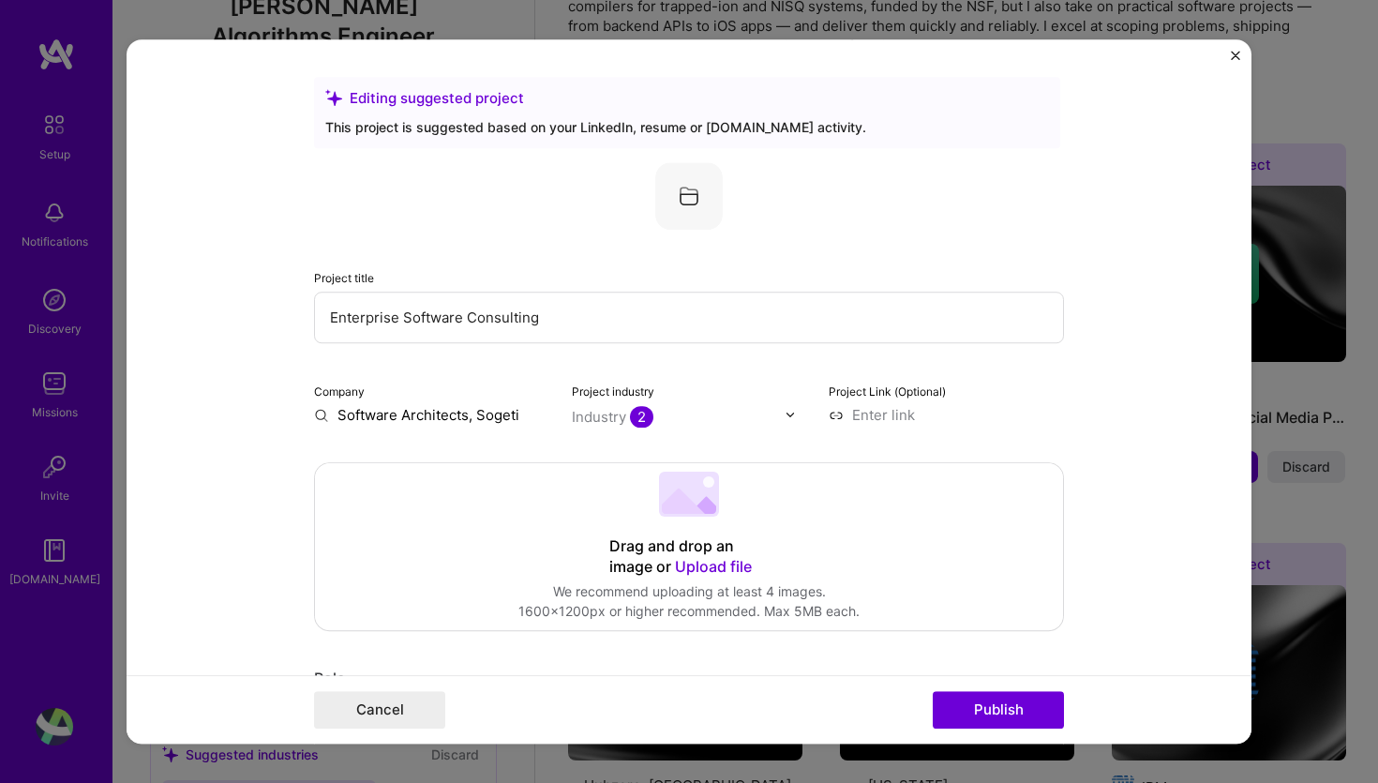
click at [745, 410] on input "text" at bounding box center [679, 417] width 214 height 20
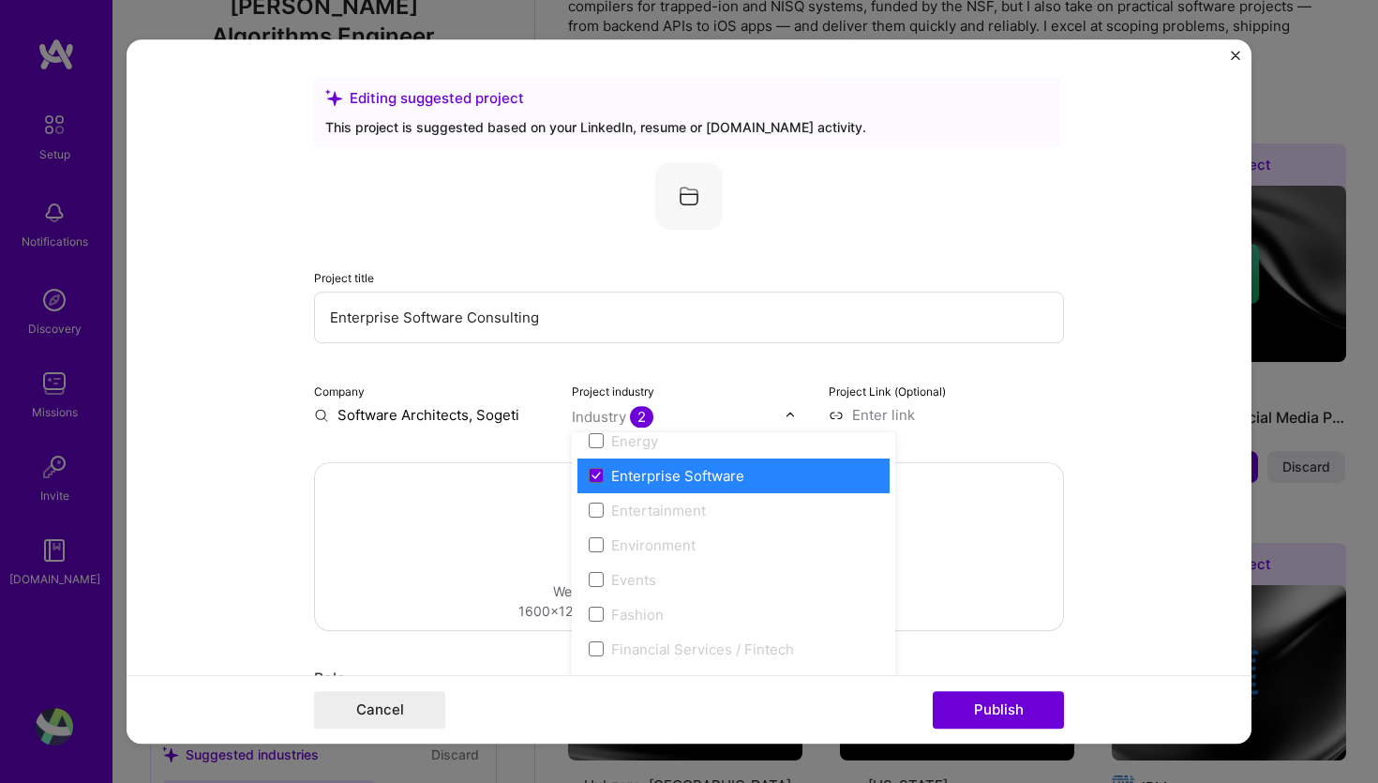
scroll to position [1768, 0]
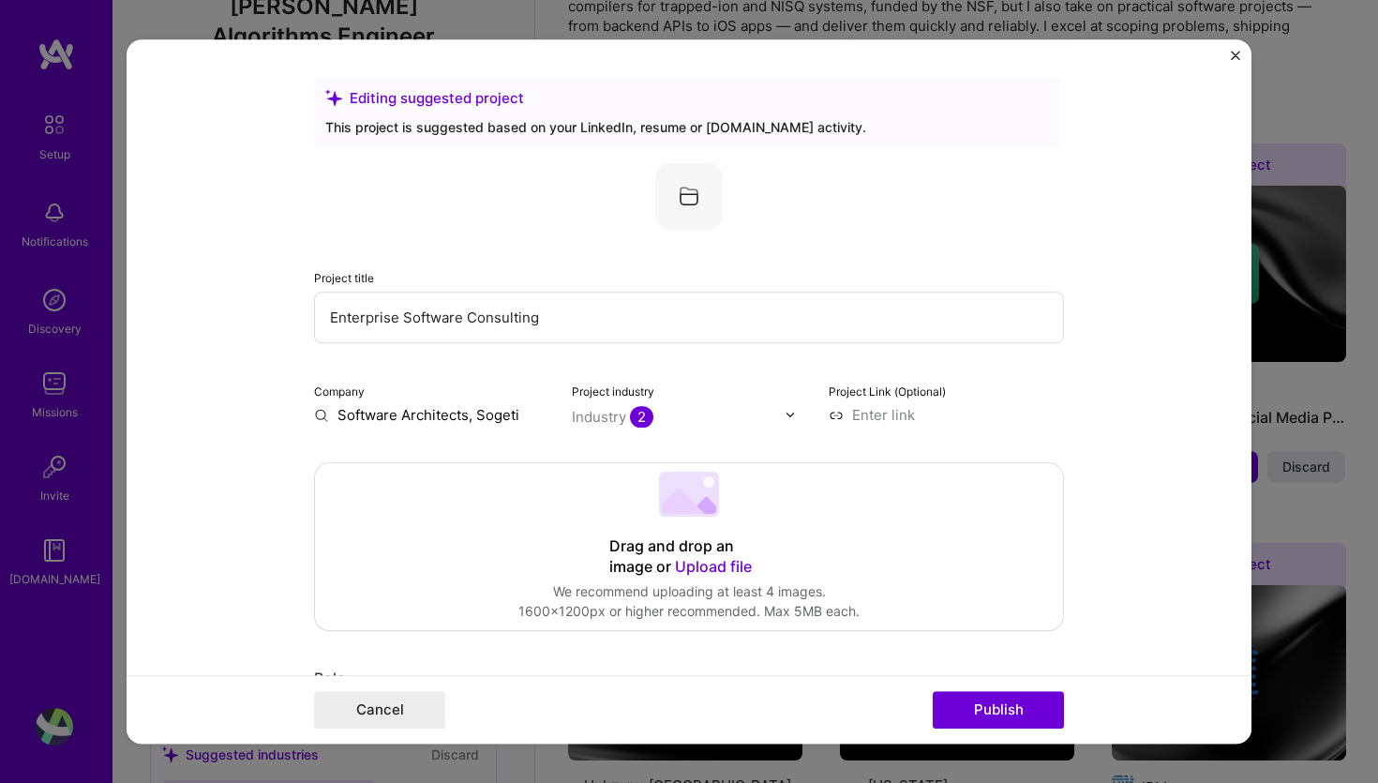
click at [1038, 168] on div at bounding box center [689, 195] width 750 height 67
click at [886, 415] on input at bounding box center [945, 415] width 235 height 20
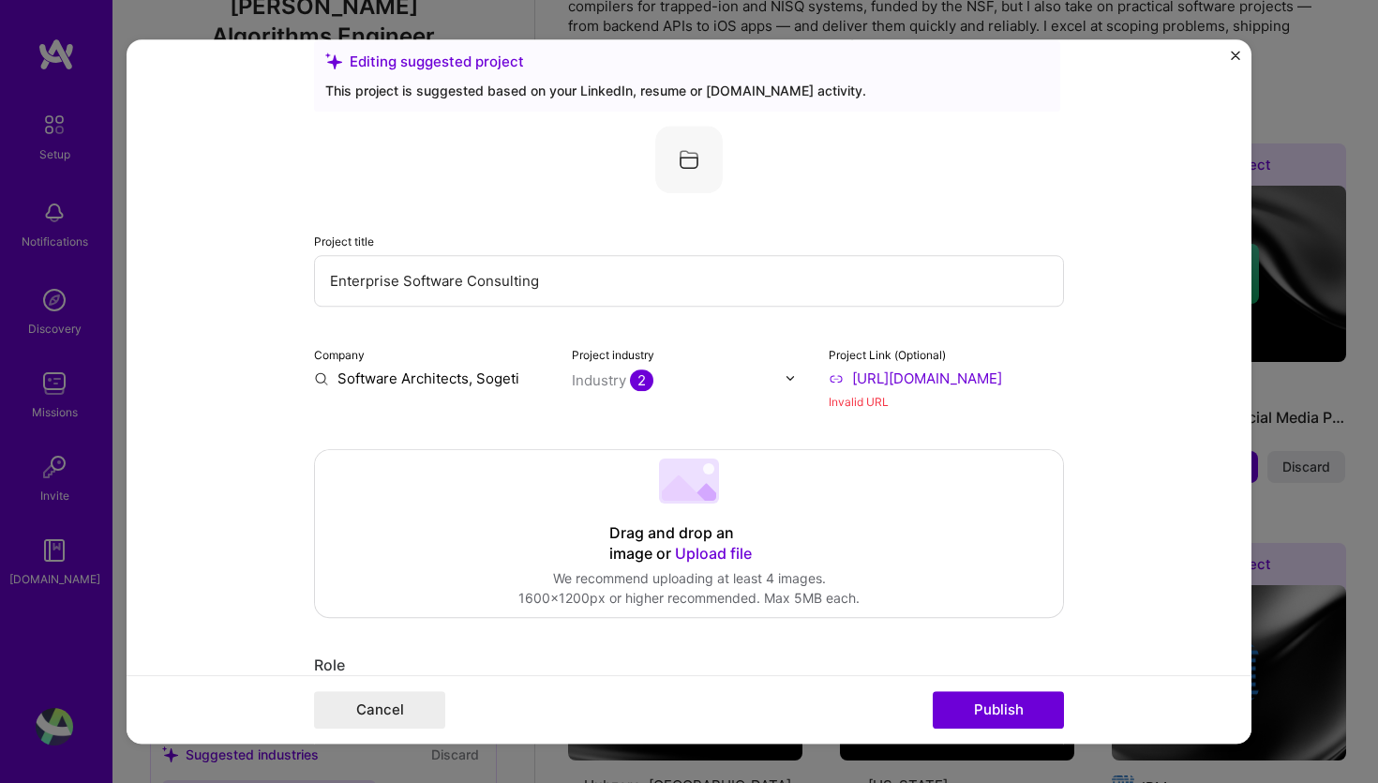
scroll to position [37, 0]
type input "[URL][DOMAIN_NAME]"
click at [435, 385] on input "Software Architects, Sogeti" at bounding box center [431, 377] width 235 height 20
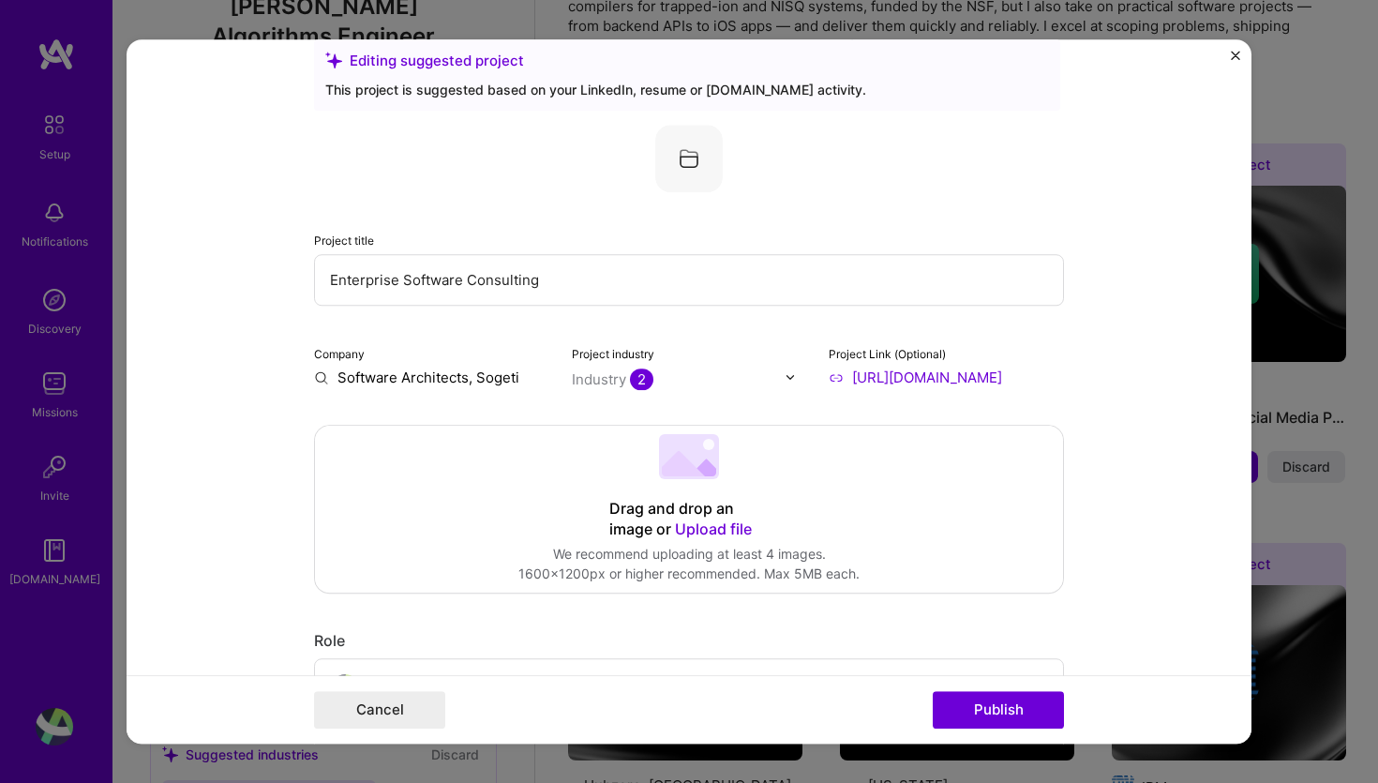
click at [435, 385] on input "Software Architects, Sogeti" at bounding box center [431, 377] width 235 height 20
click at [427, 377] on input "text" at bounding box center [431, 377] width 235 height 20
paste input "Software Architects, Sogeti"
type input "Software Architects, Sogeti"
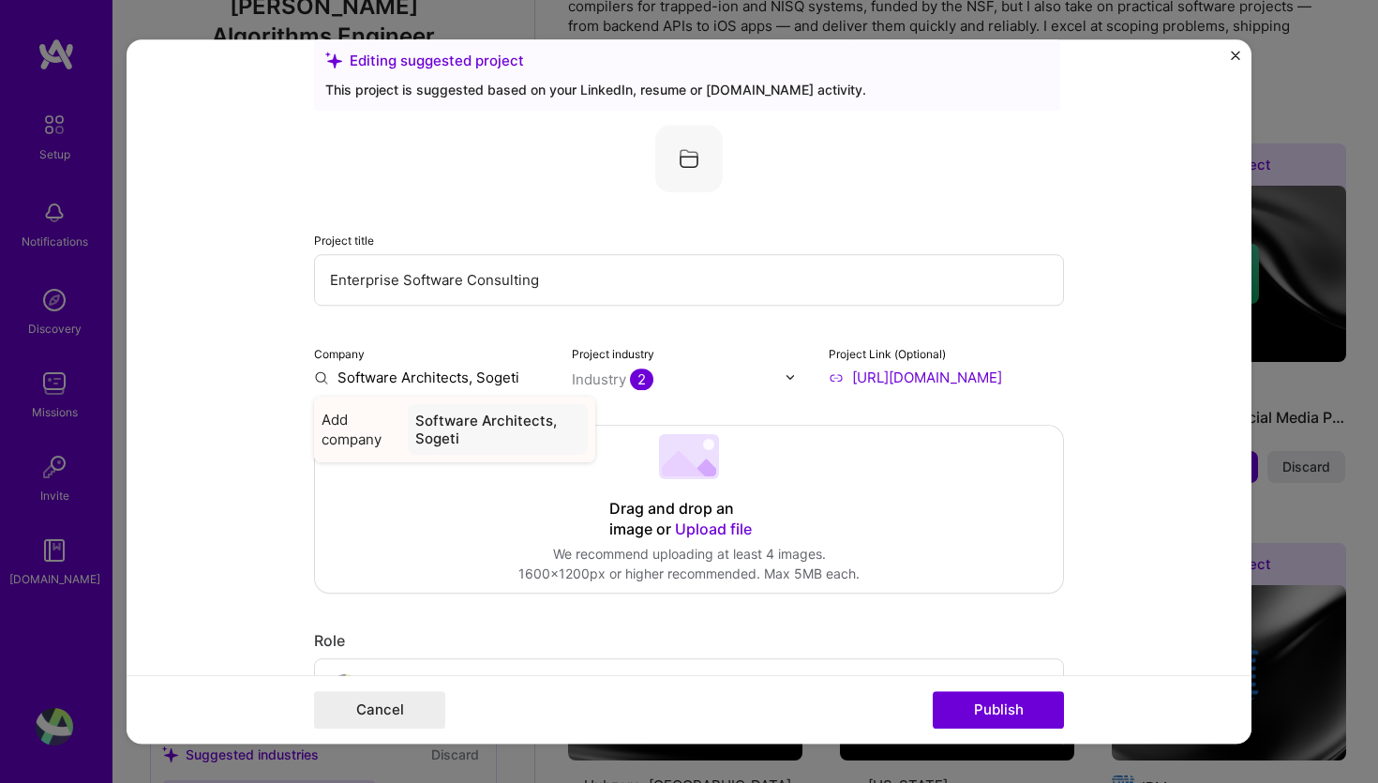
click at [445, 434] on div "Software Architects, Sogeti" at bounding box center [498, 429] width 180 height 51
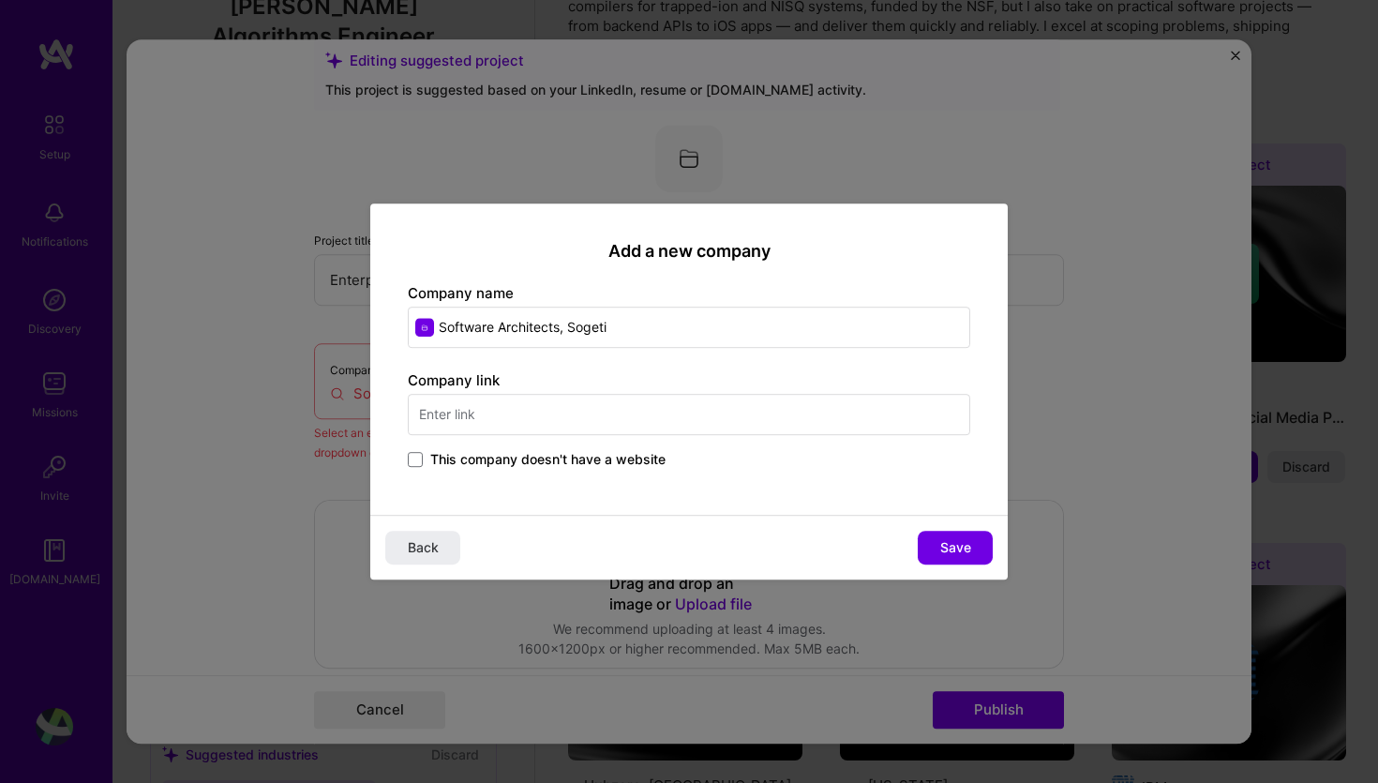
click at [483, 418] on input "text" at bounding box center [689, 414] width 562 height 41
type input "[DOMAIN_NAME]"
click at [480, 457] on span "Sogeti" at bounding box center [485, 464] width 43 height 20
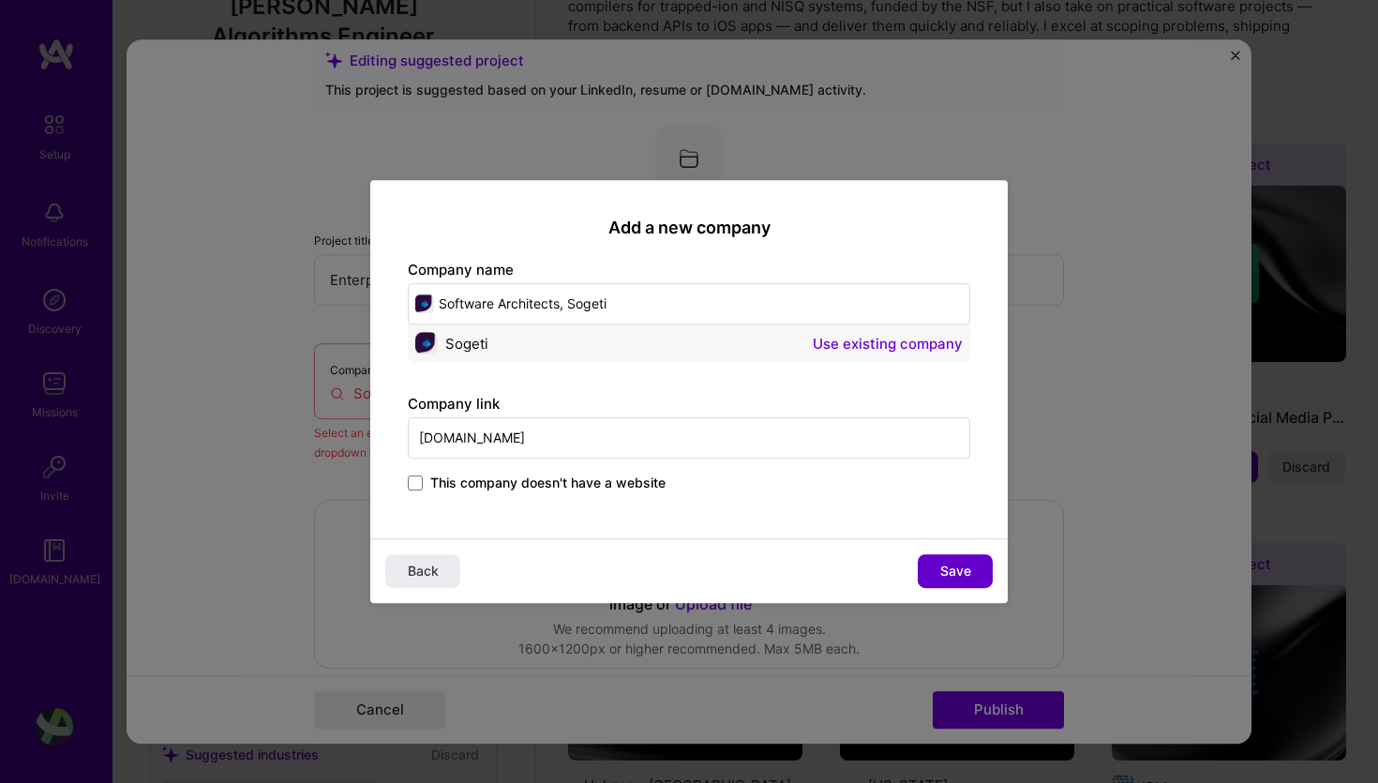
click at [969, 567] on span "Save" at bounding box center [955, 570] width 31 height 19
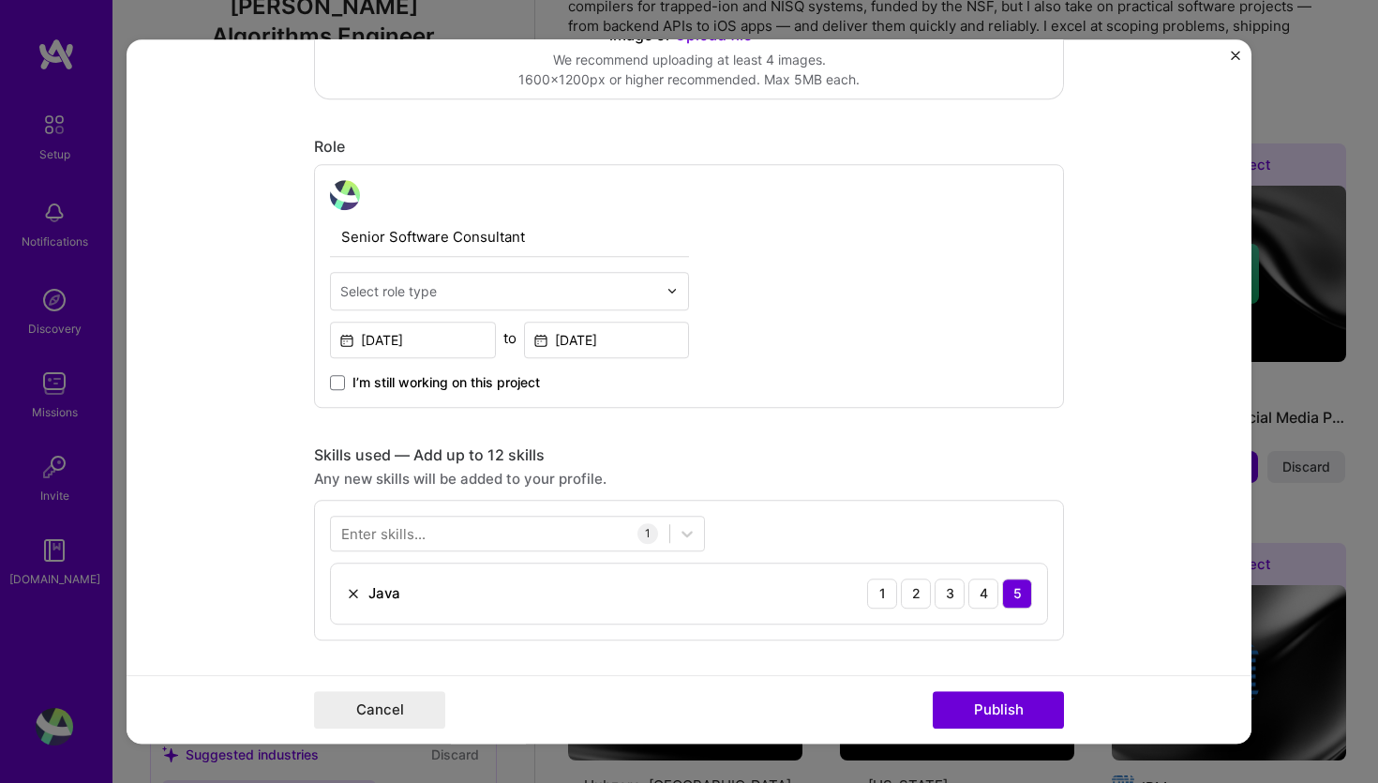
scroll to position [532, 0]
click at [407, 282] on div "Select role type" at bounding box center [388, 290] width 97 height 20
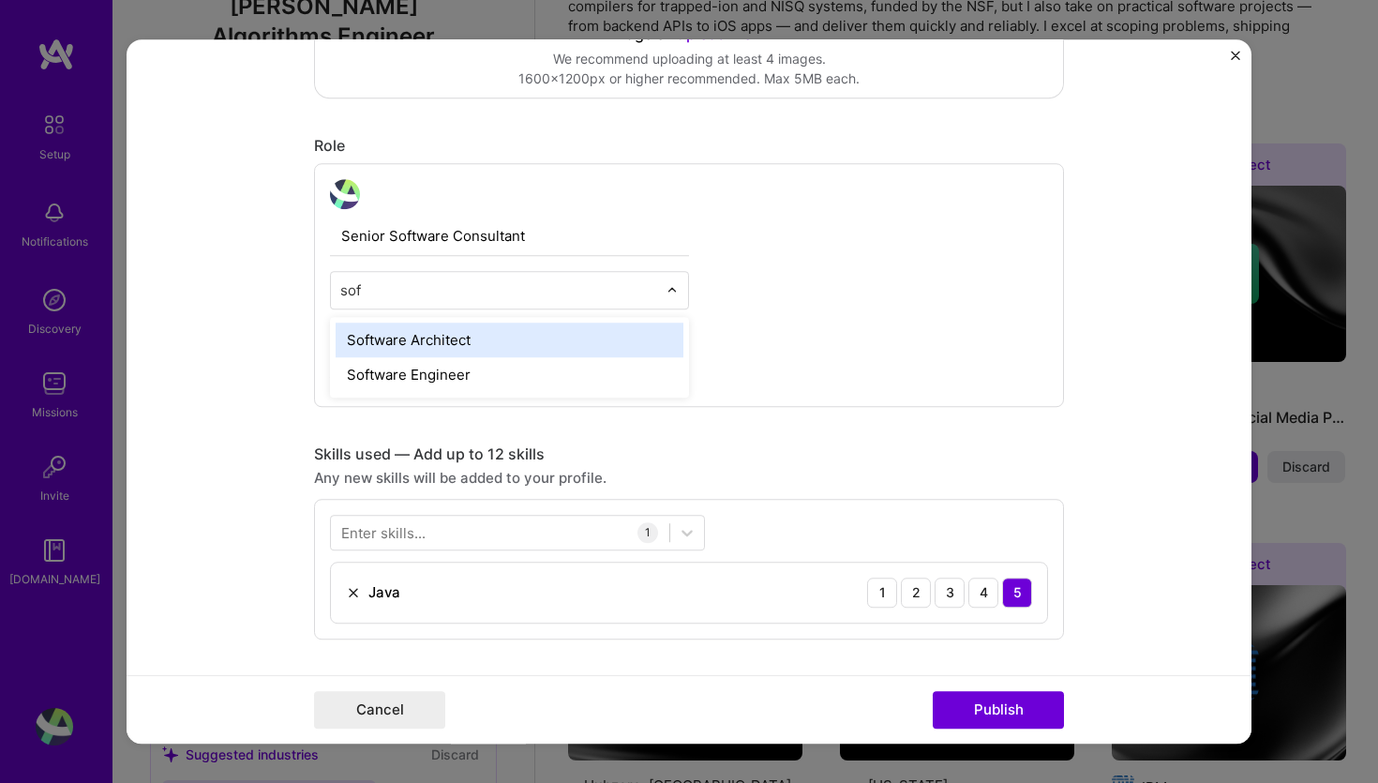
type input "soft"
drag, startPoint x: 417, startPoint y: 368, endPoint x: 414, endPoint y: 338, distance: 30.1
click at [414, 338] on div "Software Architect Software Engineer" at bounding box center [509, 357] width 359 height 81
click at [414, 338] on div "Software Architect" at bounding box center [510, 339] width 348 height 35
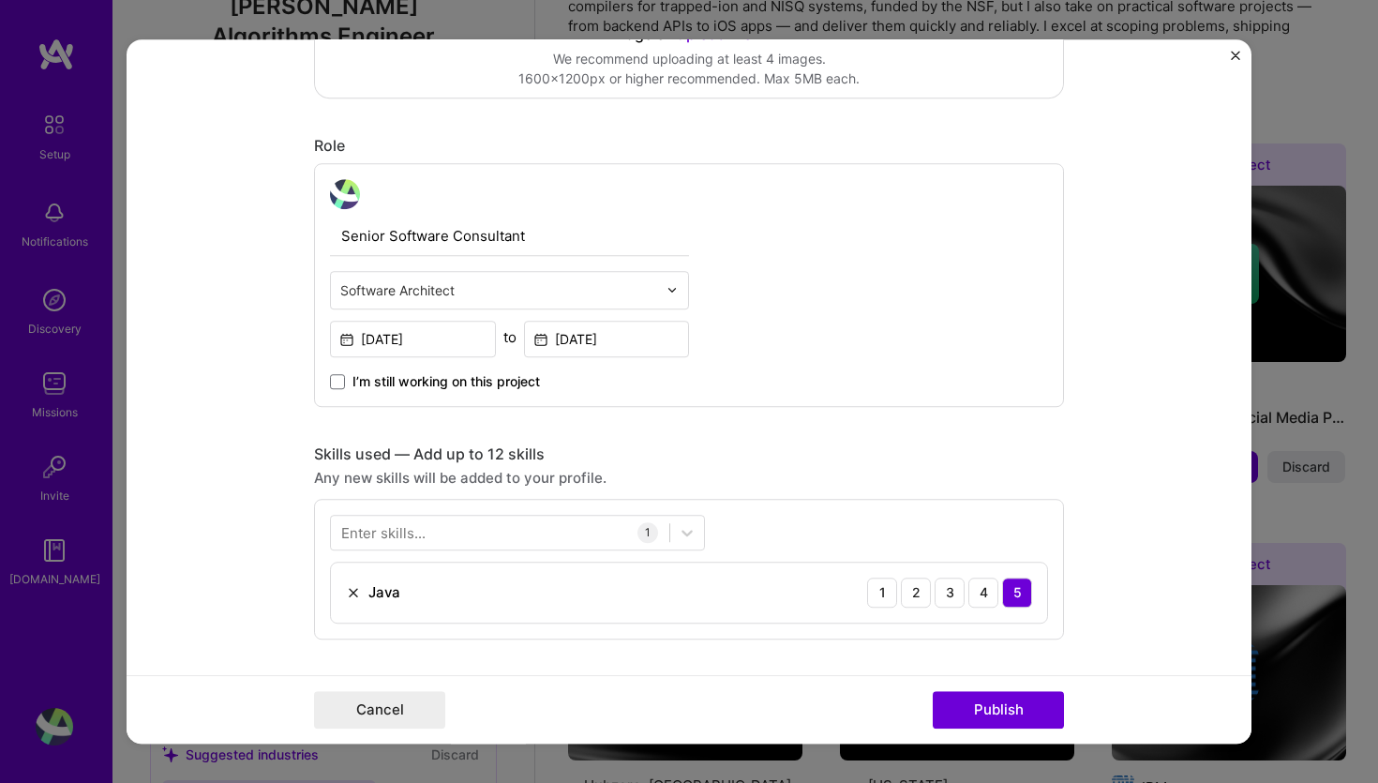
scroll to position [772, 0]
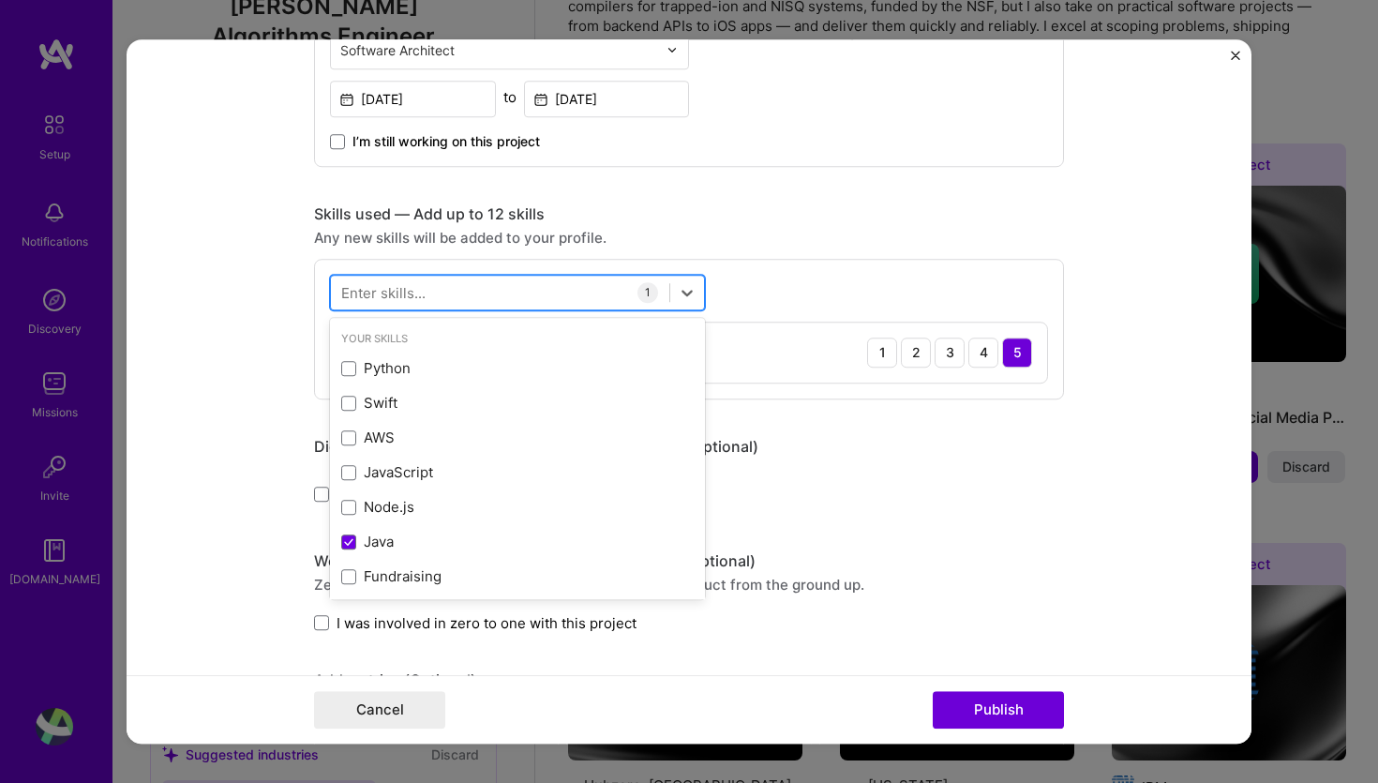
click at [432, 285] on div at bounding box center [500, 291] width 338 height 31
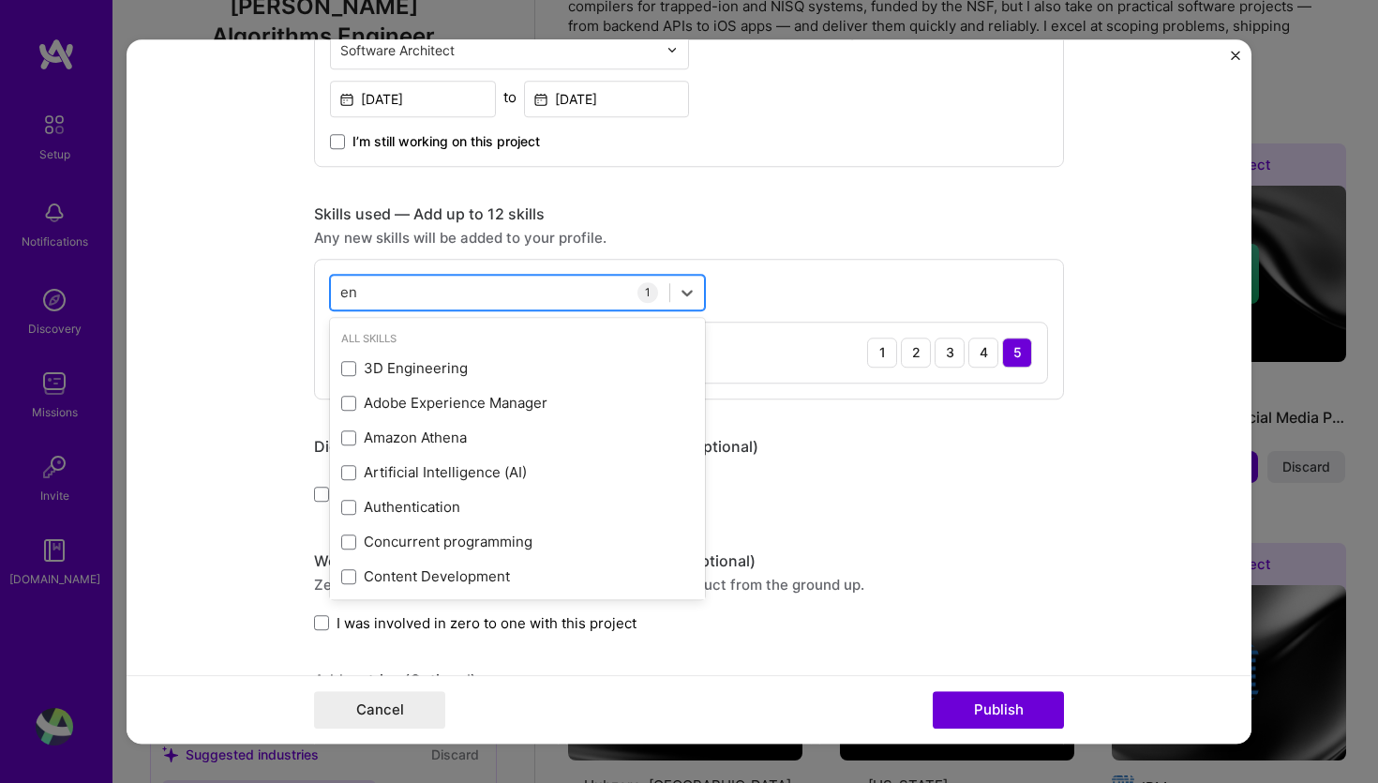
type input "e"
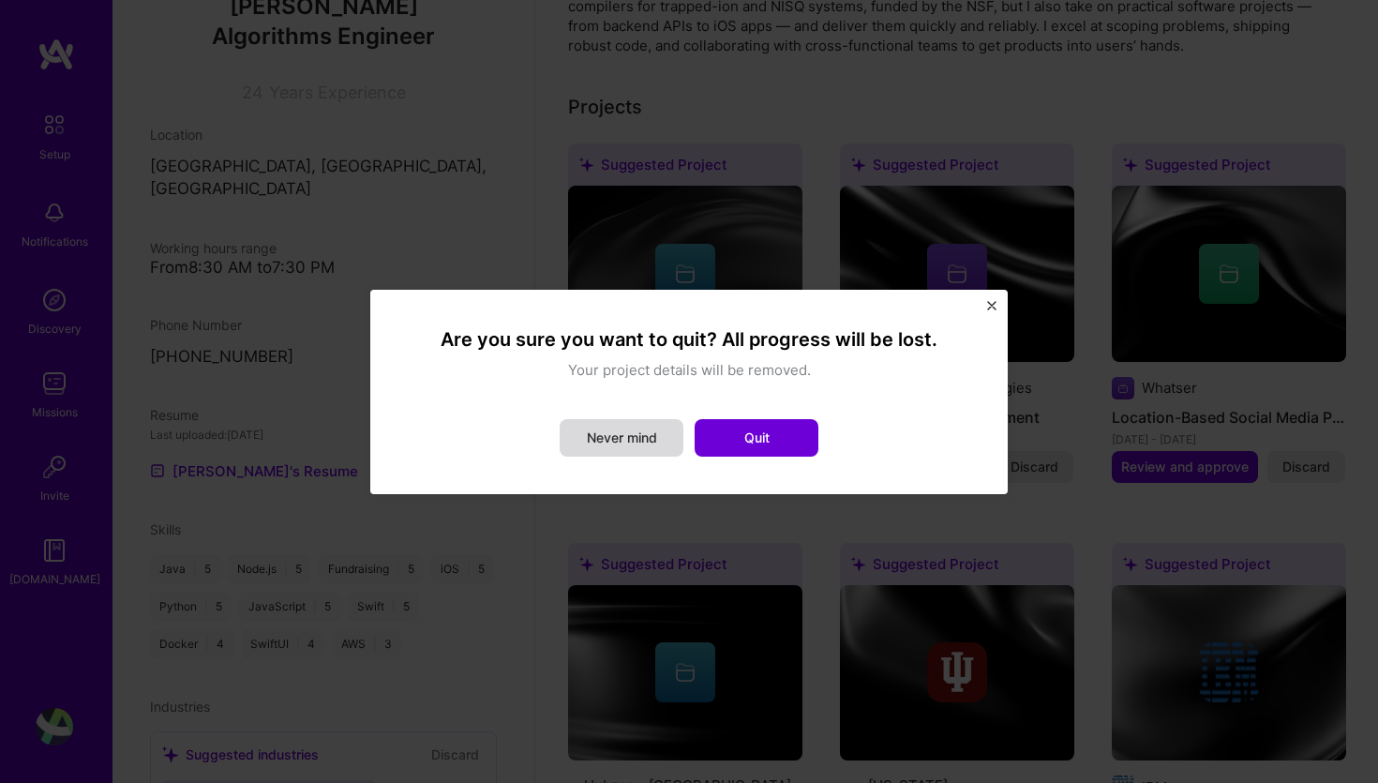
click at [592, 447] on button "Never mind" at bounding box center [622, 437] width 124 height 37
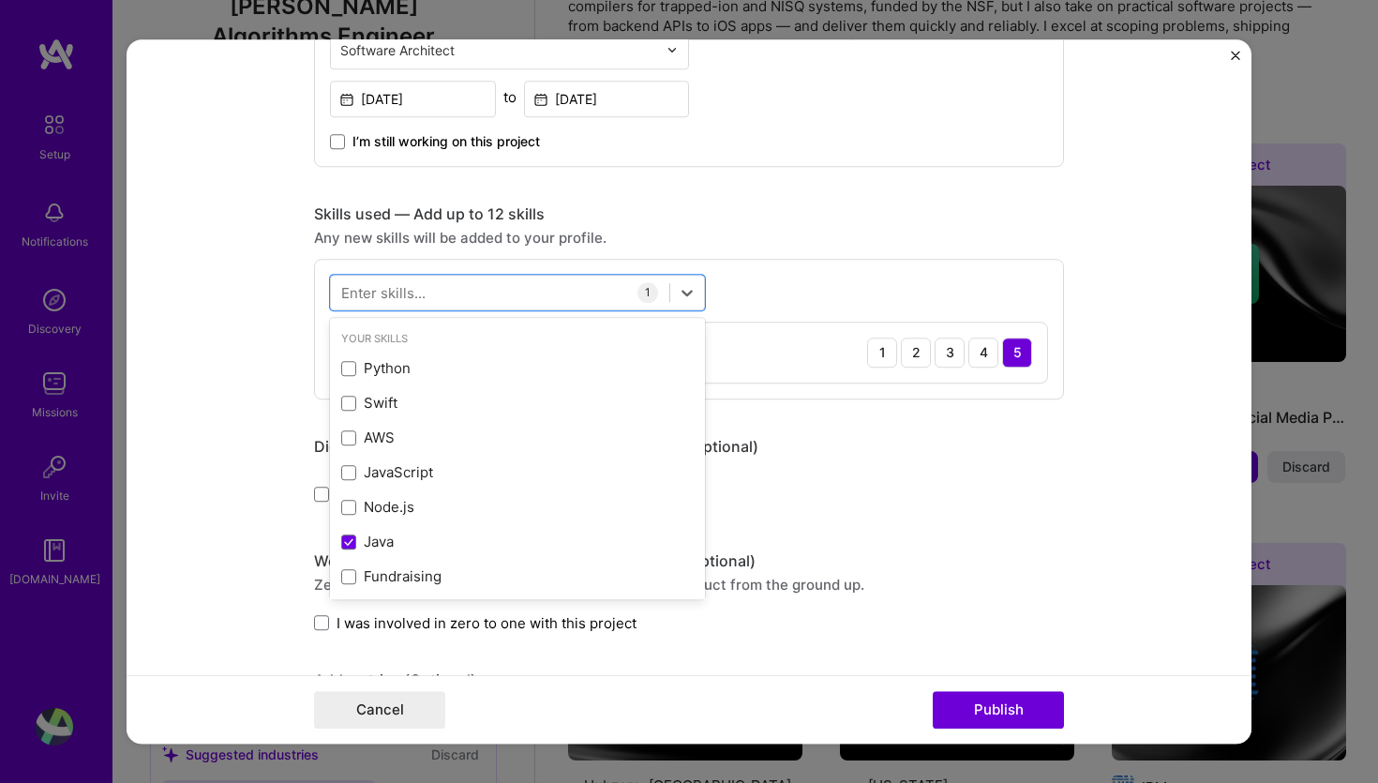
click at [1109, 553] on form "Editing suggested project This project is suggested based on your LinkedIn, res…" at bounding box center [689, 391] width 1125 height 705
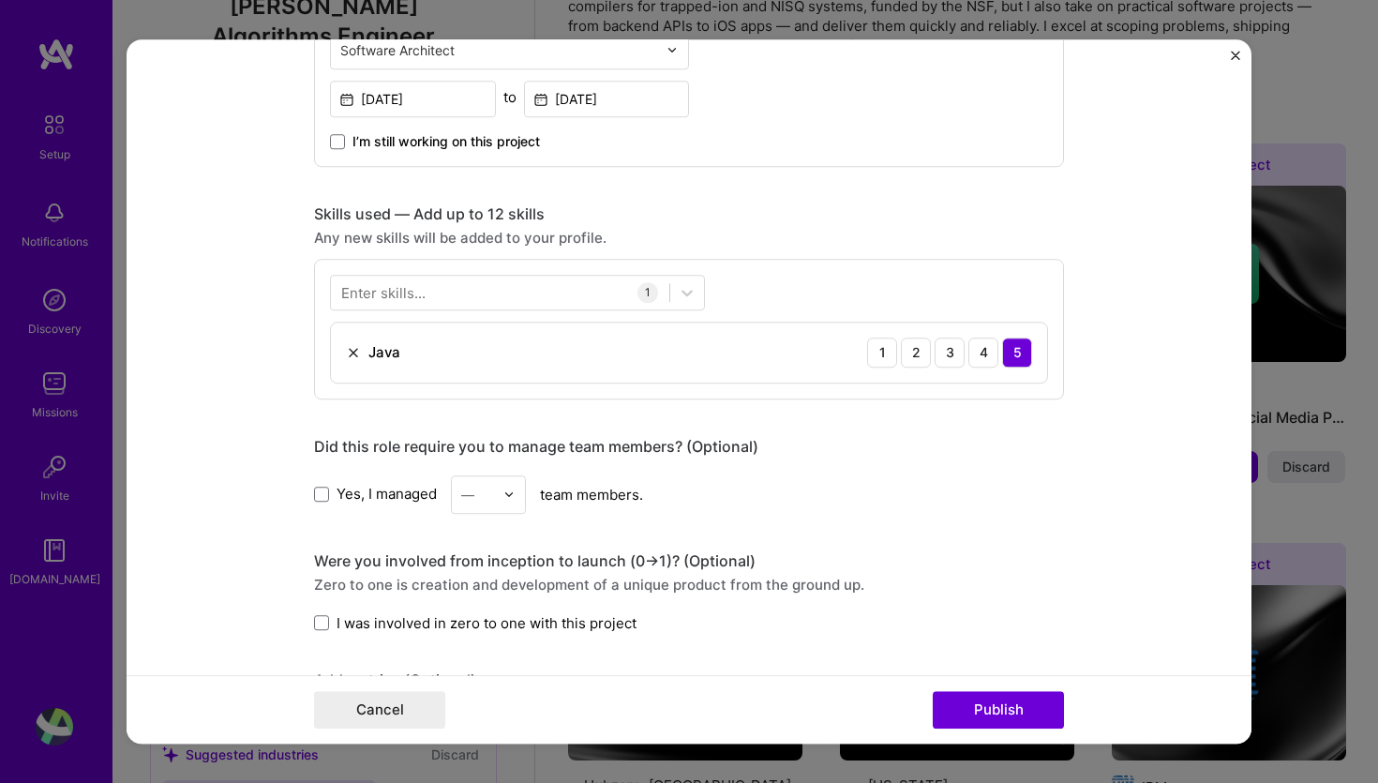
click at [1109, 553] on form "Editing suggested project This project is suggested based on your LinkedIn, res…" at bounding box center [689, 391] width 1125 height 705
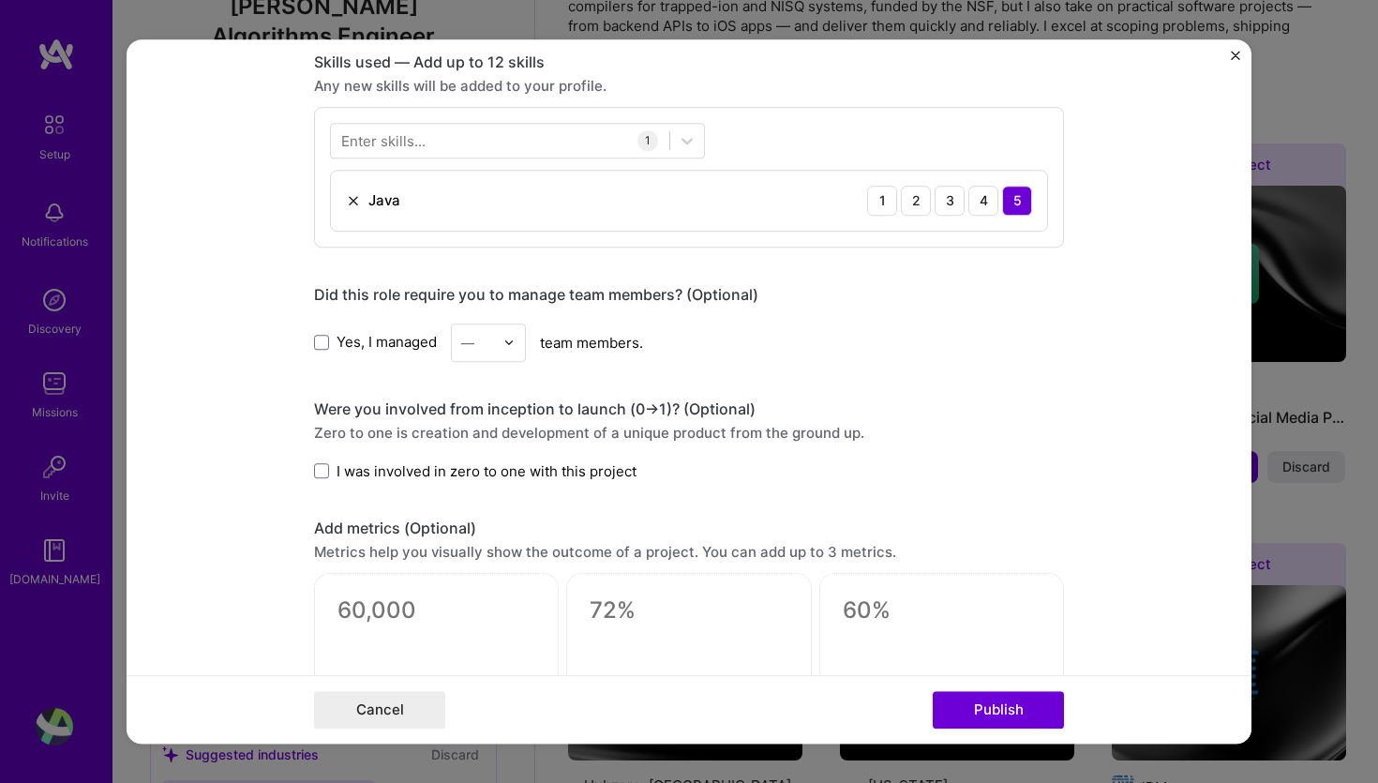
scroll to position [926, 0]
click at [514, 342] on img at bounding box center [508, 340] width 11 height 11
click at [1160, 456] on form "Editing suggested project This project is suggested based on your LinkedIn, res…" at bounding box center [689, 391] width 1125 height 705
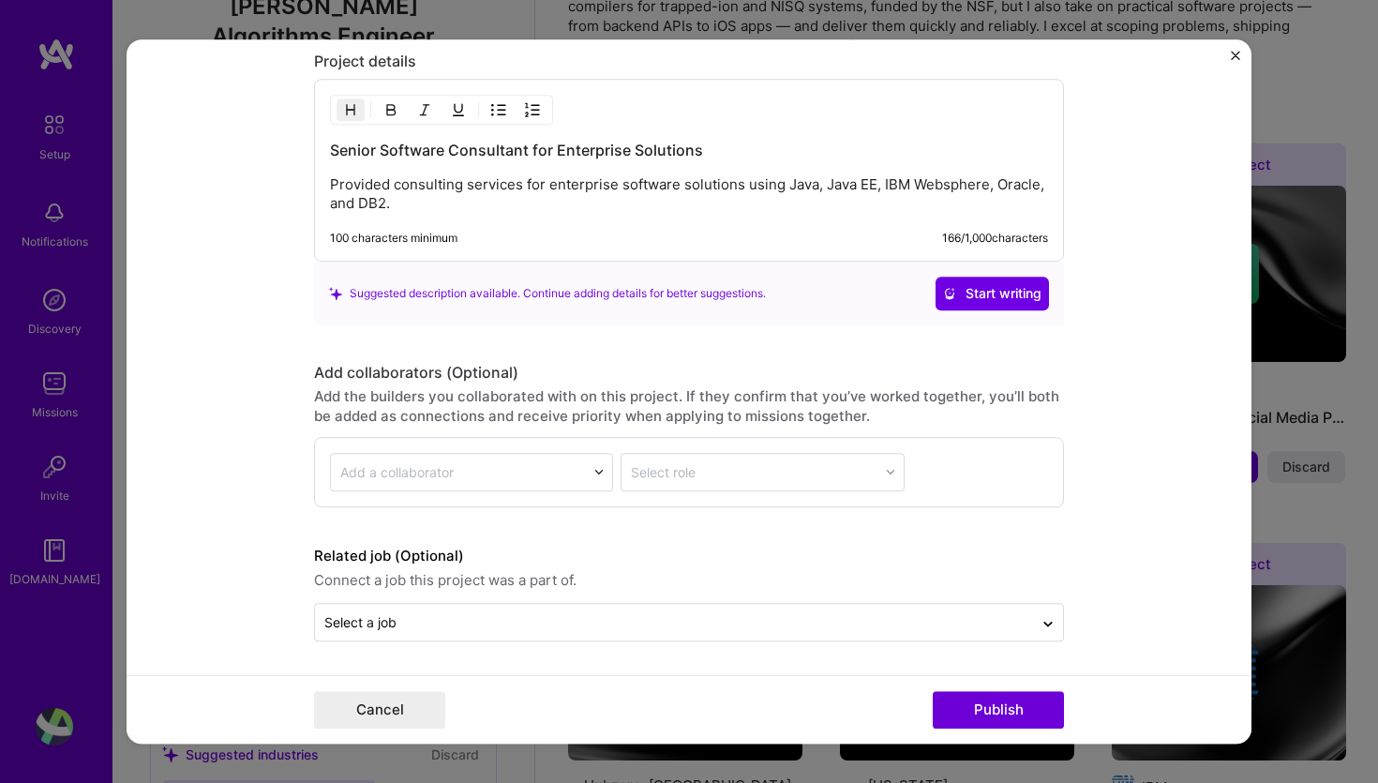
scroll to position [1634, 0]
click at [993, 717] on button "Publish" at bounding box center [998, 709] width 131 height 37
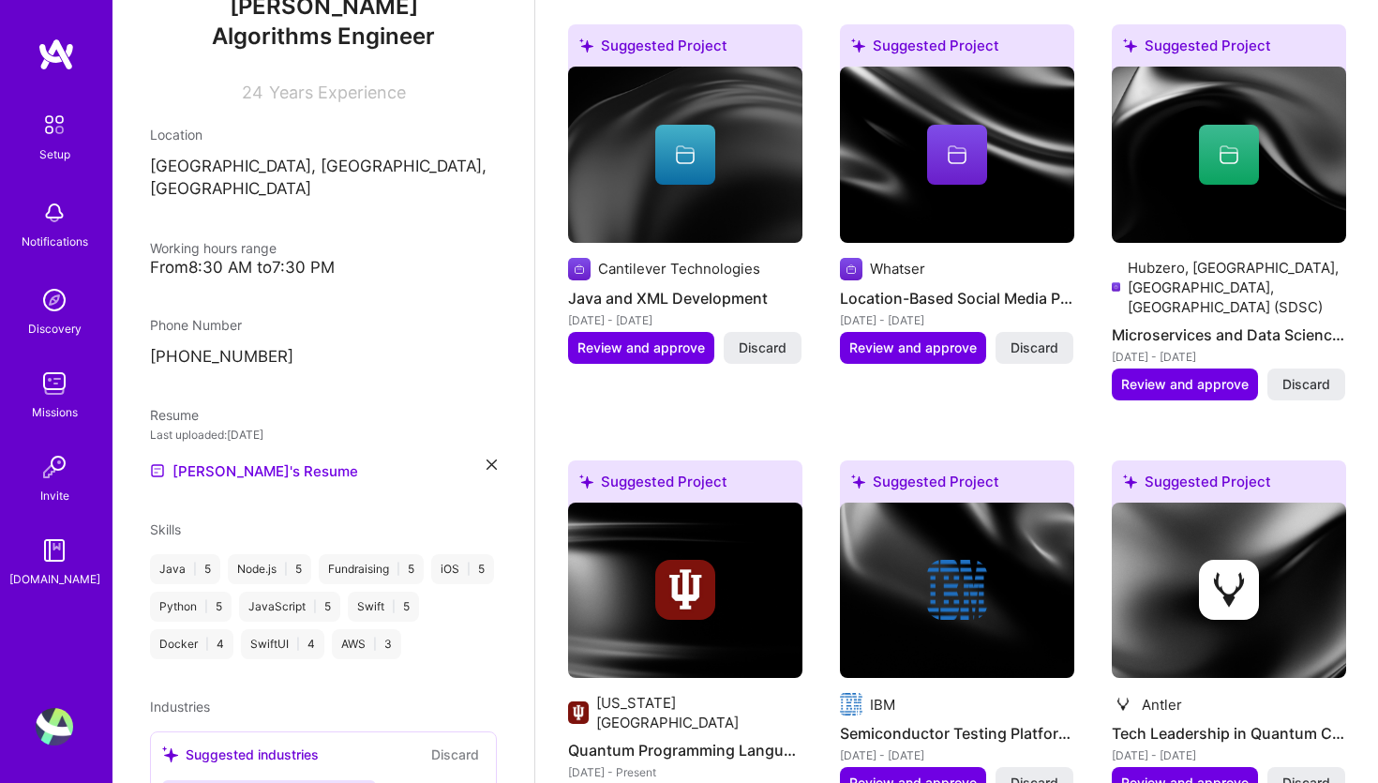
scroll to position [770, 0]
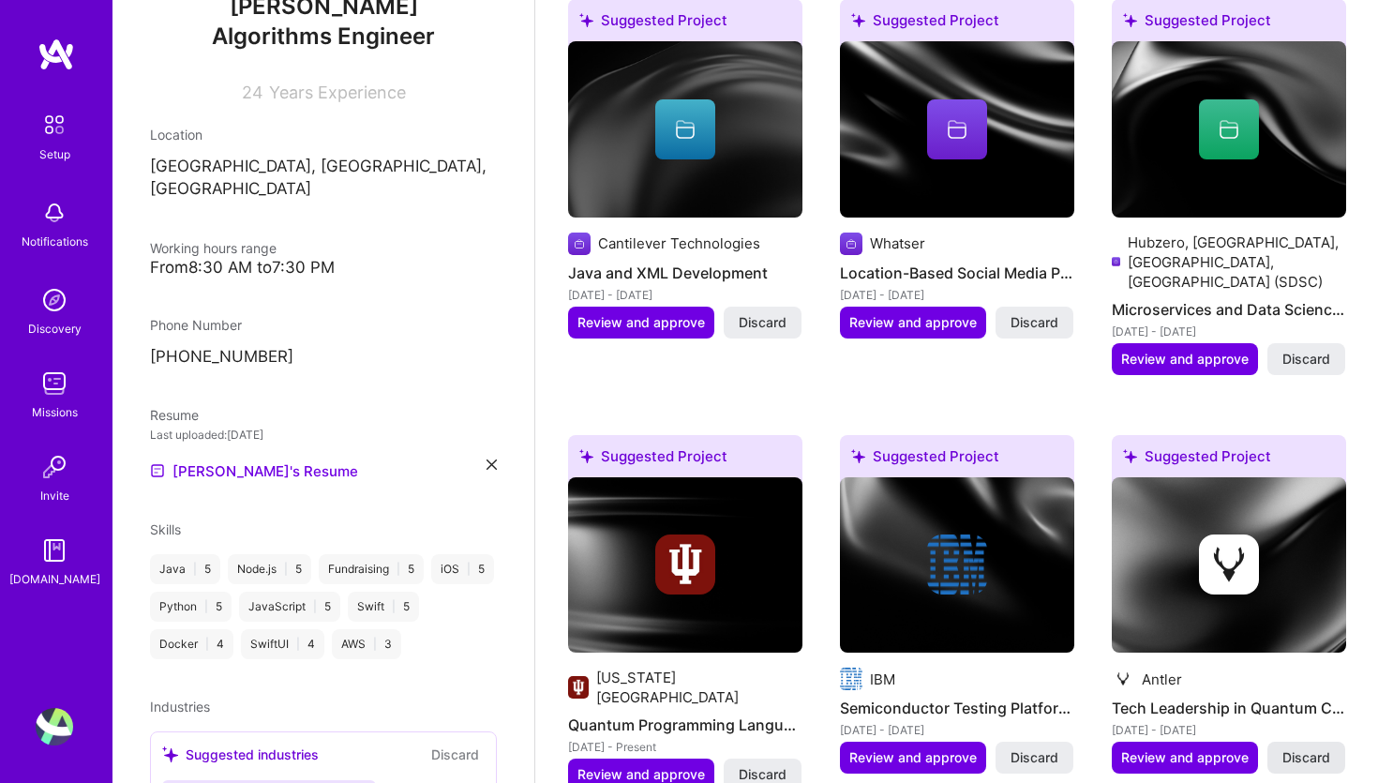
click at [1325, 748] on span "Discard" at bounding box center [1306, 757] width 48 height 19
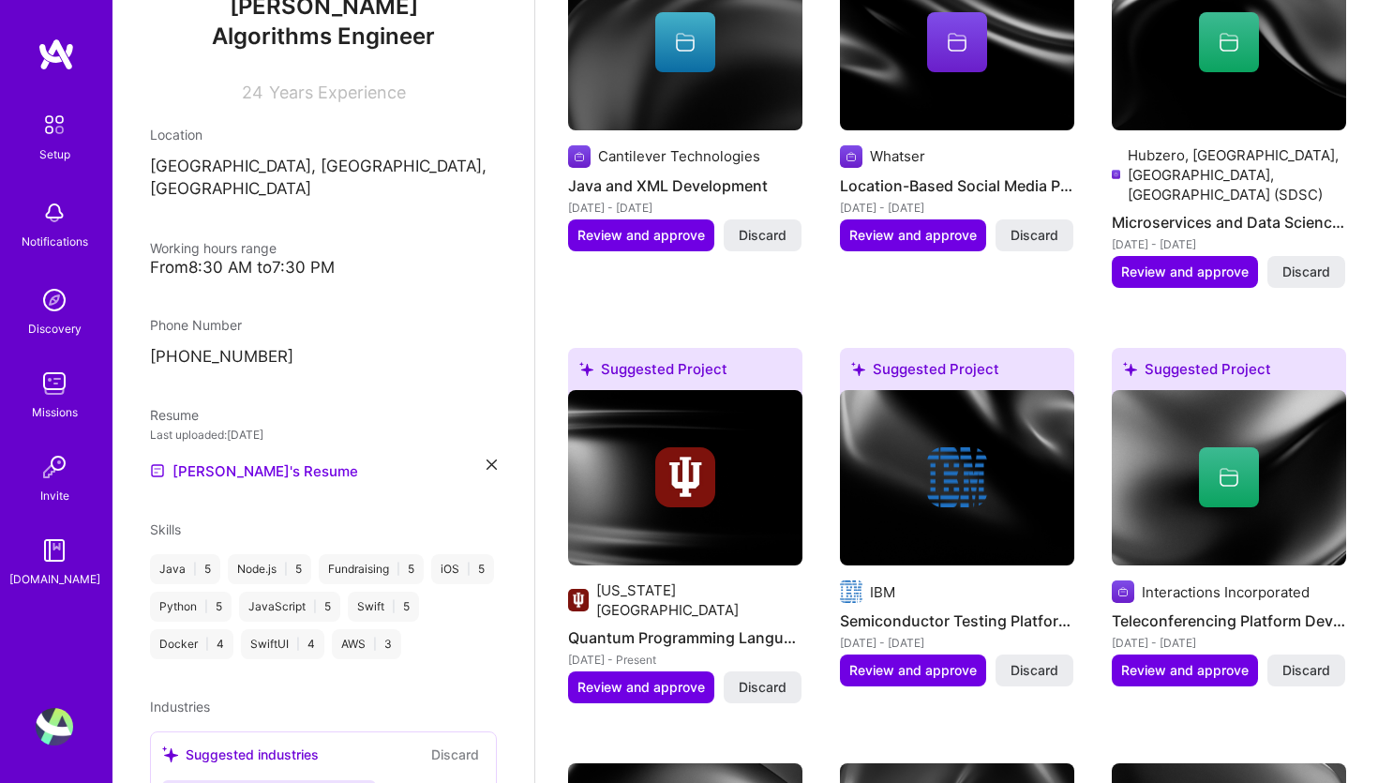
scroll to position [742, 0]
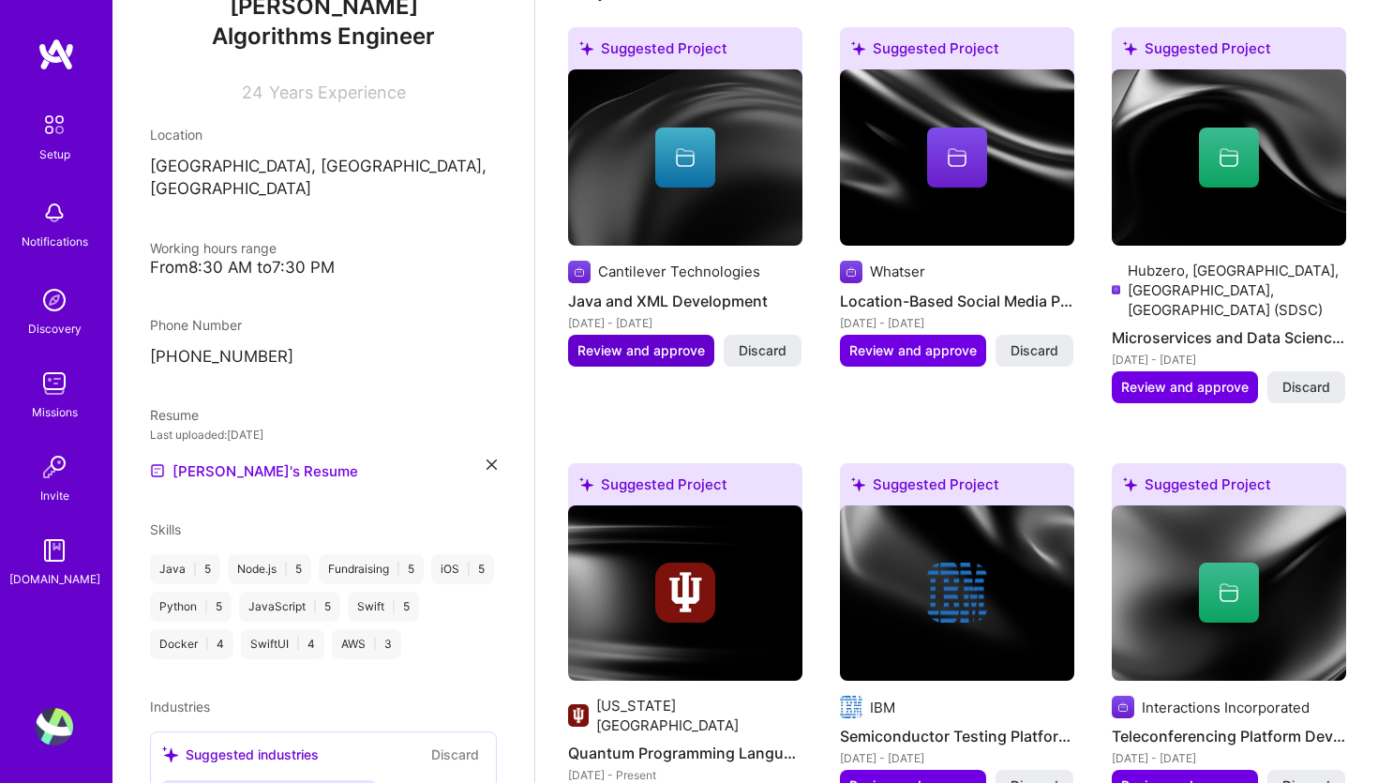
click at [627, 341] on span "Review and approve" at bounding box center [640, 350] width 127 height 19
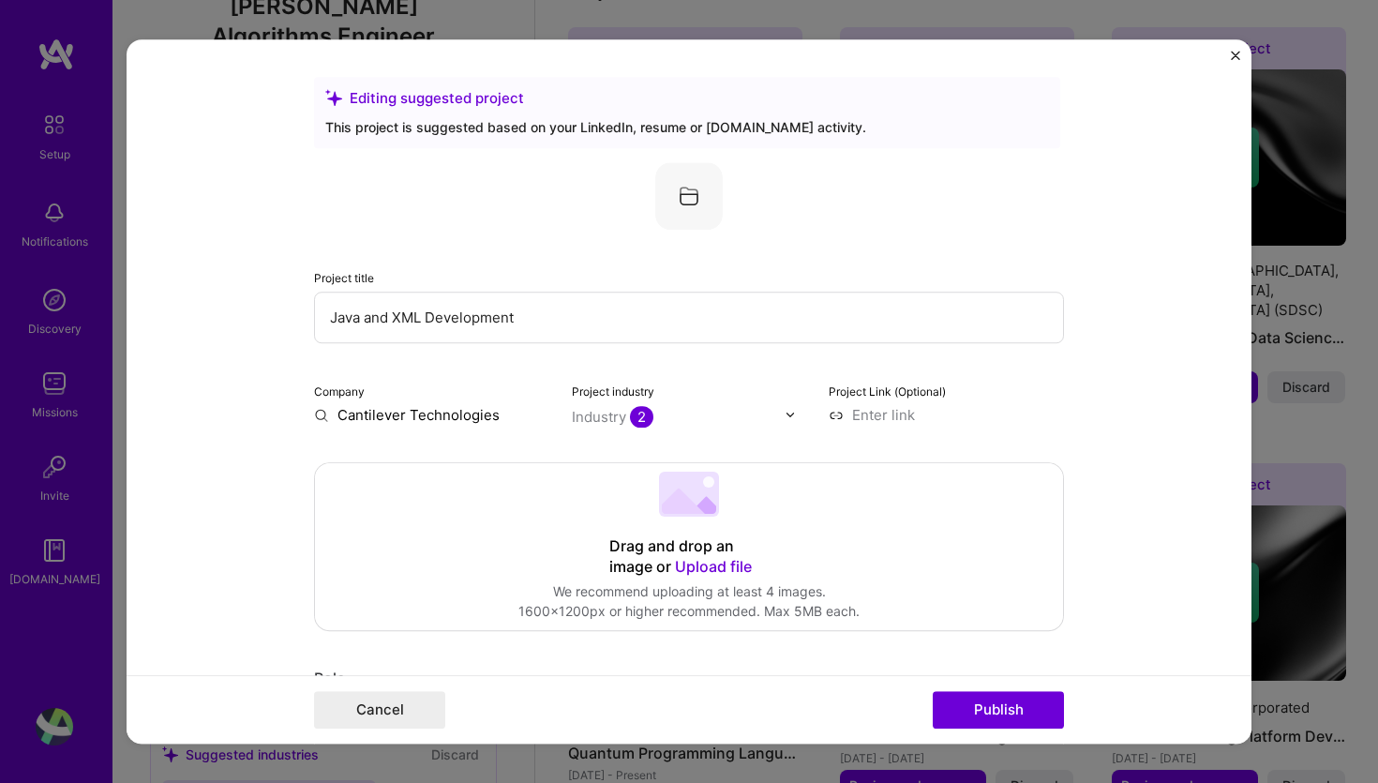
drag, startPoint x: 362, startPoint y: 316, endPoint x: 421, endPoint y: 313, distance: 59.1
click at [421, 313] on input "Java and XML Development" at bounding box center [689, 317] width 750 height 52
click at [474, 317] on input "Java Development" at bounding box center [689, 317] width 750 height 52
type input "Java Developer"
click at [592, 415] on div "Industry 2" at bounding box center [613, 417] width 82 height 20
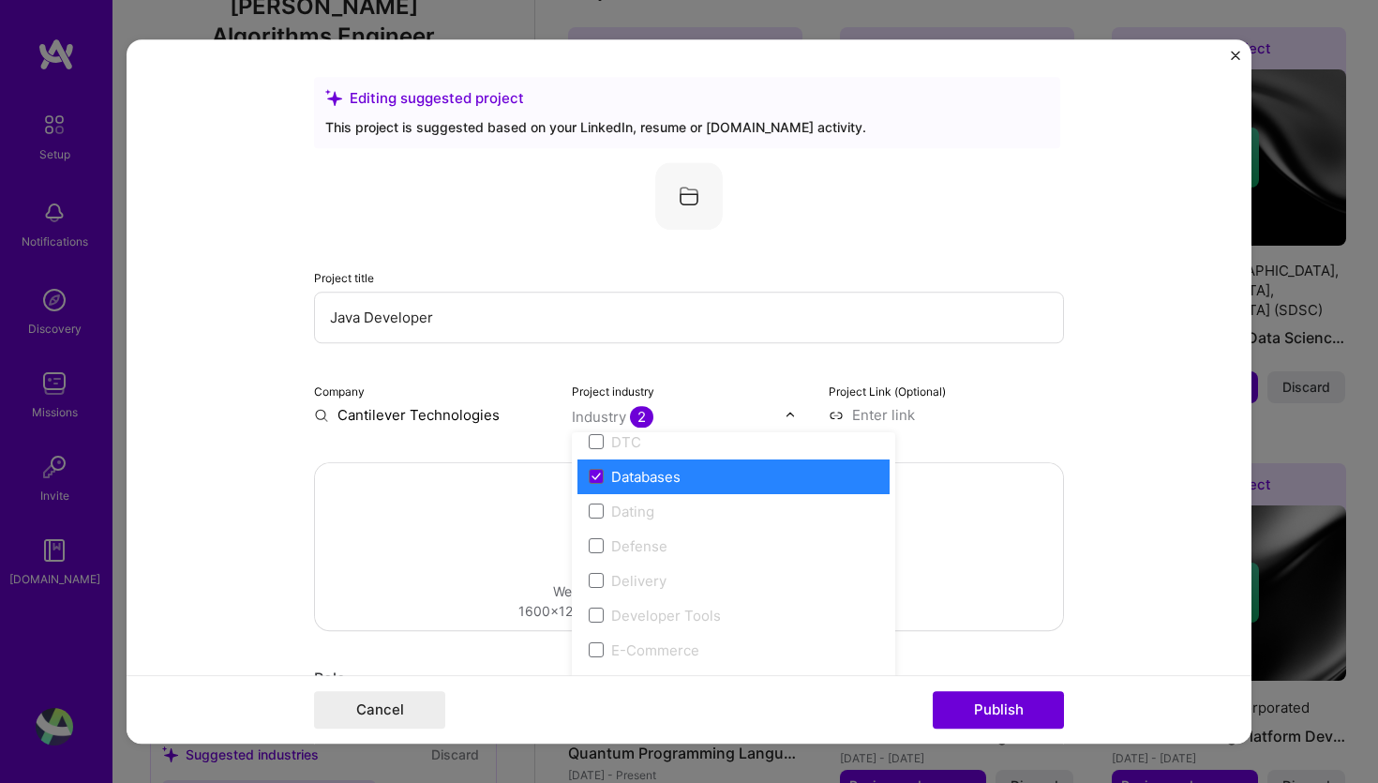
scroll to position [1474, 0]
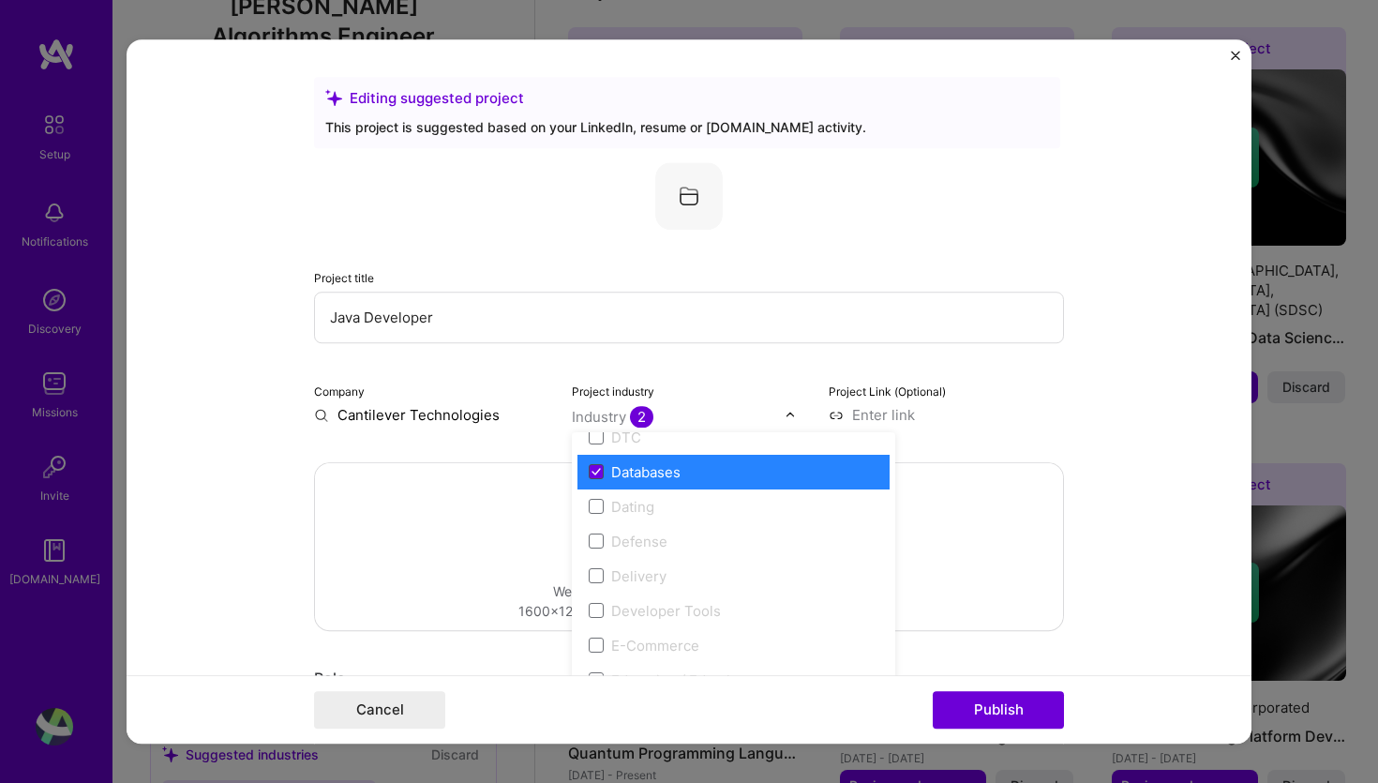
click at [597, 472] on icon at bounding box center [595, 472] width 7 height 6
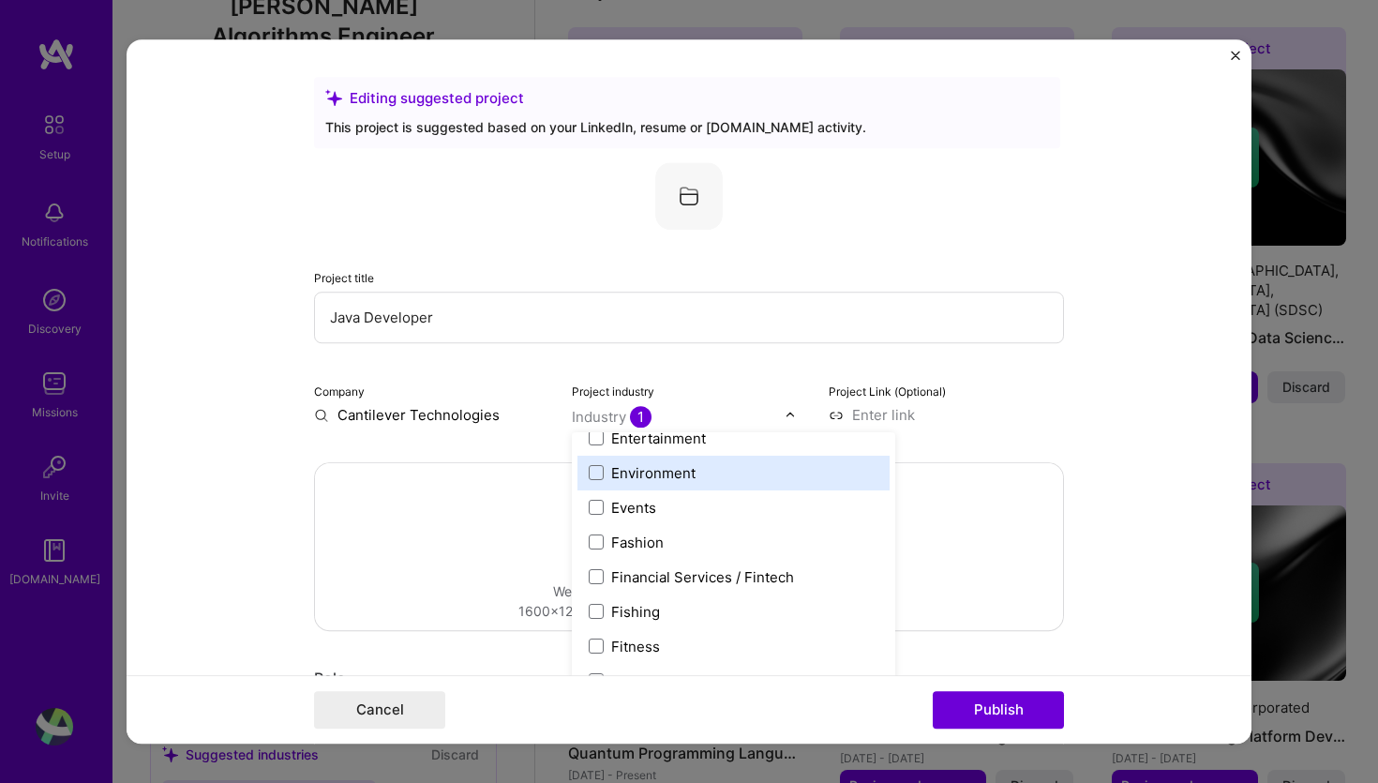
scroll to position [1765, 0]
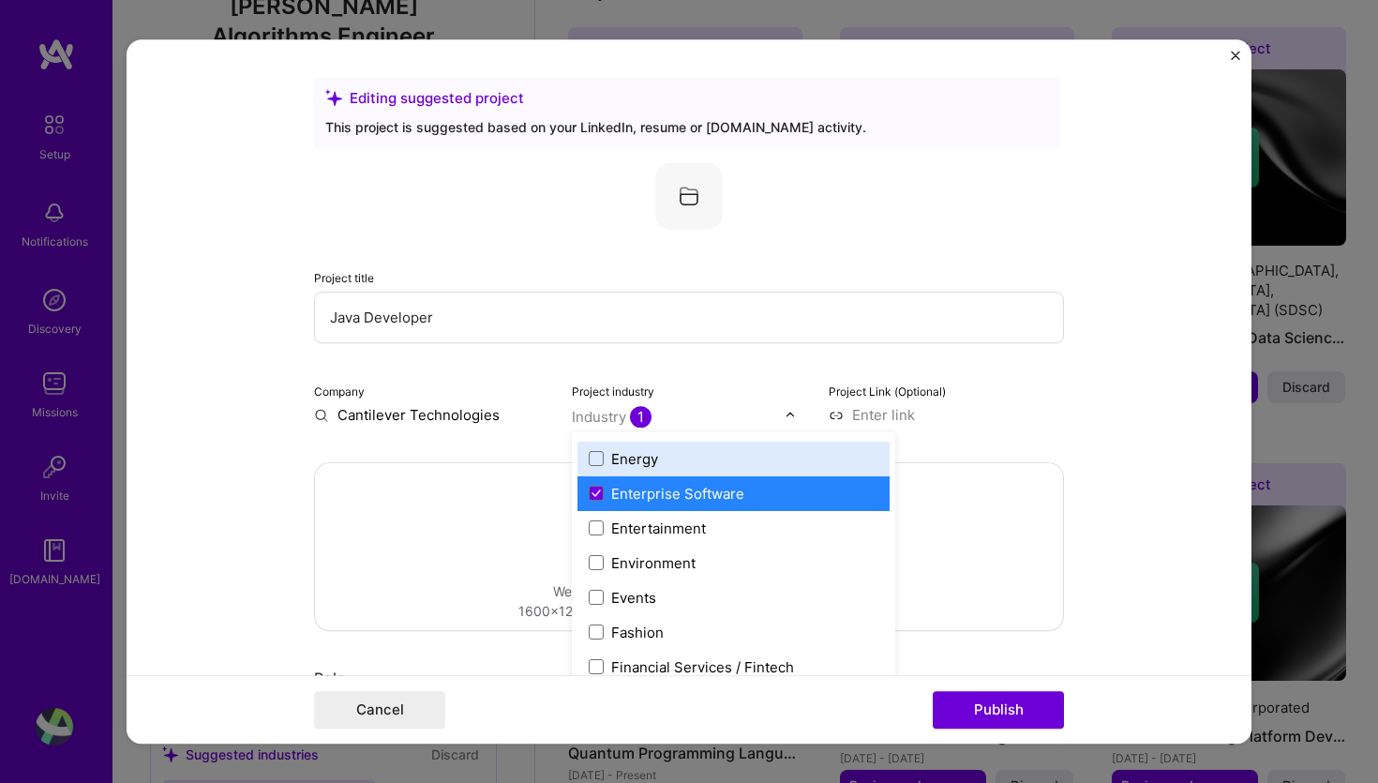
click at [1112, 400] on form "Editing suggested project This project is suggested based on your LinkedIn, res…" at bounding box center [689, 391] width 1125 height 705
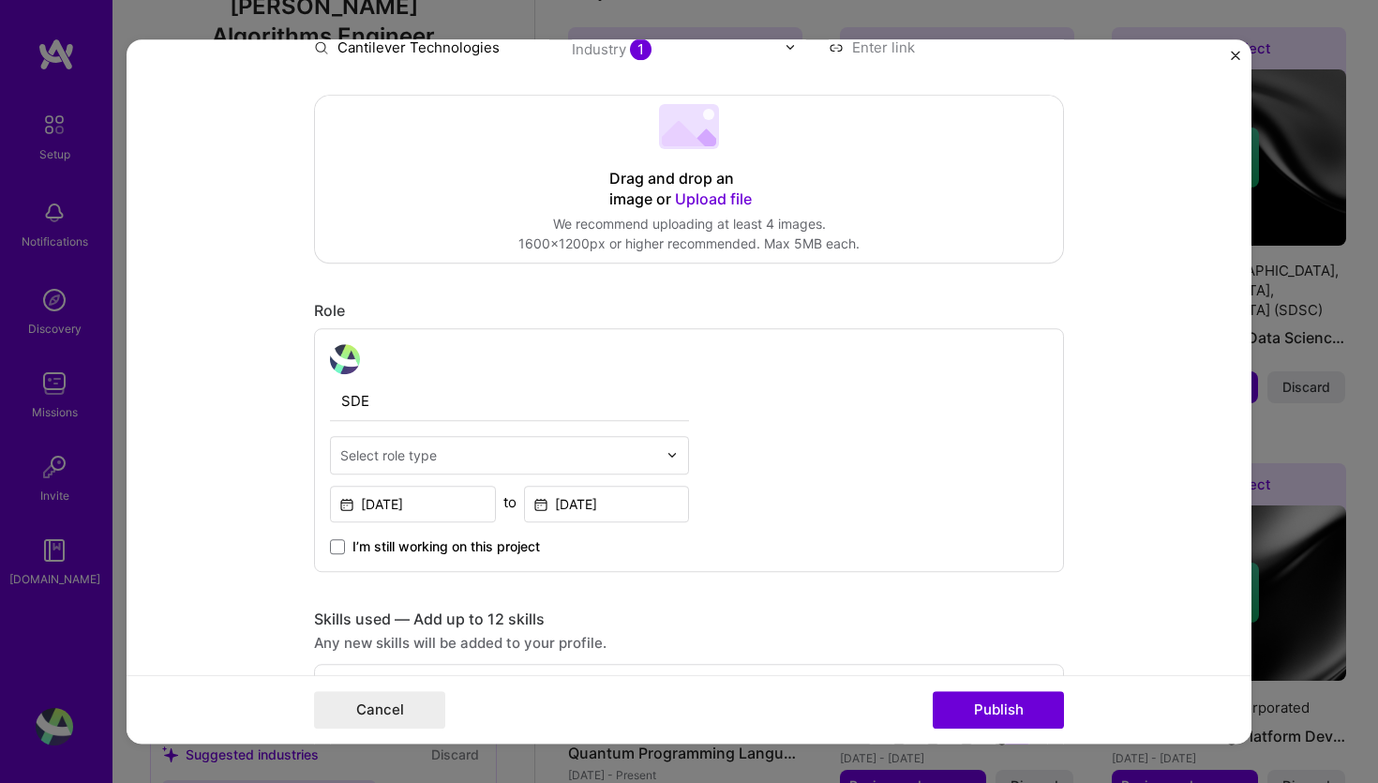
scroll to position [376, 0]
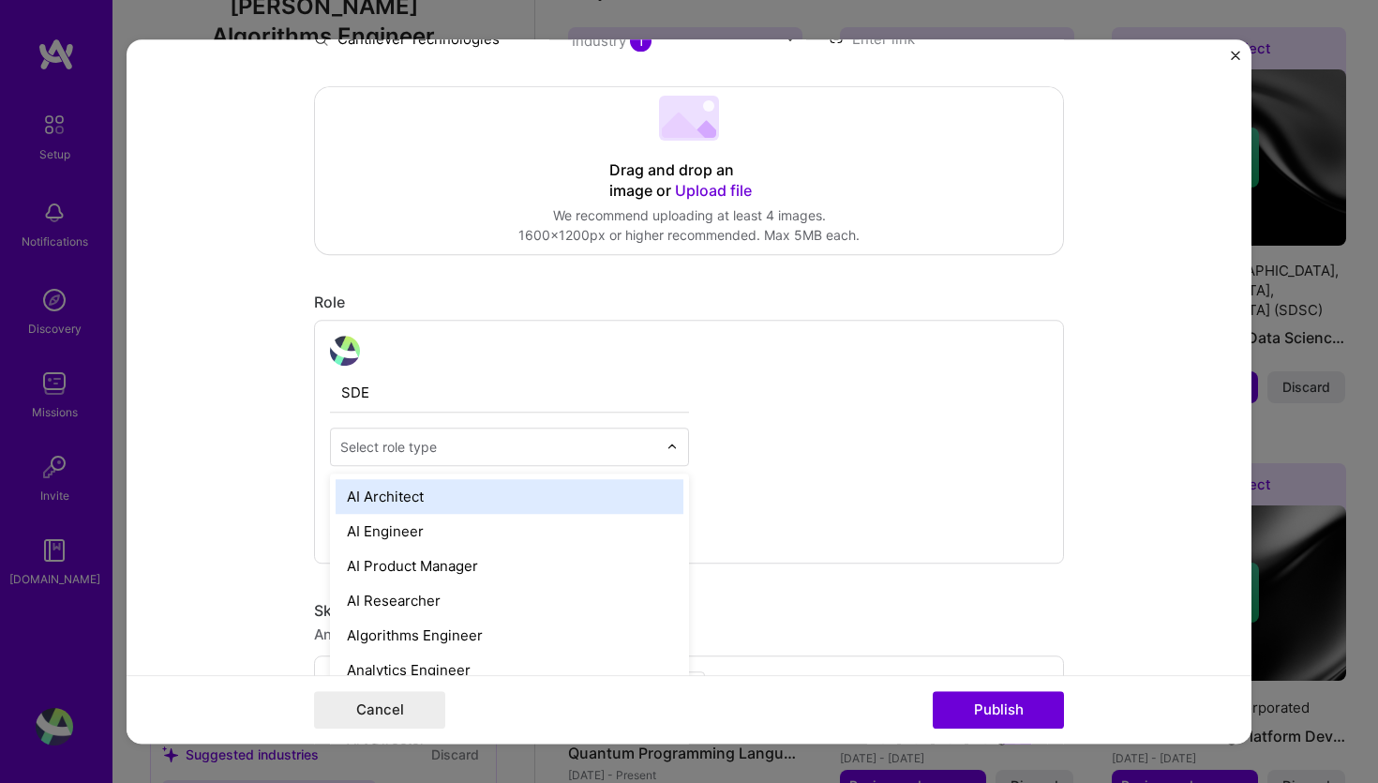
click at [678, 448] on img at bounding box center [671, 445] width 11 height 11
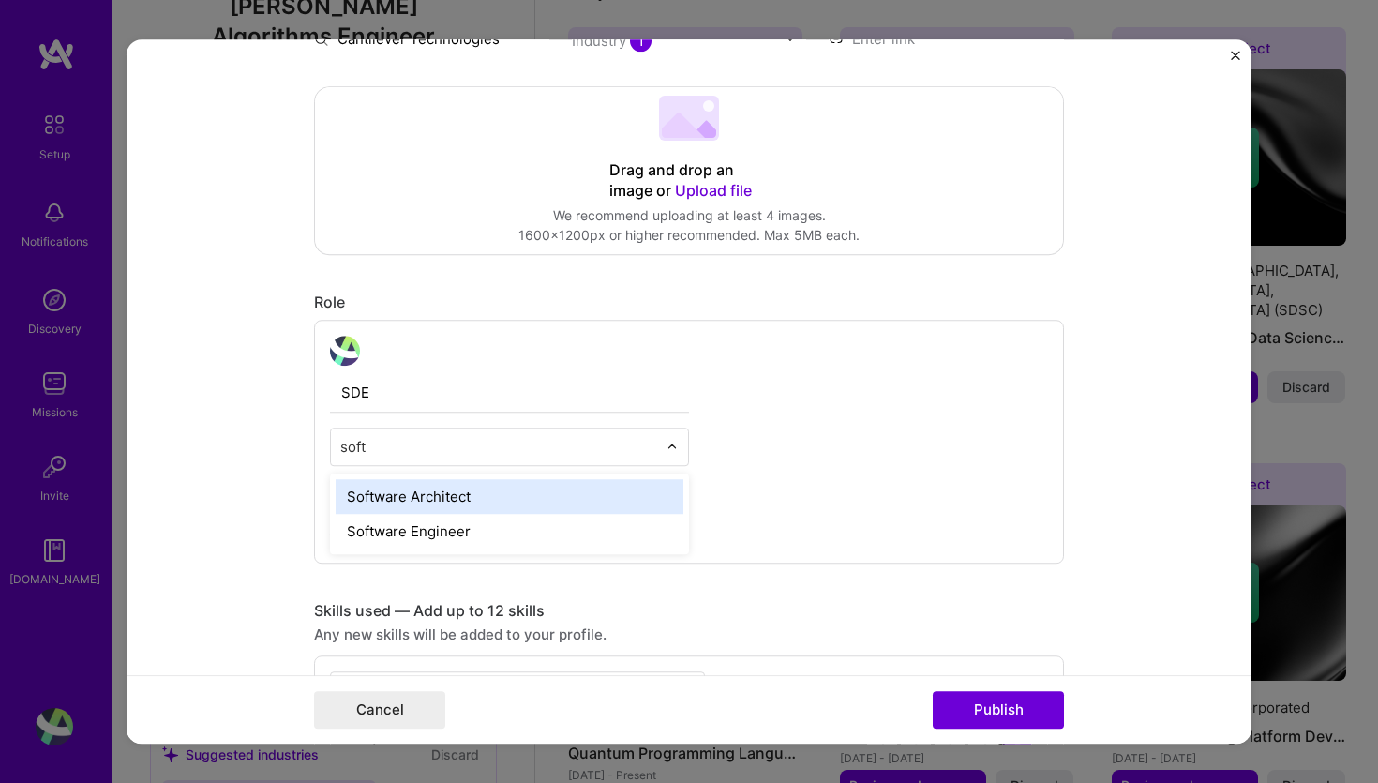
type input "softw"
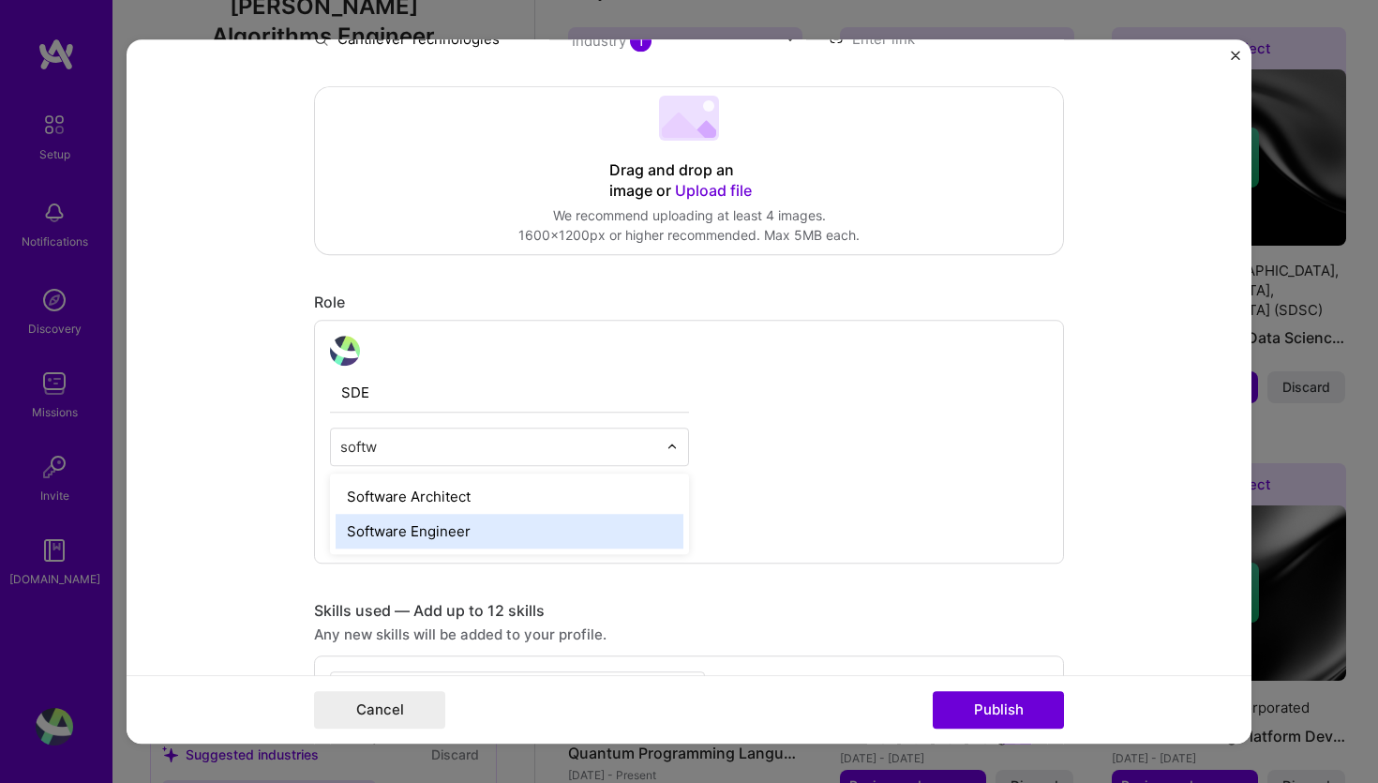
click at [451, 526] on div "Software Engineer" at bounding box center [510, 531] width 348 height 35
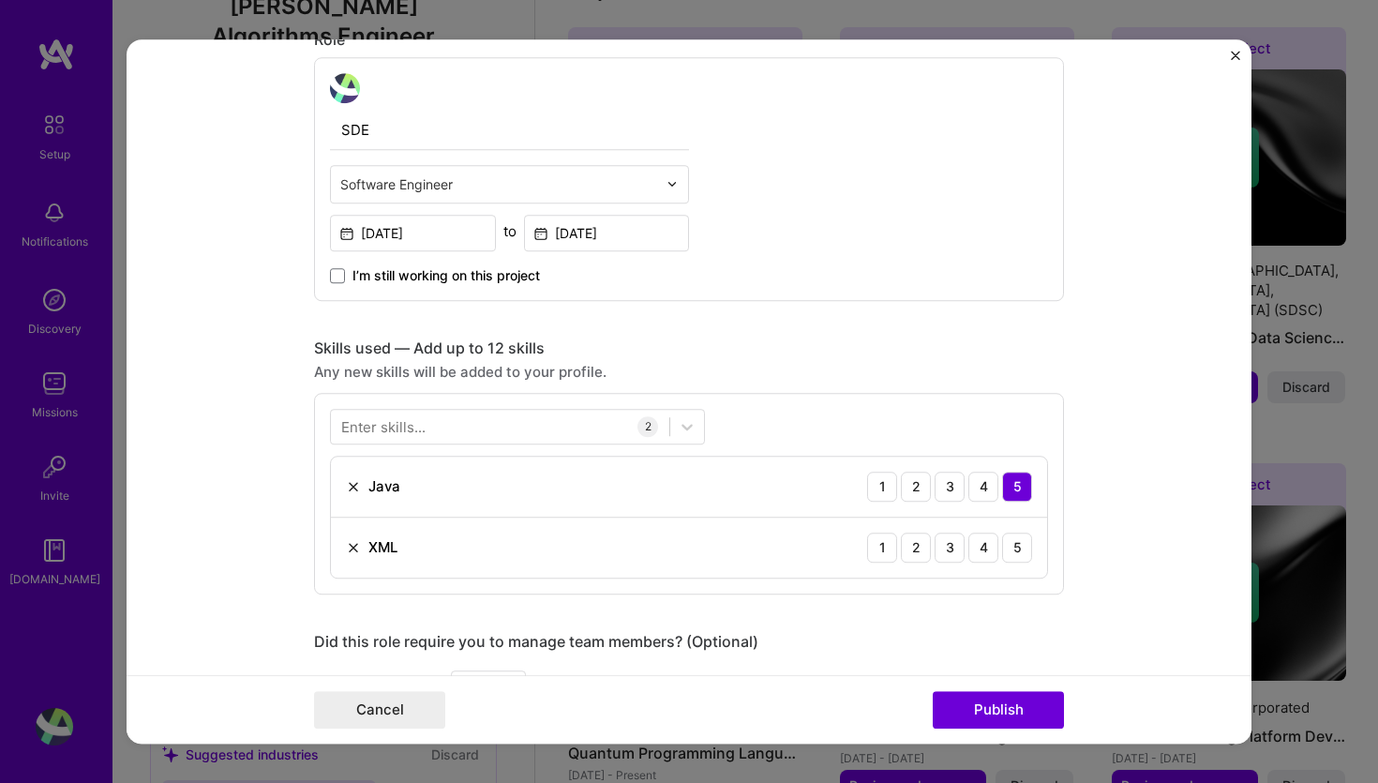
scroll to position [639, 0]
click at [354, 547] on img at bounding box center [353, 546] width 15 height 15
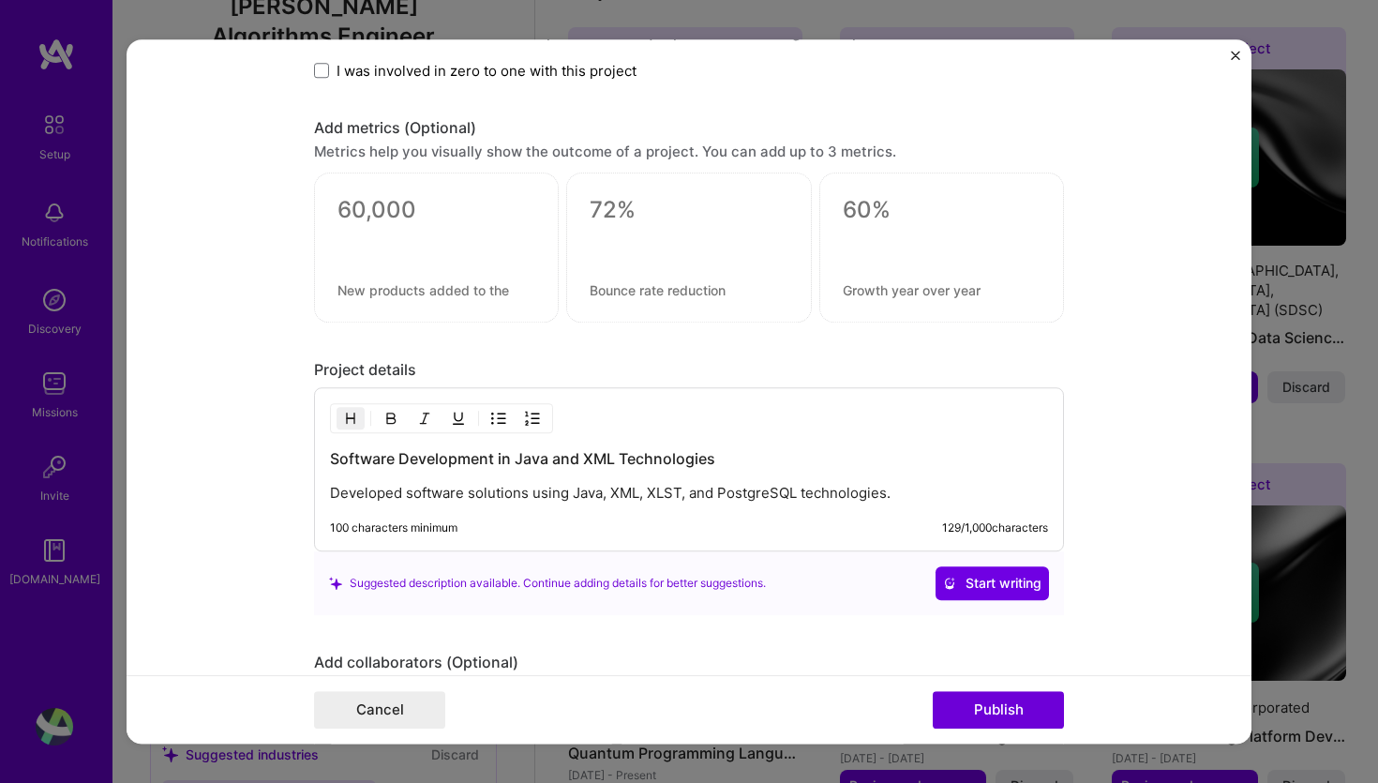
scroll to position [1325, 0]
click at [1022, 701] on button "Publish" at bounding box center [998, 709] width 131 height 37
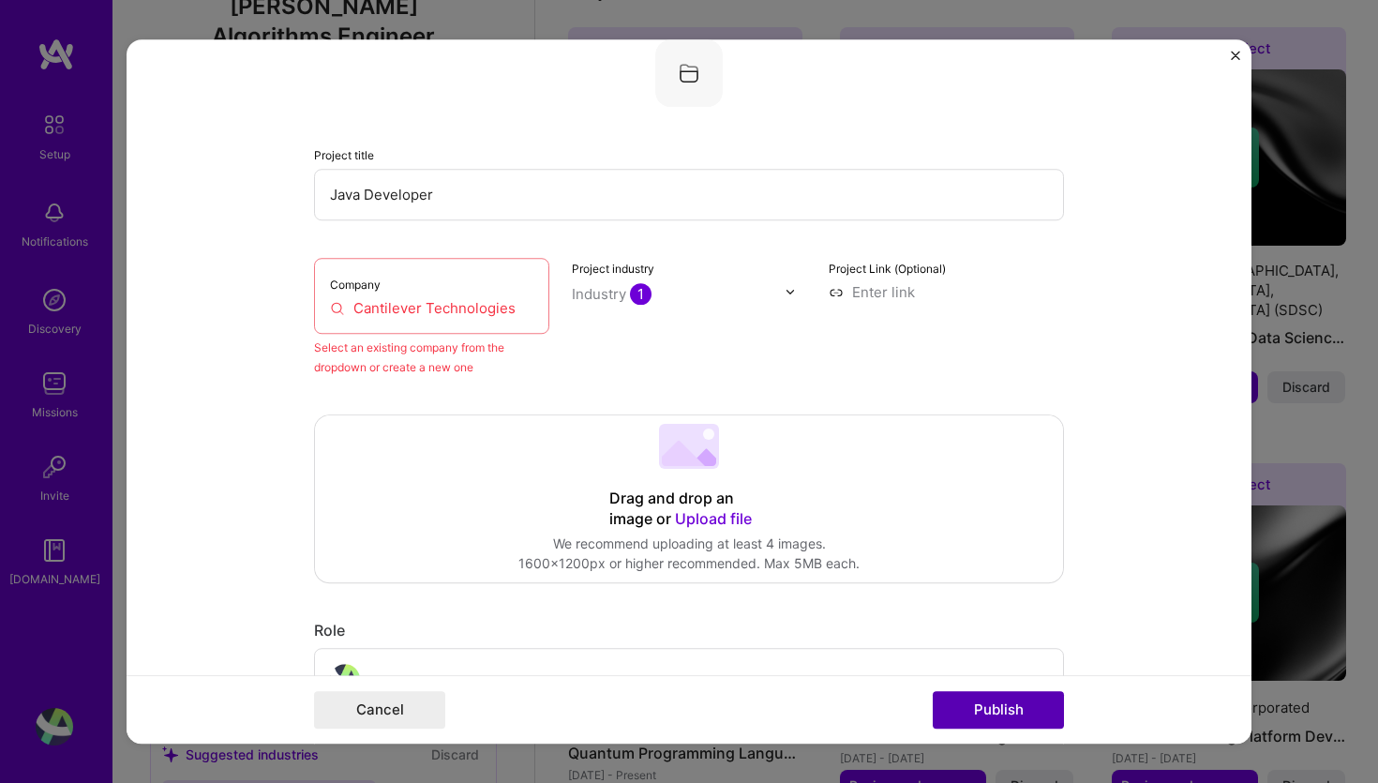
scroll to position [123, 0]
click at [499, 308] on input "Cantilever Technologies" at bounding box center [431, 308] width 203 height 20
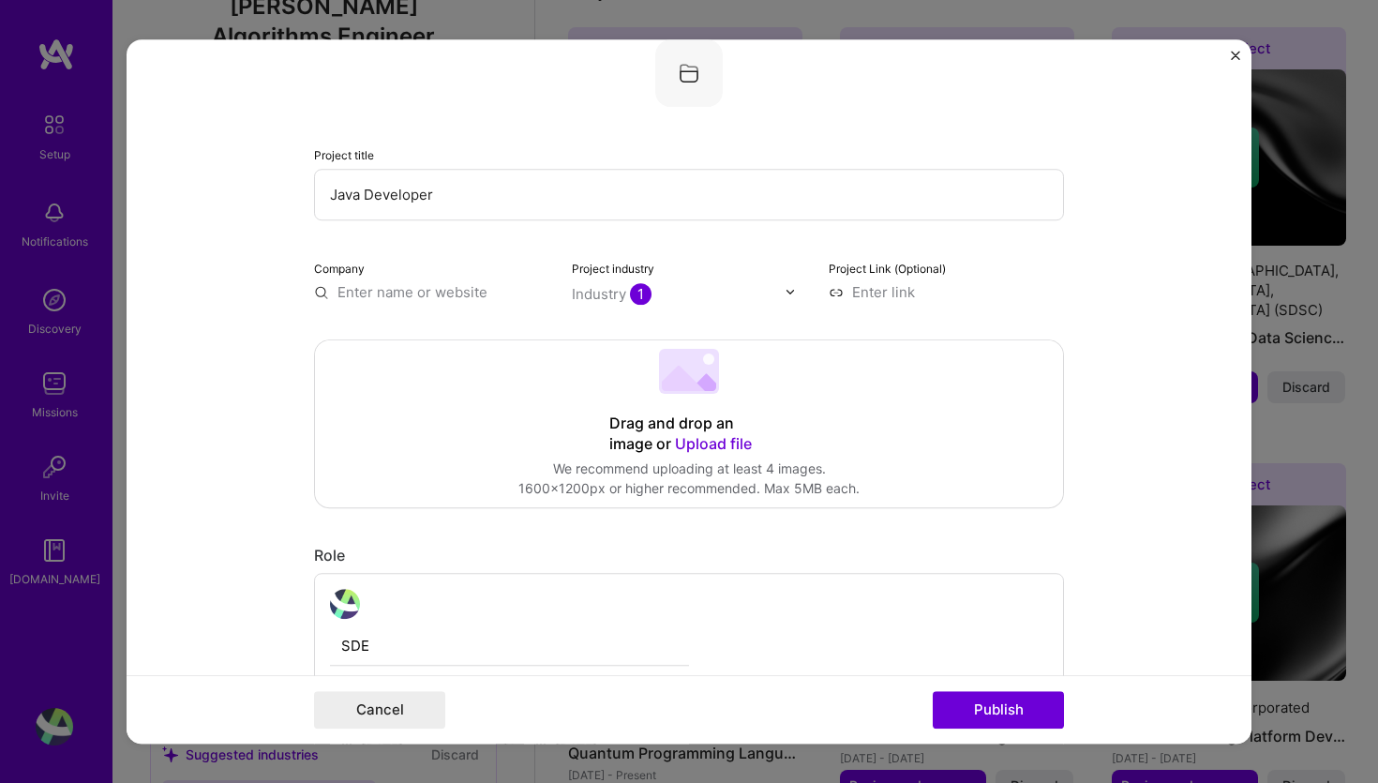
paste input "Cantilever Technologies"
type input "Cantilever Technologies"
click at [496, 339] on div "Cantilever Technologies" at bounding box center [501, 344] width 172 height 51
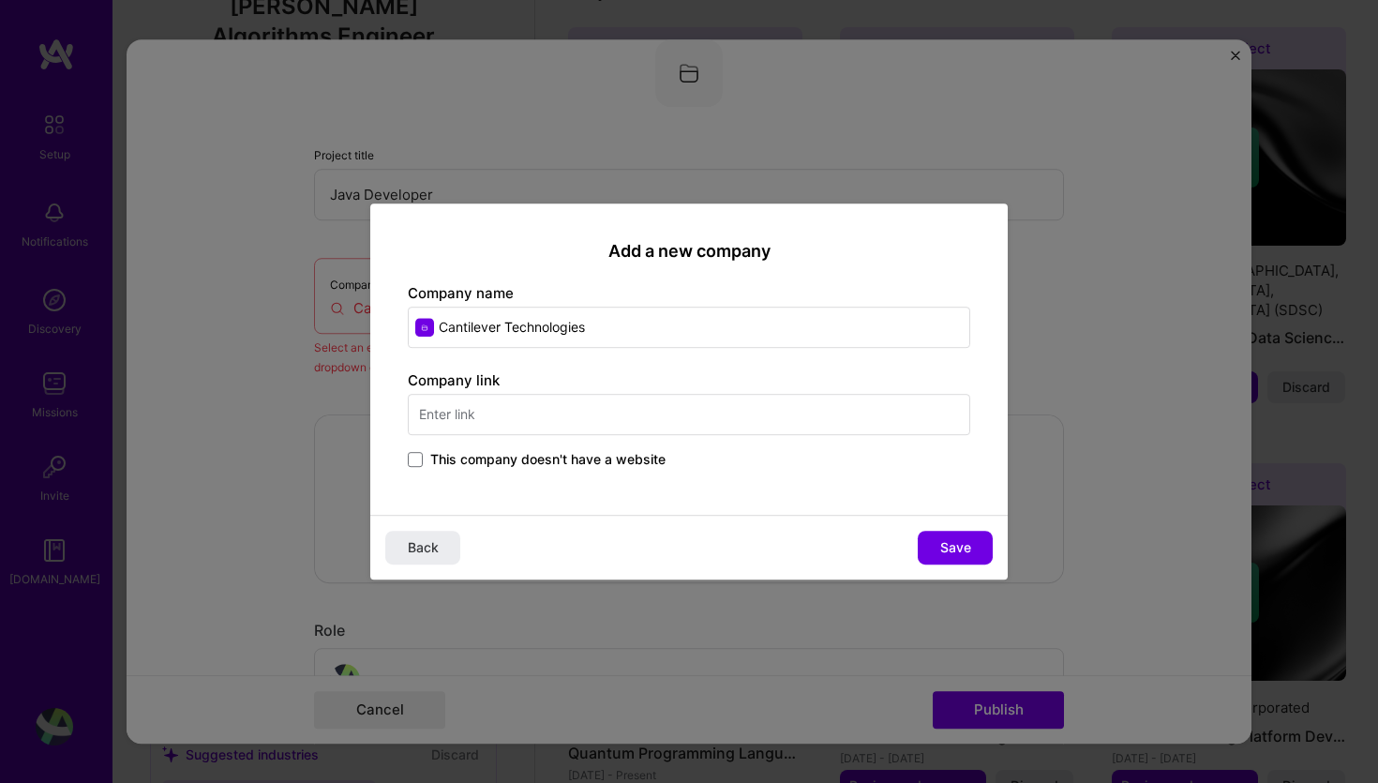
click at [619, 458] on span "This company doesn't have a website" at bounding box center [547, 459] width 235 height 19
click at [0, 0] on input "This company doesn't have a website" at bounding box center [0, 0] width 0 height 0
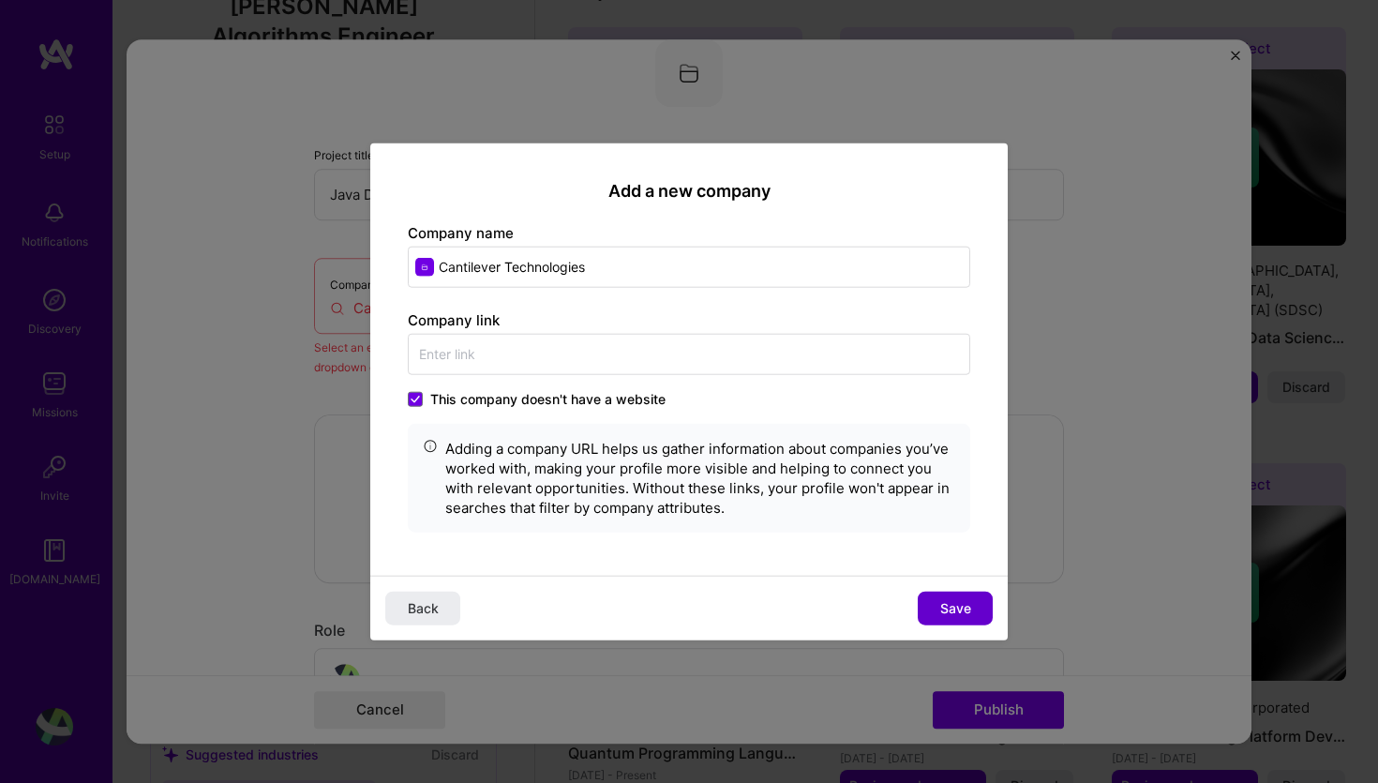
click at [954, 609] on span "Save" at bounding box center [955, 608] width 31 height 19
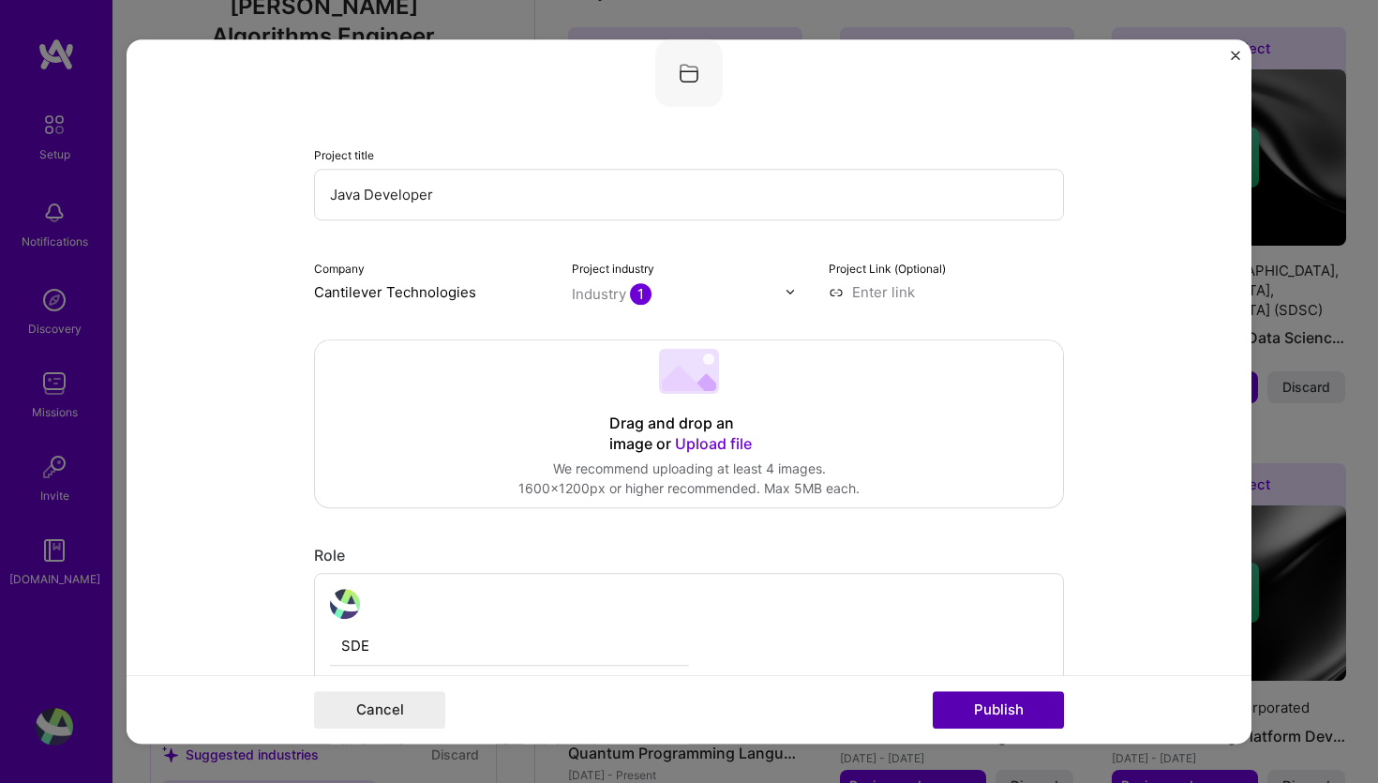
click at [1007, 713] on button "Publish" at bounding box center [998, 709] width 131 height 37
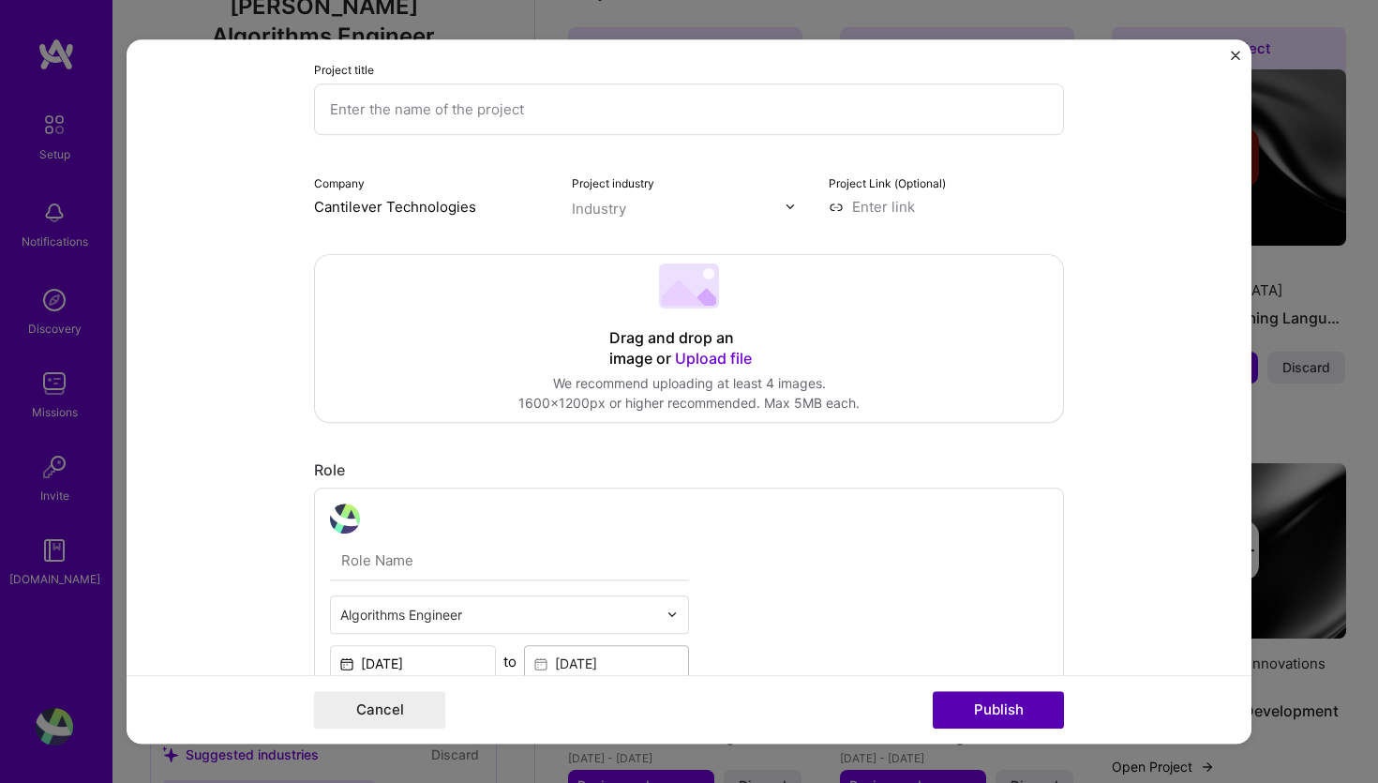
scroll to position [37, 0]
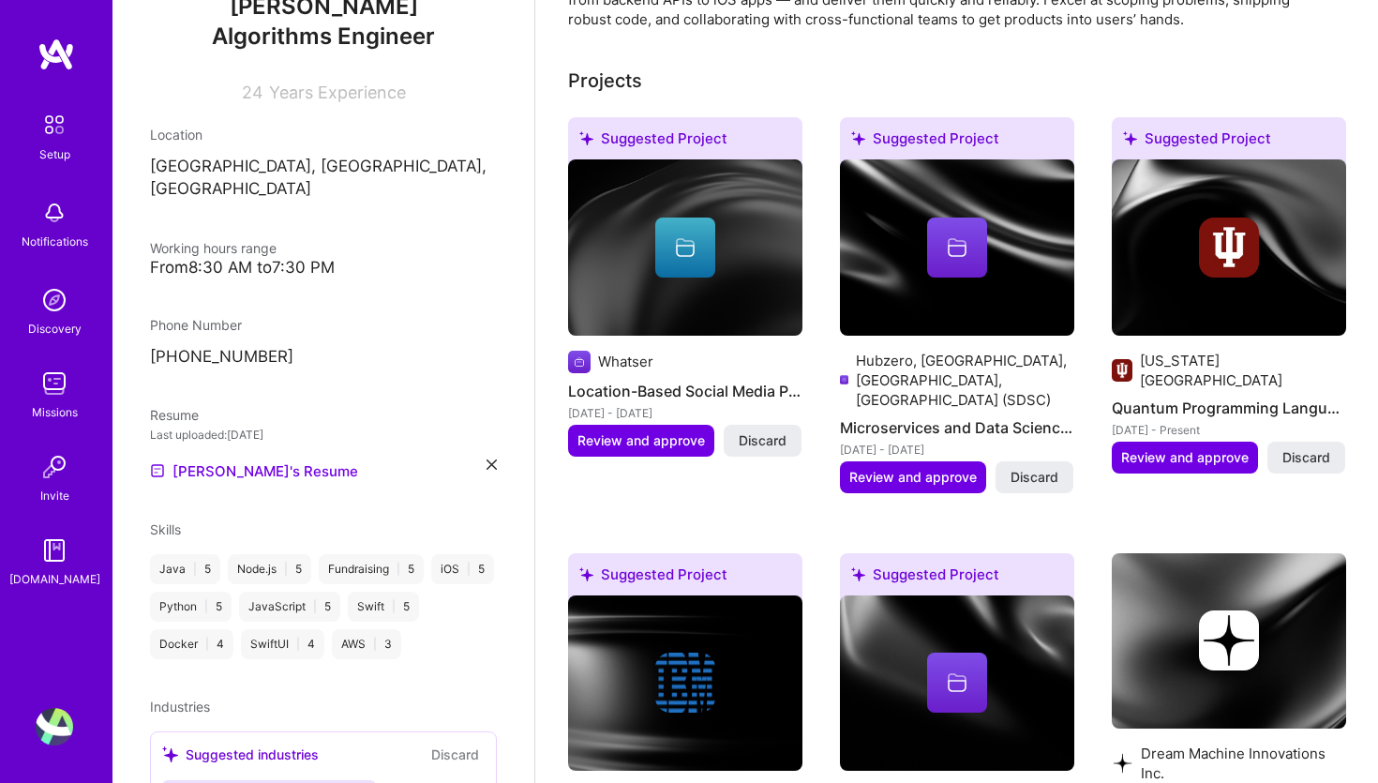
scroll to position [653, 0]
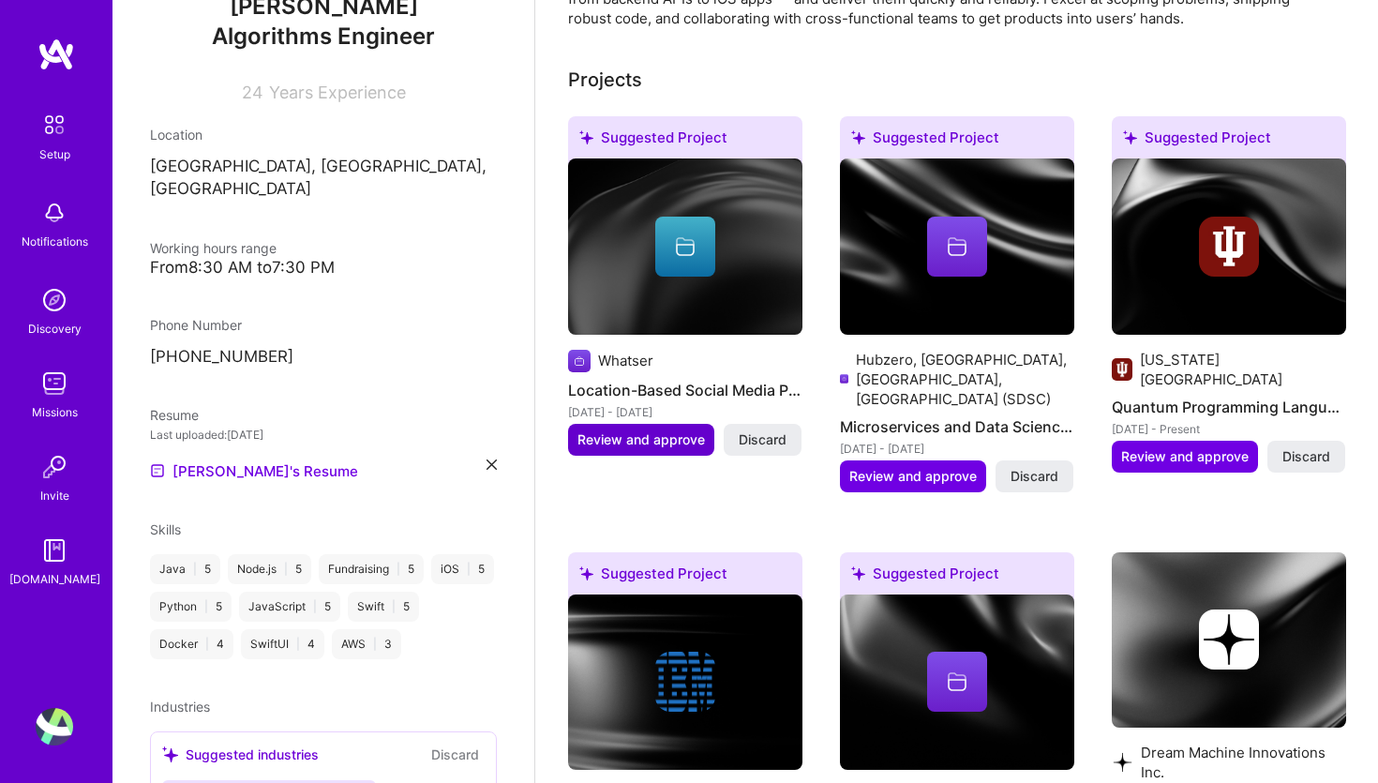
click at [649, 430] on span "Review and approve" at bounding box center [640, 439] width 127 height 19
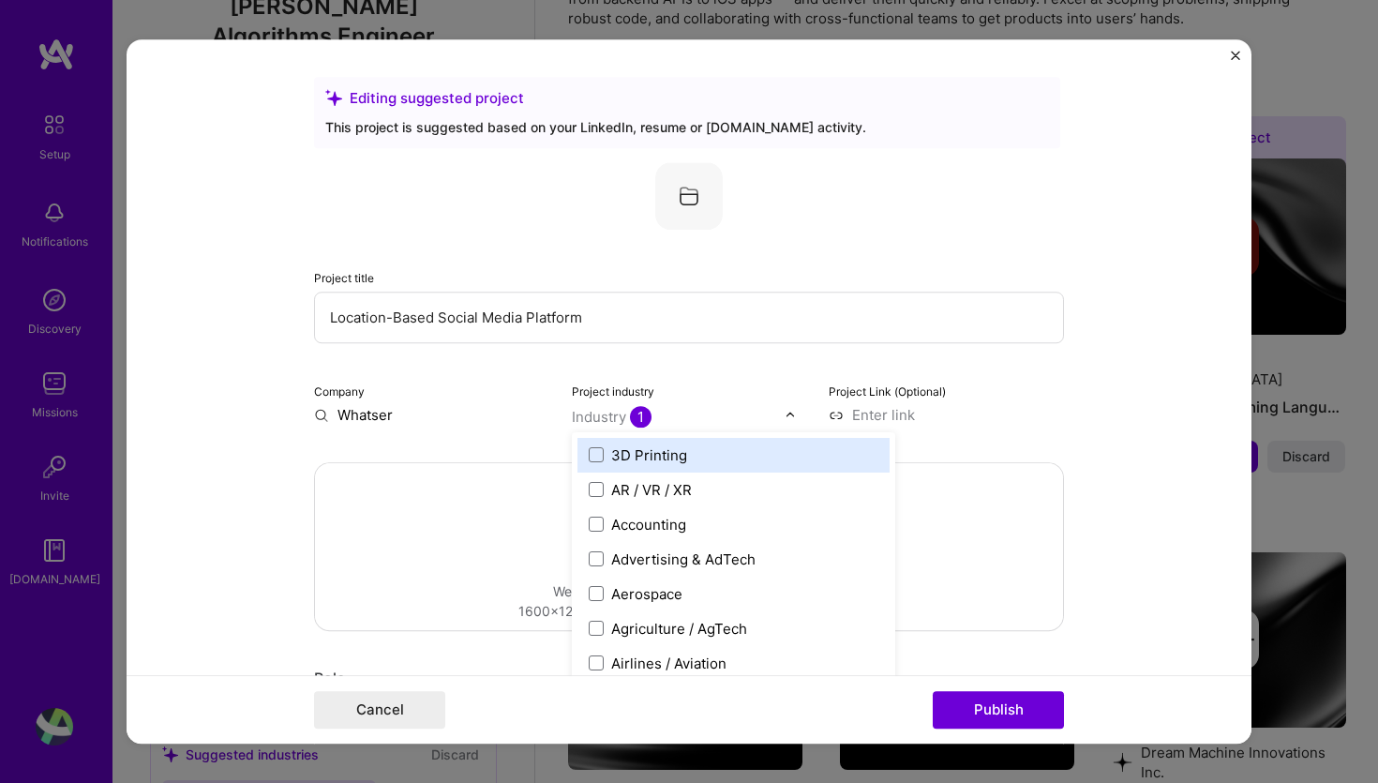
click at [633, 411] on span "1" at bounding box center [641, 417] width 22 height 22
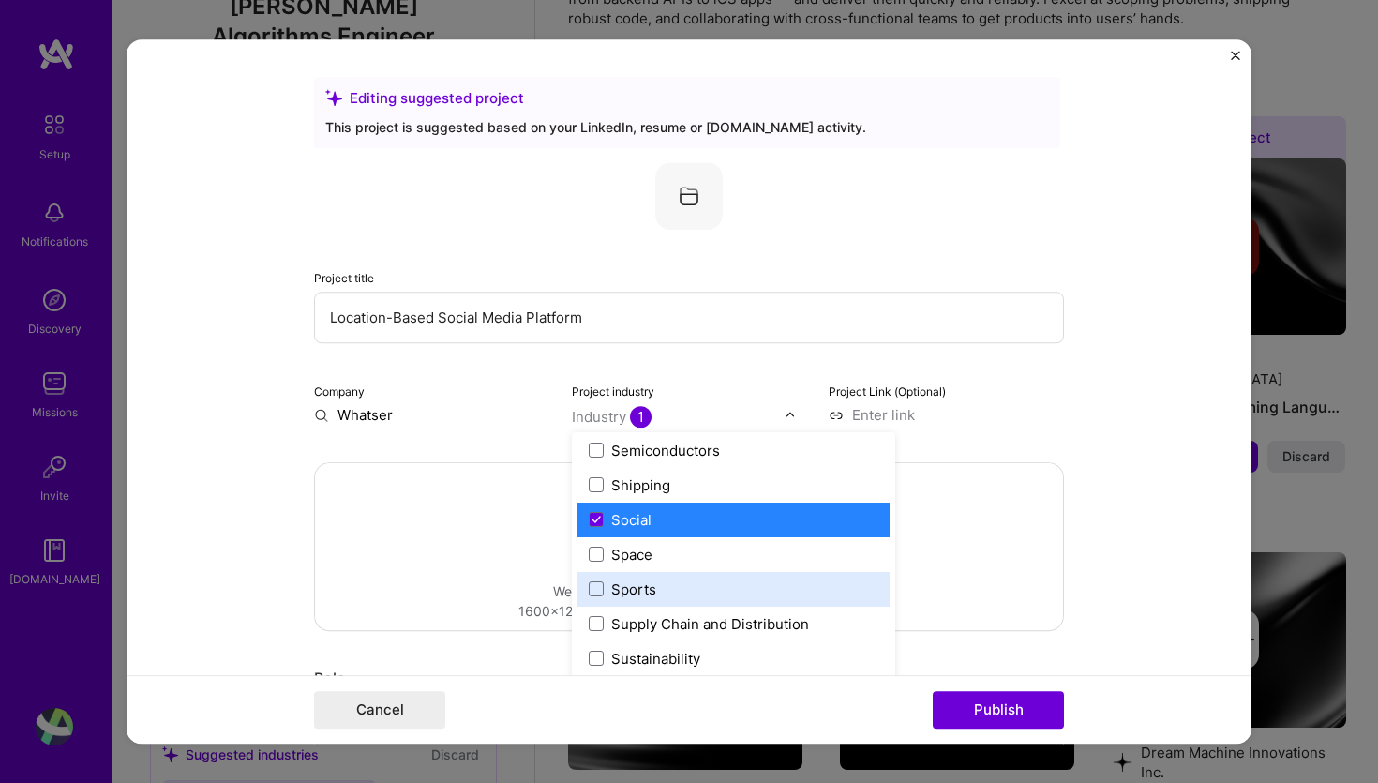
scroll to position [3793, 0]
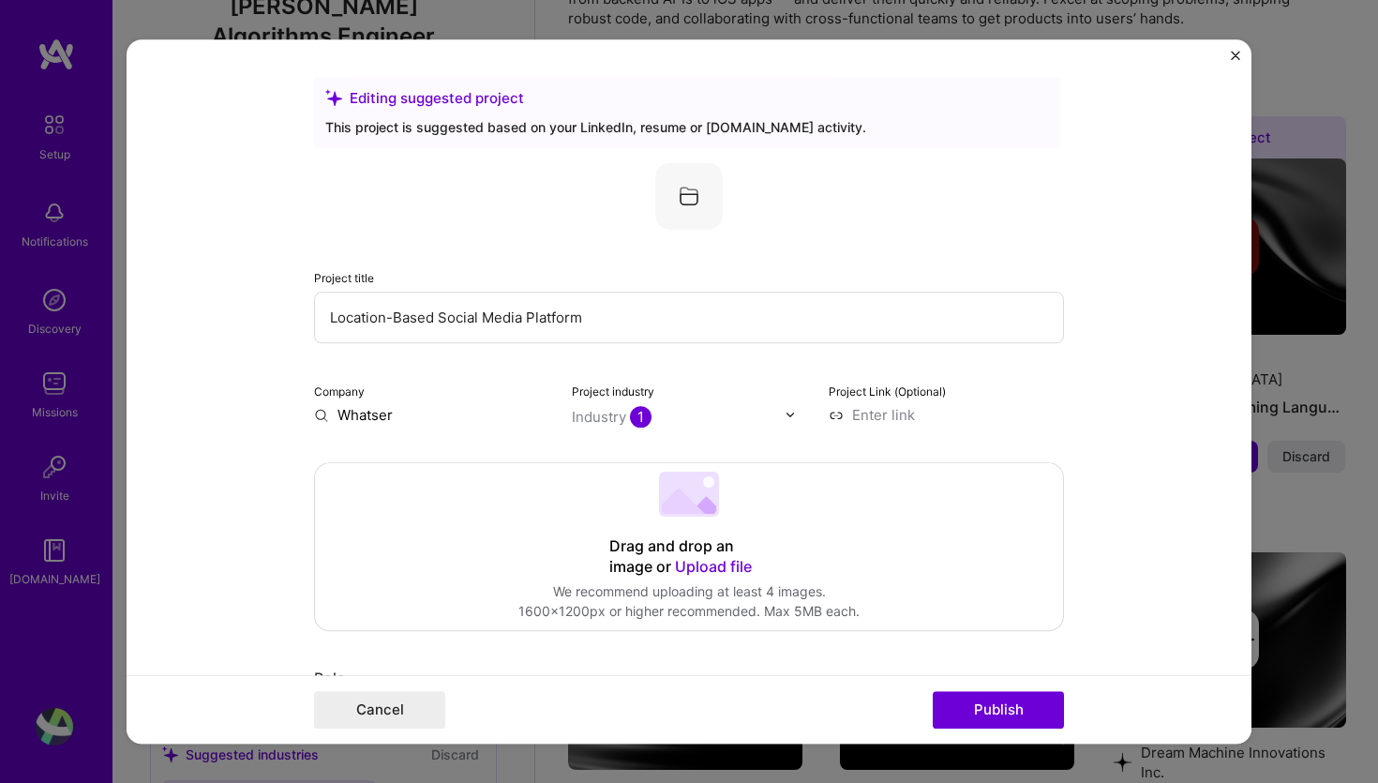
click at [1131, 253] on form "Editing suggested project This project is suggested based on your LinkedIn, res…" at bounding box center [689, 391] width 1125 height 705
click at [376, 411] on input "Whatser" at bounding box center [431, 415] width 235 height 20
click at [381, 414] on input "text" at bounding box center [431, 415] width 235 height 20
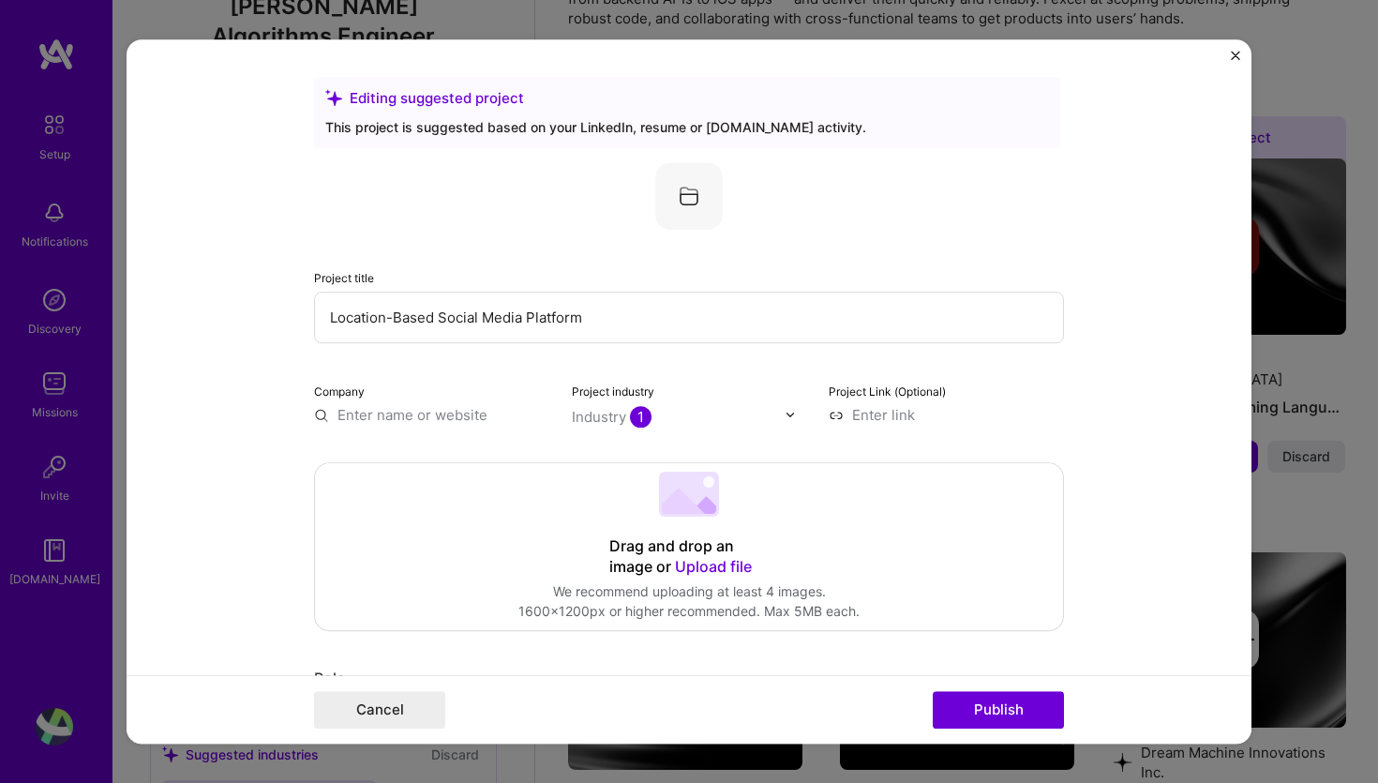
paste input "Whatser"
type input "Whatser"
click at [476, 446] on div "Whatser" at bounding box center [455, 457] width 73 height 33
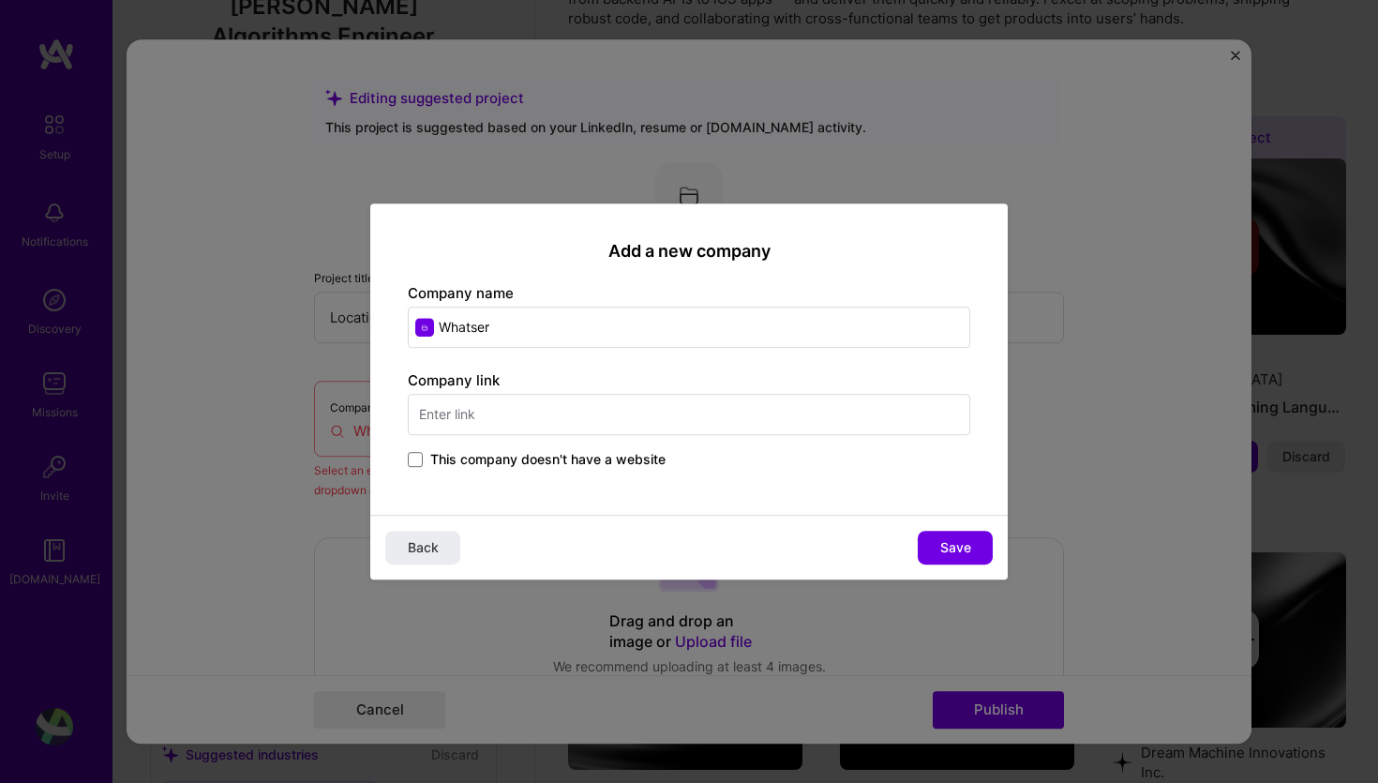
click at [427, 460] on label "This company doesn't have a website" at bounding box center [537, 459] width 258 height 19
click at [0, 0] on input "This company doesn't have a website" at bounding box center [0, 0] width 0 height 0
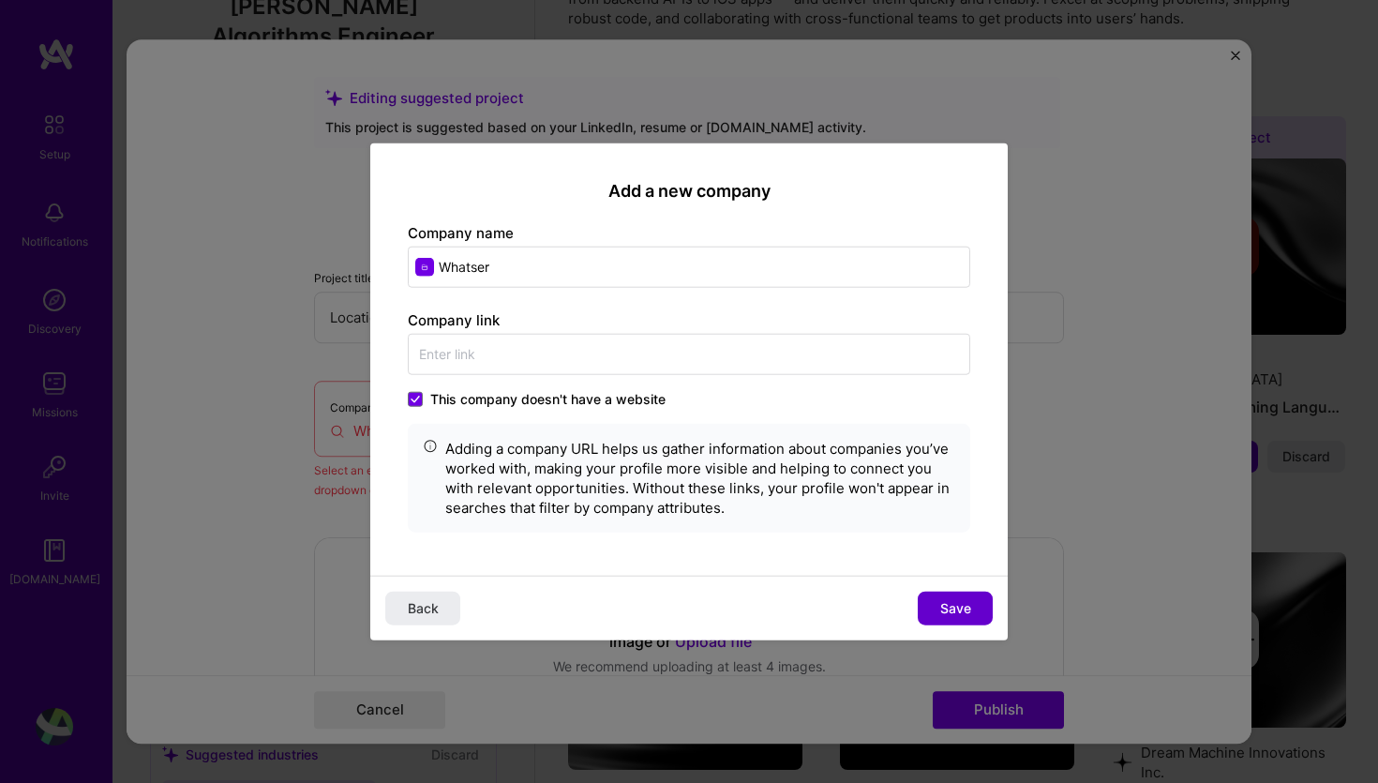
click at [948, 604] on span "Save" at bounding box center [955, 608] width 31 height 19
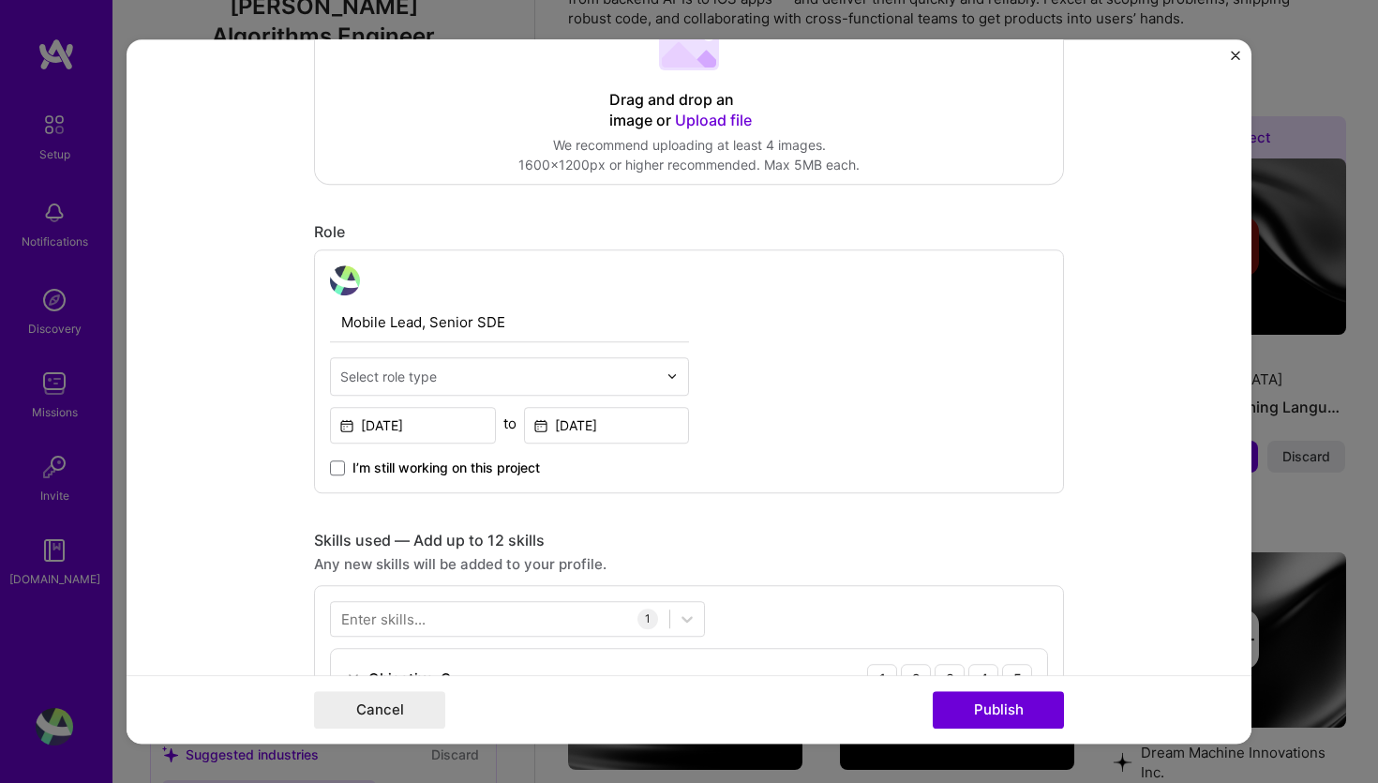
scroll to position [555, 0]
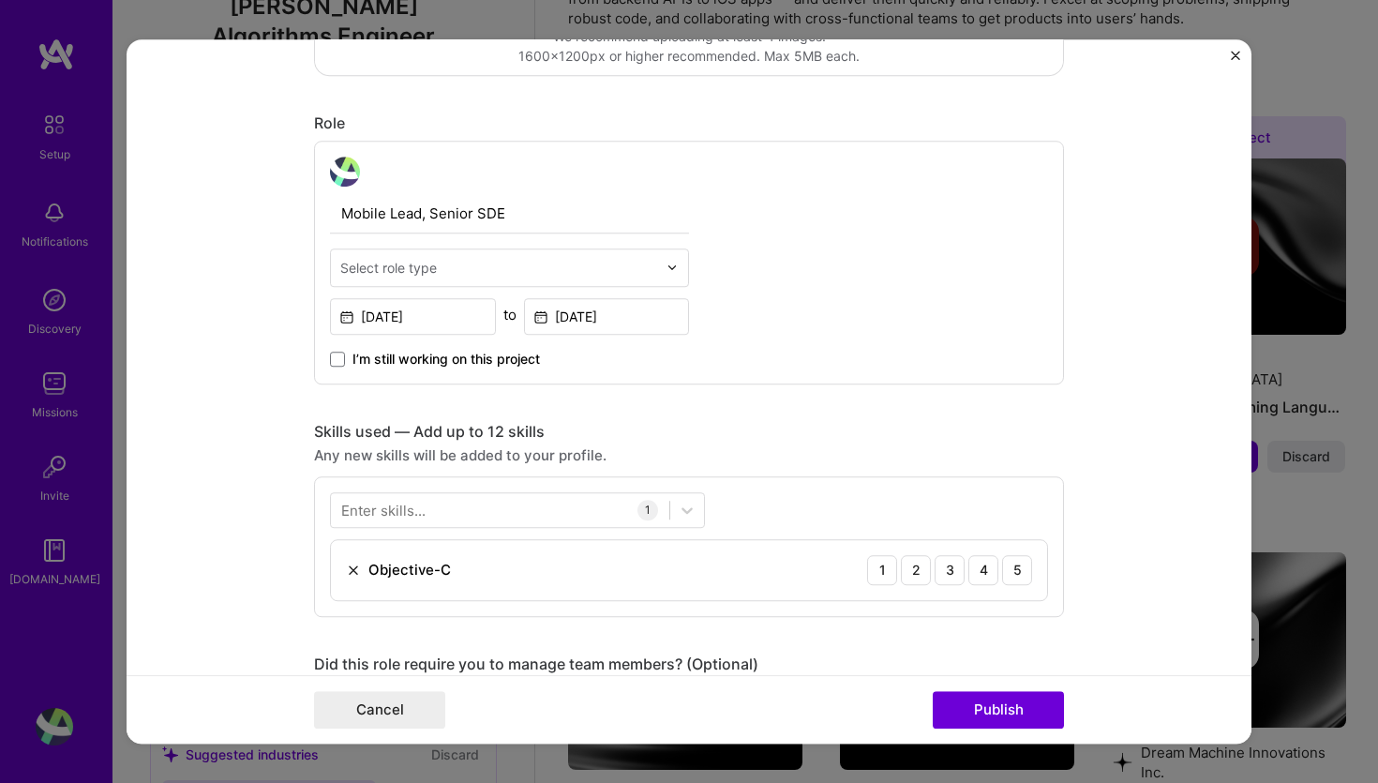
click at [483, 264] on input "text" at bounding box center [498, 268] width 317 height 20
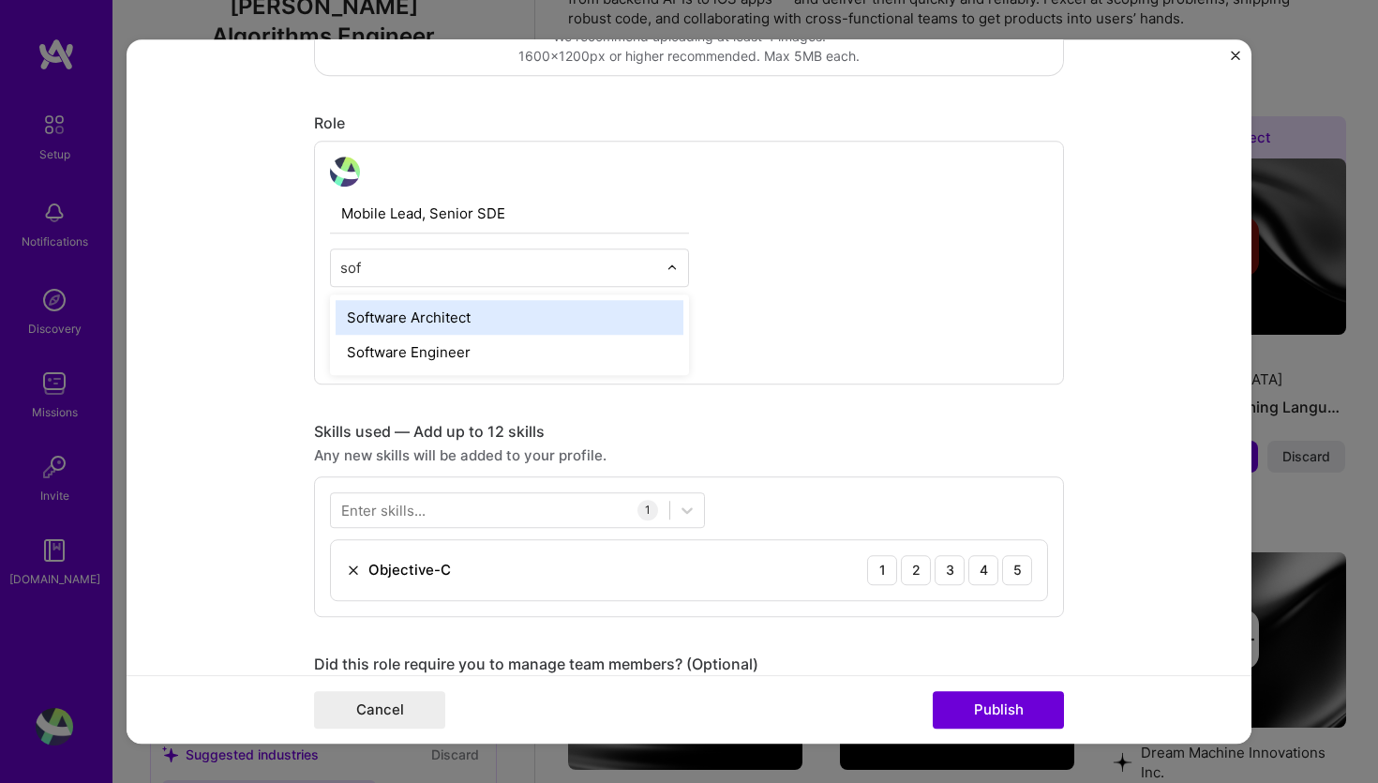
type input "soft"
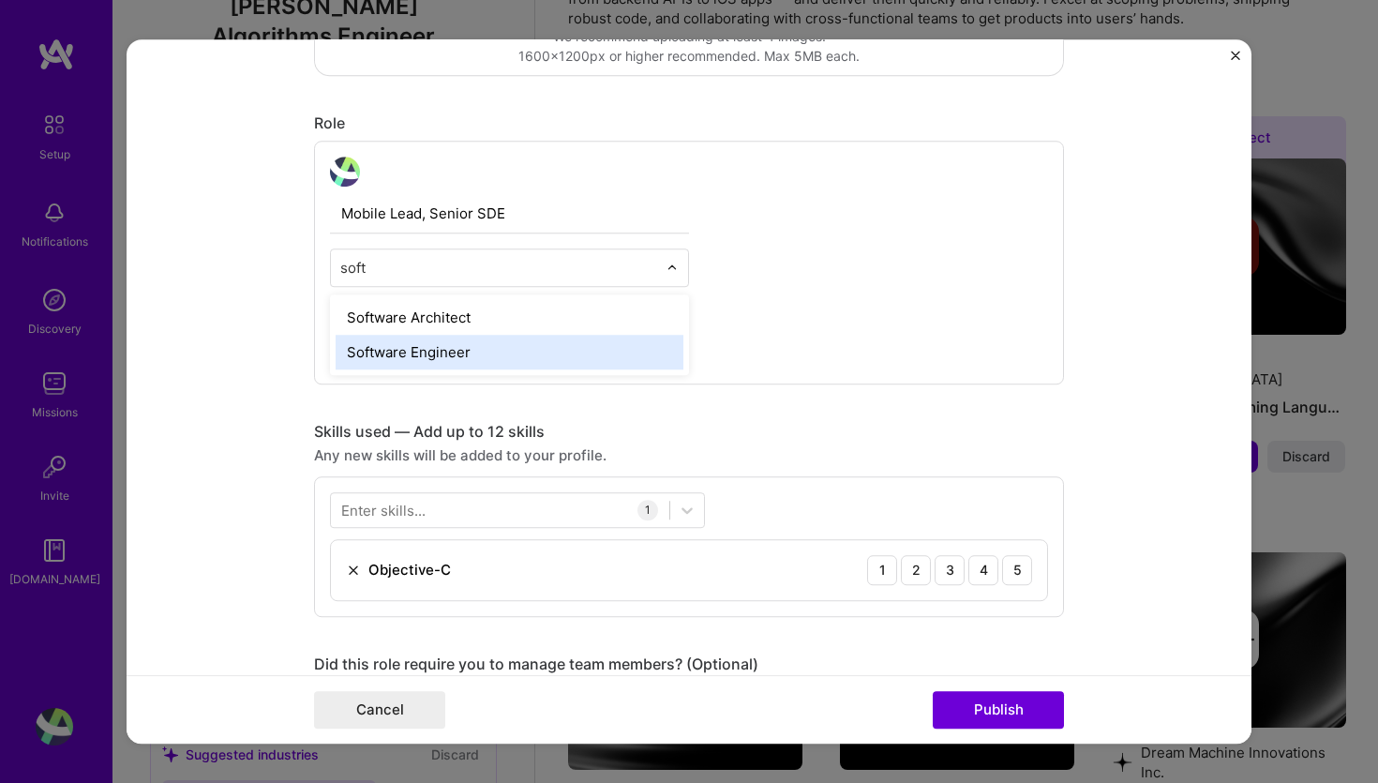
click at [403, 359] on div "Software Engineer" at bounding box center [510, 352] width 348 height 35
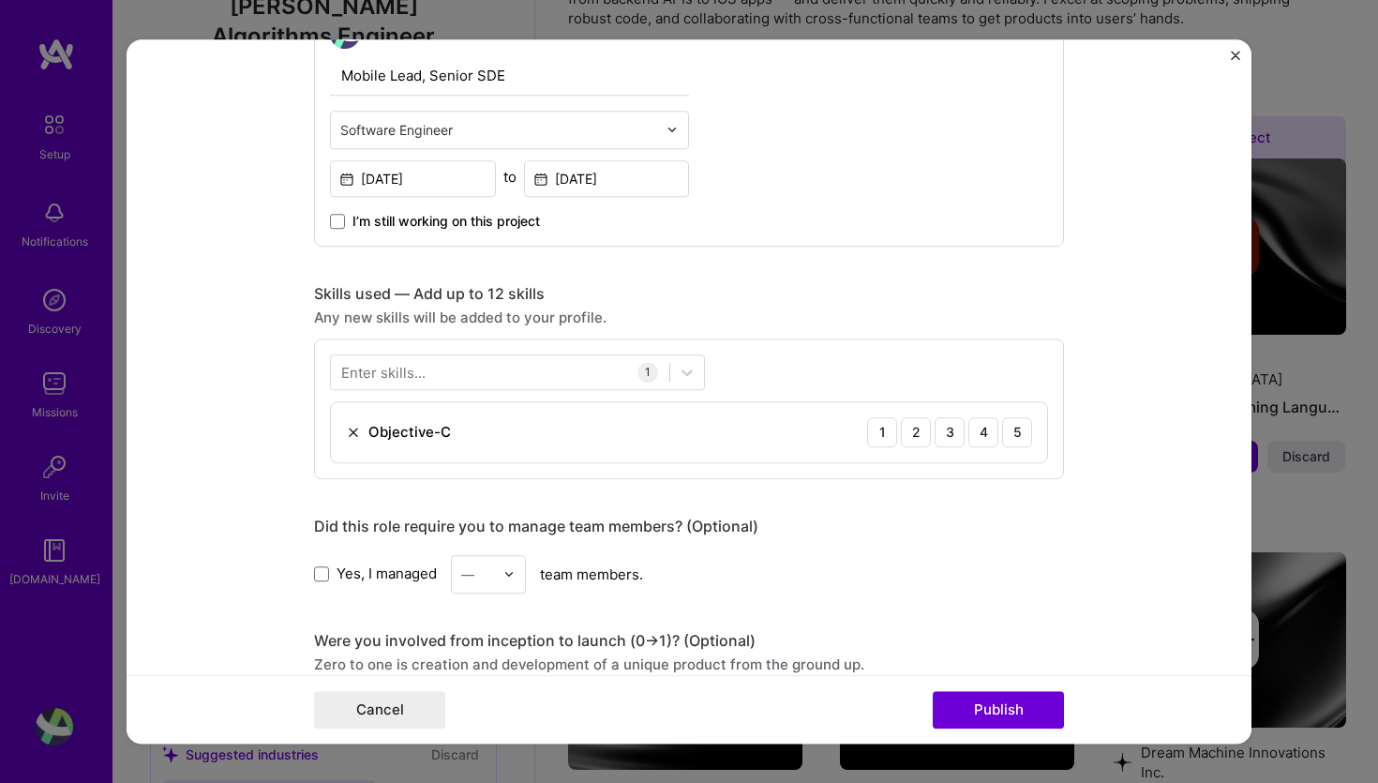
scroll to position [694, 0]
click at [1010, 436] on div "5" at bounding box center [1017, 431] width 30 height 30
click at [545, 366] on div at bounding box center [500, 370] width 338 height 31
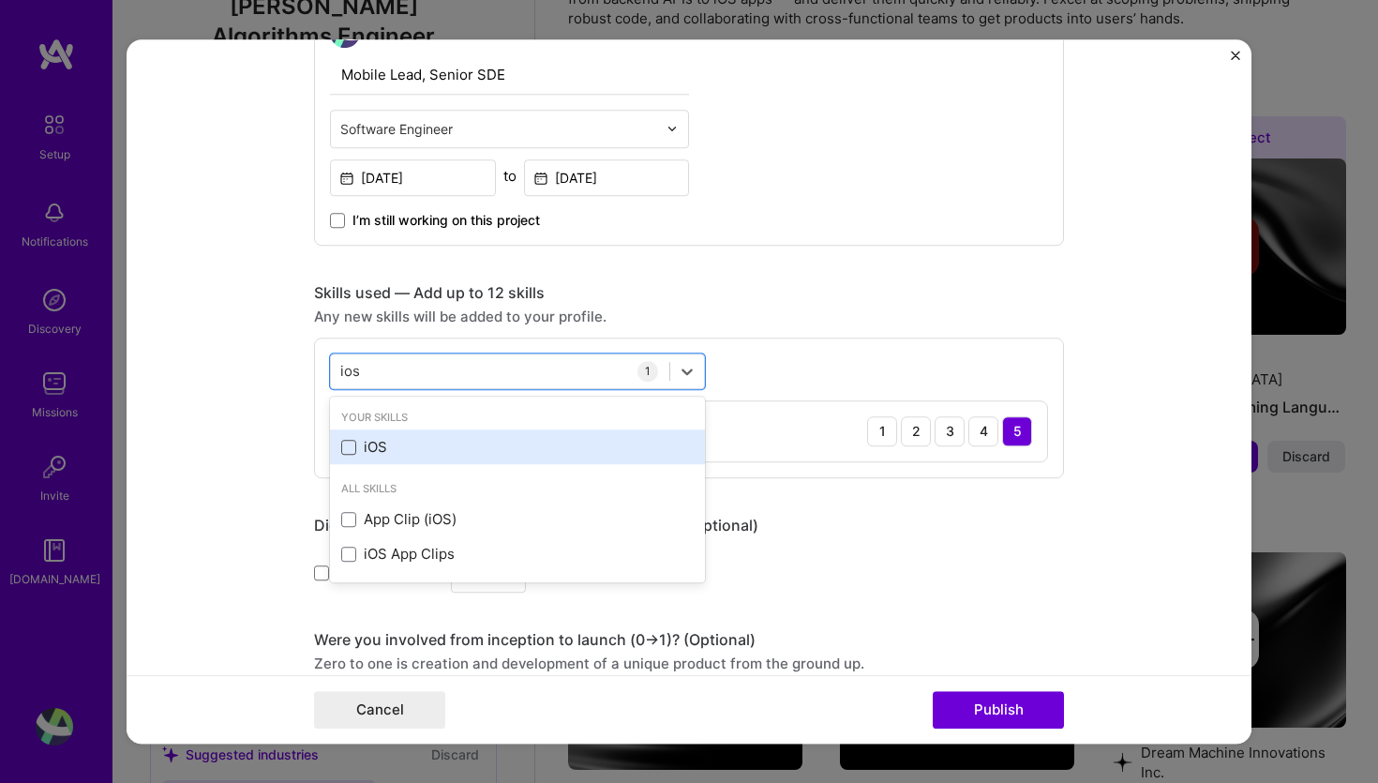
click at [351, 444] on span at bounding box center [348, 447] width 15 height 15
click at [0, 0] on input "checkbox" at bounding box center [0, 0] width 0 height 0
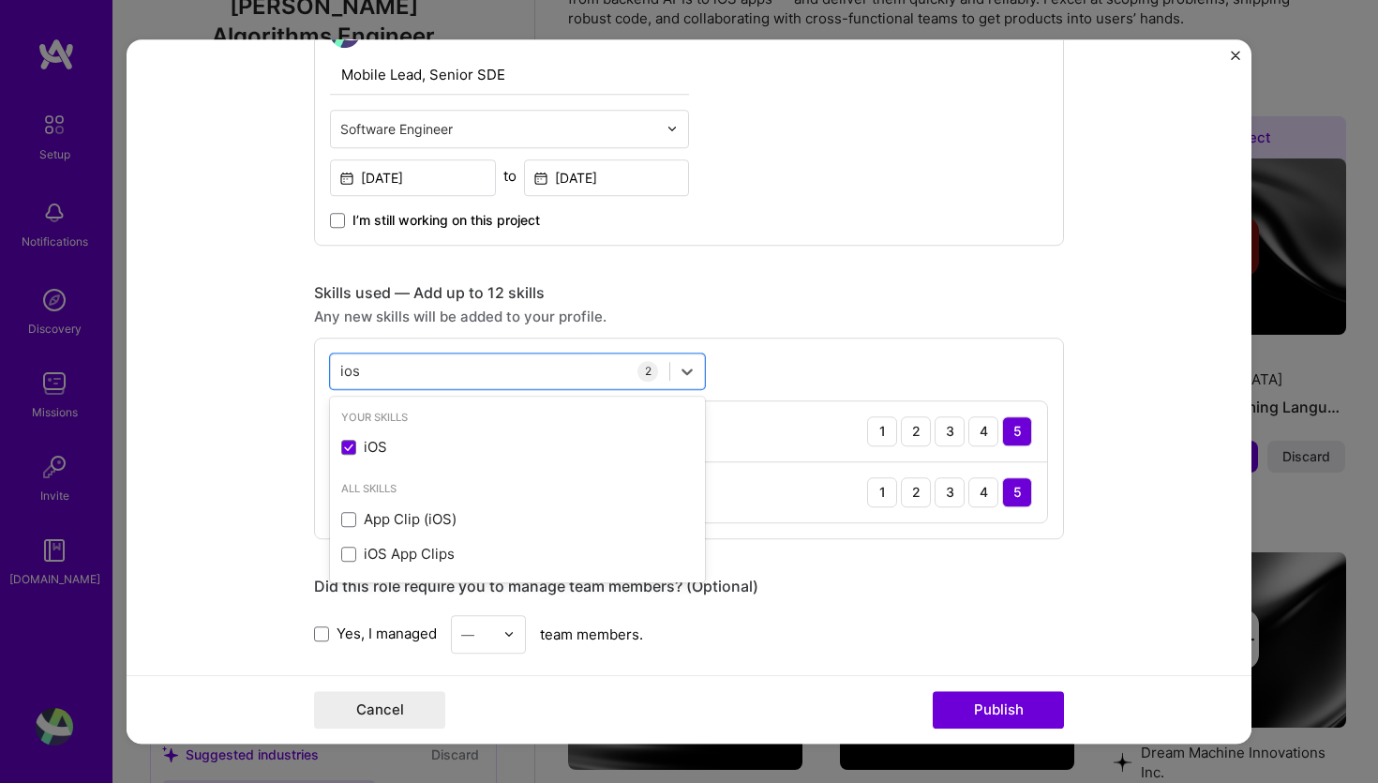
click at [1146, 434] on form "Editing suggested project This project is suggested based on your LinkedIn, res…" at bounding box center [689, 391] width 1125 height 705
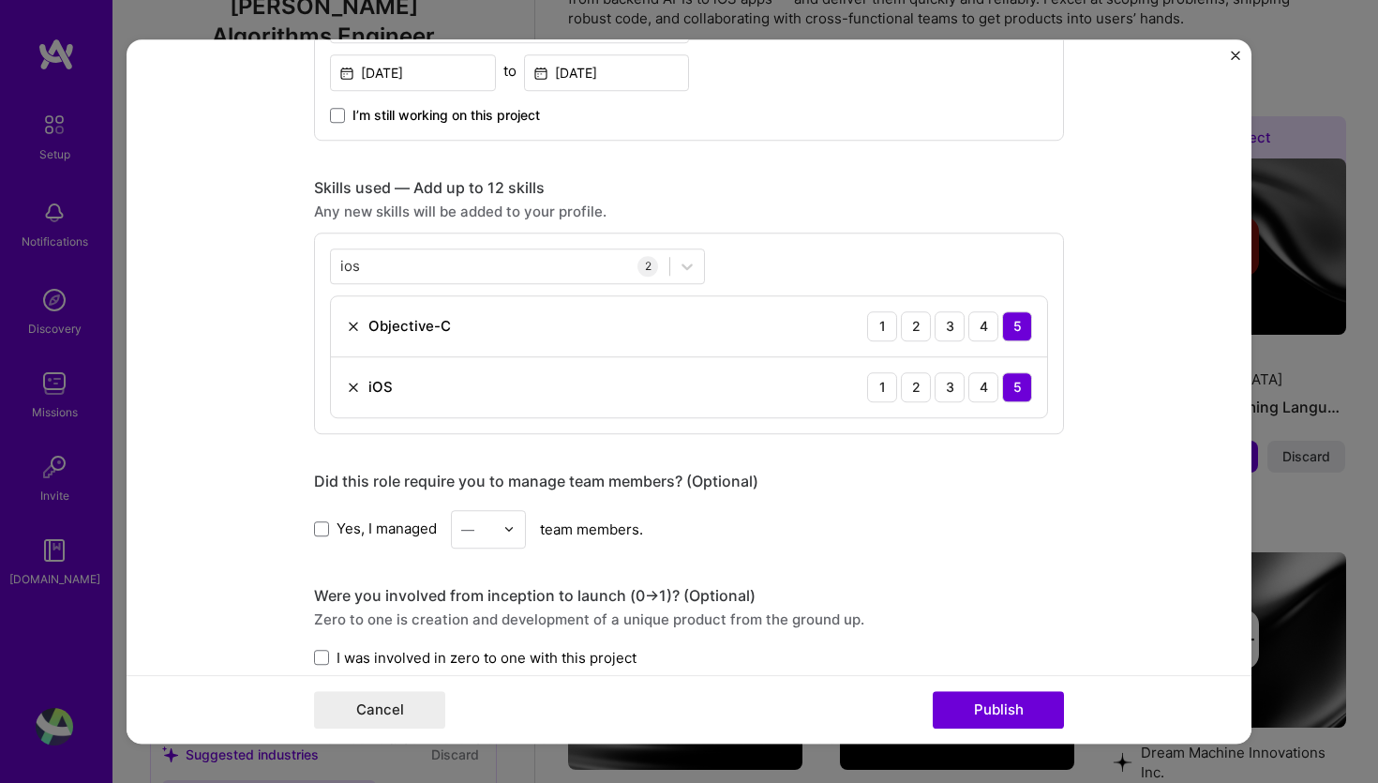
scroll to position [798, 0]
click at [491, 264] on div "ios ios" at bounding box center [500, 266] width 338 height 31
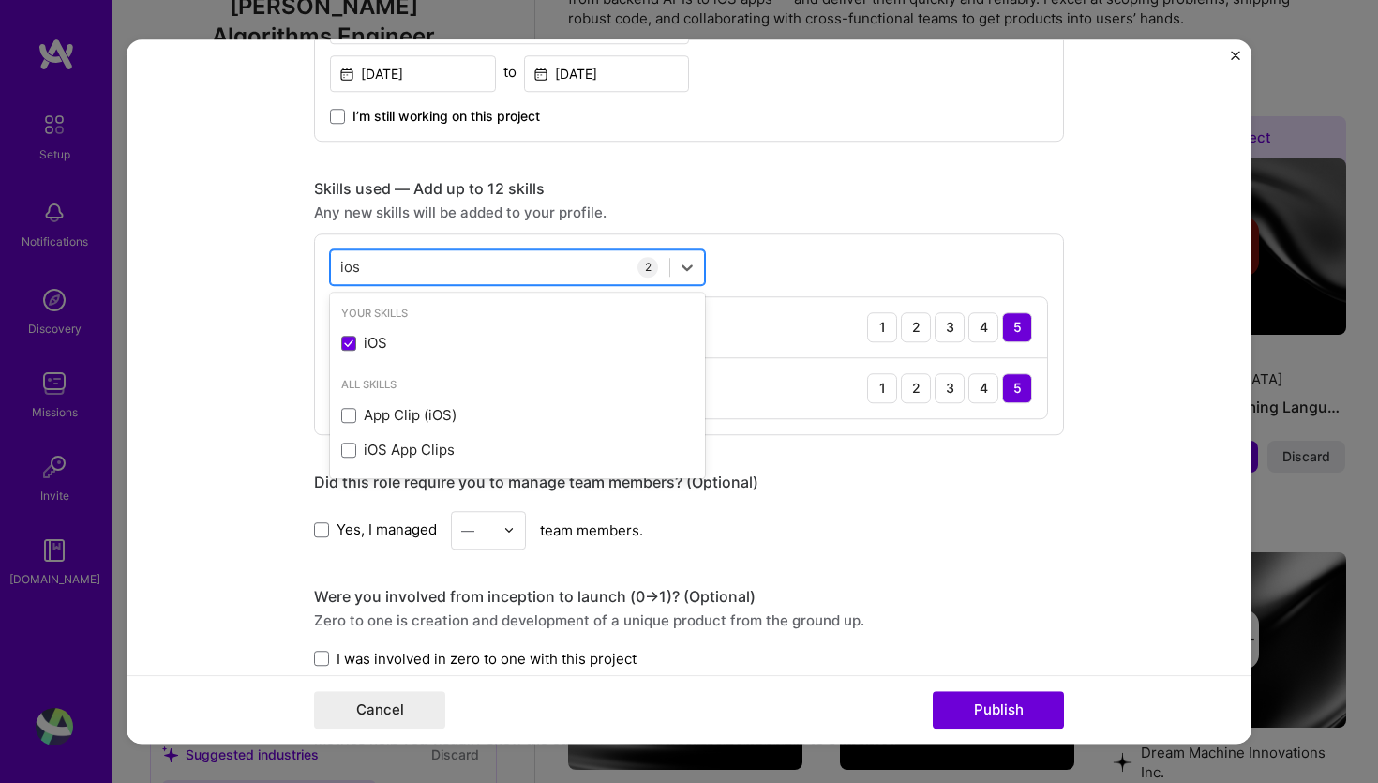
click at [491, 264] on div "ios ios" at bounding box center [500, 266] width 338 height 31
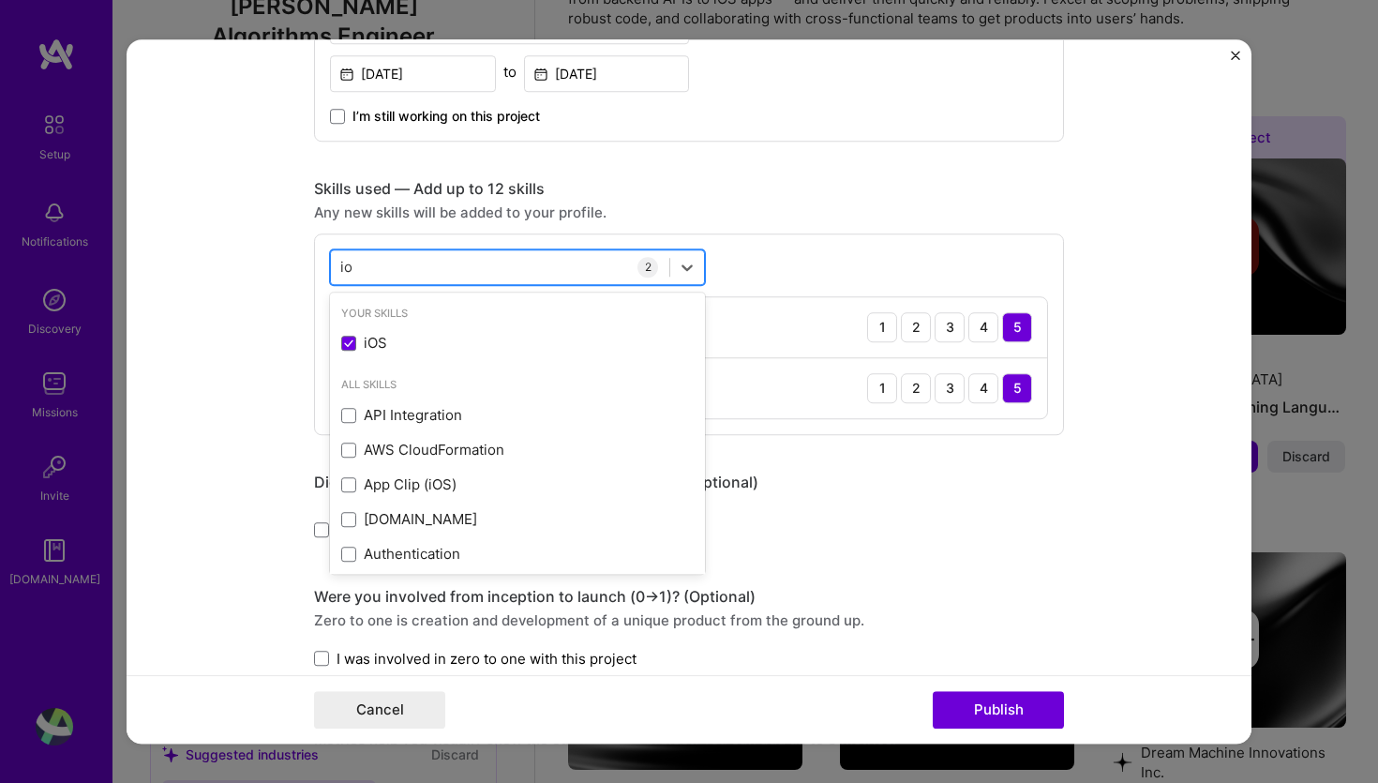
type input "i"
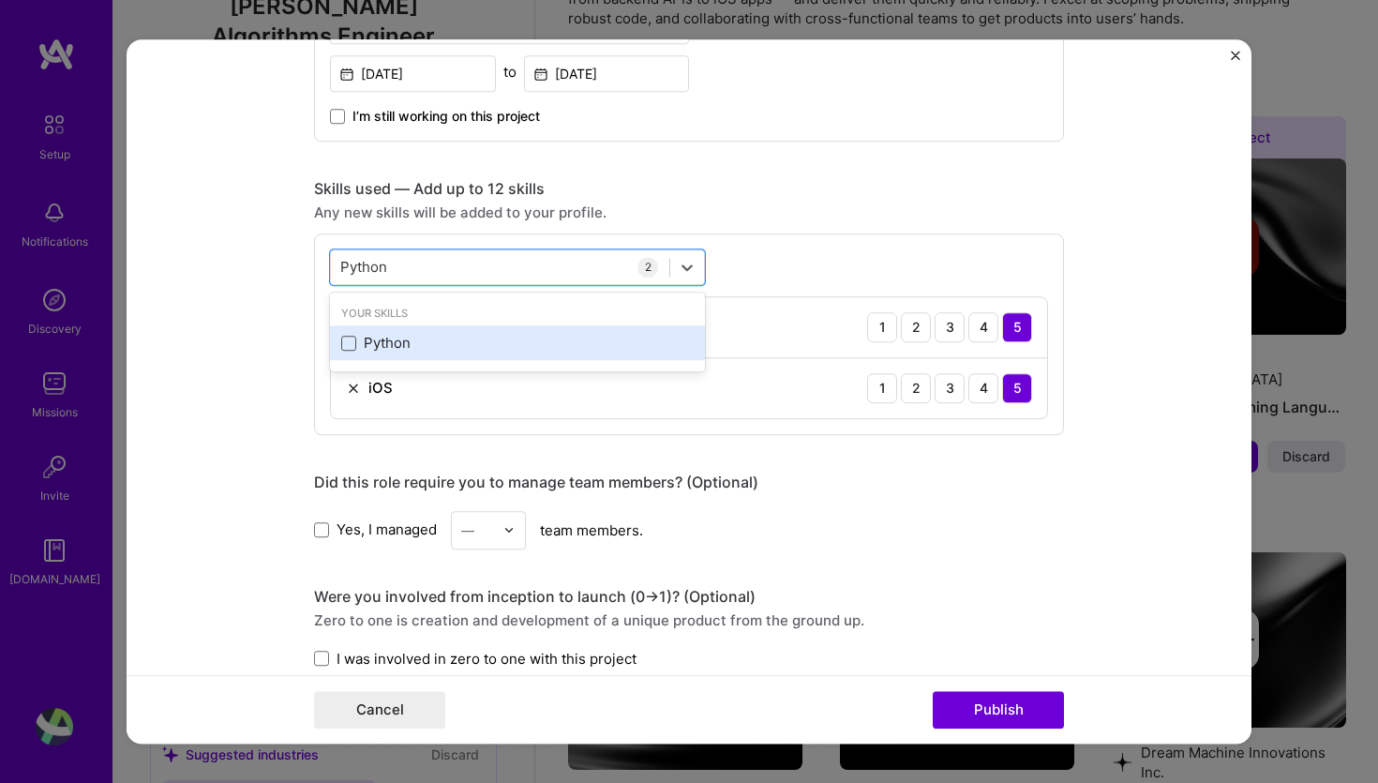
click at [349, 349] on span at bounding box center [348, 343] width 15 height 15
click at [0, 0] on input "checkbox" at bounding box center [0, 0] width 0 height 0
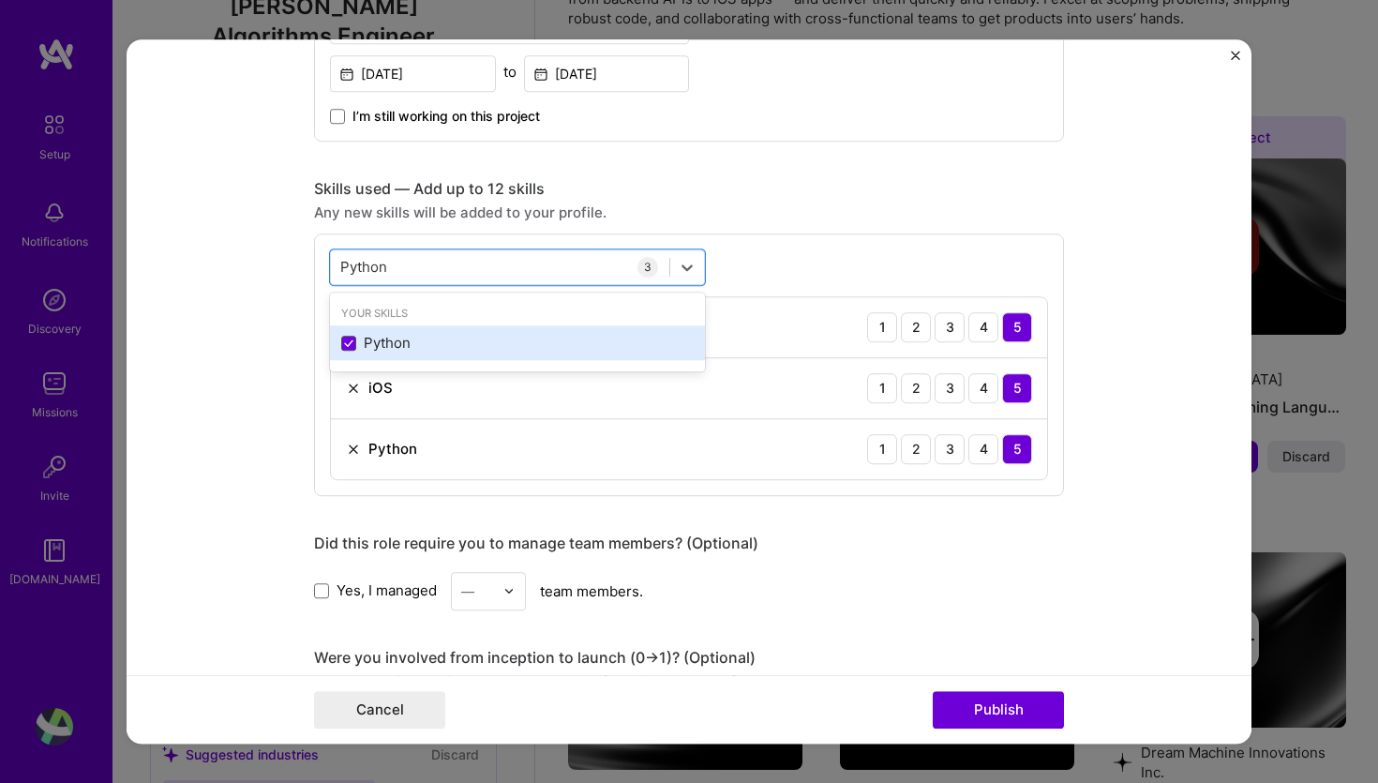
click at [349, 349] on span at bounding box center [348, 343] width 15 height 15
click at [0, 0] on input "checkbox" at bounding box center [0, 0] width 0 height 0
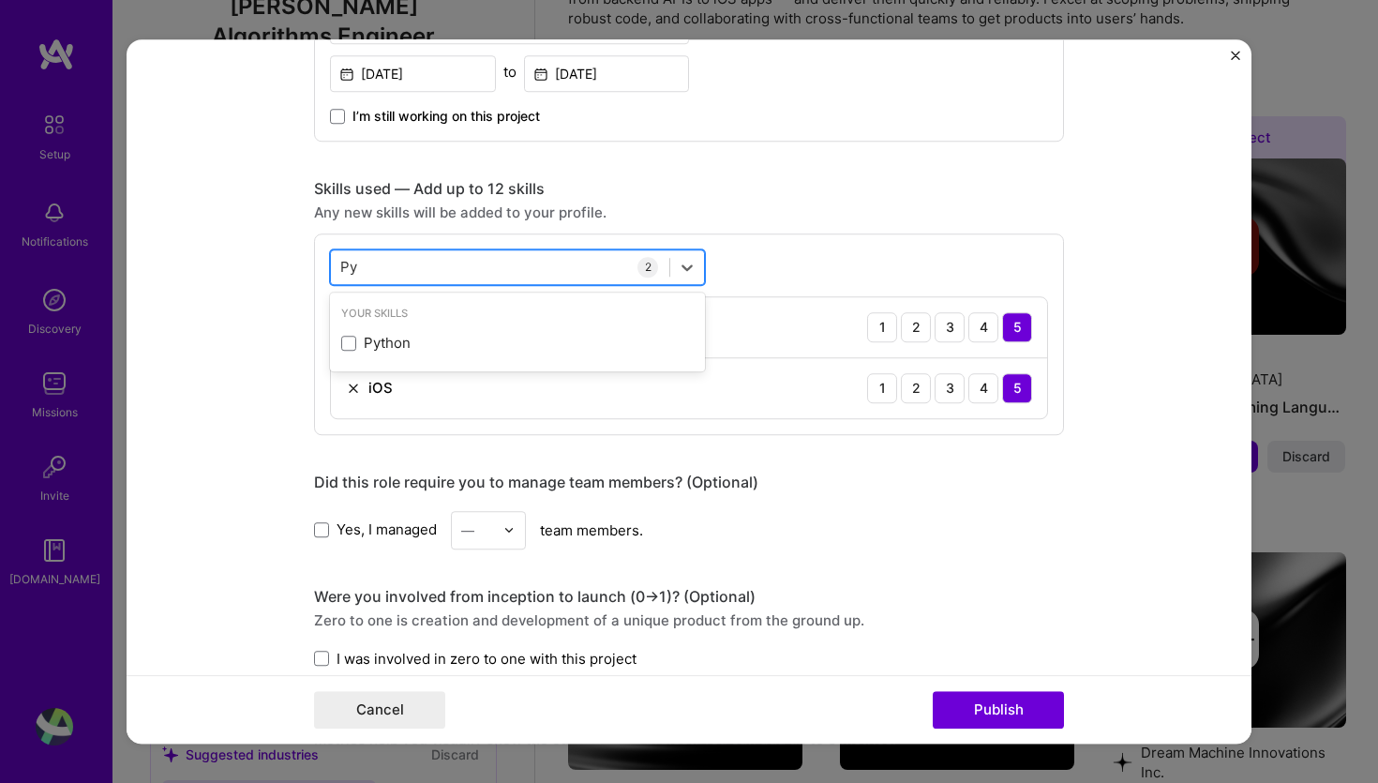
type input "P"
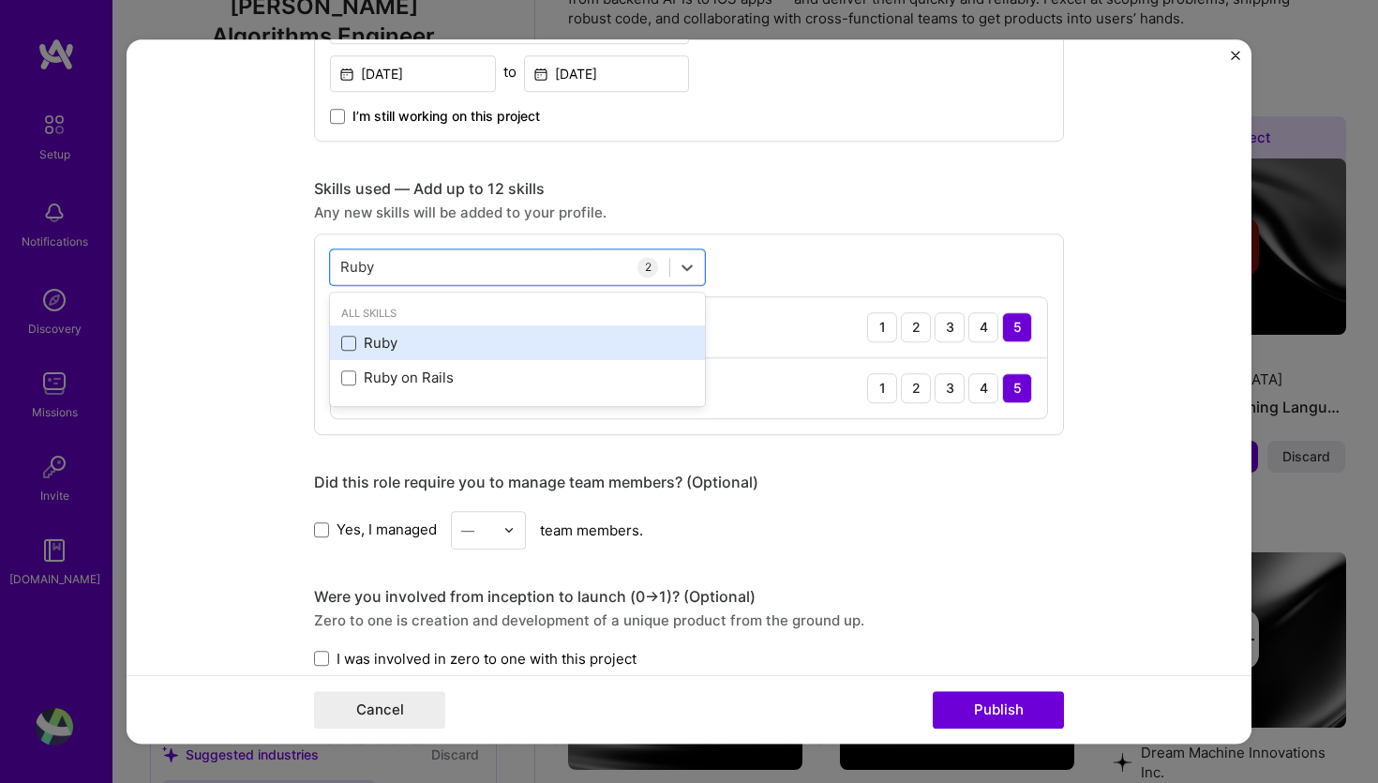
click at [348, 343] on span at bounding box center [348, 343] width 15 height 15
click at [0, 0] on input "checkbox" at bounding box center [0, 0] width 0 height 0
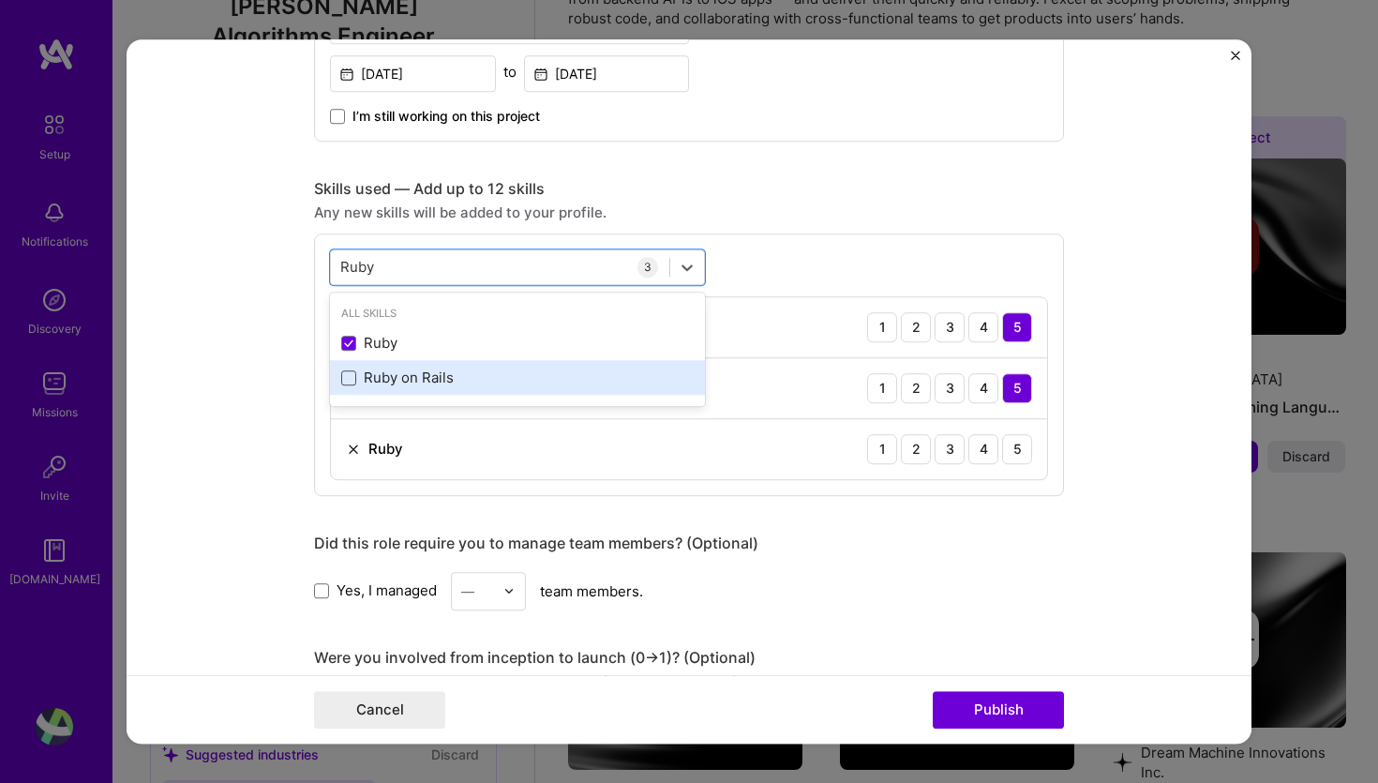
click at [351, 379] on span at bounding box center [348, 377] width 15 height 15
click at [0, 0] on input "checkbox" at bounding box center [0, 0] width 0 height 0
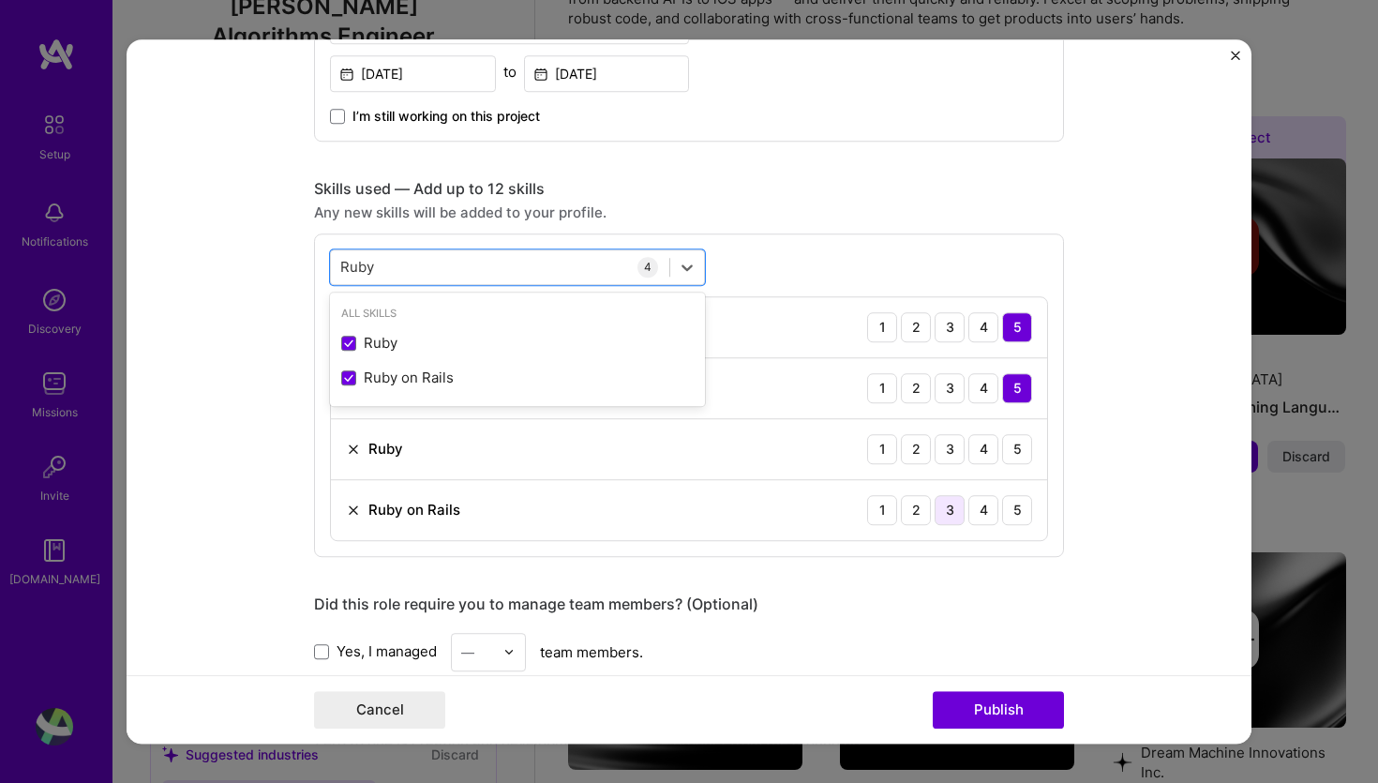
type input "Ruby"
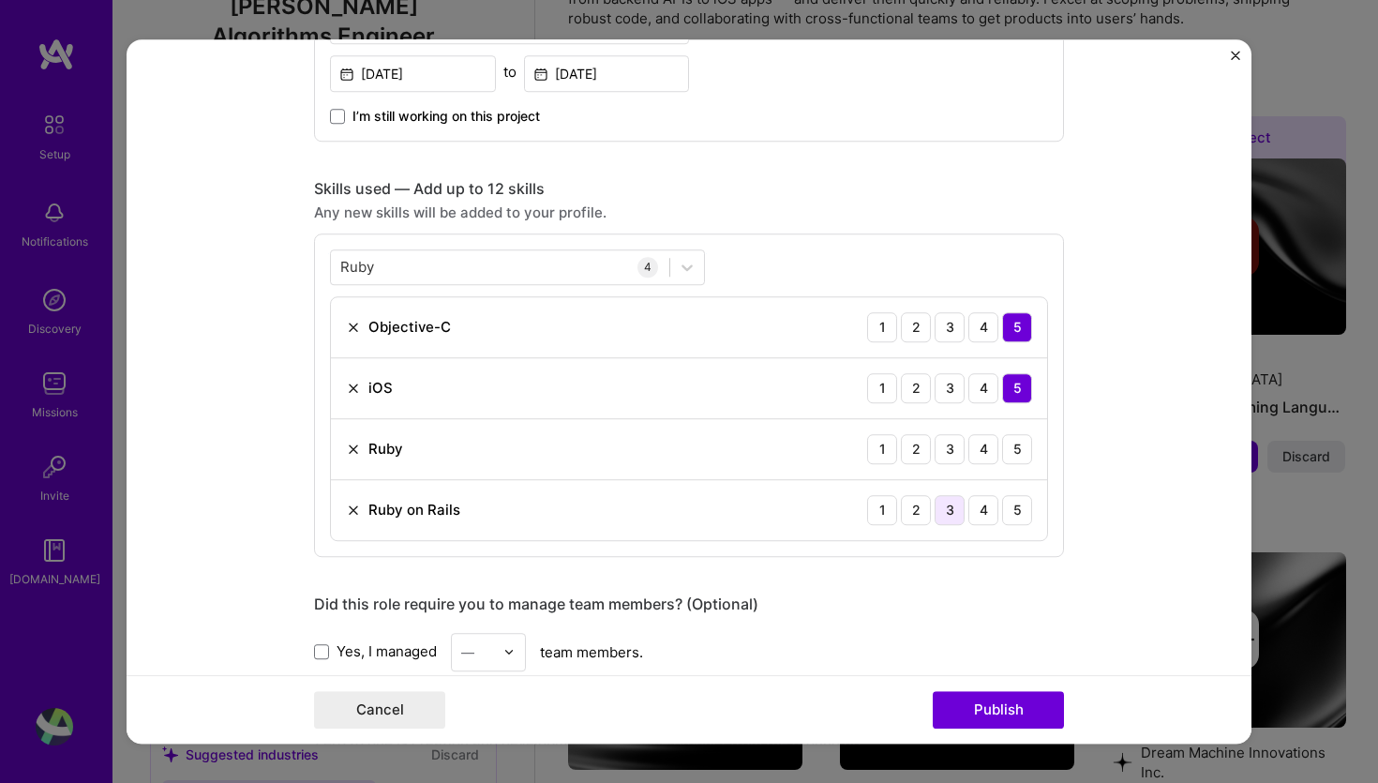
click at [954, 517] on div "3" at bounding box center [949, 510] width 30 height 30
click at [949, 444] on div "3" at bounding box center [949, 449] width 30 height 30
click at [1000, 719] on button "Publish" at bounding box center [998, 709] width 131 height 37
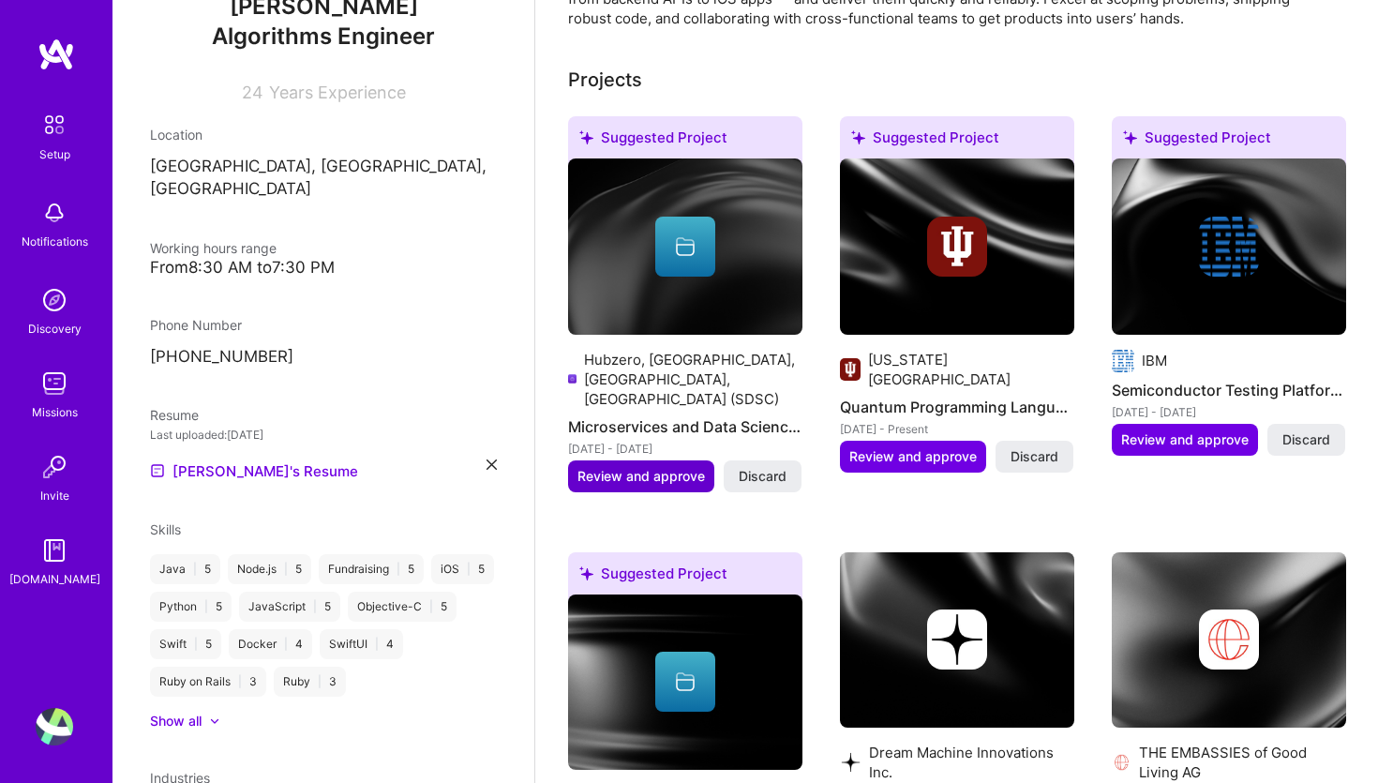
click at [643, 467] on span "Review and approve" at bounding box center [640, 476] width 127 height 19
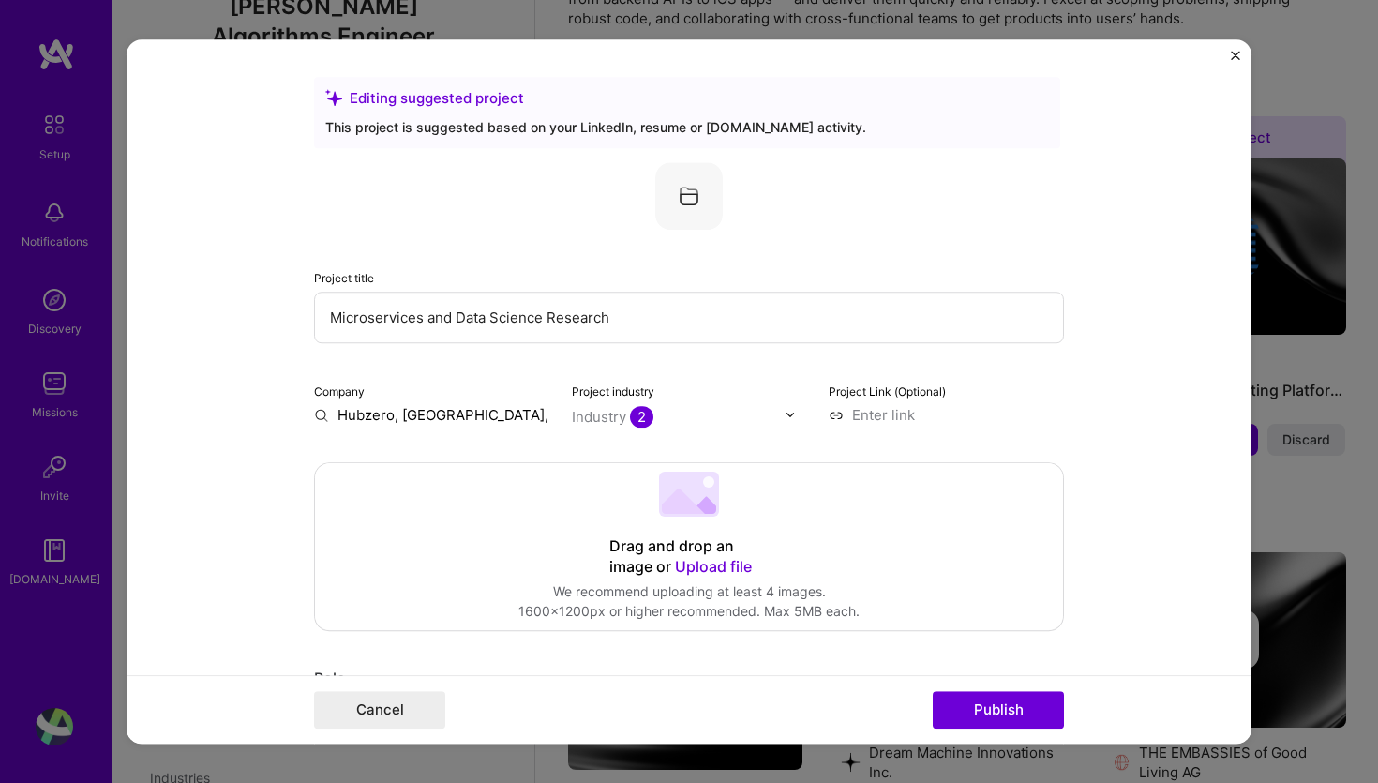
drag, startPoint x: 543, startPoint y: 321, endPoint x: 675, endPoint y: 321, distance: 132.1
click at [675, 321] on input "Microservices and Data Science Research" at bounding box center [689, 317] width 750 height 52
type input "Microservices and Data Science"
click at [744, 407] on input "text" at bounding box center [679, 417] width 214 height 20
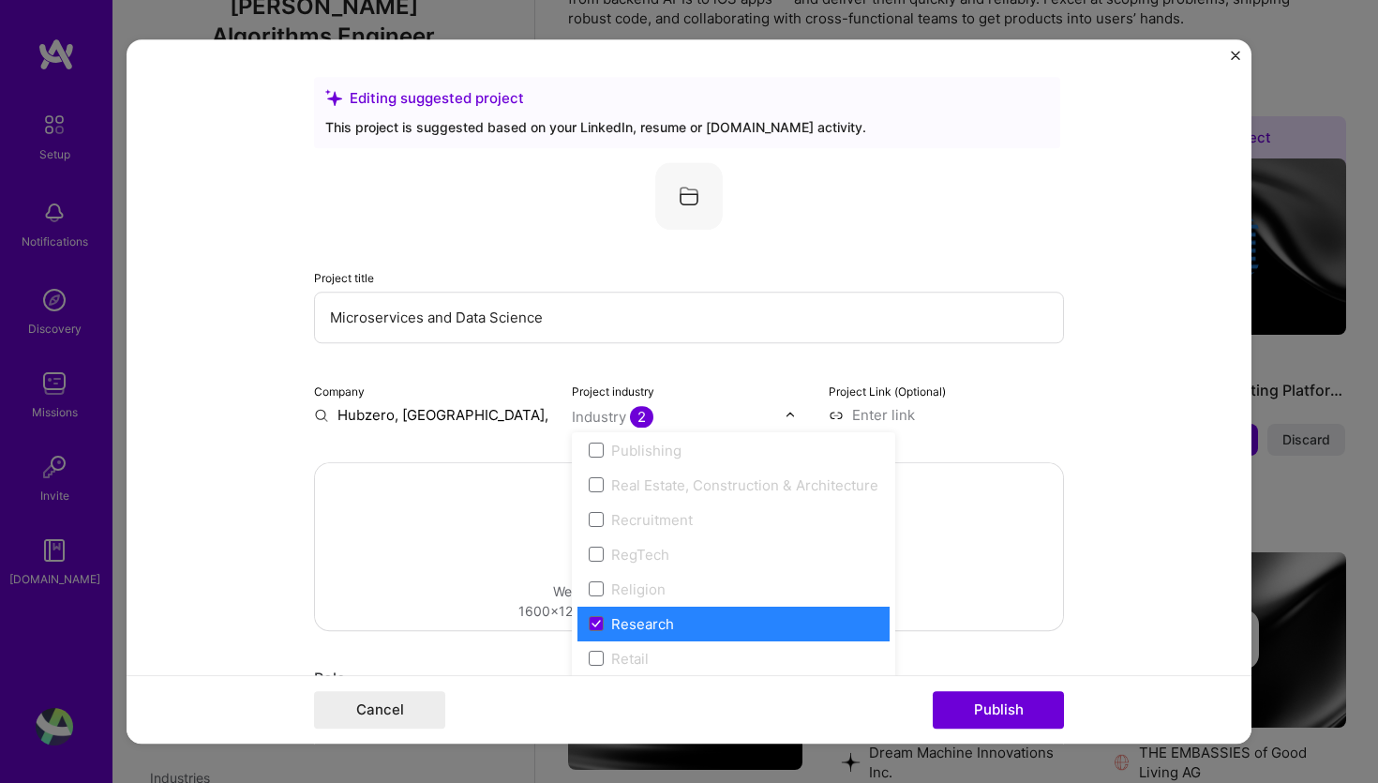
scroll to position [3465, 0]
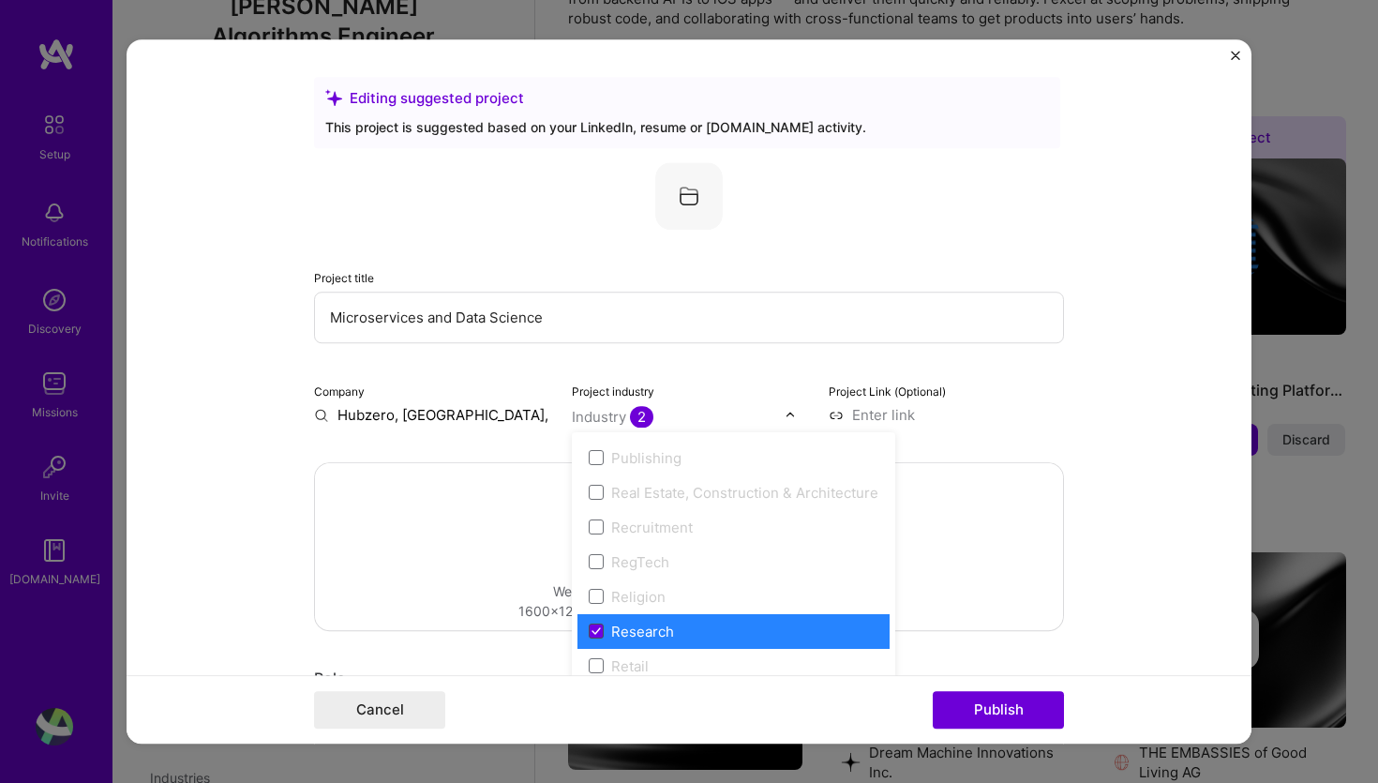
click at [596, 630] on icon at bounding box center [595, 630] width 9 height 7
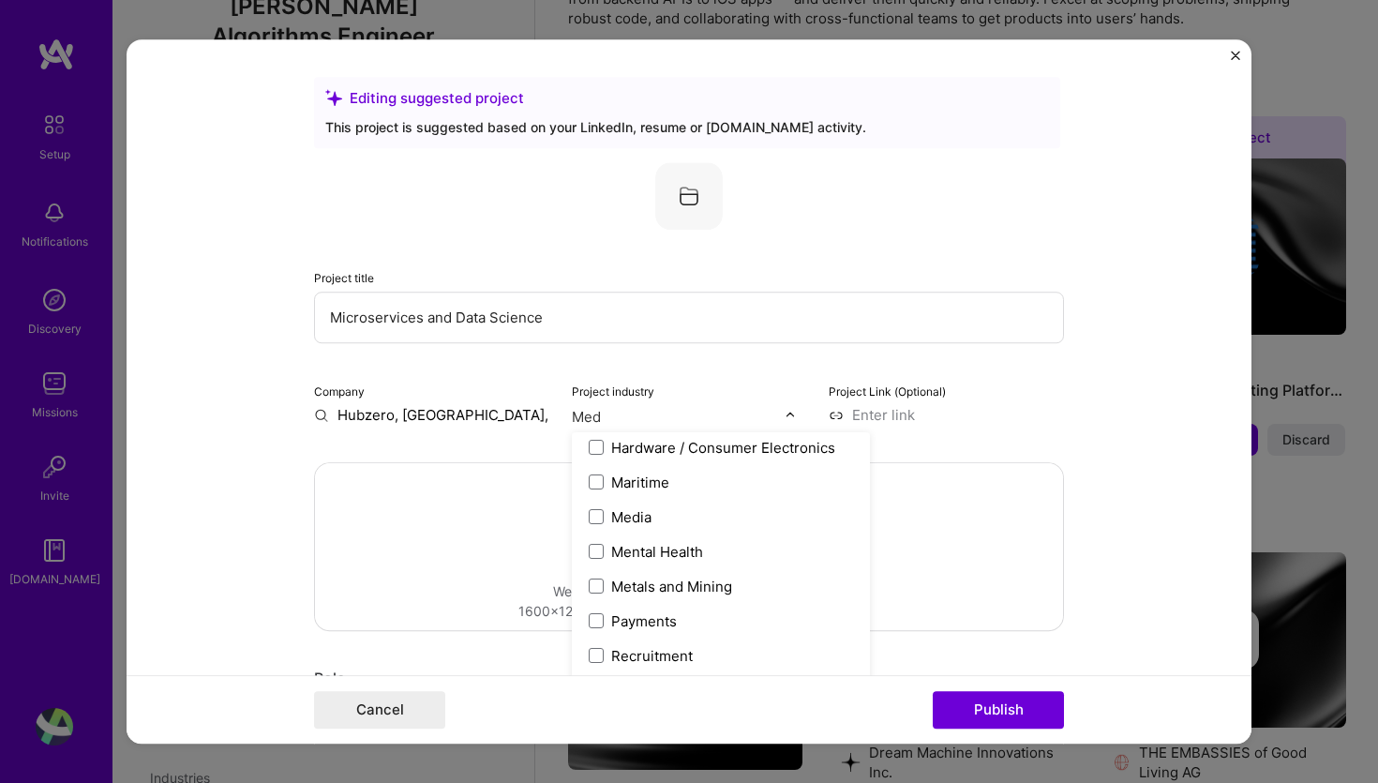
scroll to position [0, 0]
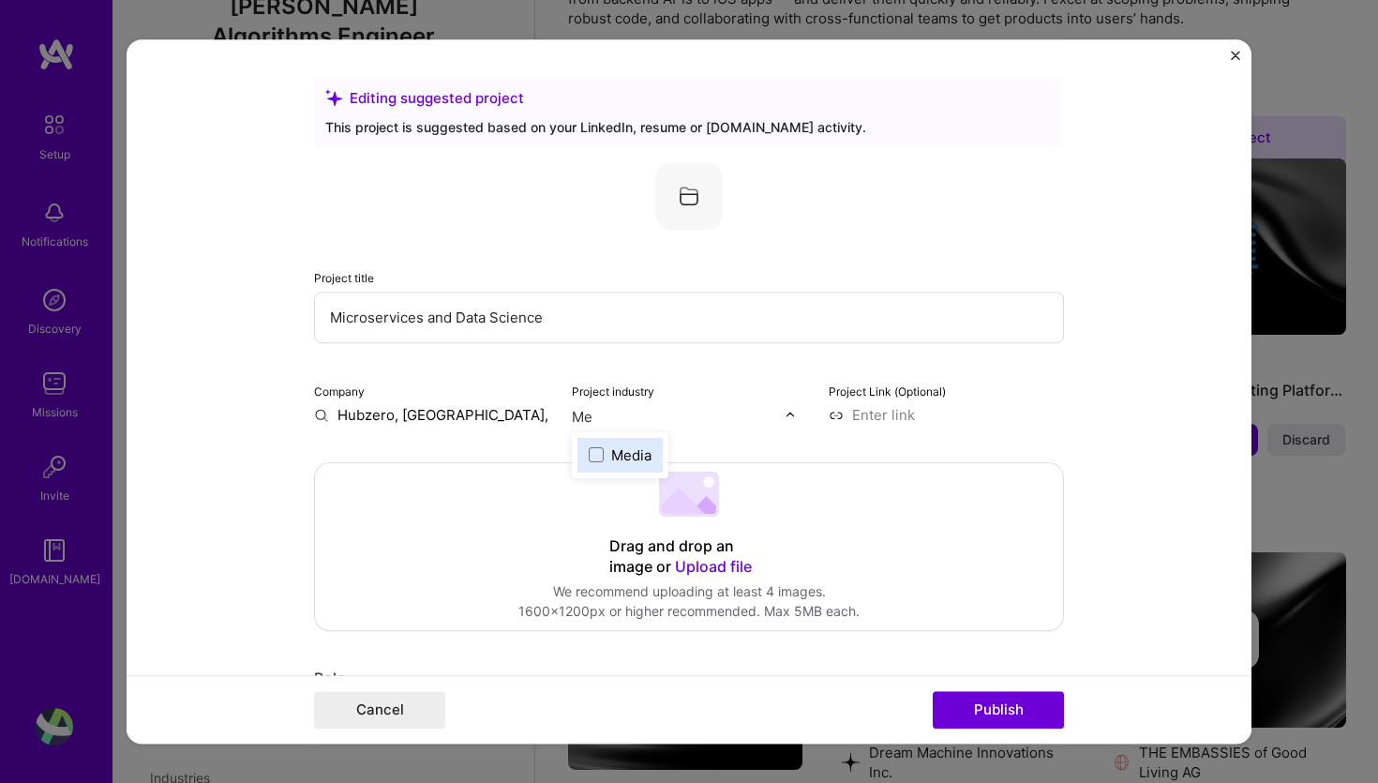
type input "M"
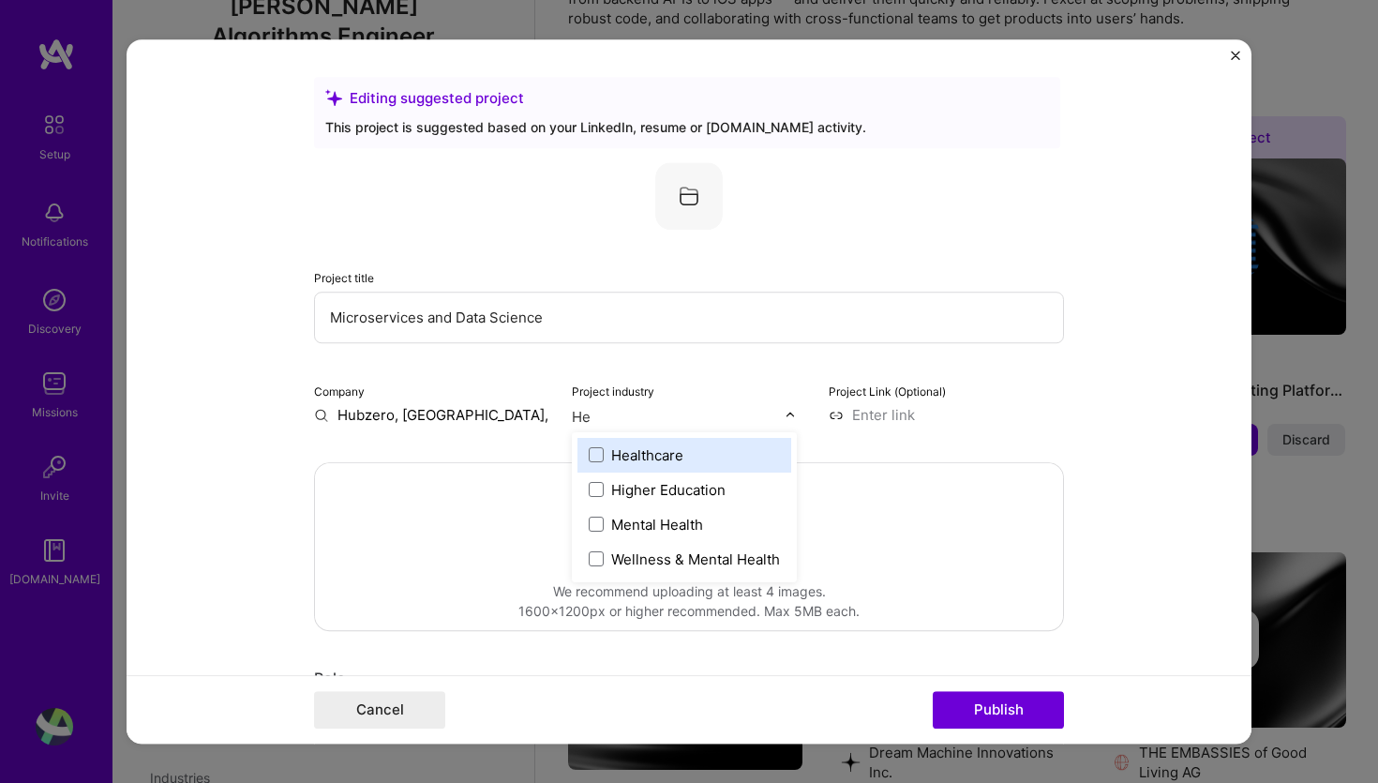
type input "Hea"
click at [596, 452] on span at bounding box center [596, 454] width 15 height 15
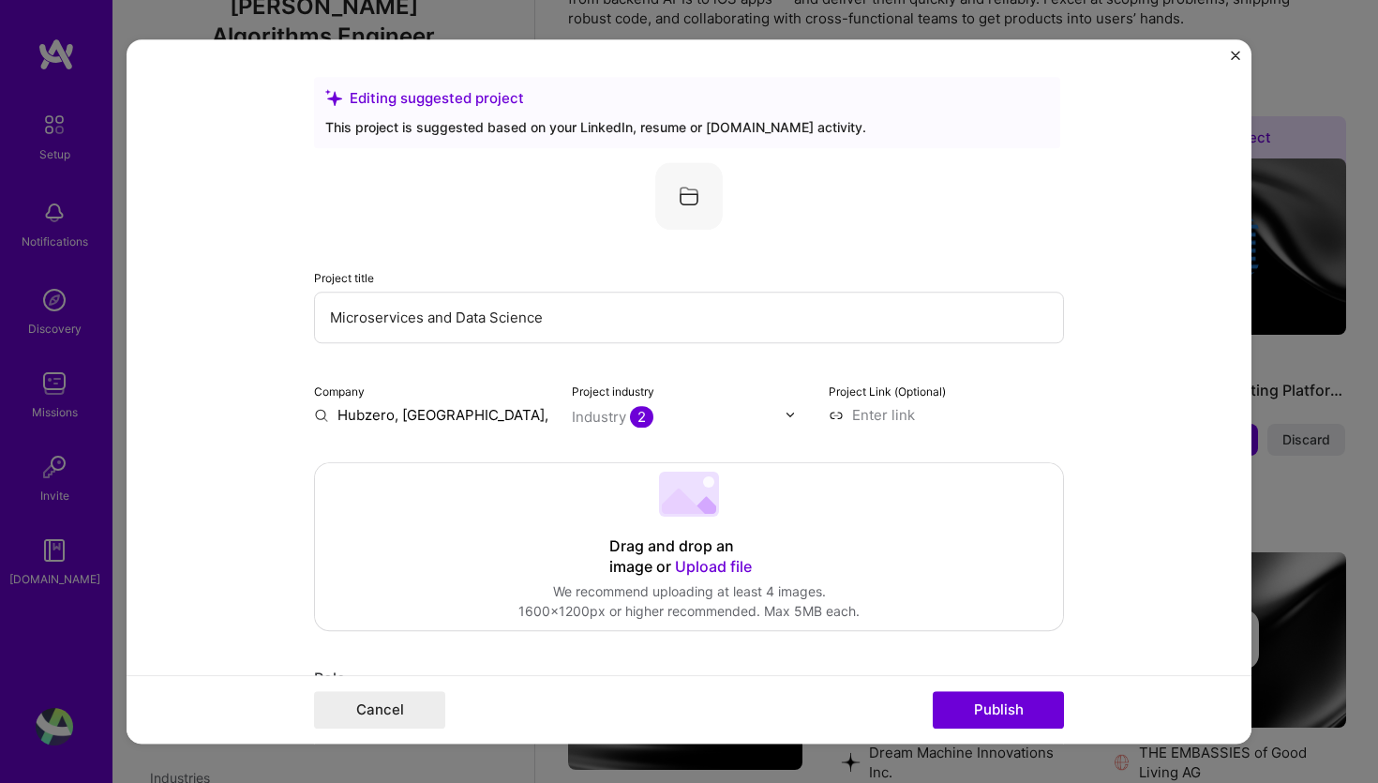
click at [907, 412] on input at bounding box center [945, 415] width 235 height 20
type input "https://hubzero.org"
click at [443, 413] on input "Hubzero, [GEOGRAPHIC_DATA], [GEOGRAPHIC_DATA], [GEOGRAPHIC_DATA] (SDSC)" at bounding box center [431, 415] width 235 height 20
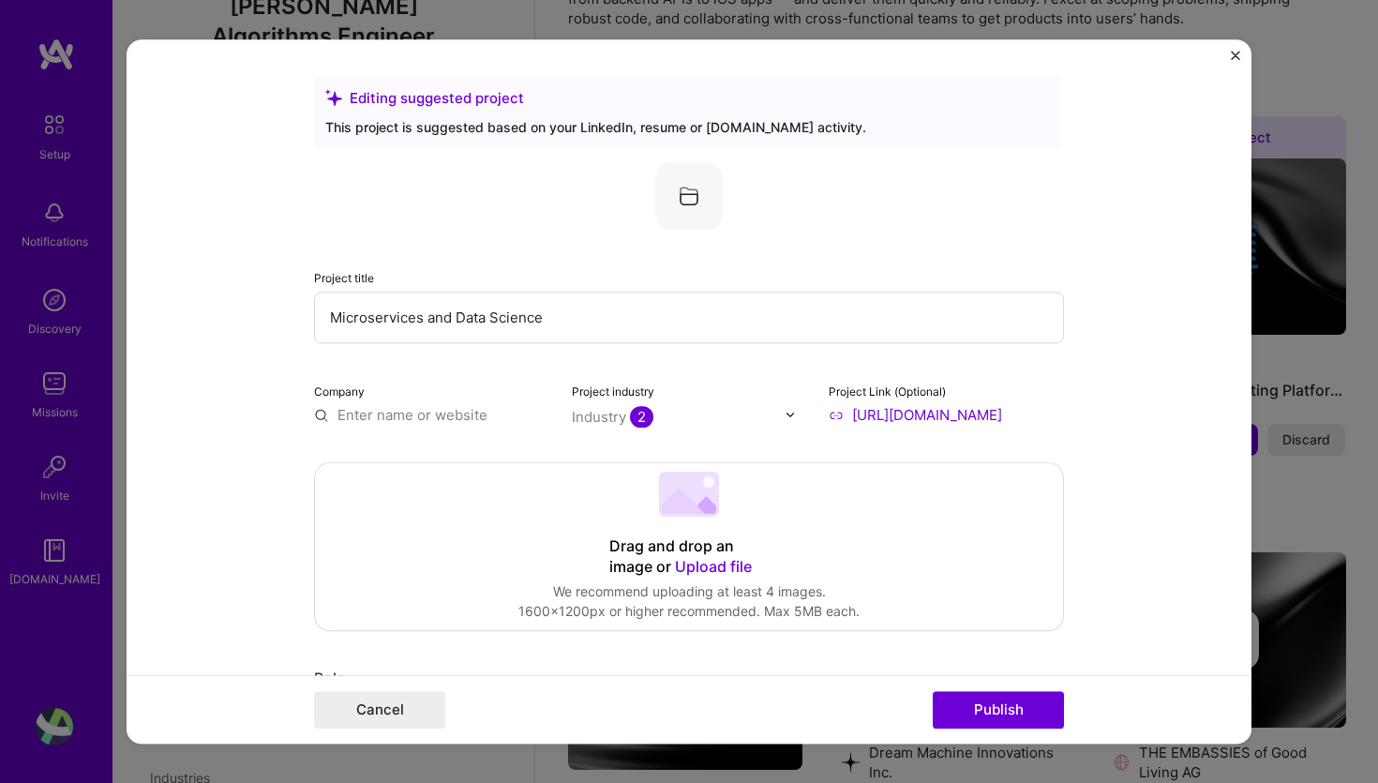
click at [425, 417] on input "text" at bounding box center [431, 415] width 235 height 20
paste input "Hubzero, [GEOGRAPHIC_DATA], [GEOGRAPHIC_DATA], [GEOGRAPHIC_DATA] (SDSC)"
type input "Hubzero, [GEOGRAPHIC_DATA], [GEOGRAPHIC_DATA], [GEOGRAPHIC_DATA] (SDSC)"
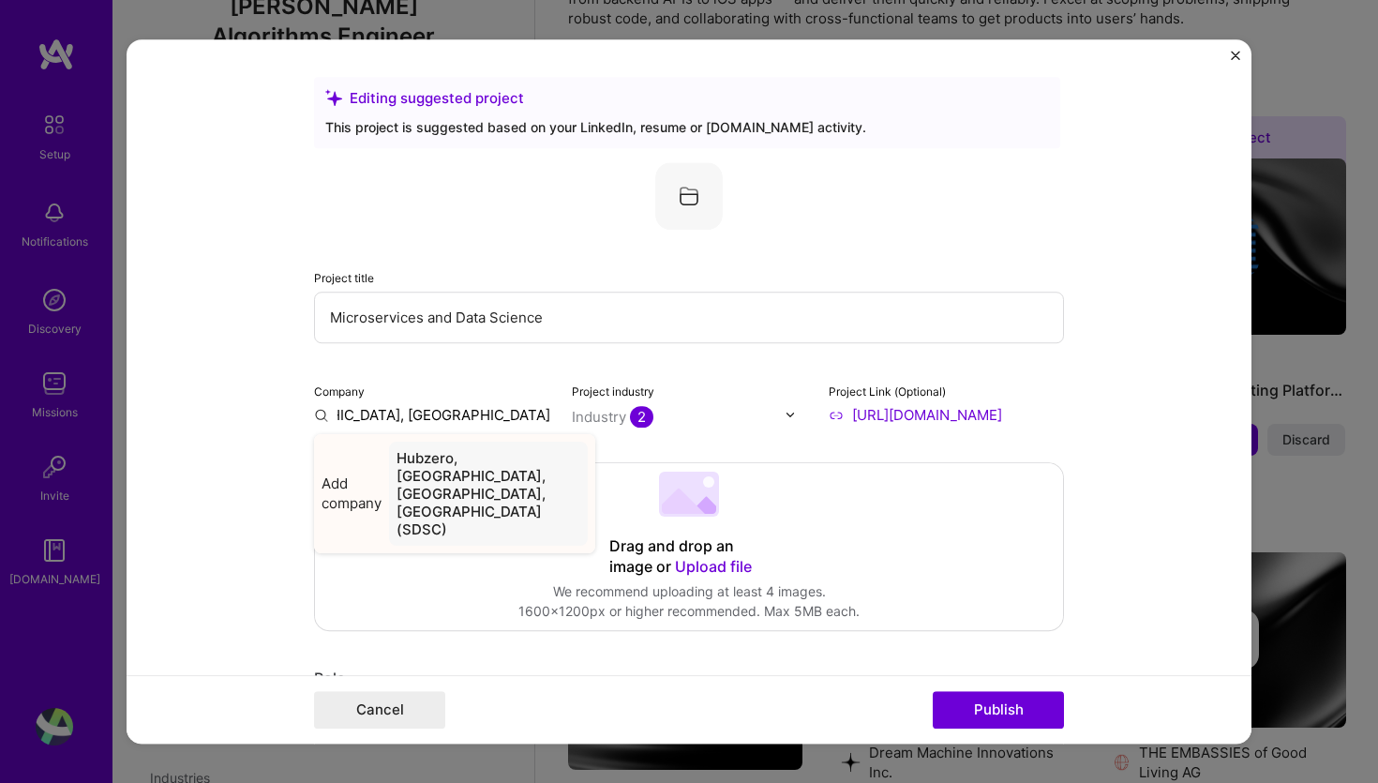
click at [452, 489] on div "Hubzero, [GEOGRAPHIC_DATA], [GEOGRAPHIC_DATA], [GEOGRAPHIC_DATA] (SDSC)" at bounding box center [488, 493] width 199 height 104
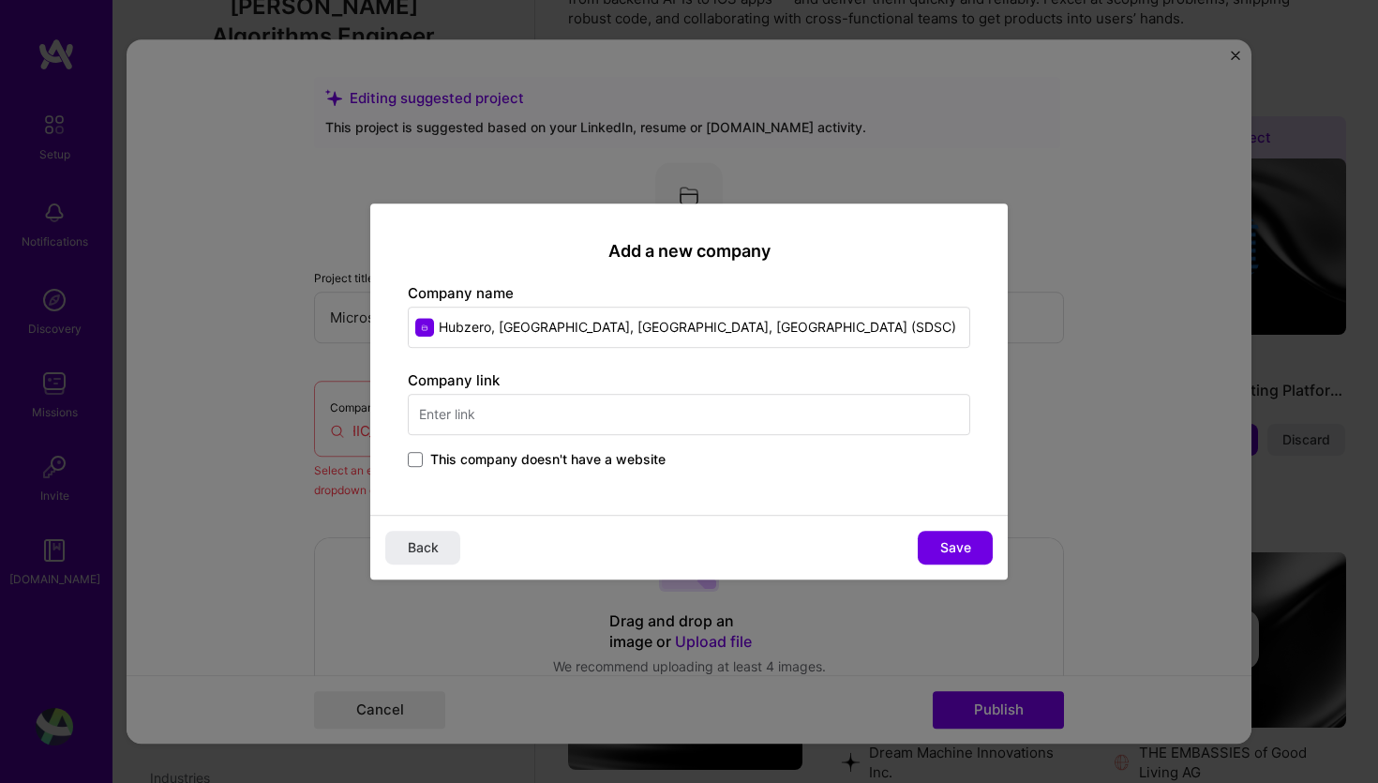
click at [453, 410] on input "text" at bounding box center [689, 414] width 562 height 41
type input "hubzero.org"
click at [947, 550] on span "Save" at bounding box center [955, 547] width 31 height 19
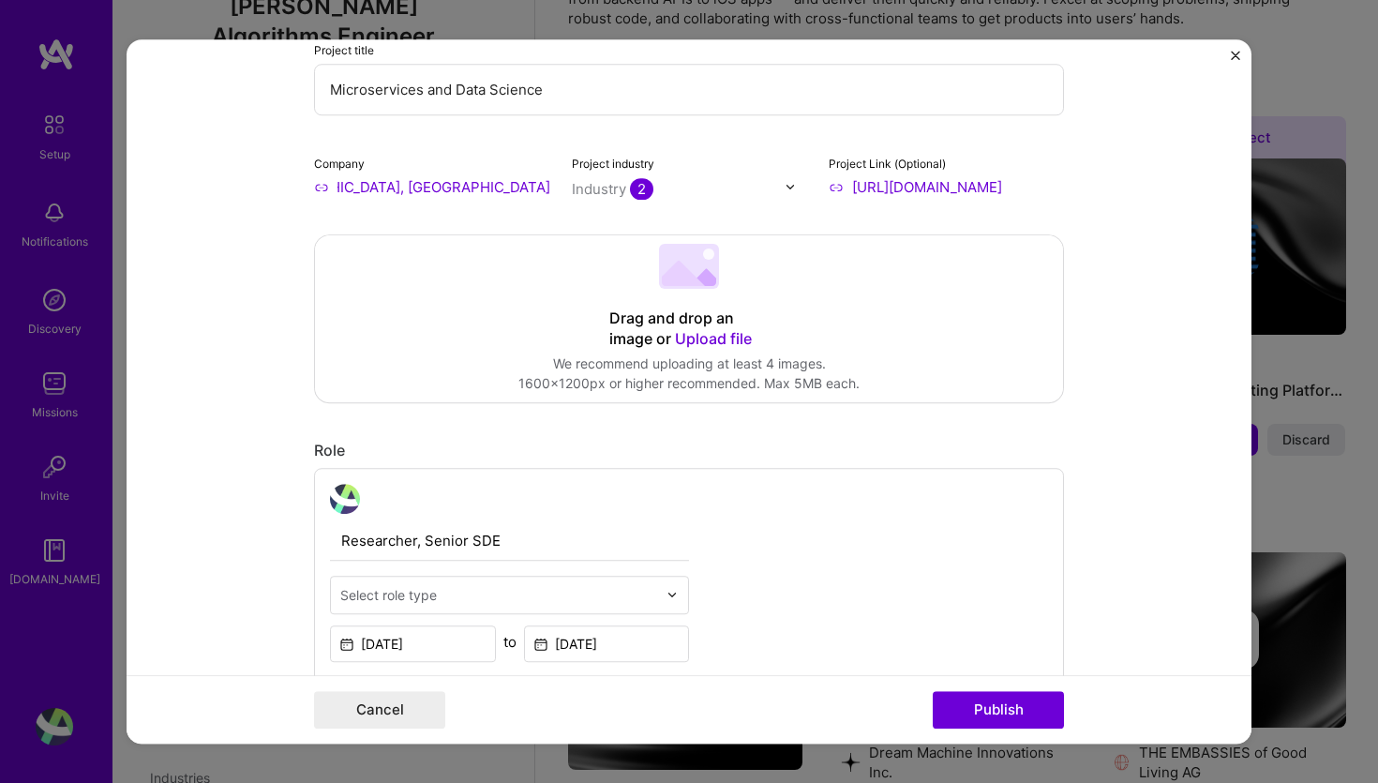
scroll to position [495, 0]
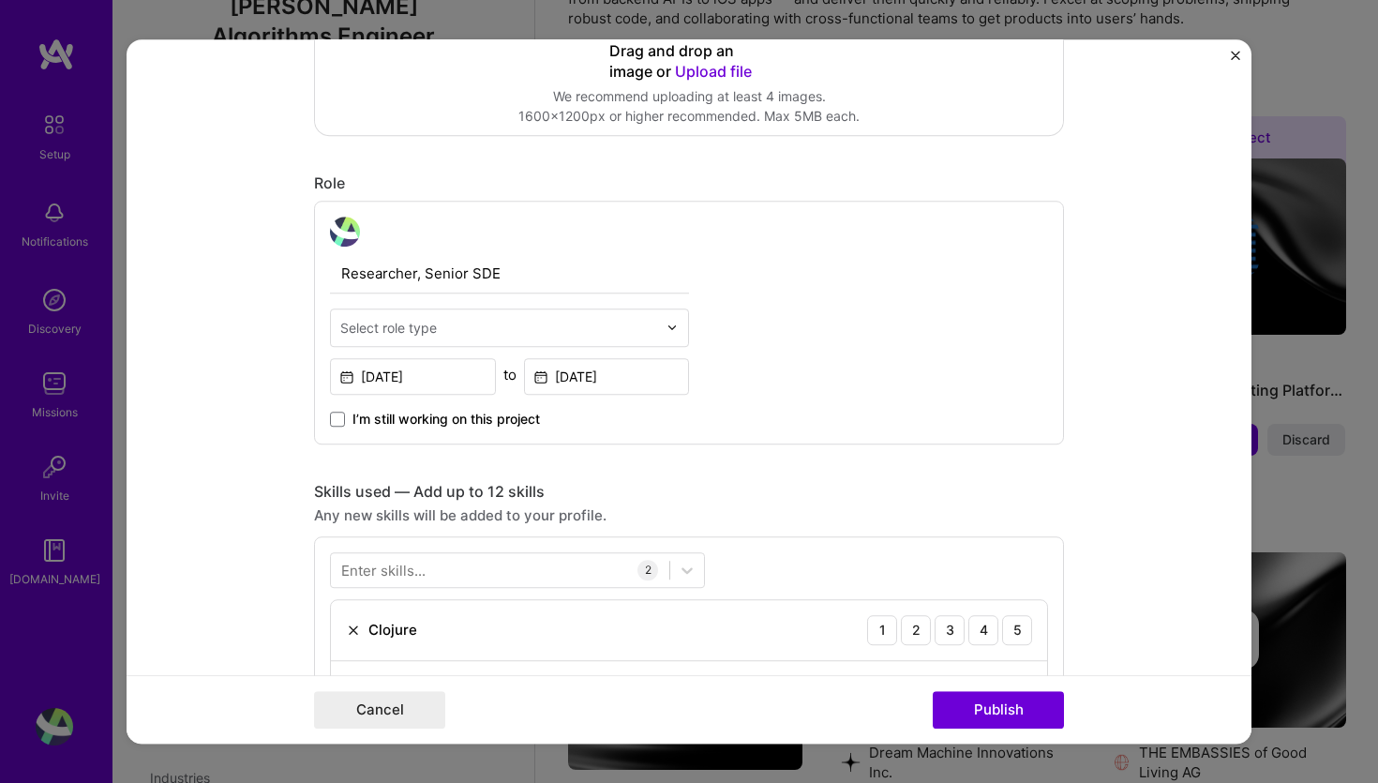
drag, startPoint x: 425, startPoint y: 276, endPoint x: 304, endPoint y: 276, distance: 121.8
click at [330, 276] on input "Researcher, Senior SDE" at bounding box center [509, 273] width 359 height 39
type input "Senior SDE"
click at [413, 322] on div "Select role type" at bounding box center [388, 328] width 97 height 20
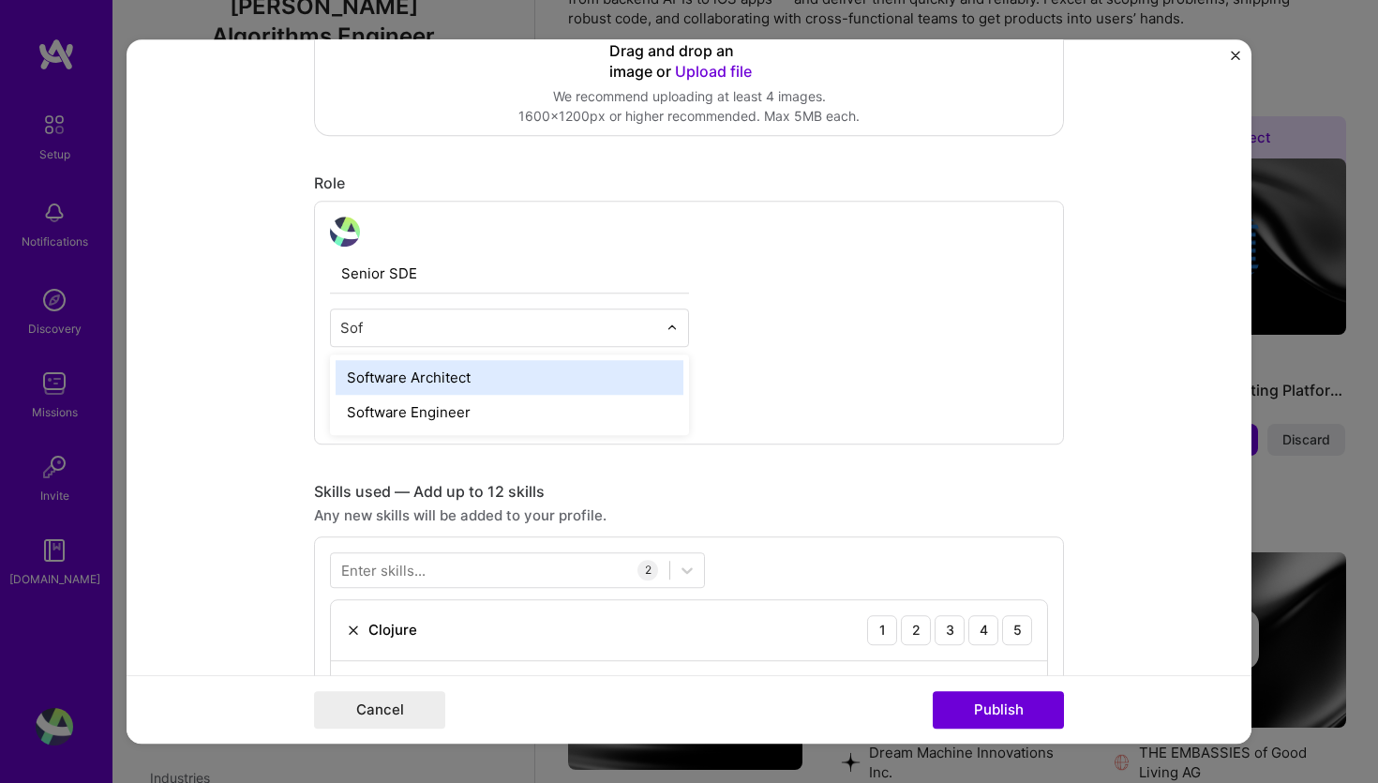
type input "Soft"
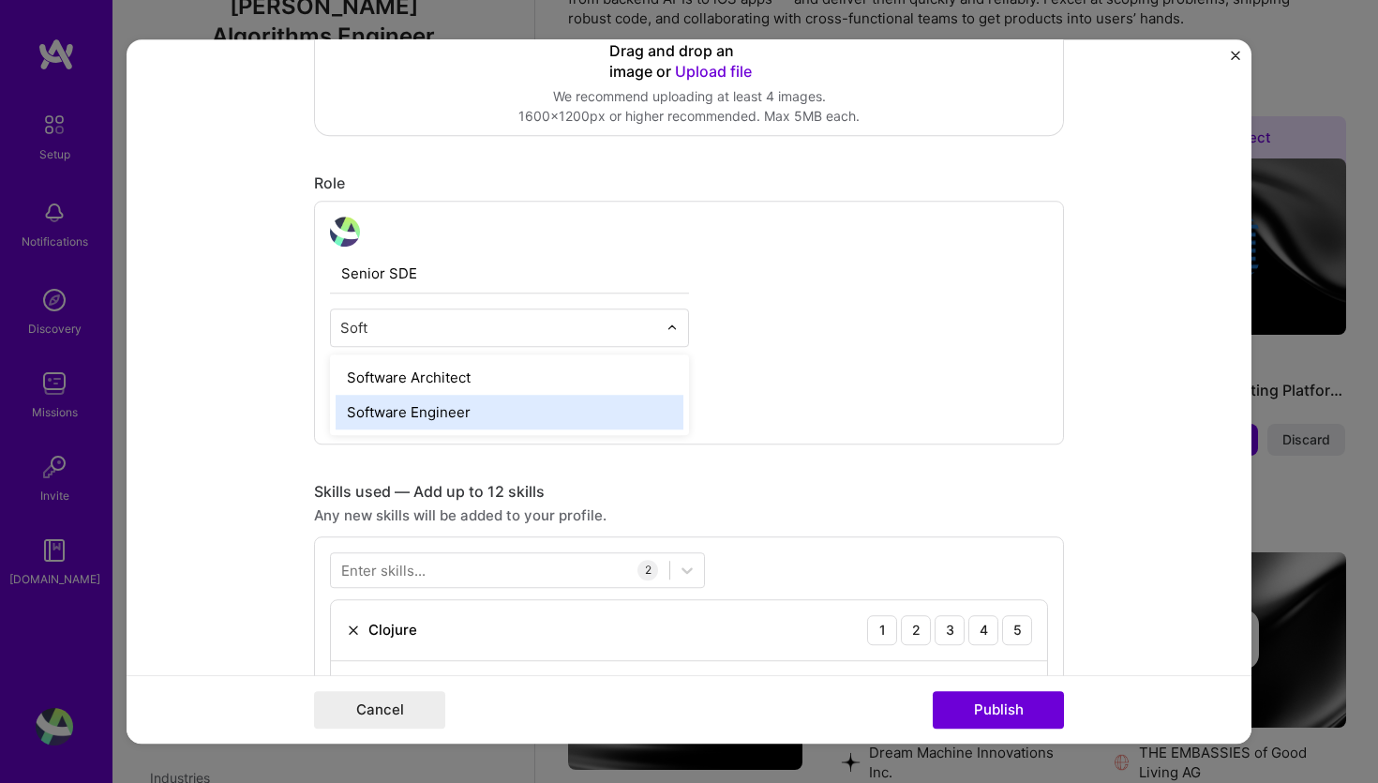
click at [438, 417] on div "Software Engineer" at bounding box center [510, 412] width 348 height 35
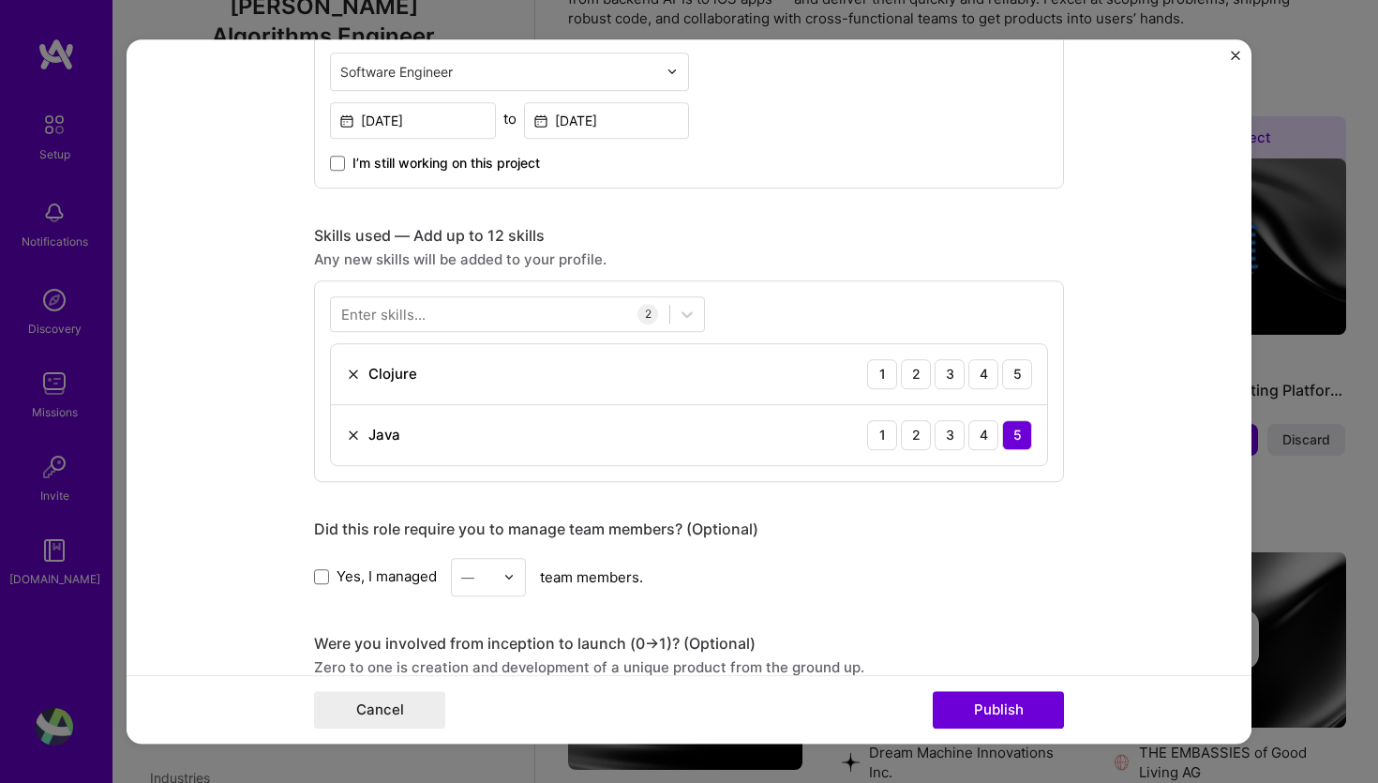
scroll to position [768, 0]
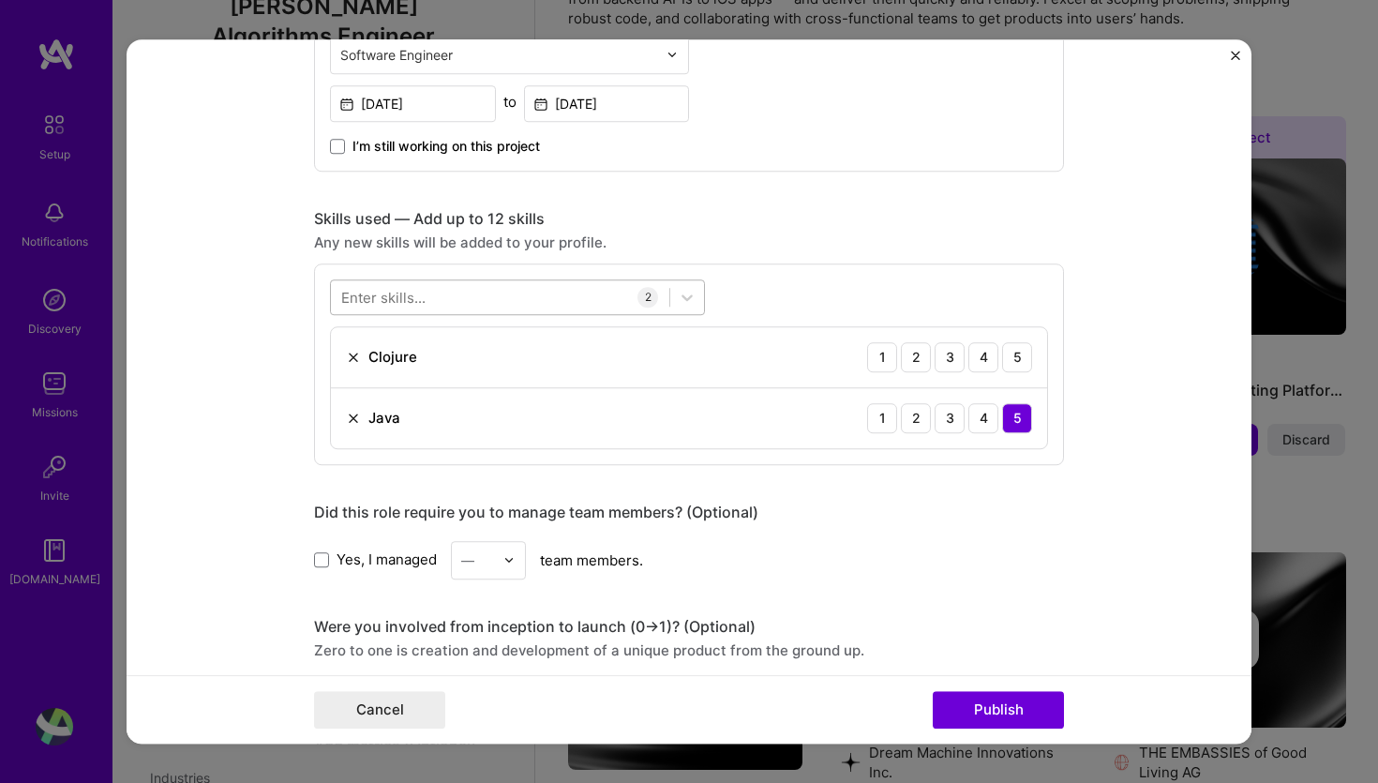
click at [469, 299] on div at bounding box center [500, 296] width 338 height 31
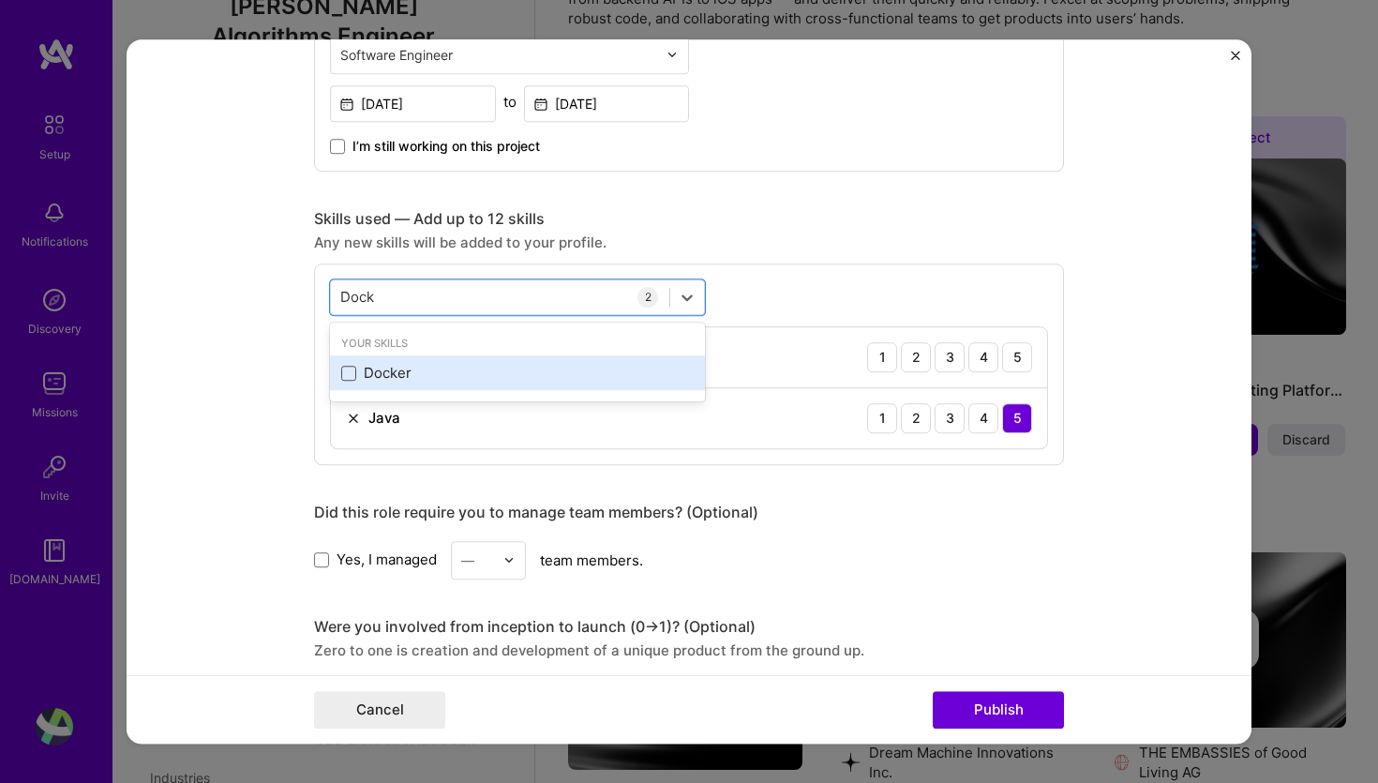
click at [345, 371] on span at bounding box center [348, 373] width 15 height 15
click at [0, 0] on input "checkbox" at bounding box center [0, 0] width 0 height 0
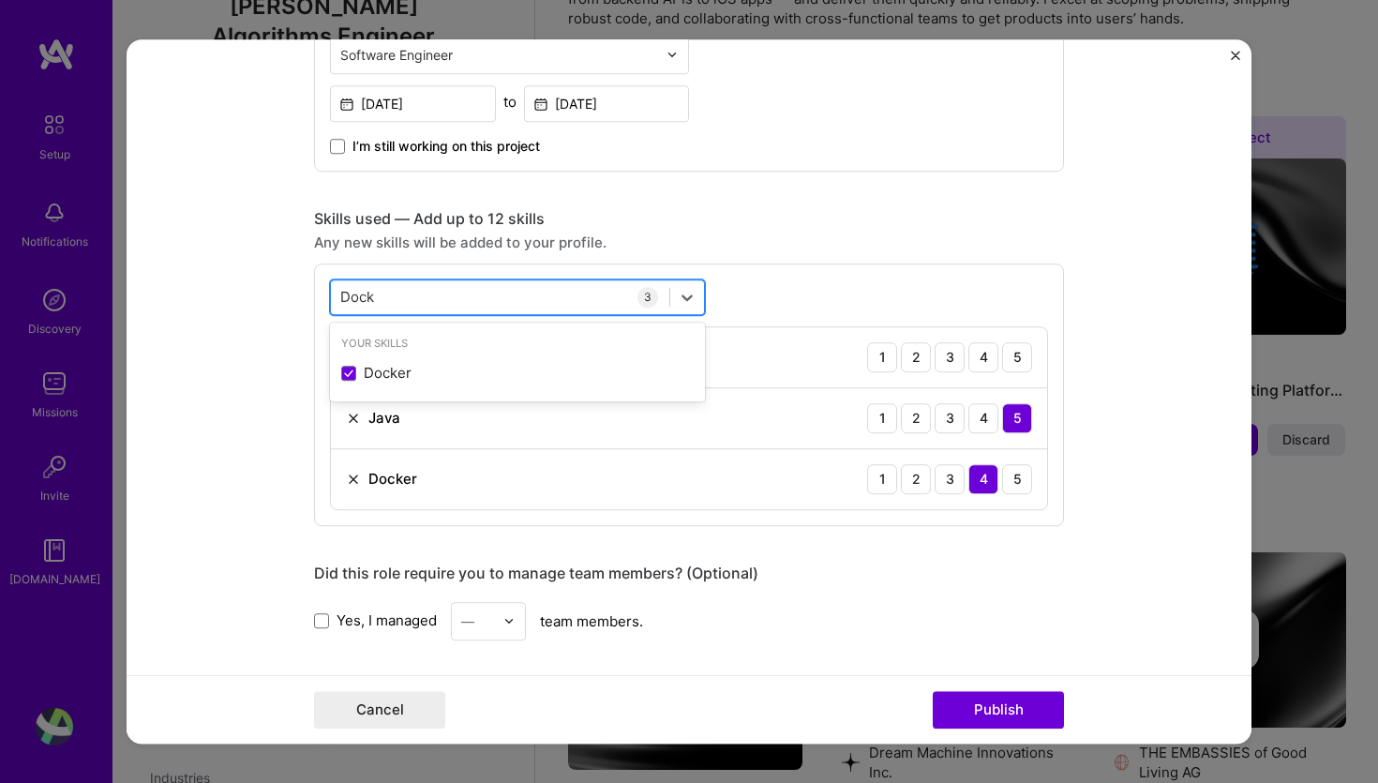
click at [425, 311] on div "Dock Dock" at bounding box center [500, 296] width 338 height 31
click at [414, 299] on div "Dock Dock" at bounding box center [500, 296] width 338 height 31
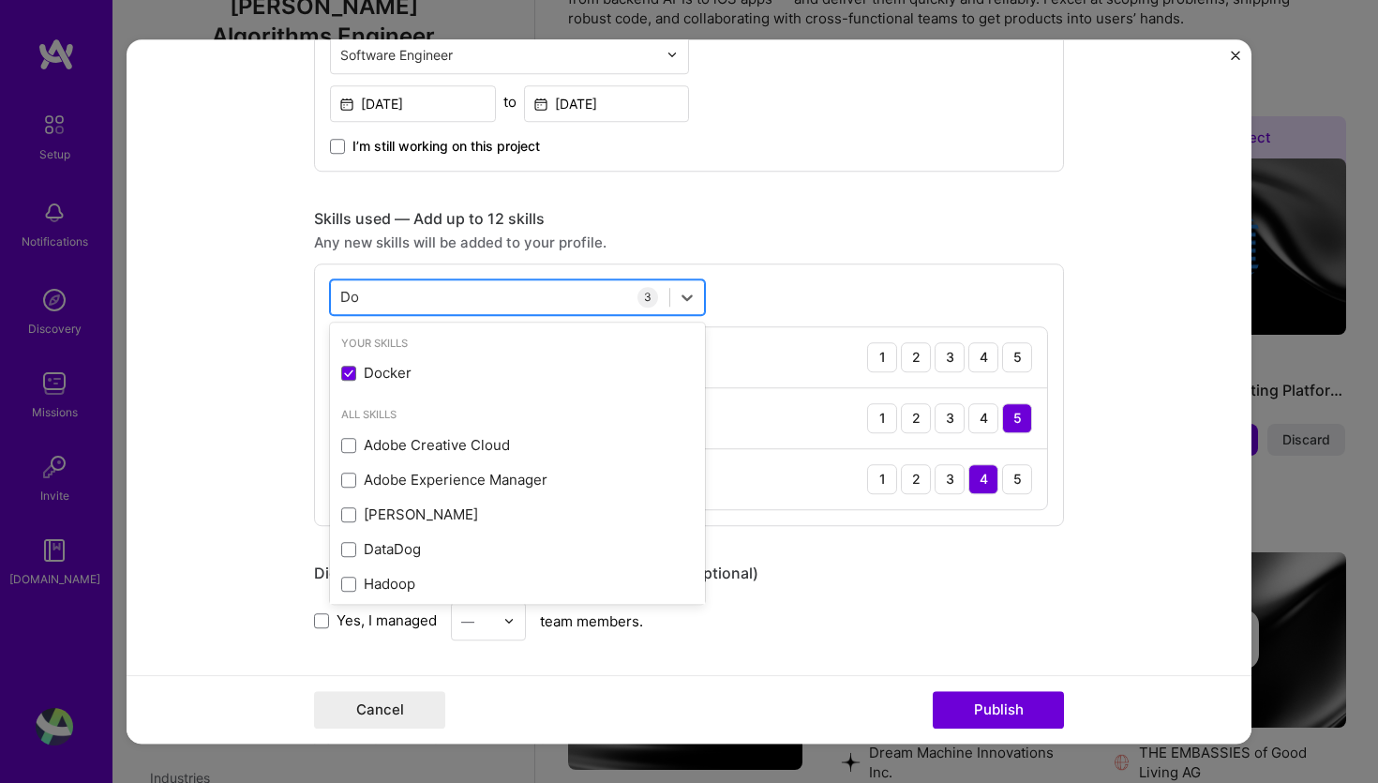
type input "D"
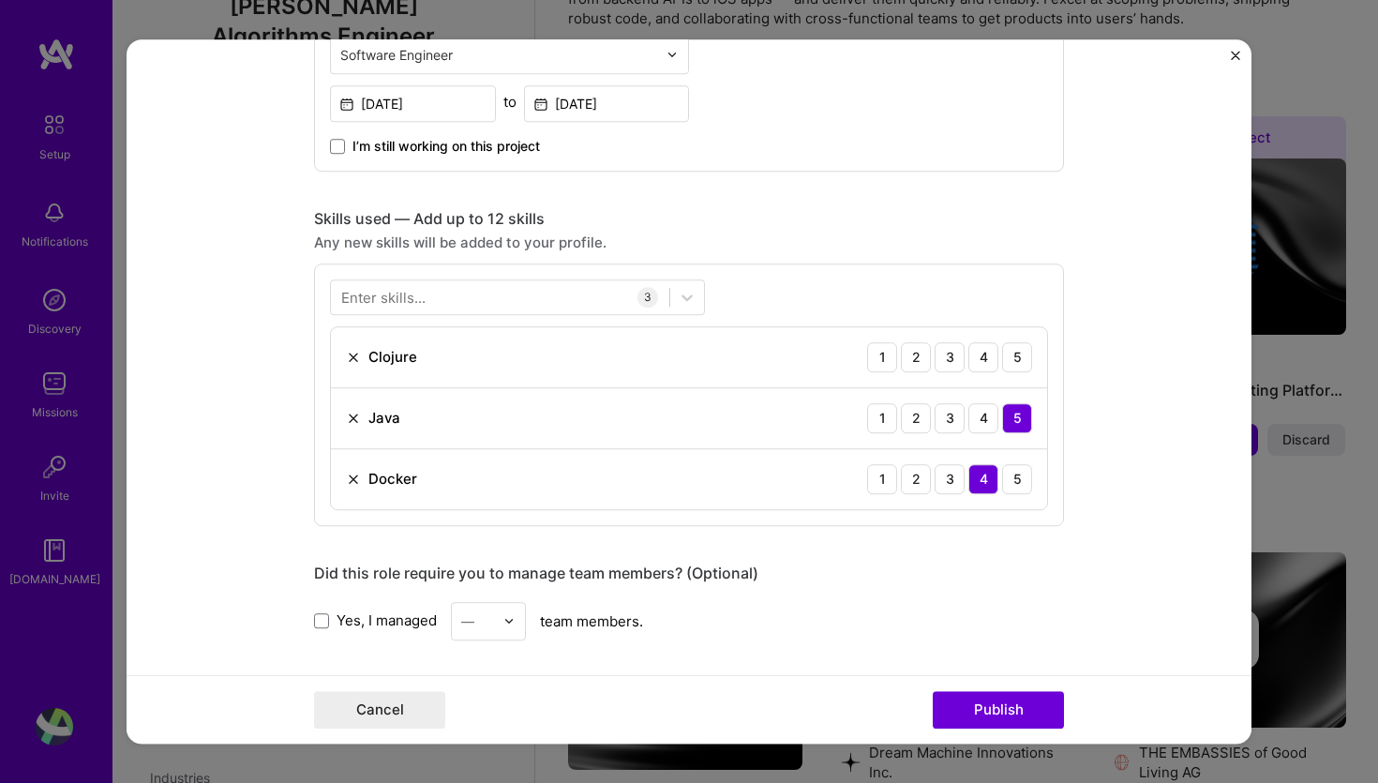
click at [856, 277] on div "Enter skills... 3 Clojure 1 2 3 4 5 Java 1 2 3 4 5 Docker 1 2 3 4 5" at bounding box center [689, 394] width 750 height 262
click at [1025, 355] on div "5" at bounding box center [1017, 357] width 30 height 30
click at [526, 296] on div at bounding box center [500, 296] width 338 height 31
click at [1021, 477] on div "5" at bounding box center [1017, 479] width 30 height 30
click at [408, 302] on div "Enter skills..." at bounding box center [383, 297] width 84 height 20
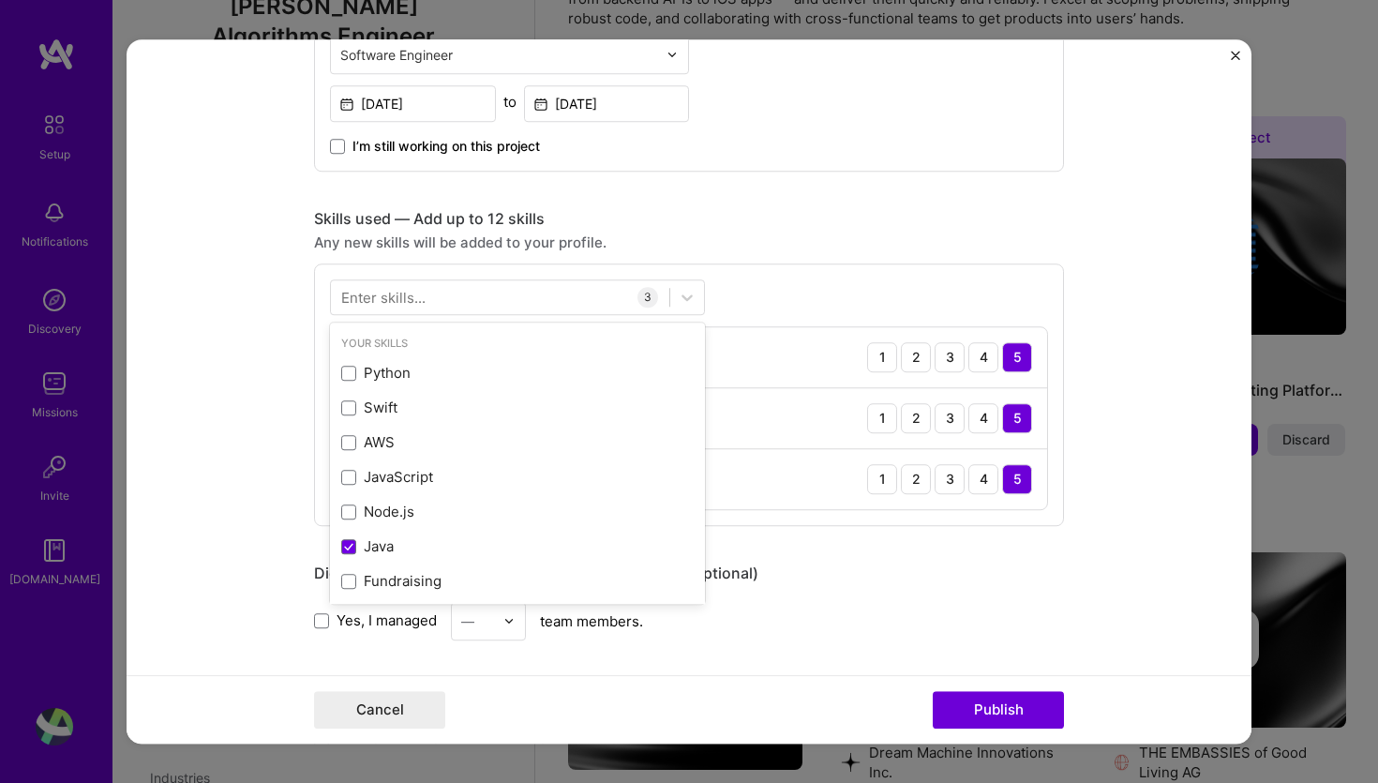
click at [408, 302] on div "Enter skills..." at bounding box center [383, 297] width 84 height 20
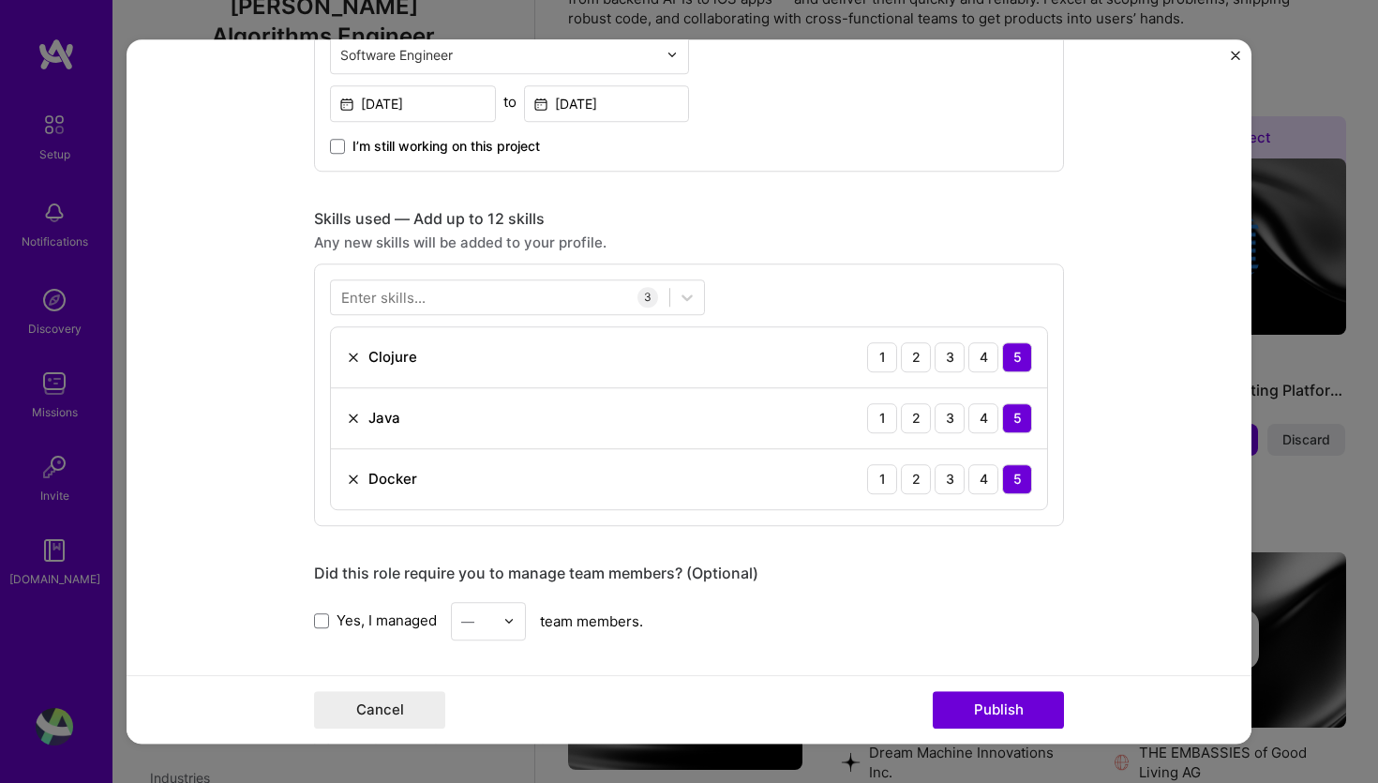
click at [408, 302] on div "Enter skills..." at bounding box center [383, 297] width 84 height 20
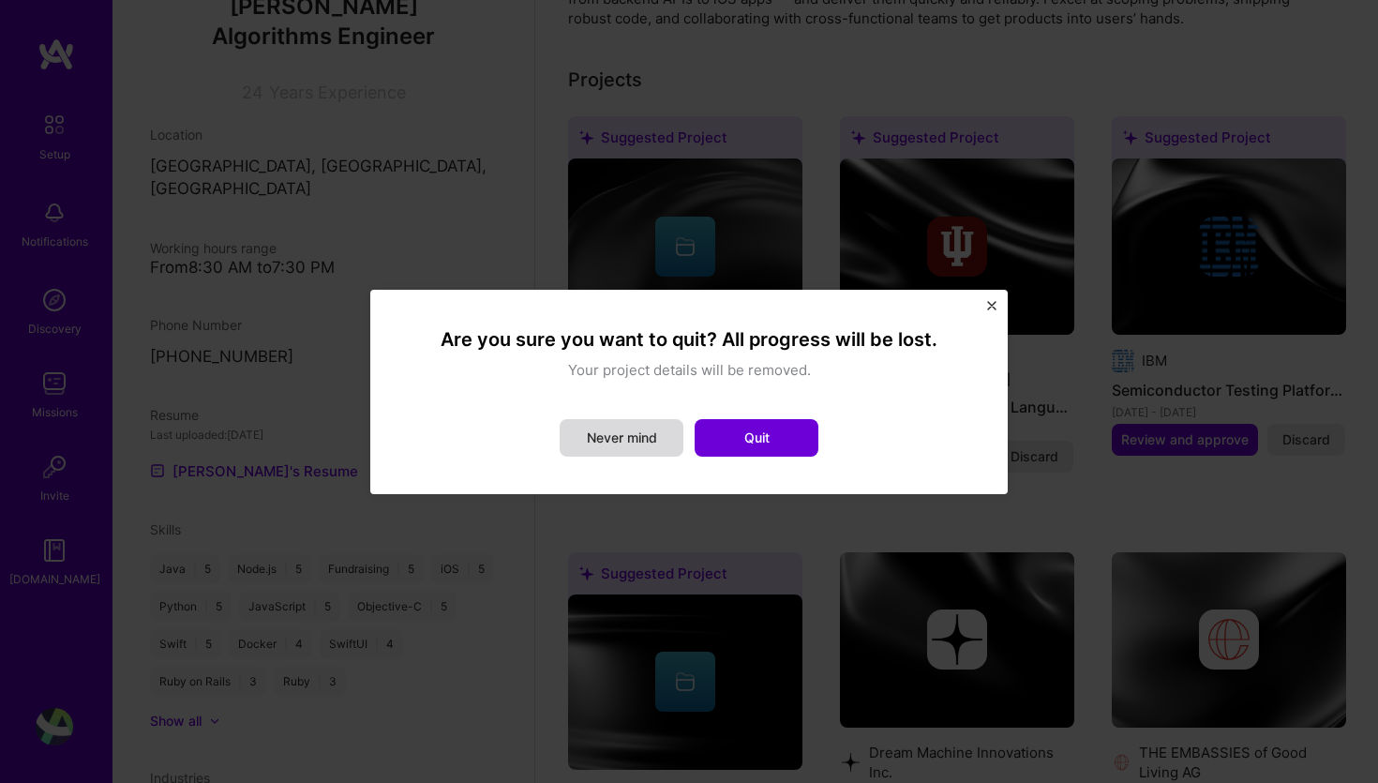
click at [590, 432] on button "Never mind" at bounding box center [622, 437] width 124 height 37
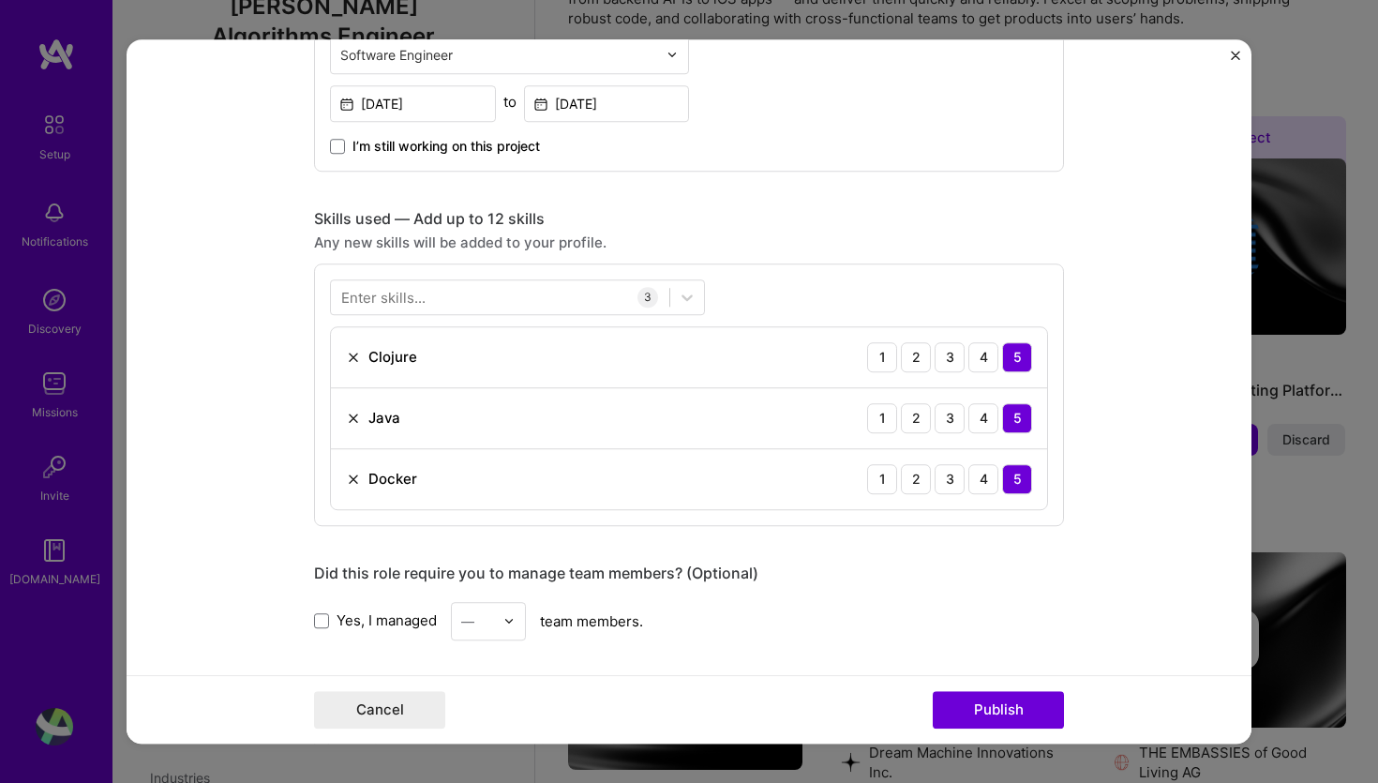
click at [381, 302] on div "Enter skills..." at bounding box center [383, 297] width 84 height 20
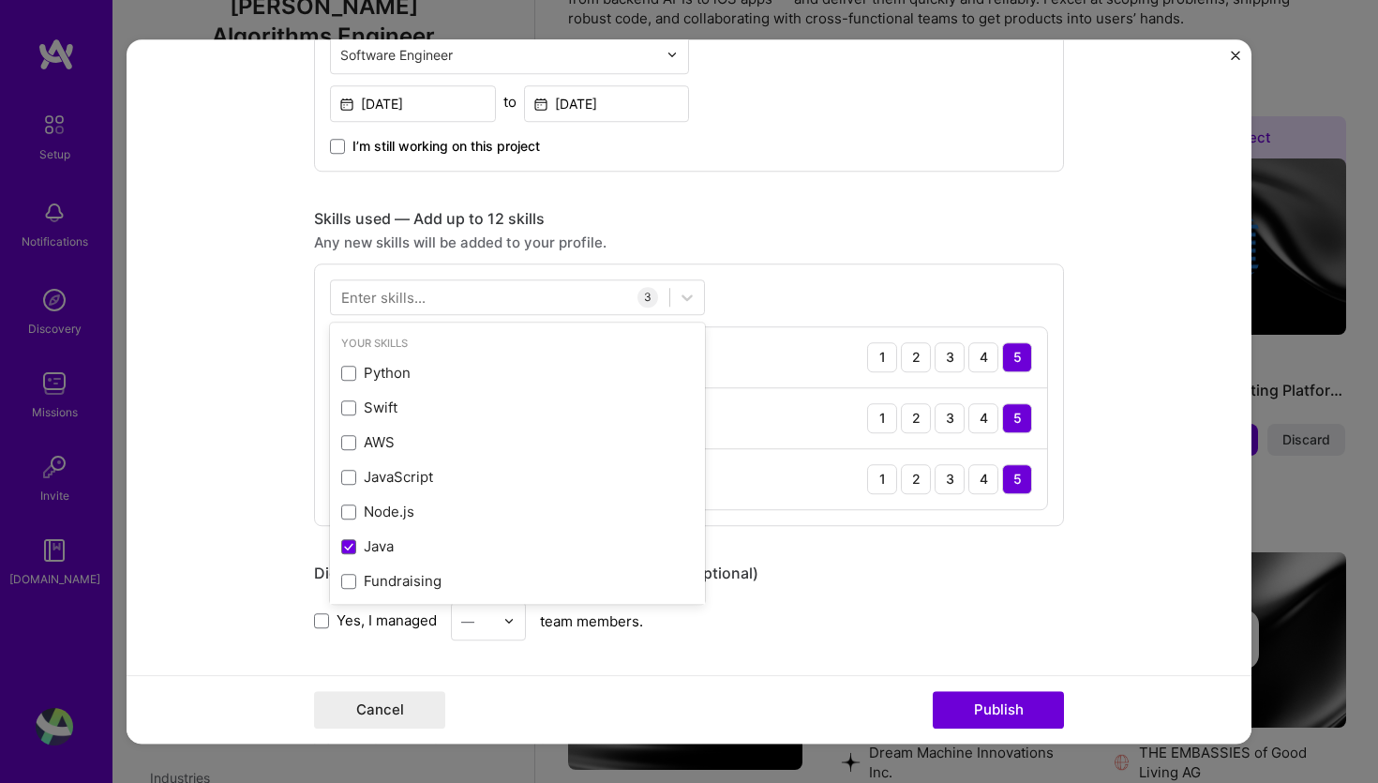
click at [381, 302] on div "Enter skills..." at bounding box center [383, 297] width 84 height 20
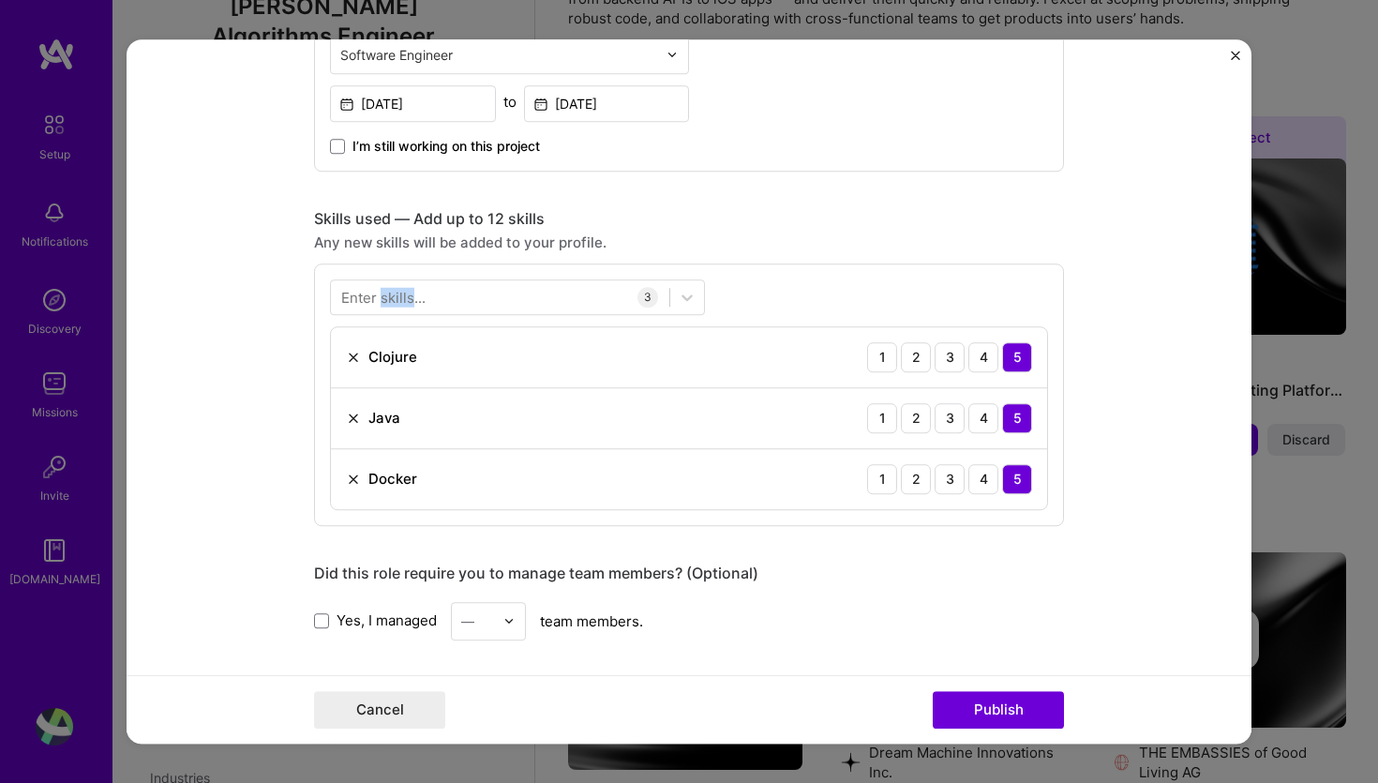
click at [381, 302] on div "Enter skills..." at bounding box center [383, 297] width 84 height 20
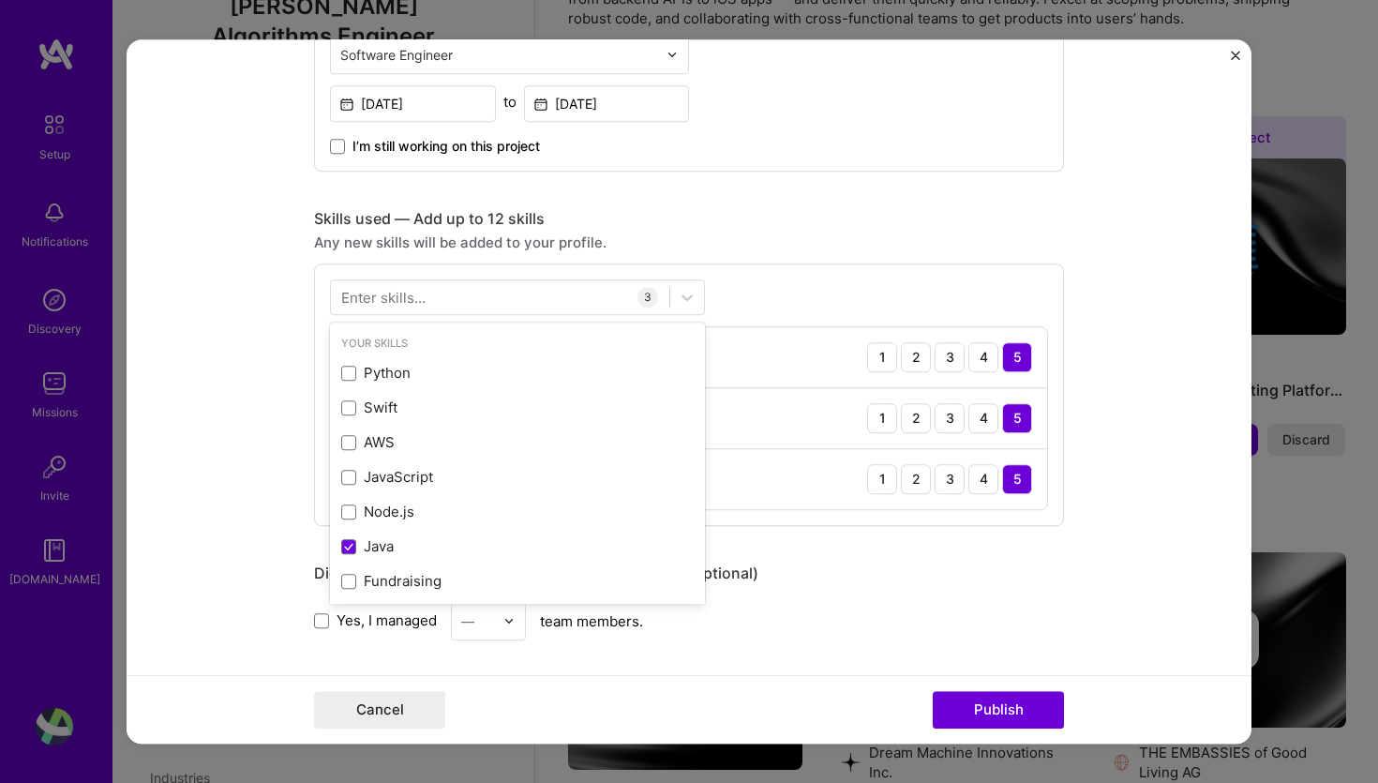
click at [381, 302] on div "Enter skills..." at bounding box center [383, 297] width 84 height 20
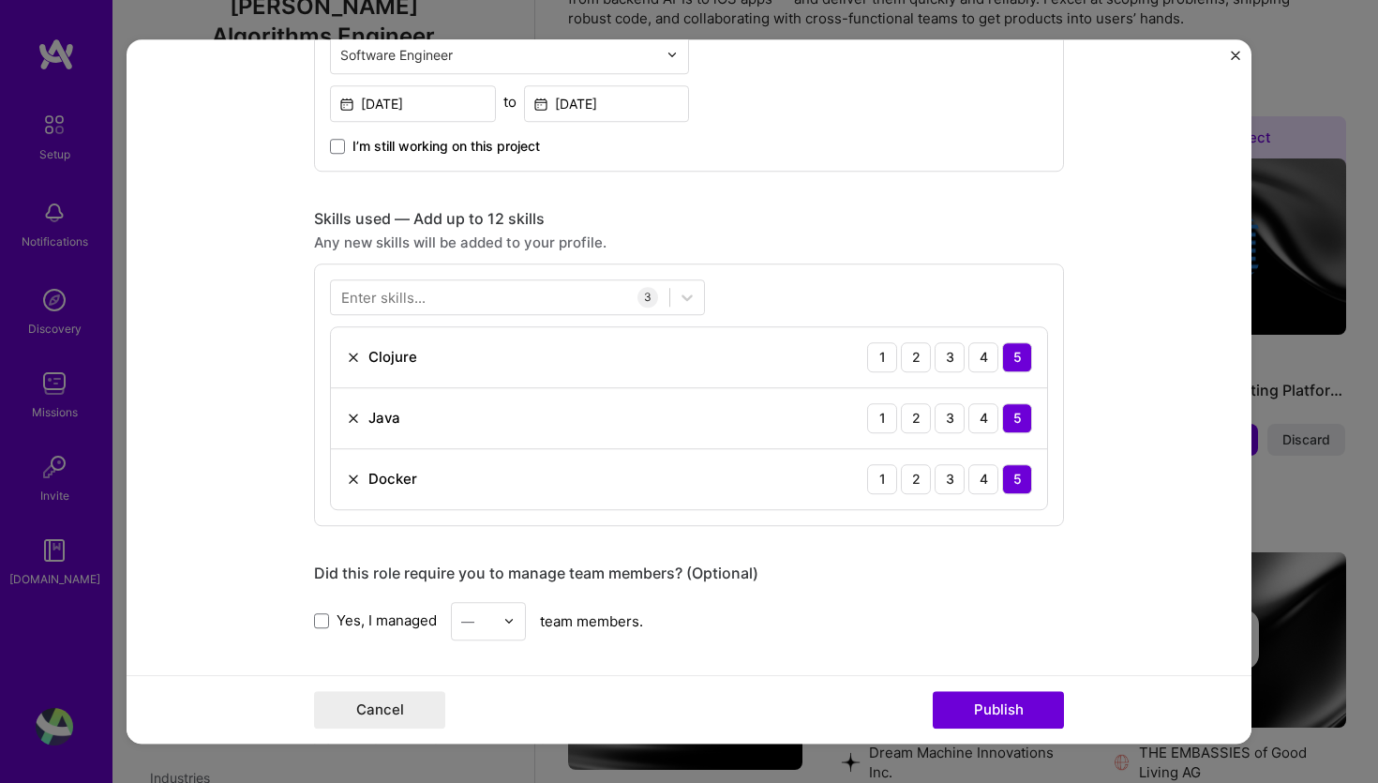
click at [381, 302] on div "Enter skills..." at bounding box center [383, 297] width 84 height 20
click at [212, 516] on form "Editing suggested project This project is suggested based on your LinkedIn, res…" at bounding box center [689, 391] width 1125 height 705
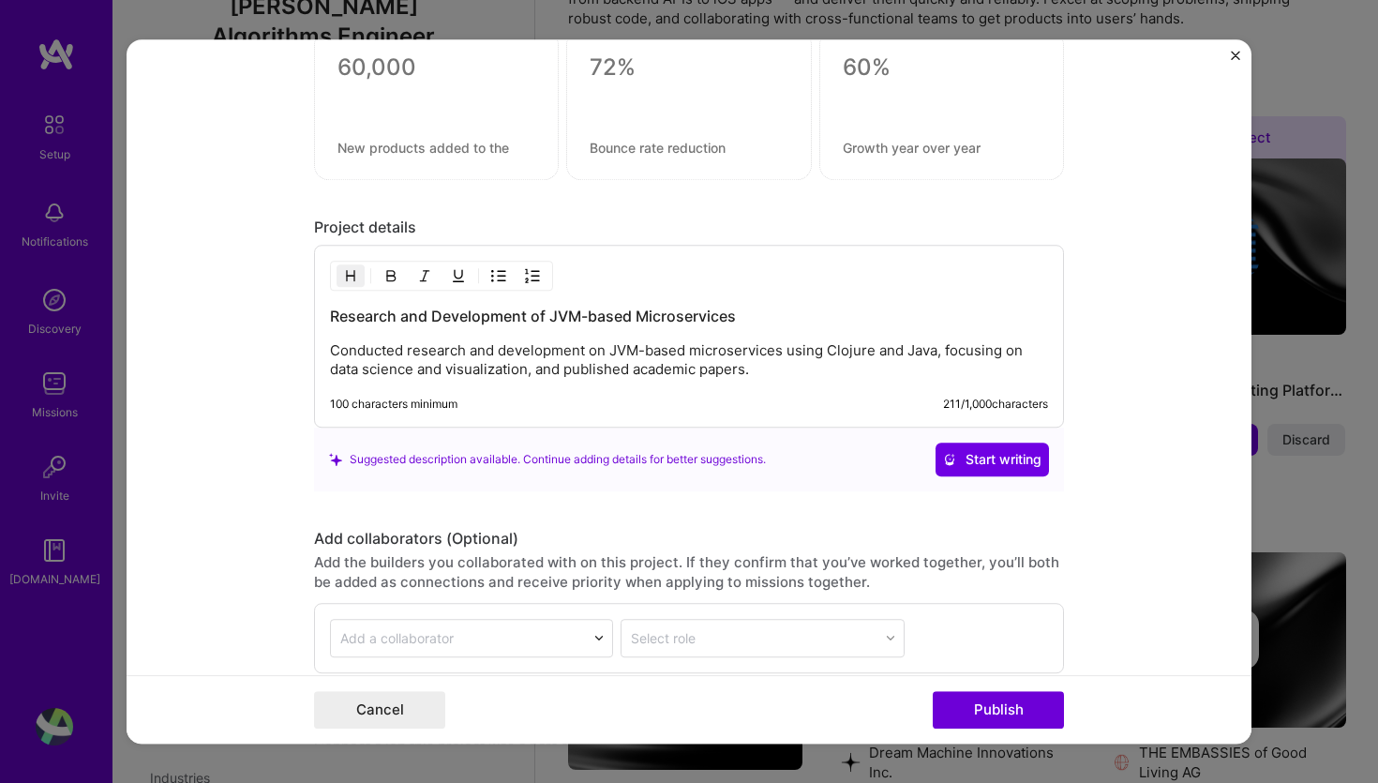
scroll to position [1755, 0]
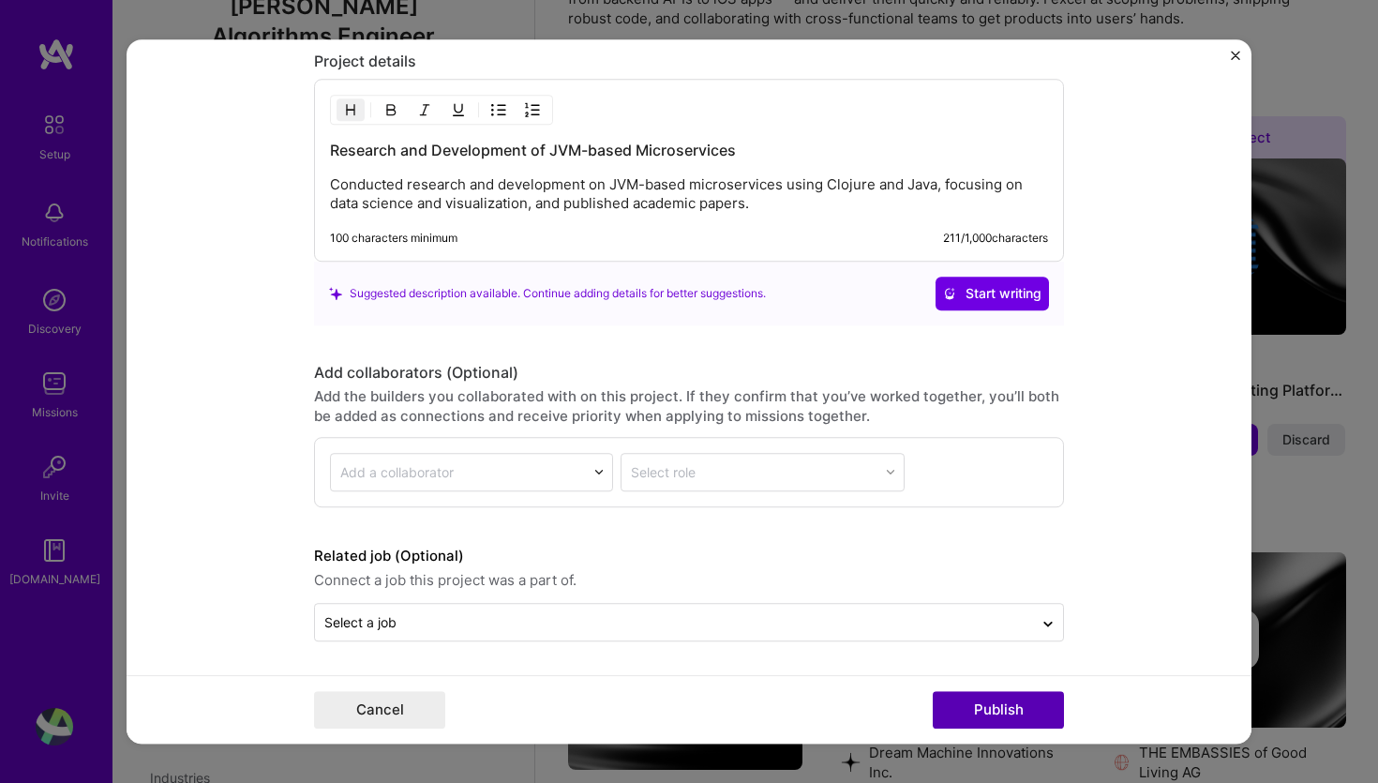
click at [1037, 713] on button "Publish" at bounding box center [998, 709] width 131 height 37
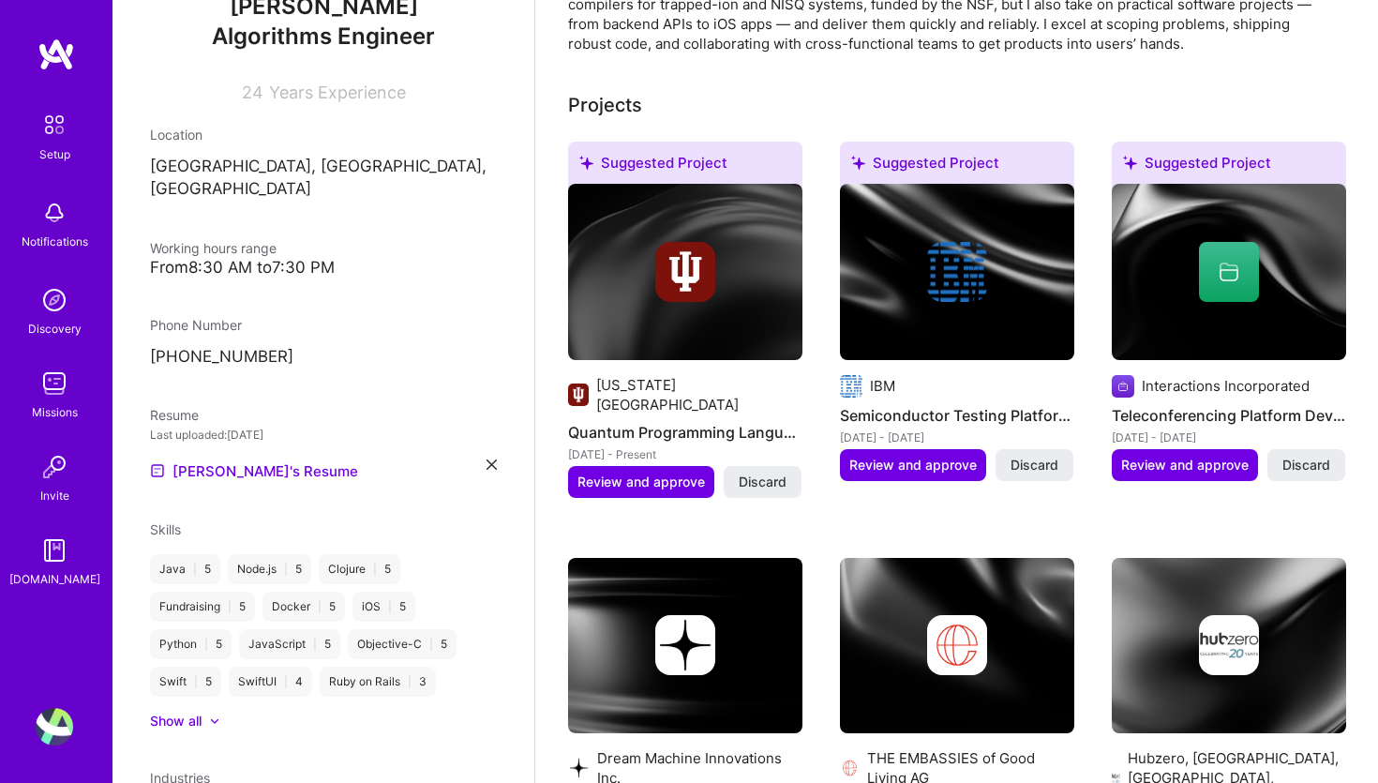
scroll to position [626, 0]
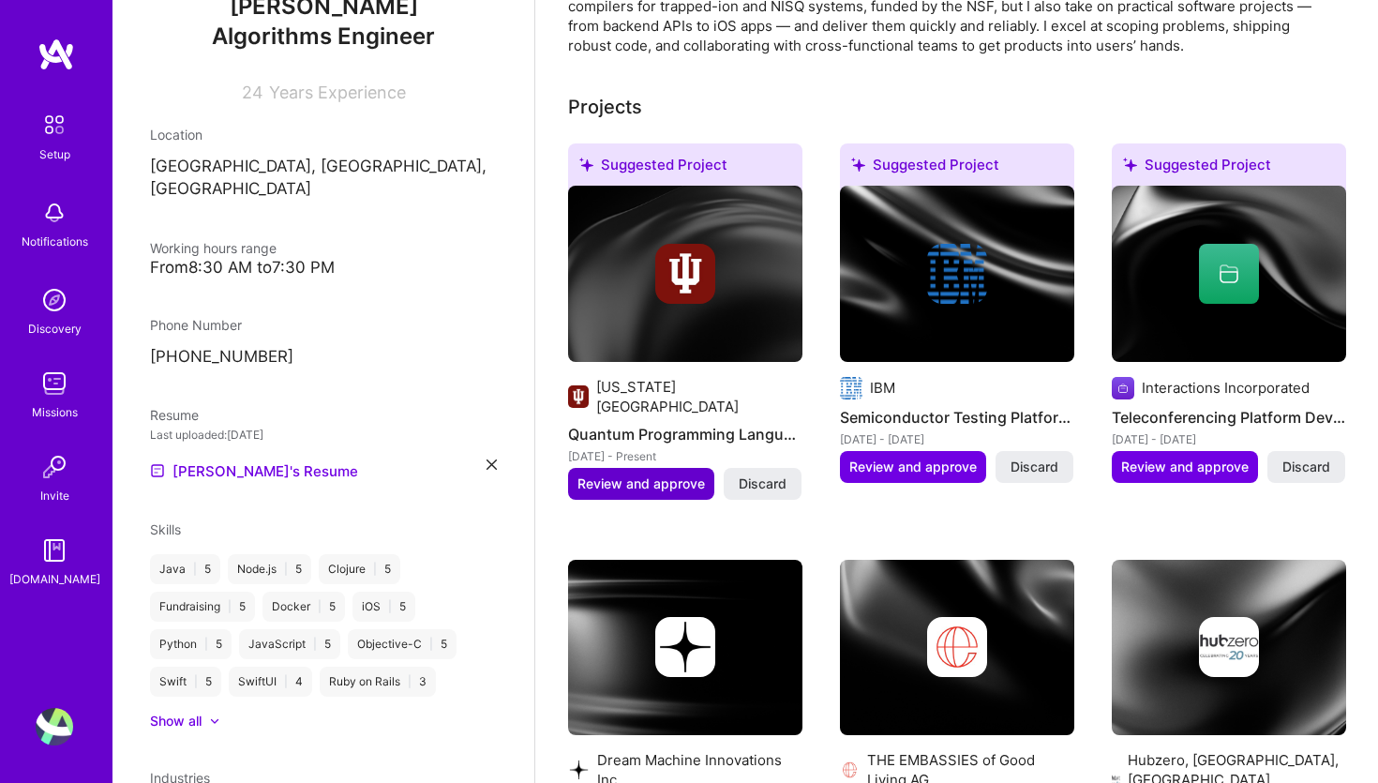
click at [680, 474] on span "Review and approve" at bounding box center [640, 483] width 127 height 19
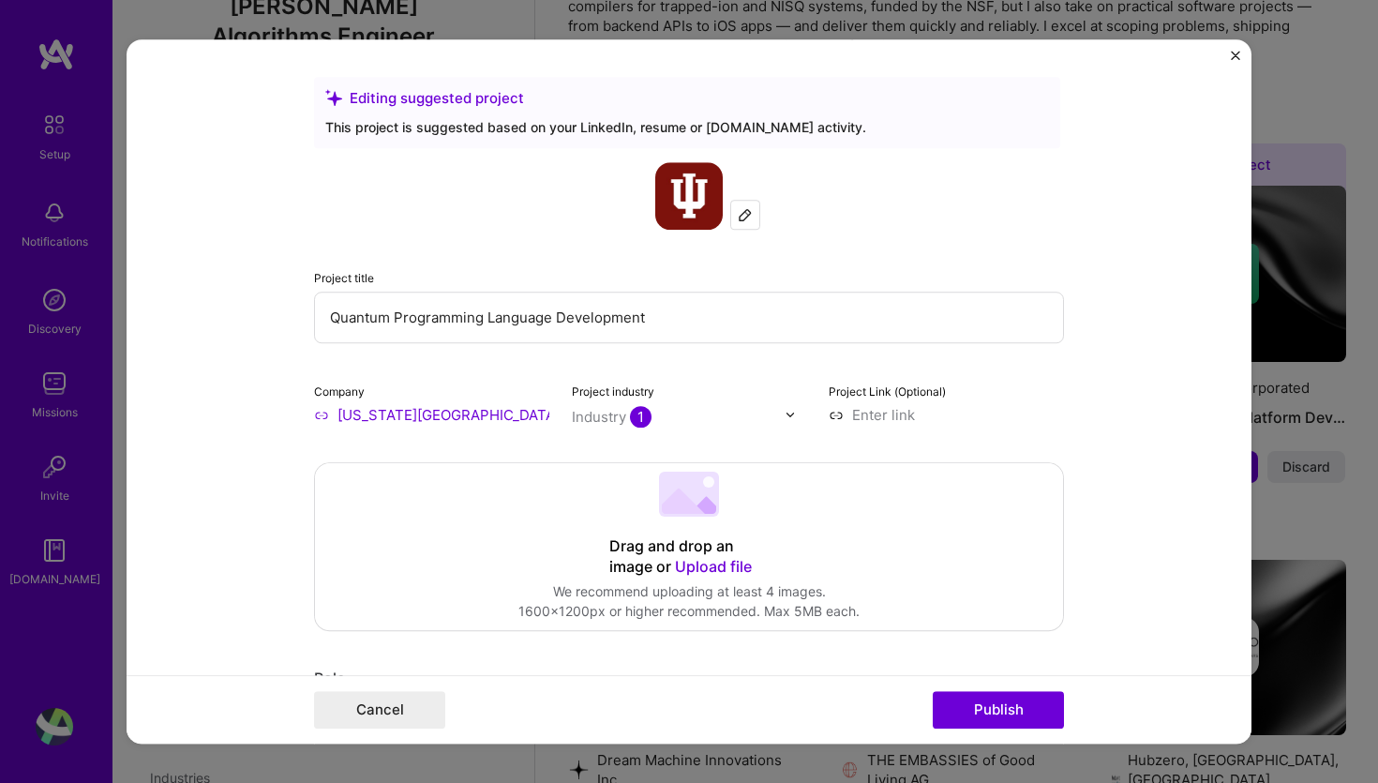
drag, startPoint x: 394, startPoint y: 321, endPoint x: 752, endPoint y: 335, distance: 358.3
click at [752, 335] on input "Quantum Programming Language Development" at bounding box center [689, 317] width 750 height 52
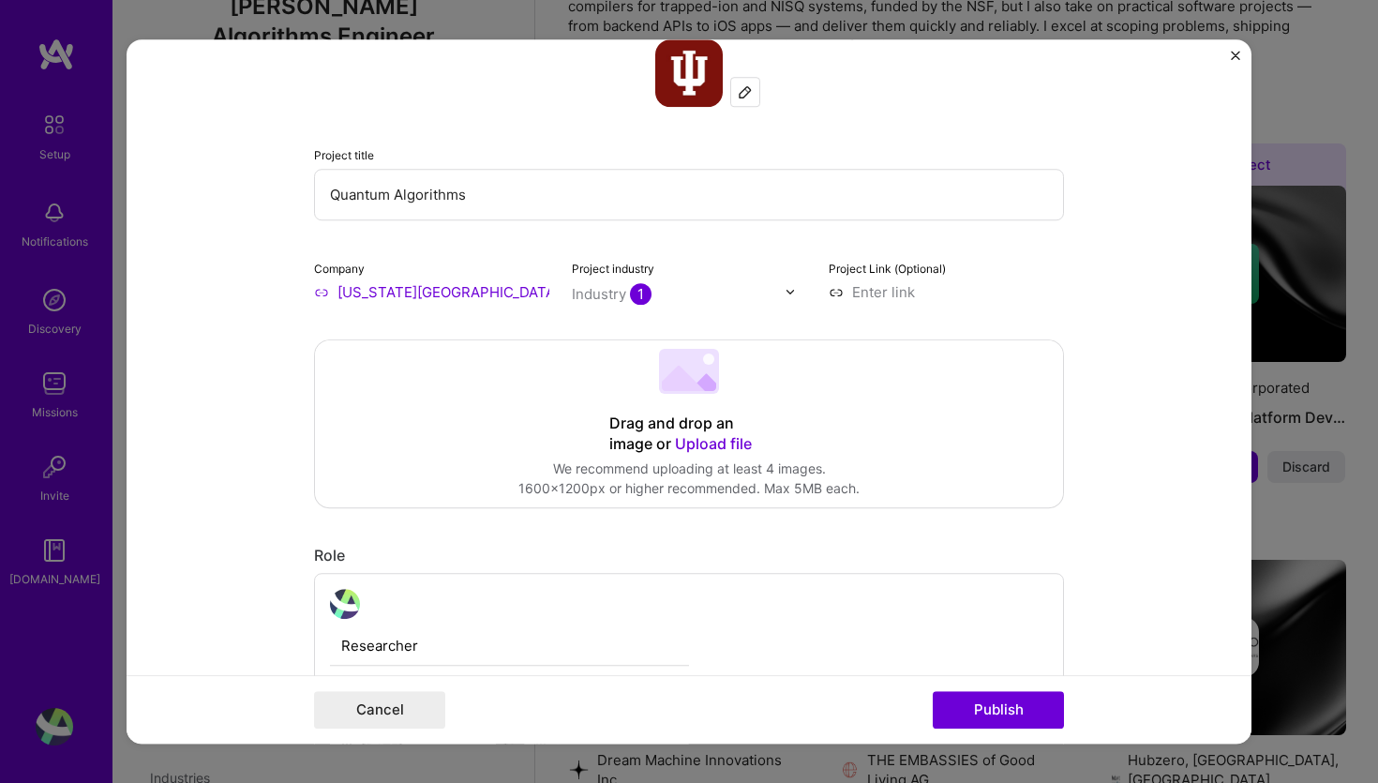
scroll to position [149, 0]
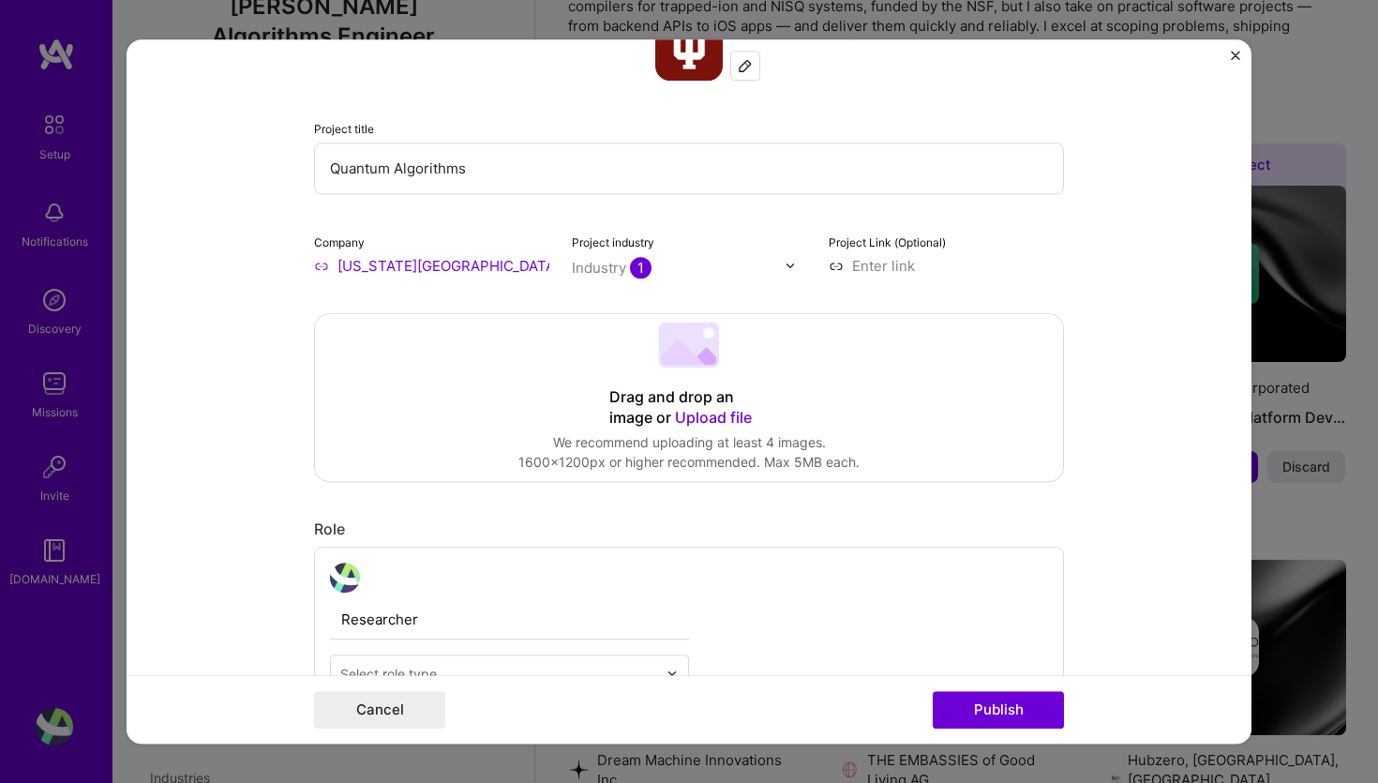
type input "Quantum Algorithms"
click at [596, 261] on div "Industry 1" at bounding box center [612, 268] width 80 height 20
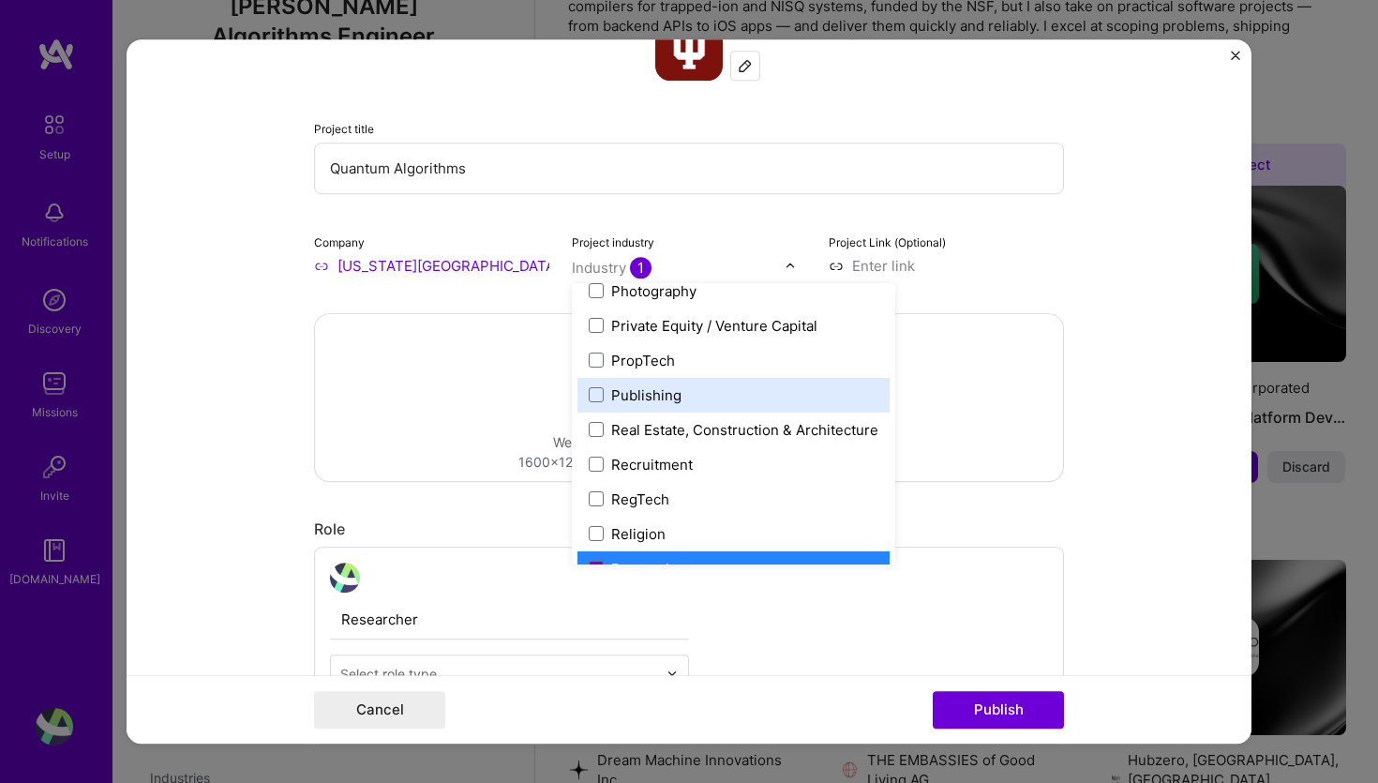
scroll to position [3440, 0]
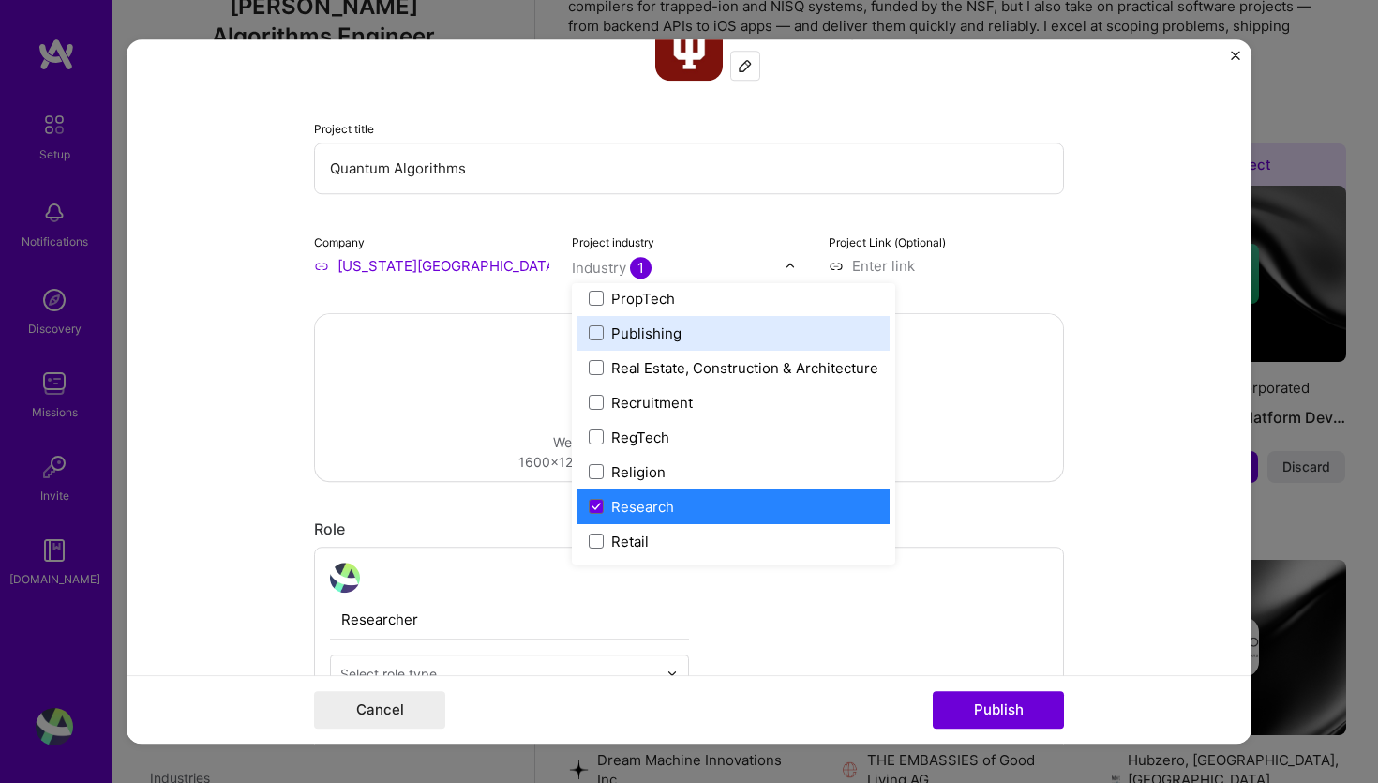
click at [1026, 206] on div "Project title Quantum Algorithms Company Indiana University Project industry op…" at bounding box center [689, 144] width 750 height 262
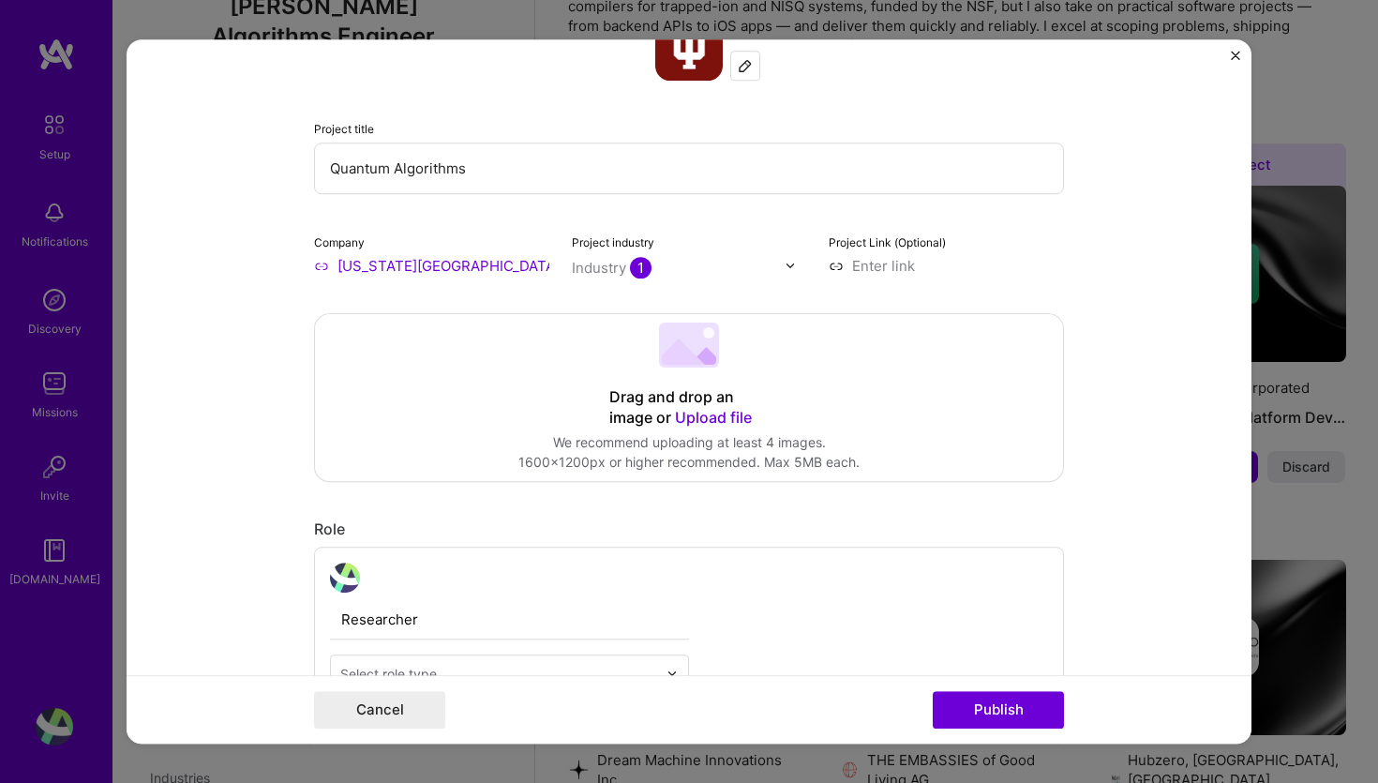
click at [896, 270] on input at bounding box center [945, 266] width 235 height 20
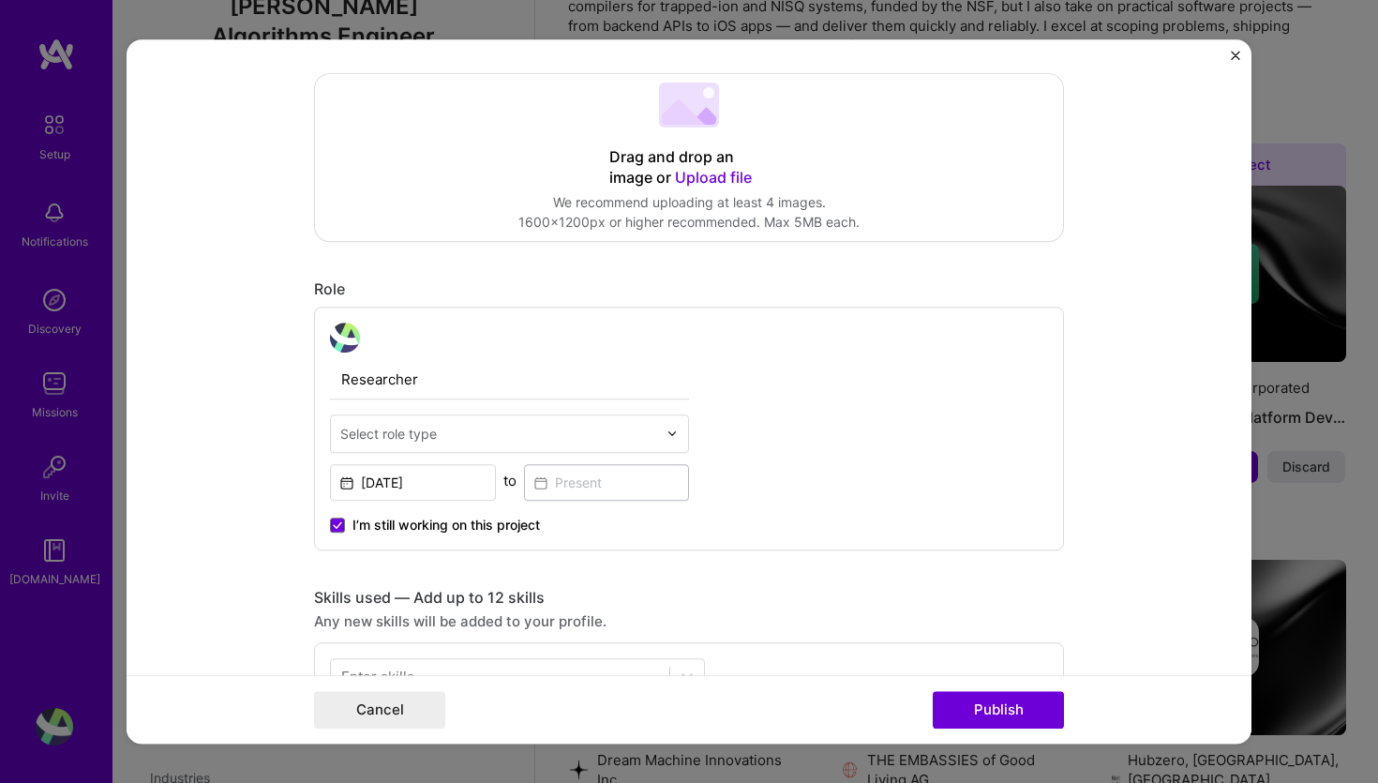
scroll to position [392, 0]
type input "https://iu.edu"
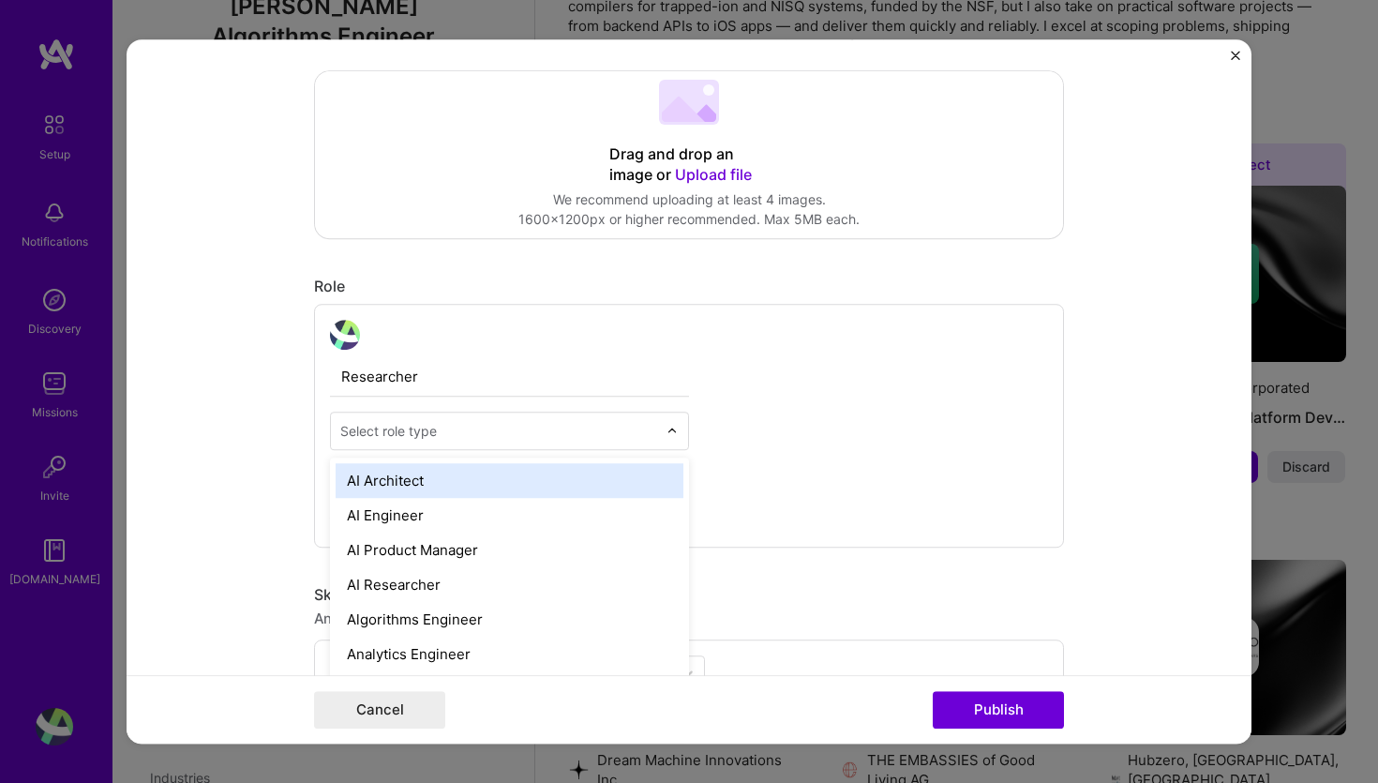
click at [396, 432] on div "Select role type" at bounding box center [388, 431] width 97 height 20
type input "r"
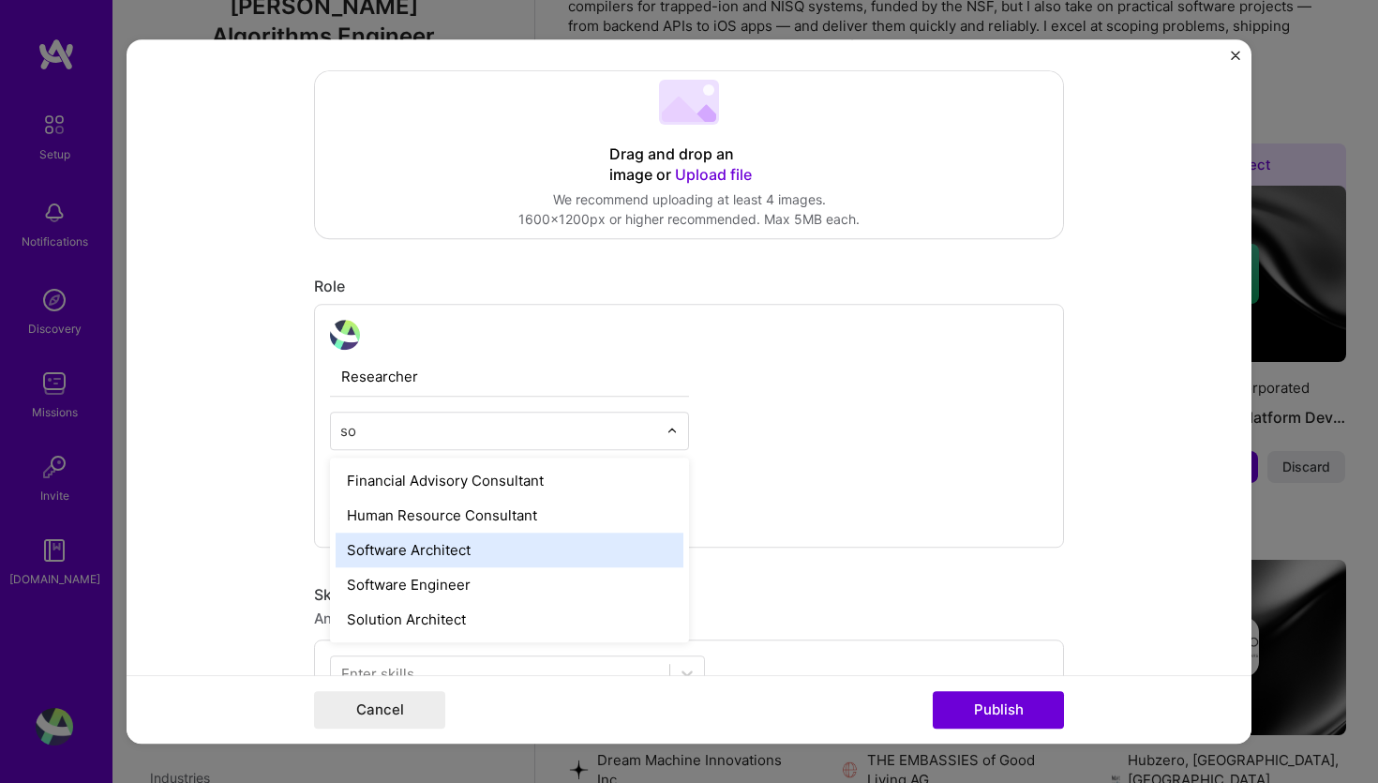
type input "s"
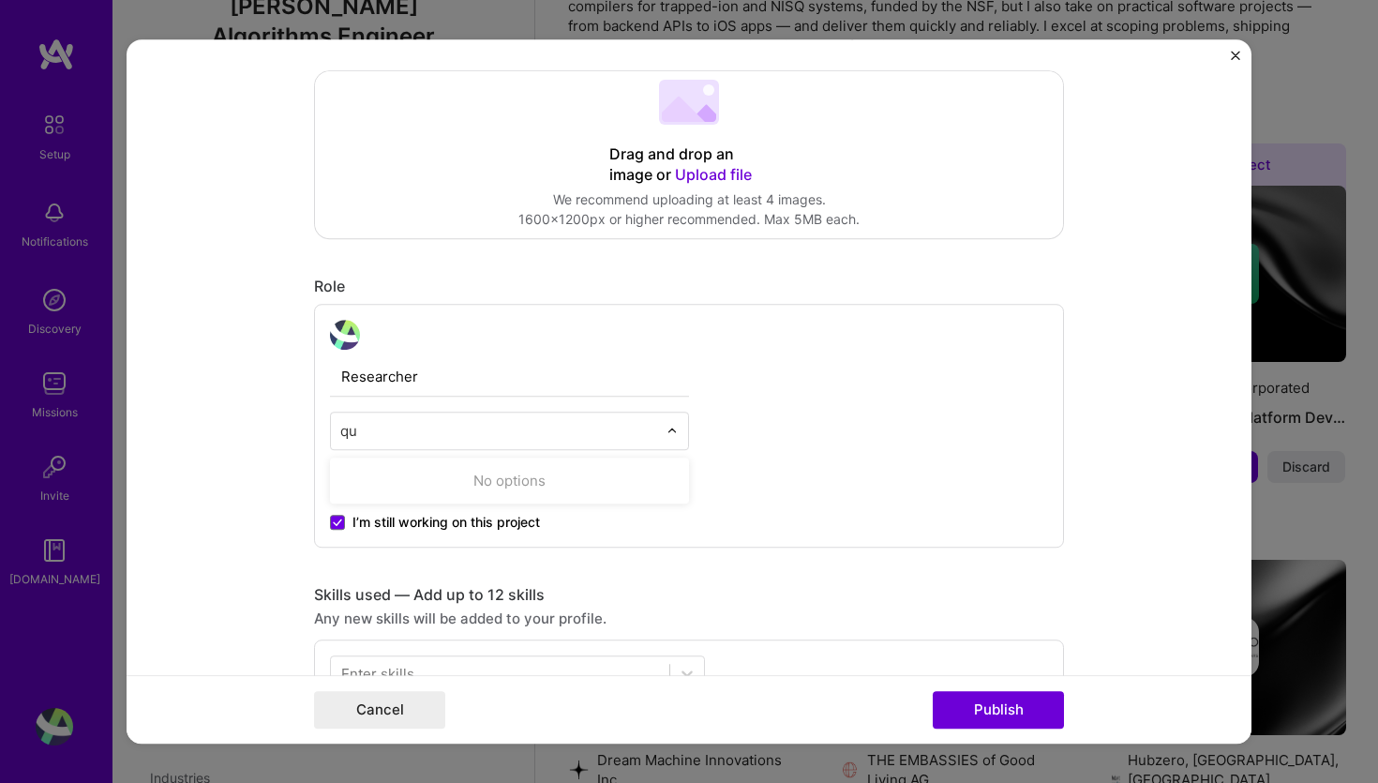
type input "q"
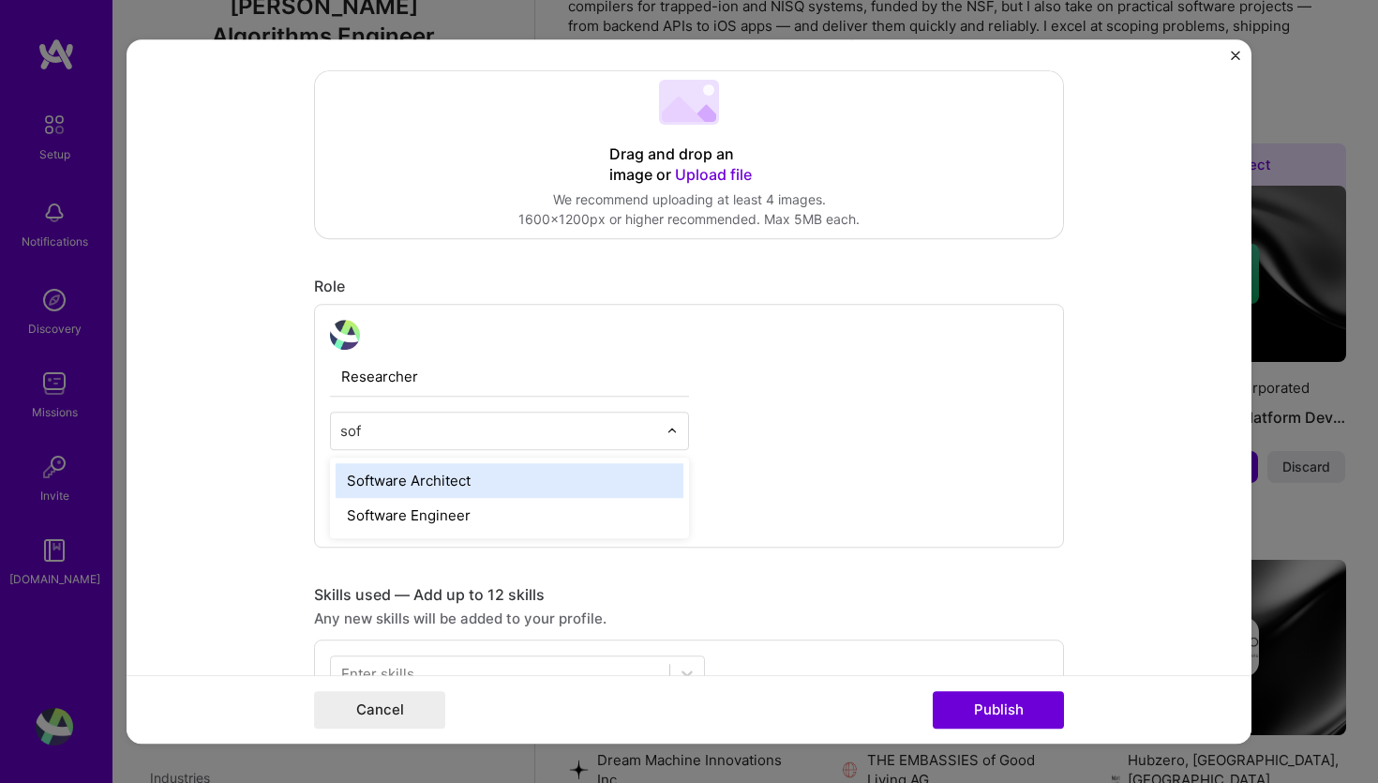
type input "soft"
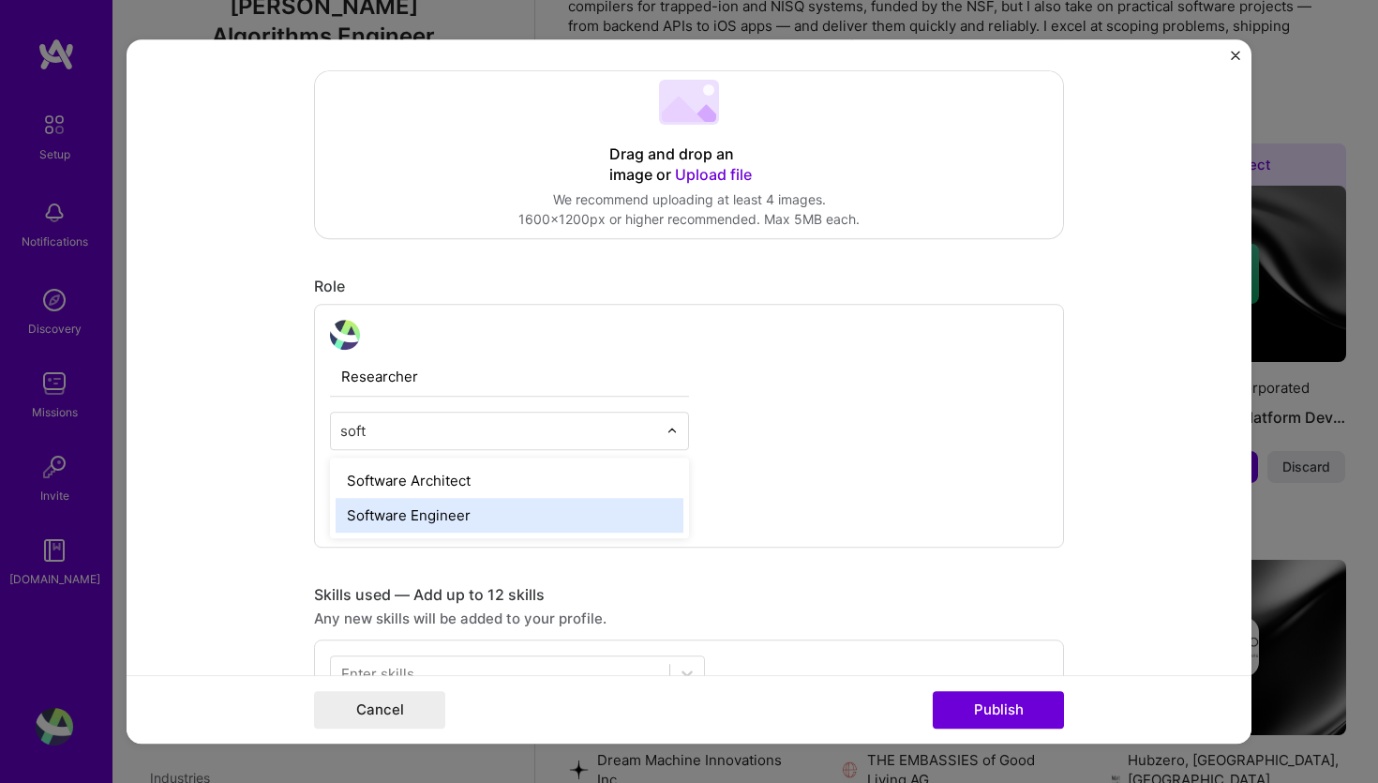
click at [412, 515] on div "Software Engineer" at bounding box center [510, 515] width 348 height 35
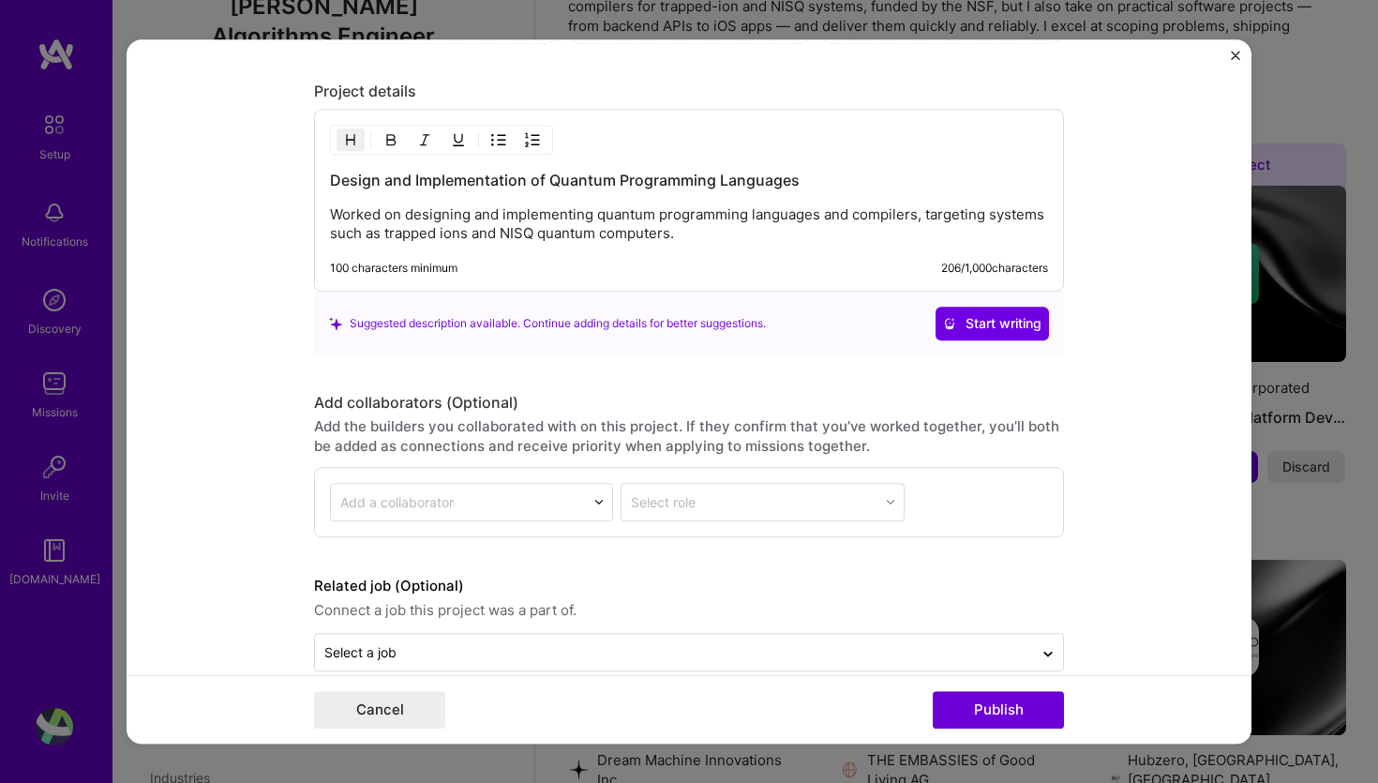
scroll to position [1560, 0]
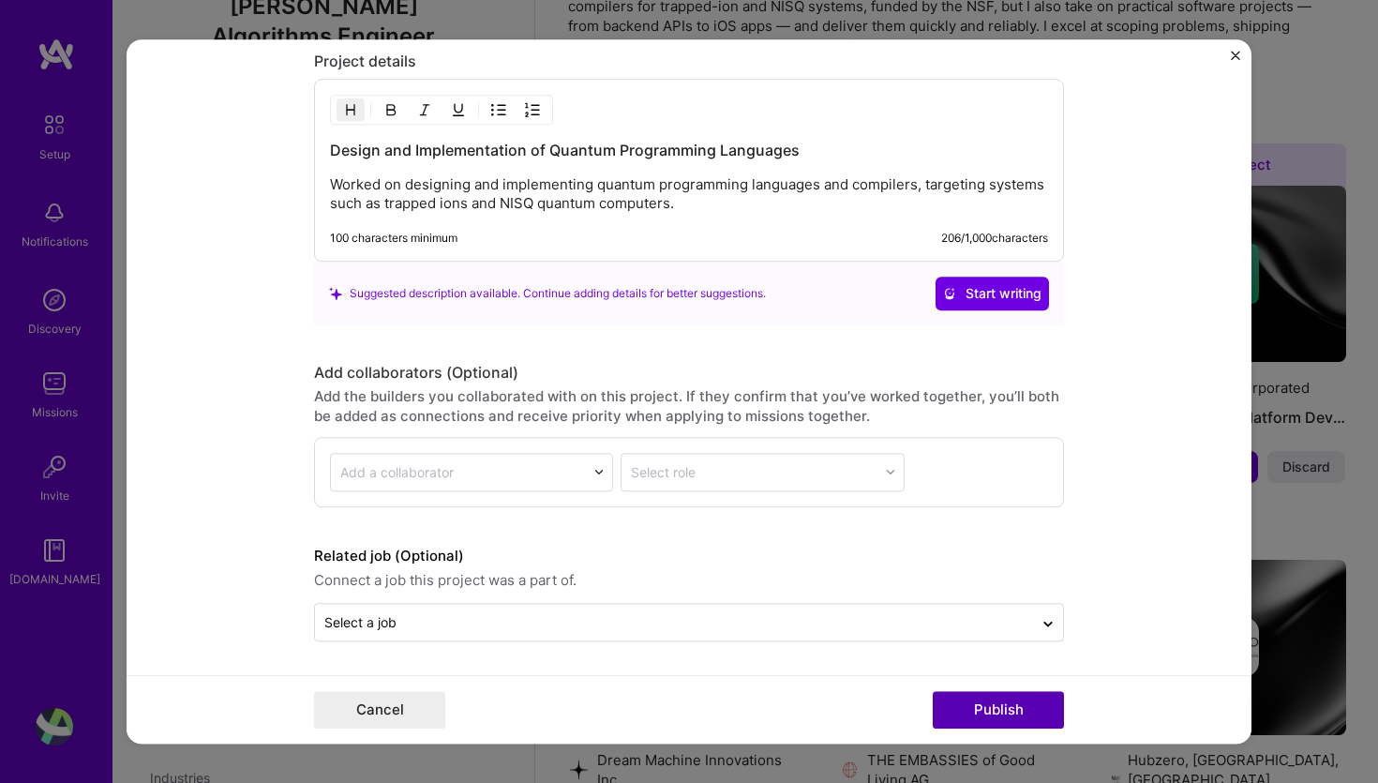
click at [1010, 713] on button "Publish" at bounding box center [998, 709] width 131 height 37
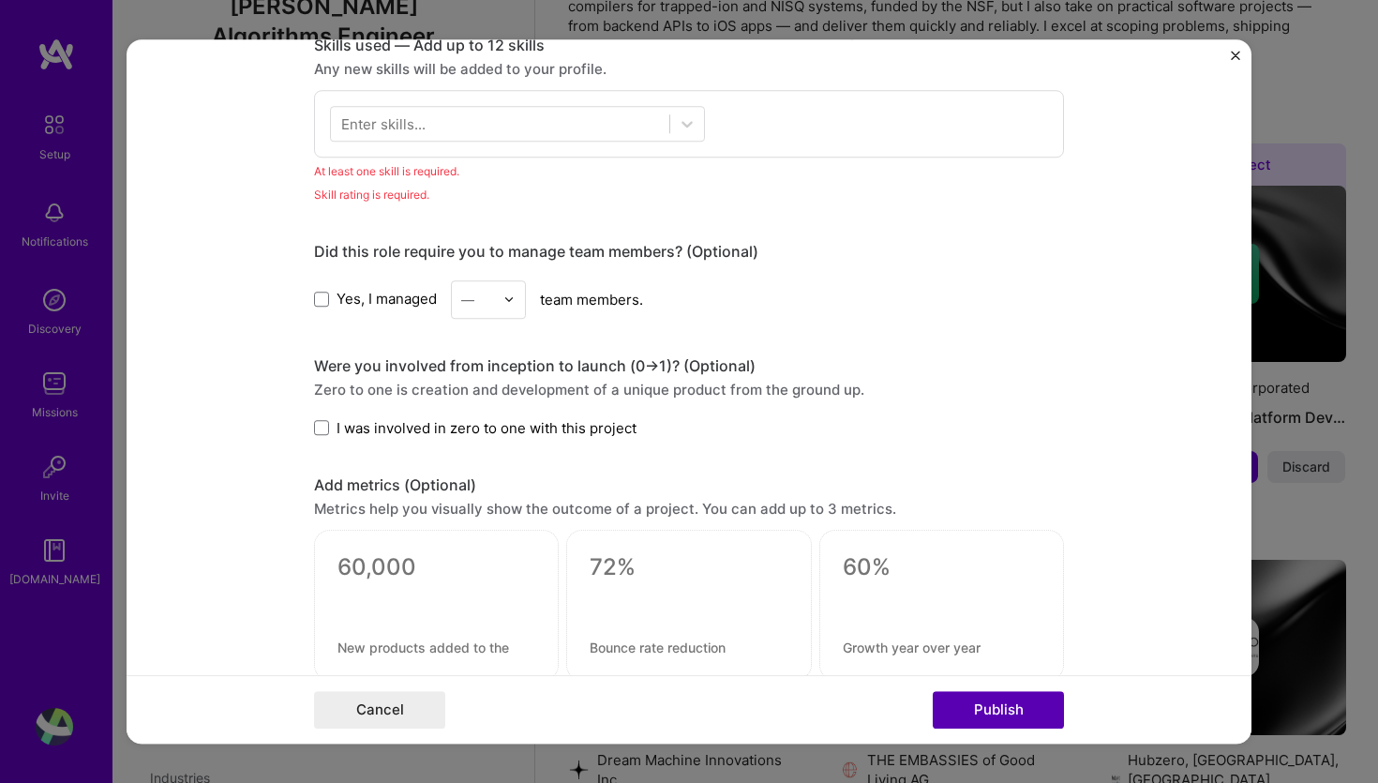
scroll to position [937, 0]
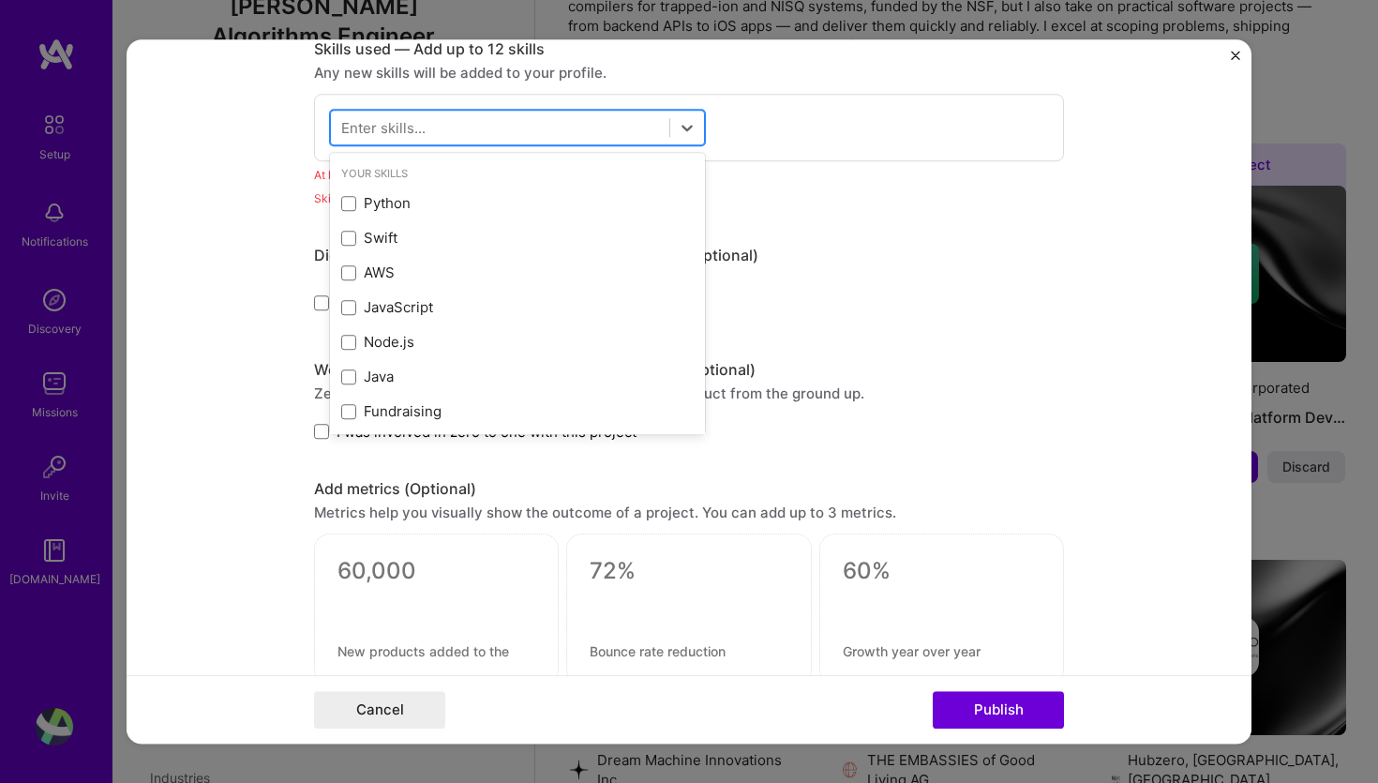
click at [605, 133] on div at bounding box center [500, 127] width 338 height 31
type input "q"
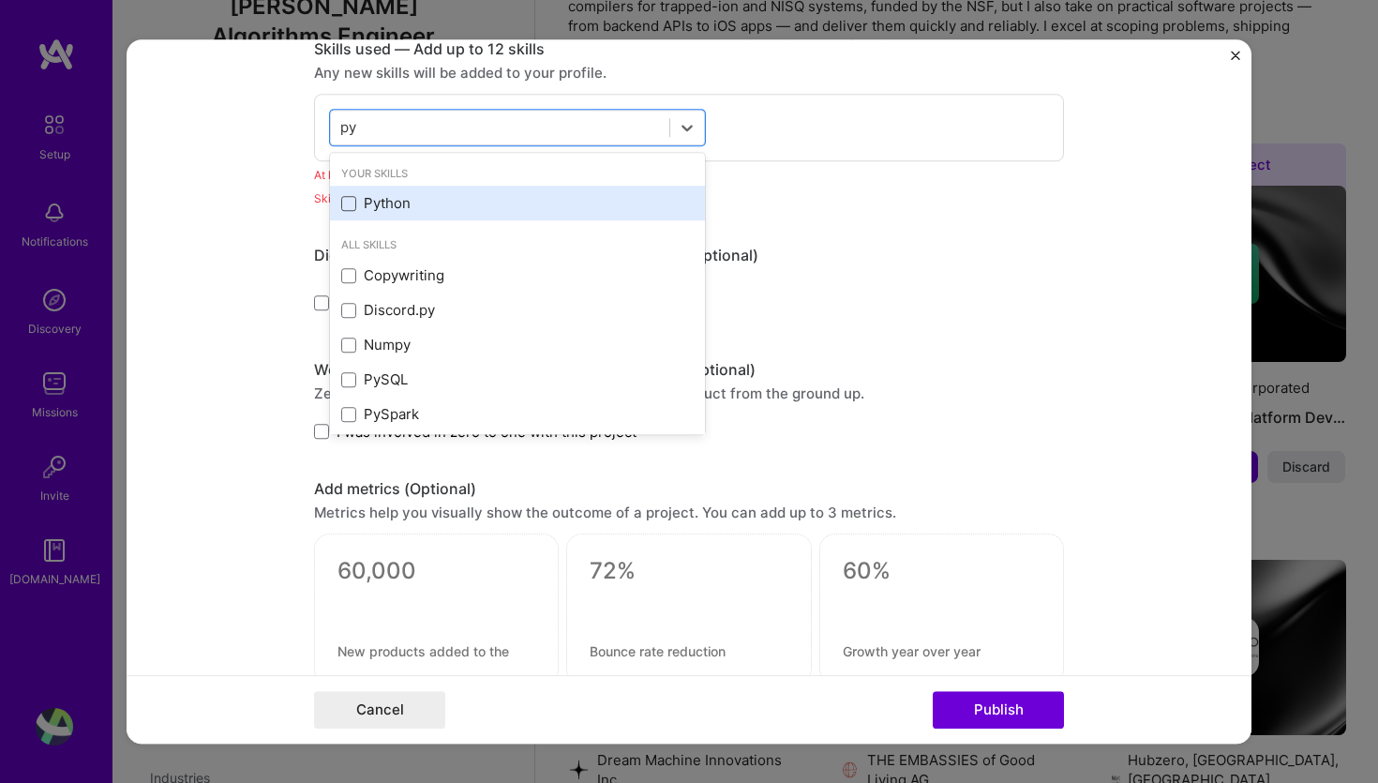
click at [352, 203] on span at bounding box center [348, 203] width 15 height 15
click at [0, 0] on input "checkbox" at bounding box center [0, 0] width 0 height 0
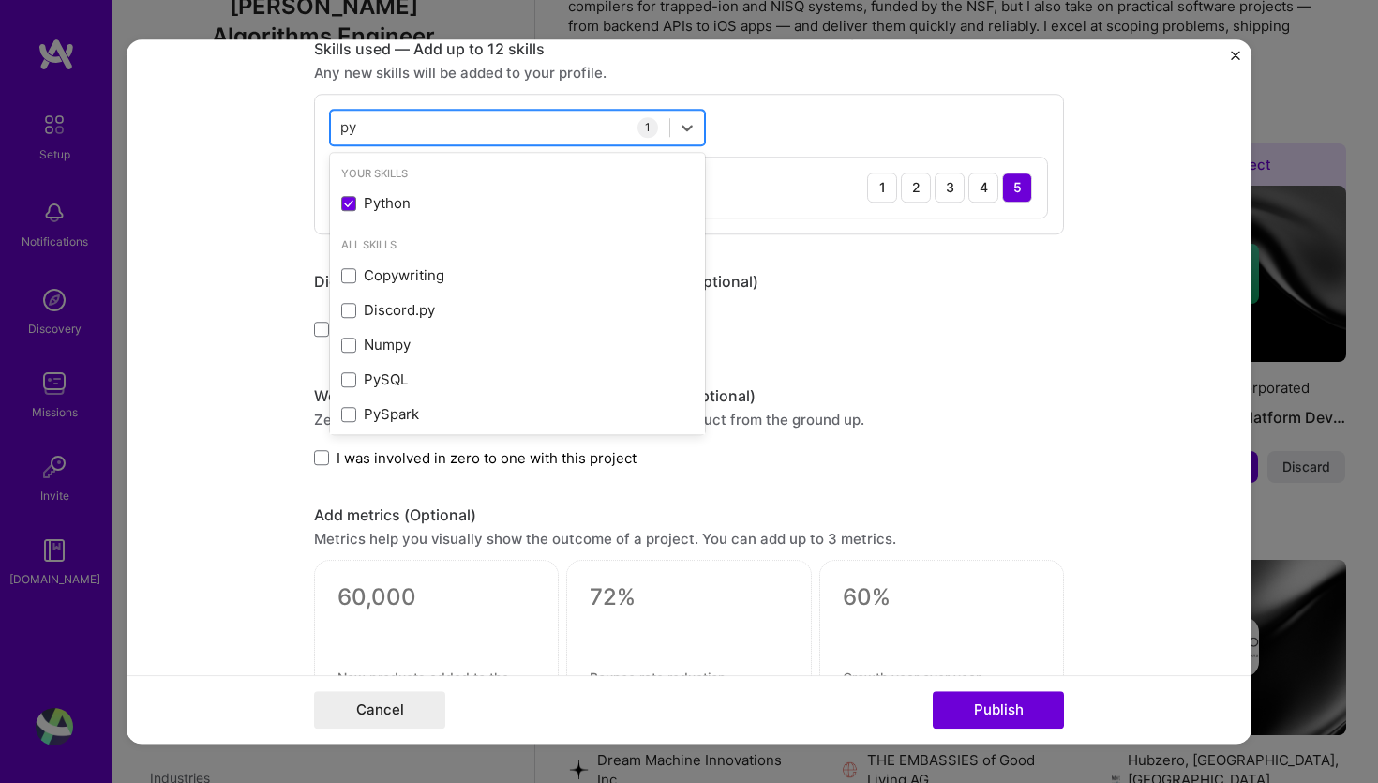
type input "p"
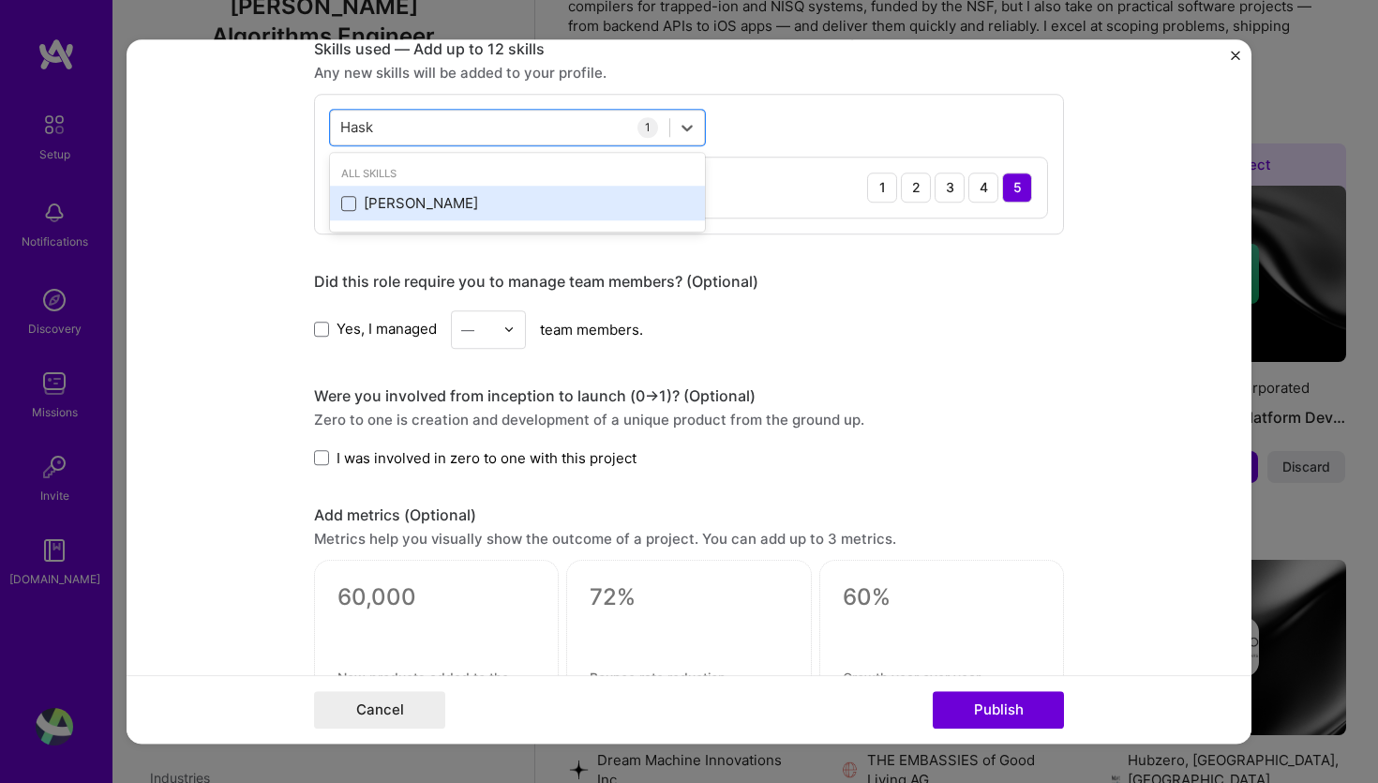
click at [345, 206] on span at bounding box center [348, 203] width 15 height 15
click at [0, 0] on input "checkbox" at bounding box center [0, 0] width 0 height 0
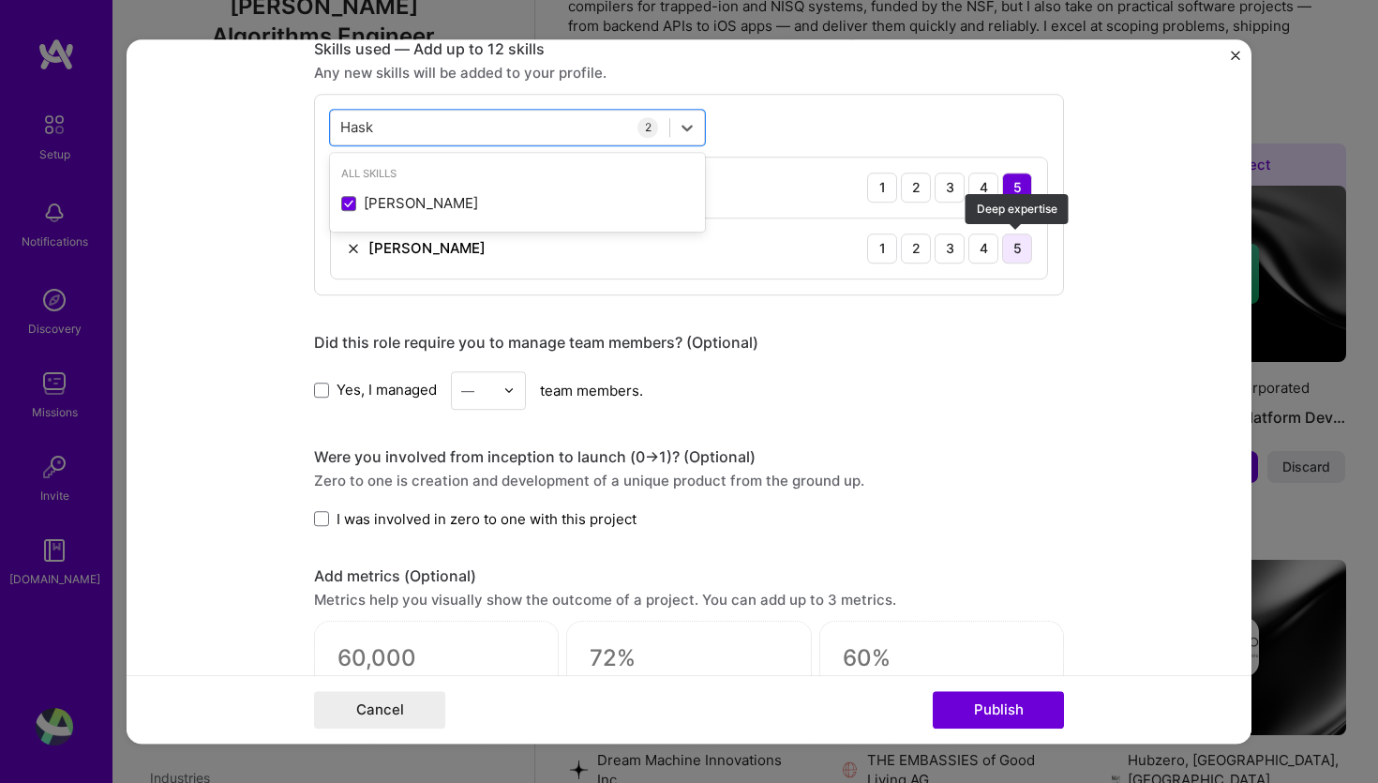
type input "Hask"
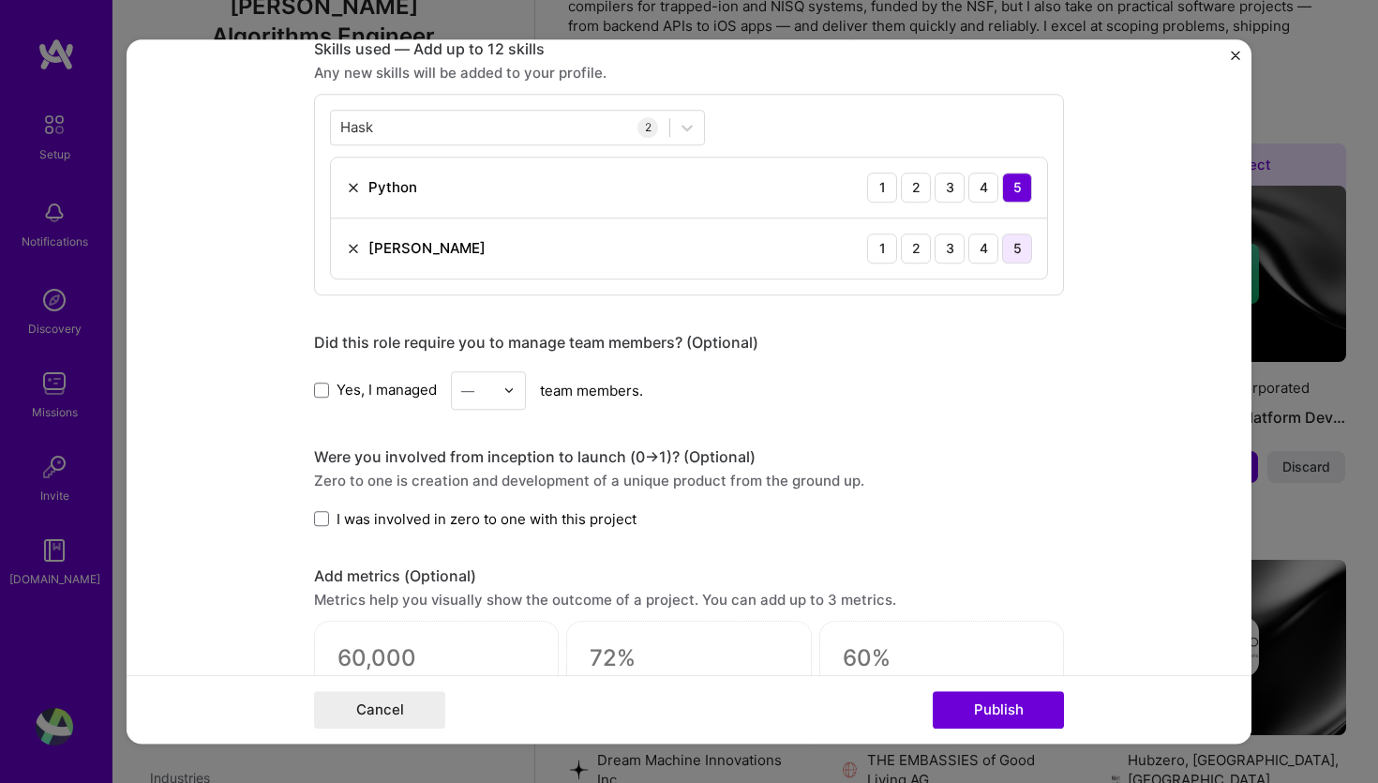
click at [1016, 252] on div "5" at bounding box center [1017, 248] width 30 height 30
click at [1016, 715] on button "Publish" at bounding box center [998, 709] width 131 height 37
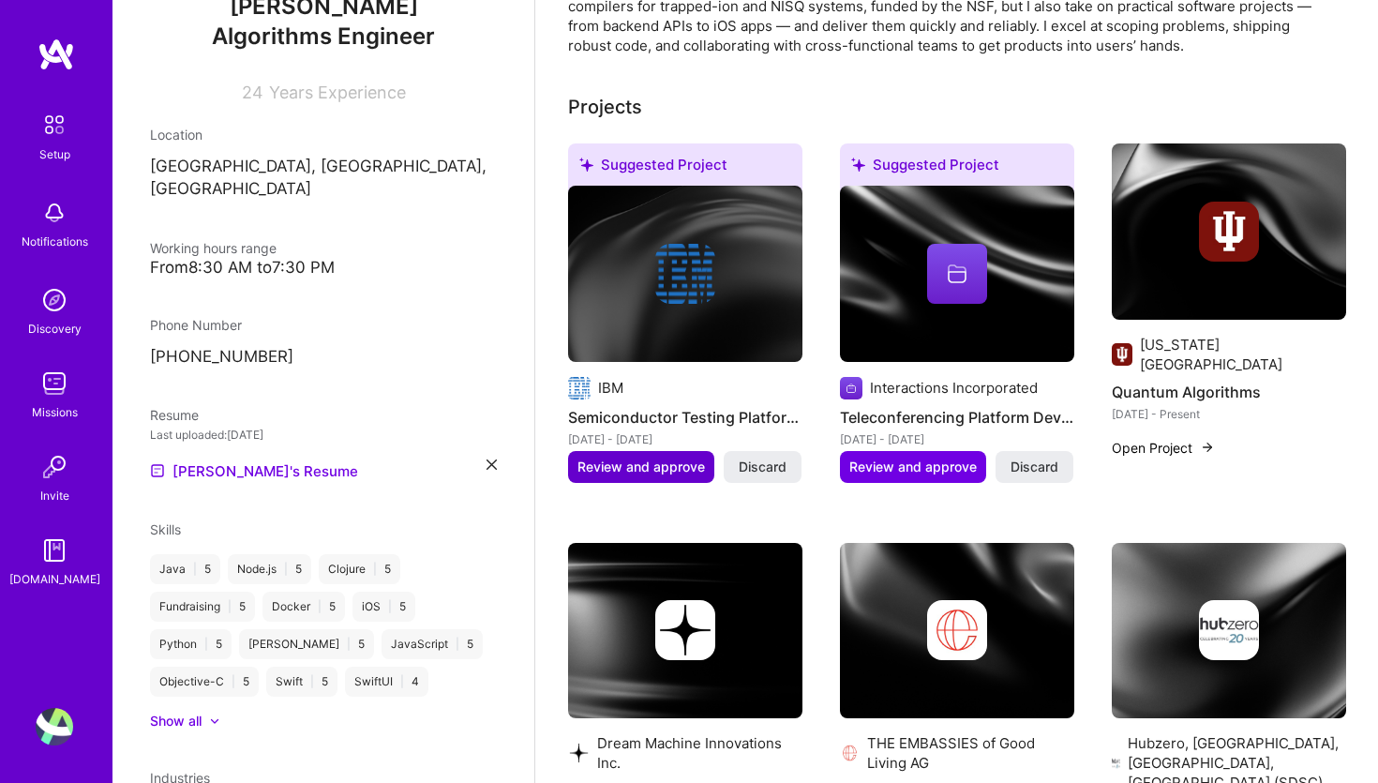
click at [649, 457] on span "Review and approve" at bounding box center [640, 466] width 127 height 19
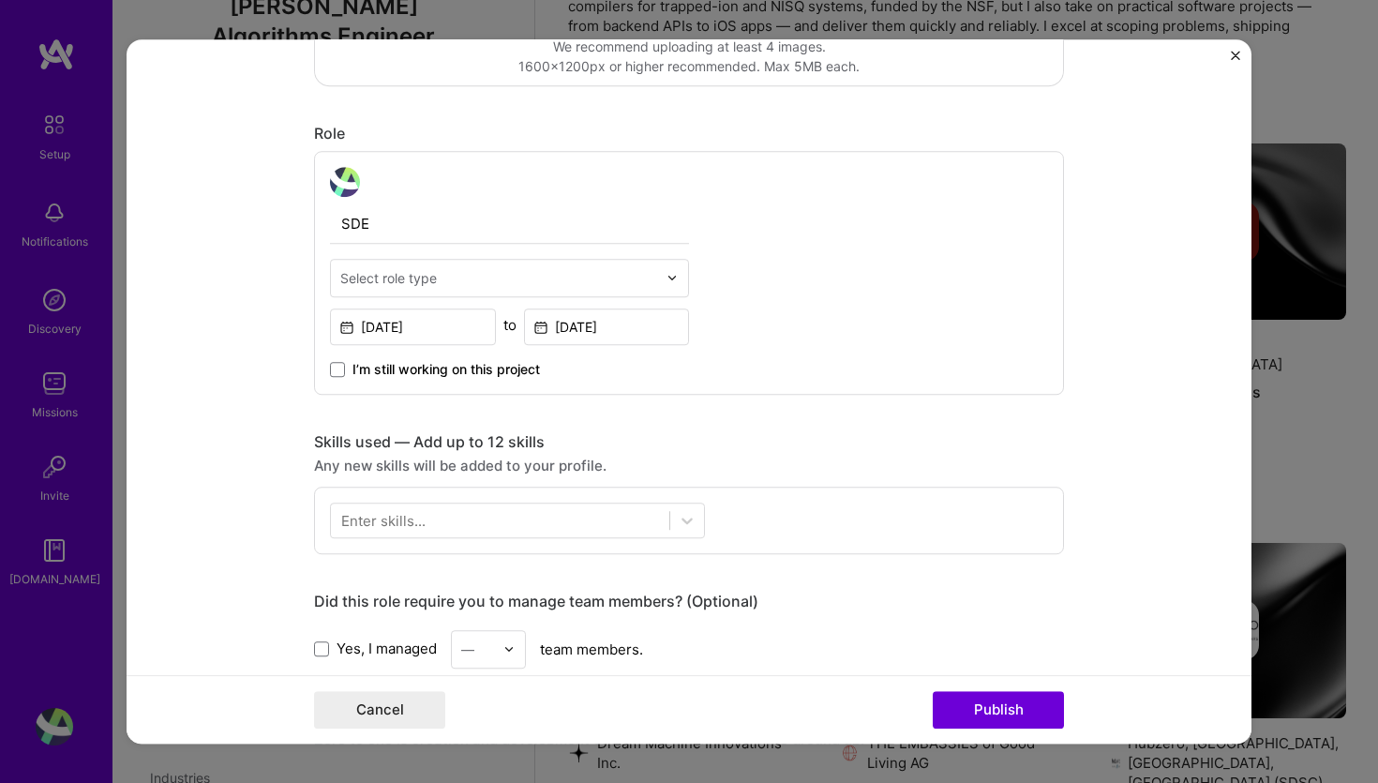
scroll to position [545, 0]
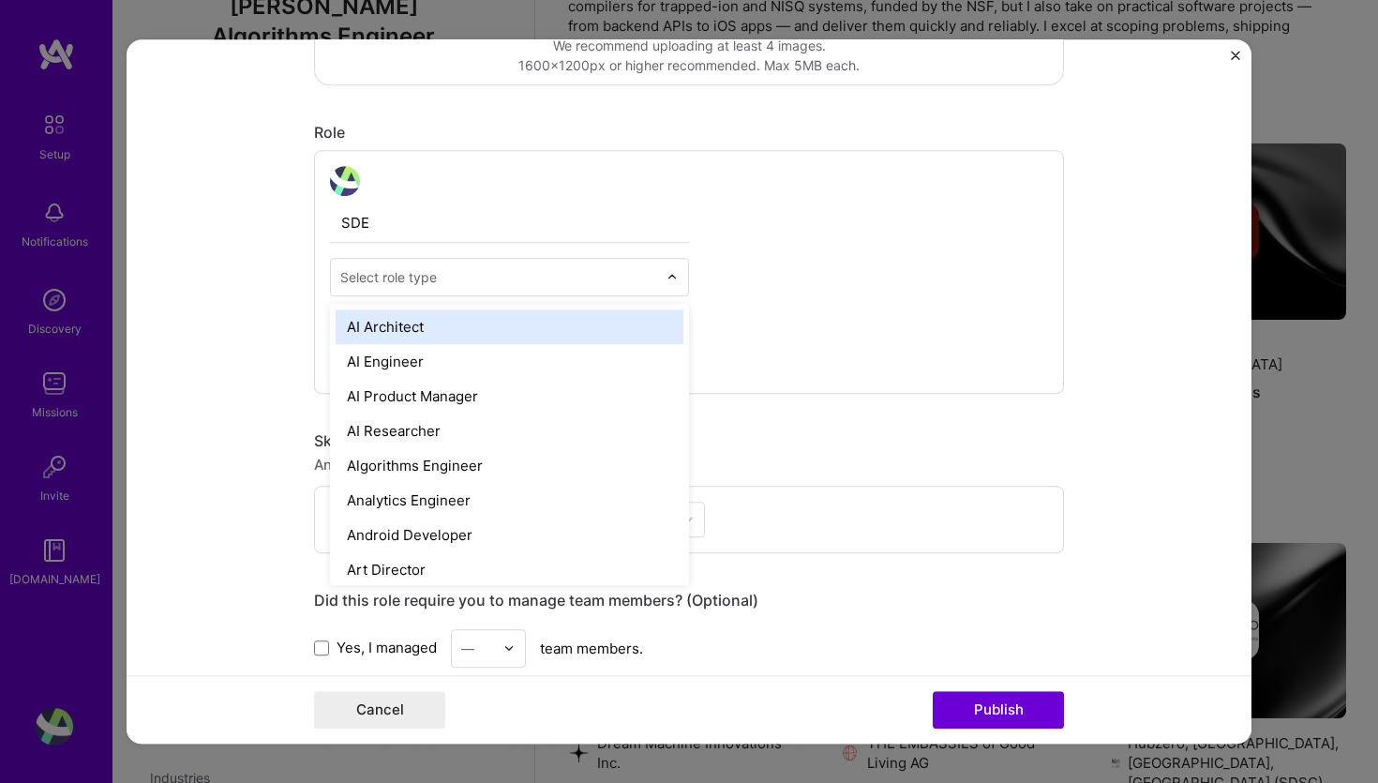
click at [461, 287] on div at bounding box center [498, 276] width 317 height 23
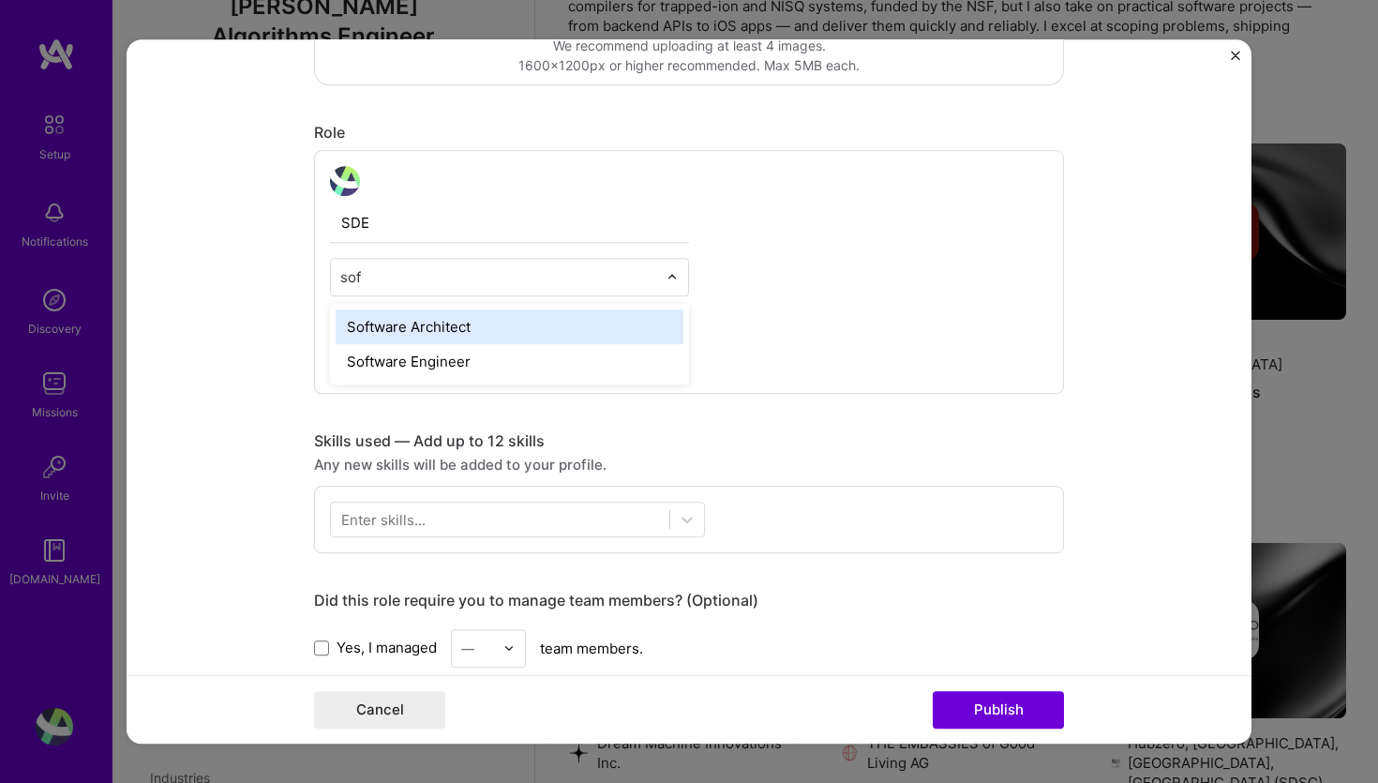
type input "soft"
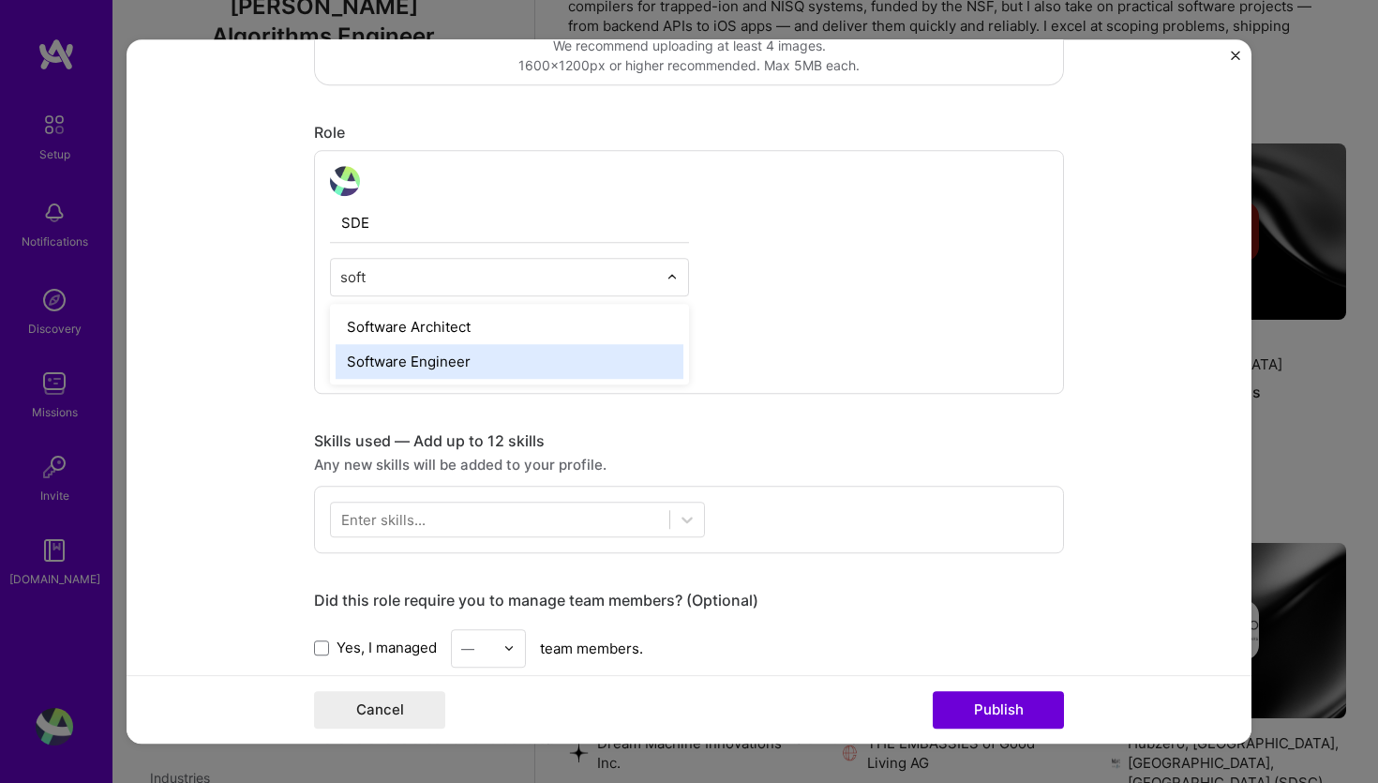
click at [441, 365] on div "Software Engineer" at bounding box center [510, 361] width 348 height 35
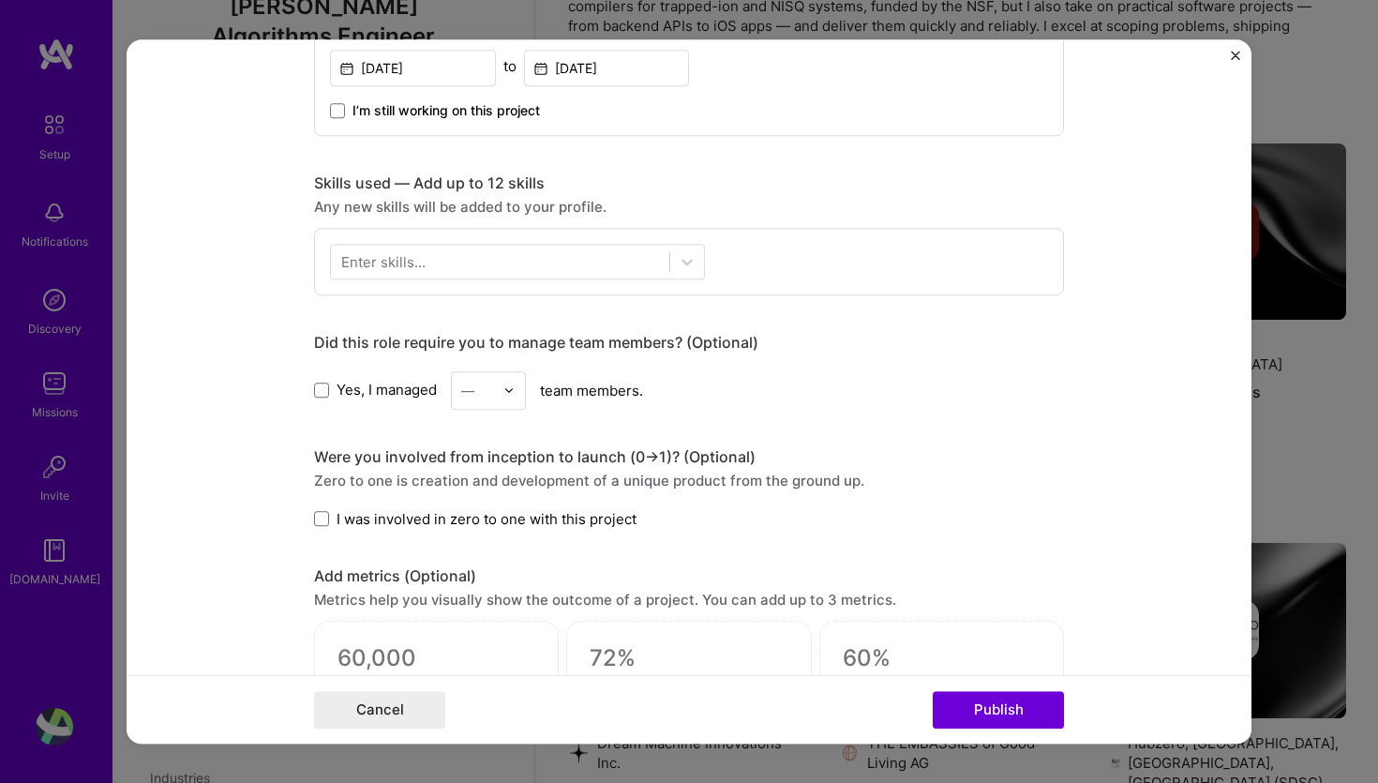
scroll to position [807, 0]
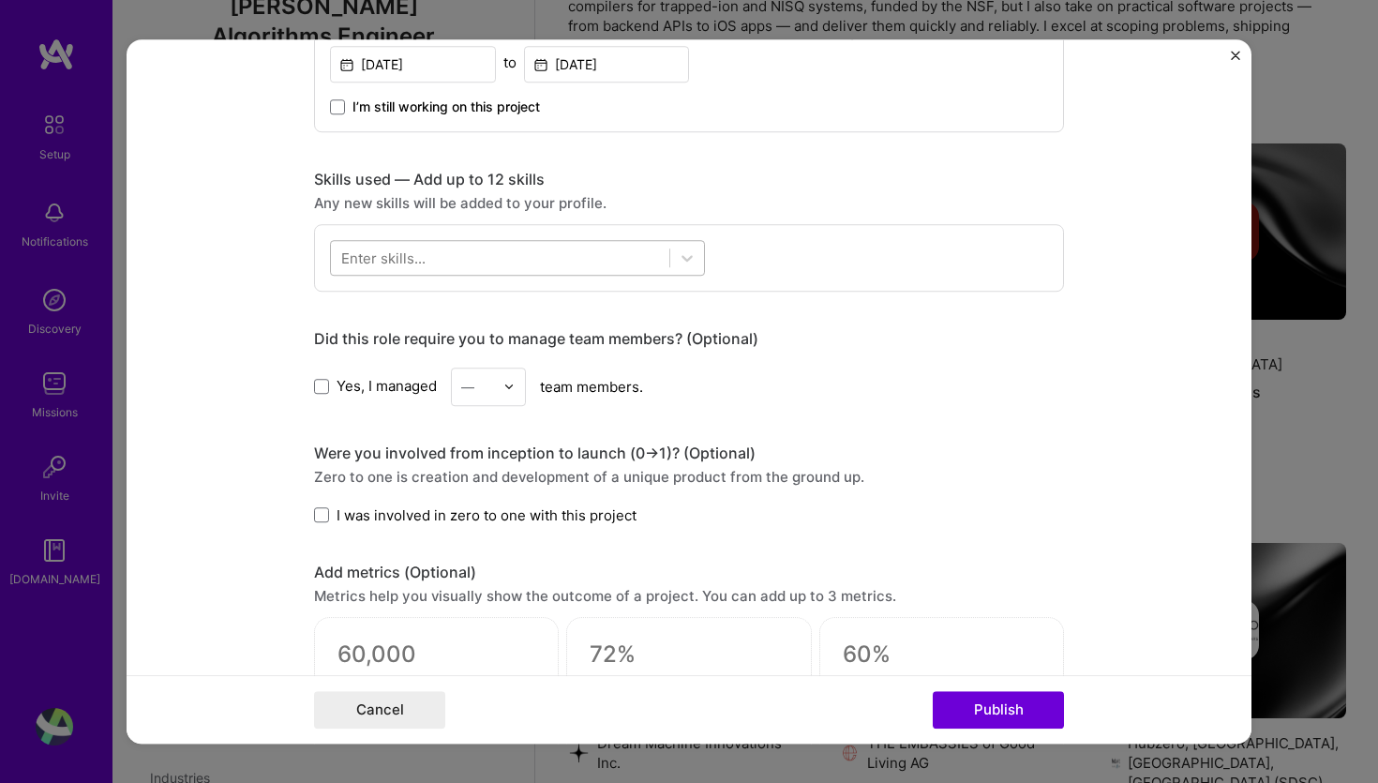
click at [455, 246] on div at bounding box center [500, 257] width 338 height 31
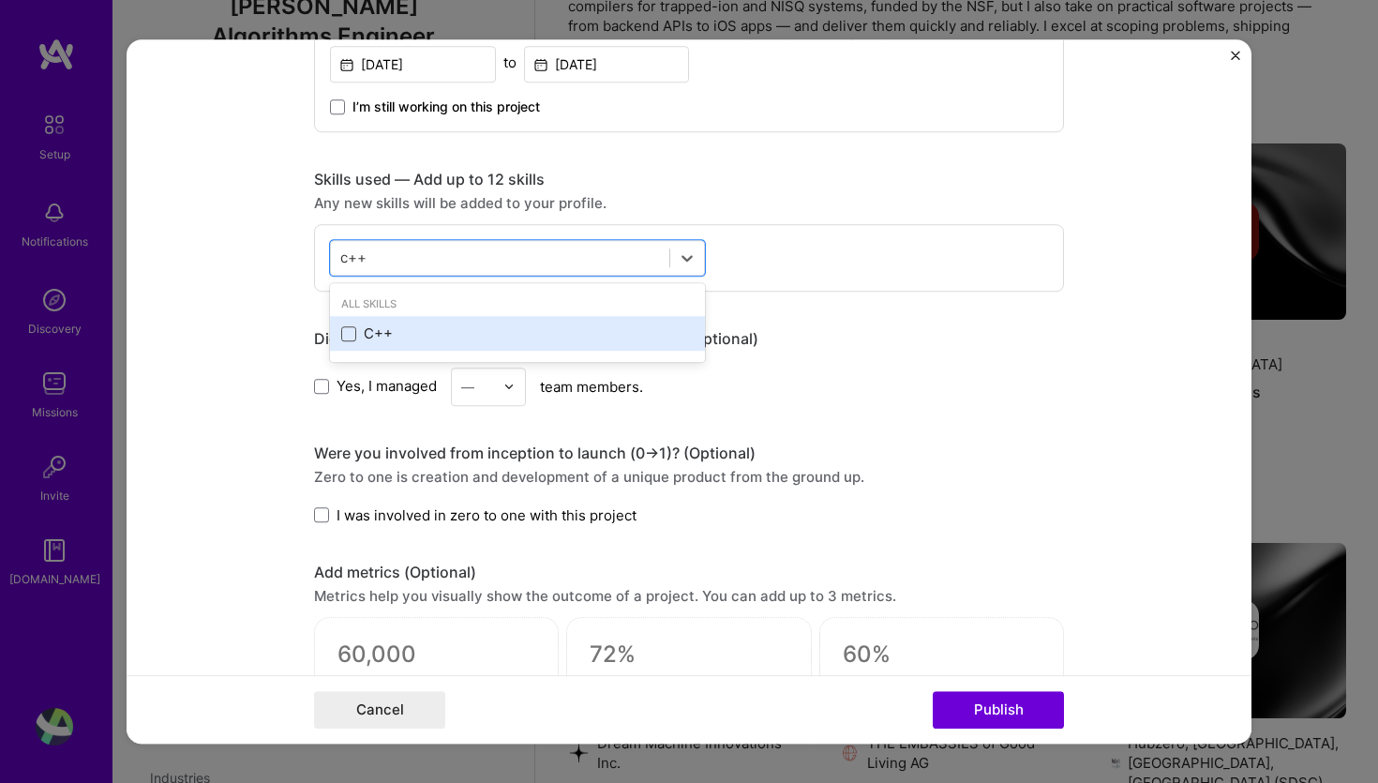
click at [351, 335] on span at bounding box center [348, 333] width 15 height 15
click at [0, 0] on input "checkbox" at bounding box center [0, 0] width 0 height 0
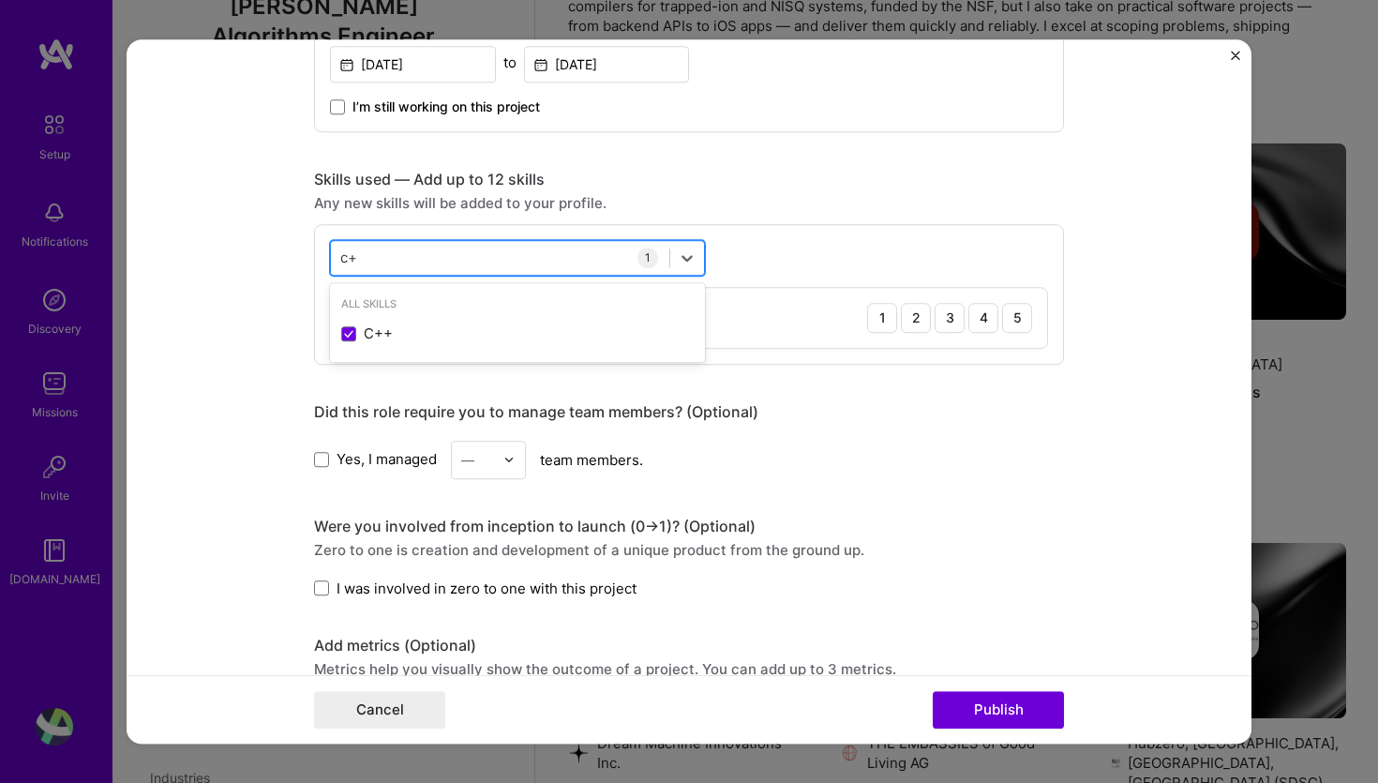
type input "c"
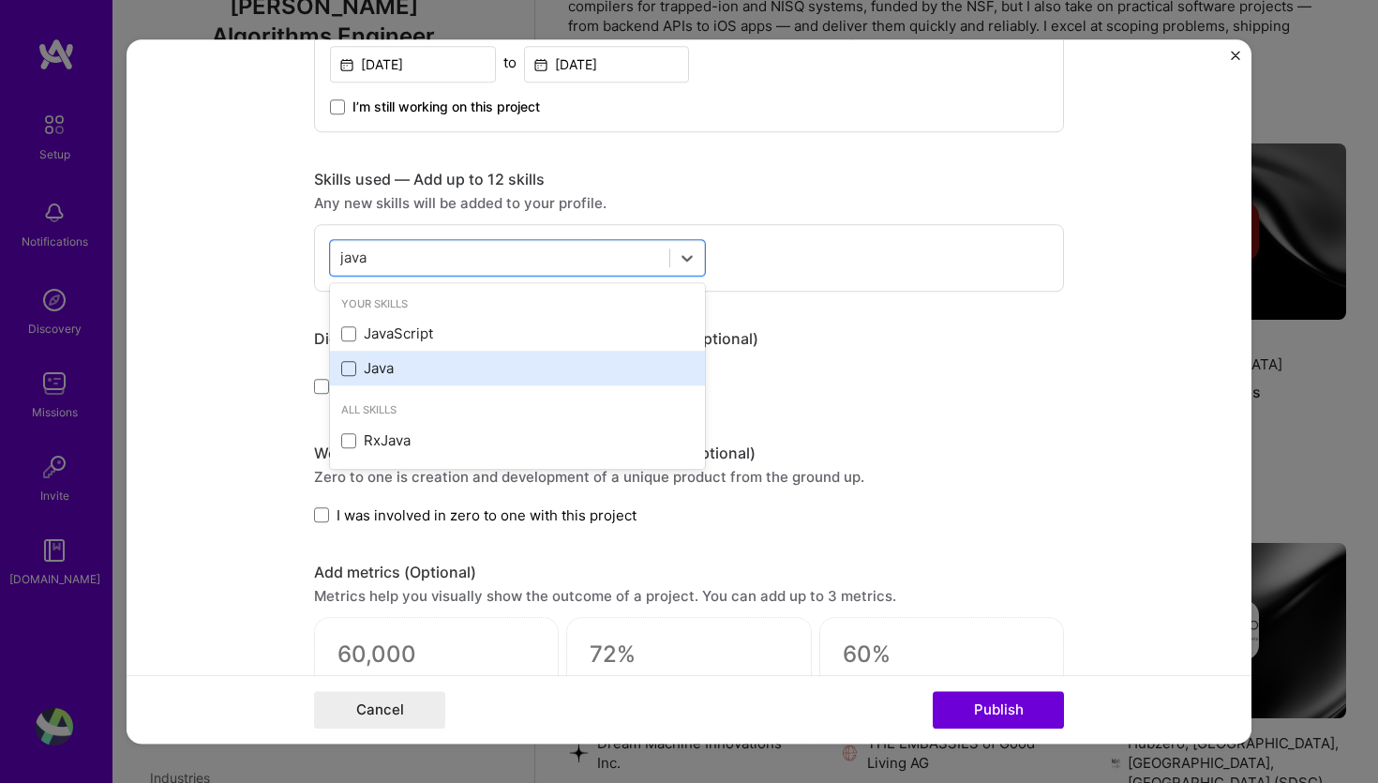
click at [350, 370] on span at bounding box center [348, 368] width 15 height 15
click at [0, 0] on input "checkbox" at bounding box center [0, 0] width 0 height 0
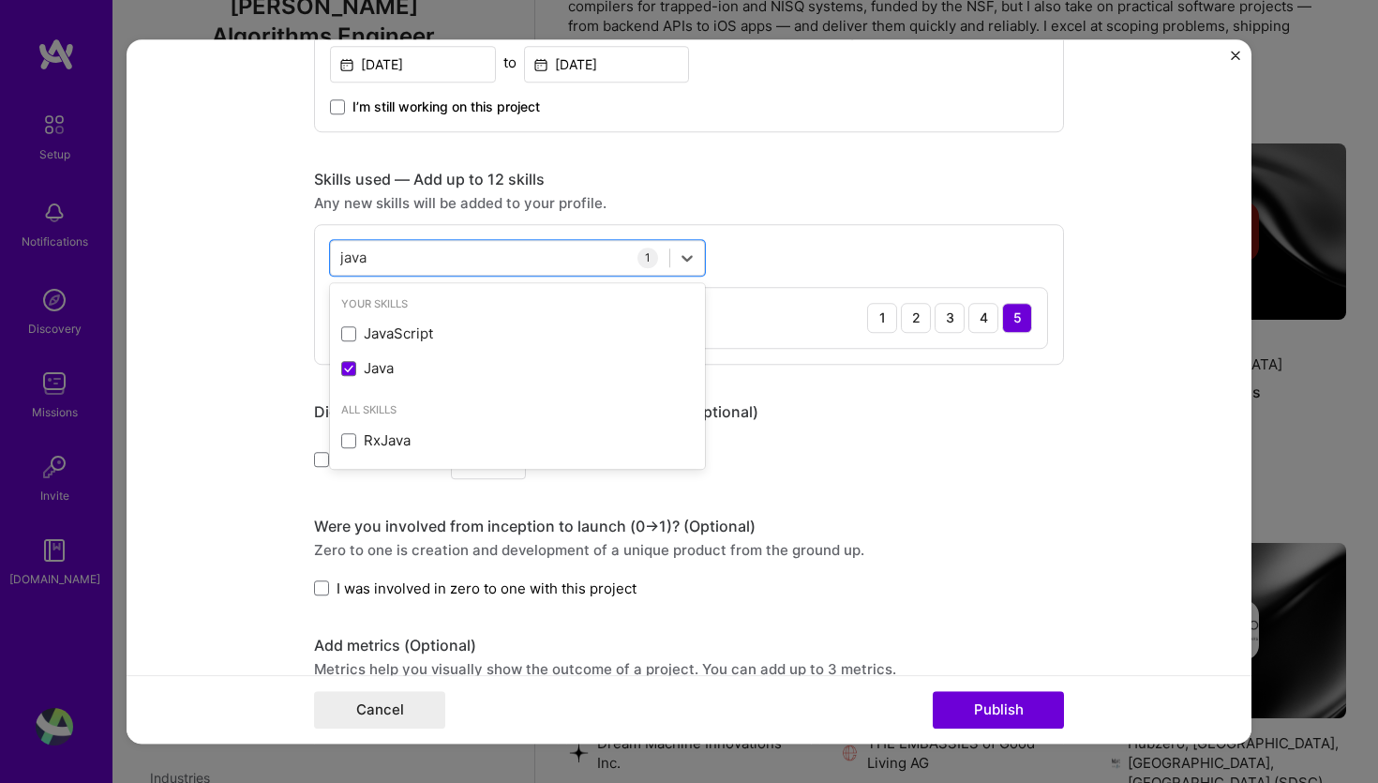
click at [928, 416] on div "Did this role require you to manage team members? (Optional)" at bounding box center [689, 412] width 750 height 20
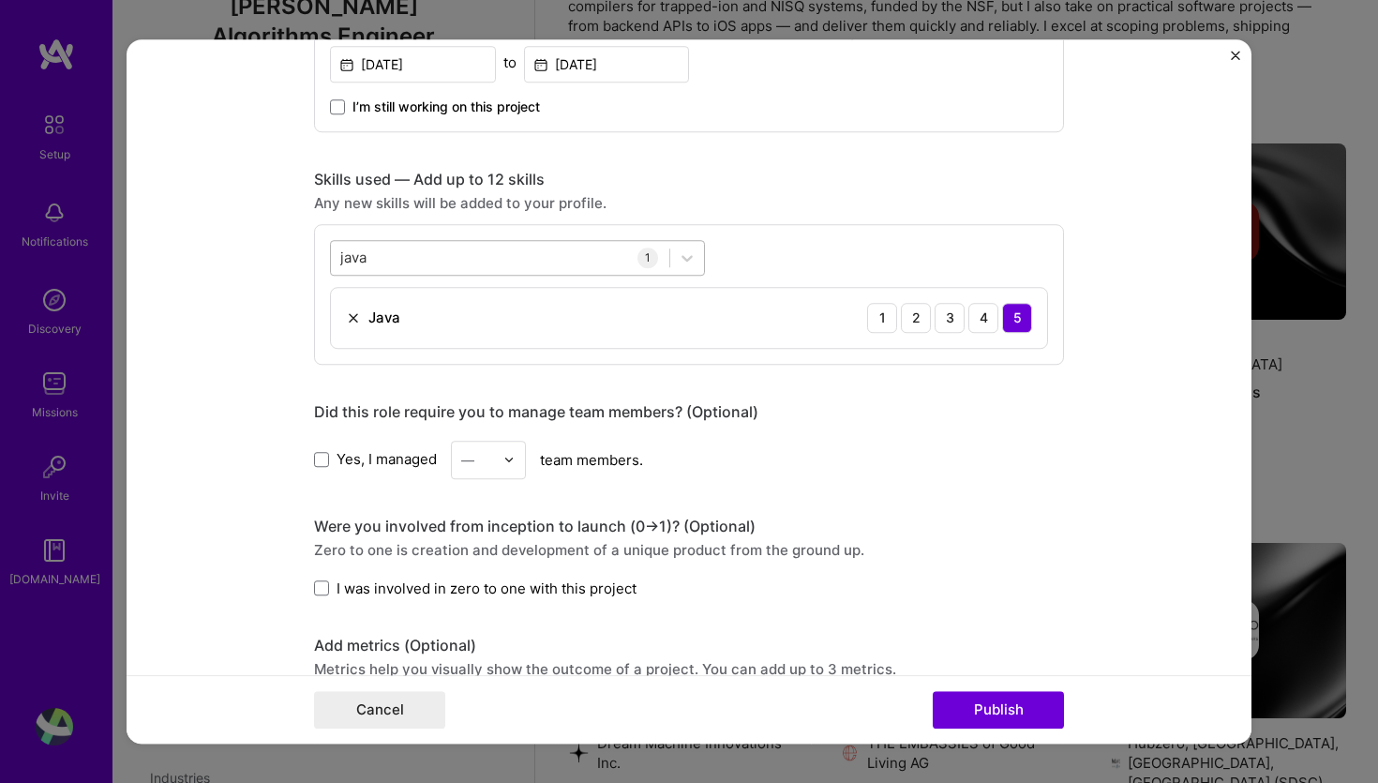
click at [503, 254] on div "java java" at bounding box center [500, 257] width 338 height 31
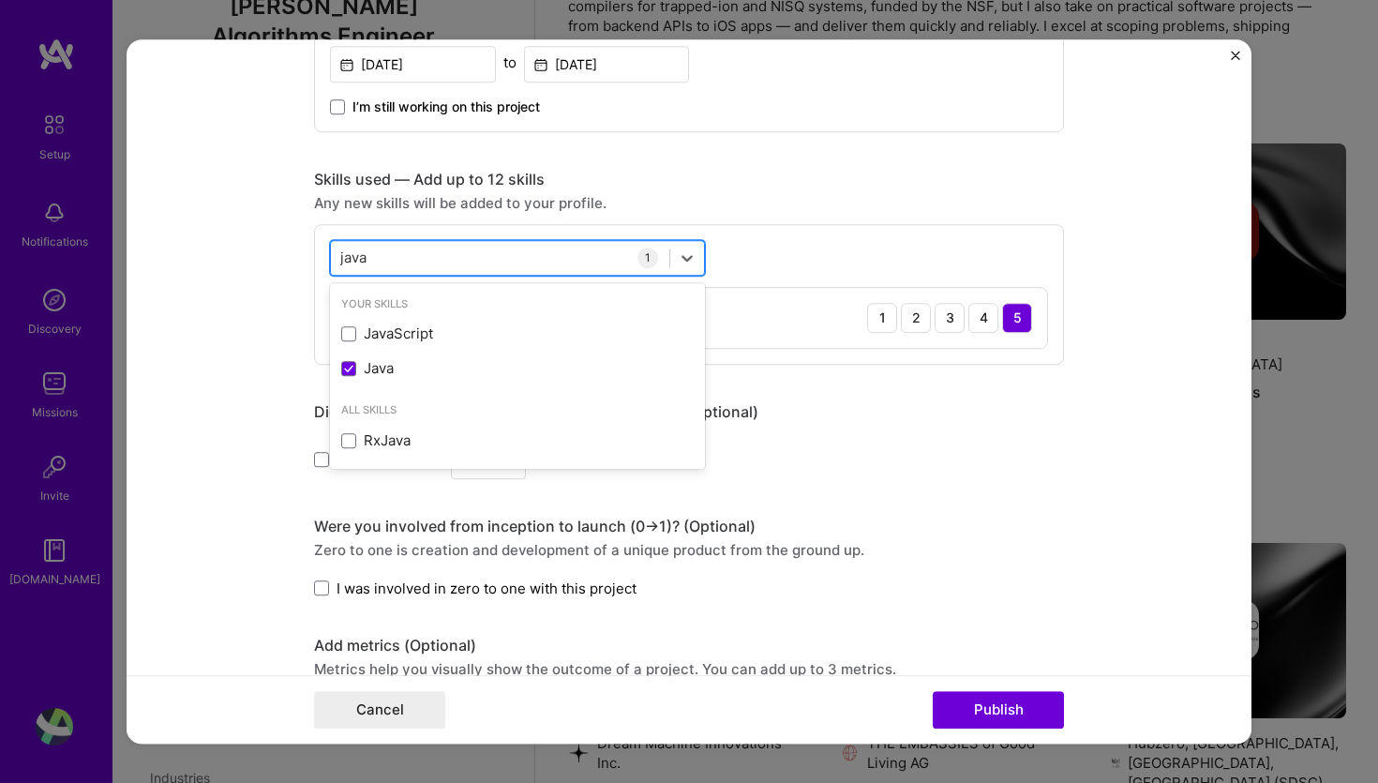
click at [503, 254] on div "java java" at bounding box center [500, 257] width 338 height 31
type input "j"
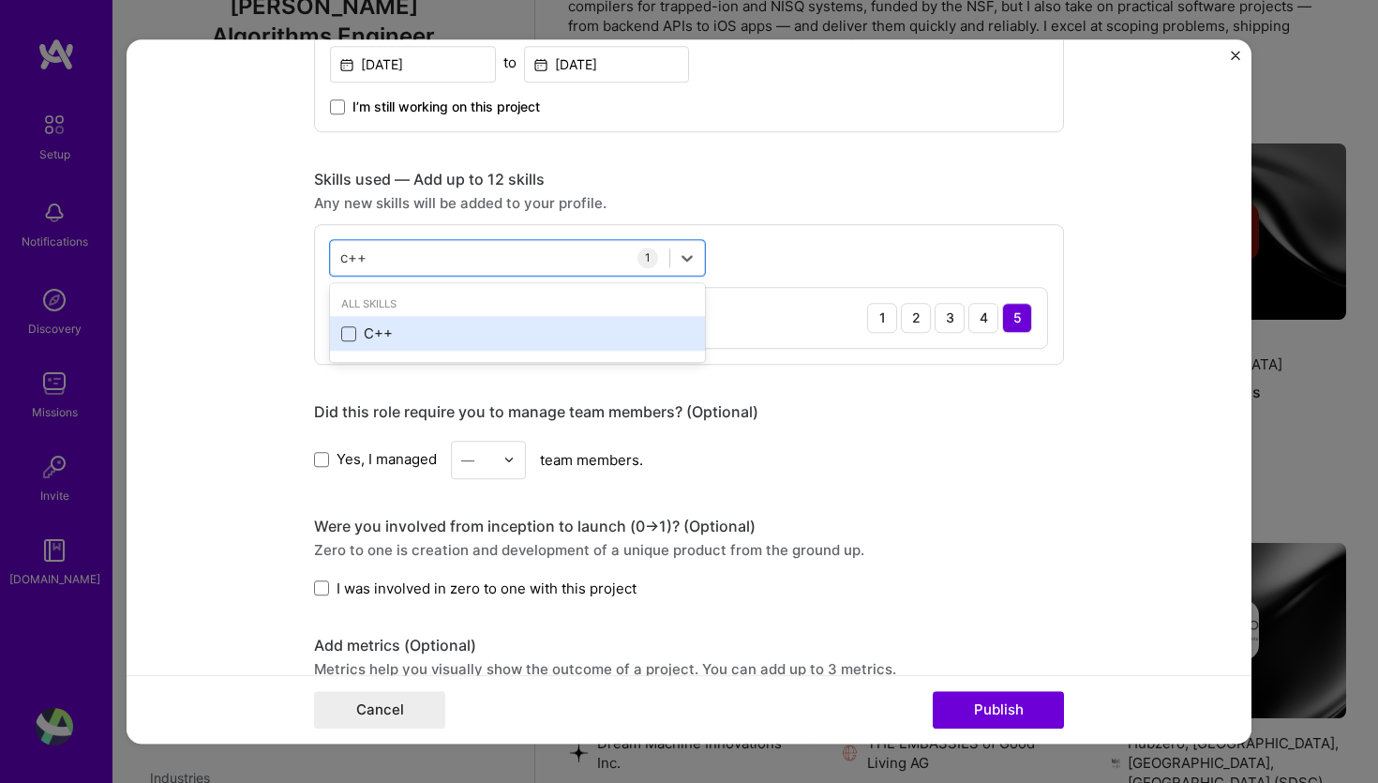
click at [350, 332] on span at bounding box center [348, 333] width 15 height 15
click at [0, 0] on input "checkbox" at bounding box center [0, 0] width 0 height 0
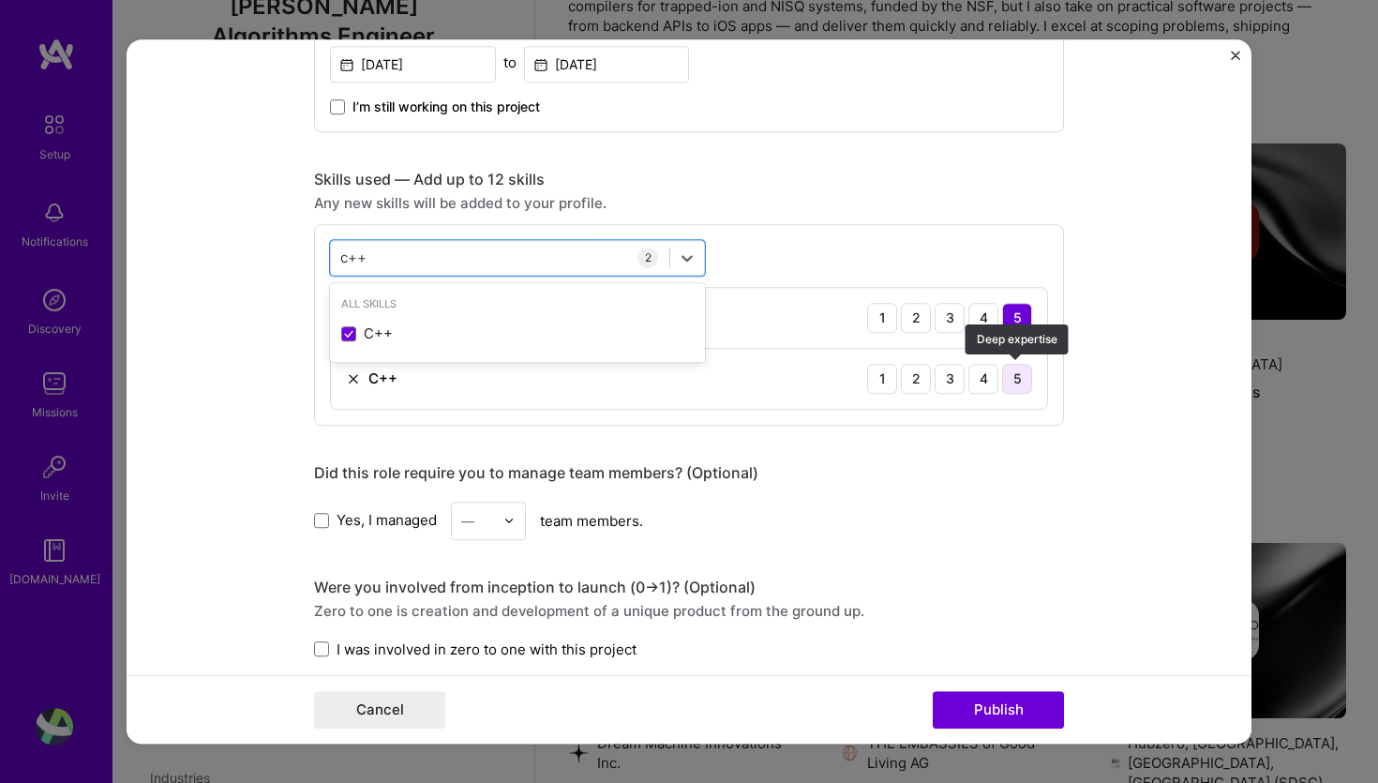
type input "c++"
click at [1029, 383] on div "5" at bounding box center [1017, 379] width 30 height 30
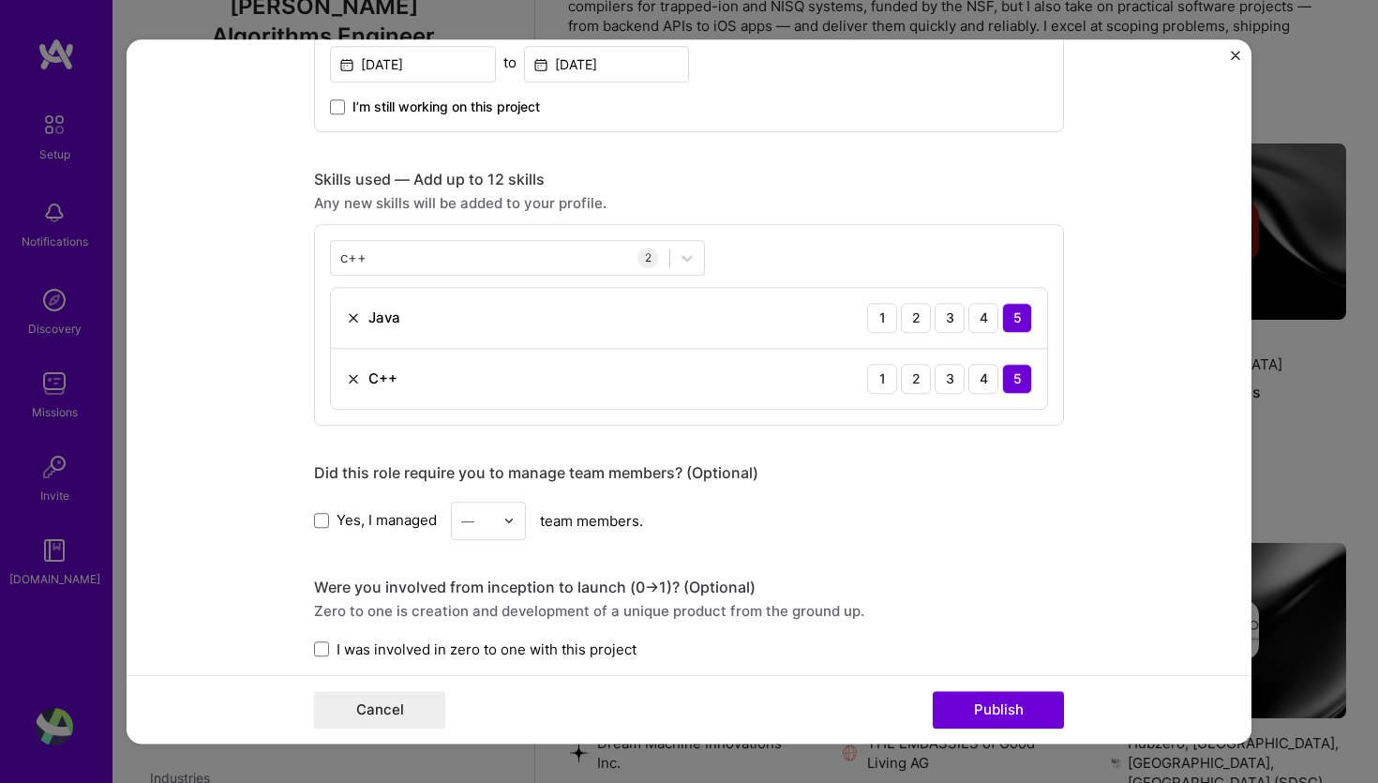
click at [1070, 517] on form "Editing suggested project This project is suggested based on your LinkedIn, res…" at bounding box center [689, 391] width 1125 height 705
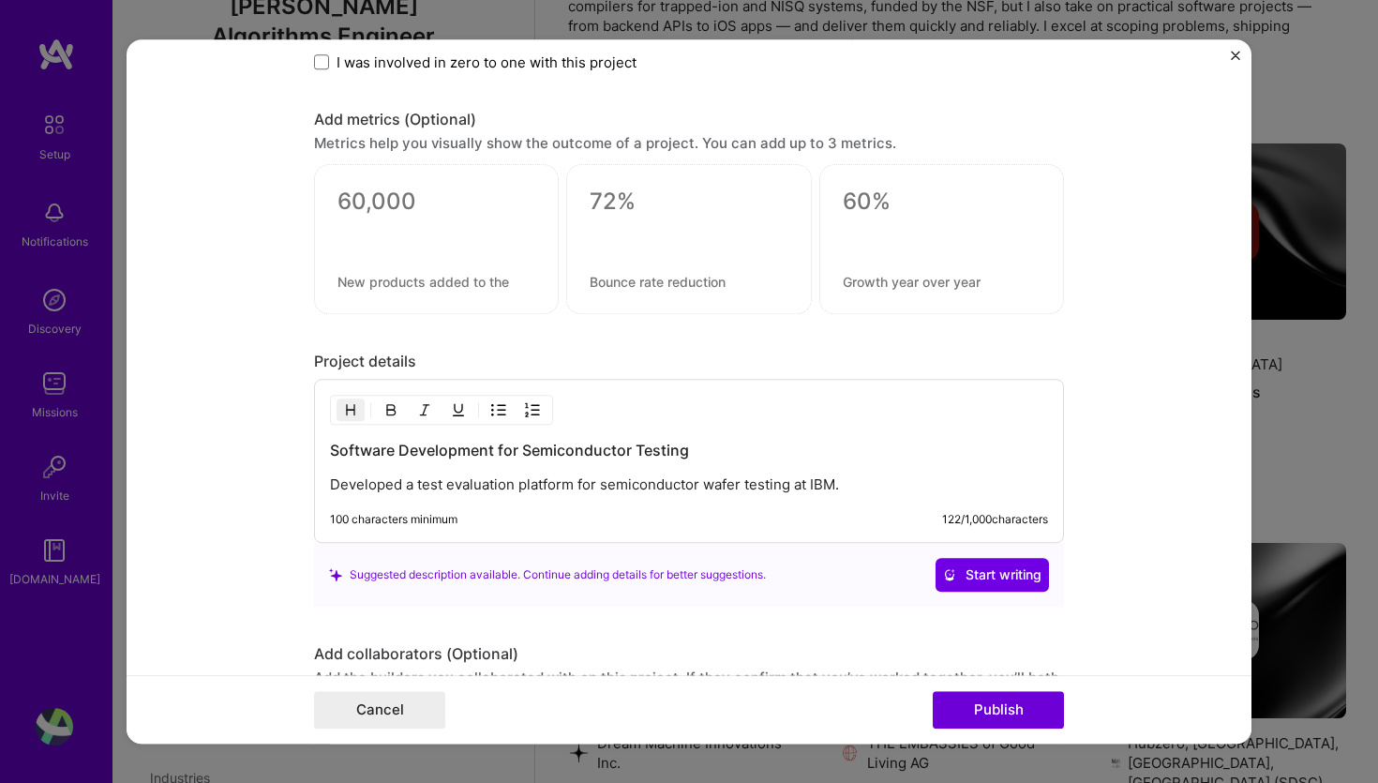
scroll to position [1395, 0]
click at [1015, 716] on button "Publish" at bounding box center [998, 709] width 131 height 37
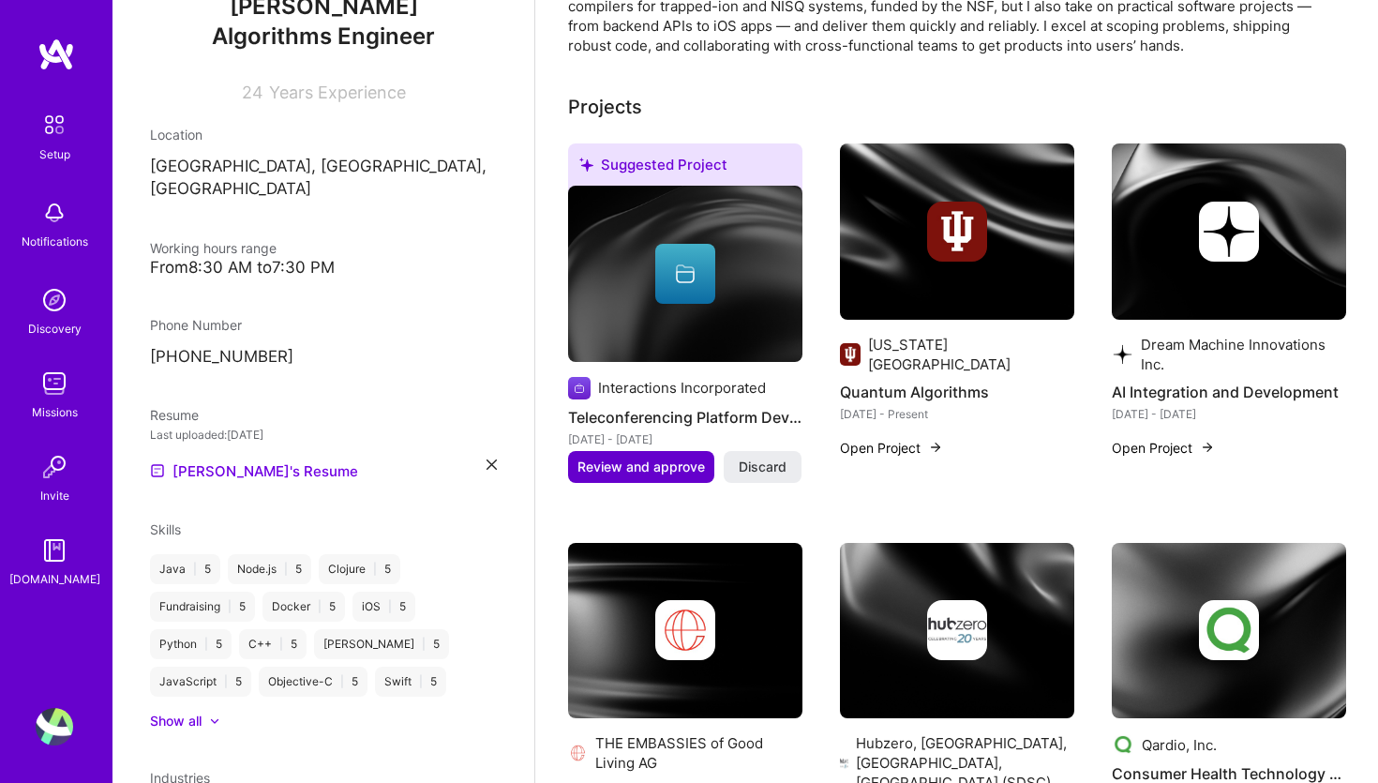
click at [640, 457] on span "Review and approve" at bounding box center [640, 466] width 127 height 19
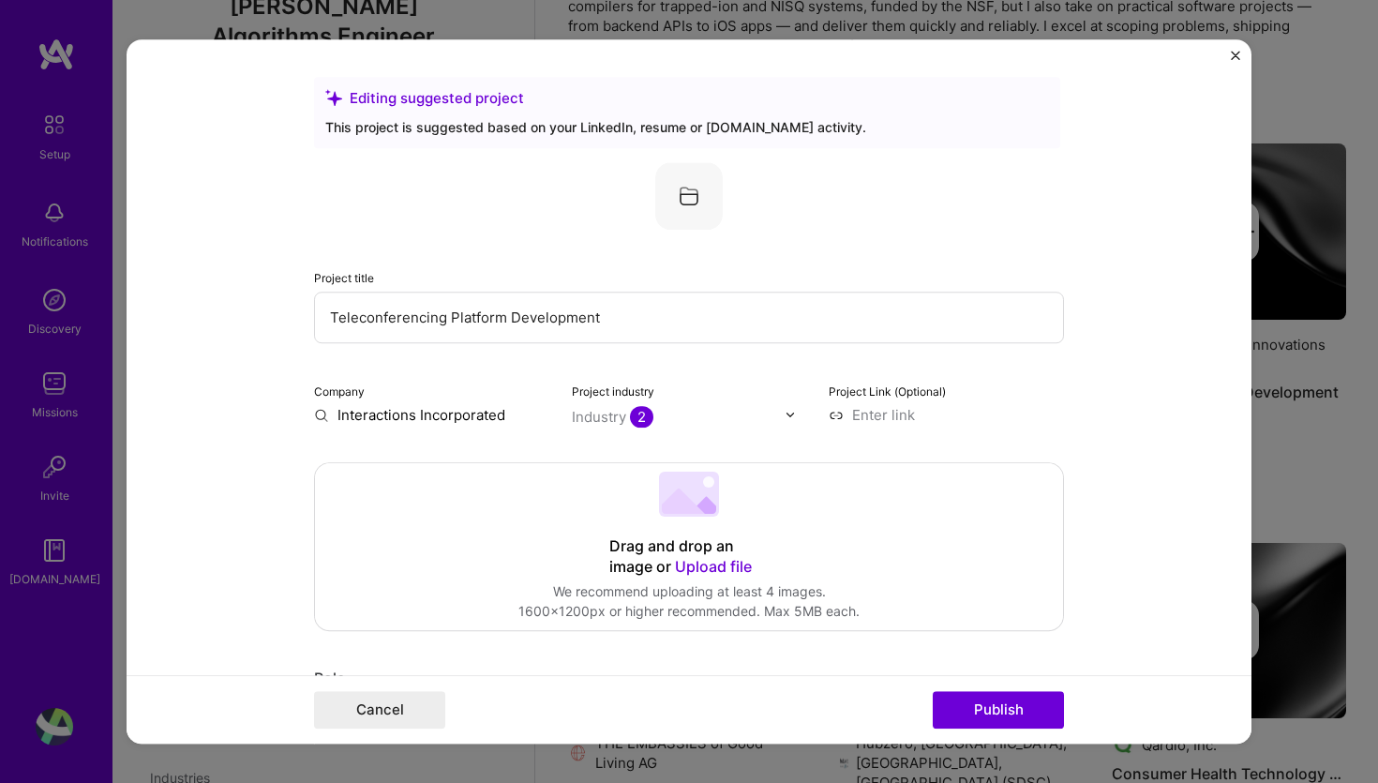
click at [428, 412] on input "Interactions Incorporated" at bounding box center [431, 415] width 235 height 20
paste input "Interactions Incorporated"
type input "Interactions Incorporated"
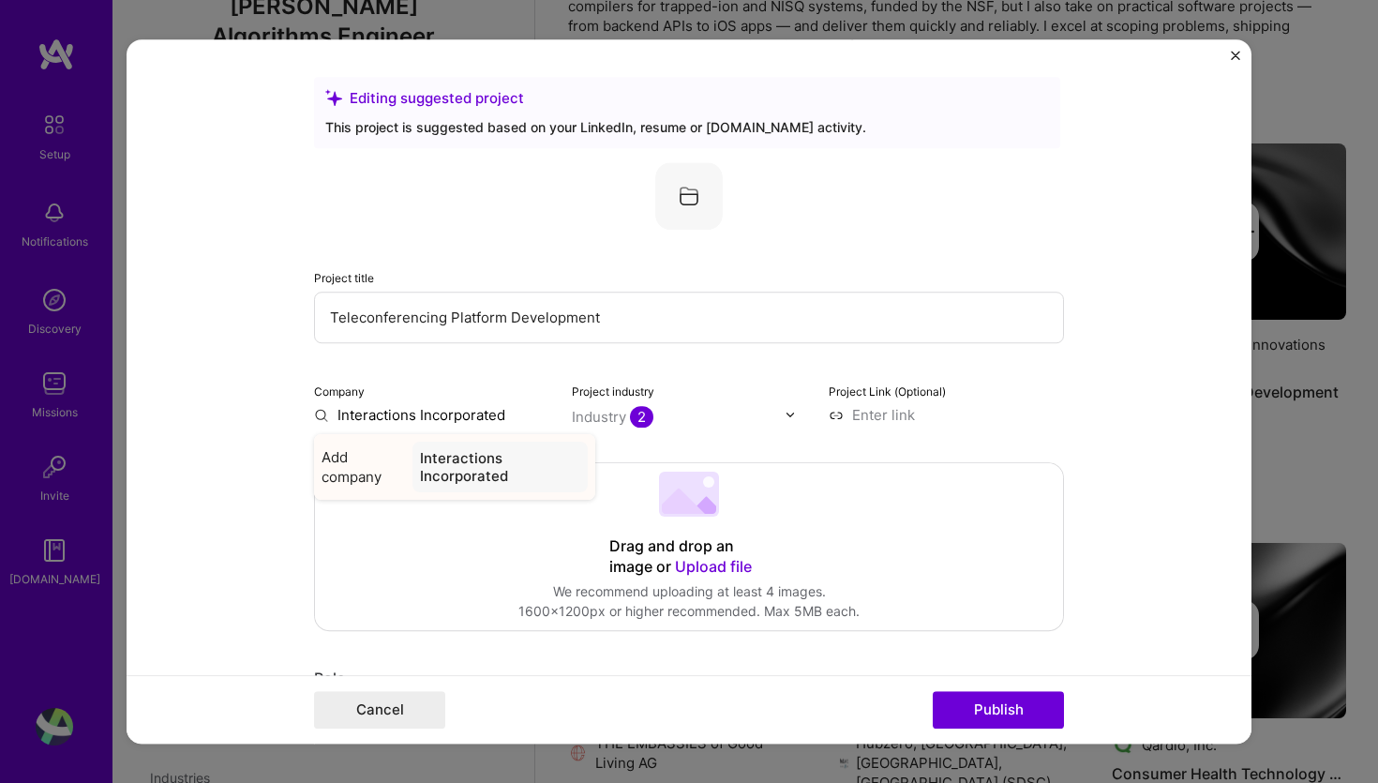
click at [450, 476] on div "Interactions Incorporated" at bounding box center [499, 466] width 175 height 51
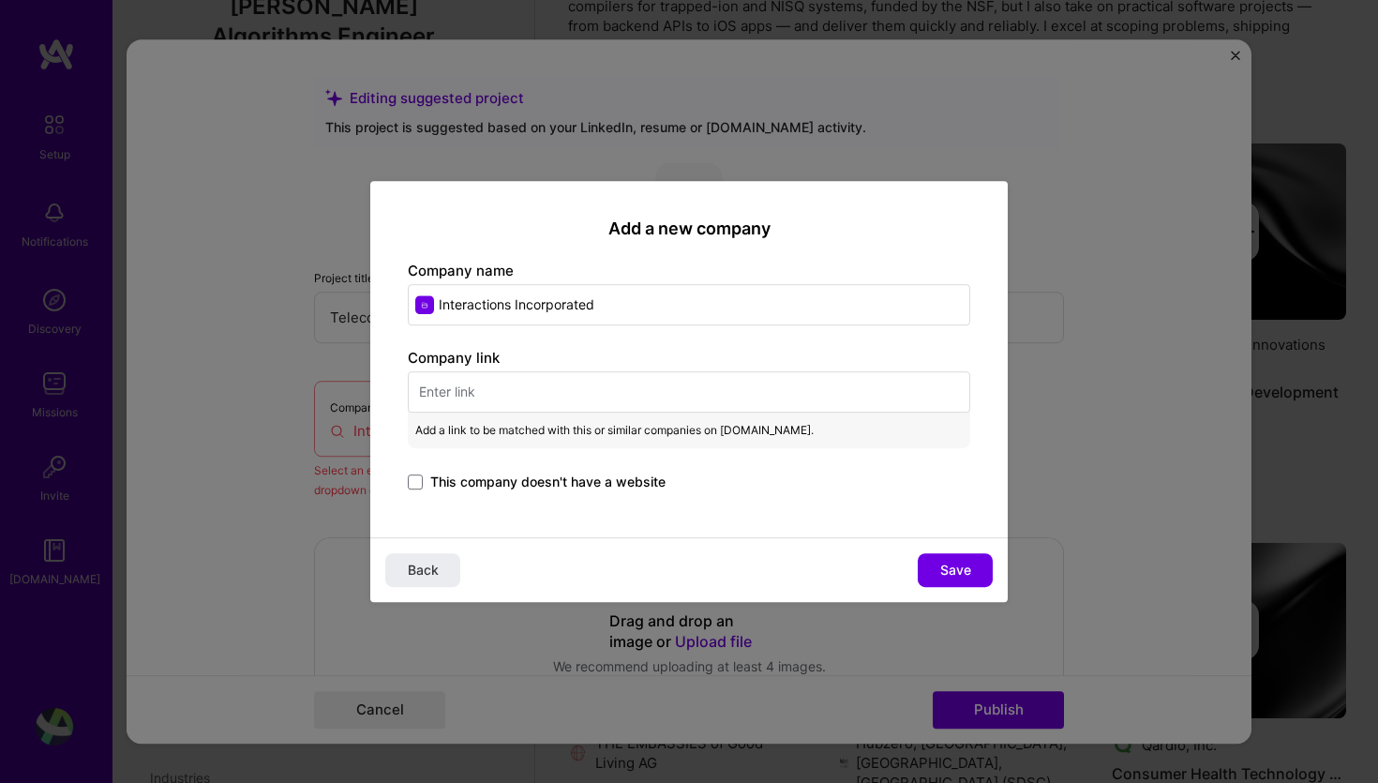
click at [506, 392] on input "text" at bounding box center [689, 391] width 562 height 41
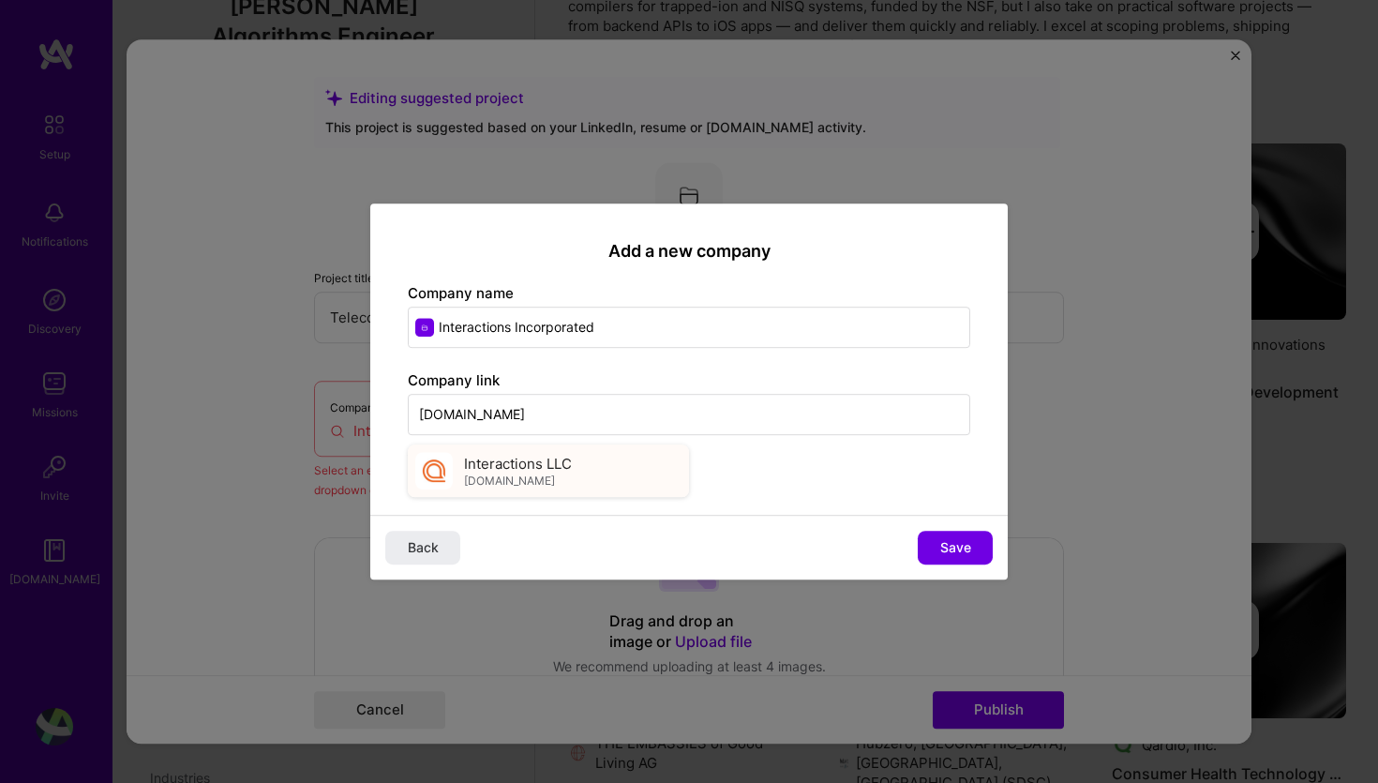
type input "interactions.com"
click at [551, 483] on span "interactions.com" at bounding box center [509, 480] width 91 height 15
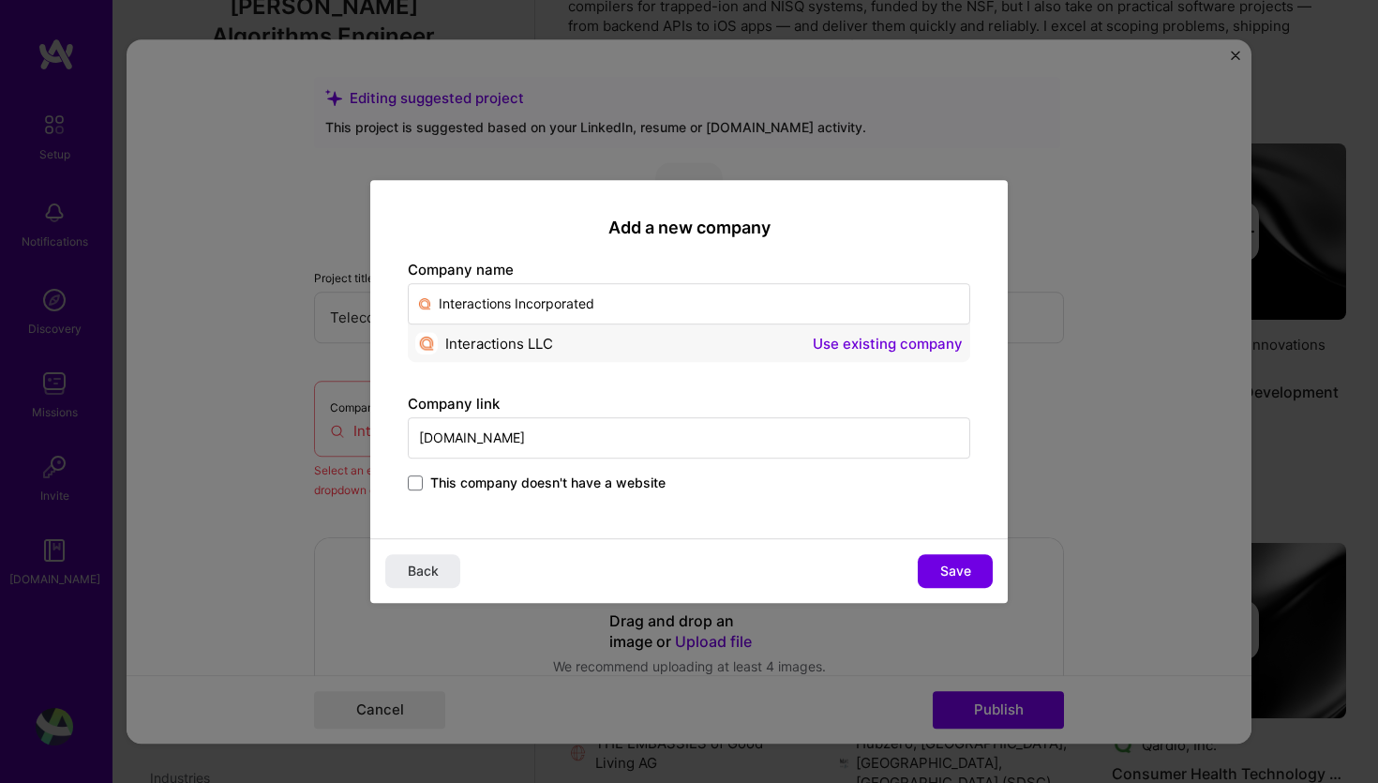
click at [900, 341] on button "Use existing company" at bounding box center [888, 343] width 150 height 22
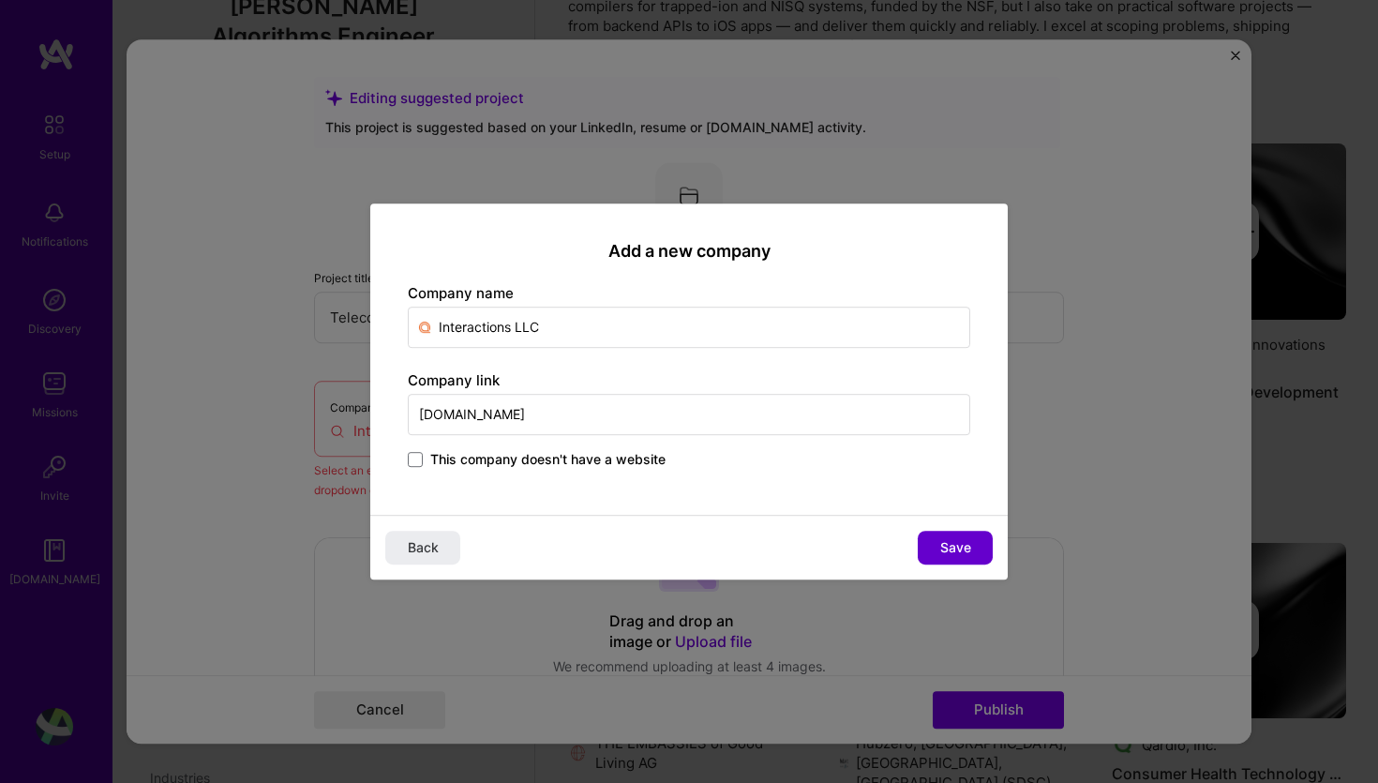
click at [959, 547] on span "Save" at bounding box center [955, 547] width 31 height 19
type input "Interactions LLC"
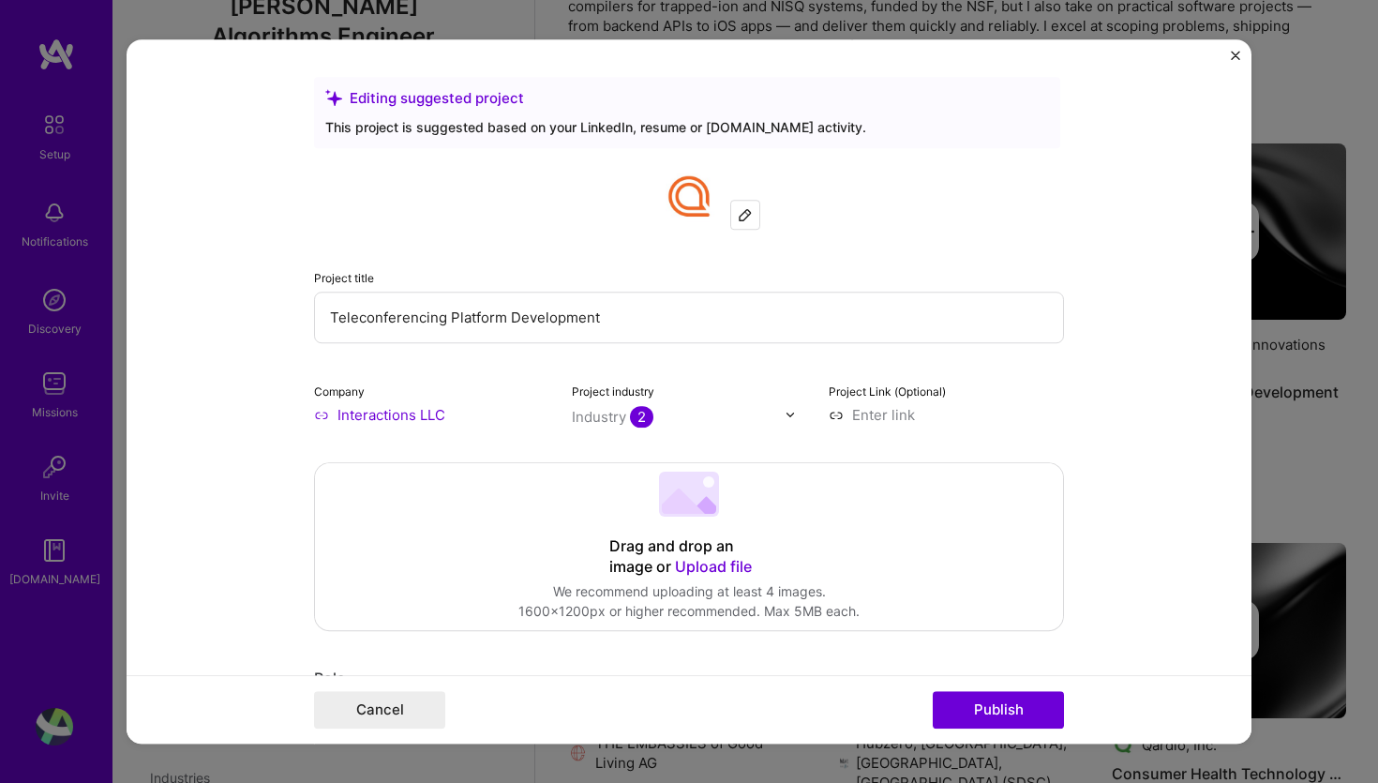
click at [886, 416] on input at bounding box center [945, 415] width 235 height 20
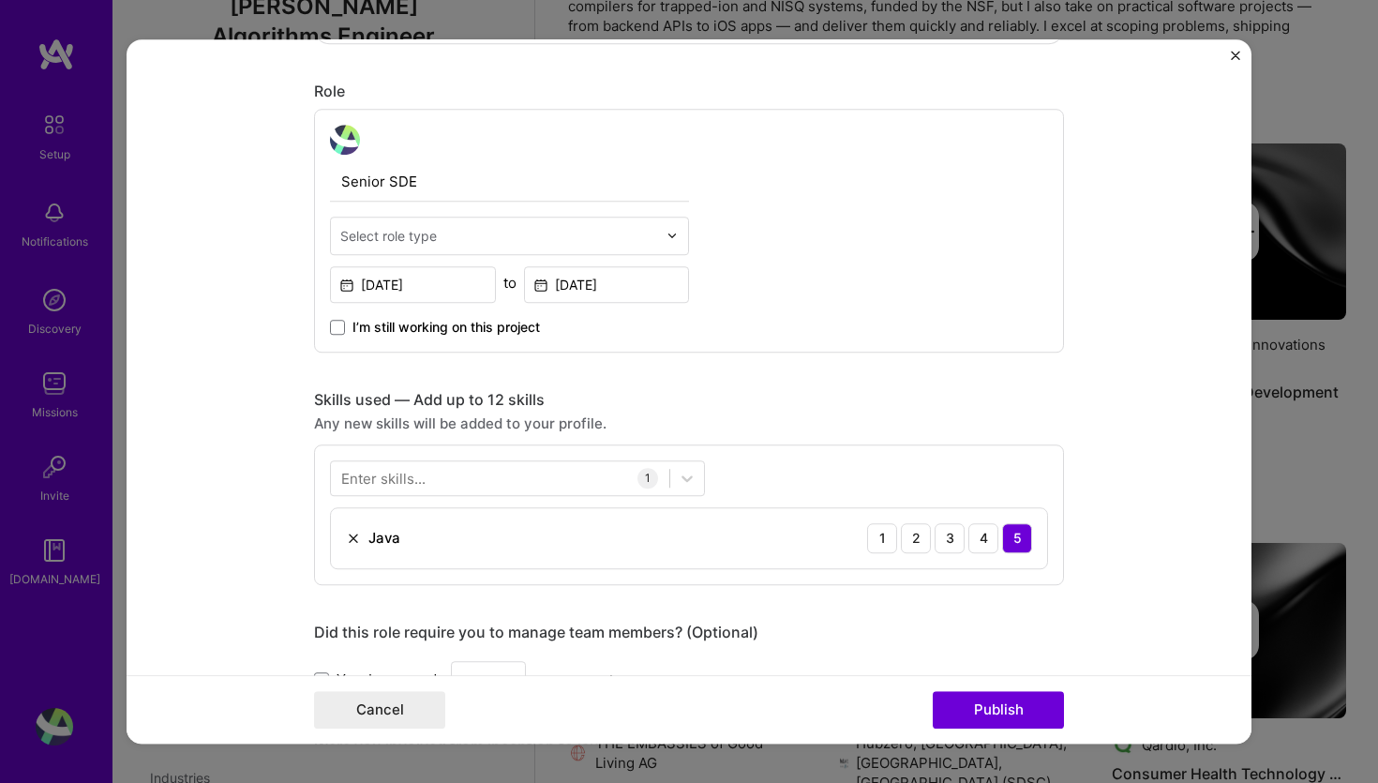
scroll to position [580, 0]
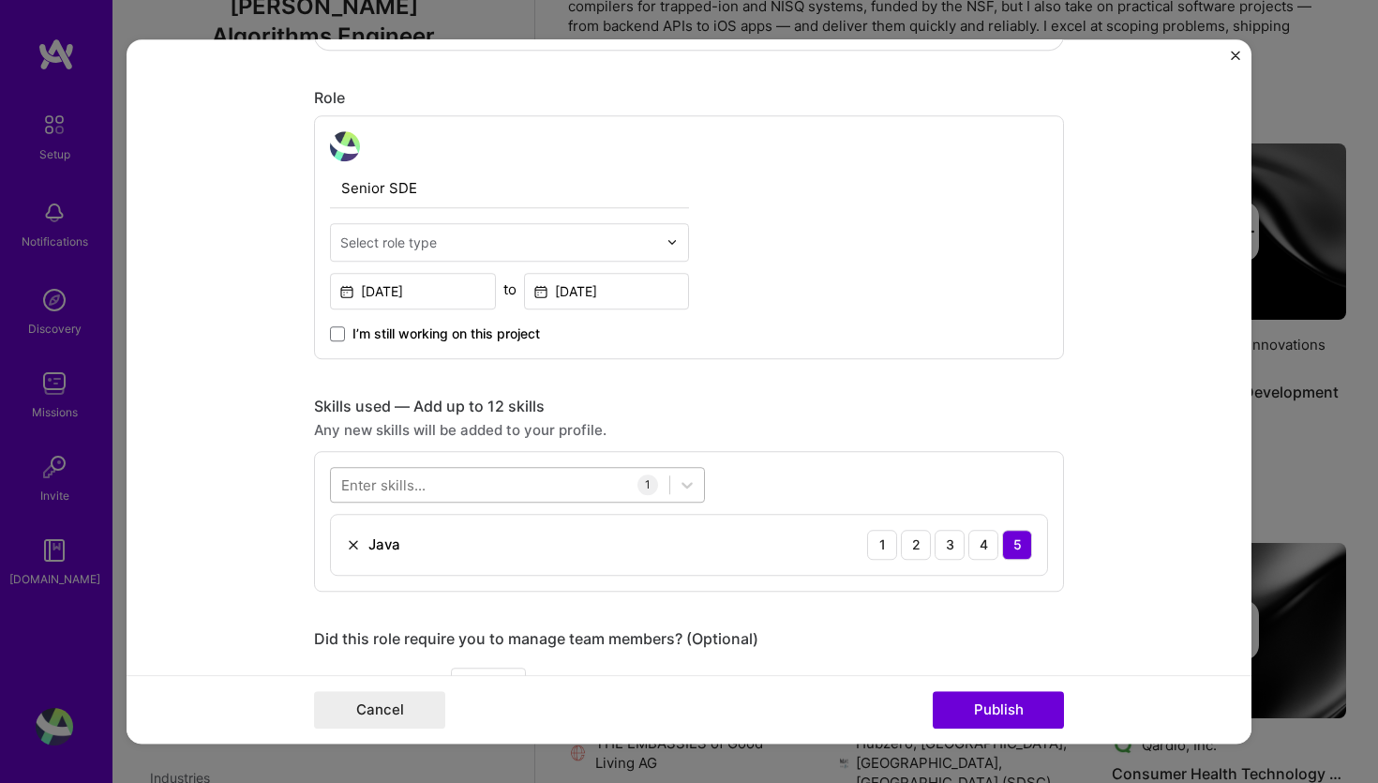
click at [472, 485] on div at bounding box center [500, 484] width 338 height 31
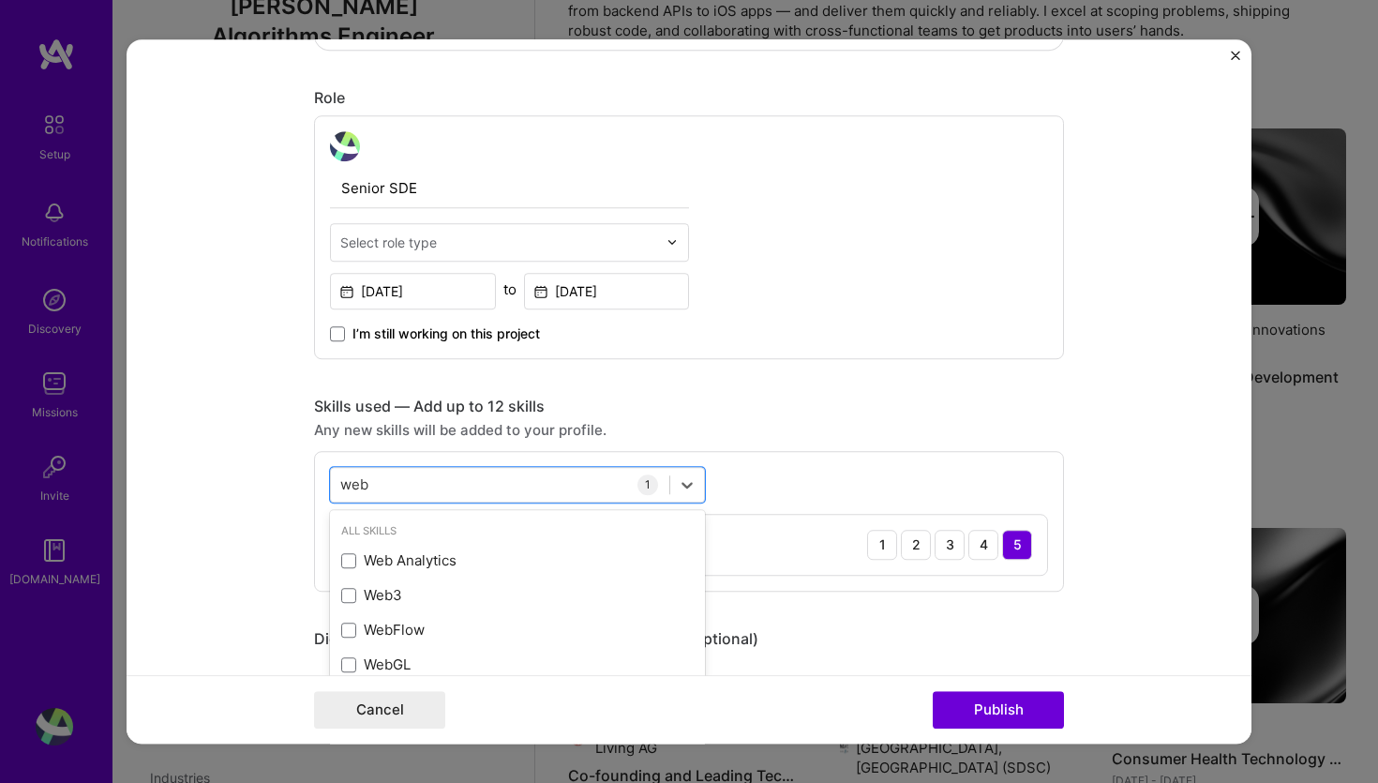
scroll to position [7, 0]
type input "w"
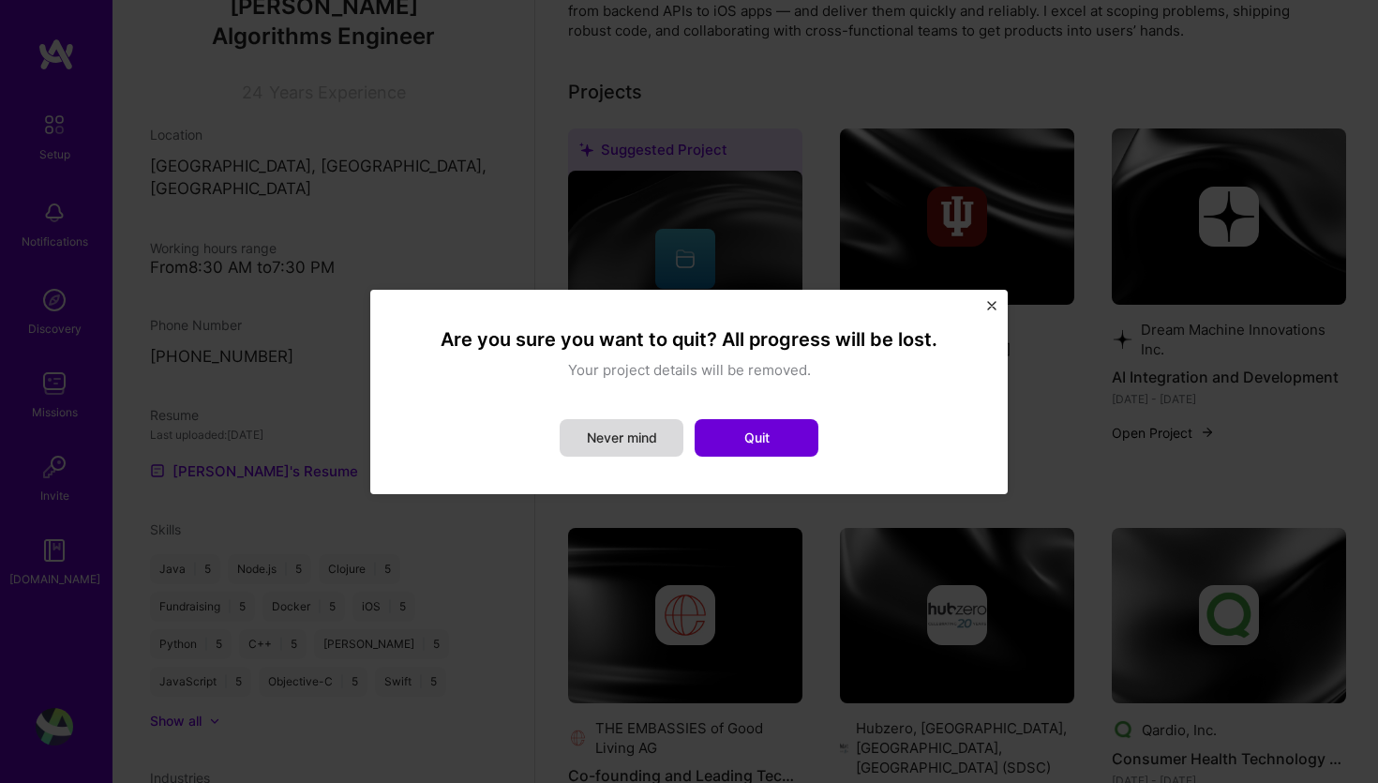
click at [604, 434] on button "Never mind" at bounding box center [622, 437] width 124 height 37
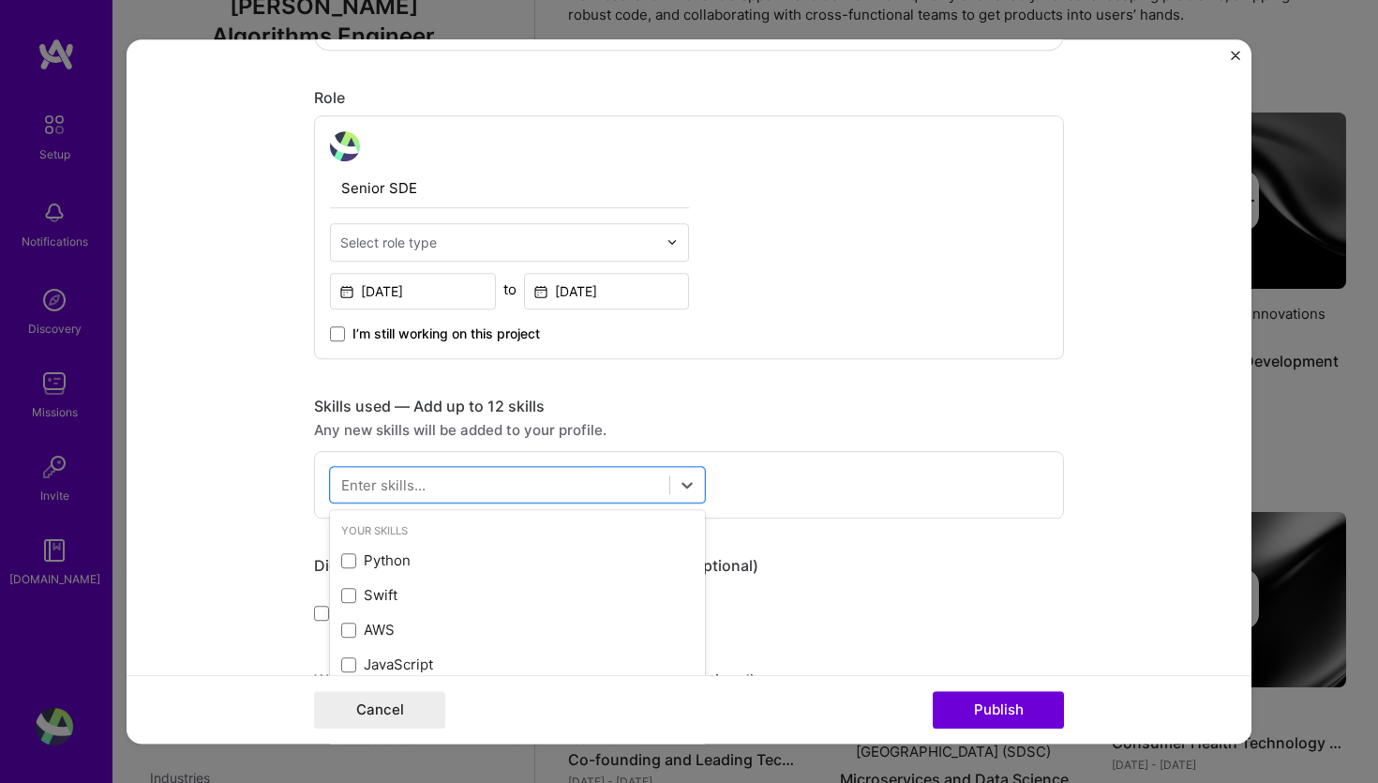
scroll to position [634, 0]
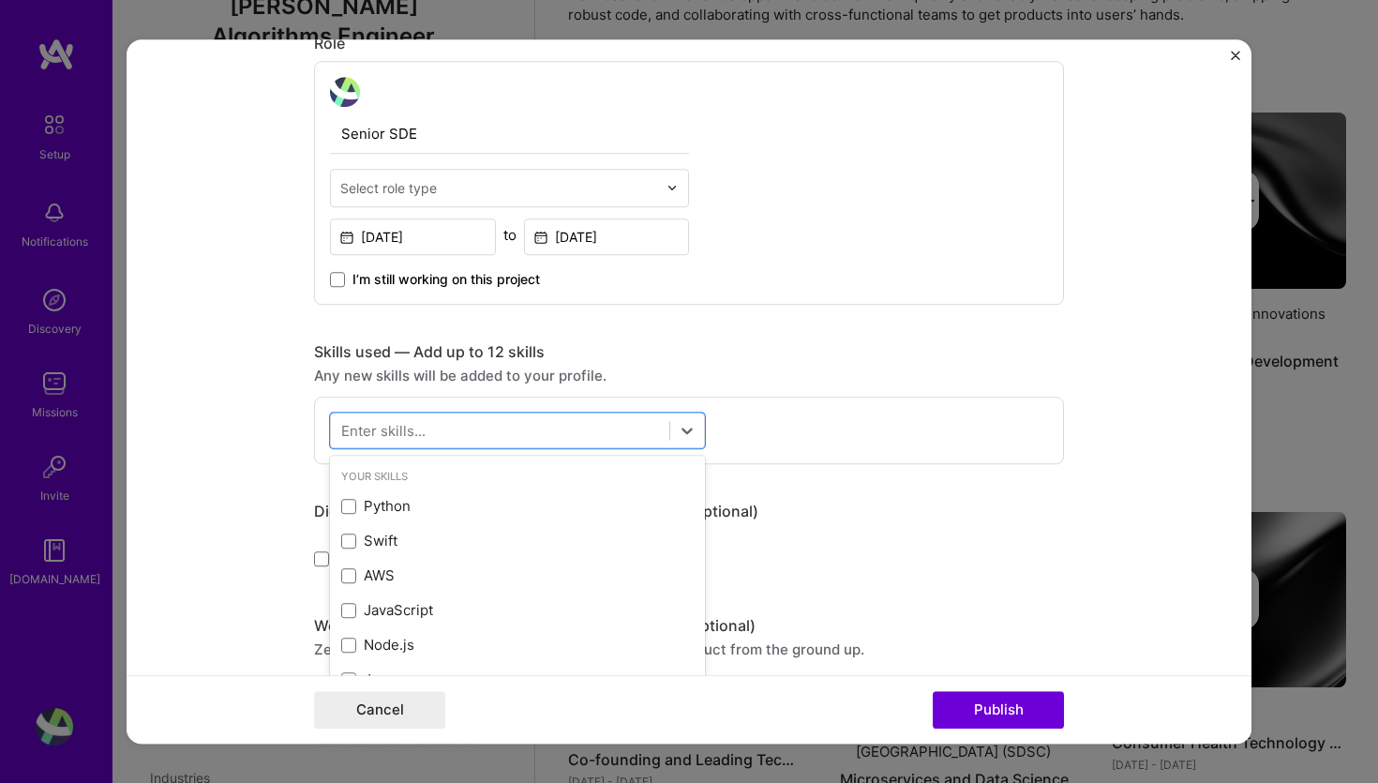
click at [1167, 425] on form "Editing suggested project This project is suggested based on your LinkedIn, res…" at bounding box center [689, 391] width 1125 height 705
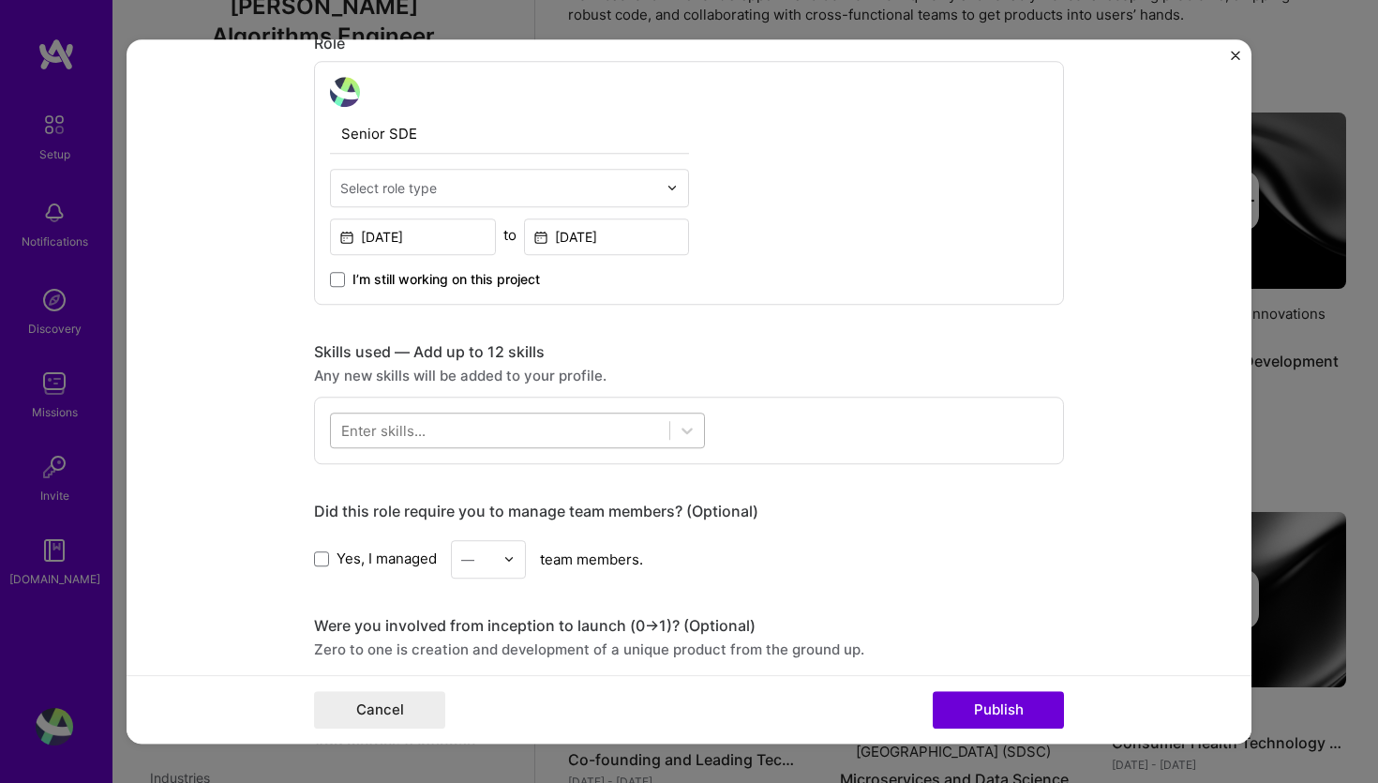
click at [579, 433] on div at bounding box center [500, 429] width 338 height 31
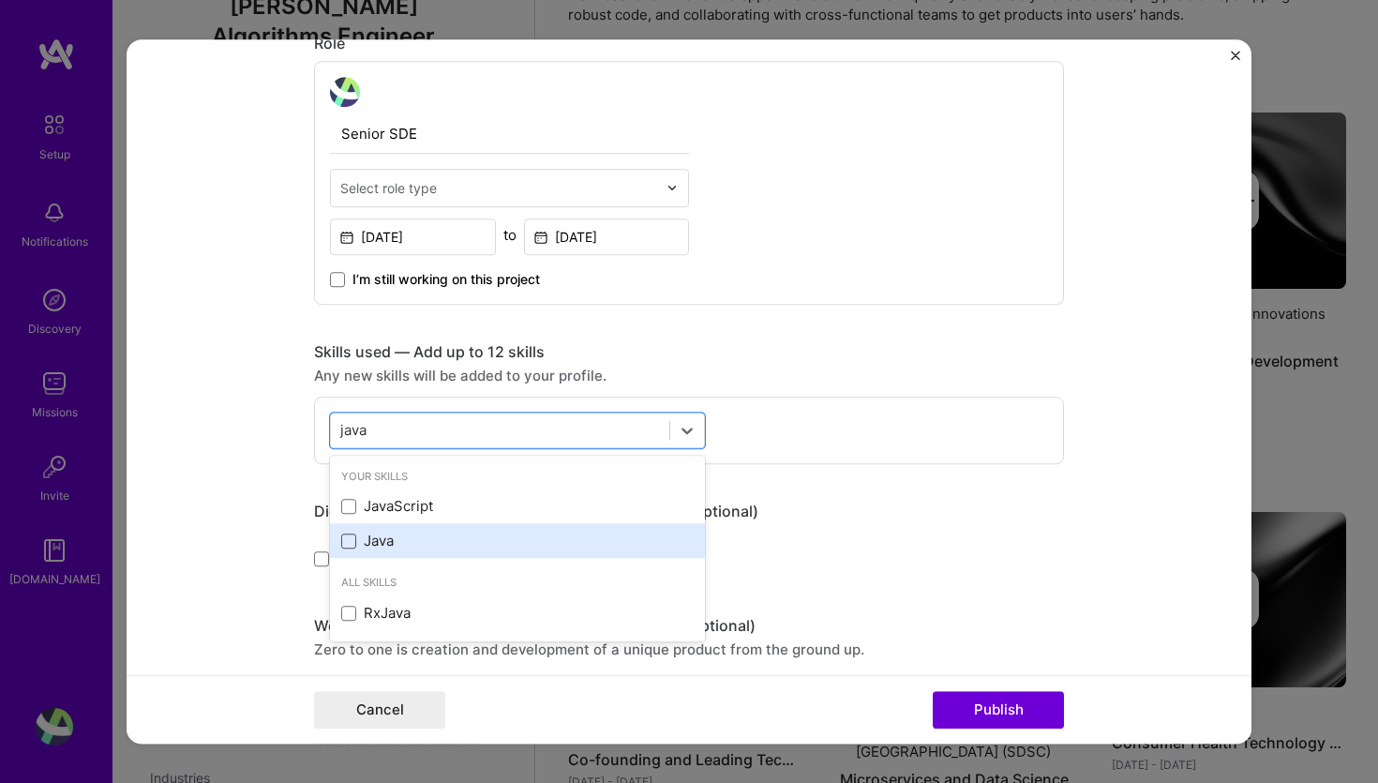
click at [346, 546] on span at bounding box center [348, 540] width 15 height 15
click at [0, 0] on input "checkbox" at bounding box center [0, 0] width 0 height 0
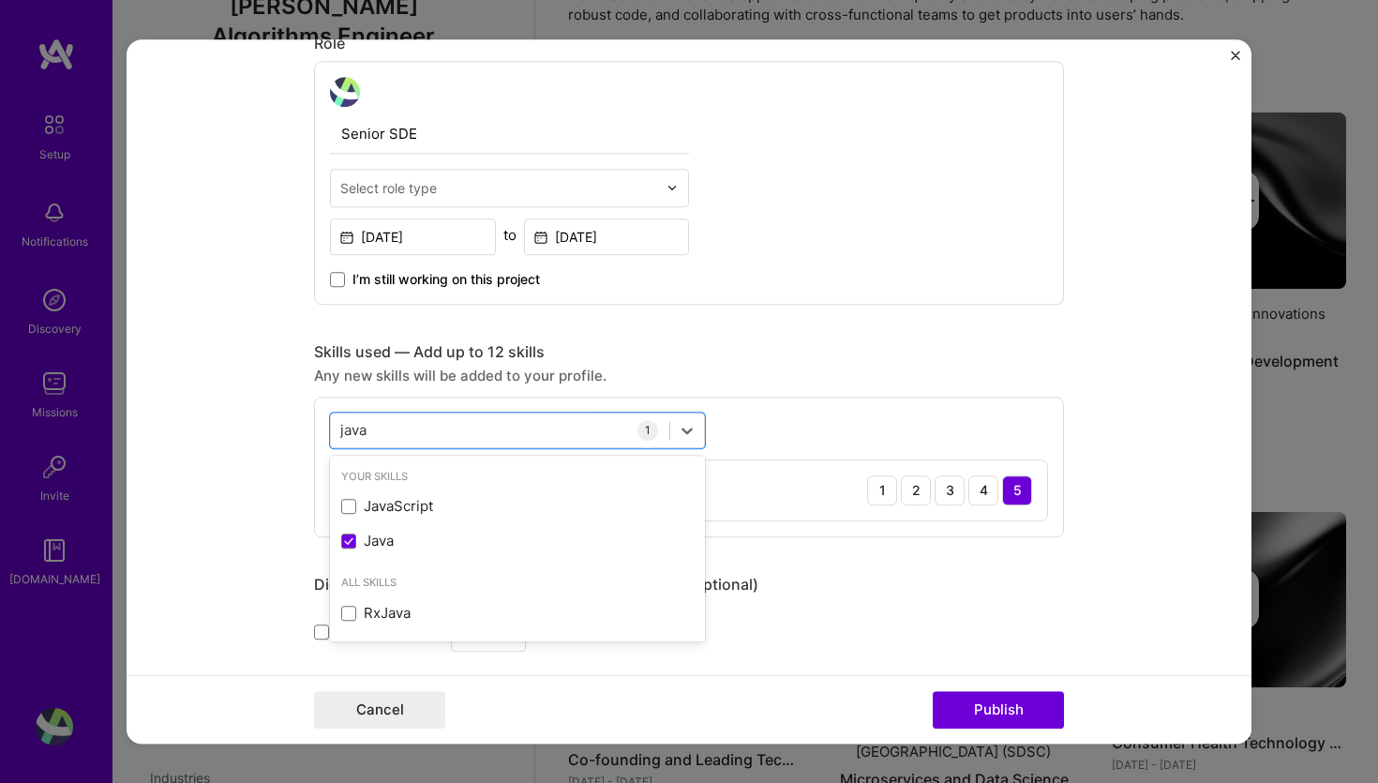
type input "java"
click at [1095, 391] on form "Editing suggested project This project is suggested based on your LinkedIn, res…" at bounding box center [689, 391] width 1125 height 705
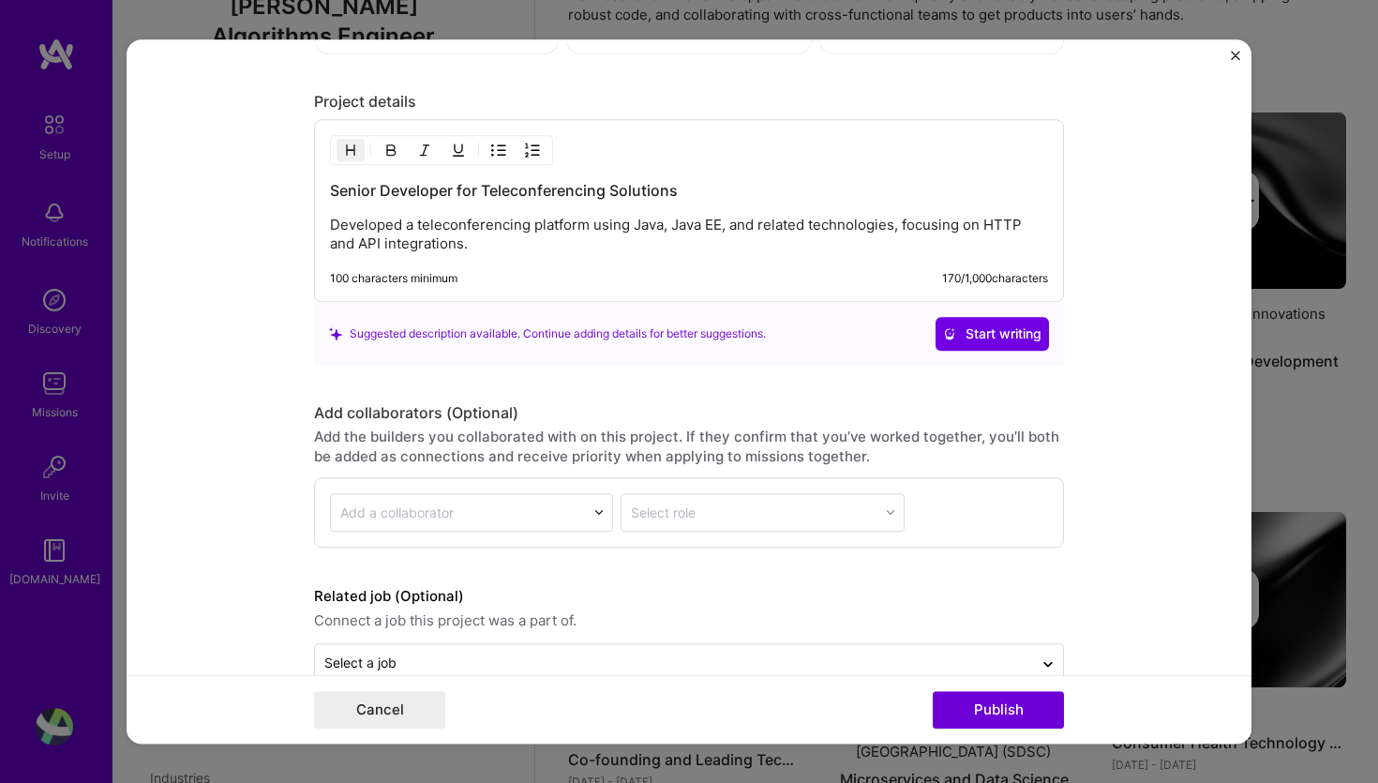
scroll to position [1634, 0]
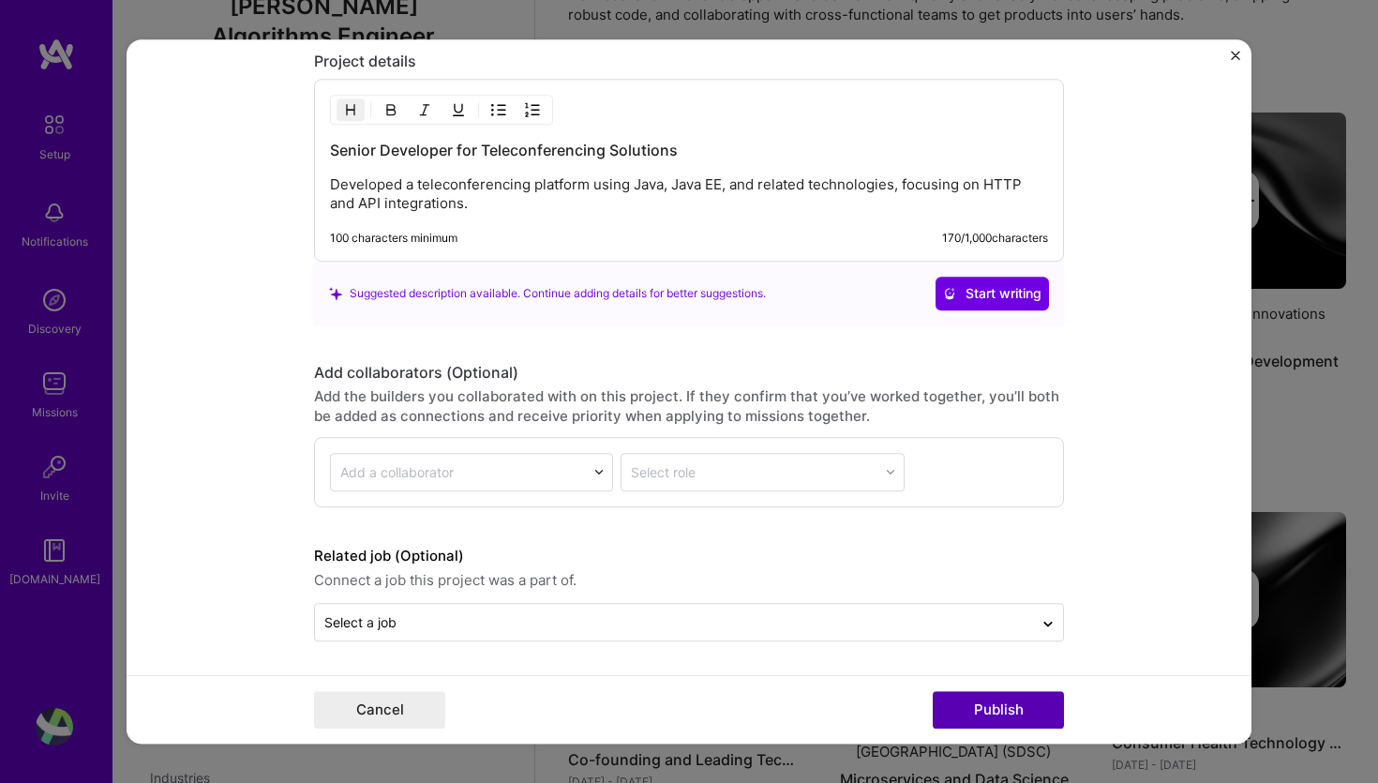
click at [1009, 706] on button "Publish" at bounding box center [998, 709] width 131 height 37
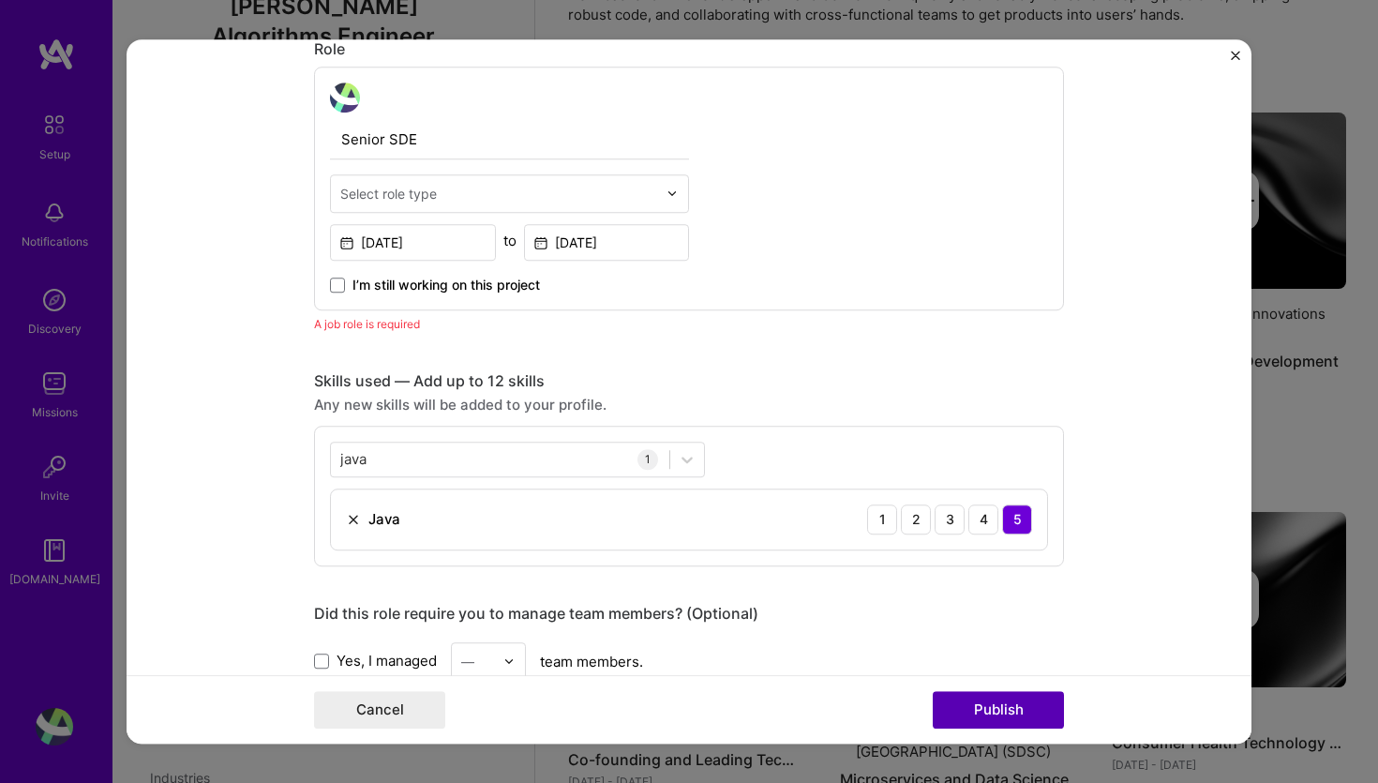
scroll to position [629, 0]
click at [426, 192] on div "Select role type" at bounding box center [388, 194] width 97 height 20
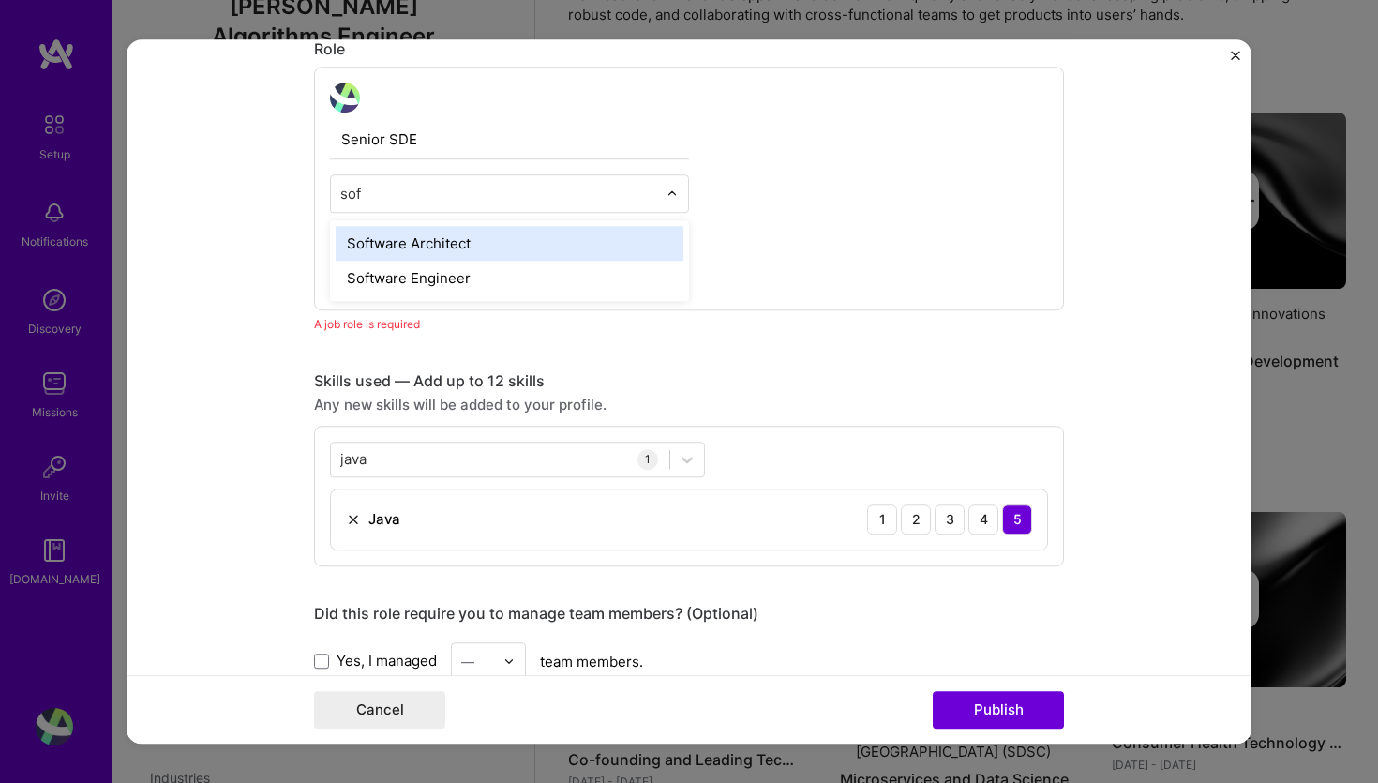
type input "soft"
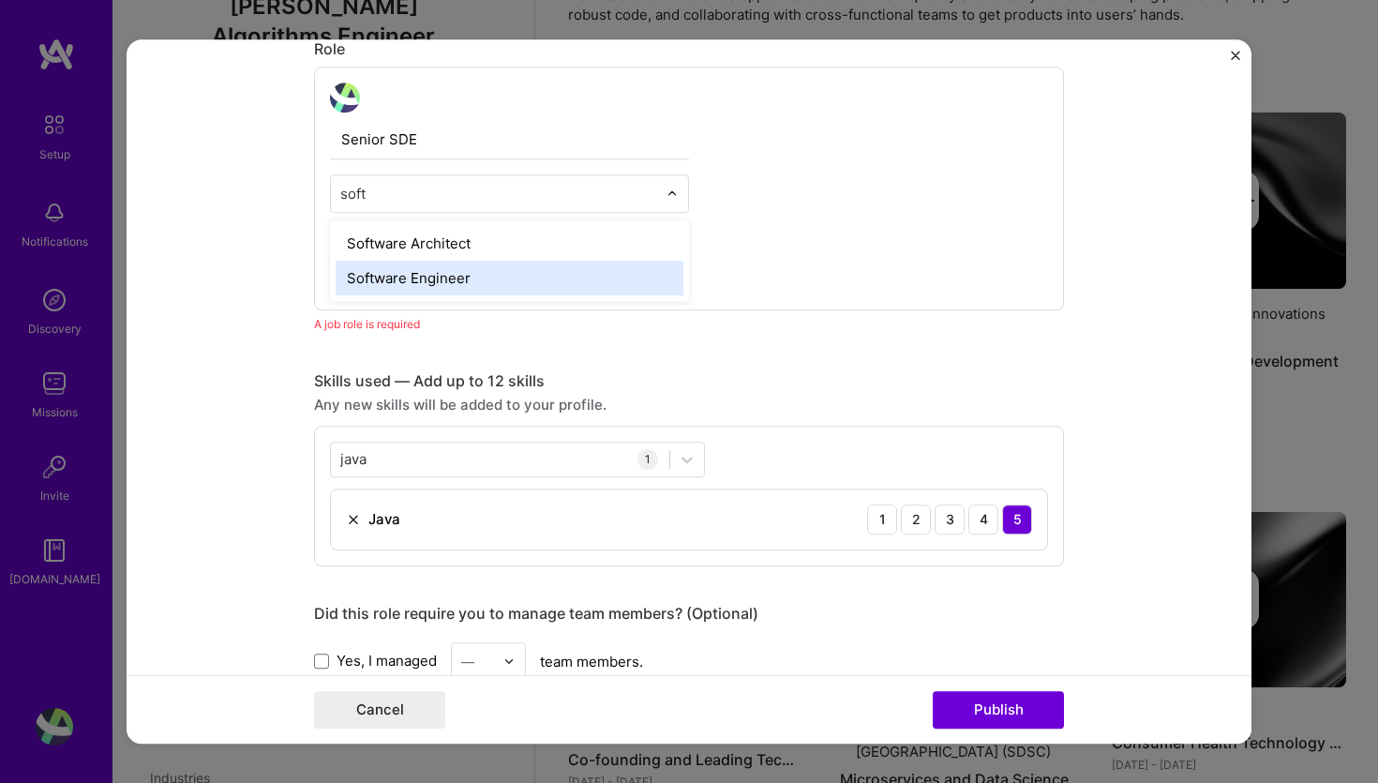
click at [386, 274] on div "Software Engineer" at bounding box center [510, 278] width 348 height 35
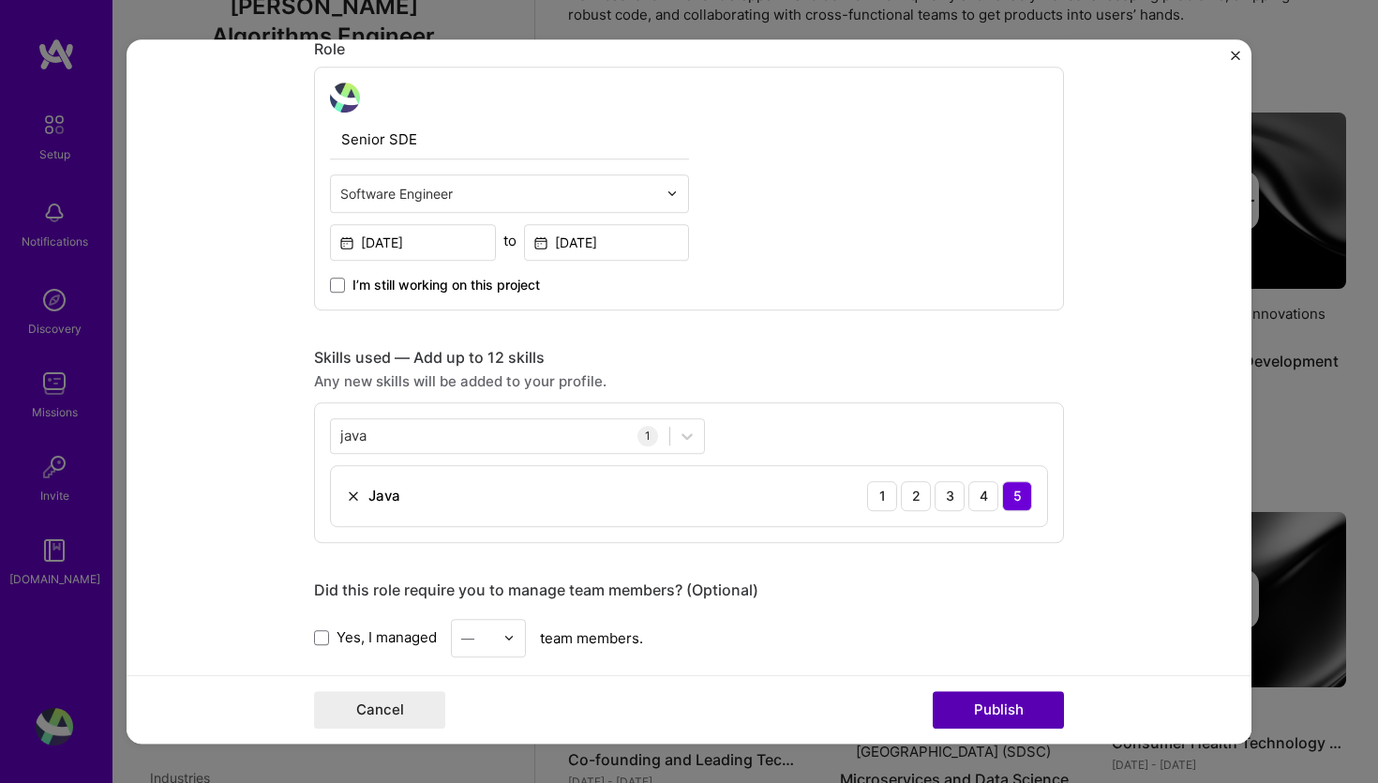
click at [1022, 707] on button "Publish" at bounding box center [998, 709] width 131 height 37
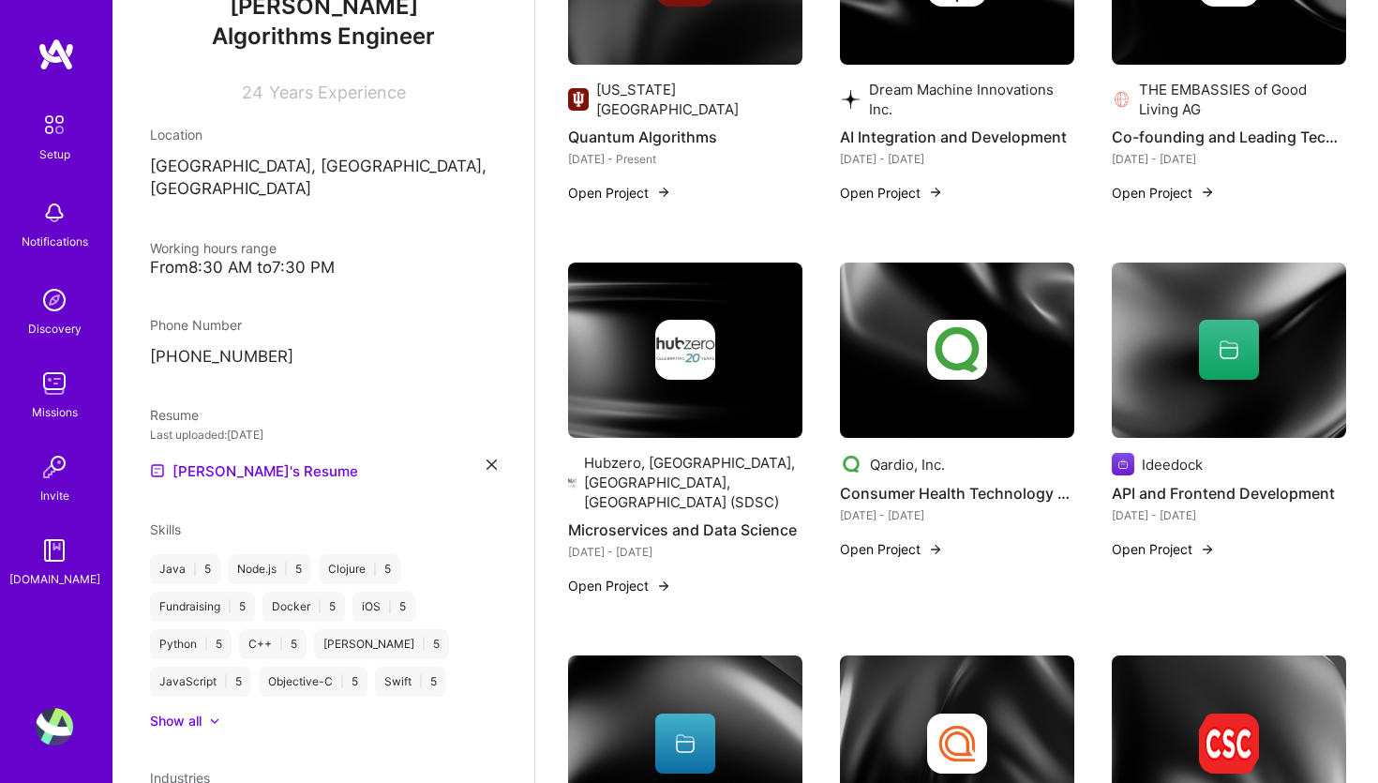
scroll to position [0, 0]
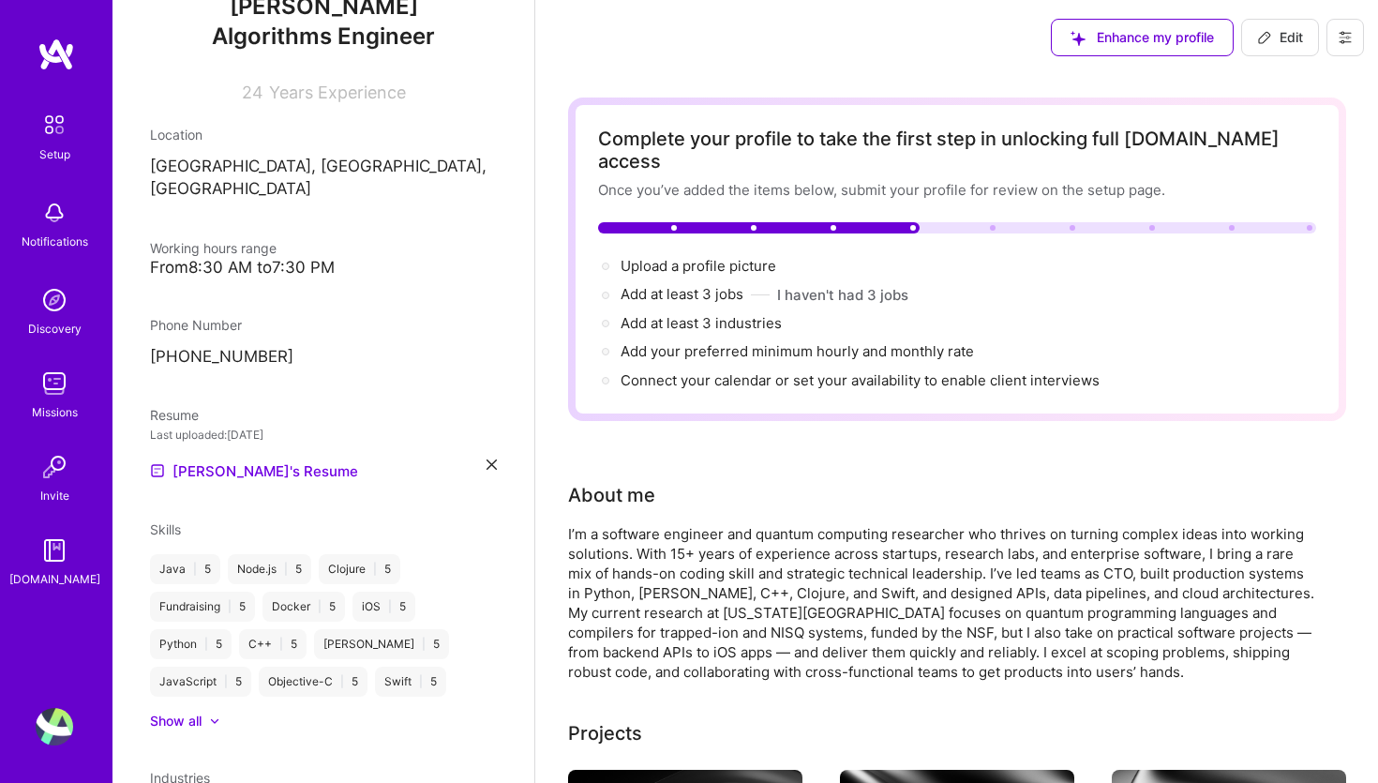
click at [1348, 47] on button at bounding box center [1344, 37] width 37 height 37
click at [223, 346] on p "[PHONE_NUMBER]" at bounding box center [323, 357] width 347 height 22
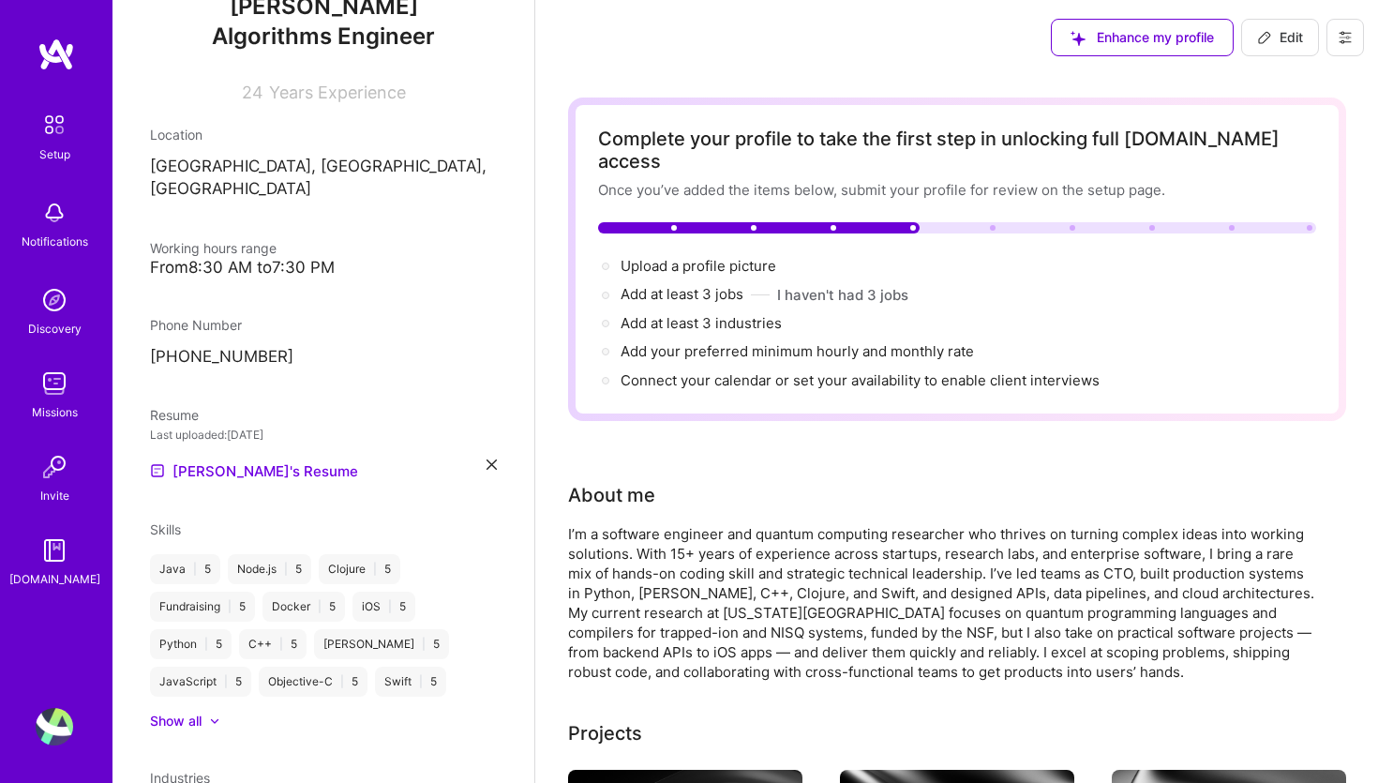
click at [223, 346] on p "[PHONE_NUMBER]" at bounding box center [323, 357] width 347 height 22
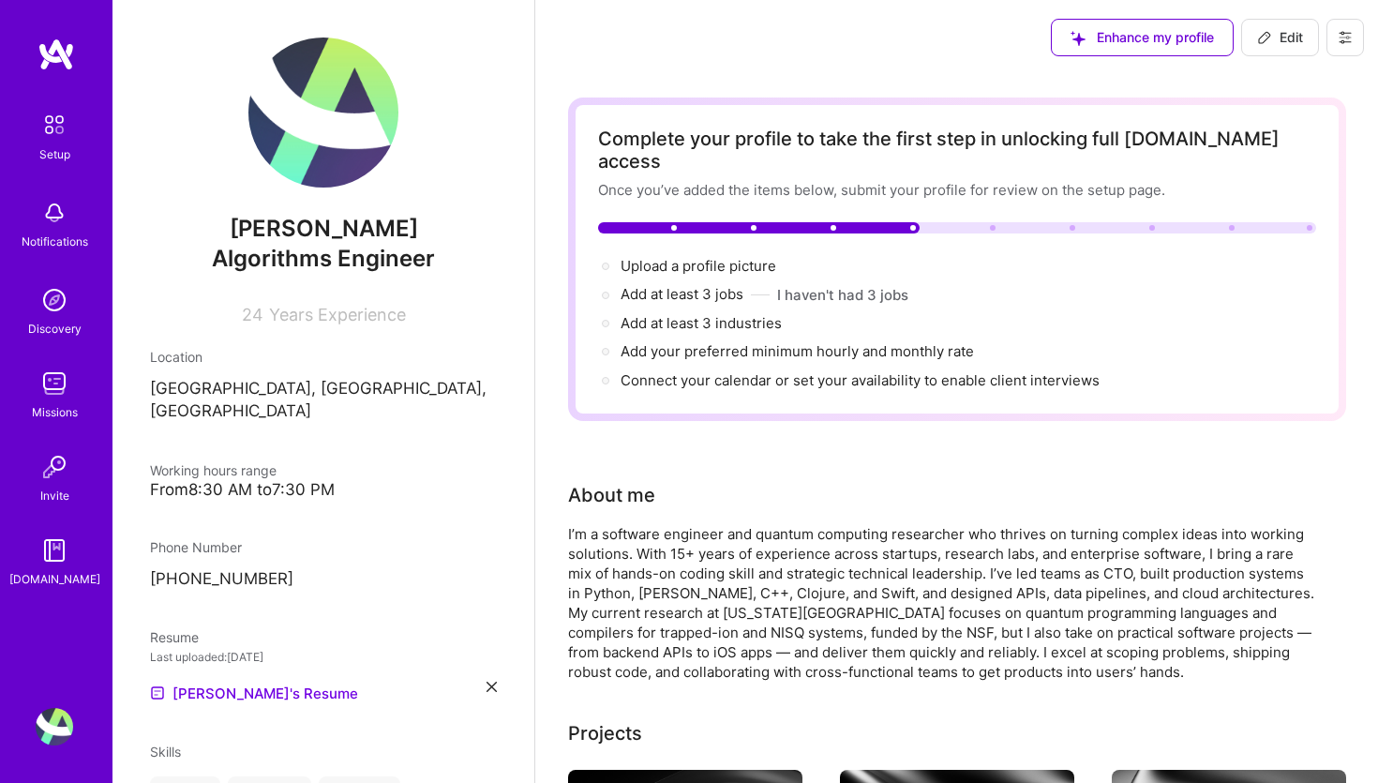
click at [263, 265] on span "Algorithms Engineer" at bounding box center [323, 258] width 223 height 27
click at [315, 214] on div "James Bryan Algorithms Engineer 24 Years Experience" at bounding box center [323, 180] width 347 height 287
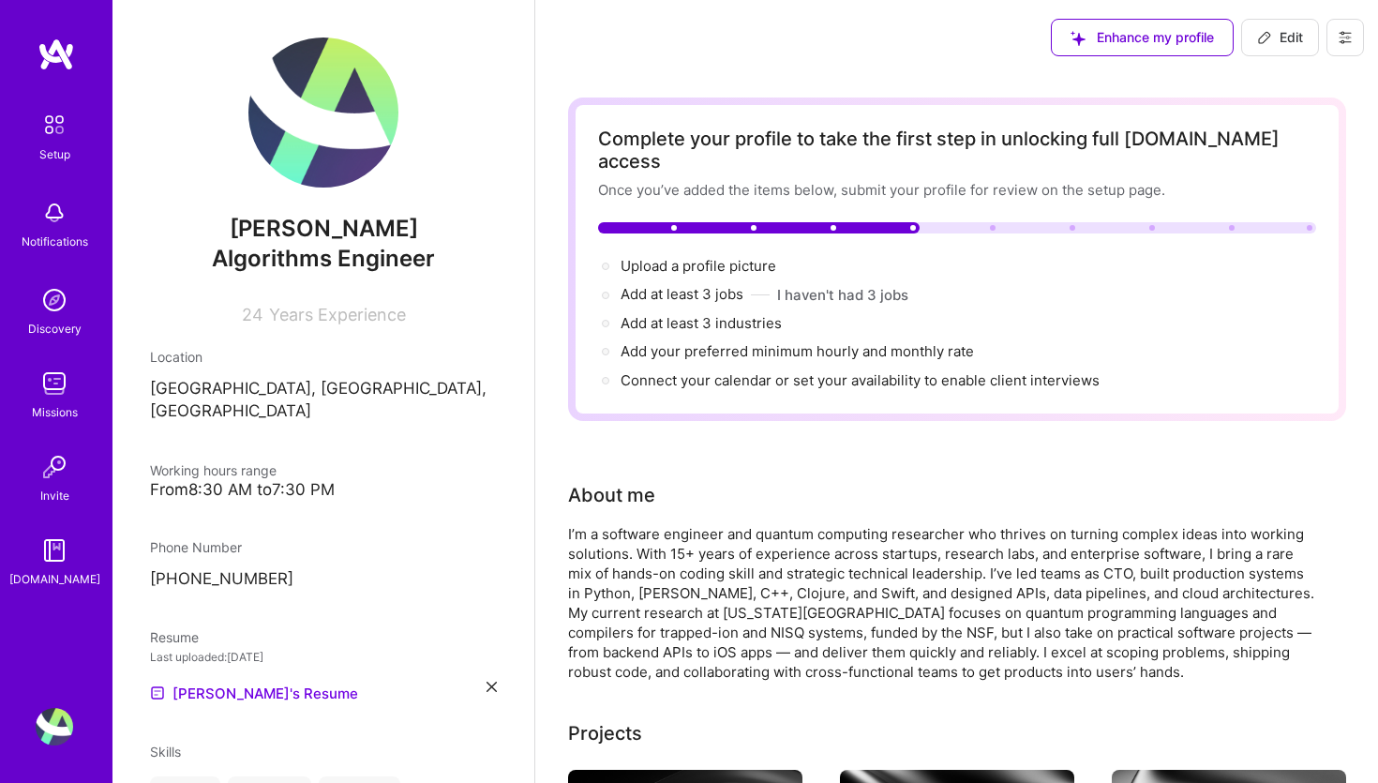
click at [315, 214] on div "James Bryan Algorithms Engineer 24 Years Experience" at bounding box center [323, 180] width 347 height 287
click at [315, 239] on span "[PERSON_NAME]" at bounding box center [323, 229] width 347 height 28
click at [1289, 29] on span "Edit" at bounding box center [1280, 37] width 46 height 19
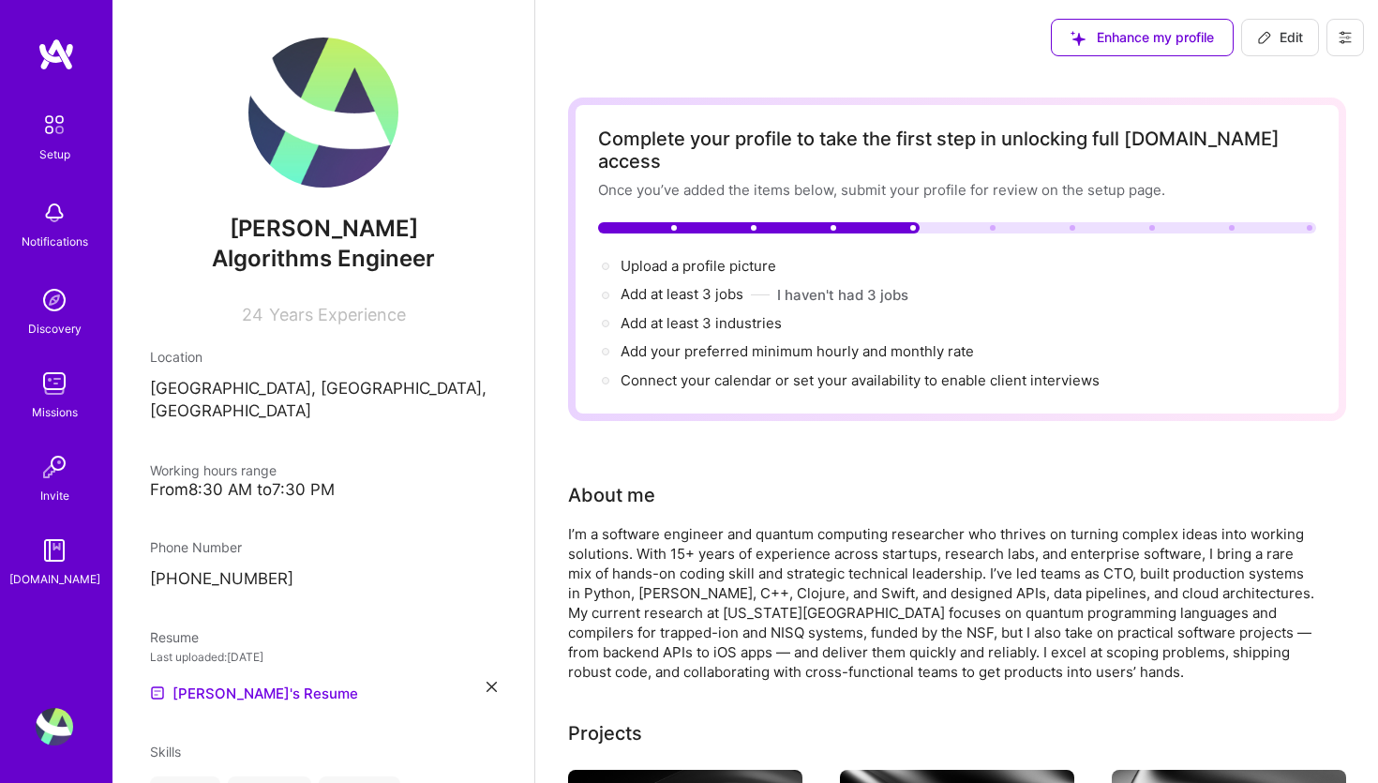
select select "NL"
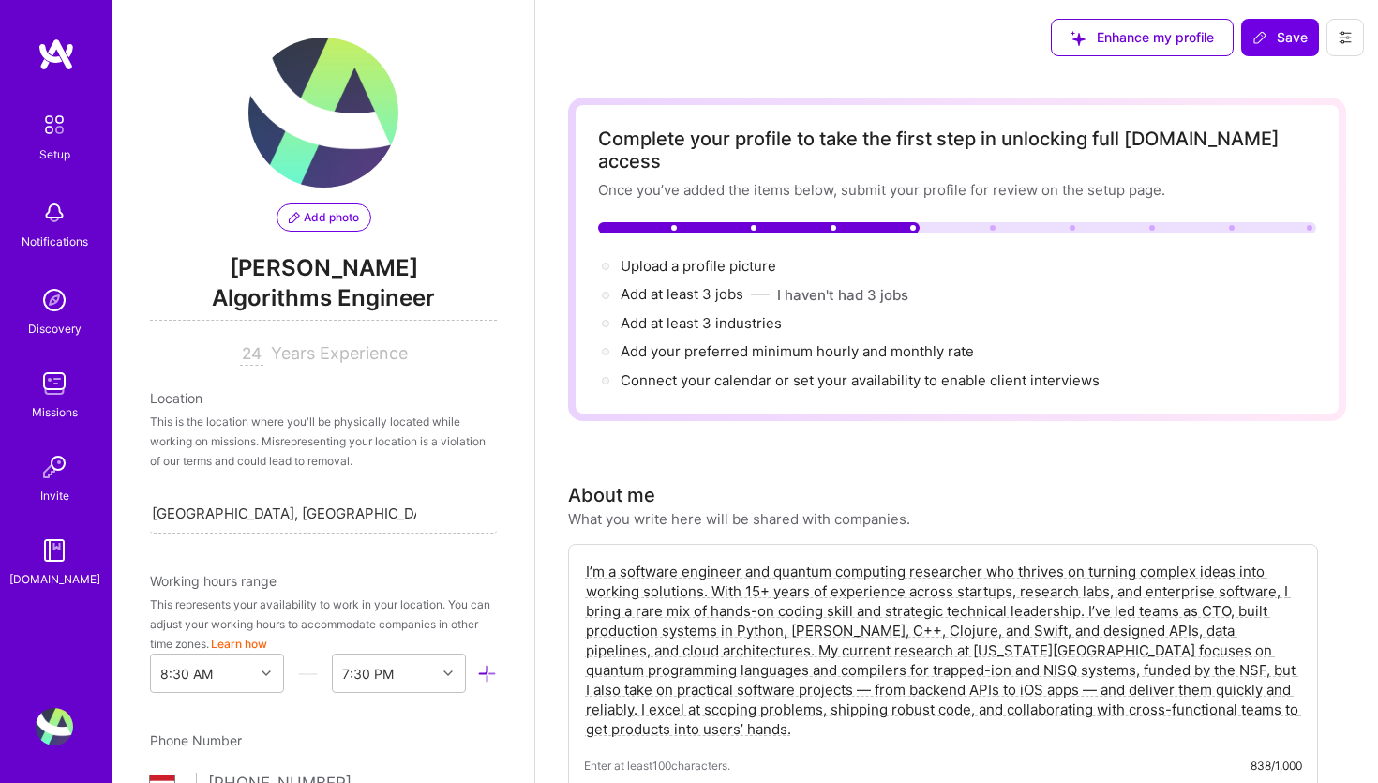
click at [336, 289] on span "Algorithms Engineer" at bounding box center [323, 301] width 347 height 38
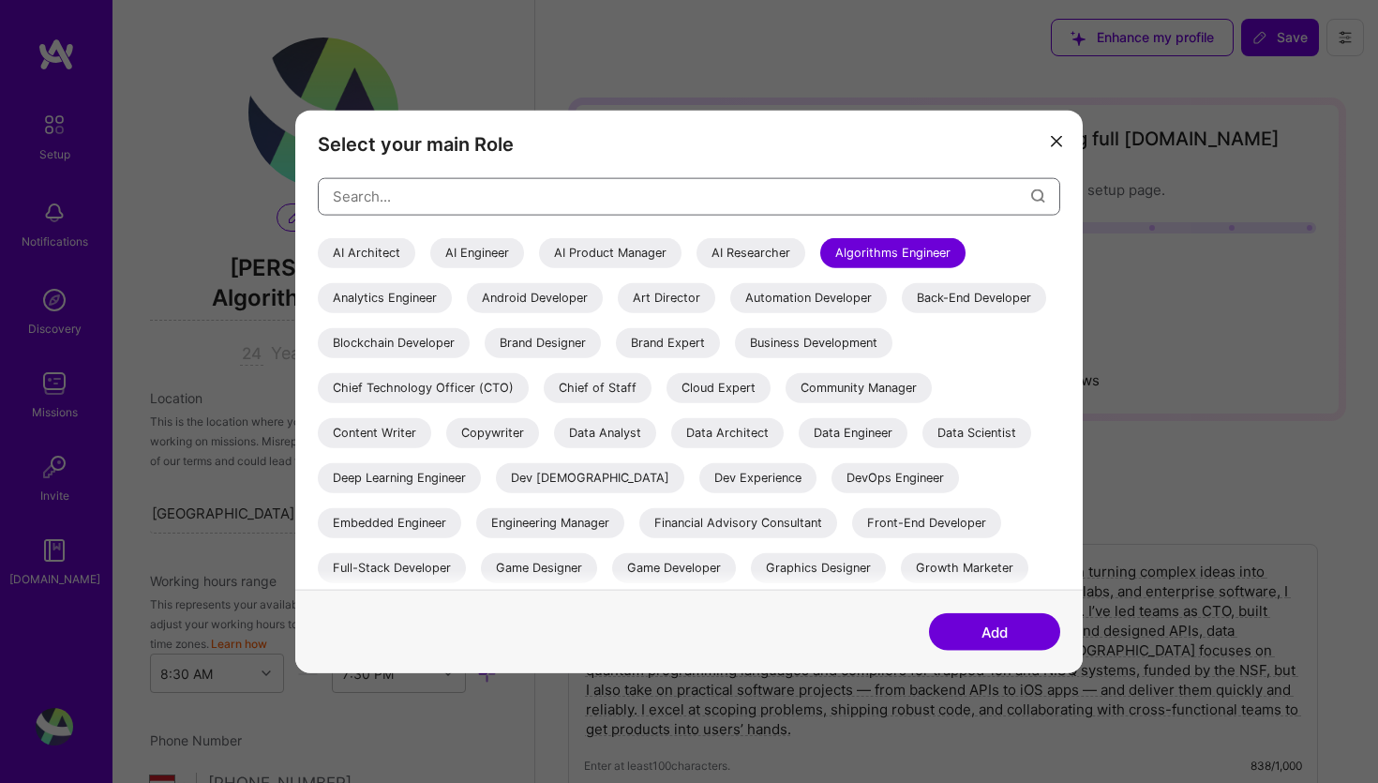
click at [498, 198] on input "modal" at bounding box center [682, 196] width 698 height 48
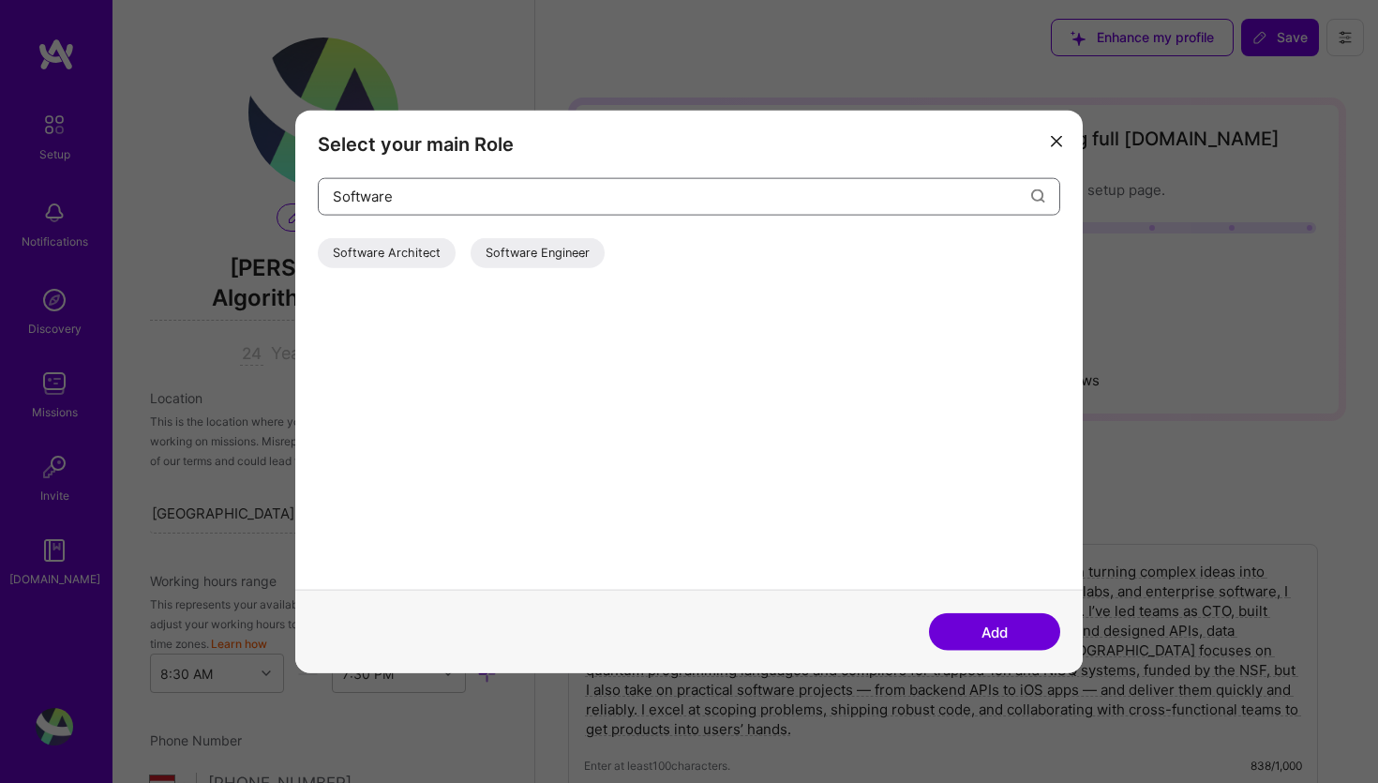
type input "Software"
click at [558, 251] on div "Software Engineer" at bounding box center [537, 252] width 134 height 30
click at [1002, 640] on button "Add" at bounding box center [994, 631] width 131 height 37
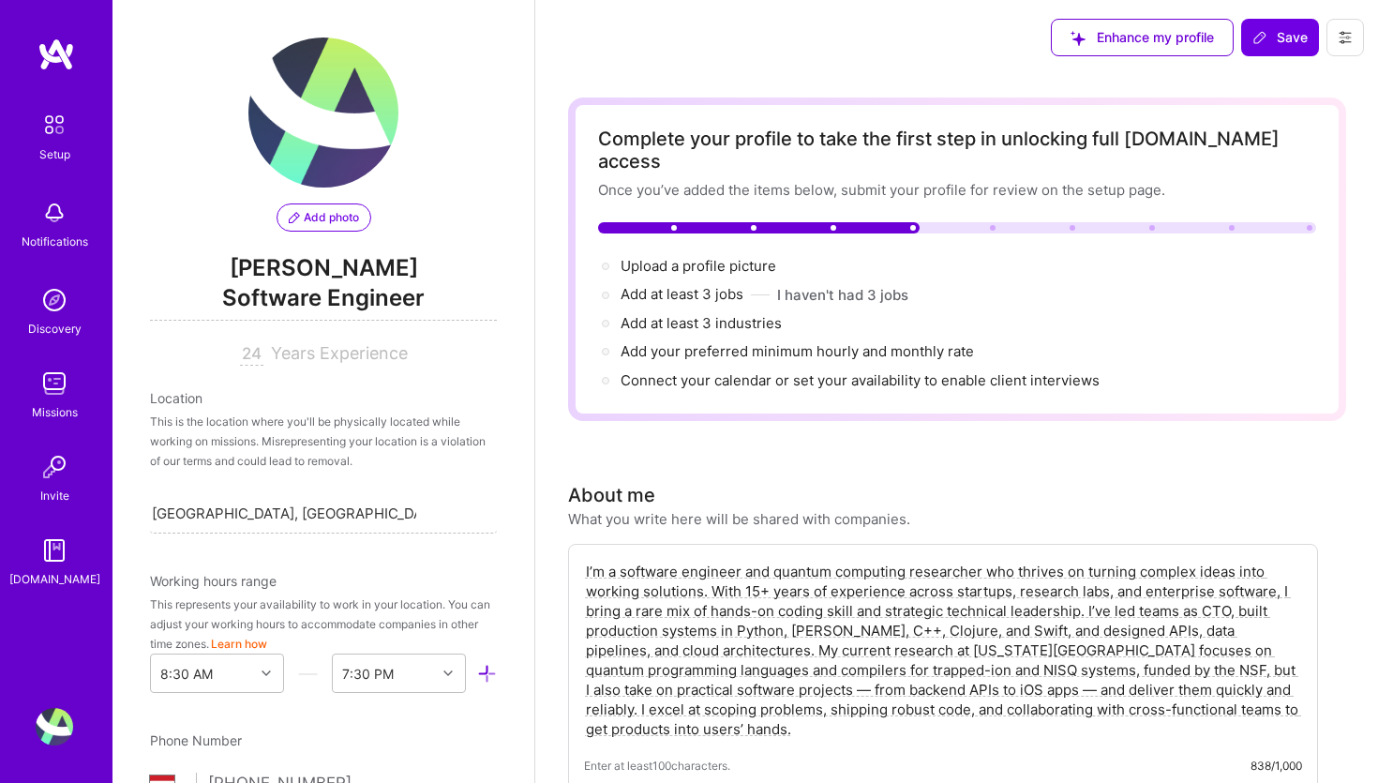
click at [267, 433] on div "This is the location where you'll be physically located while working on missio…" at bounding box center [323, 440] width 347 height 59
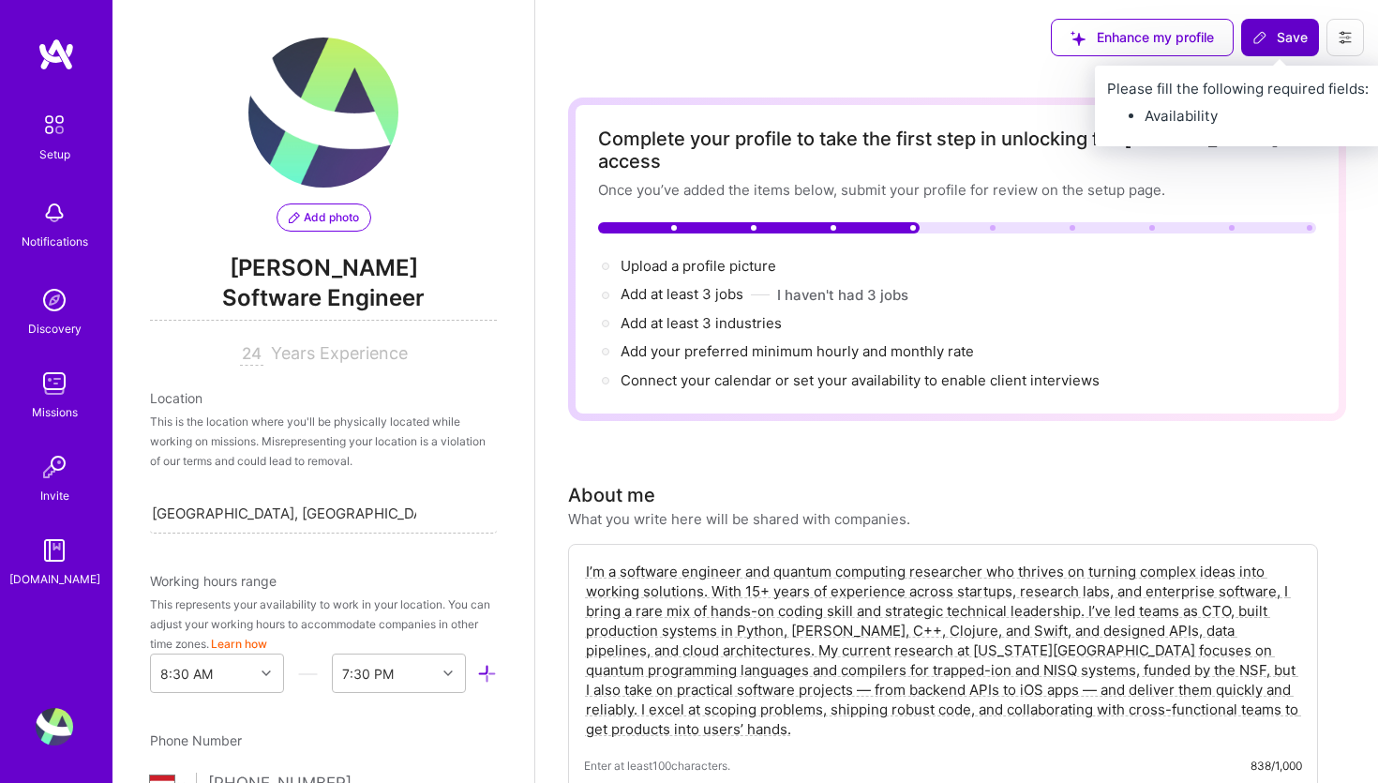
click at [1294, 36] on span "Save" at bounding box center [1279, 37] width 55 height 19
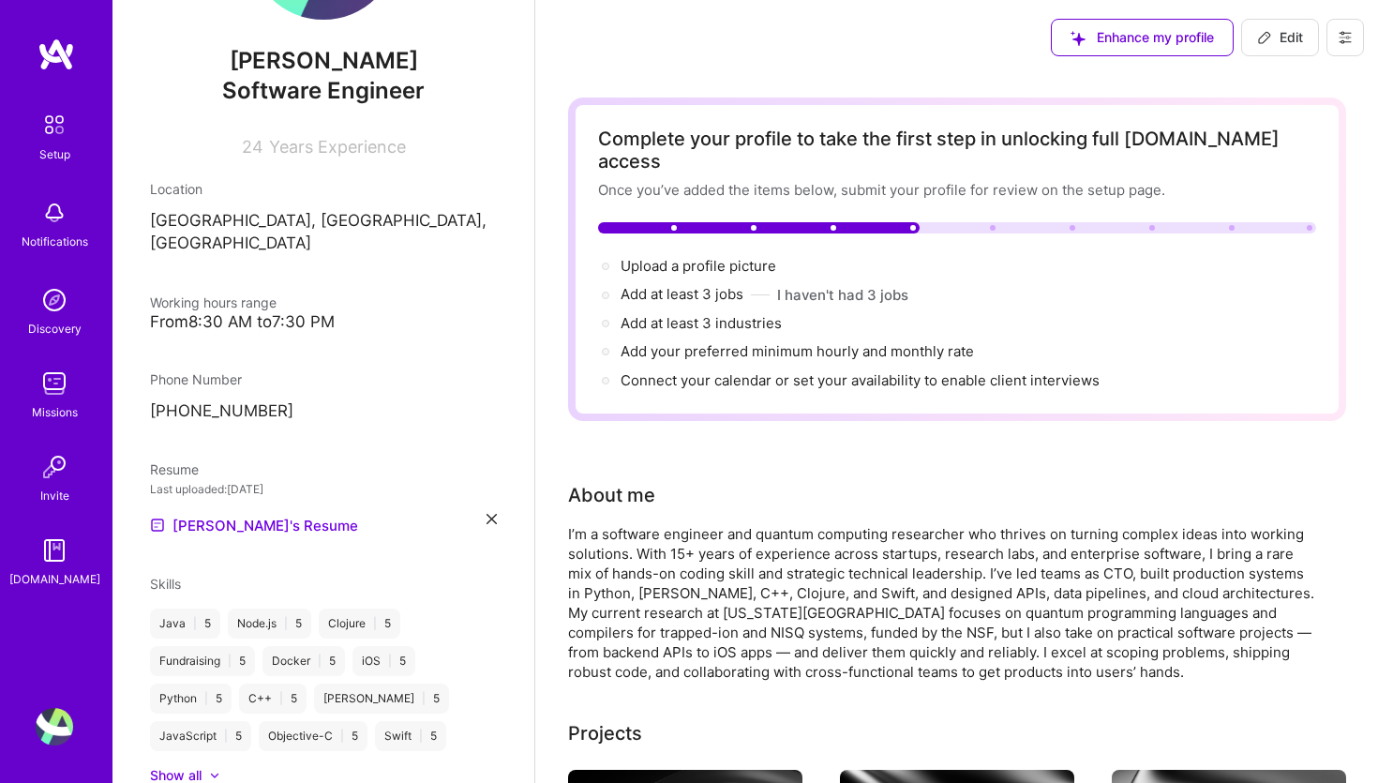
scroll to position [170, 0]
click at [1268, 42] on icon at bounding box center [1264, 37] width 15 height 15
select select "NL"
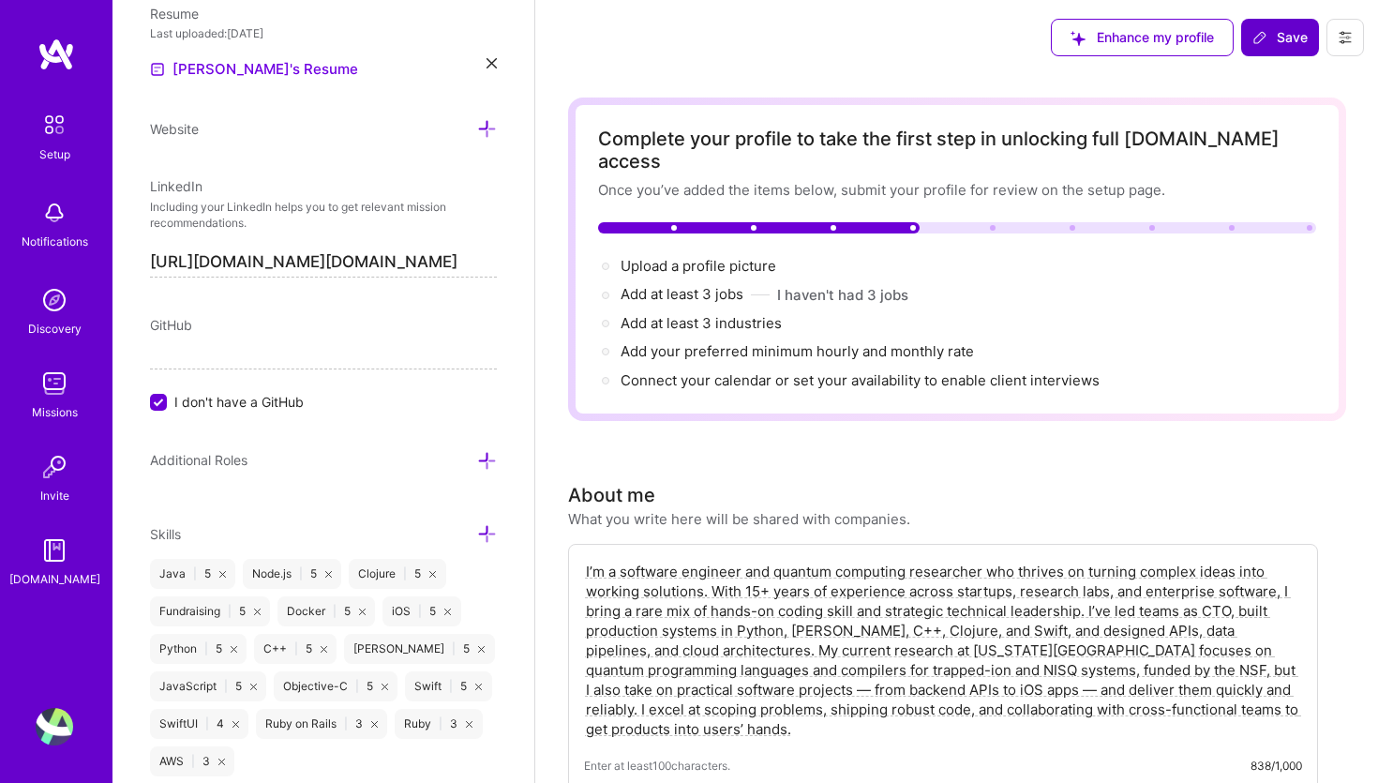
scroll to position [830, 0]
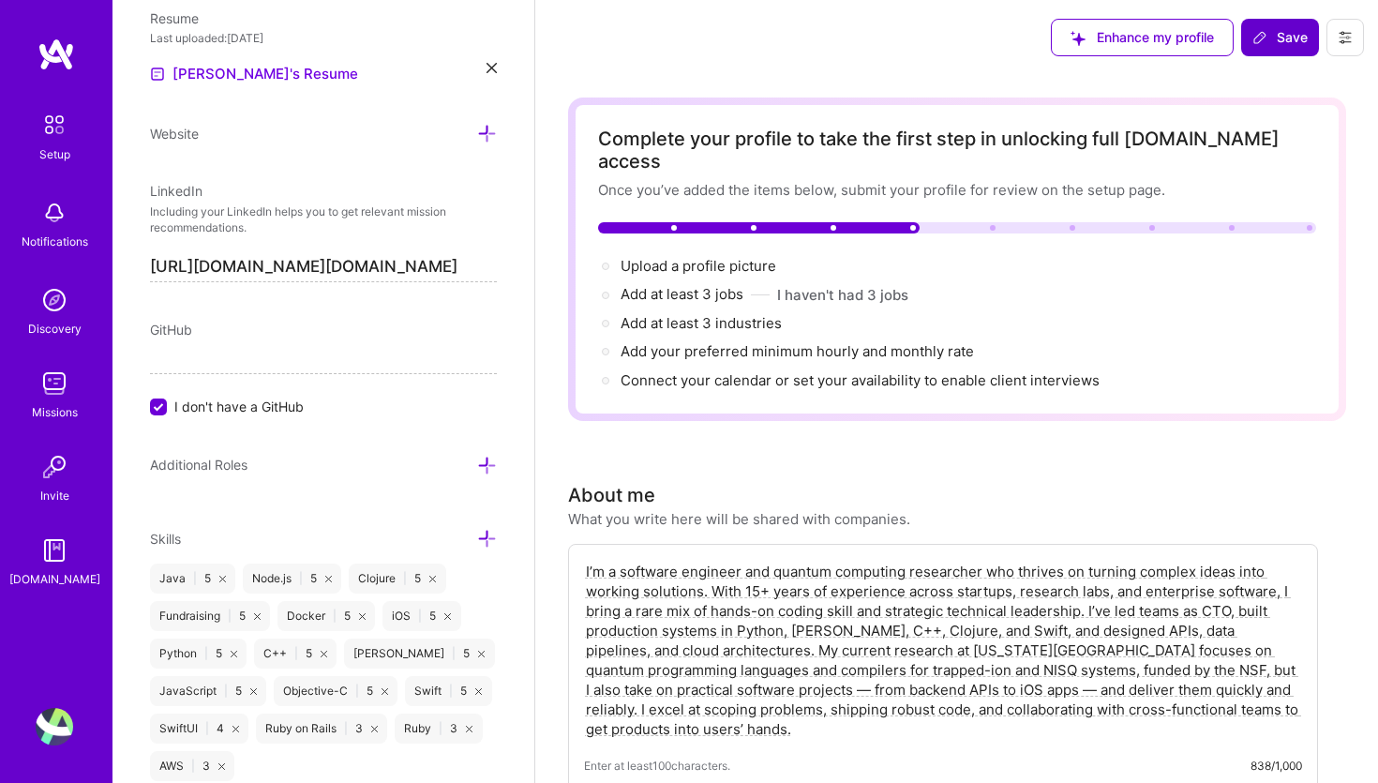
click at [160, 416] on div "Add photo James Bryan Software Engineer 24 Years Experience Location This is th…" at bounding box center [323, 391] width 422 height 783
click at [160, 405] on input "I don't have a GitHub" at bounding box center [160, 407] width 17 height 17
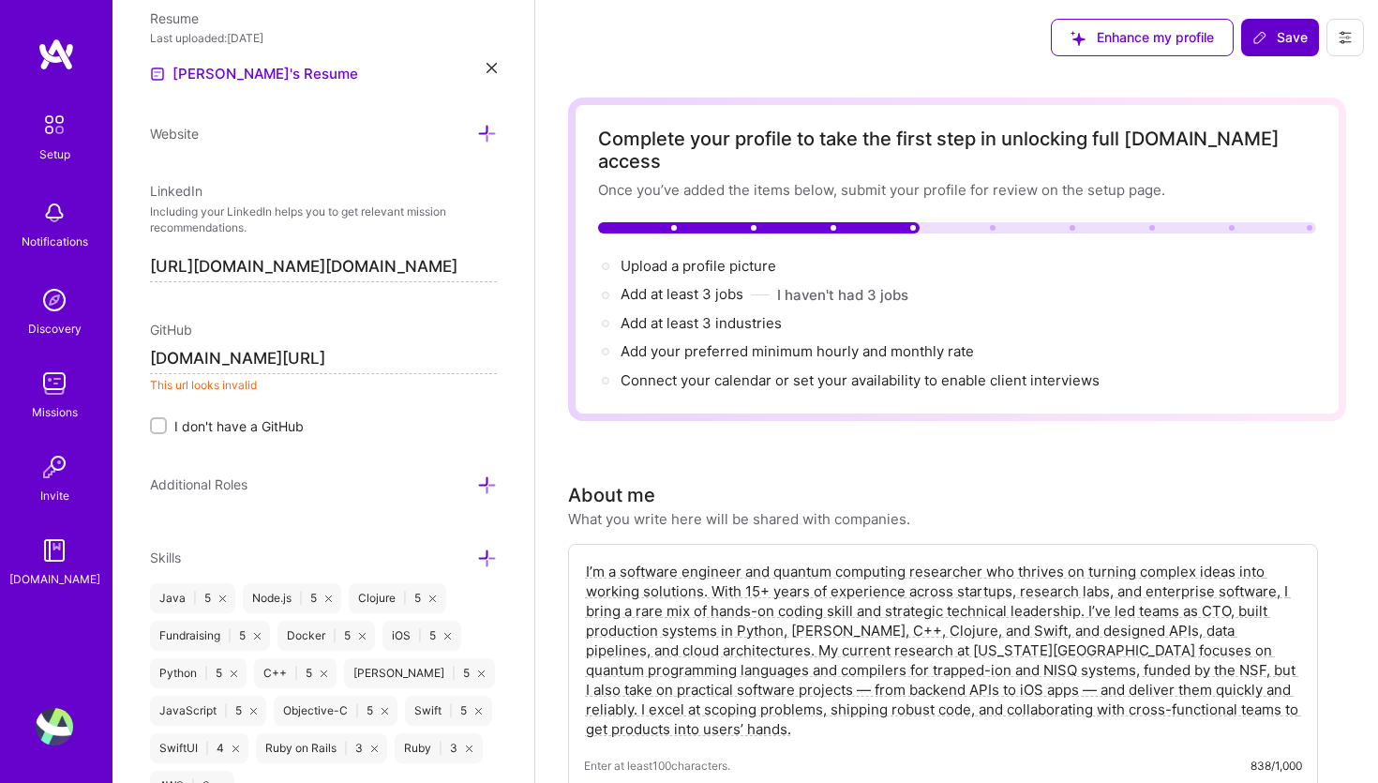
click at [155, 360] on input "github.com/datafatmunger" at bounding box center [323, 359] width 347 height 30
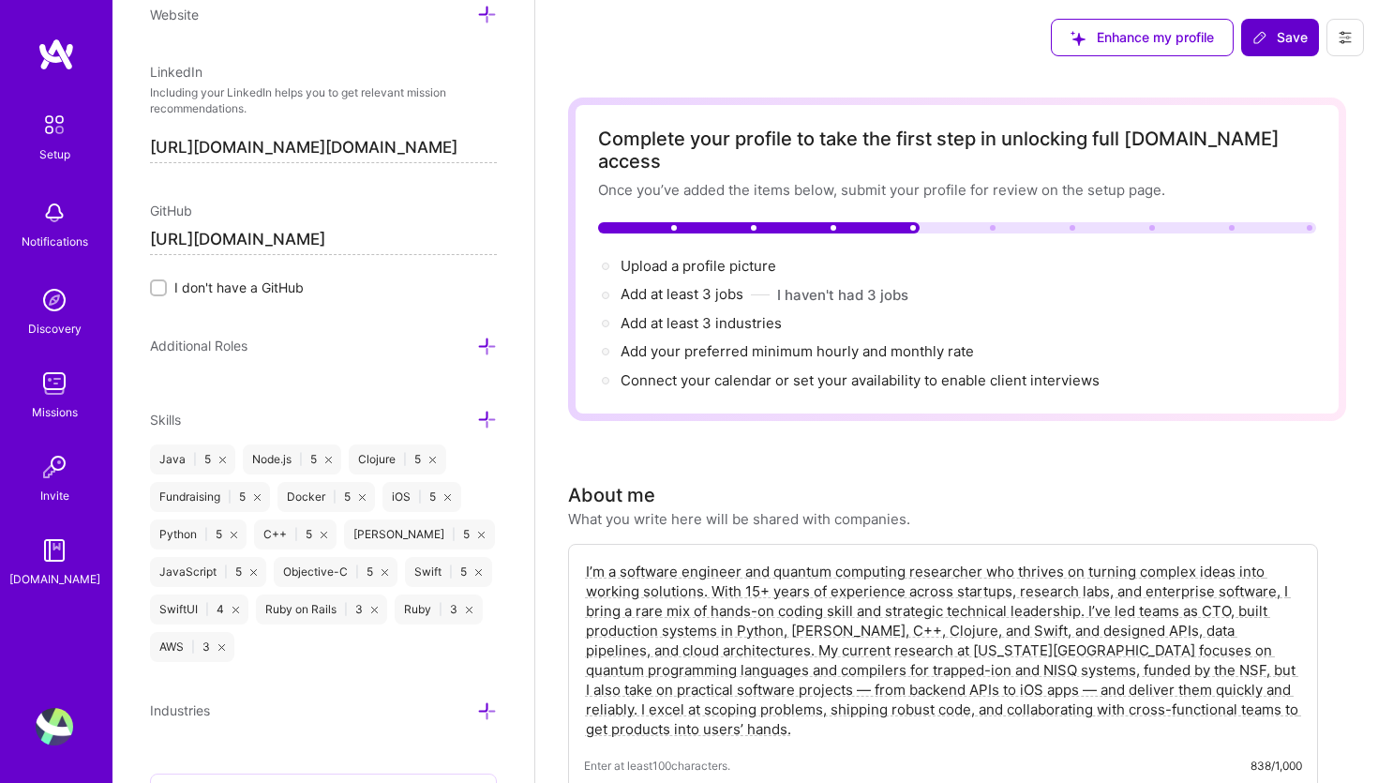
scroll to position [941, 0]
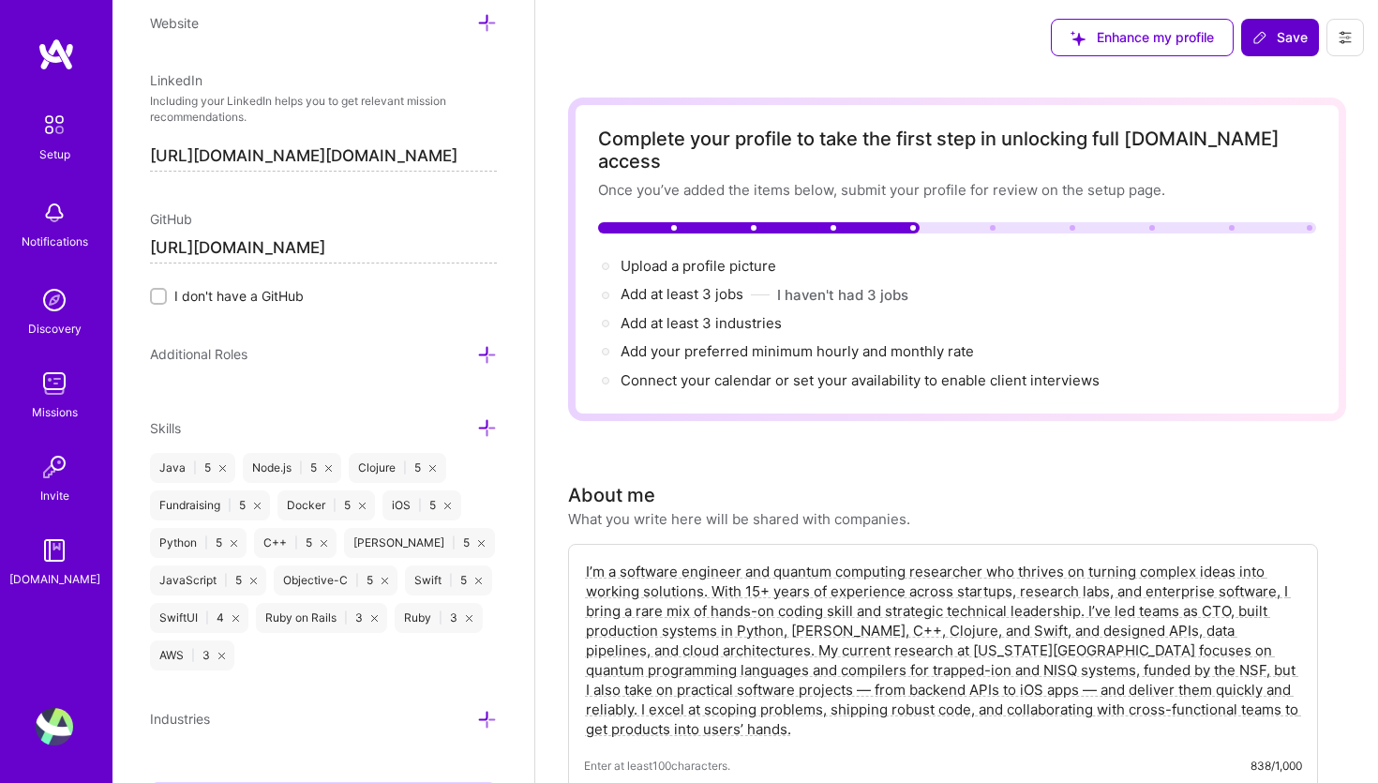
type input "[URL][DOMAIN_NAME]"
click at [485, 351] on icon at bounding box center [487, 355] width 20 height 20
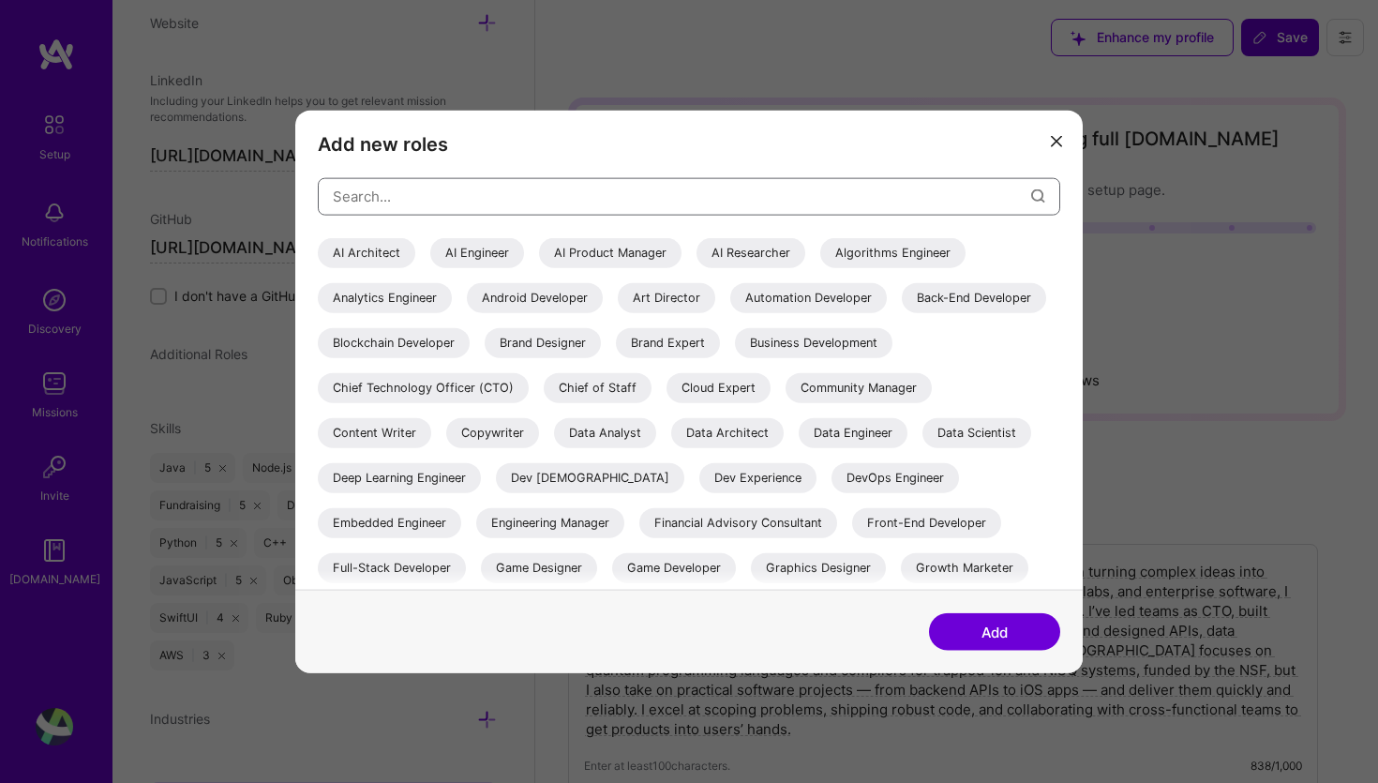
click at [437, 196] on input "modal" at bounding box center [682, 196] width 698 height 48
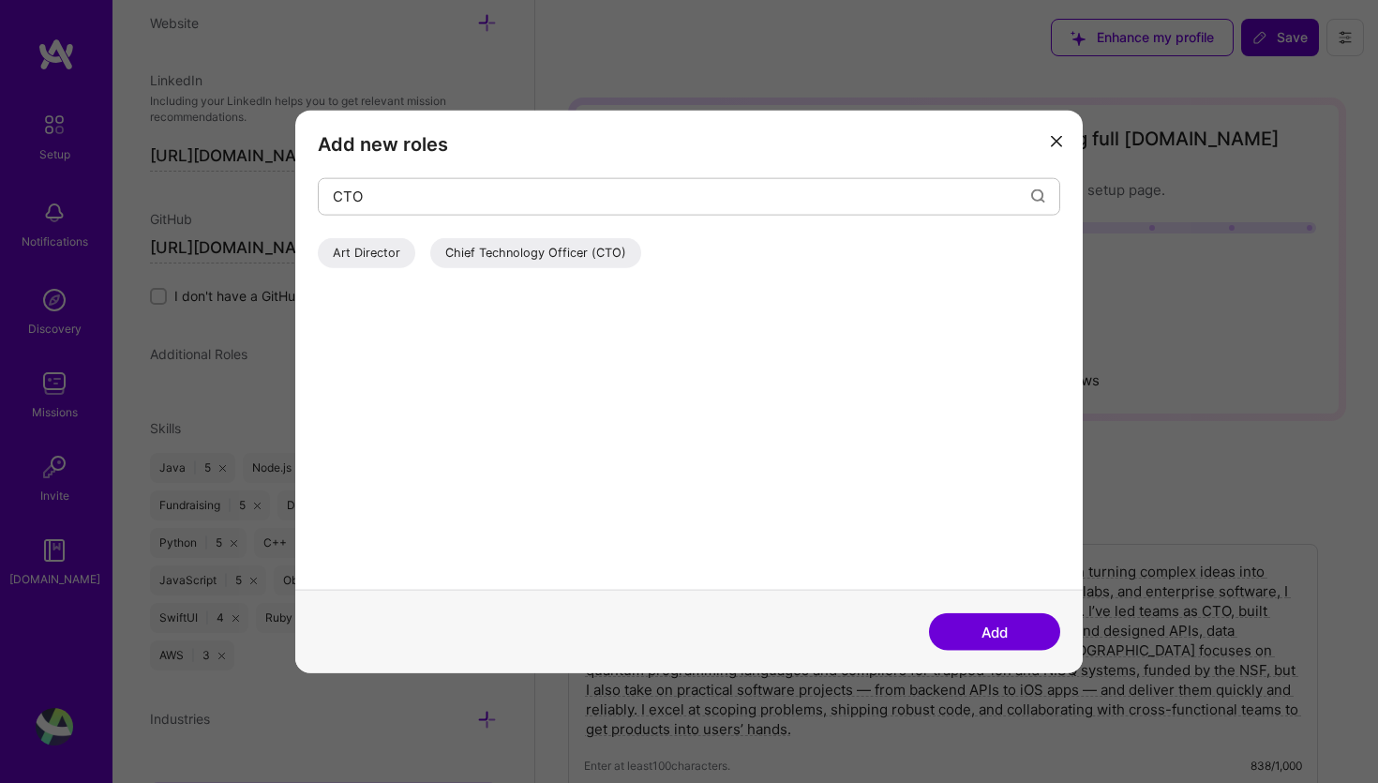
click at [523, 257] on div "Chief Technology Officer (CTO)" at bounding box center [535, 252] width 211 height 30
click at [441, 190] on input "CTO" at bounding box center [682, 196] width 698 height 48
type input "C"
type input "R"
type input "CTO"
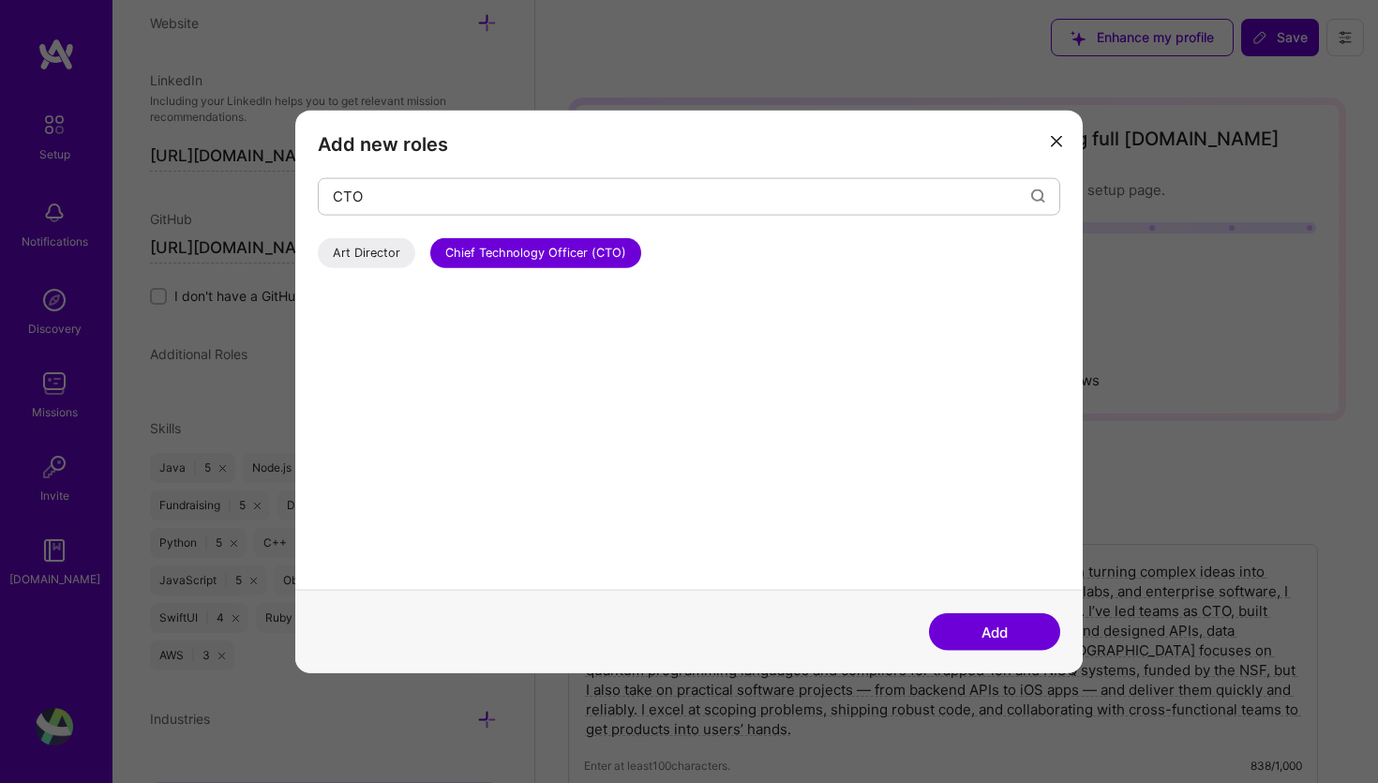
click at [1018, 634] on button "Add" at bounding box center [994, 631] width 131 height 37
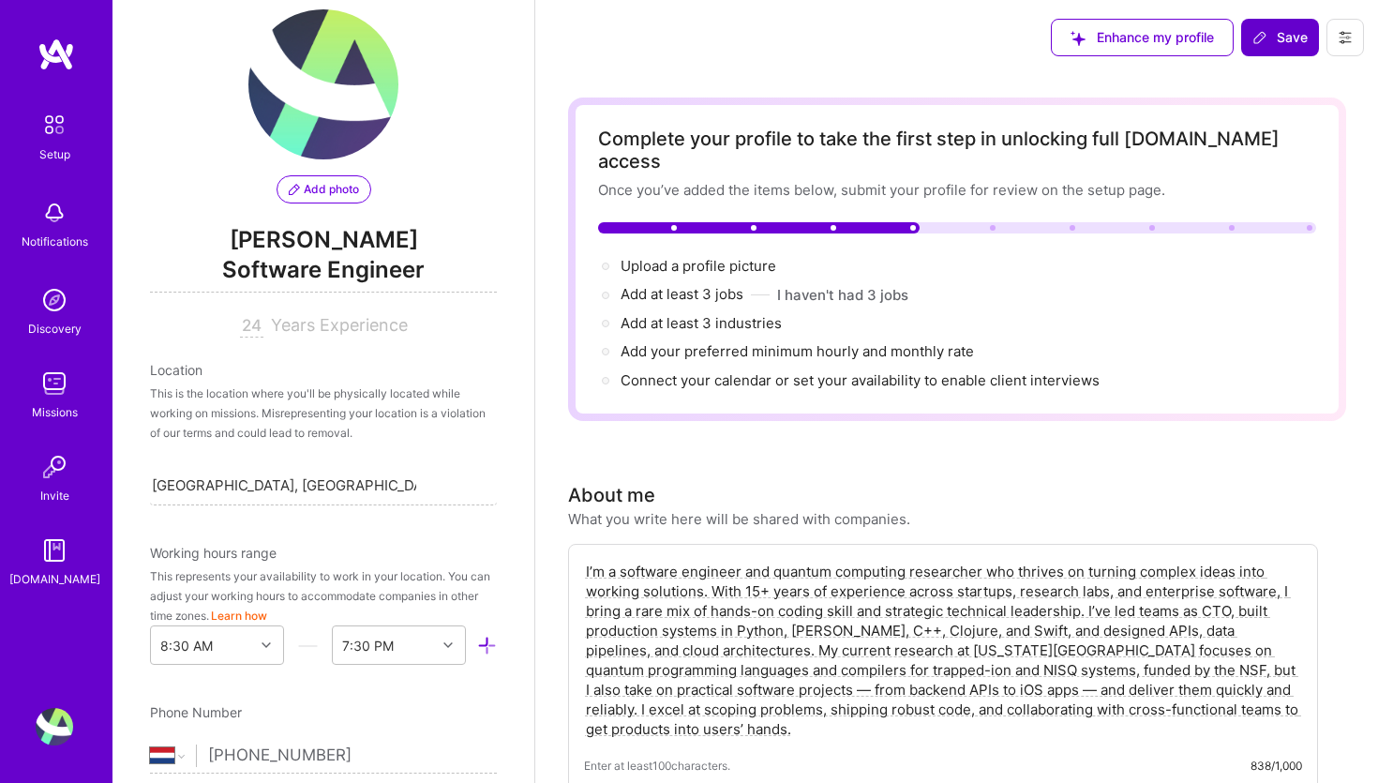
scroll to position [0, 0]
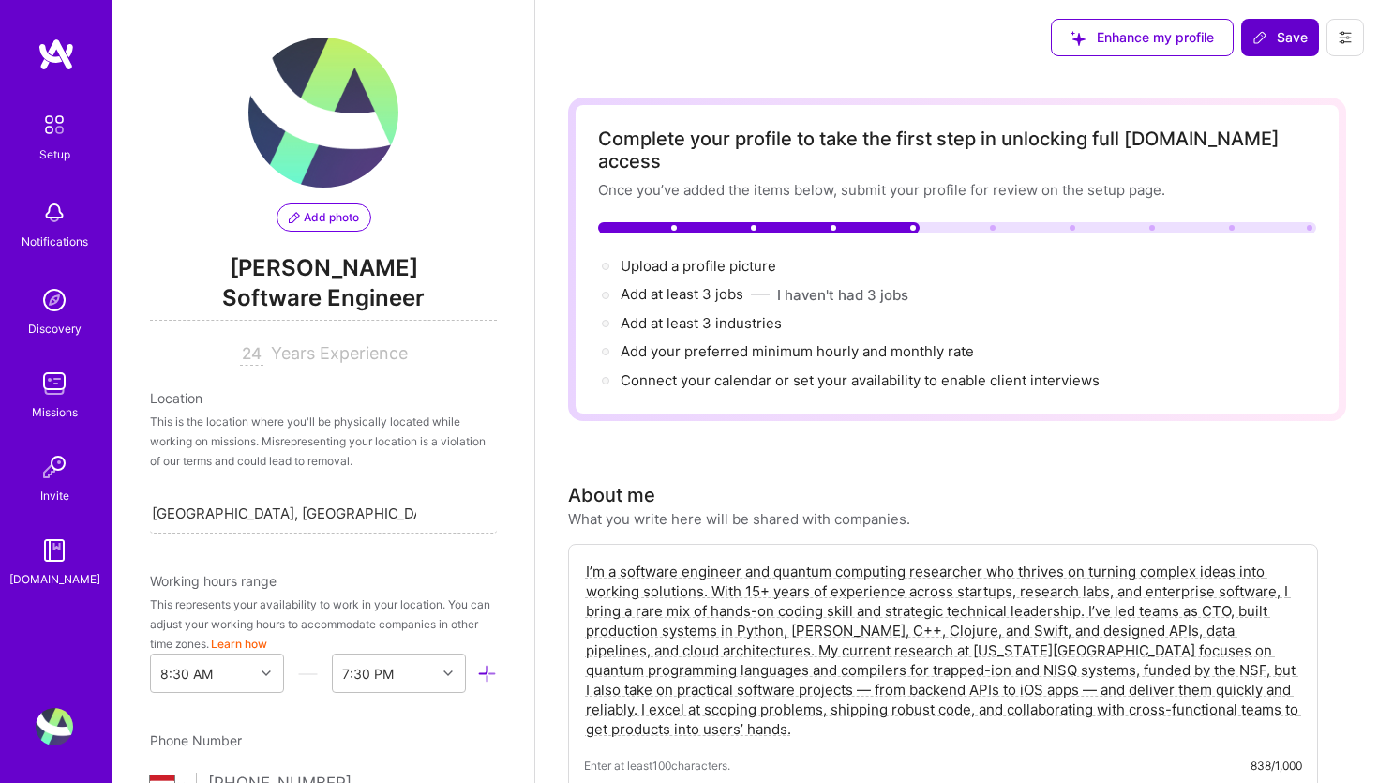
click at [343, 216] on span "Add photo" at bounding box center [324, 217] width 70 height 17
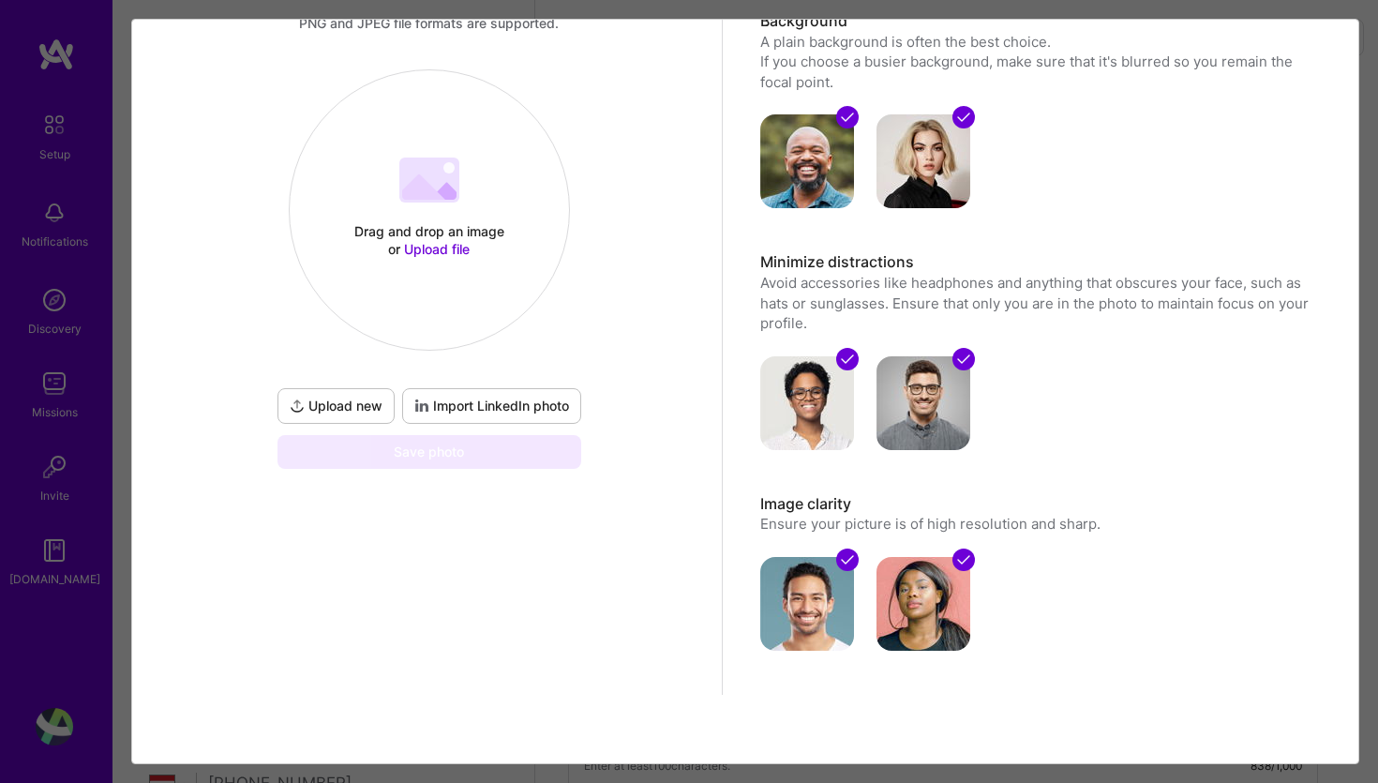
scroll to position [155, 0]
